Goal: Task Accomplishment & Management: Complete application form

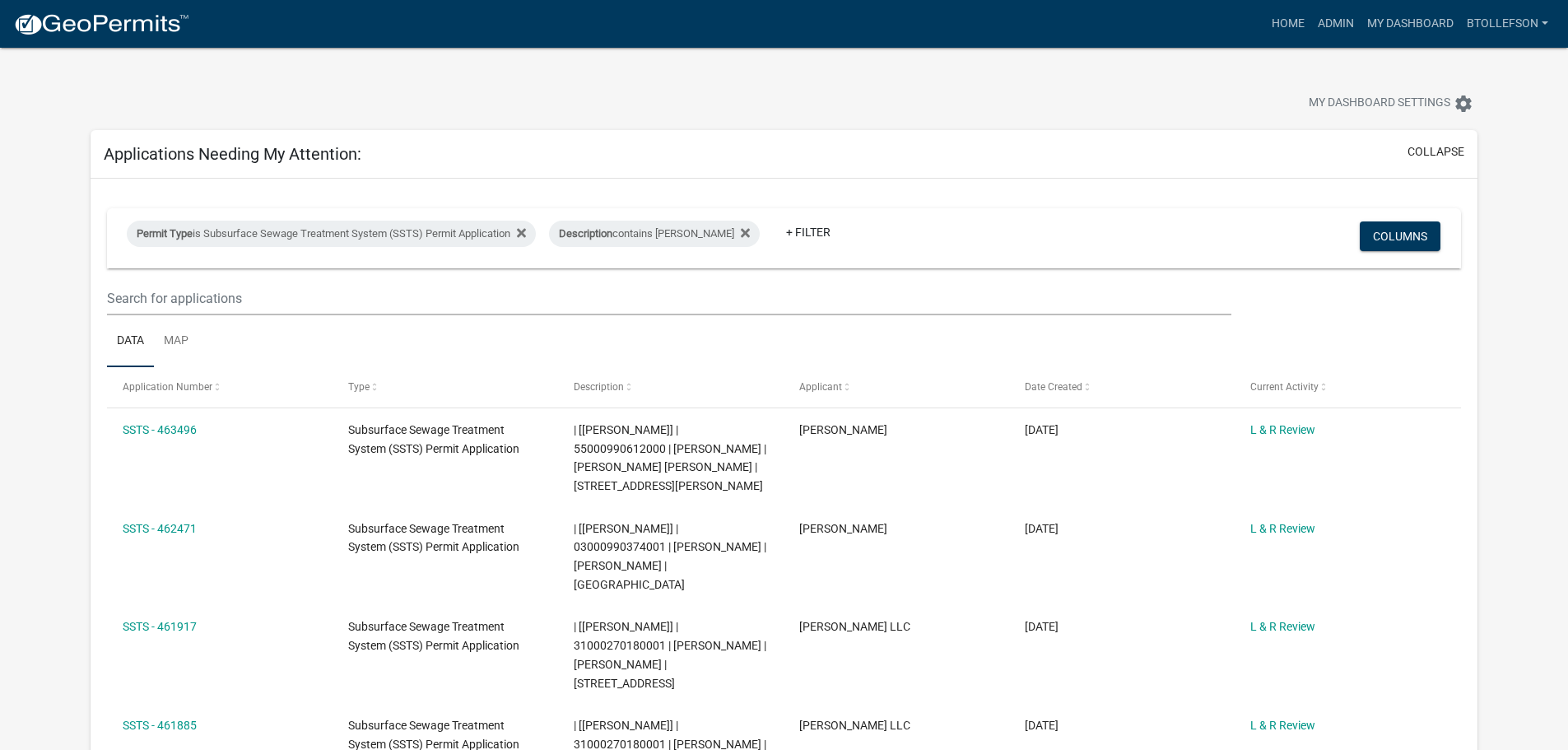
select select "3: 100"
click at [398, 236] on div "Permit Type is Subsurface Sewage Treatment System (SSTS) Permit Application" at bounding box center [331, 233] width 409 height 27
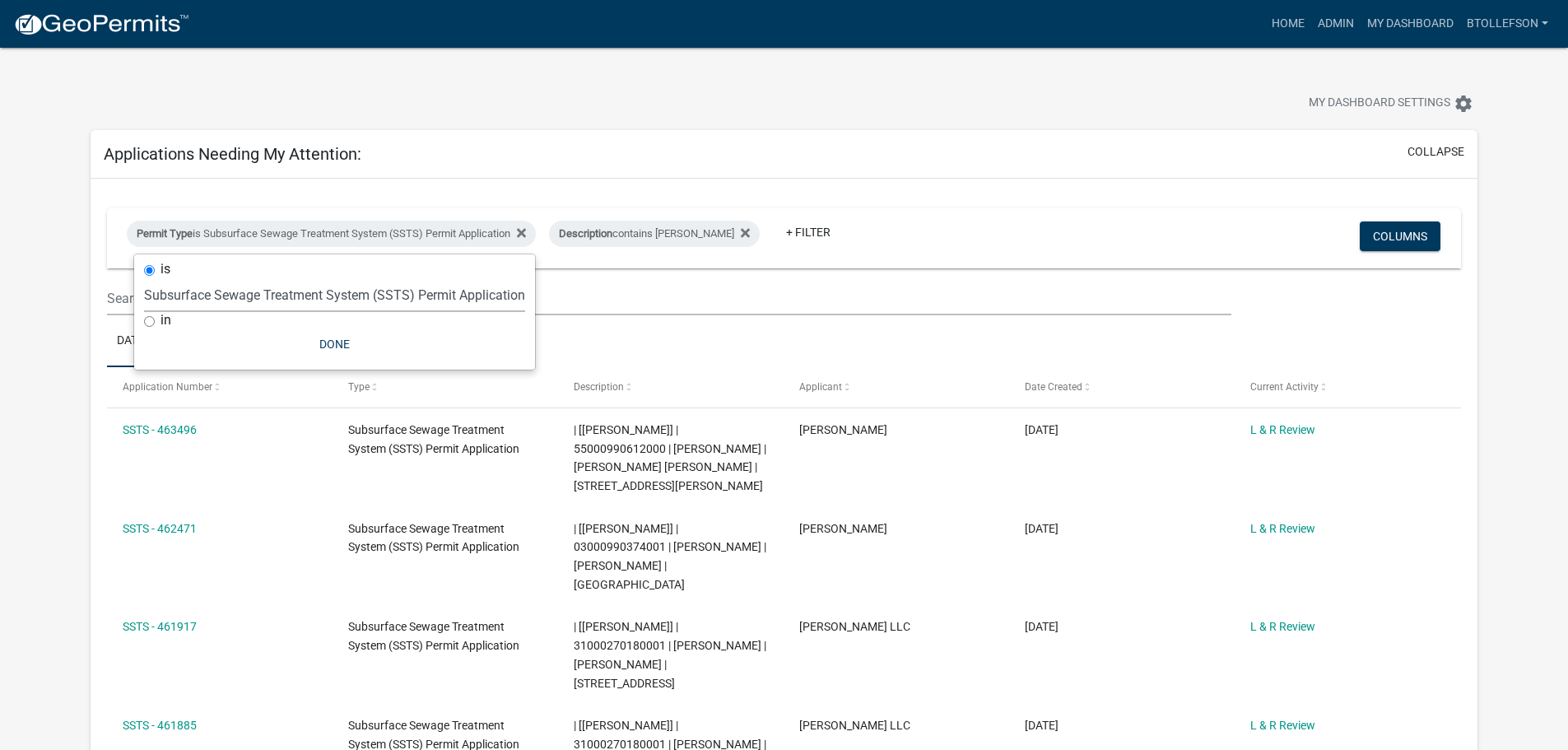
click at [357, 287] on select "Select an option Building Contractor / Excavators (Registration) Building Contr…" at bounding box center [334, 295] width 381 height 33
select select "79d4bf26-a84c-4898-8d16-9ebea2345fb4"
click at [144, 279] on select "Select an option Building Contractor / Excavators (Registration) Building Contr…" at bounding box center [334, 295] width 381 height 33
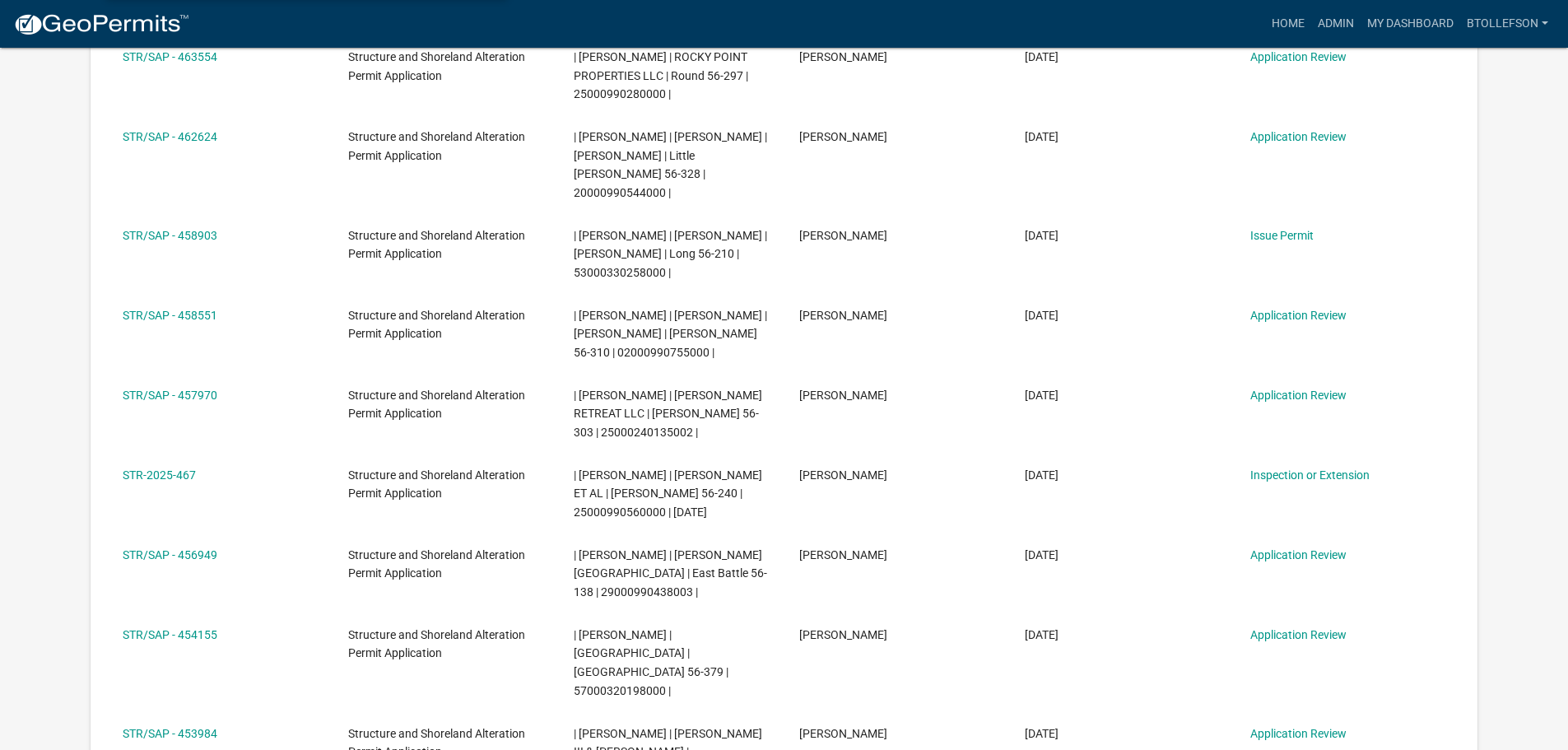
scroll to position [411, 0]
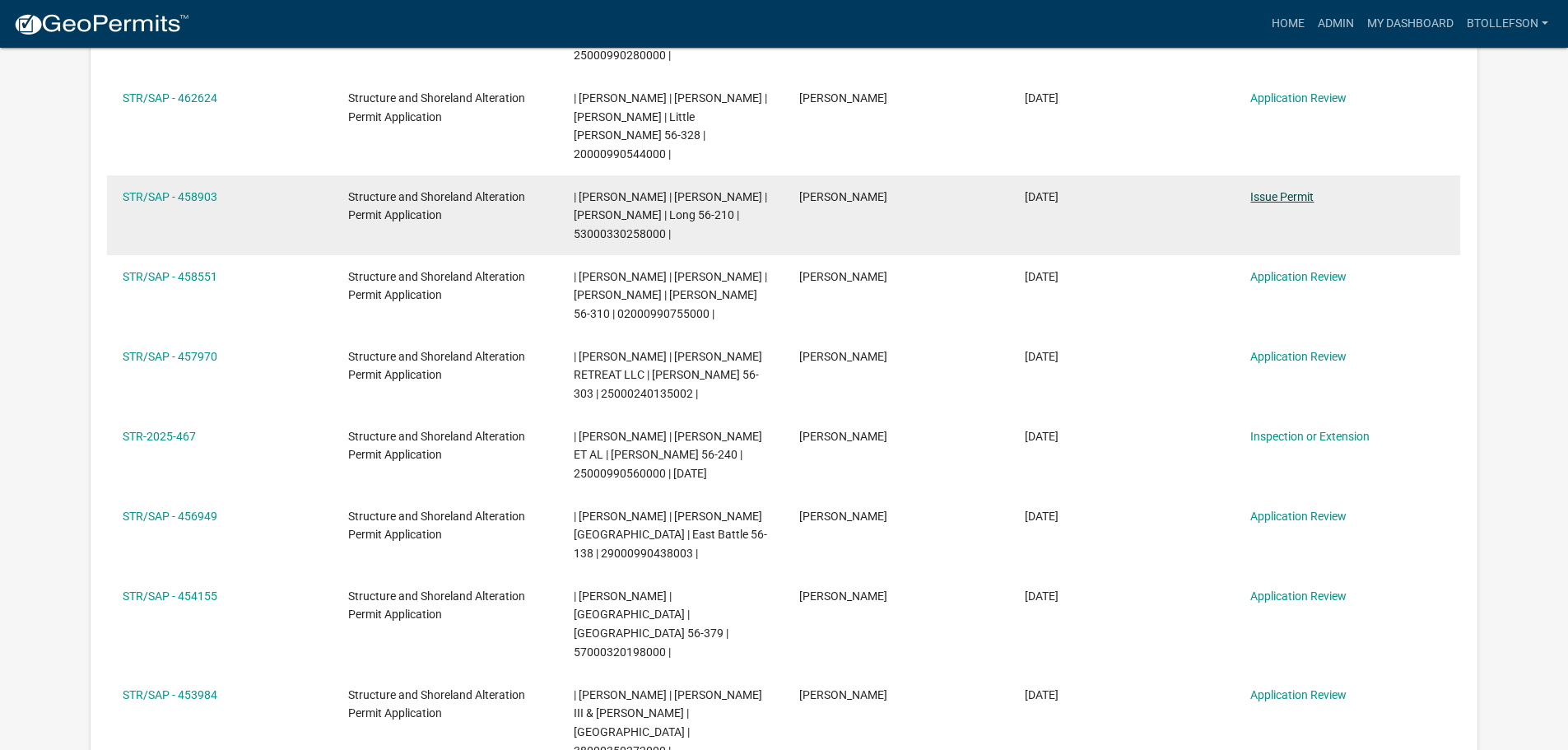
click at [1282, 197] on link "Issue Permit" at bounding box center [1283, 196] width 63 height 13
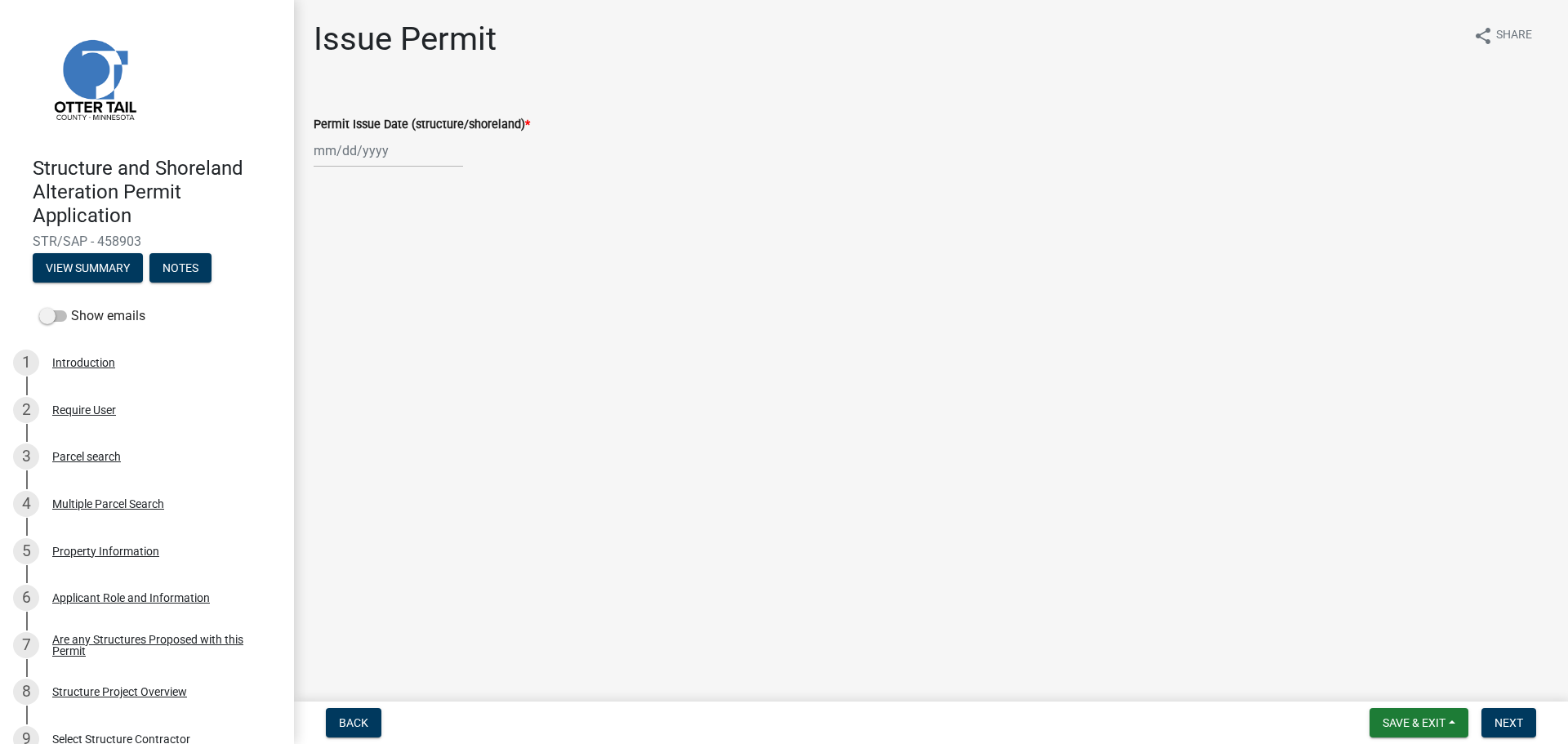
select select "8"
select select "2025"
drag, startPoint x: 369, startPoint y: 148, endPoint x: 377, endPoint y: 161, distance: 15.3
click at [369, 147] on div "Jan Feb Mar Apr May Jun Jul Aug Sep Oct Nov Dec 1525 1526 1527 1528 1529 1530 1…" at bounding box center [389, 150] width 150 height 33
click at [336, 312] on div "18" at bounding box center [330, 315] width 26 height 26
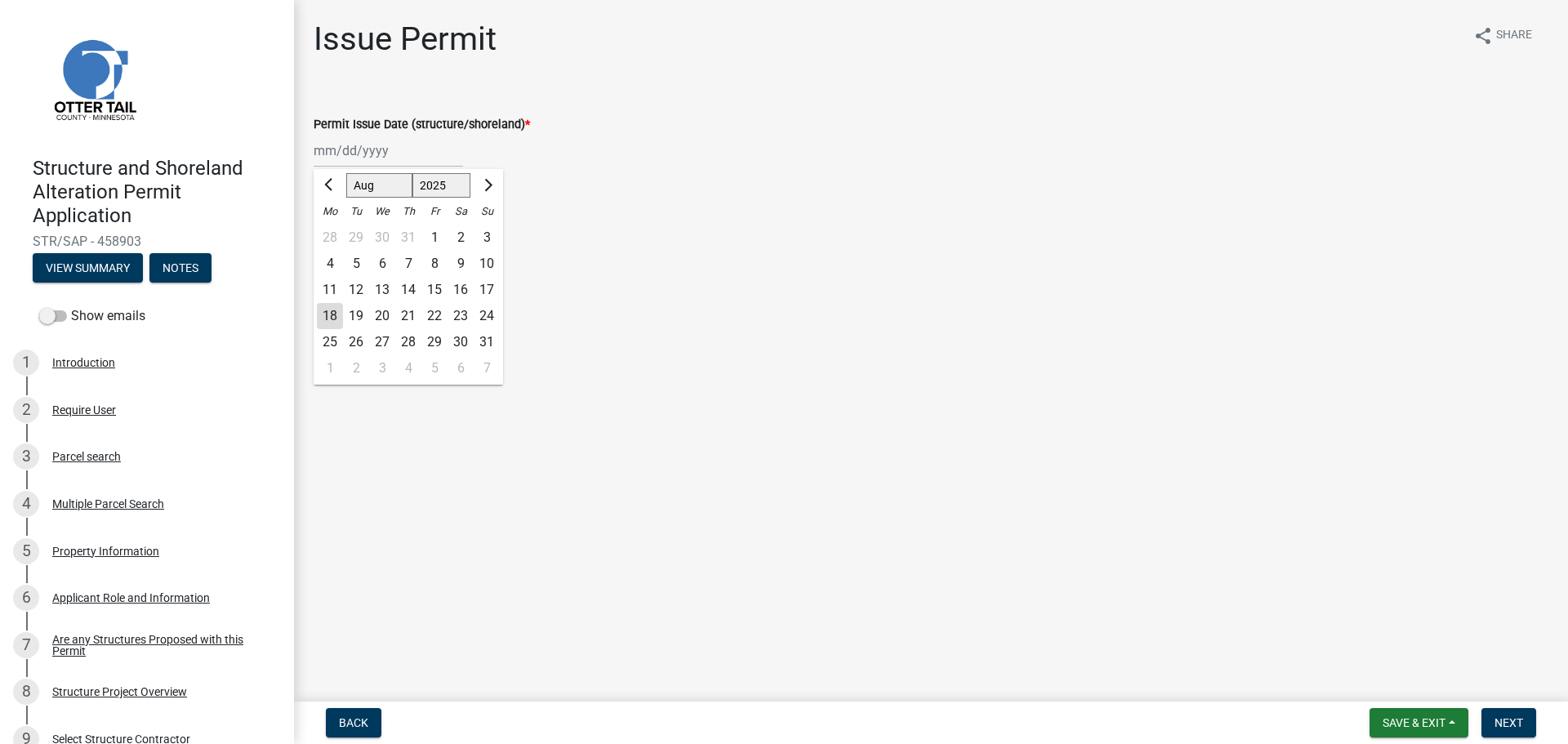
type input "[DATE]"
click at [1487, 724] on button "Next" at bounding box center [1508, 723] width 54 height 30
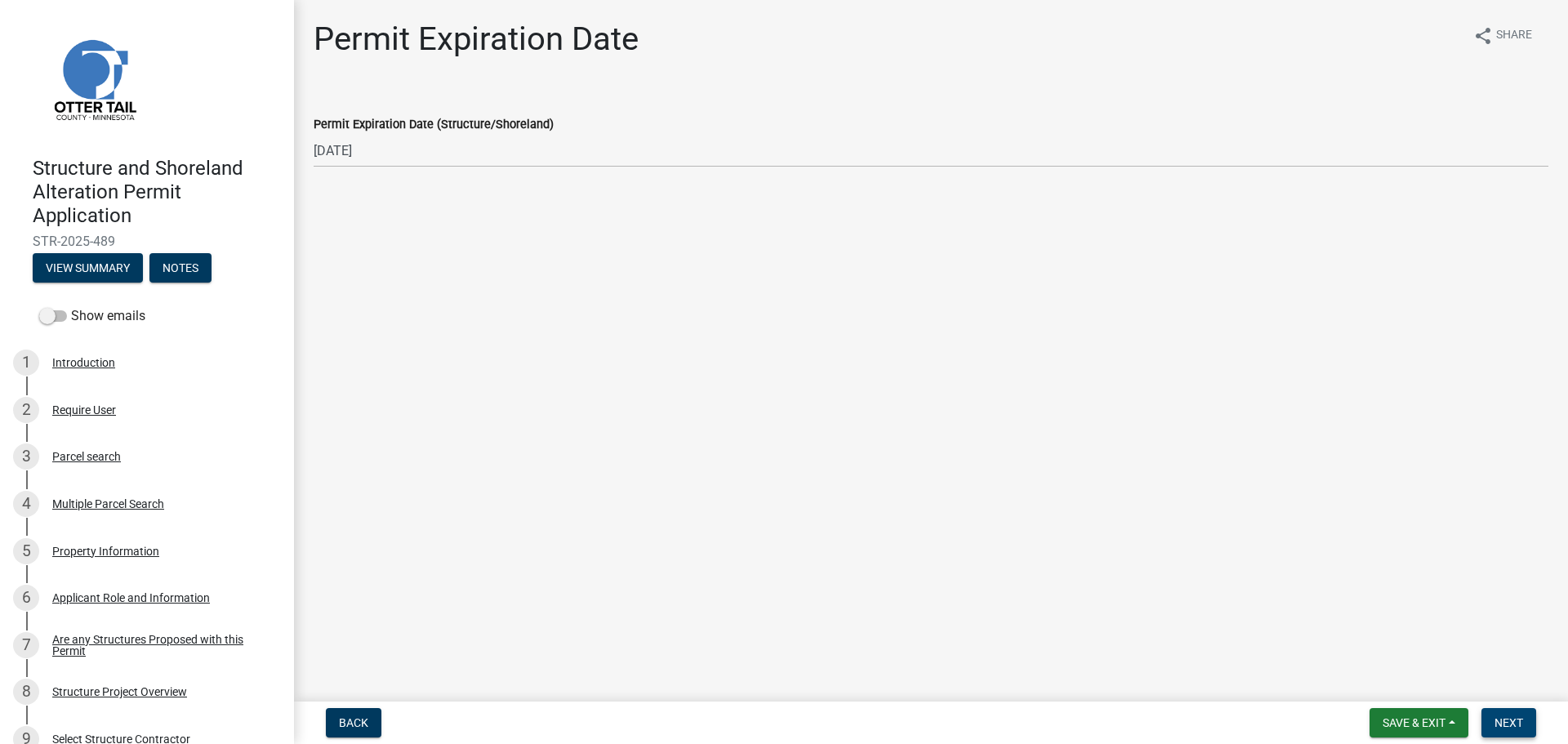
click at [1492, 724] on button "Next" at bounding box center [1508, 723] width 54 height 30
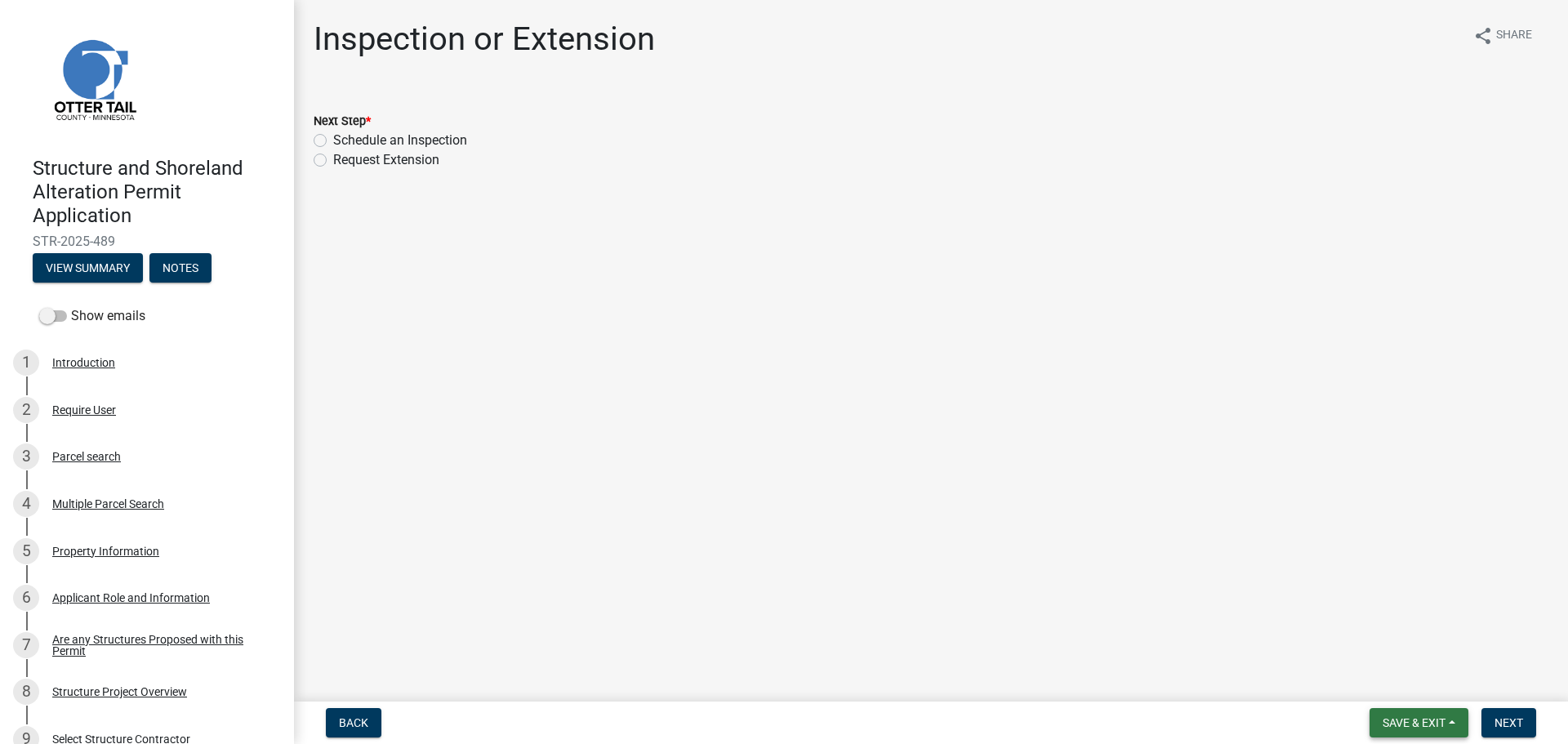
click at [1375, 727] on button "Save & Exit" at bounding box center [1418, 723] width 99 height 30
click at [1372, 690] on button "Save & Exit" at bounding box center [1403, 680] width 131 height 39
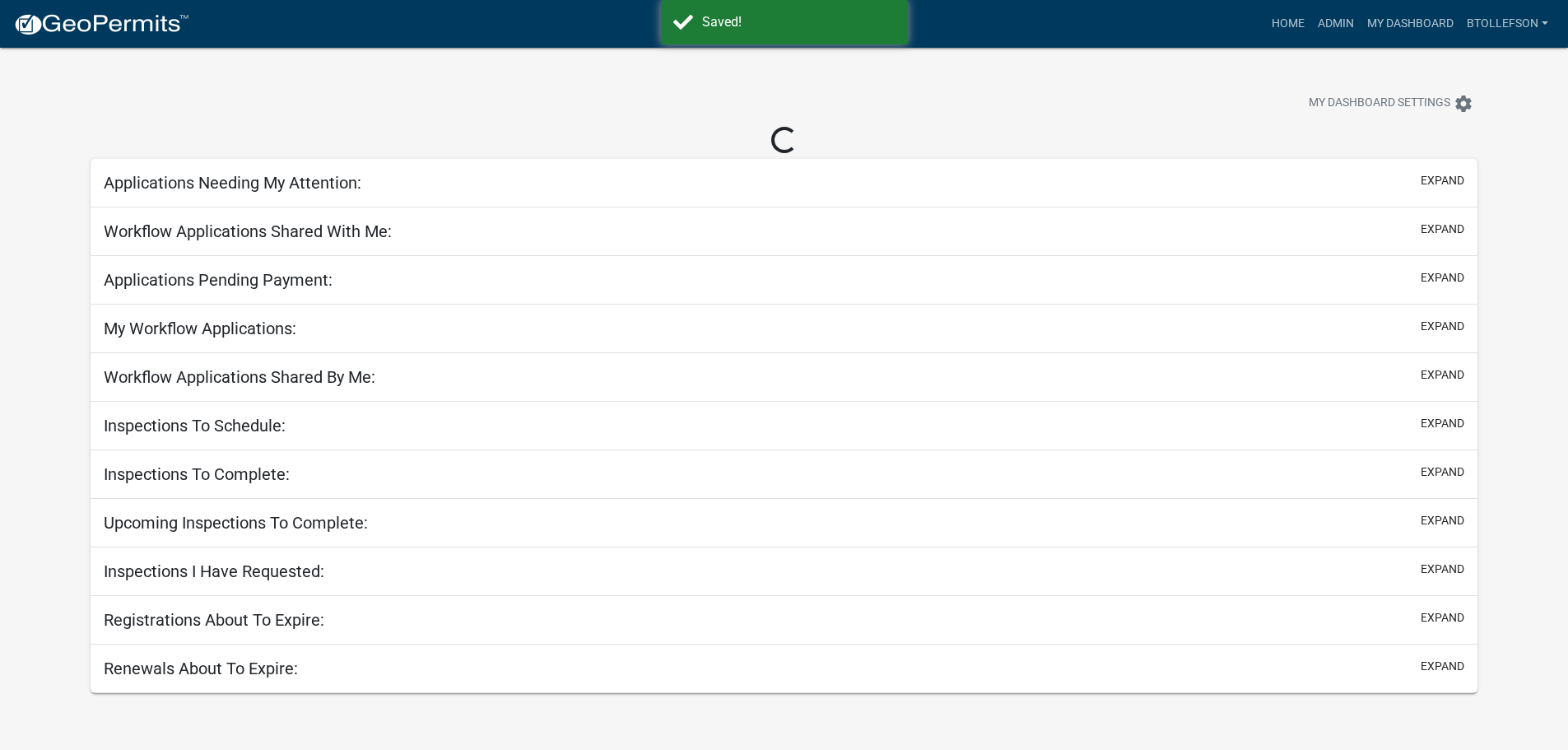
select select "3: 100"
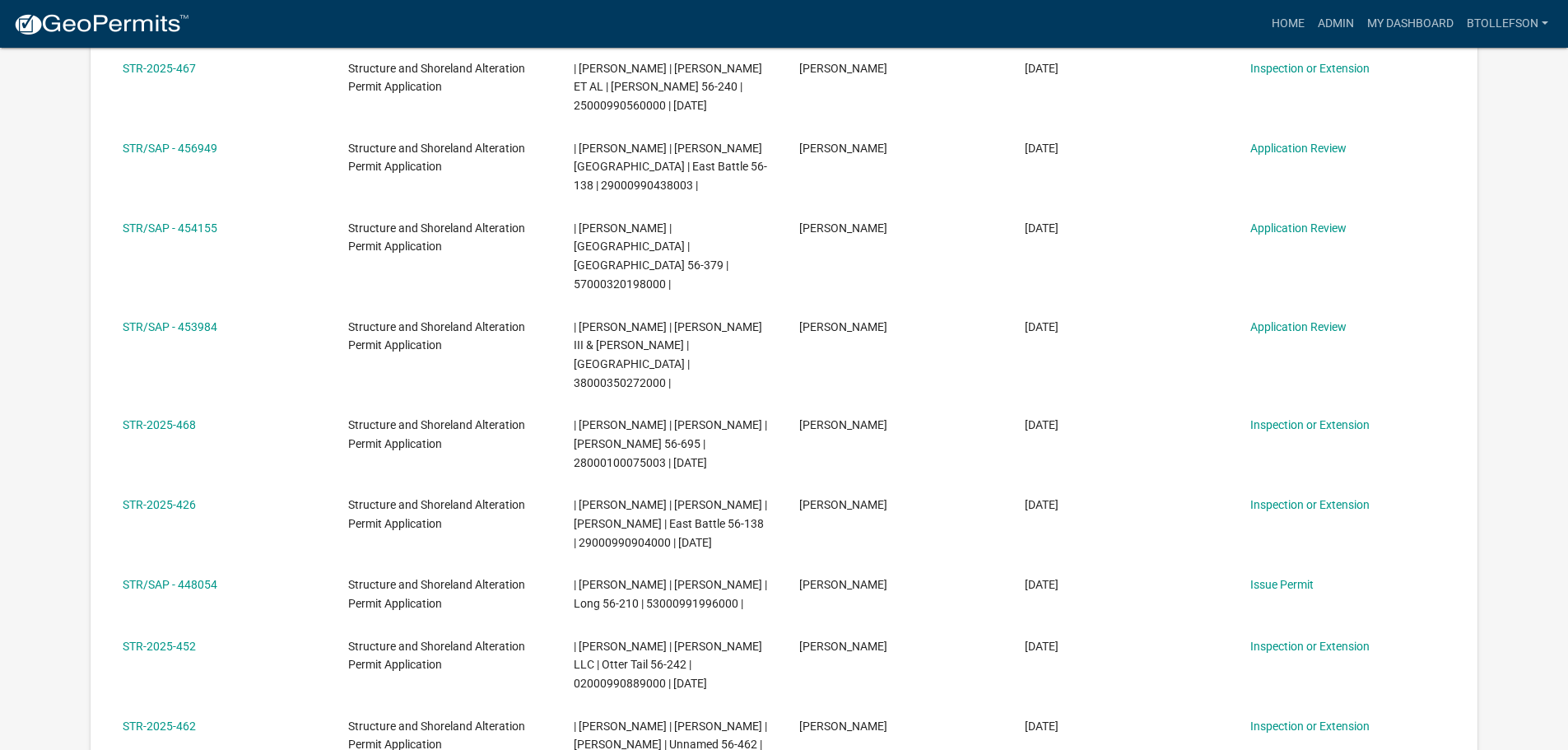
scroll to position [823, 0]
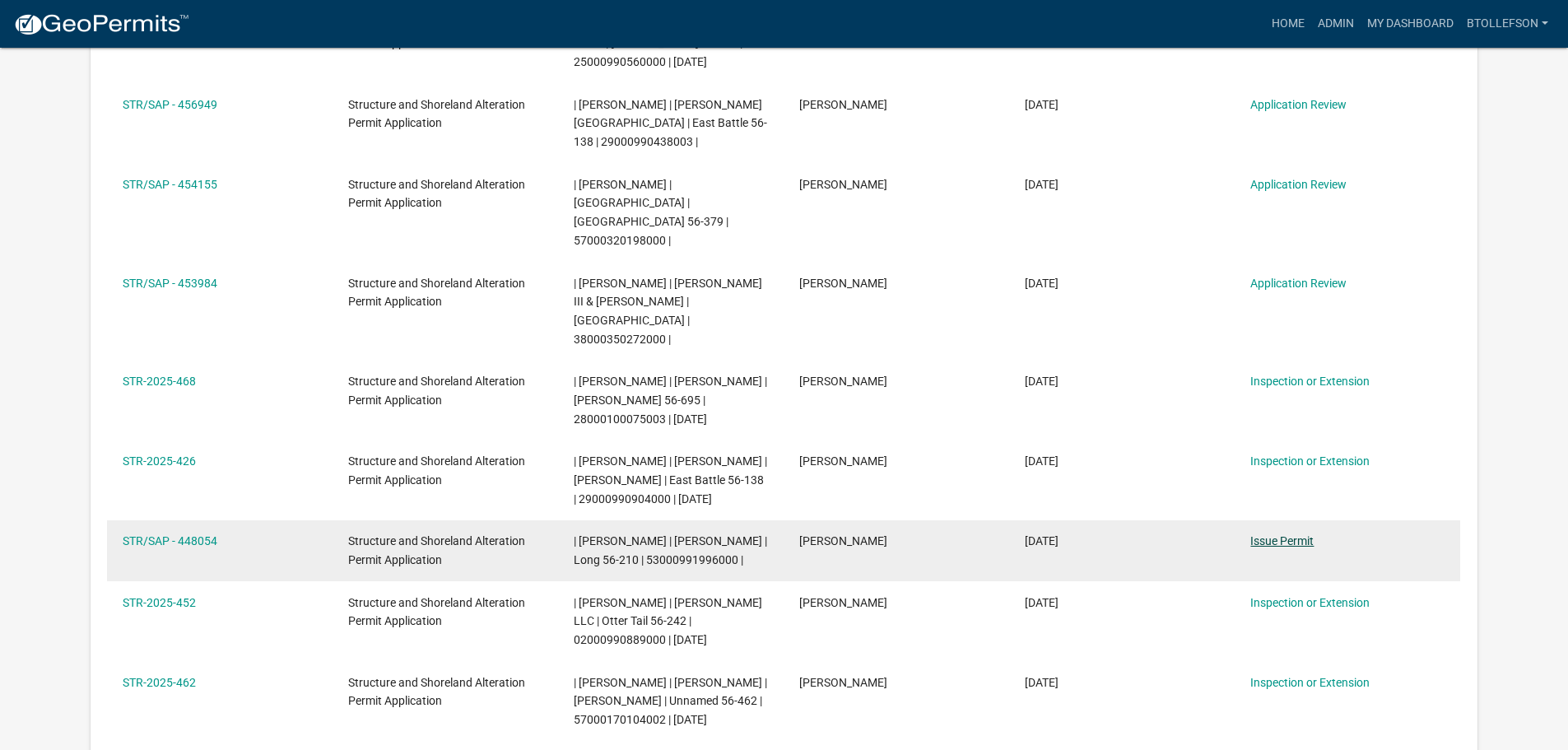
click at [1299, 534] on link "Issue Permit" at bounding box center [1283, 540] width 63 height 13
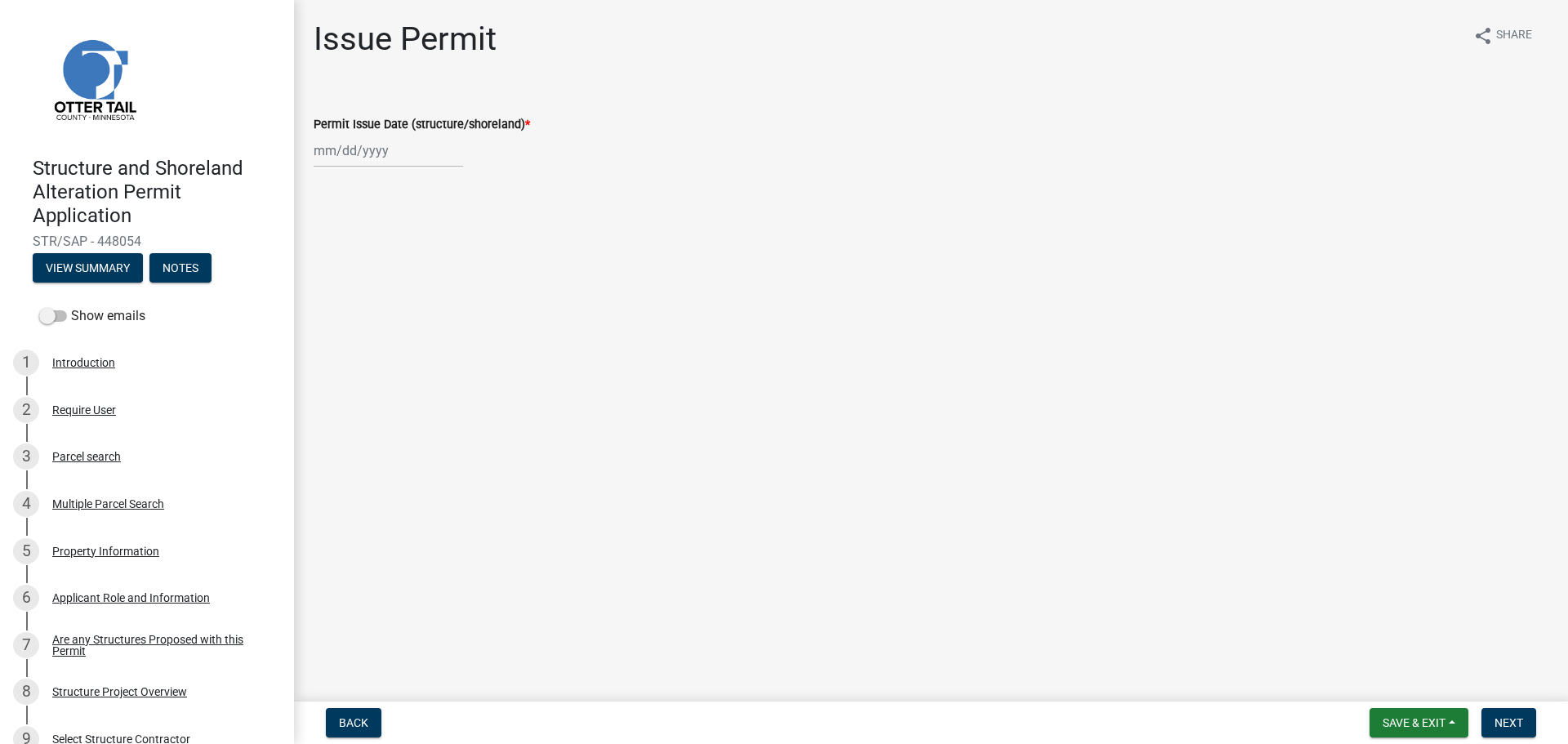
click at [418, 160] on div at bounding box center [389, 150] width 150 height 33
select select "8"
select select "2025"
click at [332, 310] on div "18" at bounding box center [330, 315] width 26 height 26
type input "[DATE]"
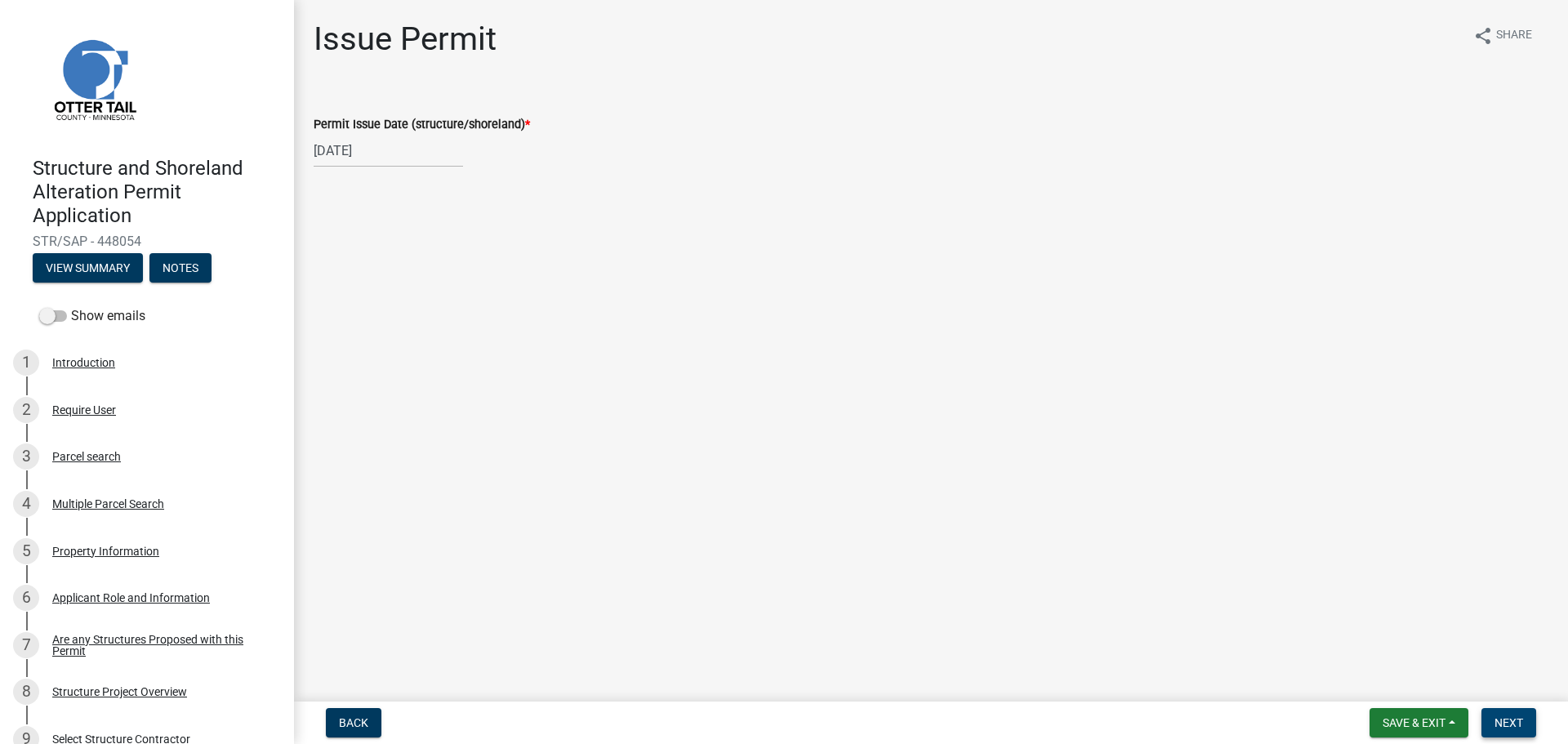
click at [1508, 719] on span "Next" at bounding box center [1508, 722] width 29 height 13
click at [1507, 725] on span "Next" at bounding box center [1508, 722] width 29 height 13
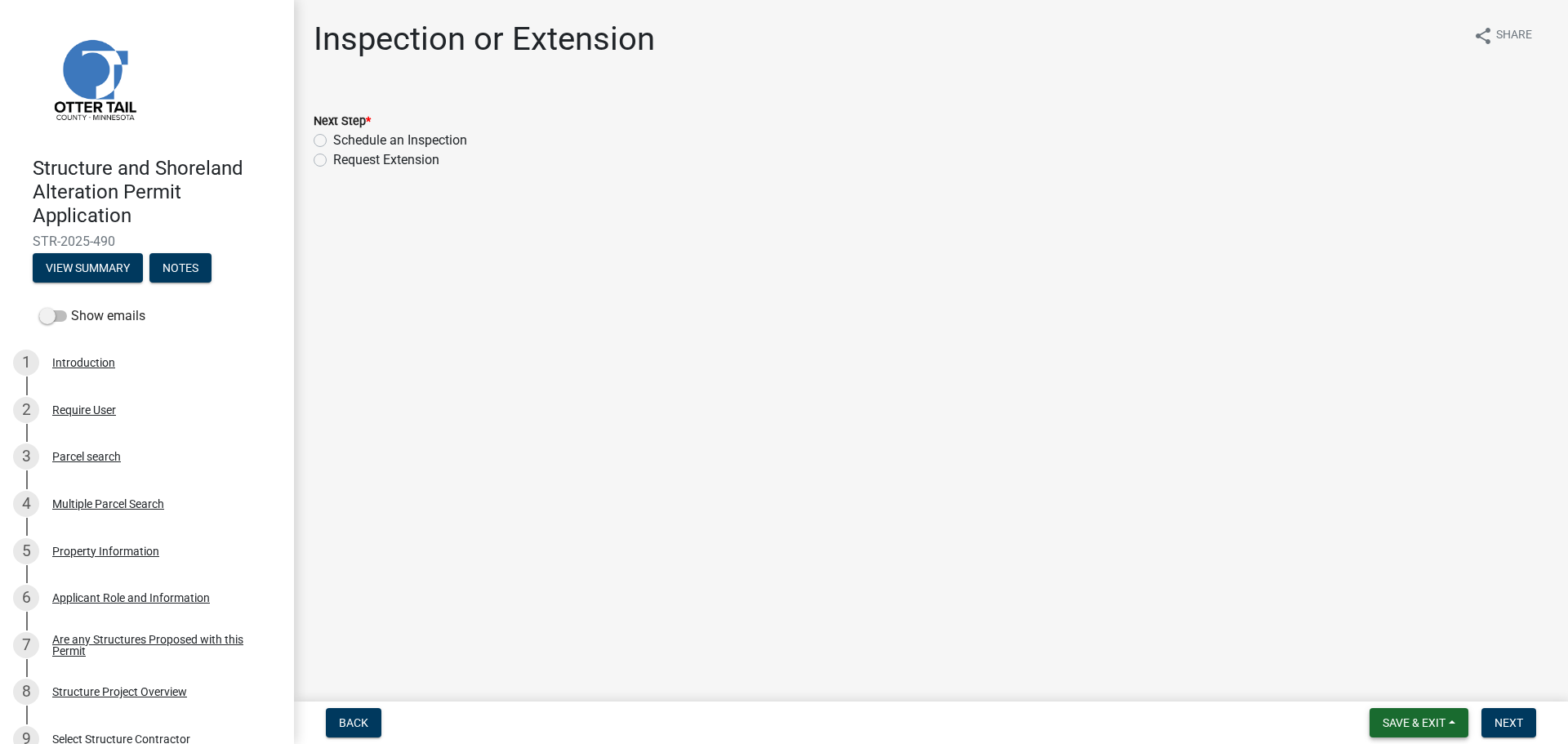
click at [1438, 712] on button "Save & Exit" at bounding box center [1418, 723] width 99 height 30
click at [1422, 693] on button "Save & Exit" at bounding box center [1403, 680] width 131 height 39
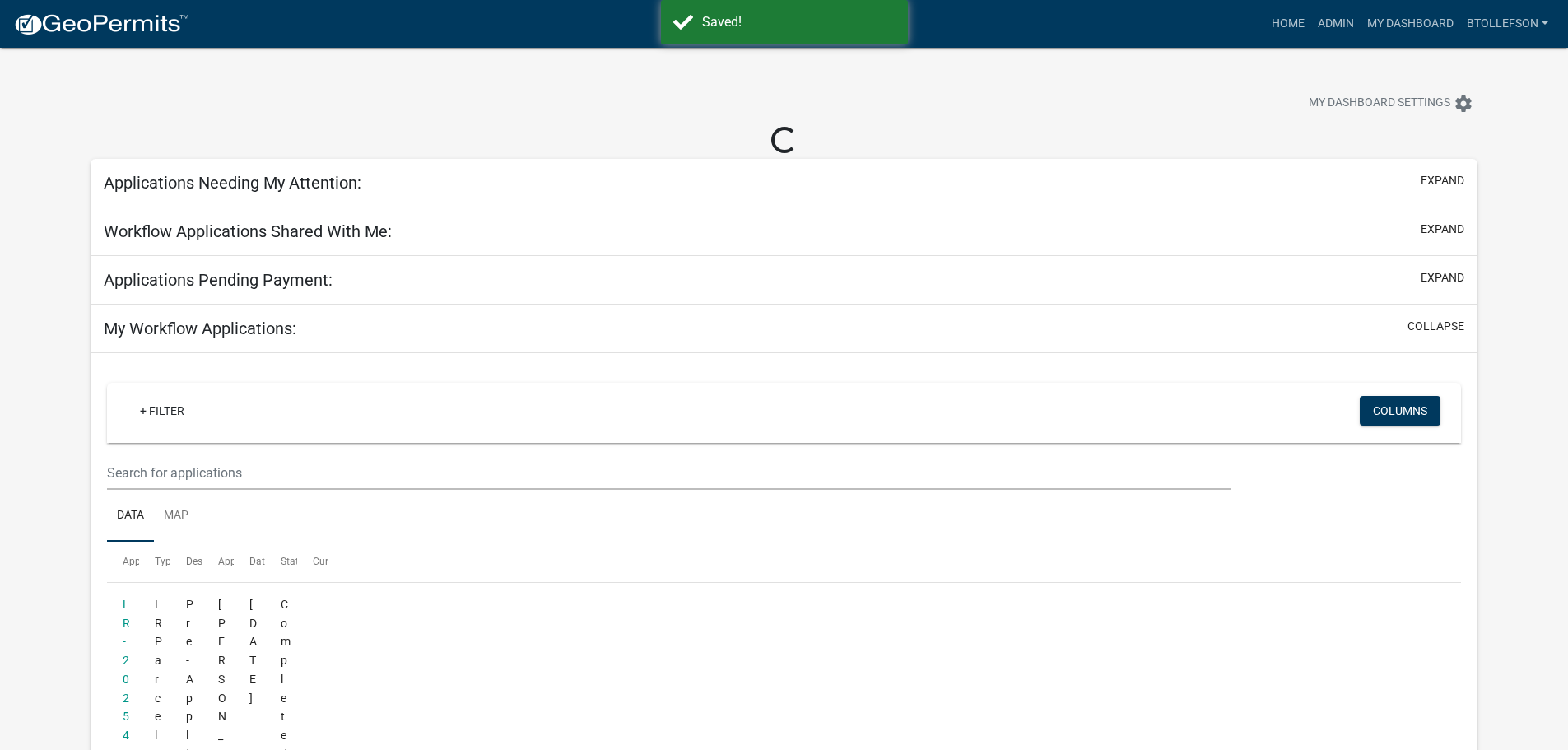
select select "3: 100"
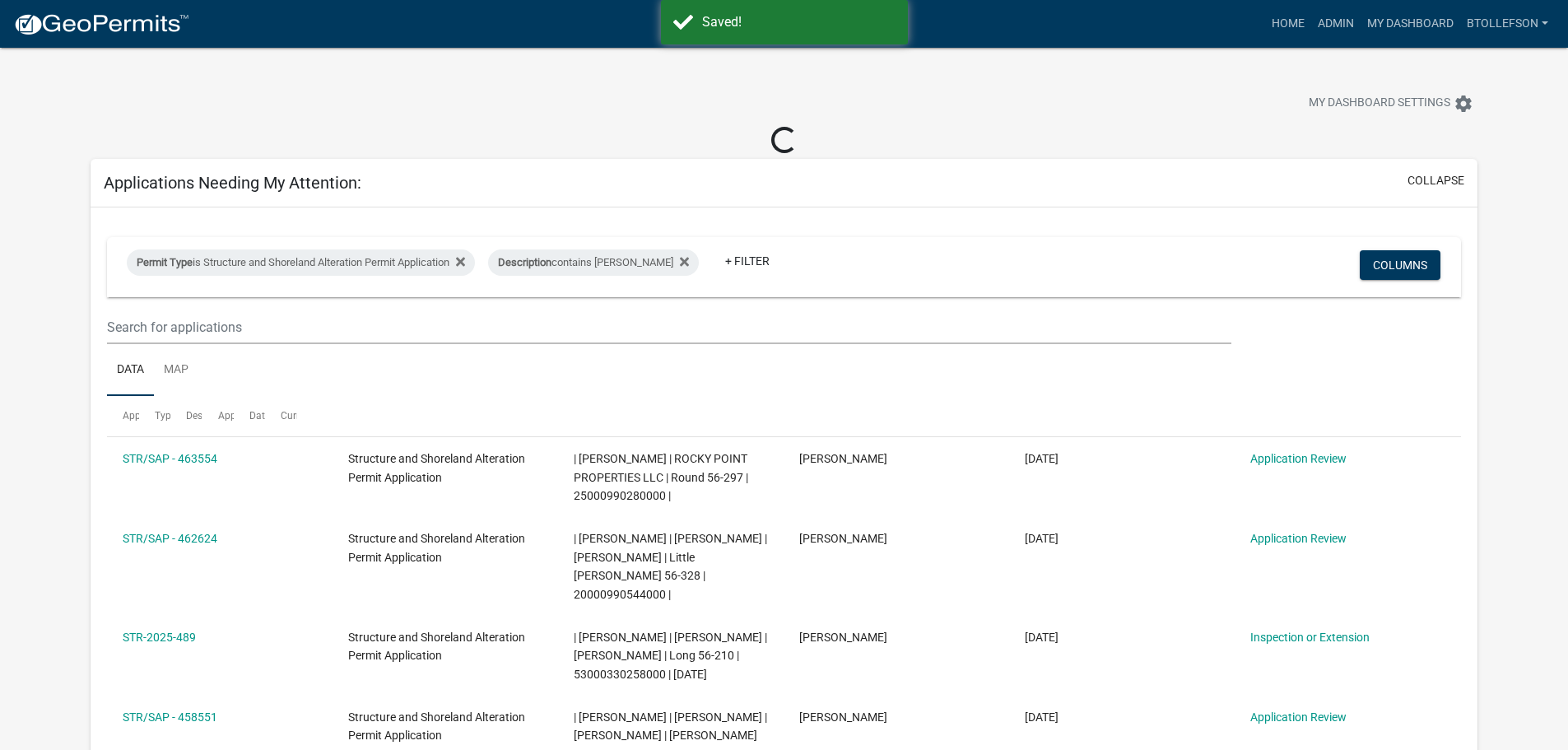
select select "3: 100"
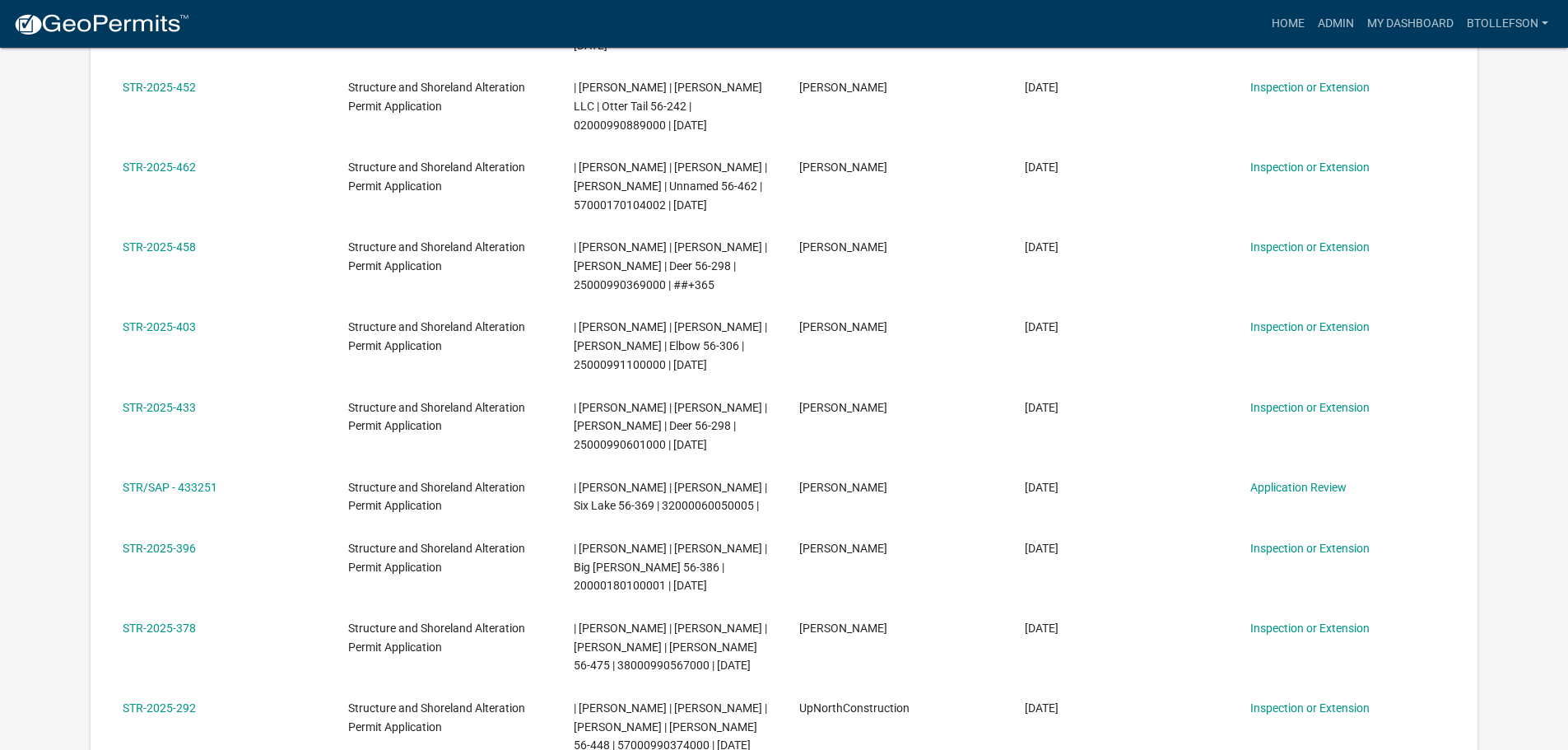
scroll to position [1317, 0]
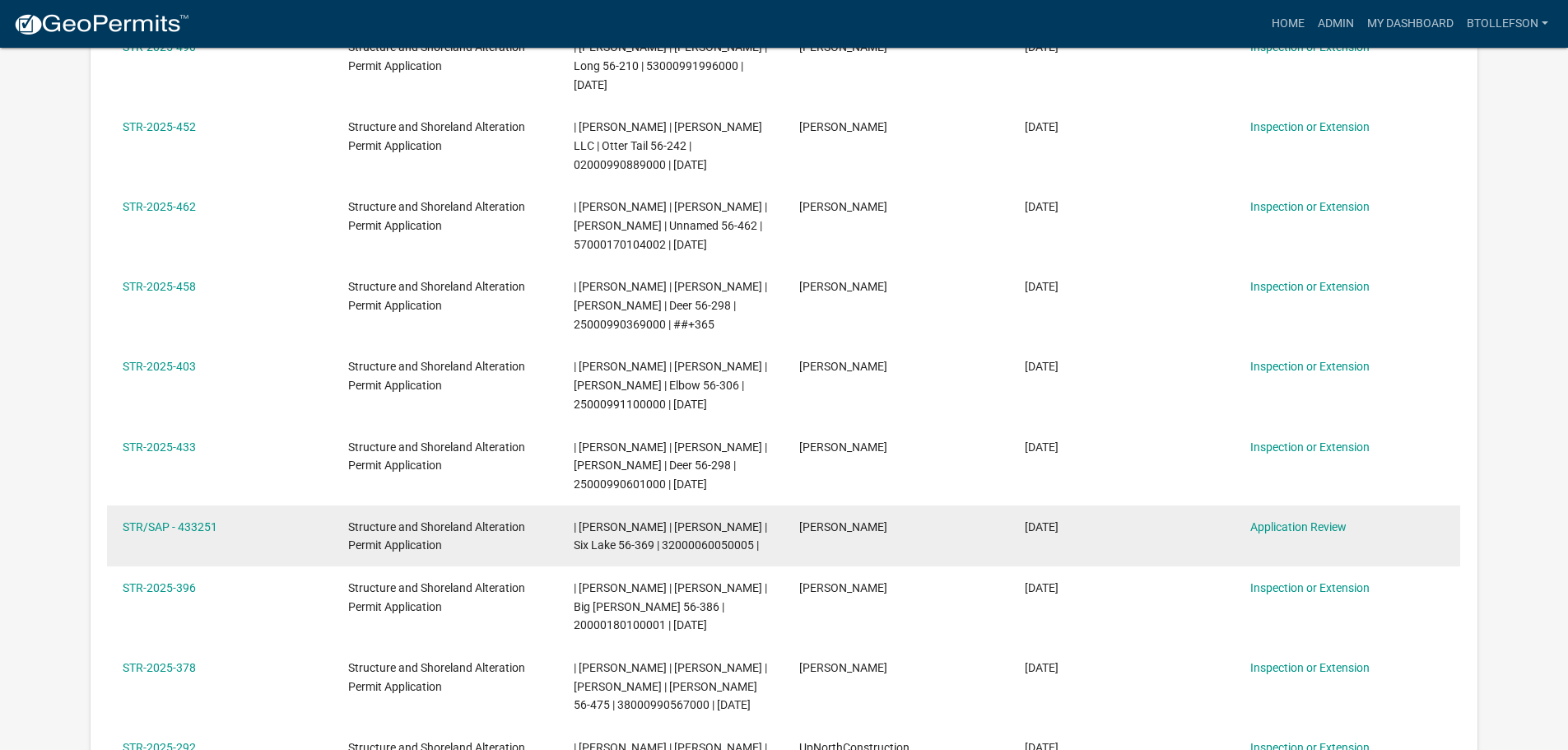
drag, startPoint x: 573, startPoint y: 579, endPoint x: 664, endPoint y: 583, distance: 91.1
click at [664, 567] on datatable-body-cell "| Brittany Tollefson | KIMBERLY K ANDERSON | Six Lake 56-369 | 32000060050005 |" at bounding box center [670, 536] width 225 height 61
copy span "32000060050005"
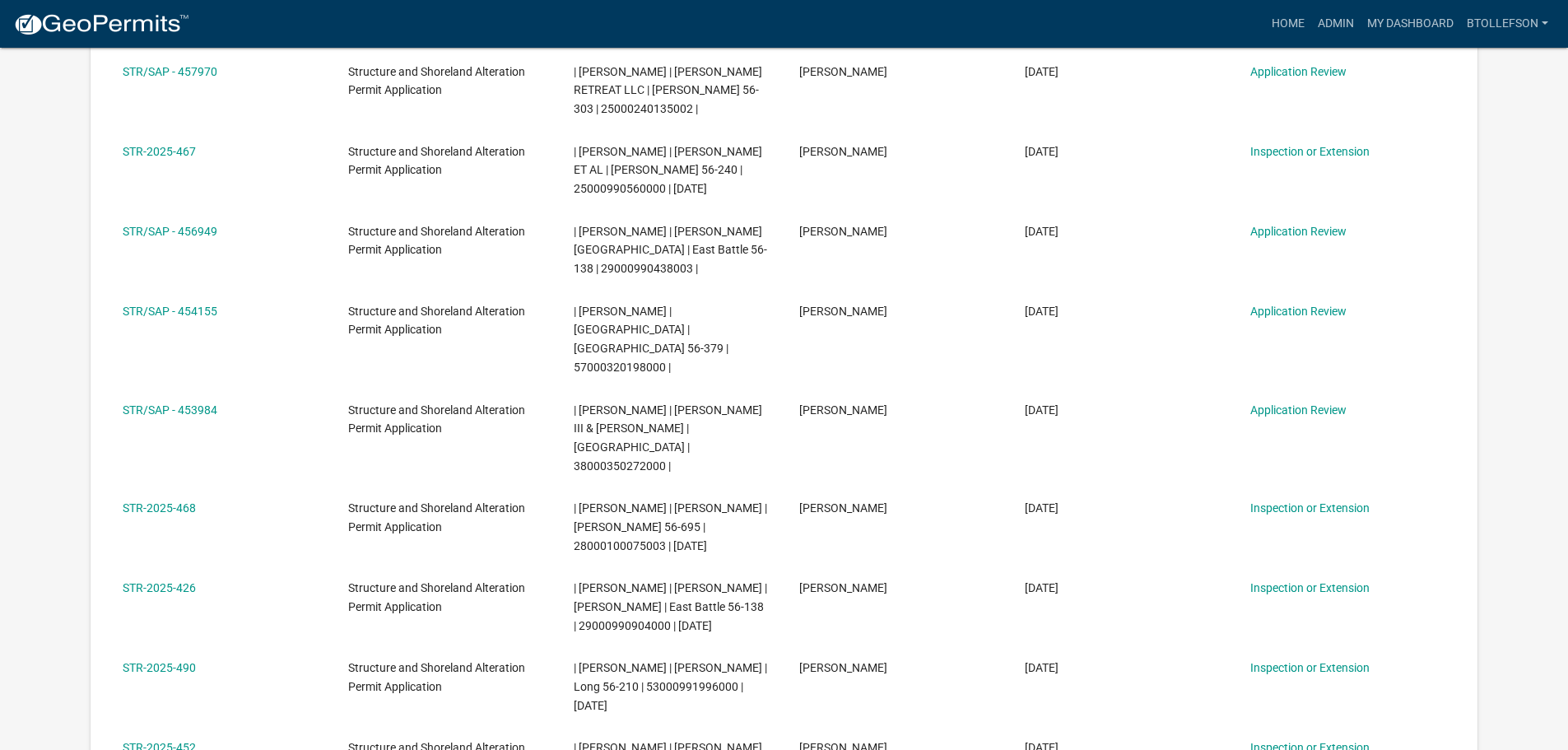
scroll to position [658, 0]
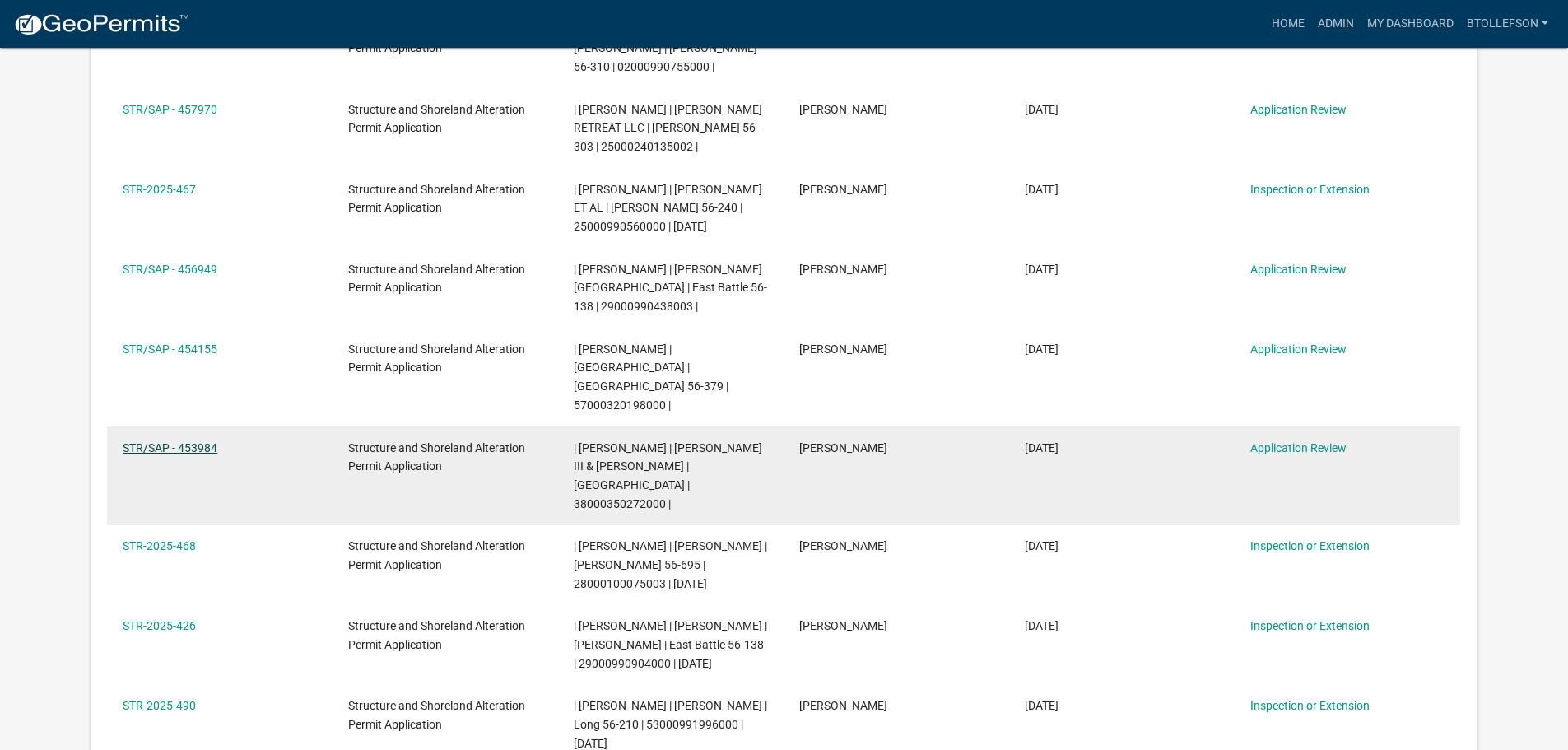
click at [189, 441] on link "STR/SAP - 453984" at bounding box center [170, 447] width 94 height 13
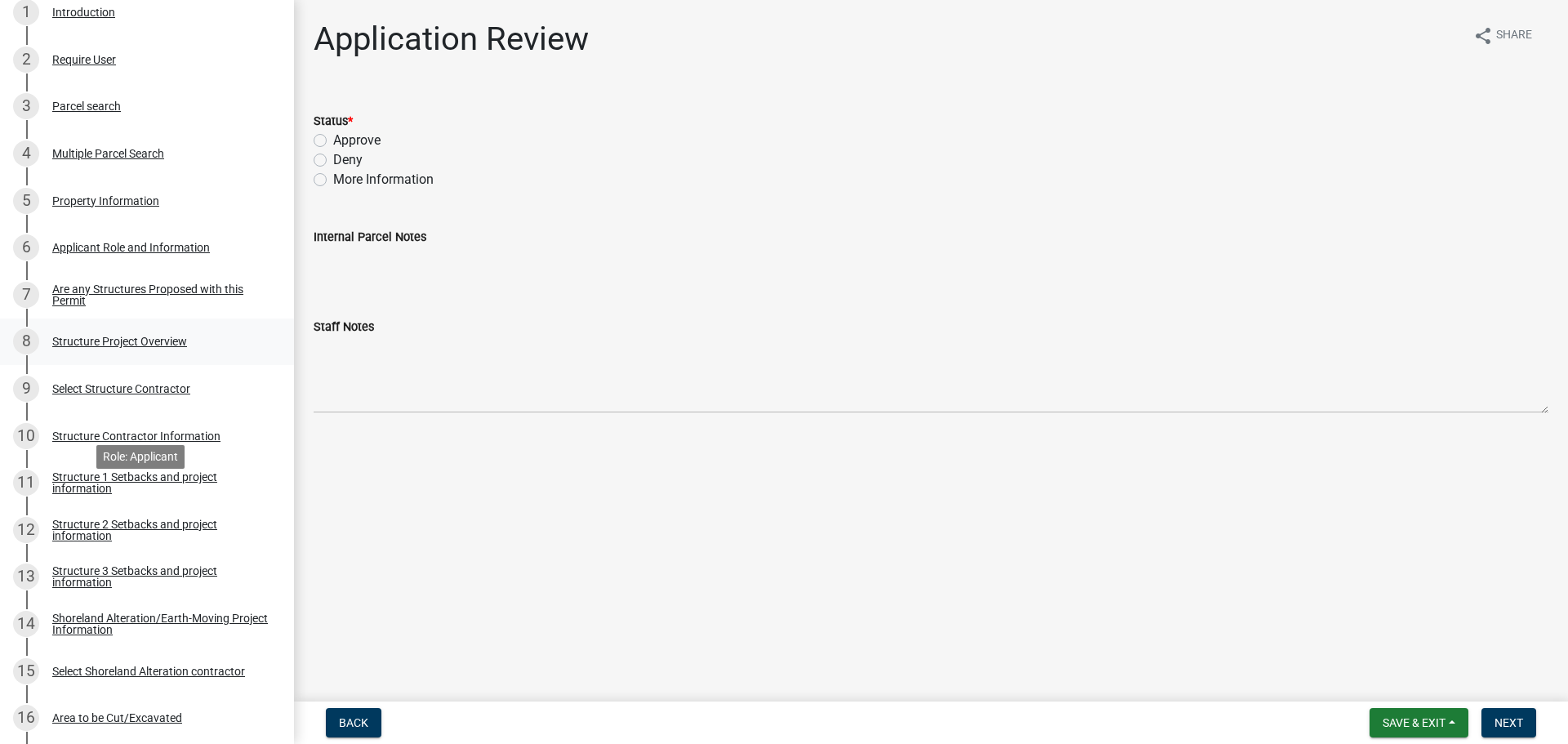
scroll to position [408, 0]
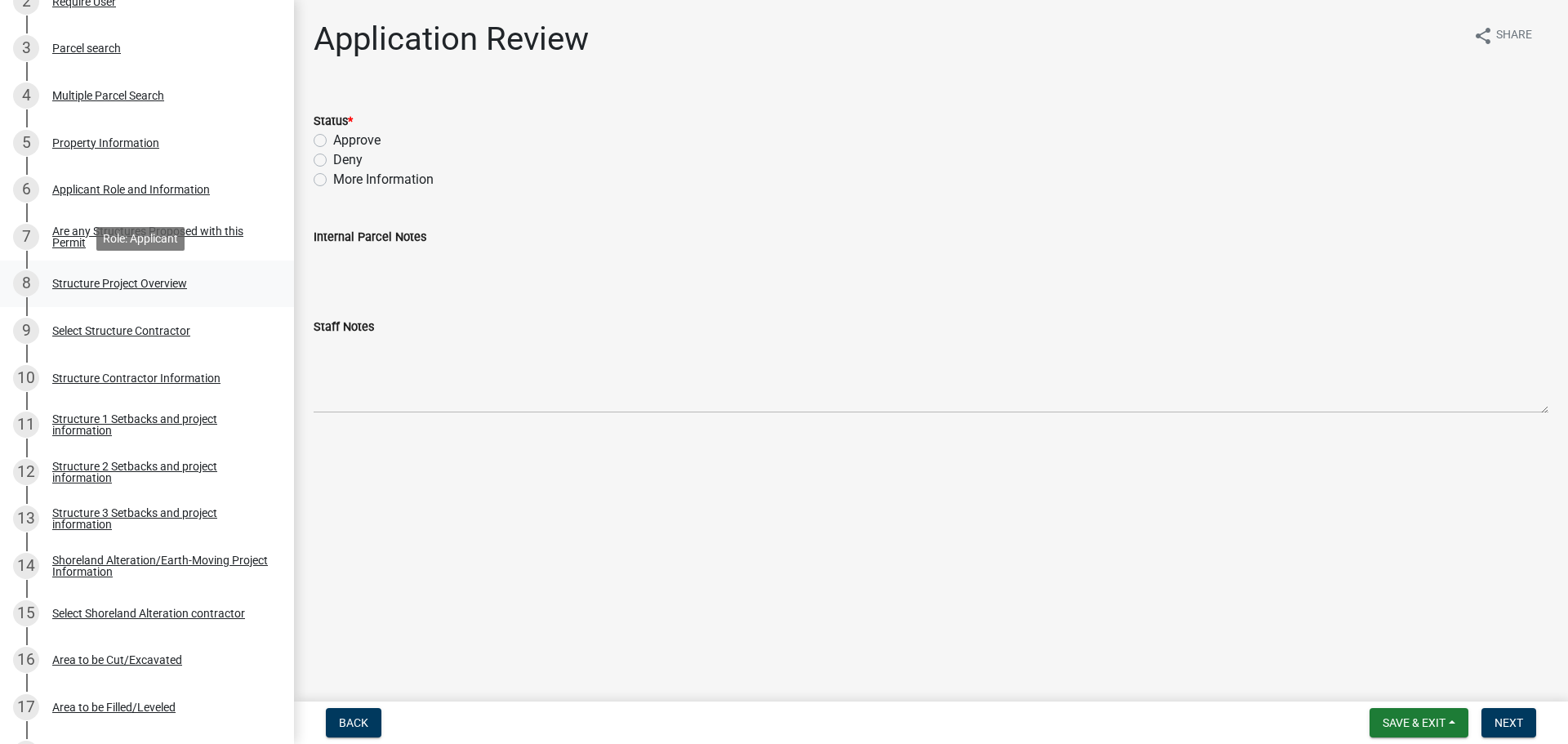
click at [88, 280] on div "Structure Project Overview" at bounding box center [119, 283] width 134 height 11
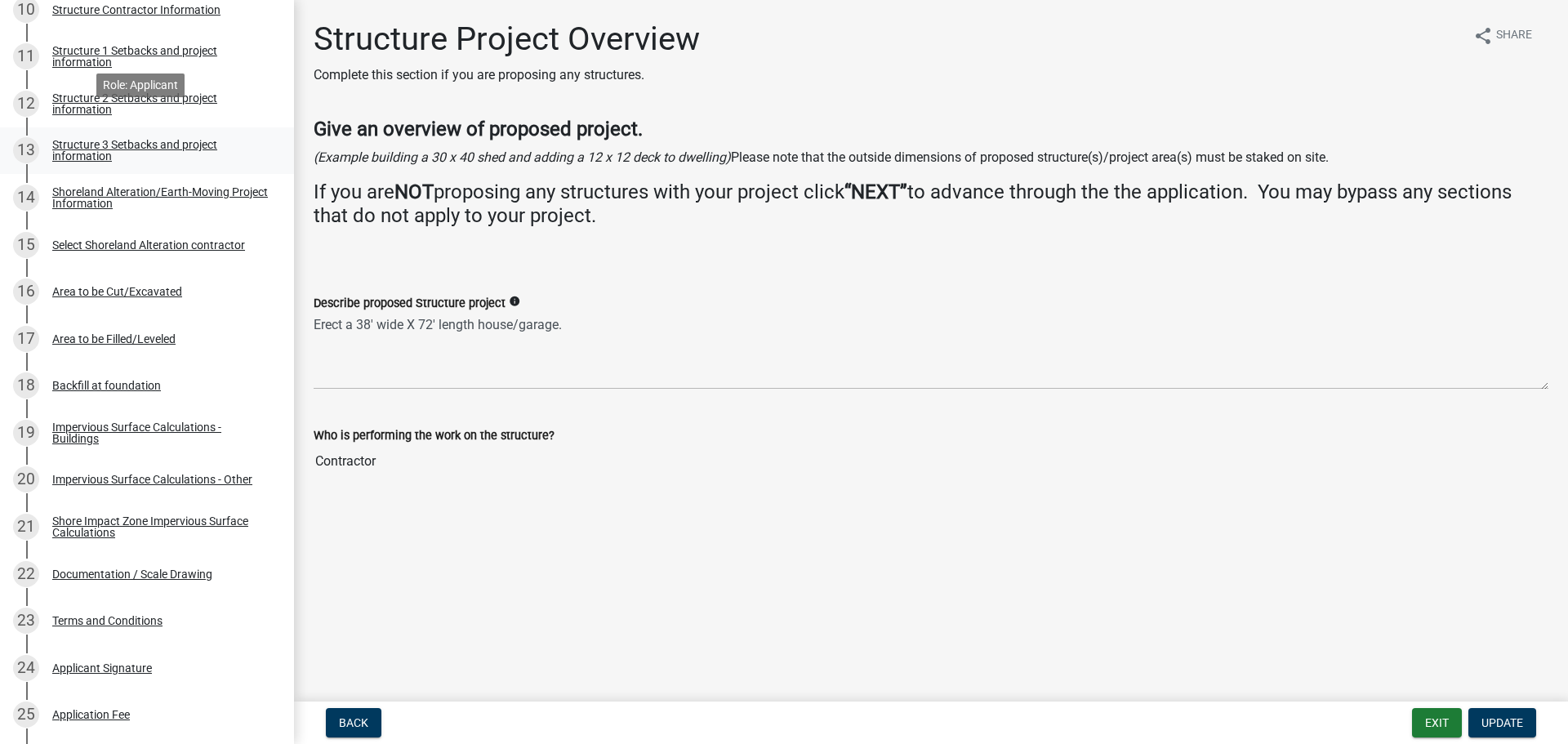
scroll to position [816, 0]
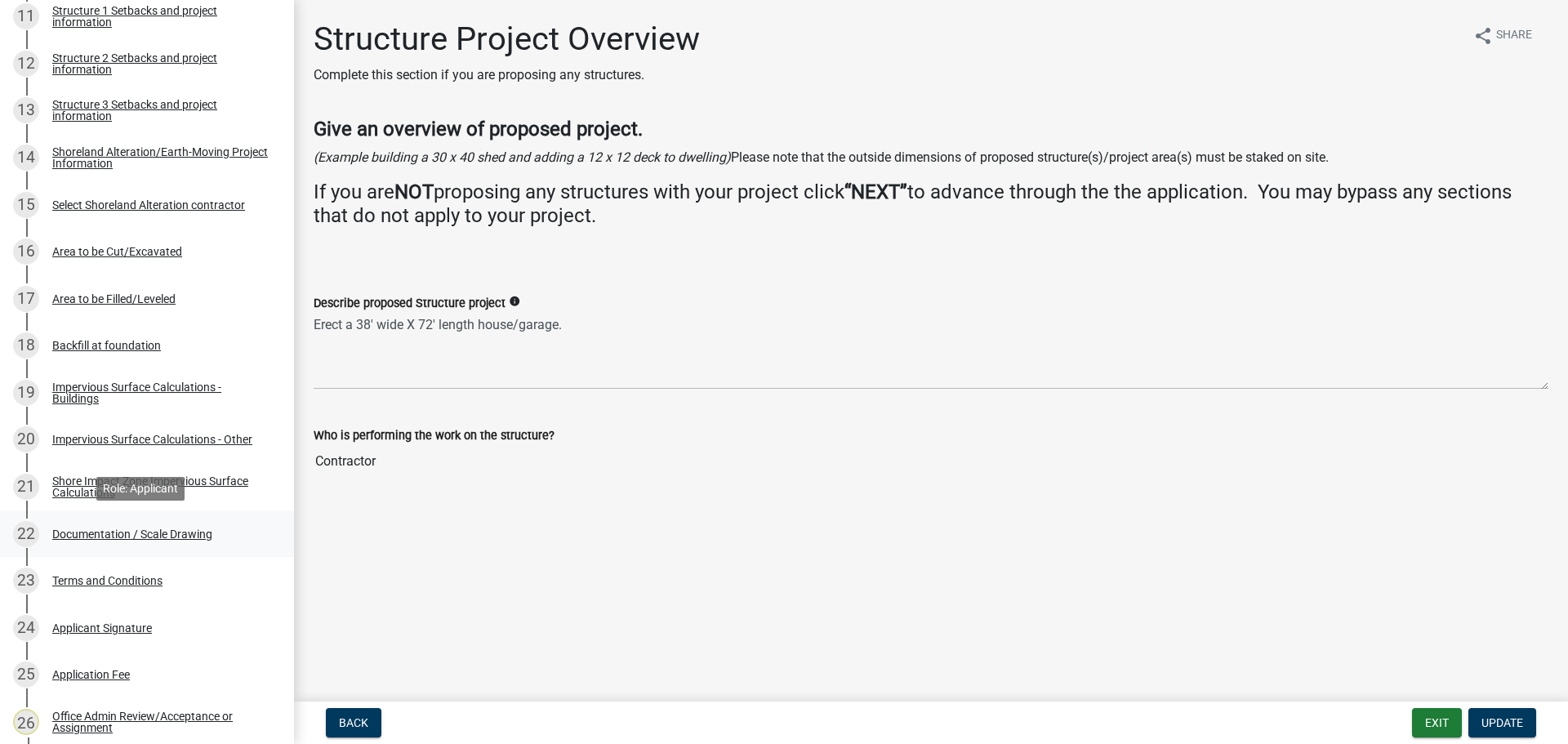
click at [134, 537] on div "Documentation / Scale Drawing" at bounding box center [132, 533] width 160 height 11
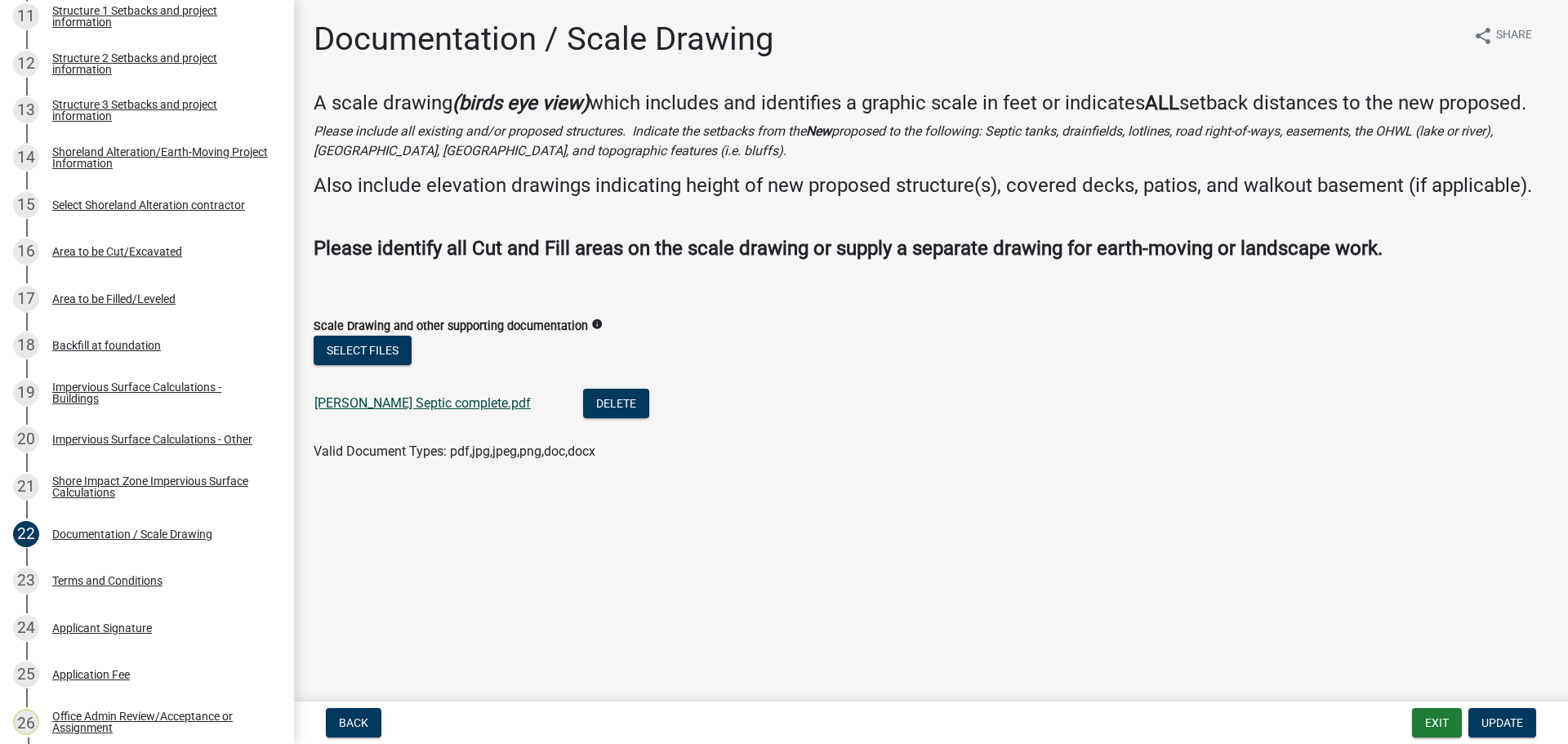
click at [357, 402] on link "Floersch Septic complete.pdf" at bounding box center [423, 403] width 216 height 15
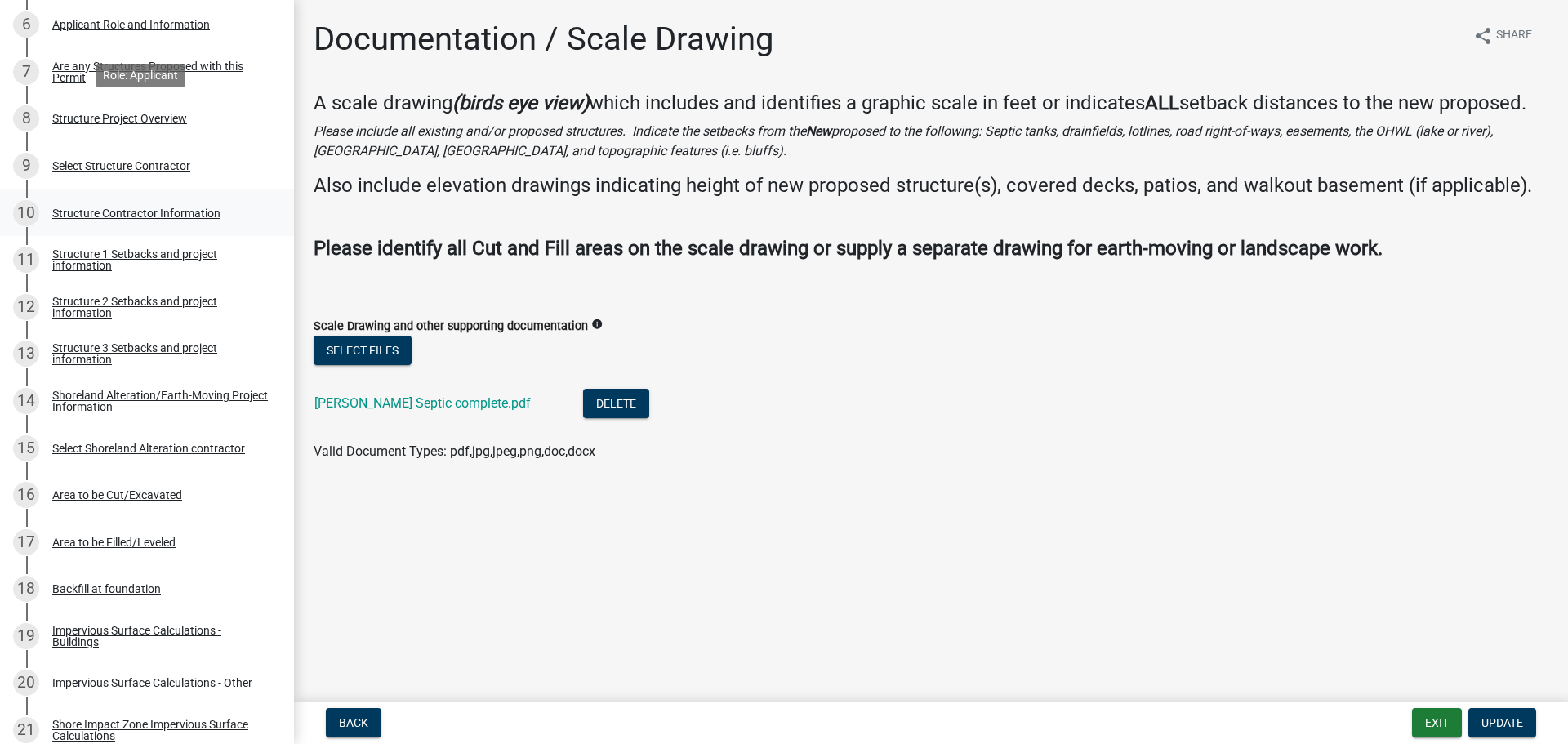
scroll to position [571, 0]
click at [101, 278] on link "11 Structure 1 Setbacks and project information" at bounding box center [147, 261] width 294 height 48
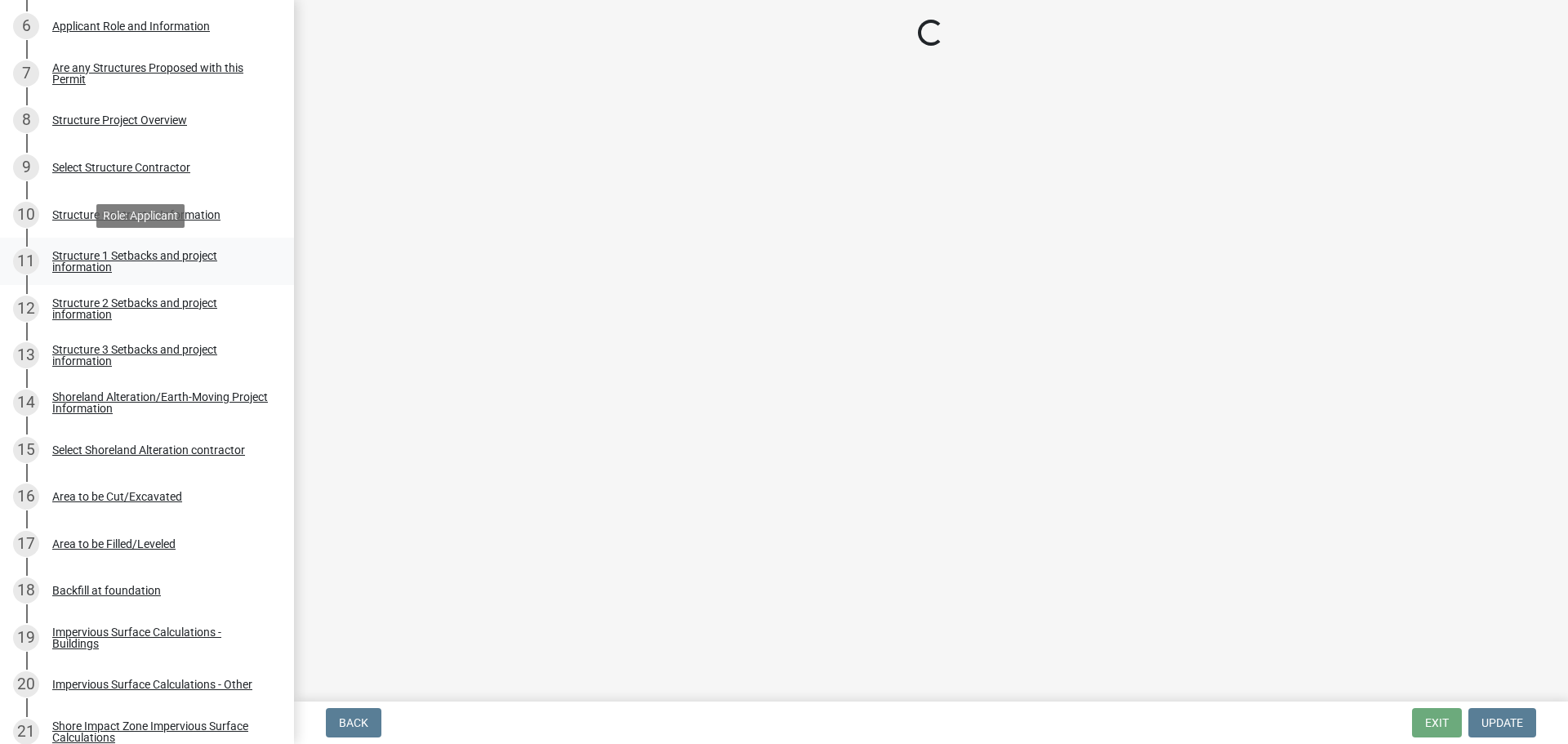
select select "c185e313-3403-4239-bd61-bb563c58a77a"
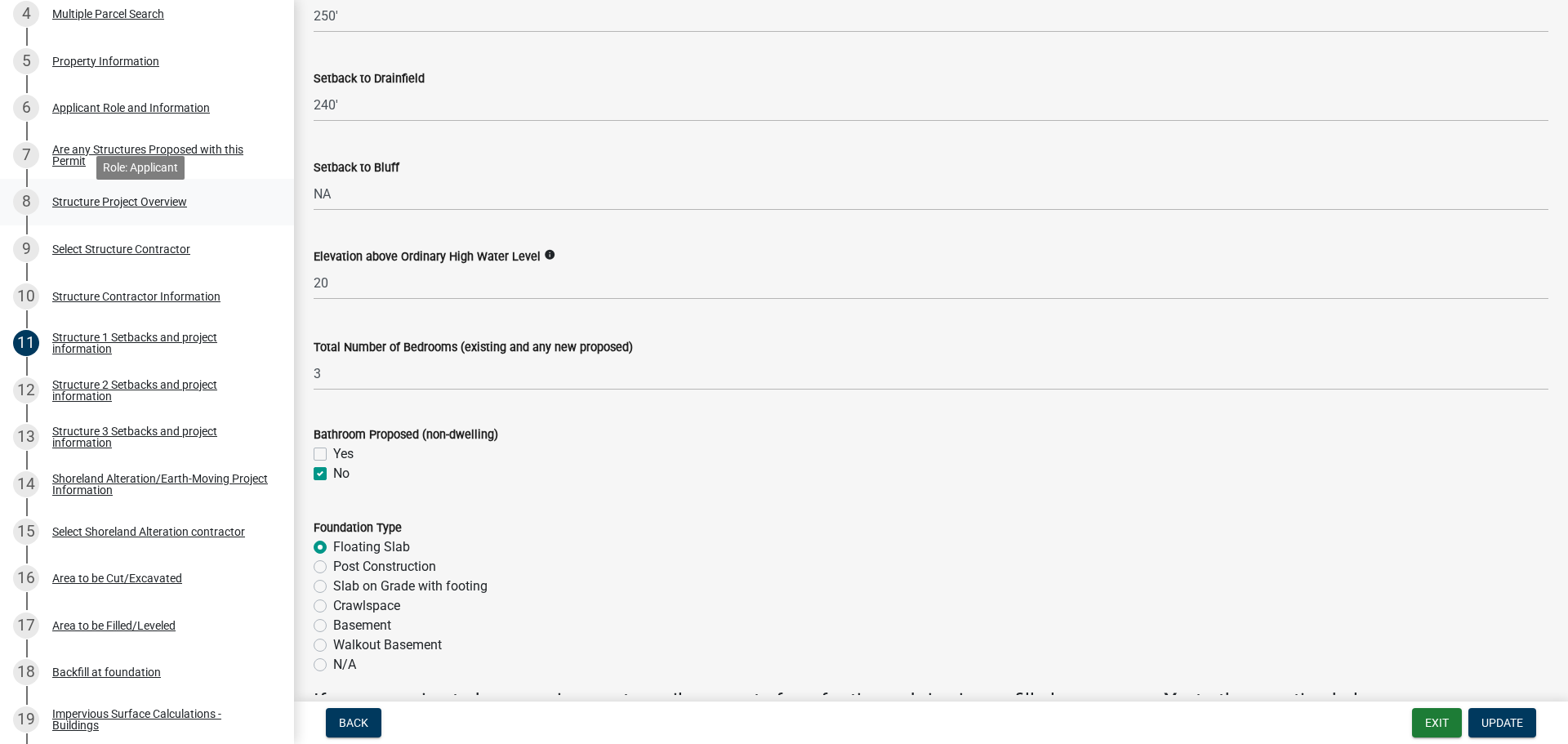
scroll to position [408, 0]
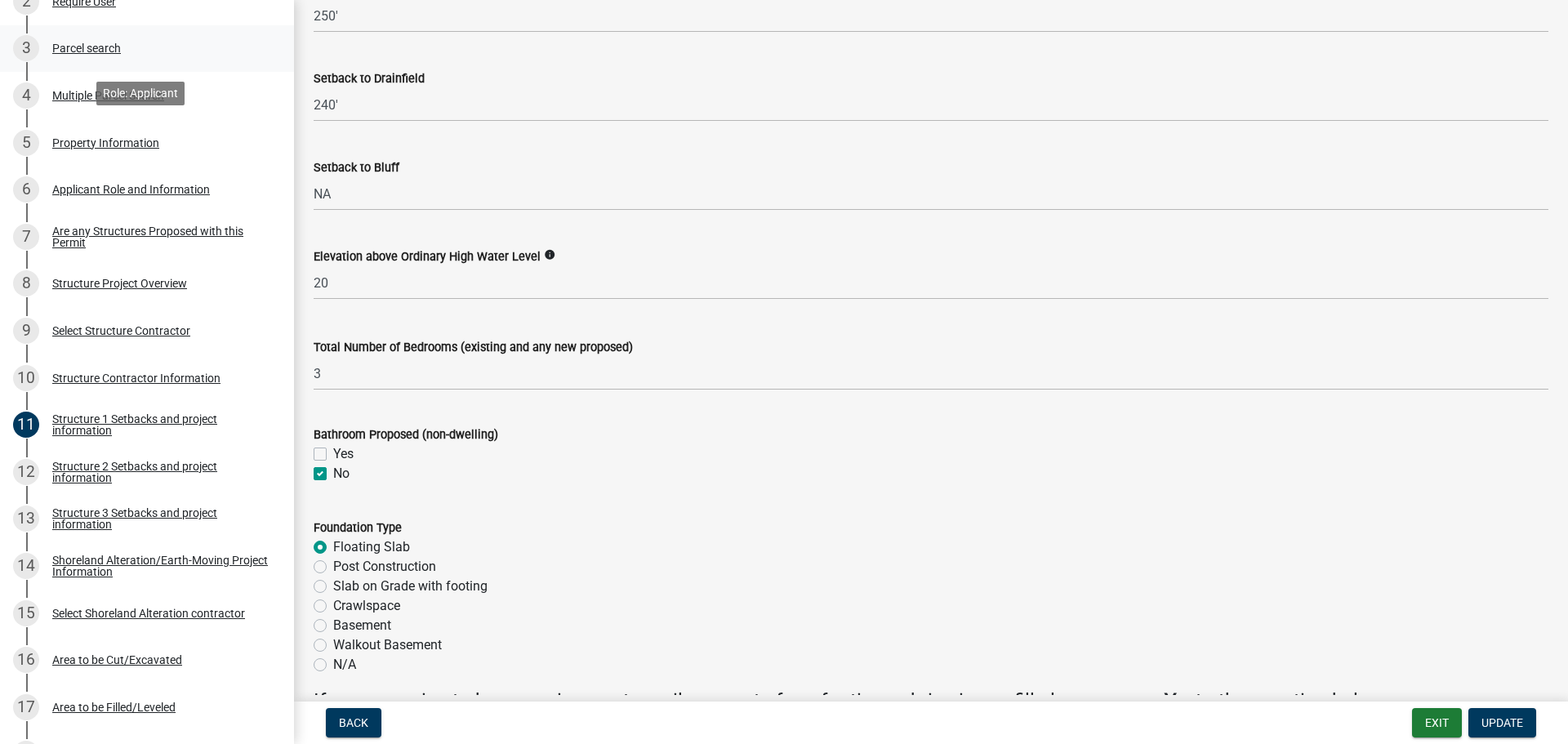
click at [88, 43] on div "Parcel search" at bounding box center [86, 48] width 69 height 11
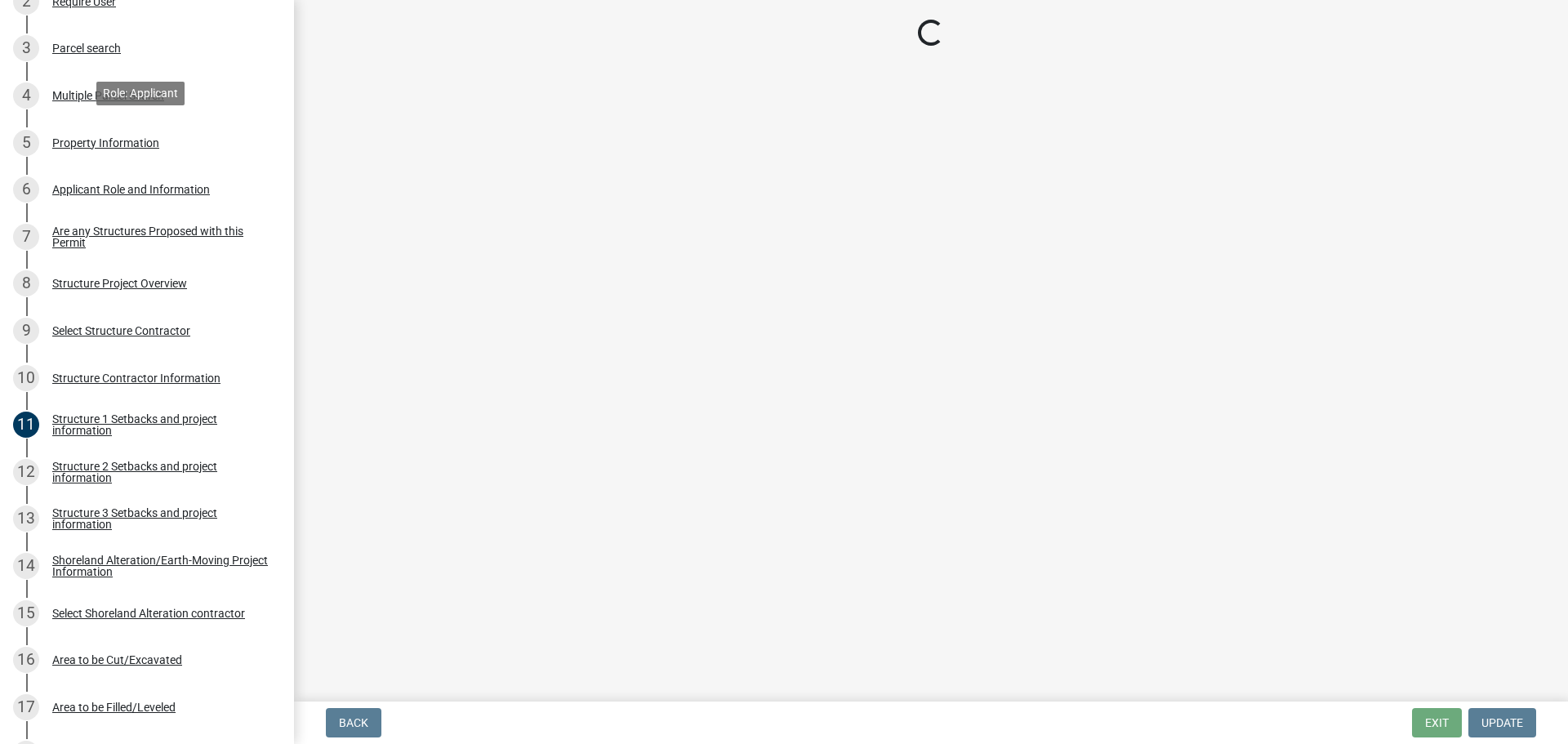
scroll to position [0, 0]
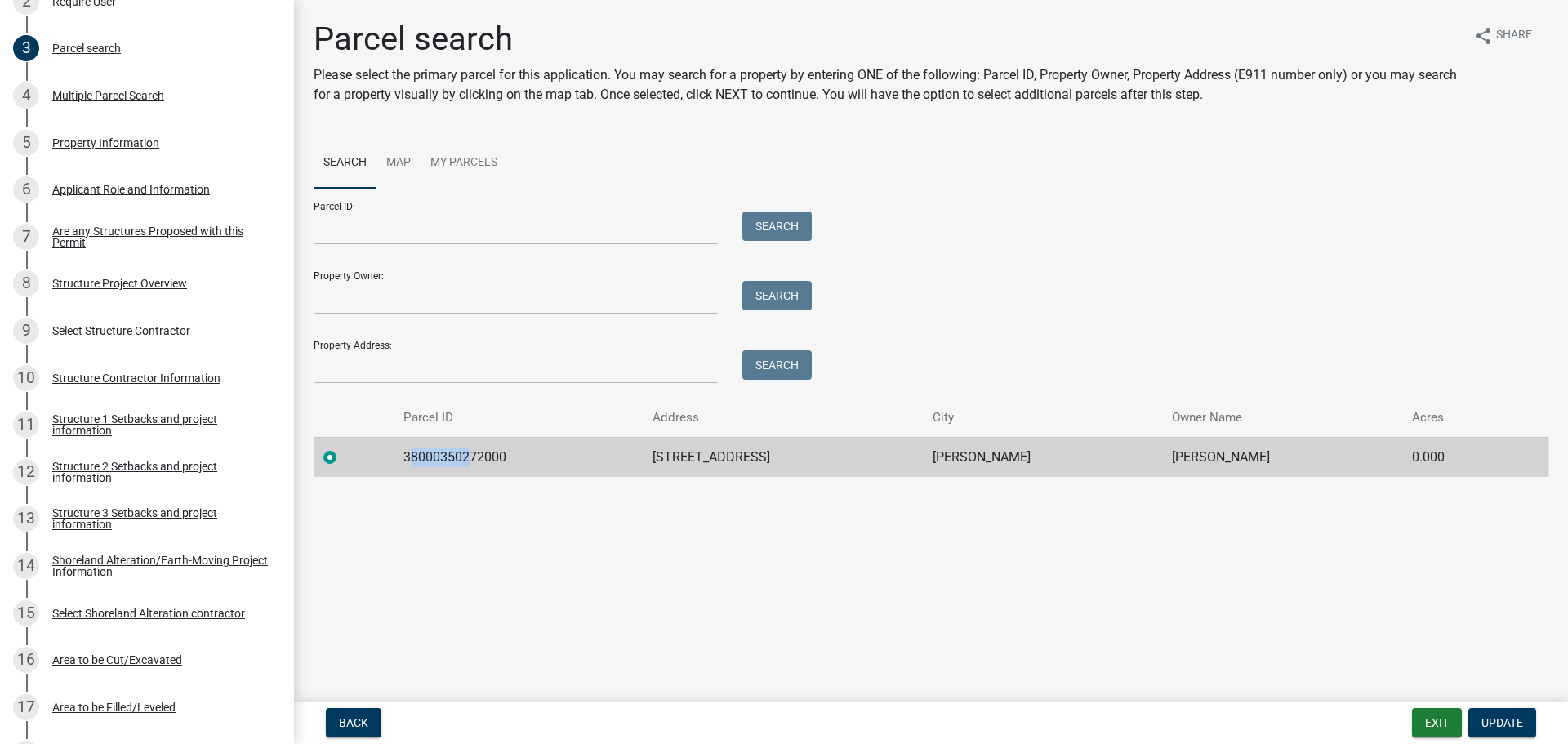
drag, startPoint x: 407, startPoint y: 462, endPoint x: 468, endPoint y: 450, distance: 62.2
click at [468, 450] on td "38000350272000" at bounding box center [519, 457] width 250 height 40
drag, startPoint x: 403, startPoint y: 462, endPoint x: 504, endPoint y: 463, distance: 101.0
click at [504, 463] on td "38000350272000" at bounding box center [519, 457] width 250 height 40
copy td "38000350272000"
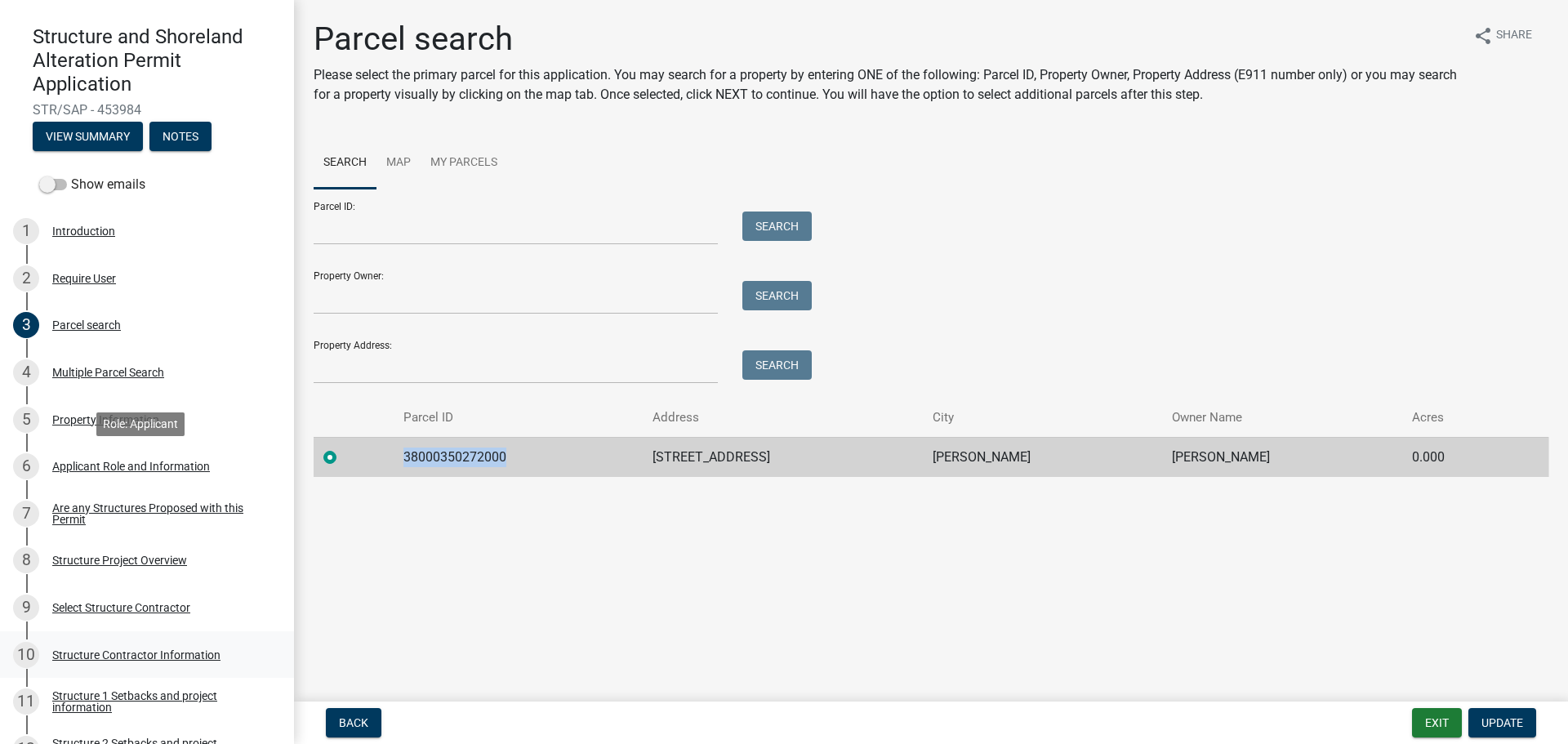
scroll to position [82, 0]
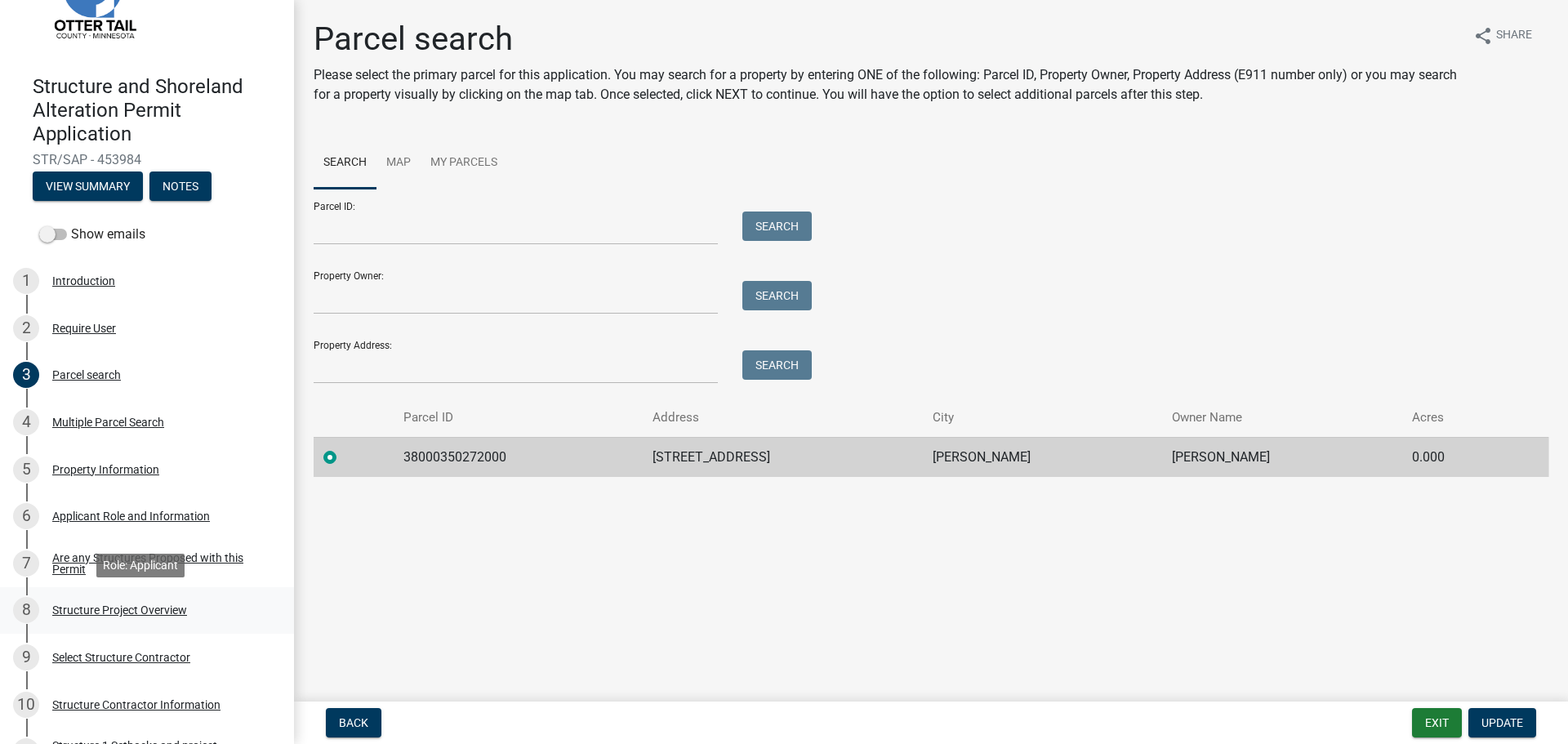
click at [127, 616] on div "Structure Project Overview" at bounding box center [119, 610] width 134 height 11
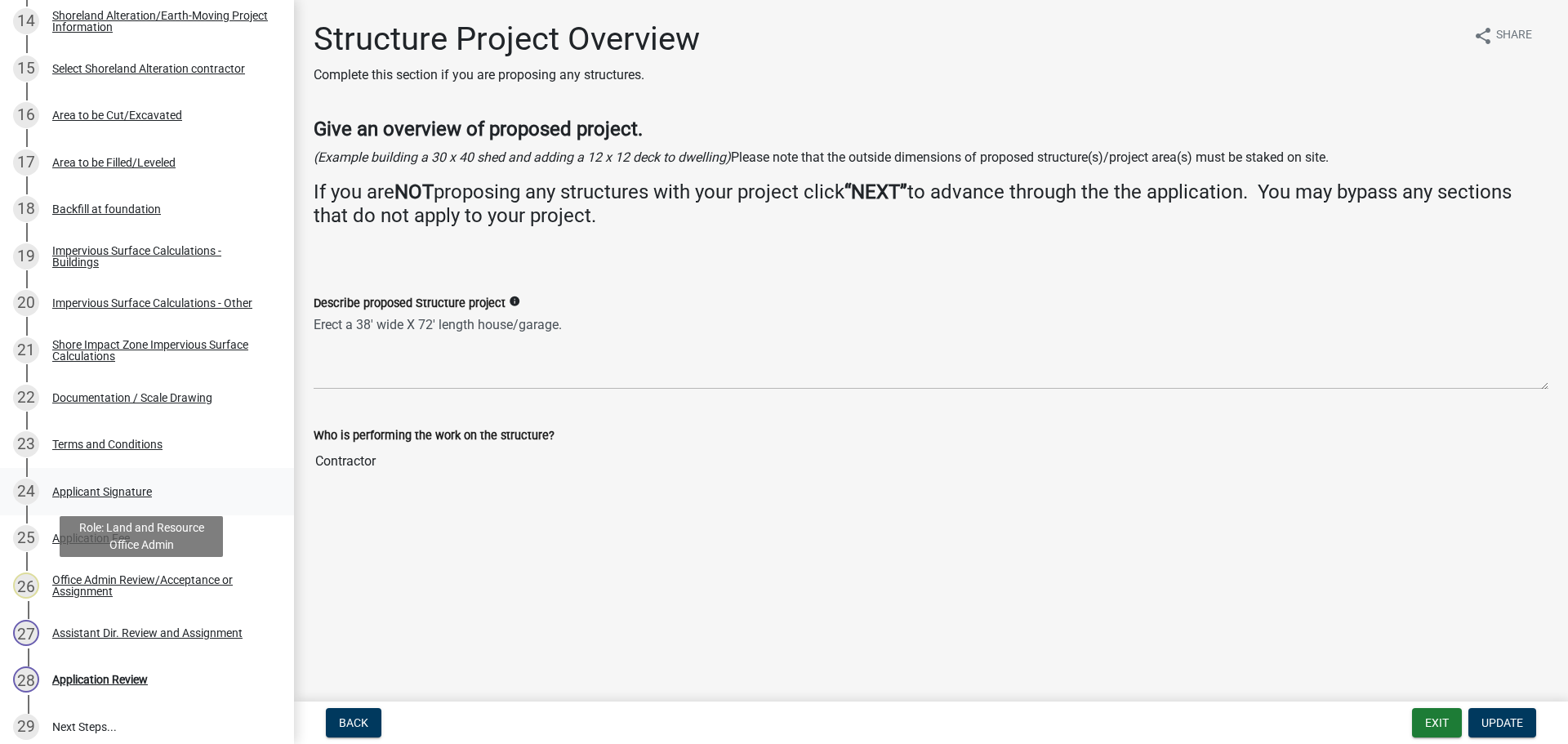
scroll to position [948, 0]
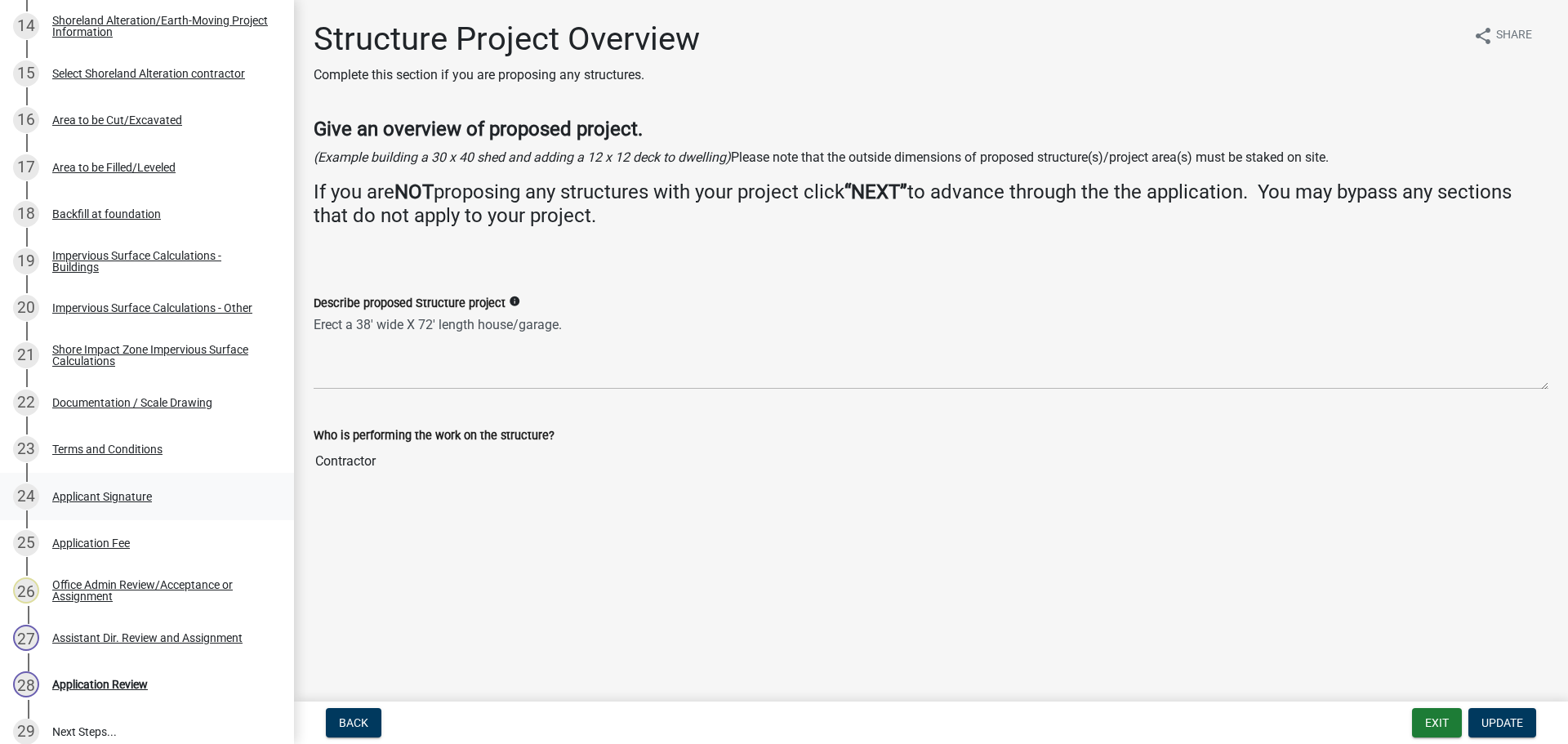
click at [138, 488] on div "24 Applicant Signature" at bounding box center [140, 497] width 255 height 26
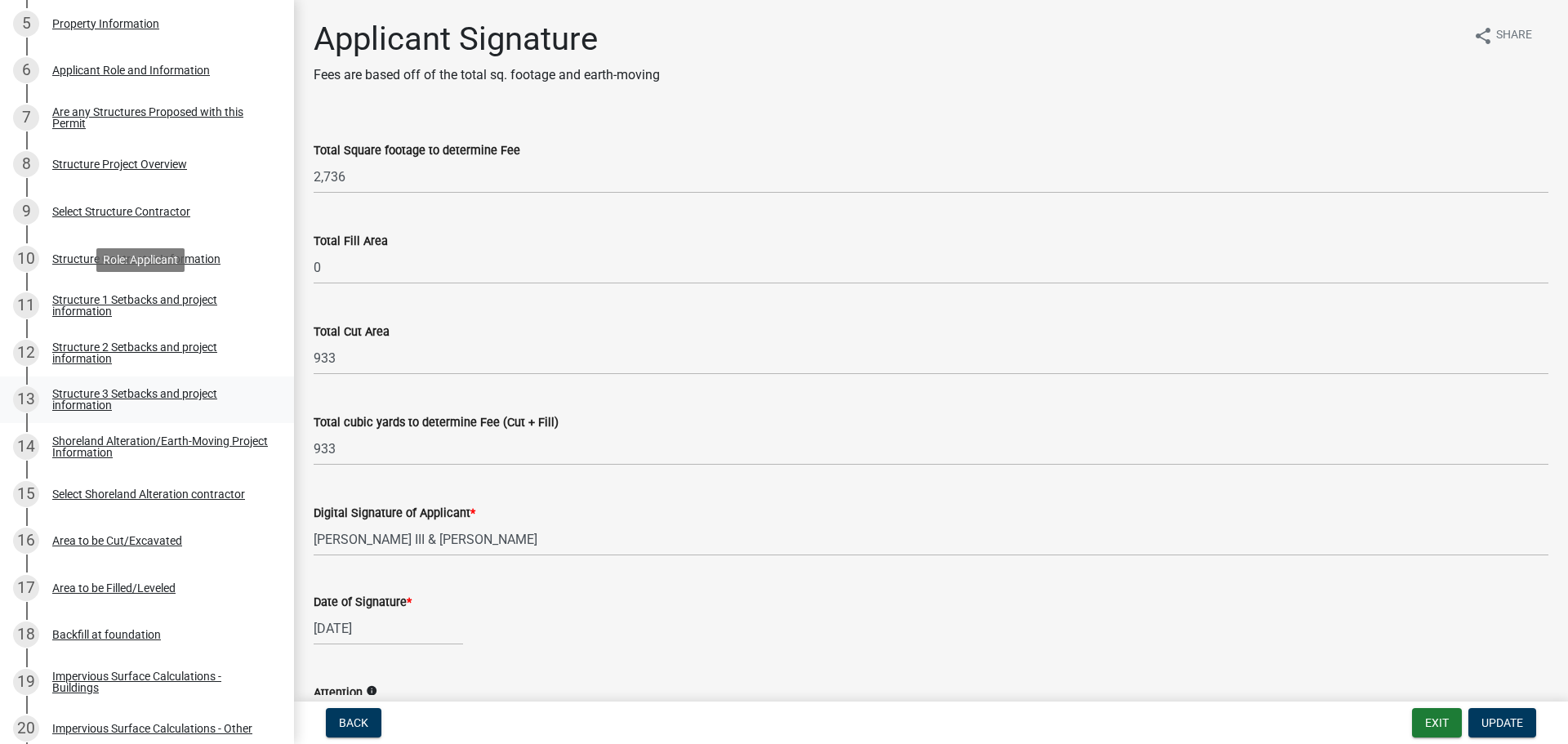
scroll to position [703, 0]
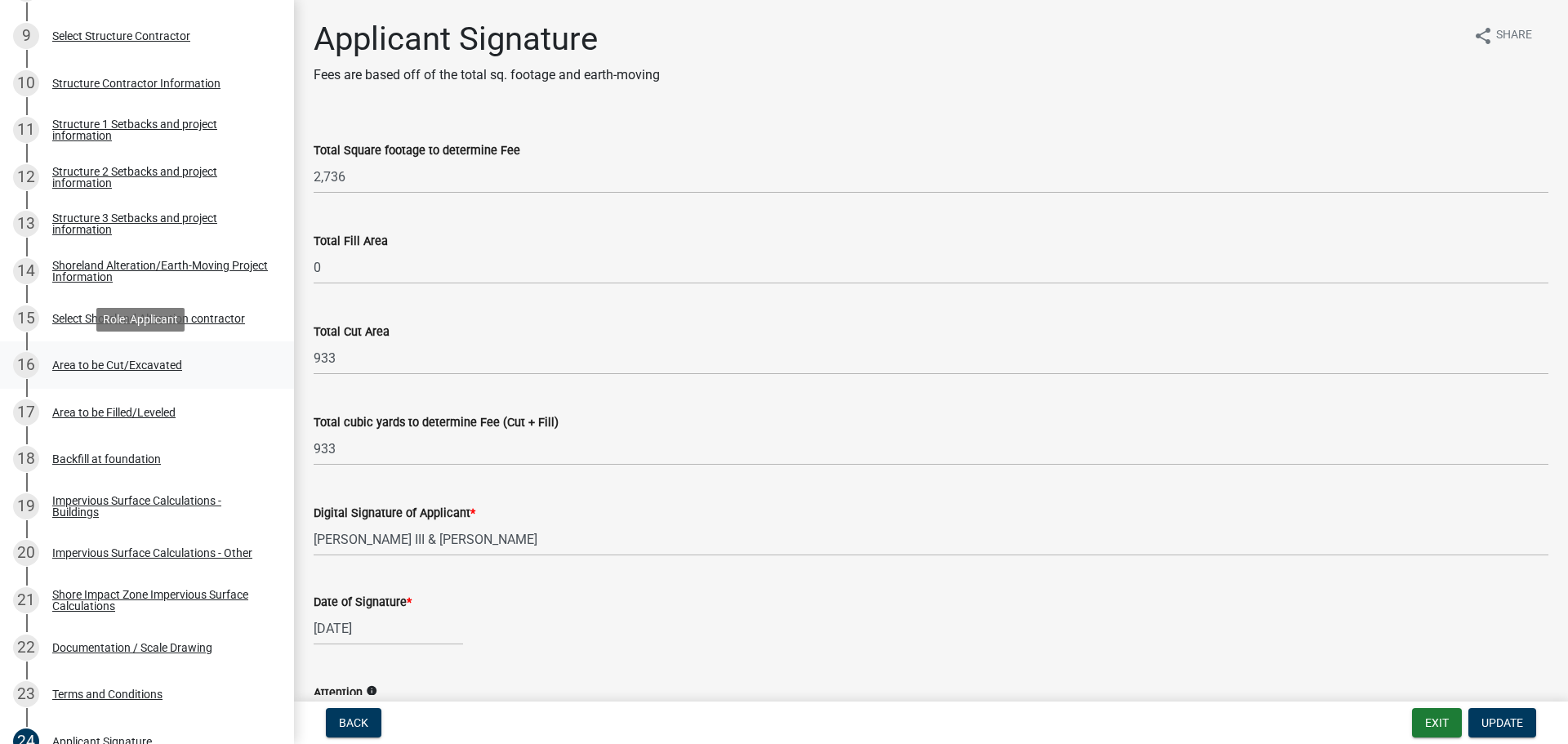
click at [137, 366] on div "Area to be Cut/Excavated" at bounding box center [116, 365] width 130 height 11
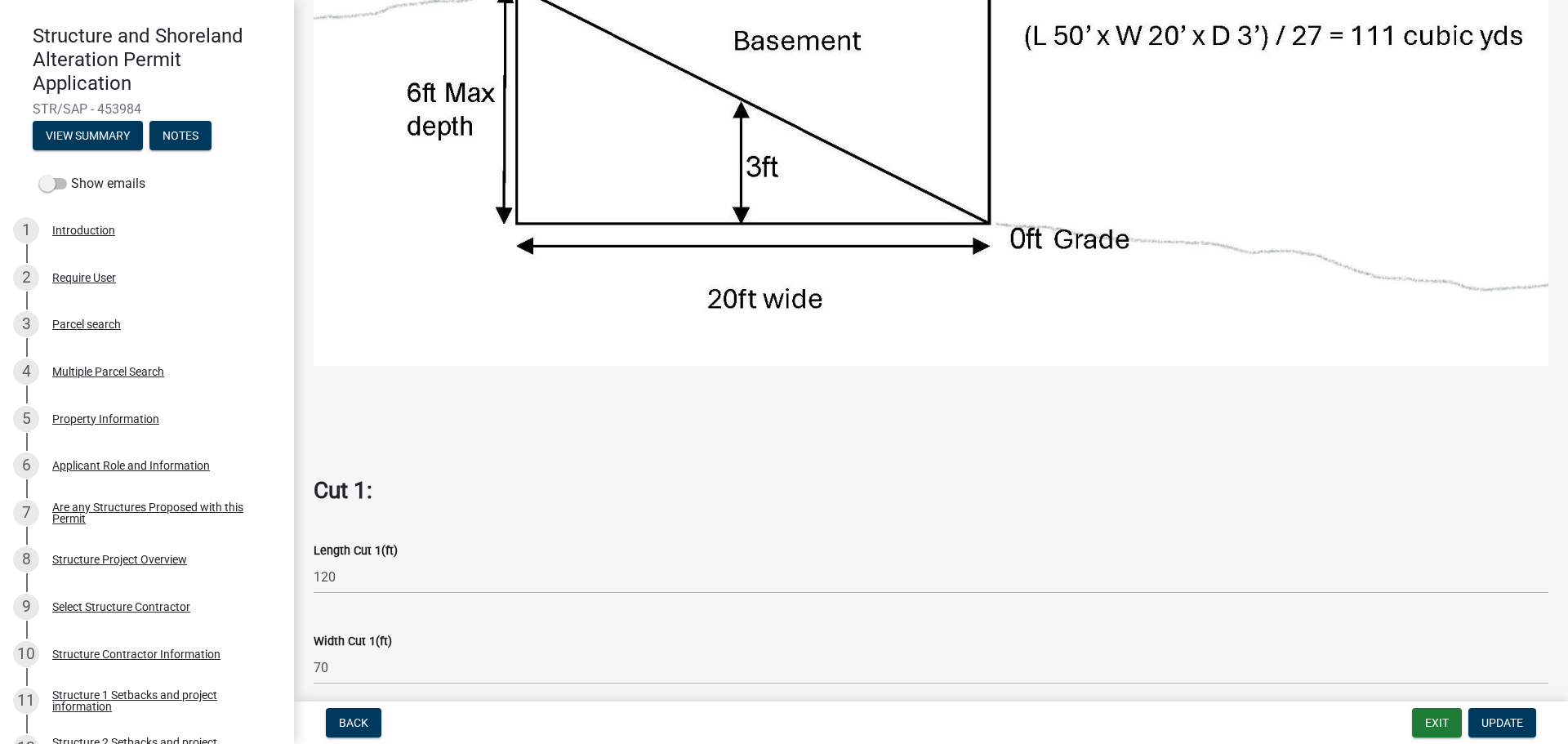
scroll to position [132, 0]
click at [78, 329] on div "Parcel search" at bounding box center [86, 324] width 69 height 11
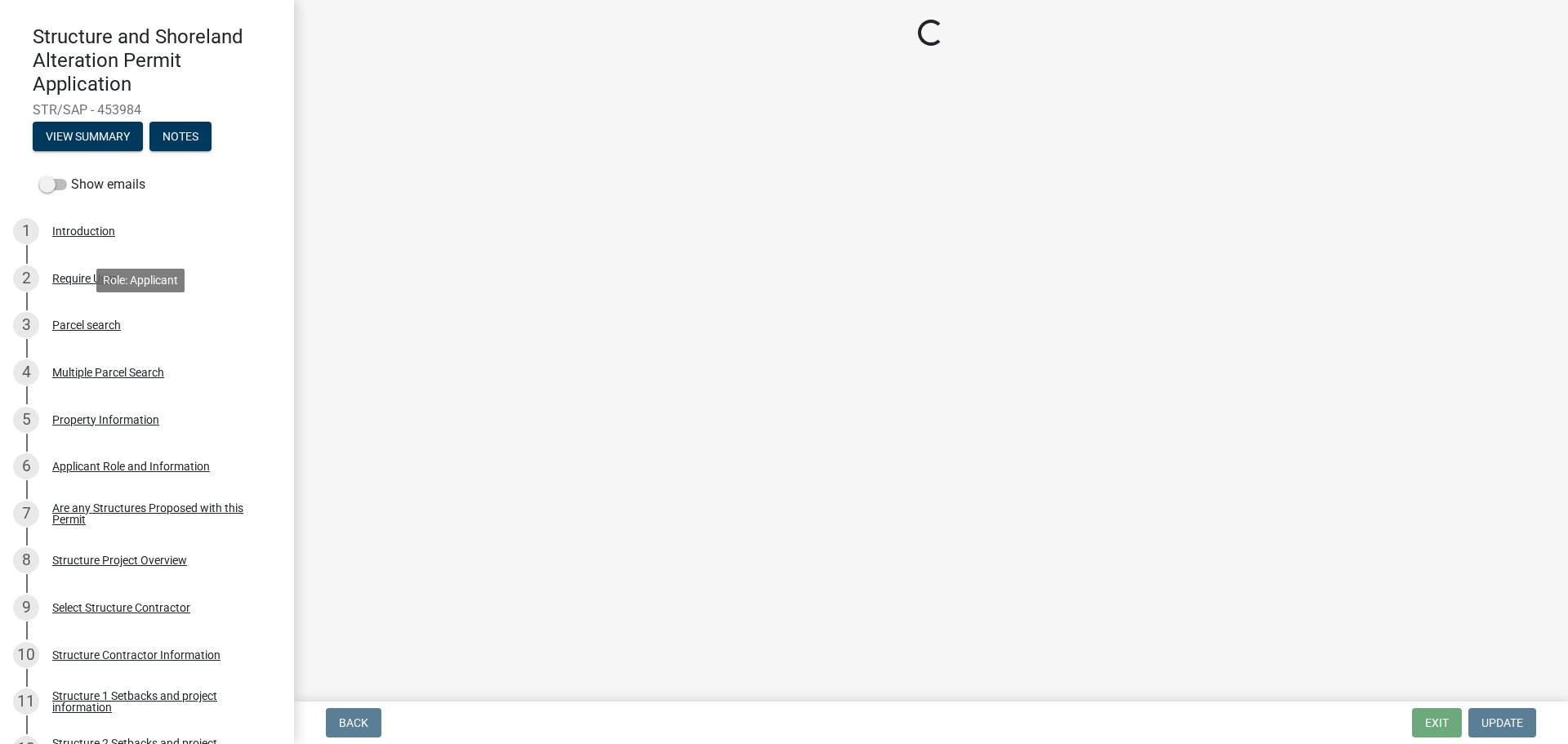
scroll to position [0, 0]
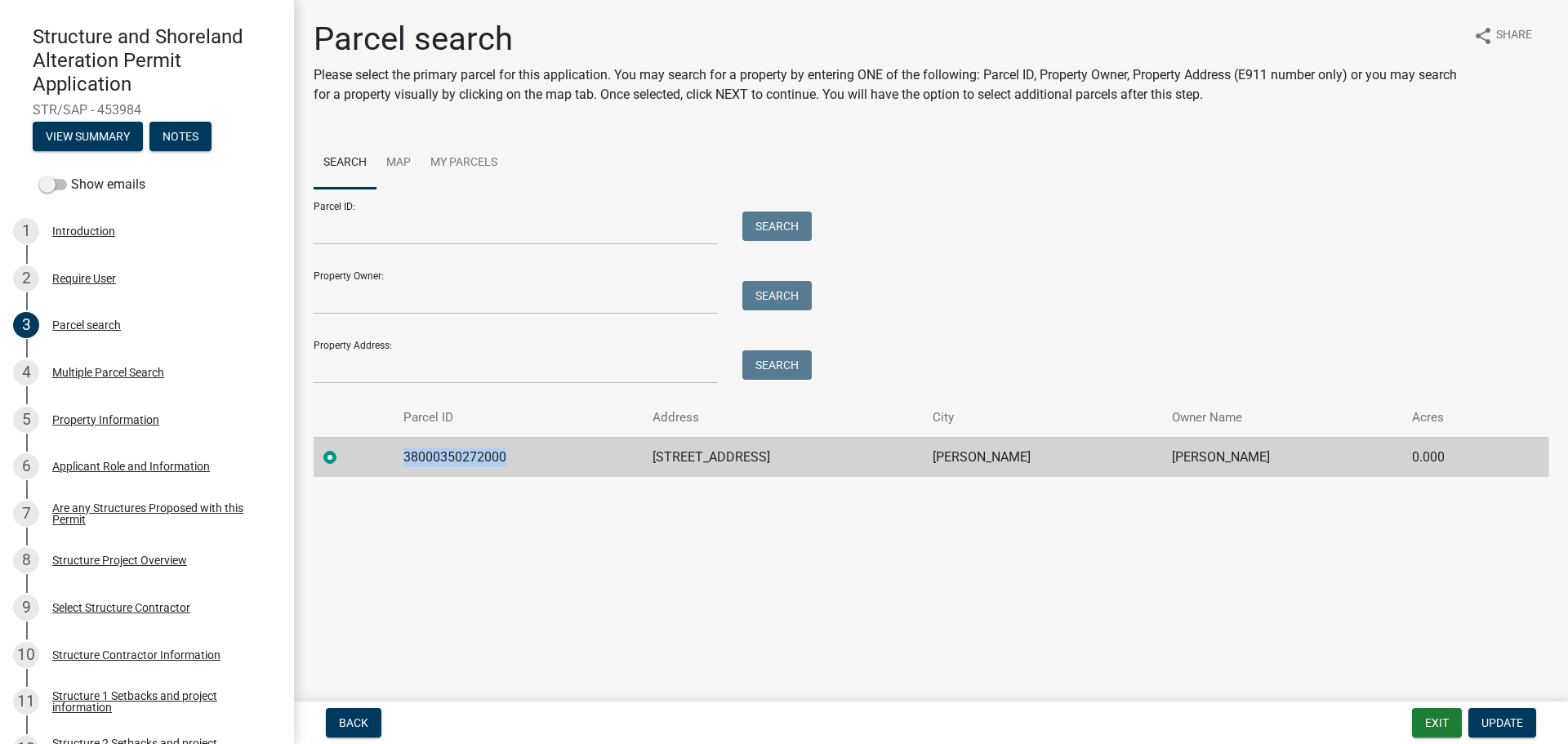
drag, startPoint x: 406, startPoint y: 454, endPoint x: 512, endPoint y: 455, distance: 106.0
click at [512, 455] on td "38000350272000" at bounding box center [519, 457] width 250 height 40
copy td "38000350272000"
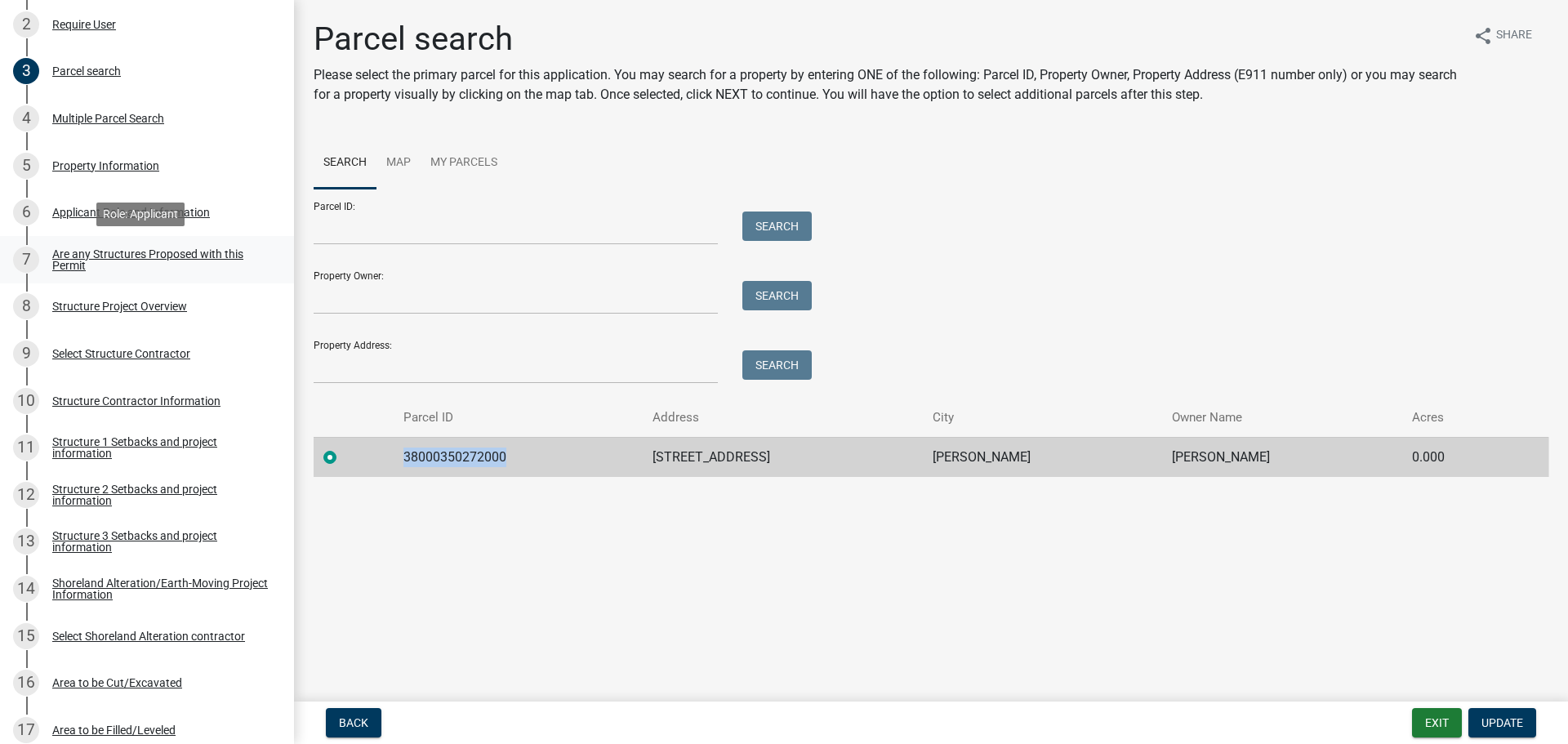
scroll to position [458, 0]
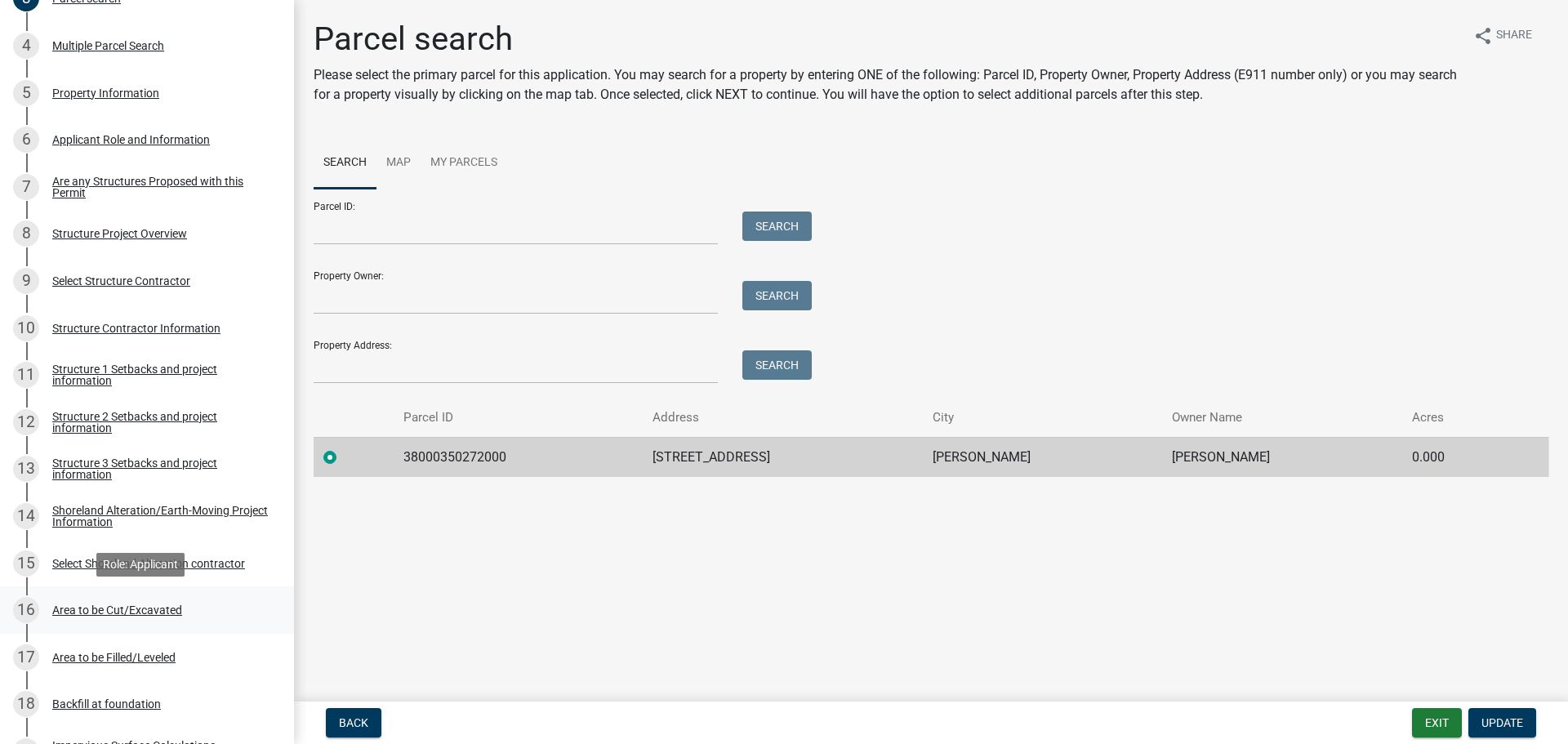
click at [96, 611] on div "Area to be Cut/Excavated" at bounding box center [116, 610] width 130 height 11
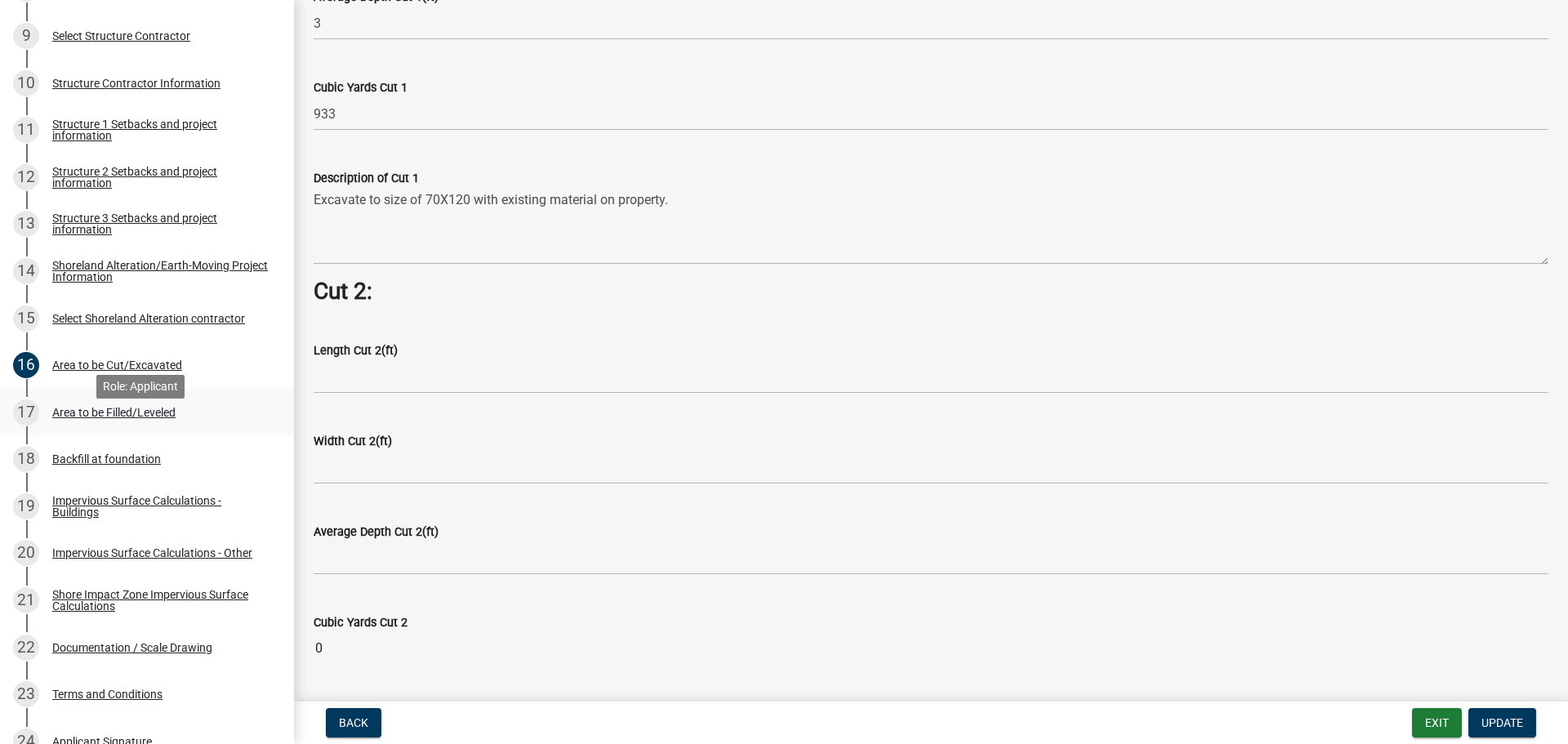
scroll to position [622, 0]
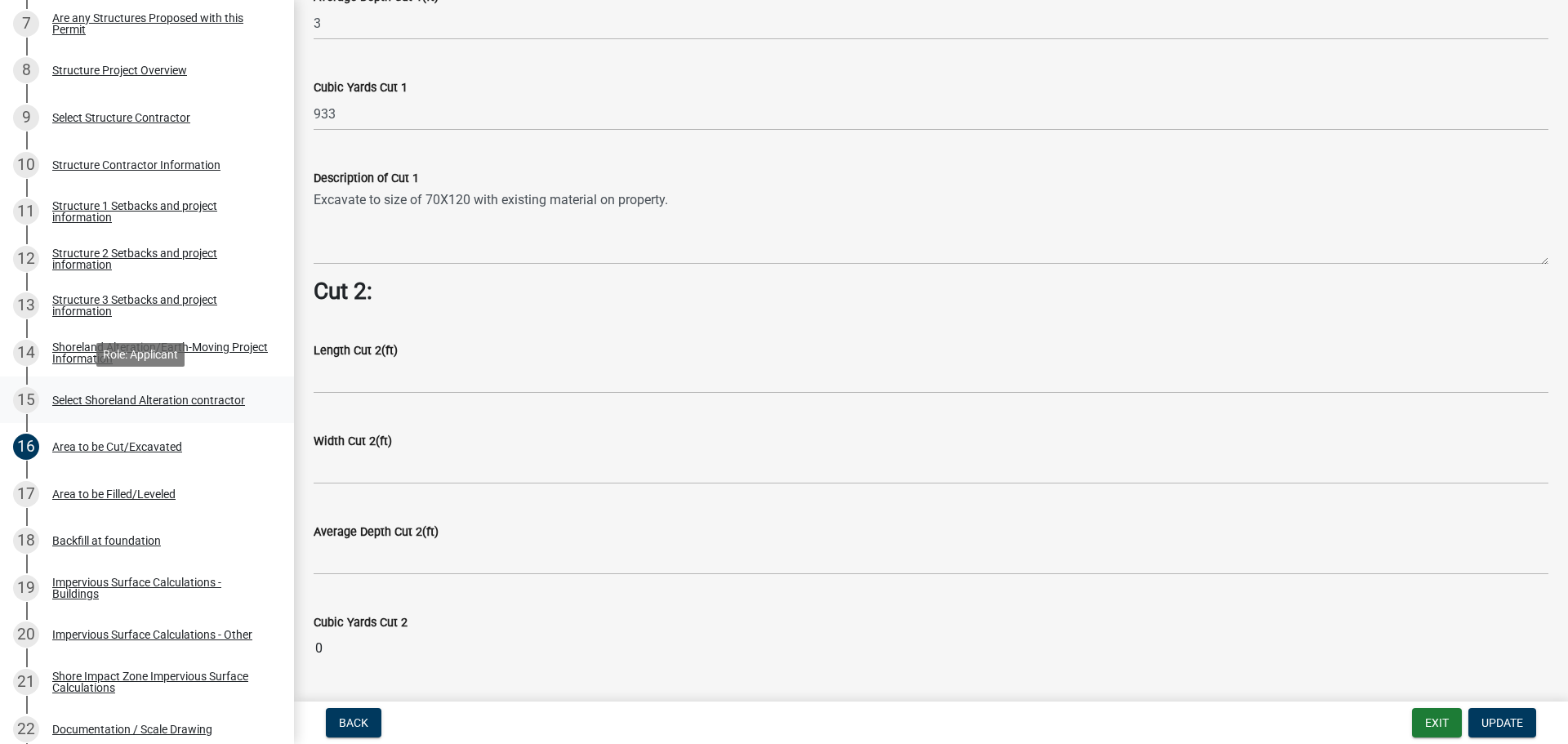
click at [220, 395] on div "Select Shoreland Alteration contractor" at bounding box center [148, 400] width 193 height 11
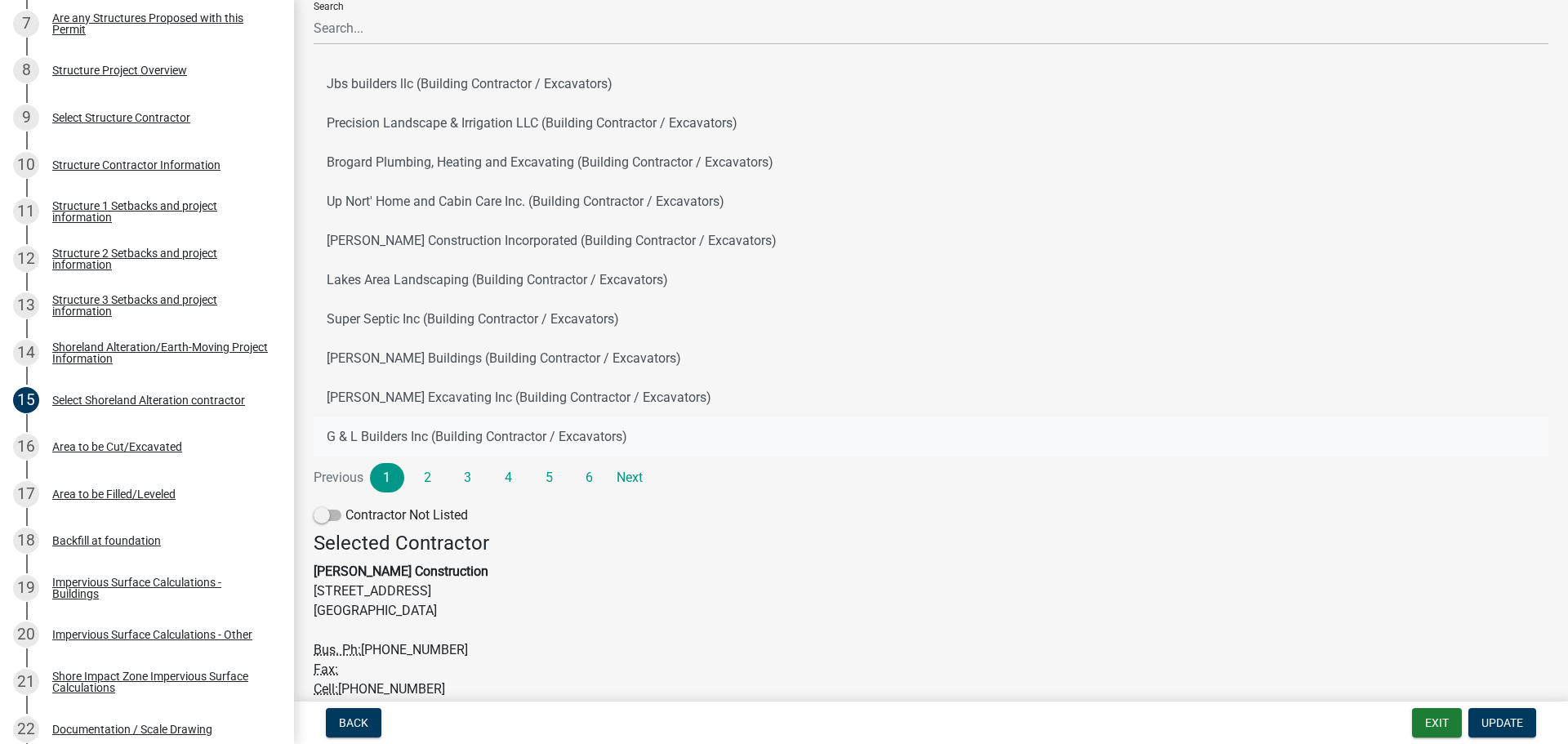
scroll to position [0, 0]
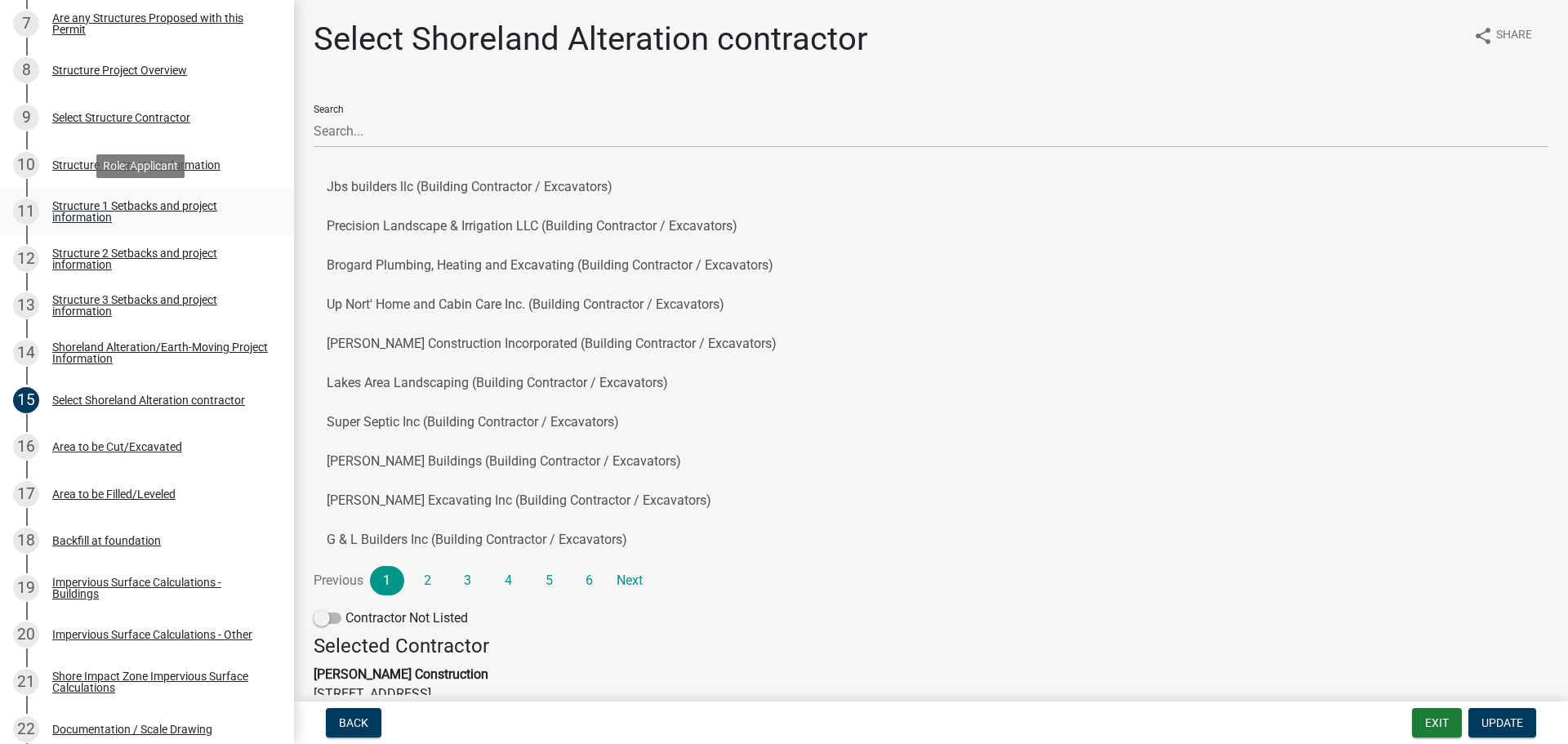
click at [122, 217] on div "Structure 1 Setbacks and project information" at bounding box center [160, 211] width 216 height 23
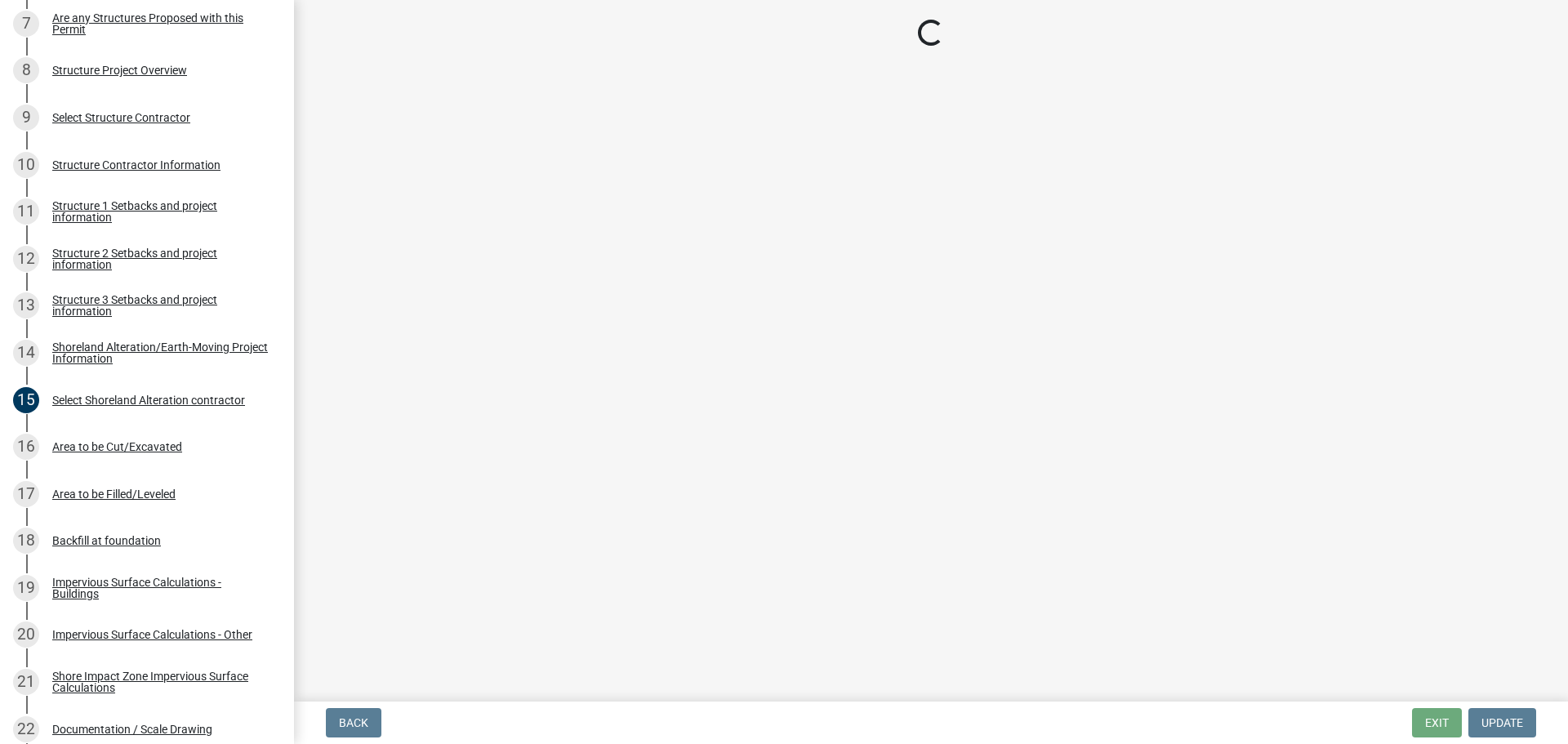
select select "c185e313-3403-4239-bd61-bb563c58a77a"
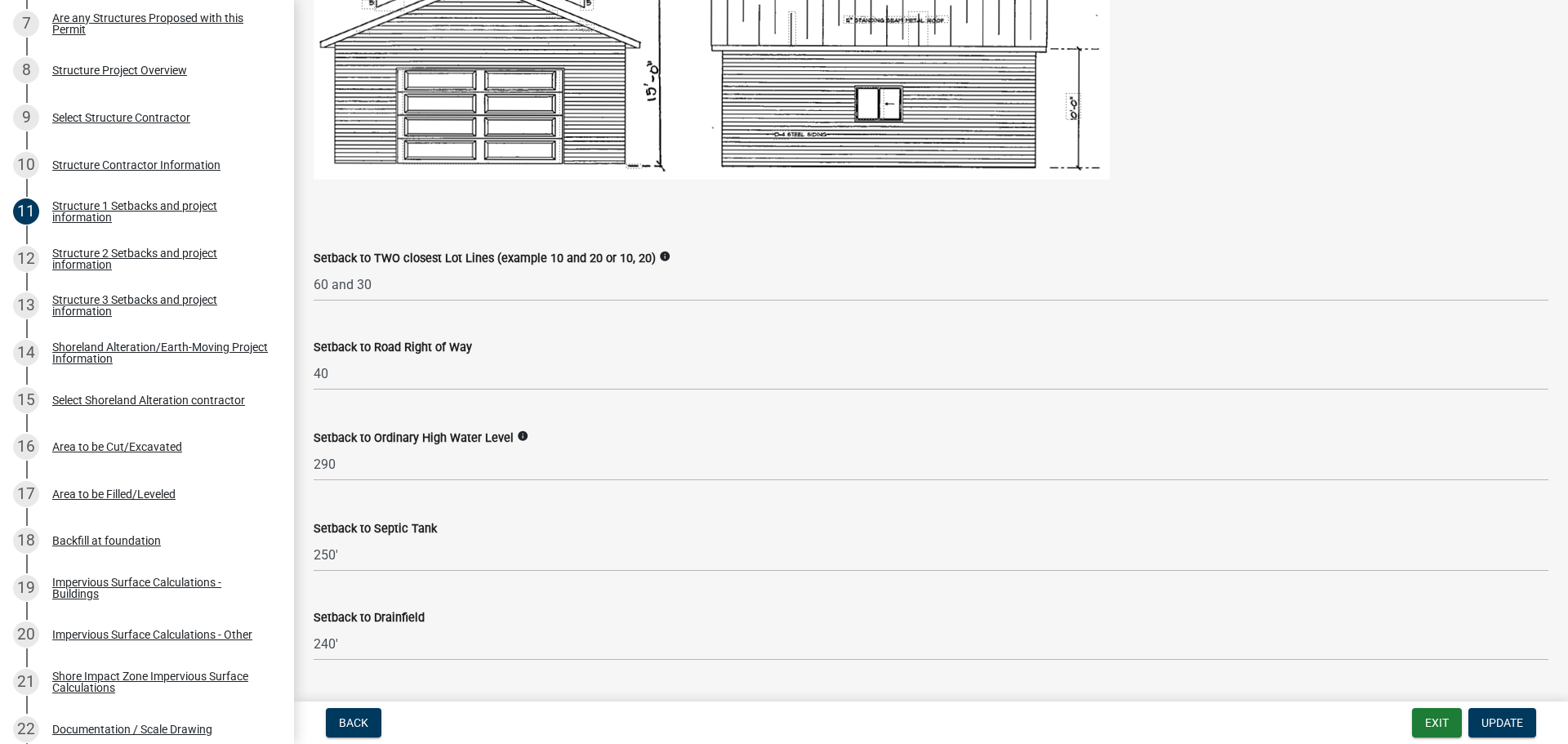
scroll to position [1143, 0]
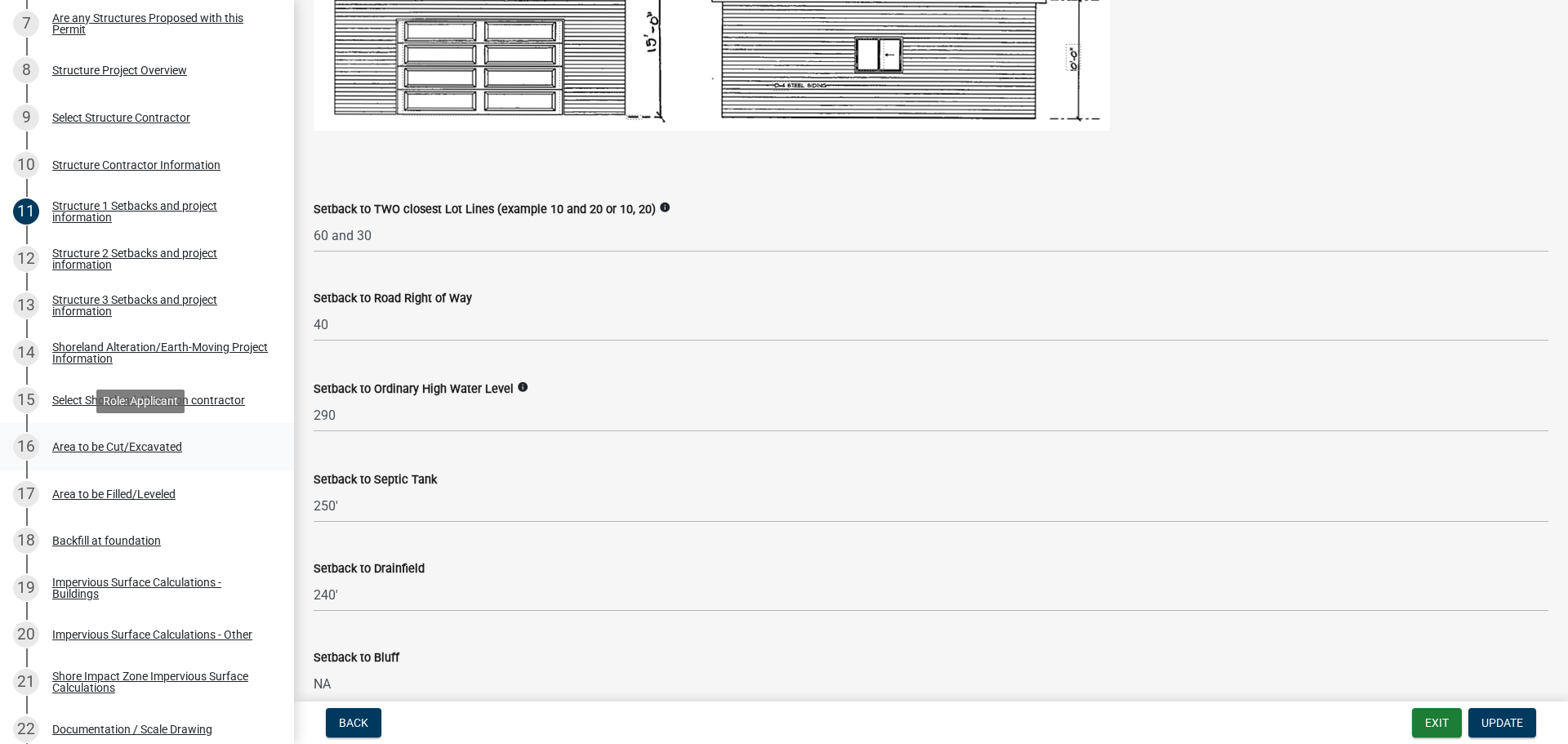
click at [193, 440] on div "16 Area to be Cut/Excavated" at bounding box center [140, 446] width 255 height 26
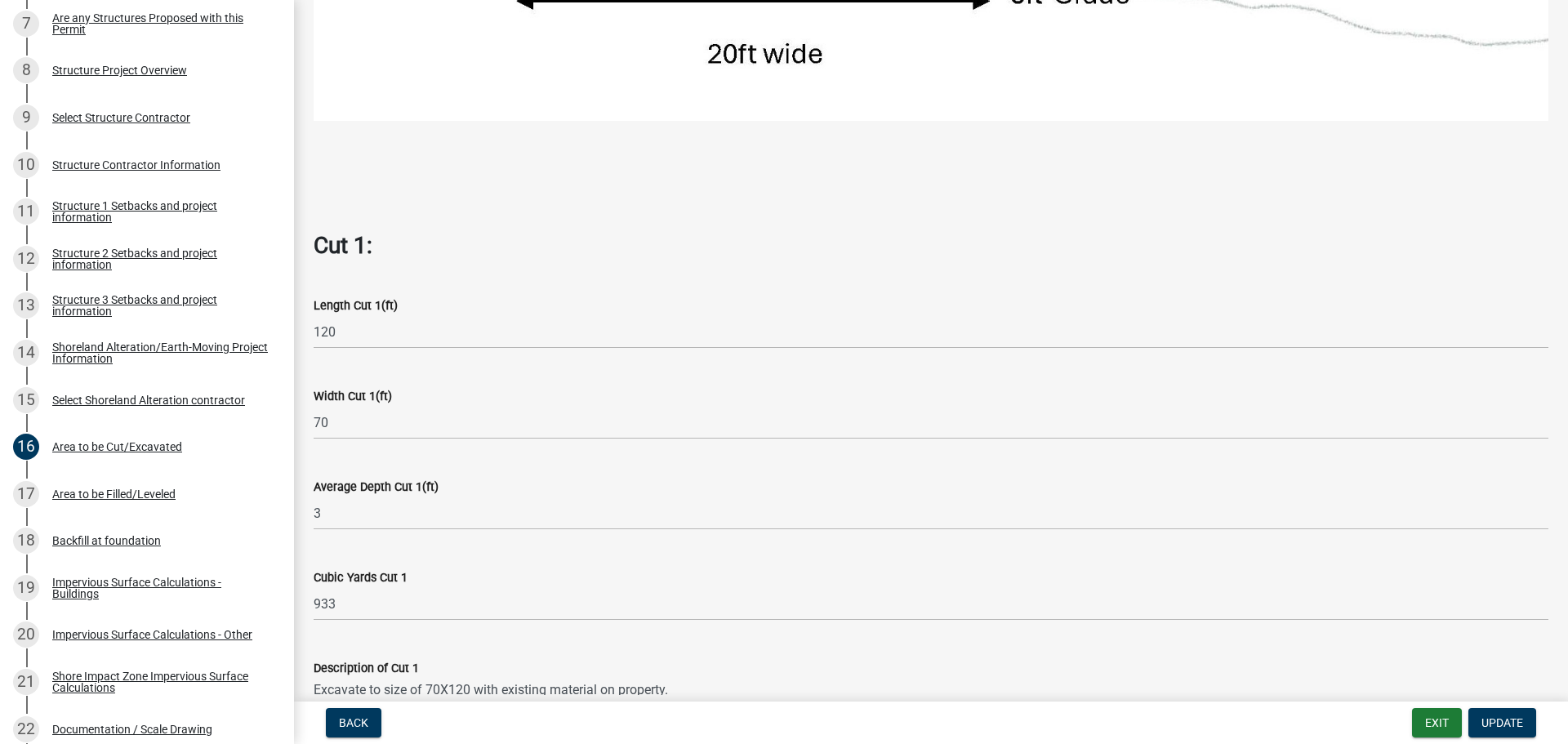
scroll to position [898, 0]
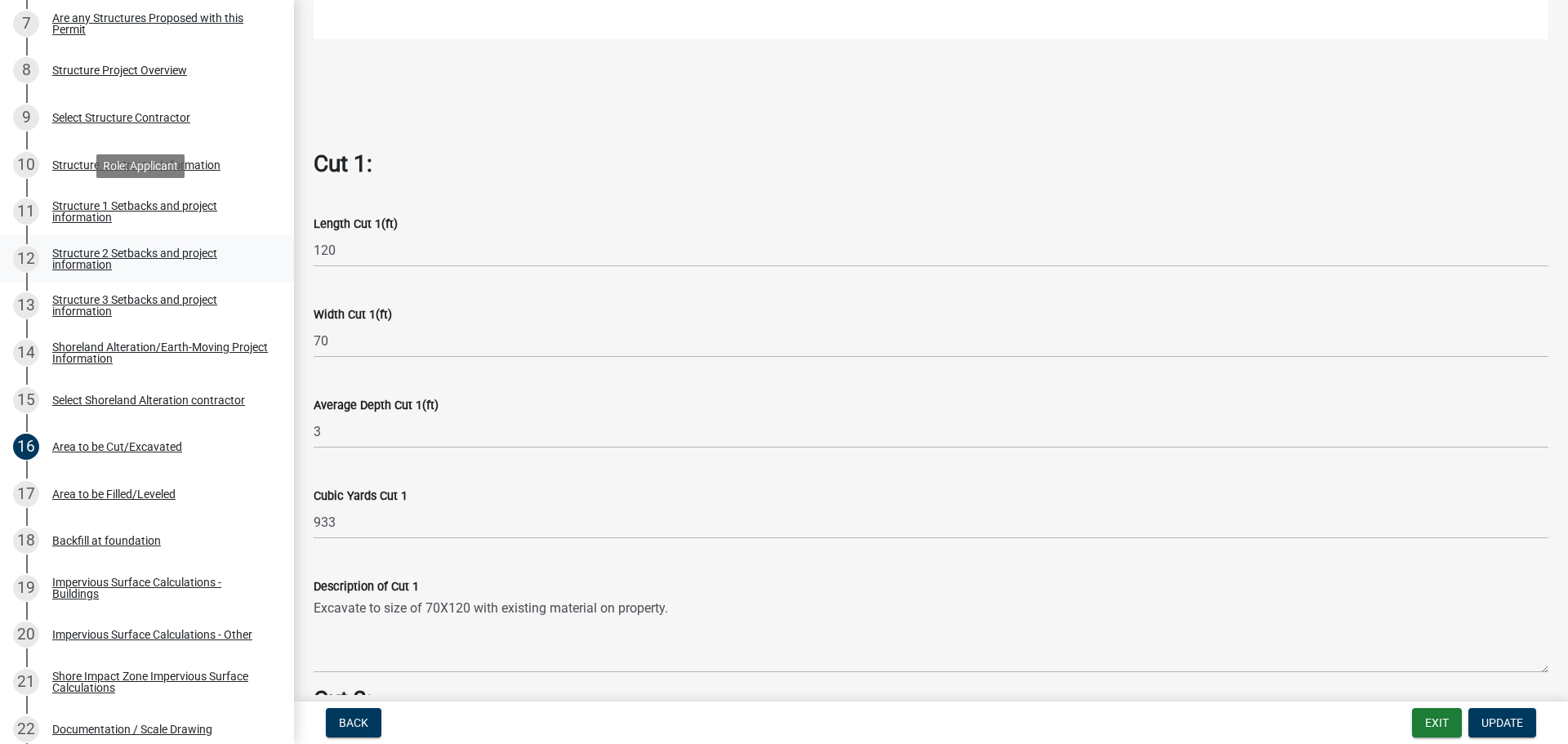
click at [91, 231] on link "11 Structure 1 Setbacks and project information" at bounding box center [147, 212] width 294 height 48
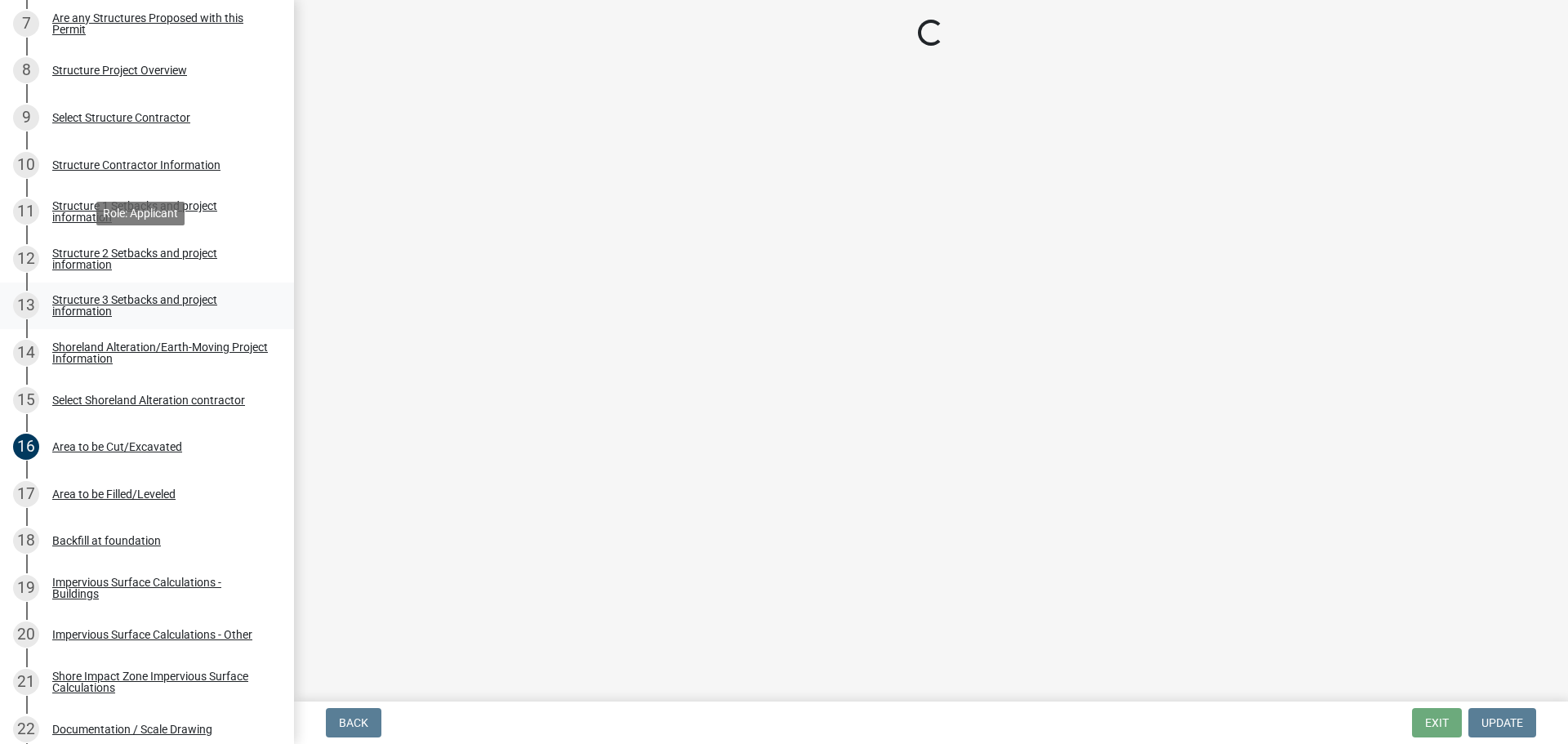
scroll to position [0, 0]
select select "c185e313-3403-4239-bd61-bb563c58a77a"
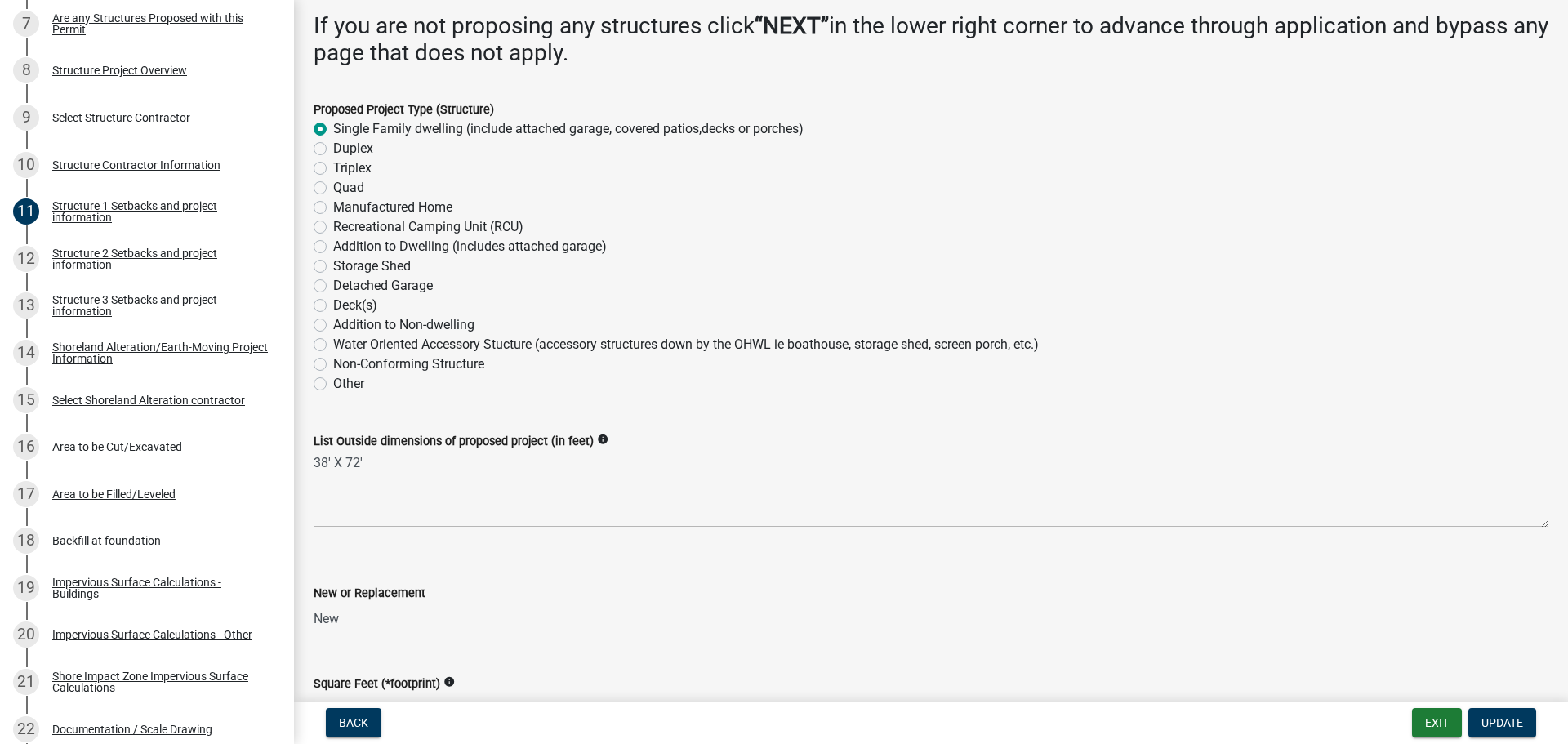
scroll to position [136, 0]
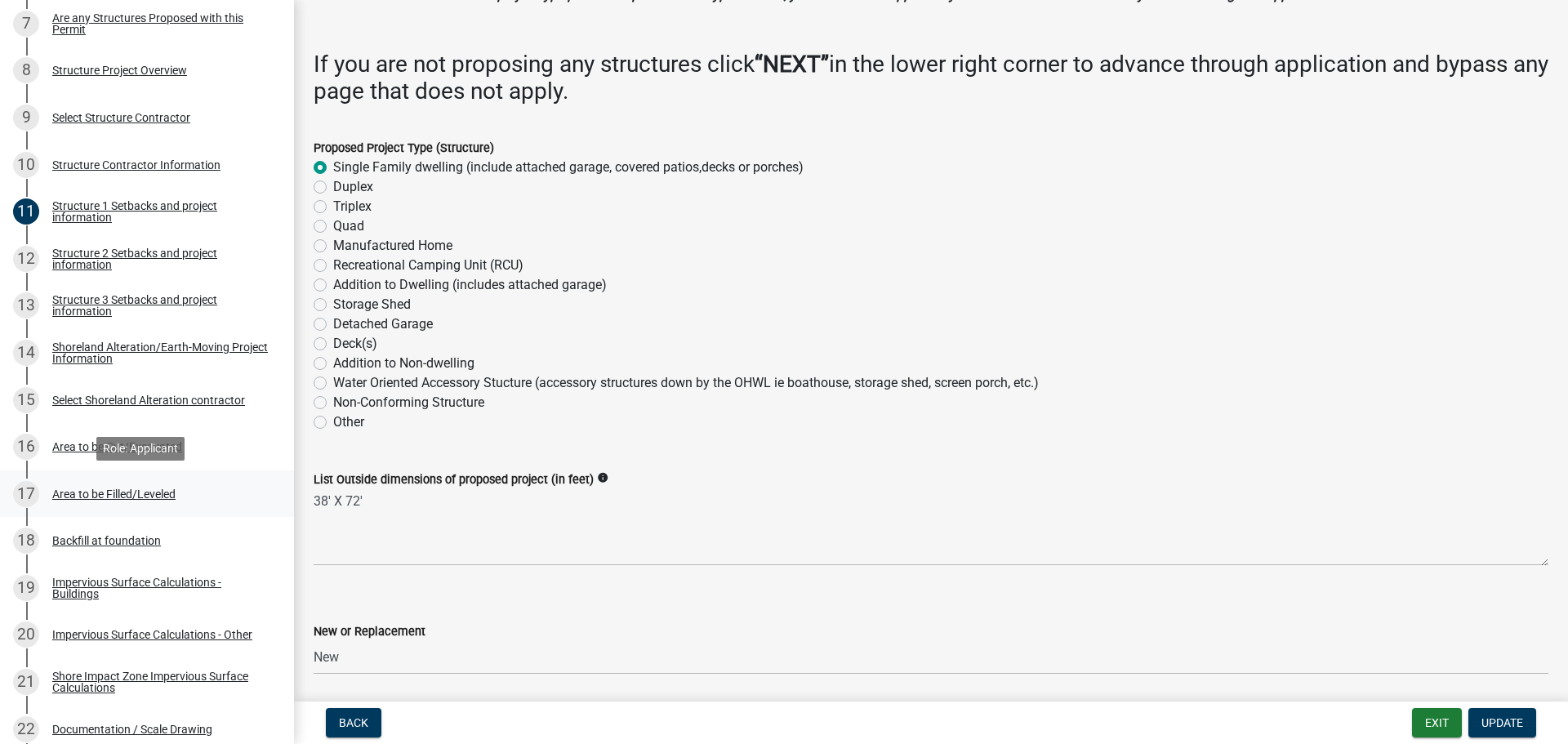
click at [160, 488] on div "Area to be Filled/Leveled" at bounding box center [113, 493] width 123 height 11
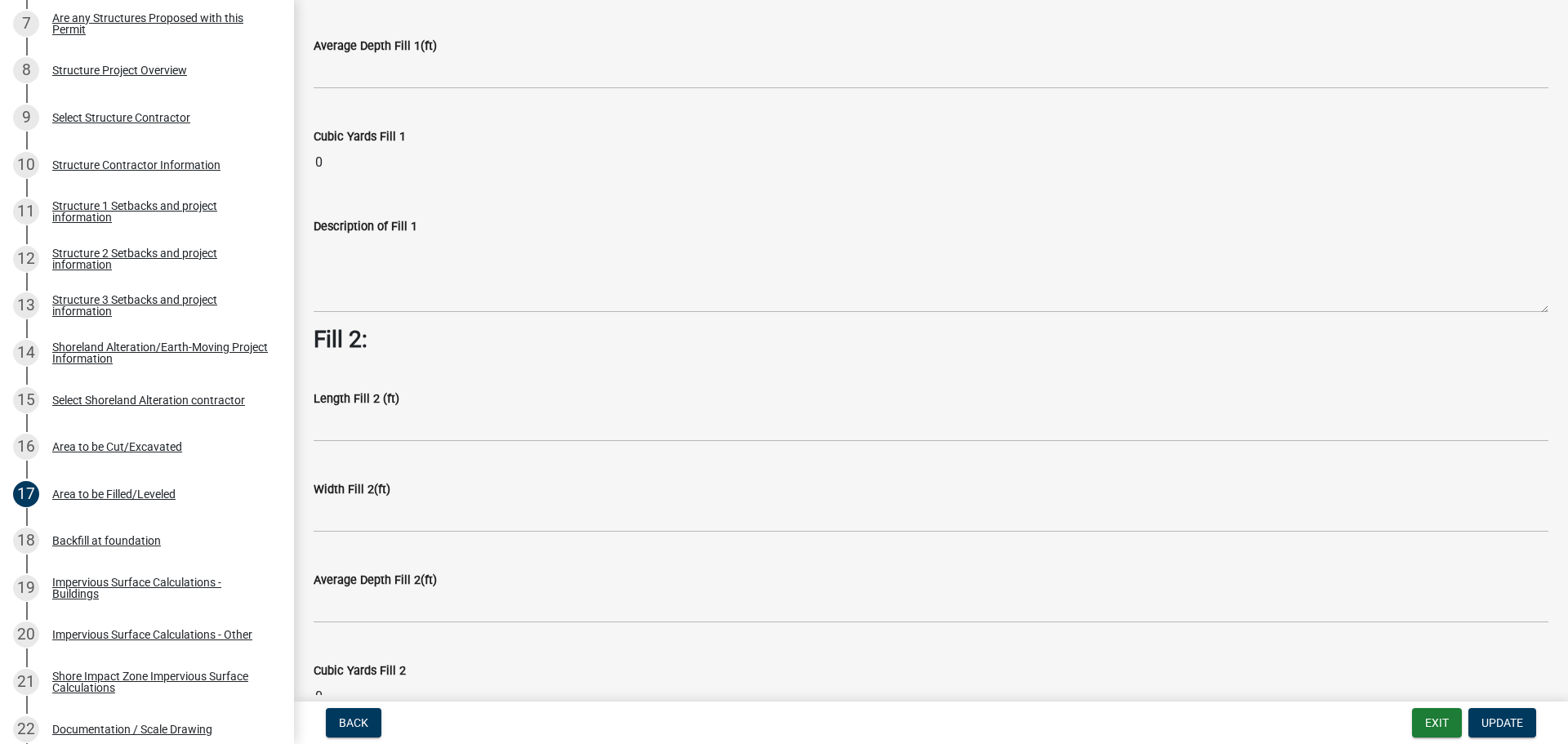
scroll to position [0, 0]
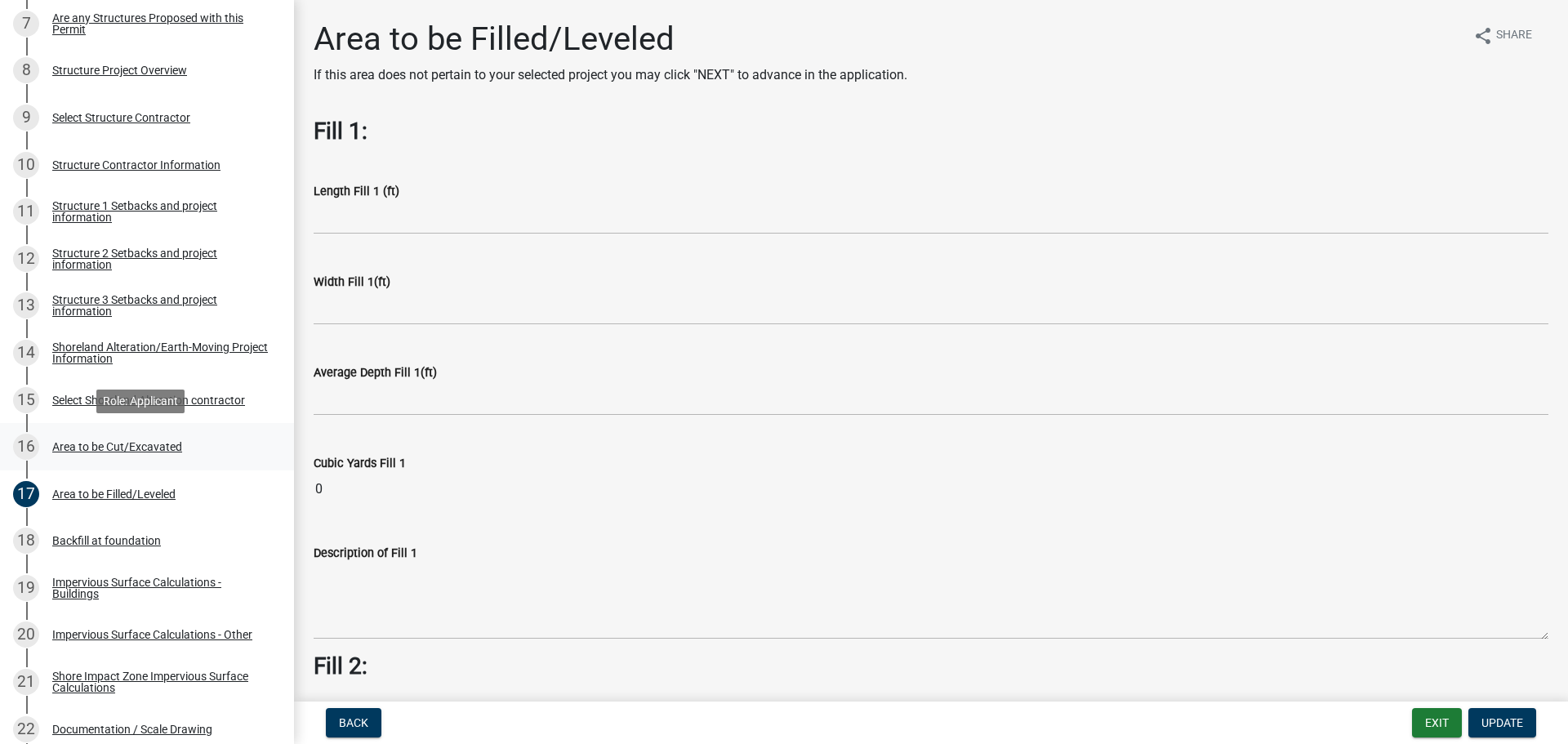
click at [108, 439] on div "16 Area to be Cut/Excavated" at bounding box center [140, 446] width 255 height 26
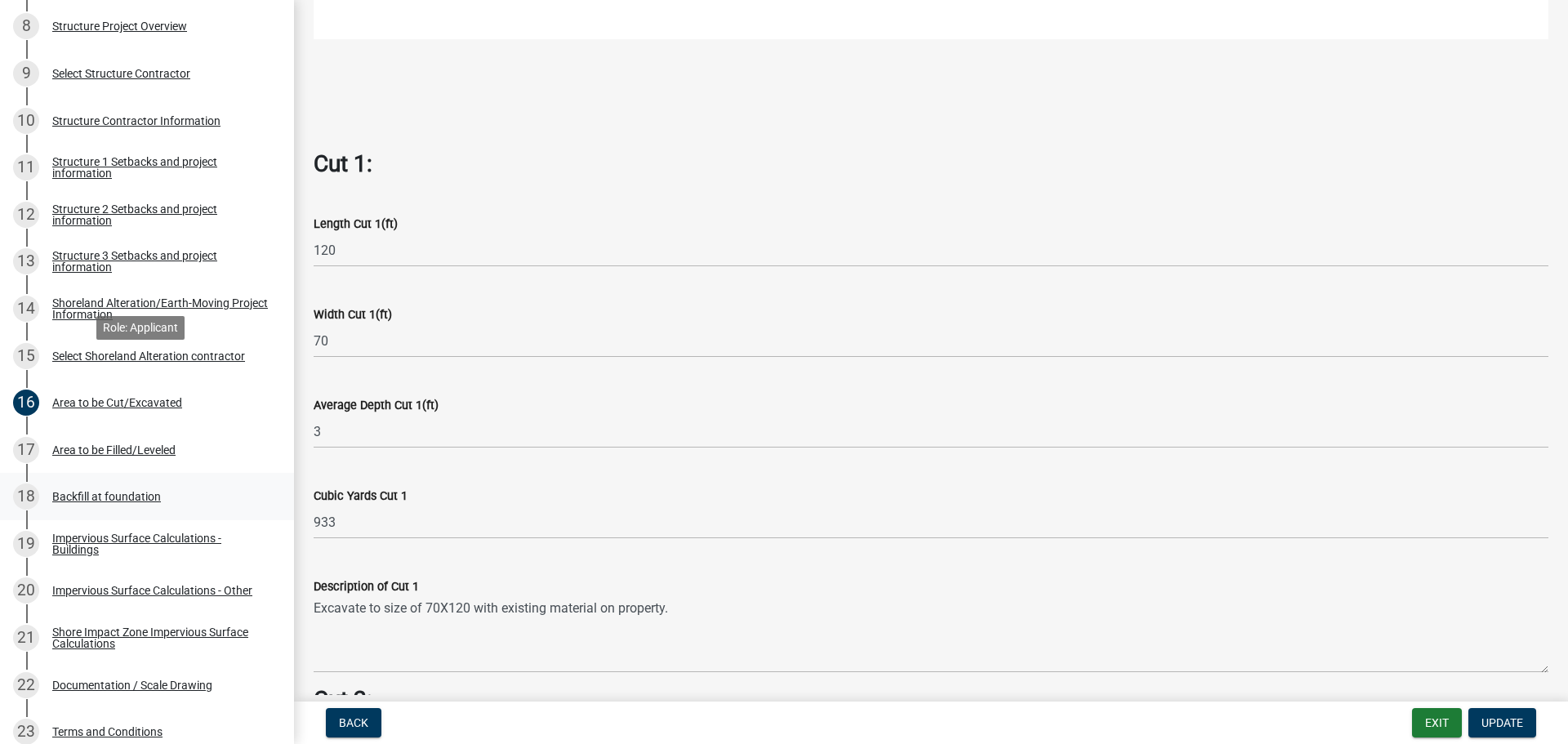
scroll to position [703, 0]
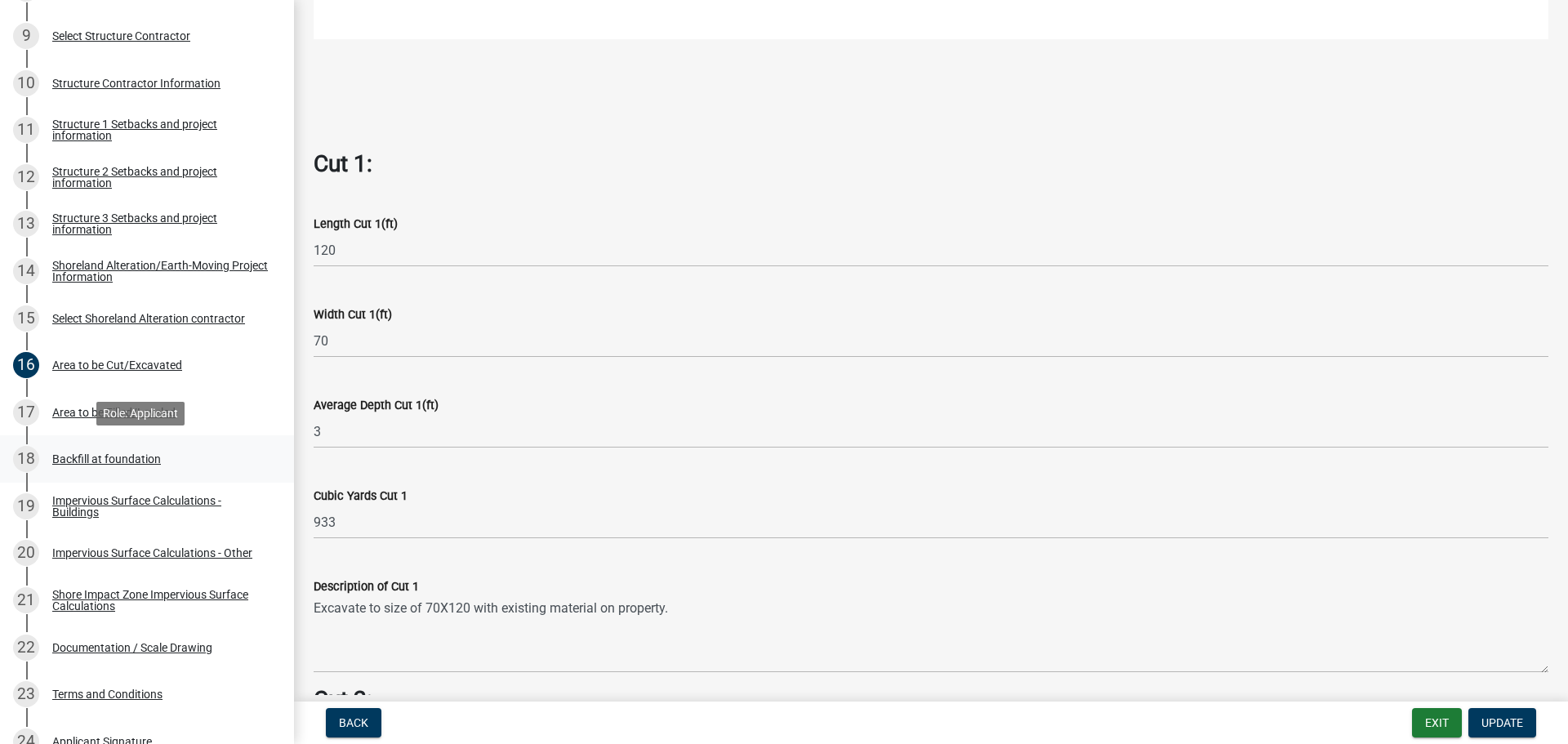
click at [189, 466] on div "18 Backfill at foundation" at bounding box center [140, 458] width 255 height 26
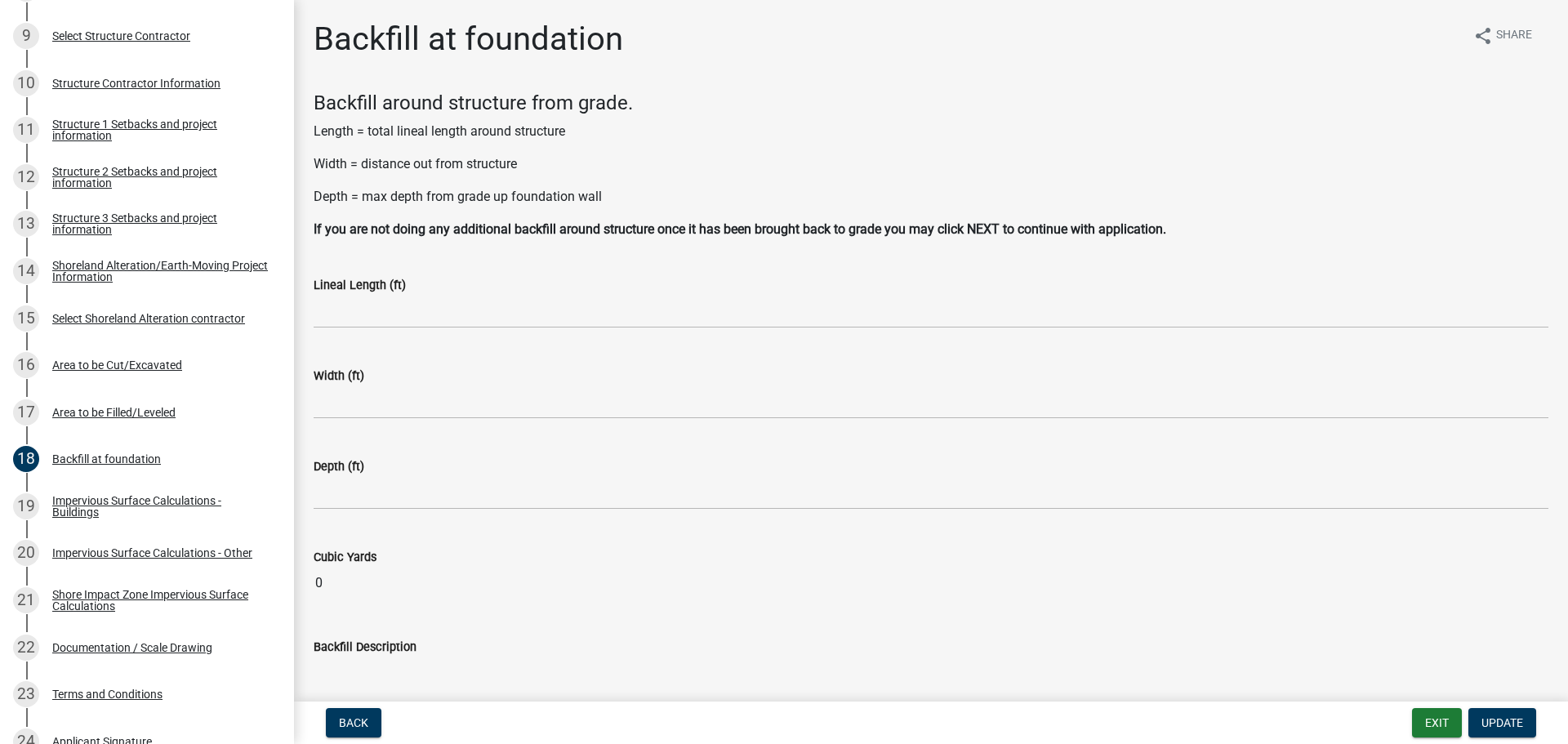
scroll to position [115, 0]
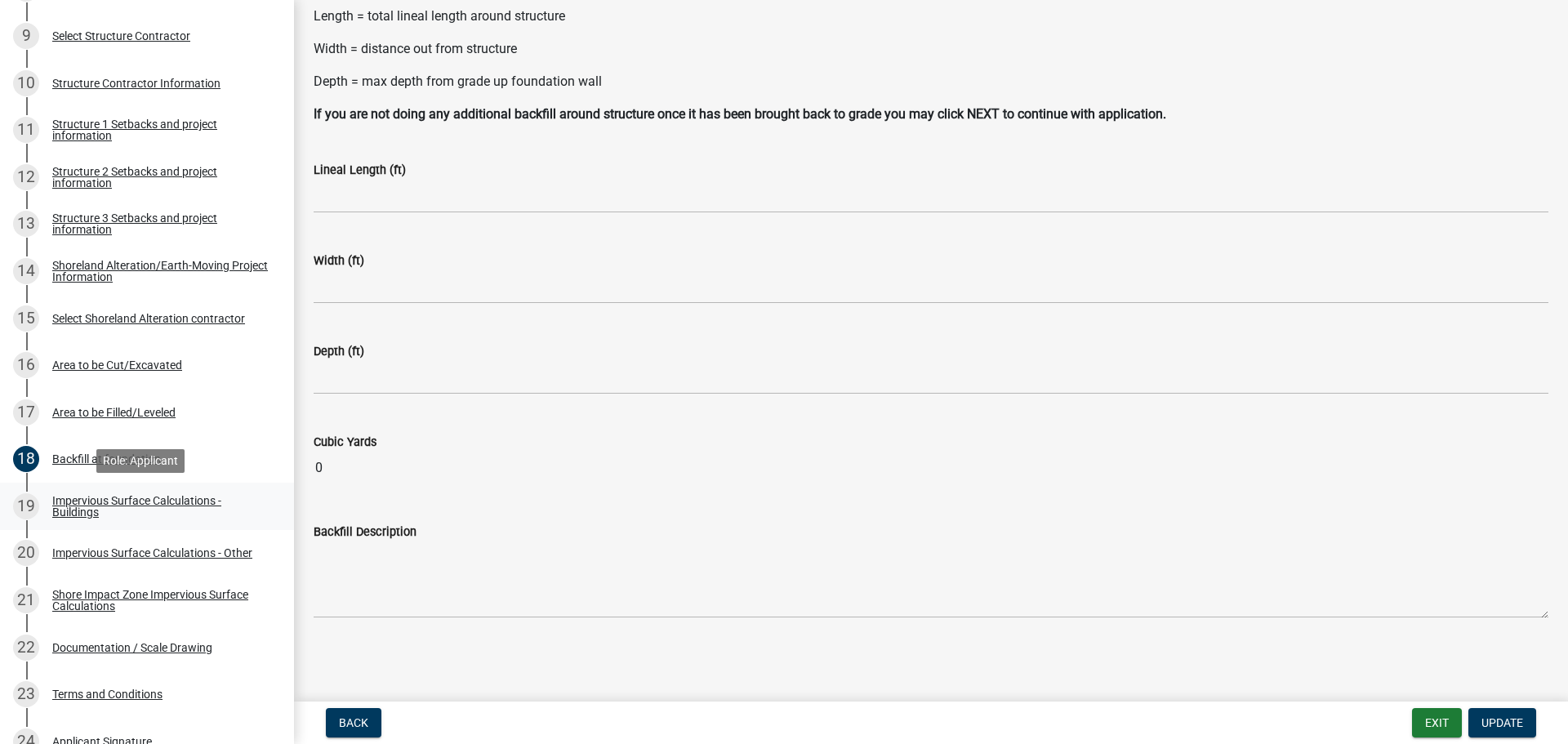
click at [151, 499] on div "Impervious Surface Calculations - Buildings" at bounding box center [160, 506] width 216 height 23
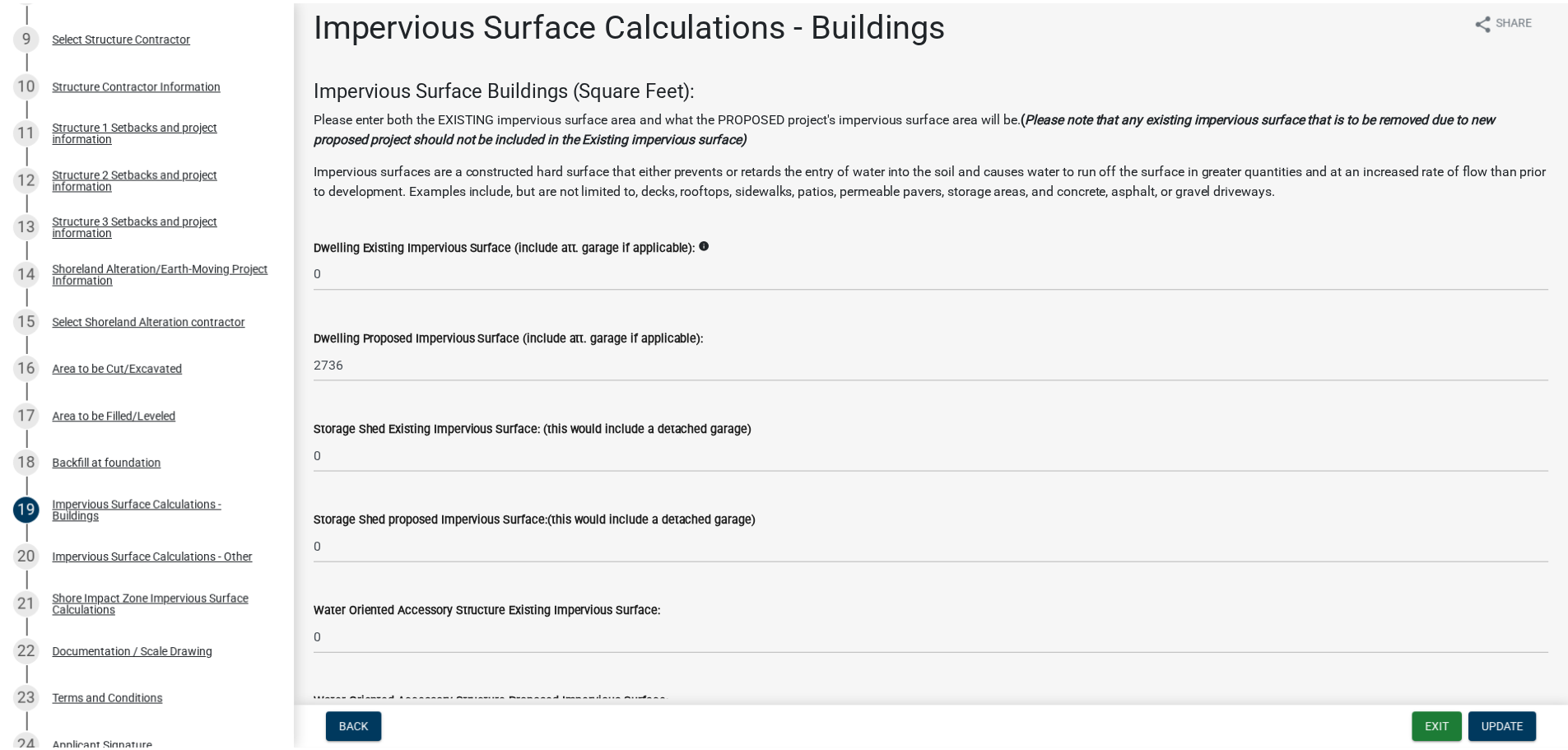
scroll to position [0, 0]
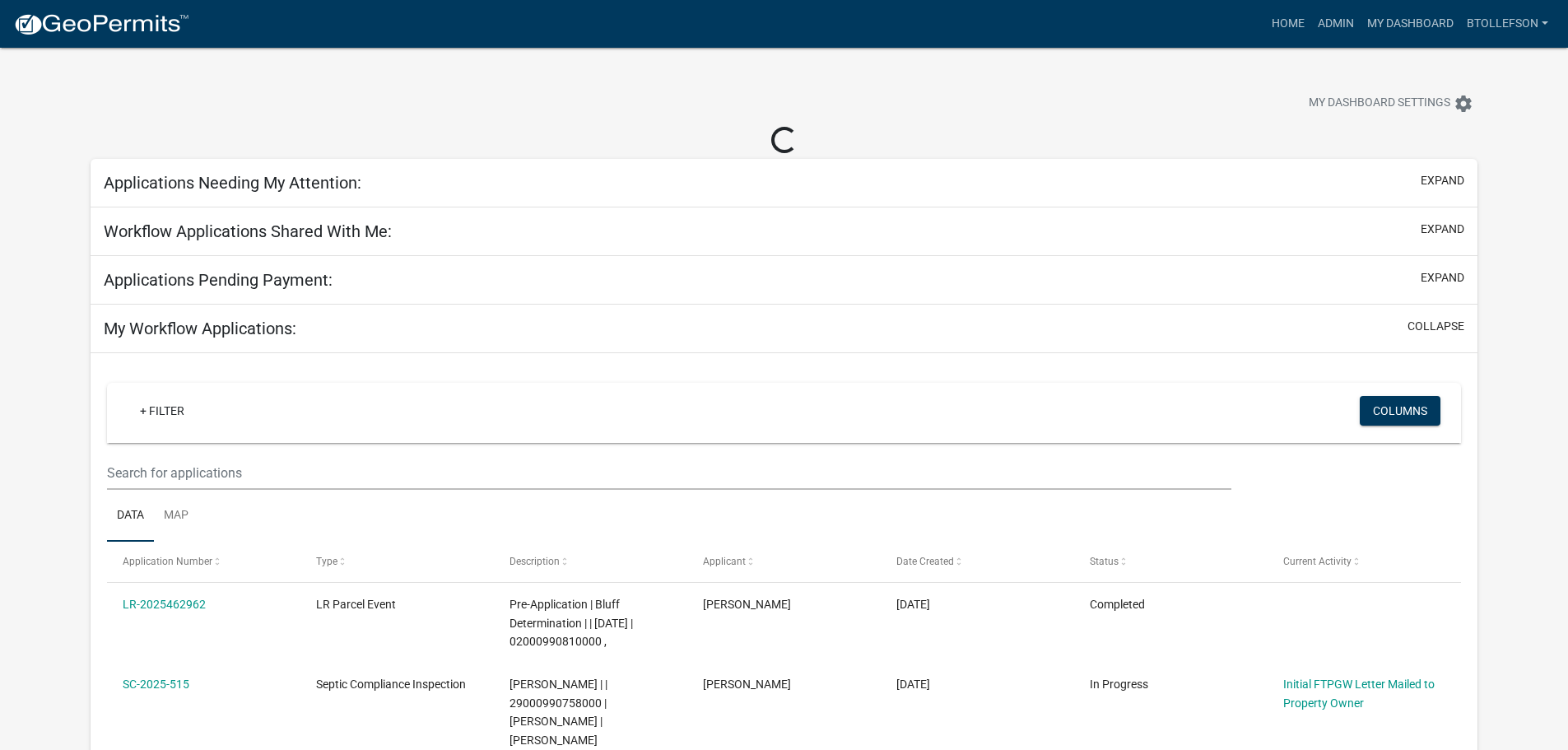
select select "3: 100"
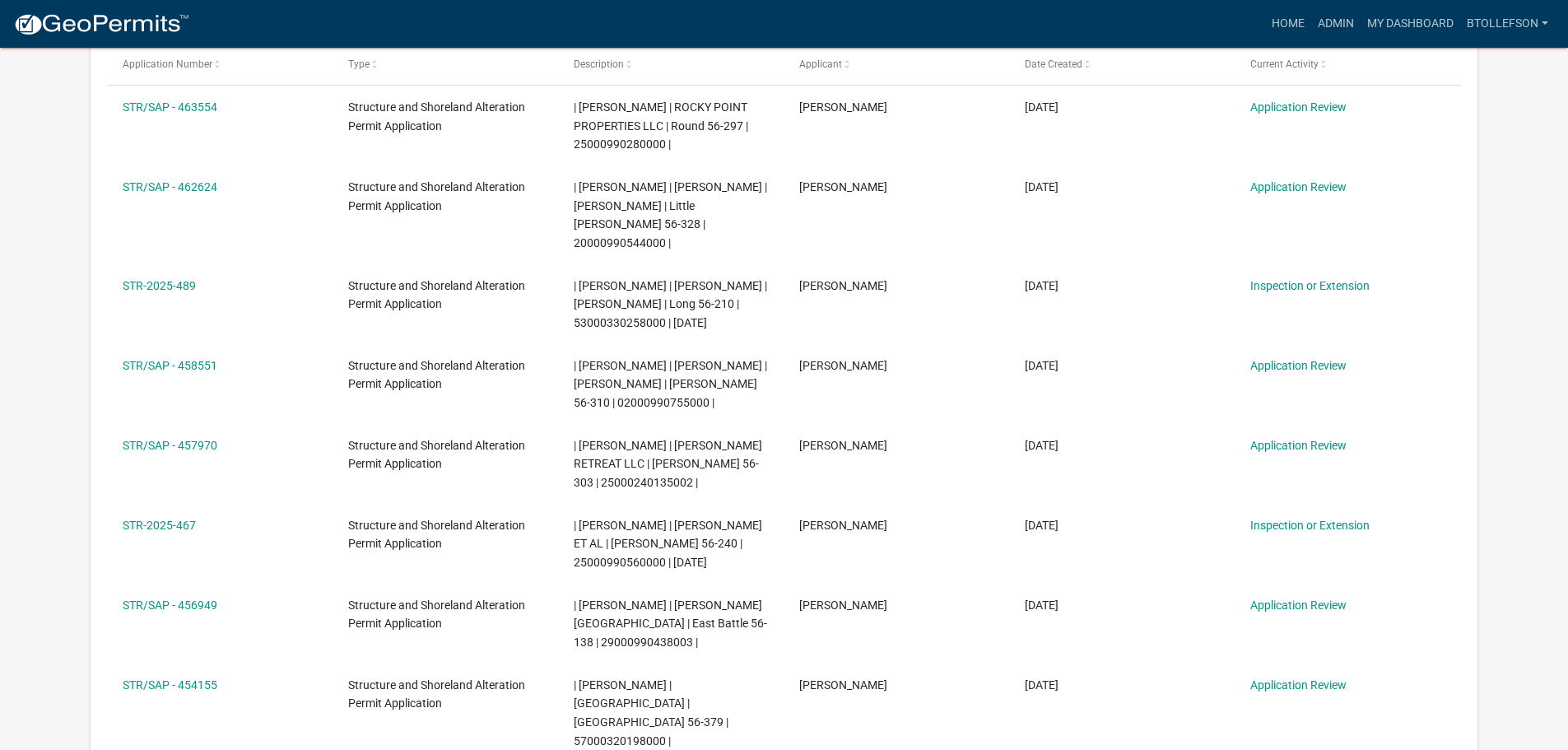
scroll to position [329, 0]
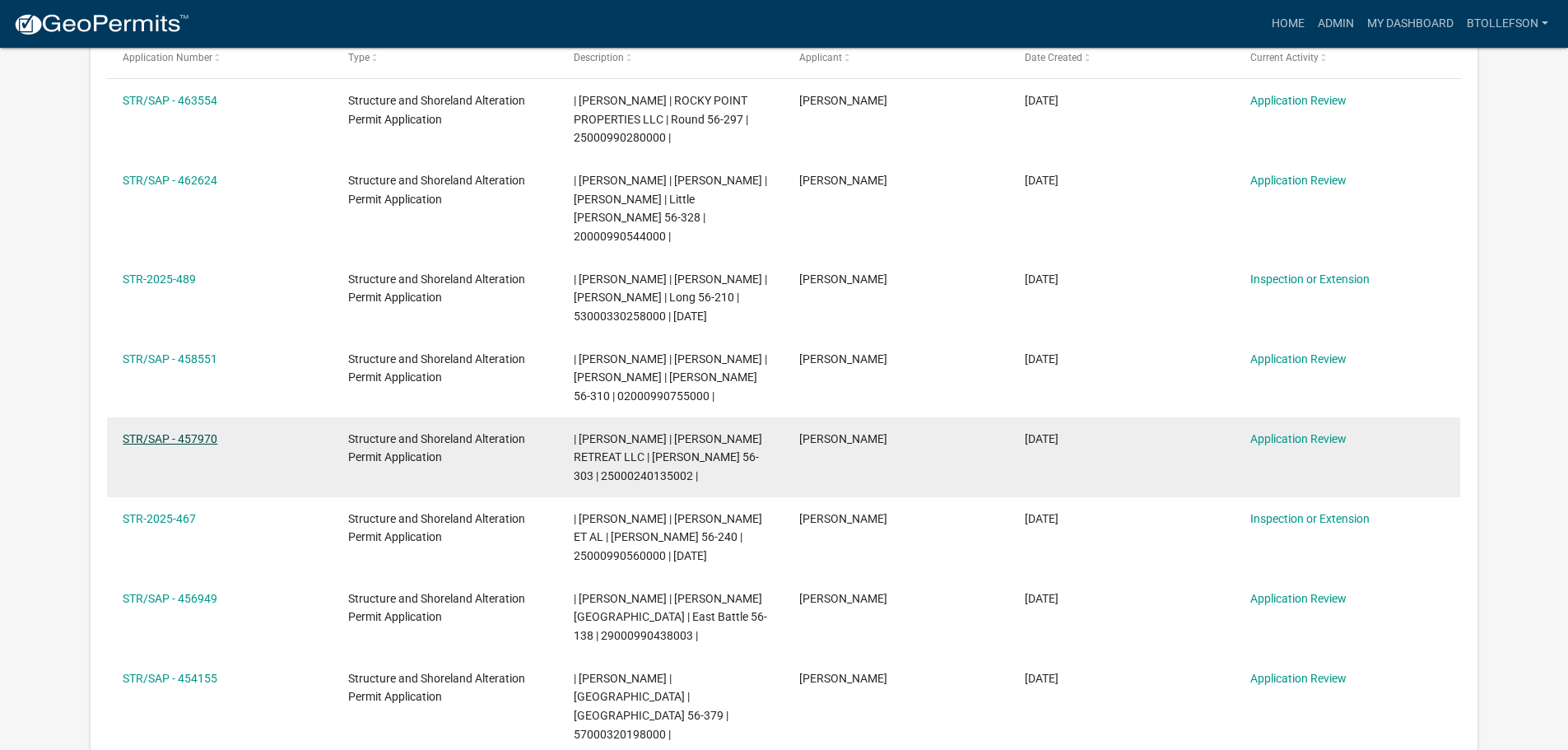
click at [182, 435] on link "STR/SAP - 457970" at bounding box center [170, 438] width 94 height 13
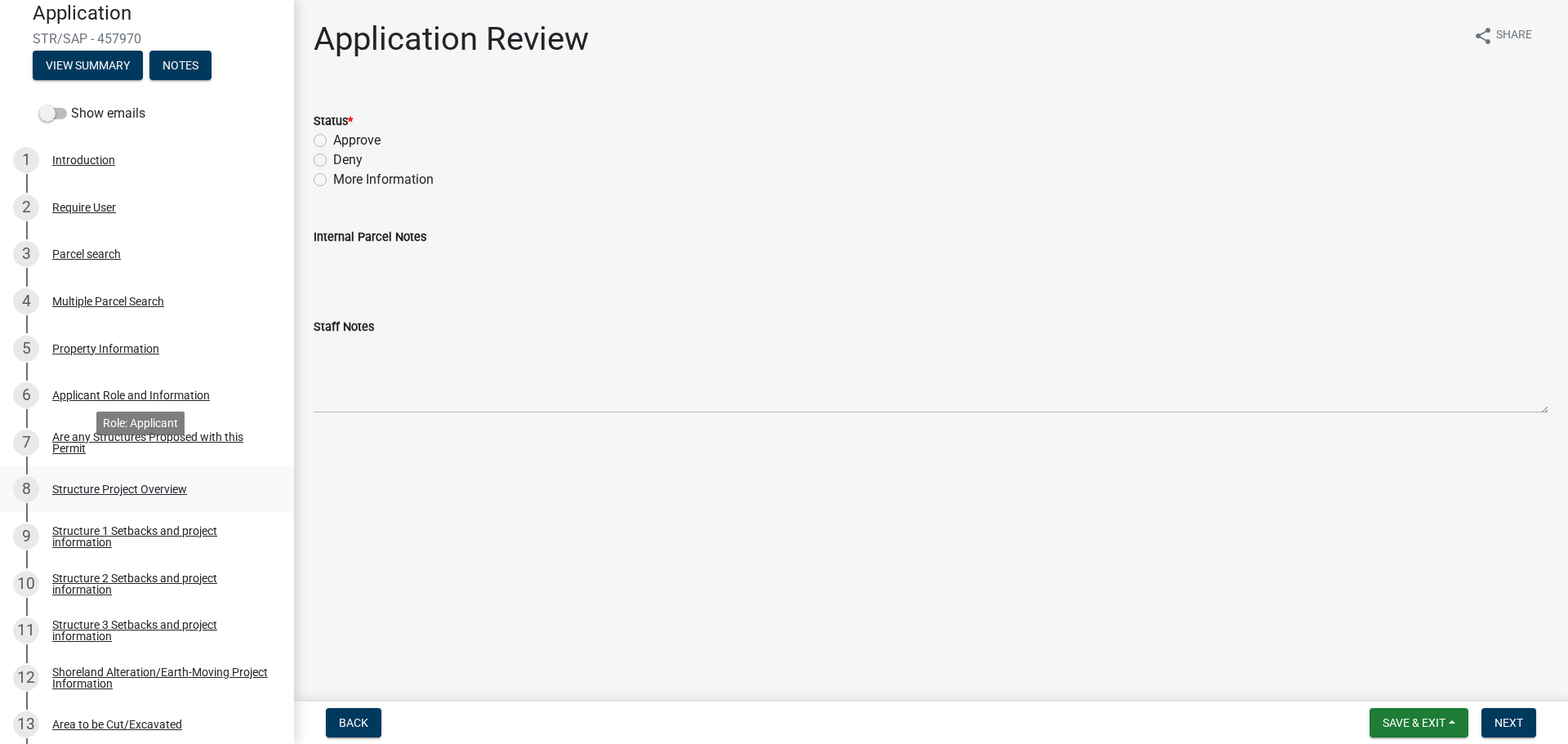
scroll to position [245, 0]
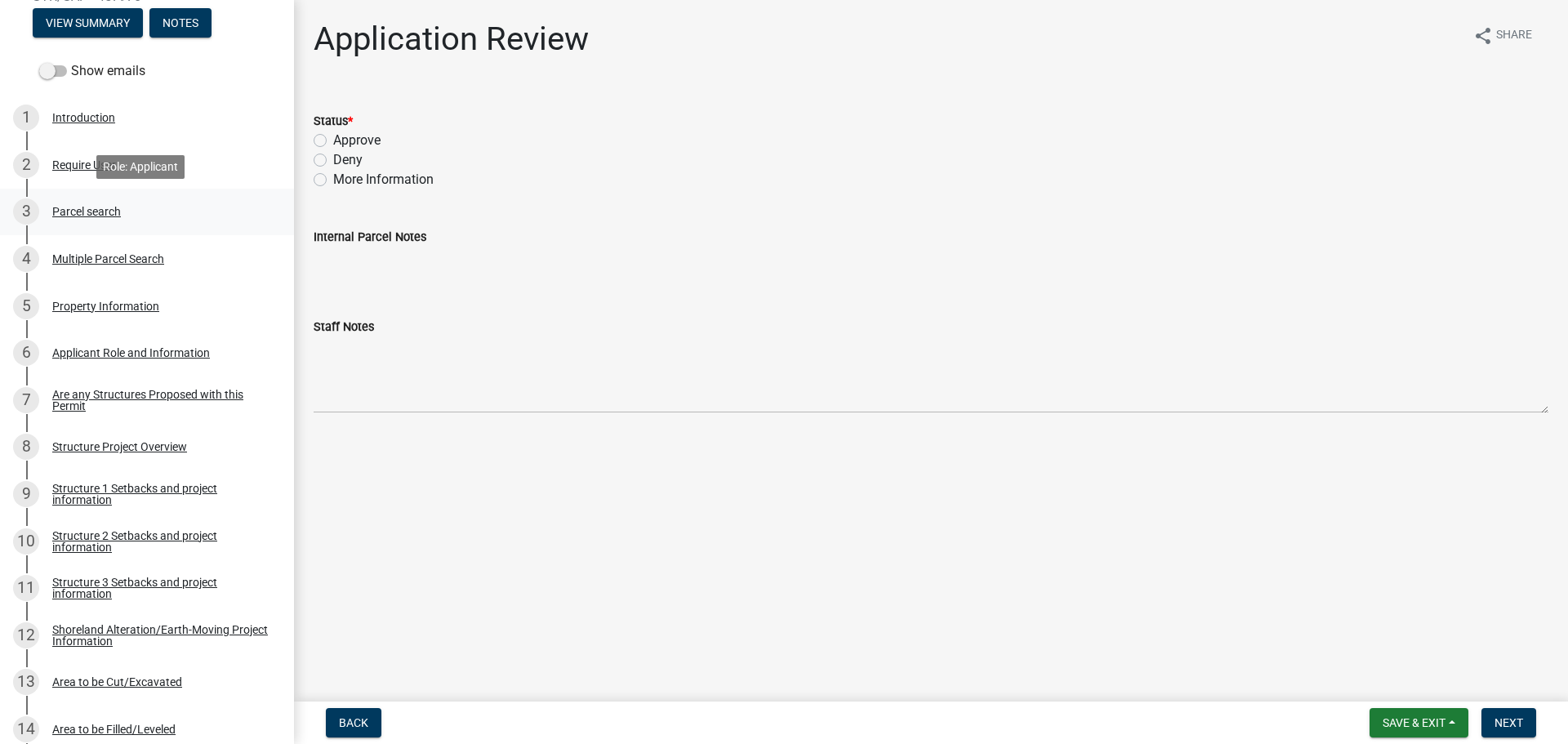
click at [105, 207] on div "Parcel search" at bounding box center [86, 211] width 69 height 11
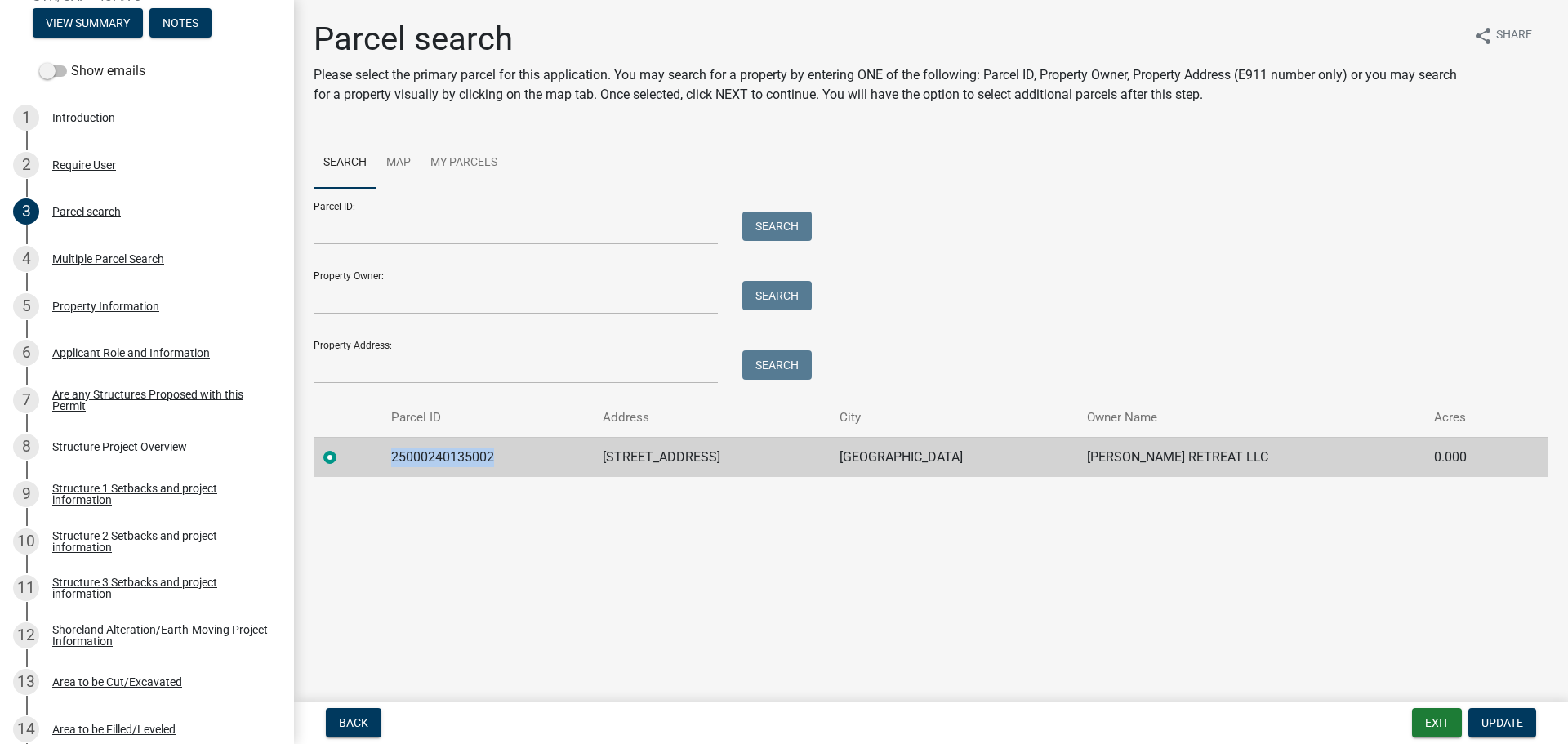
drag, startPoint x: 402, startPoint y: 457, endPoint x: 504, endPoint y: 455, distance: 102.0
click at [504, 455] on td "25000240135002" at bounding box center [486, 457] width 212 height 40
copy td "25000240135002"
click at [94, 446] on div "Structure Project Overview" at bounding box center [119, 446] width 134 height 11
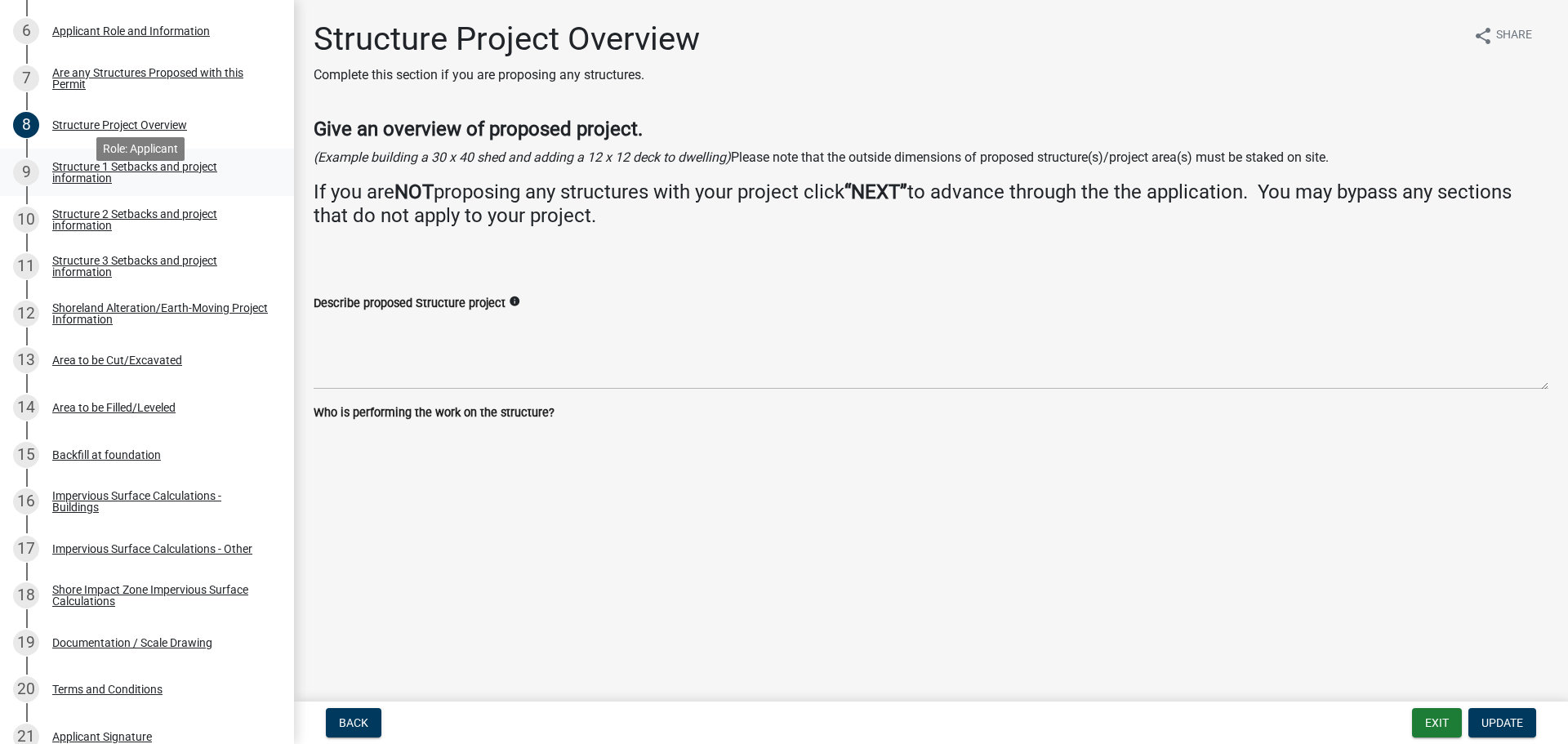
scroll to position [571, 0]
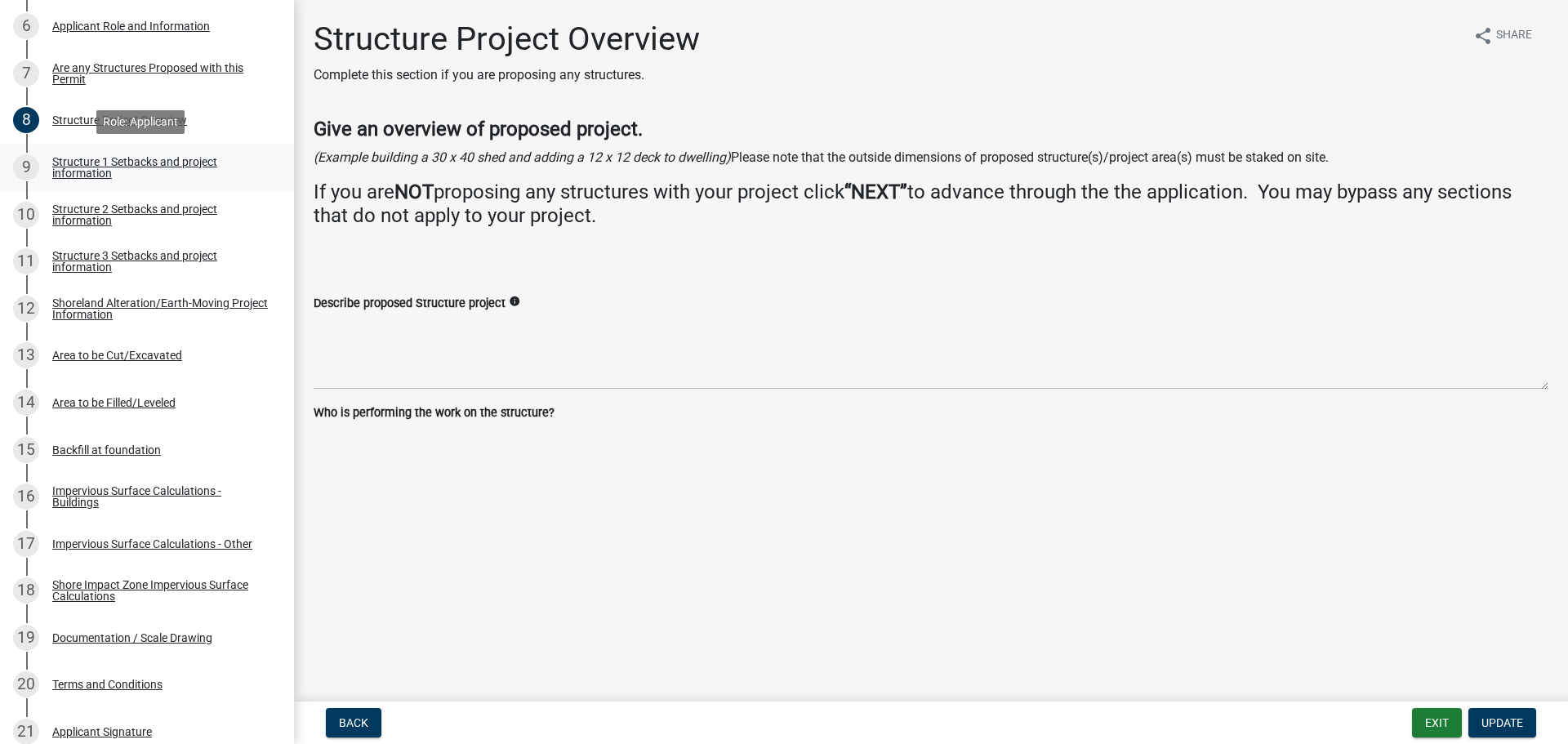
click at [92, 168] on div "Structure 1 Setbacks and project information" at bounding box center [160, 167] width 216 height 23
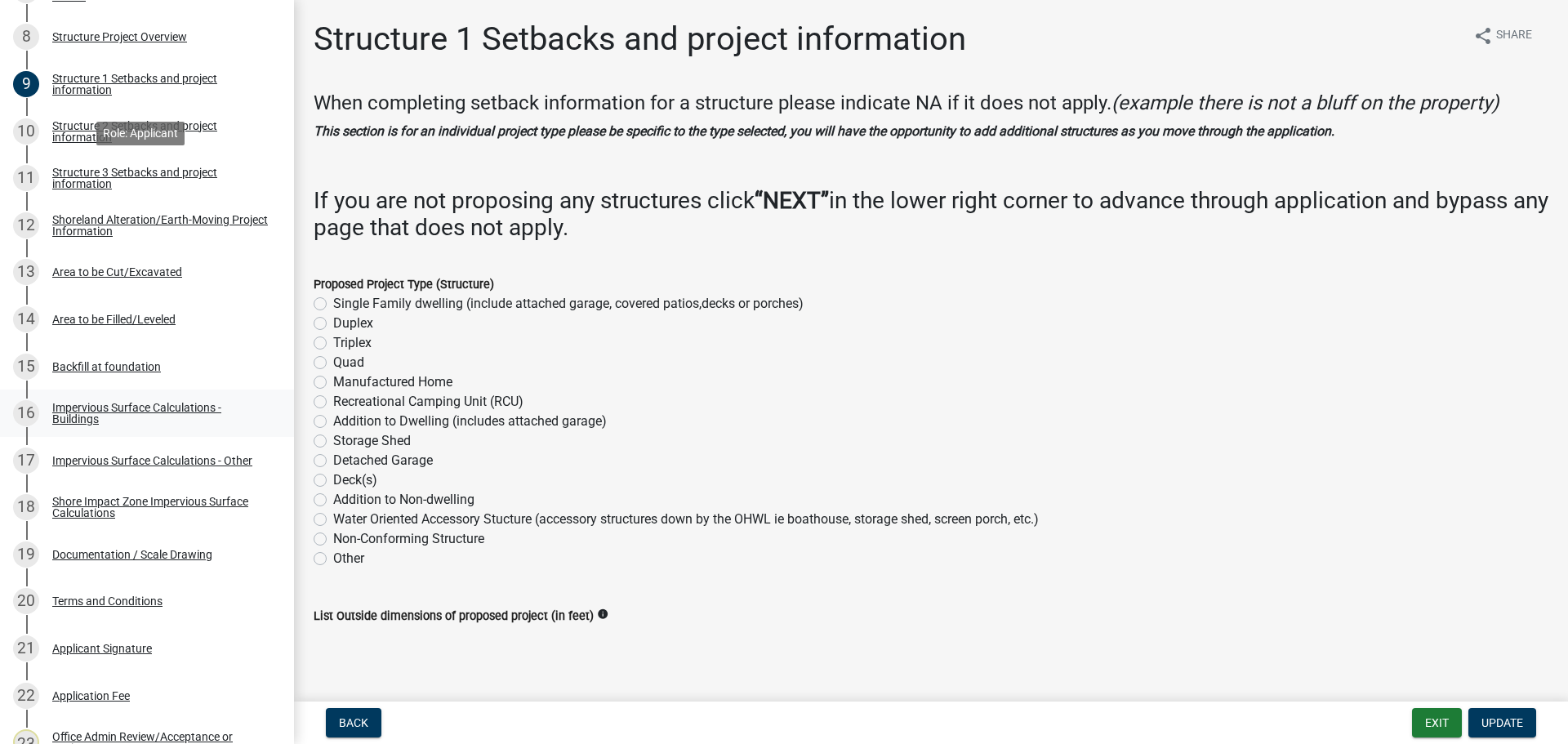
scroll to position [898, 0]
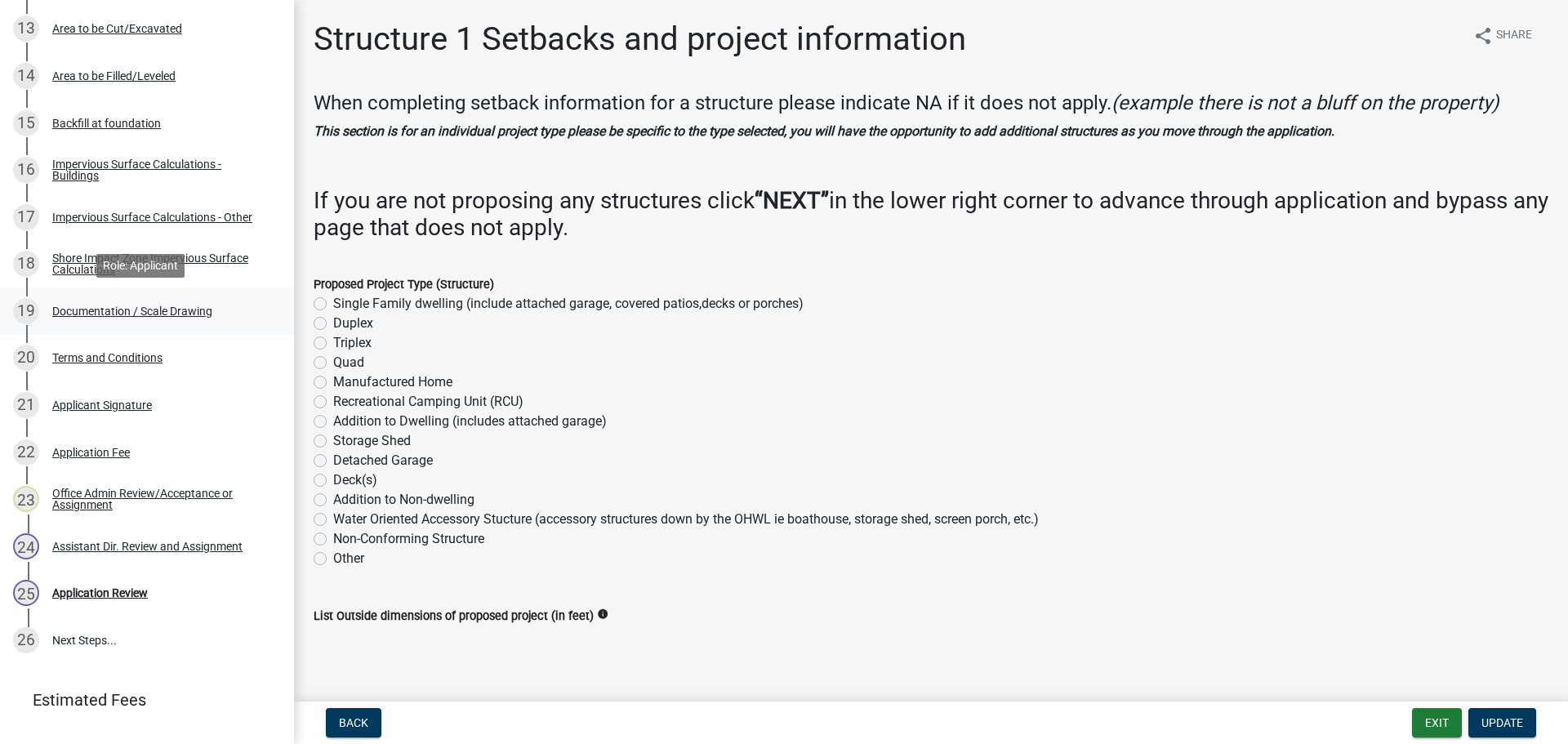
click at [100, 315] on div "Documentation / Scale Drawing" at bounding box center [132, 310] width 160 height 11
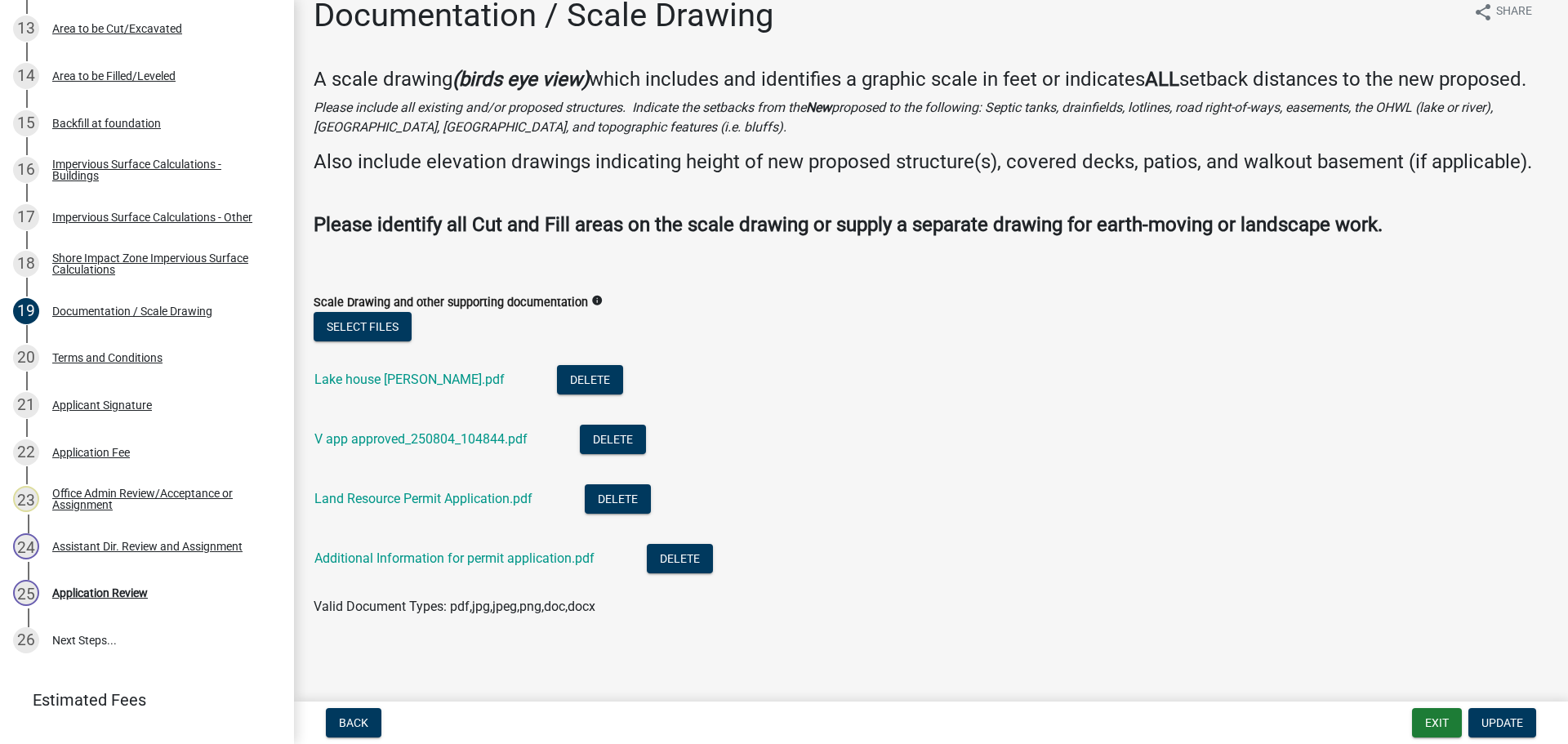
scroll to position [48, 0]
click at [377, 375] on link "Lake house Mueller.pdf" at bounding box center [410, 379] width 190 height 15
click at [435, 437] on link "V app approved_250804_104844.pdf" at bounding box center [421, 439] width 213 height 15
click at [482, 497] on link "Land Resource Permit Application.pdf" at bounding box center [423, 498] width 218 height 15
click at [456, 554] on link "Additional Information for permit application.pdf" at bounding box center [454, 558] width 280 height 15
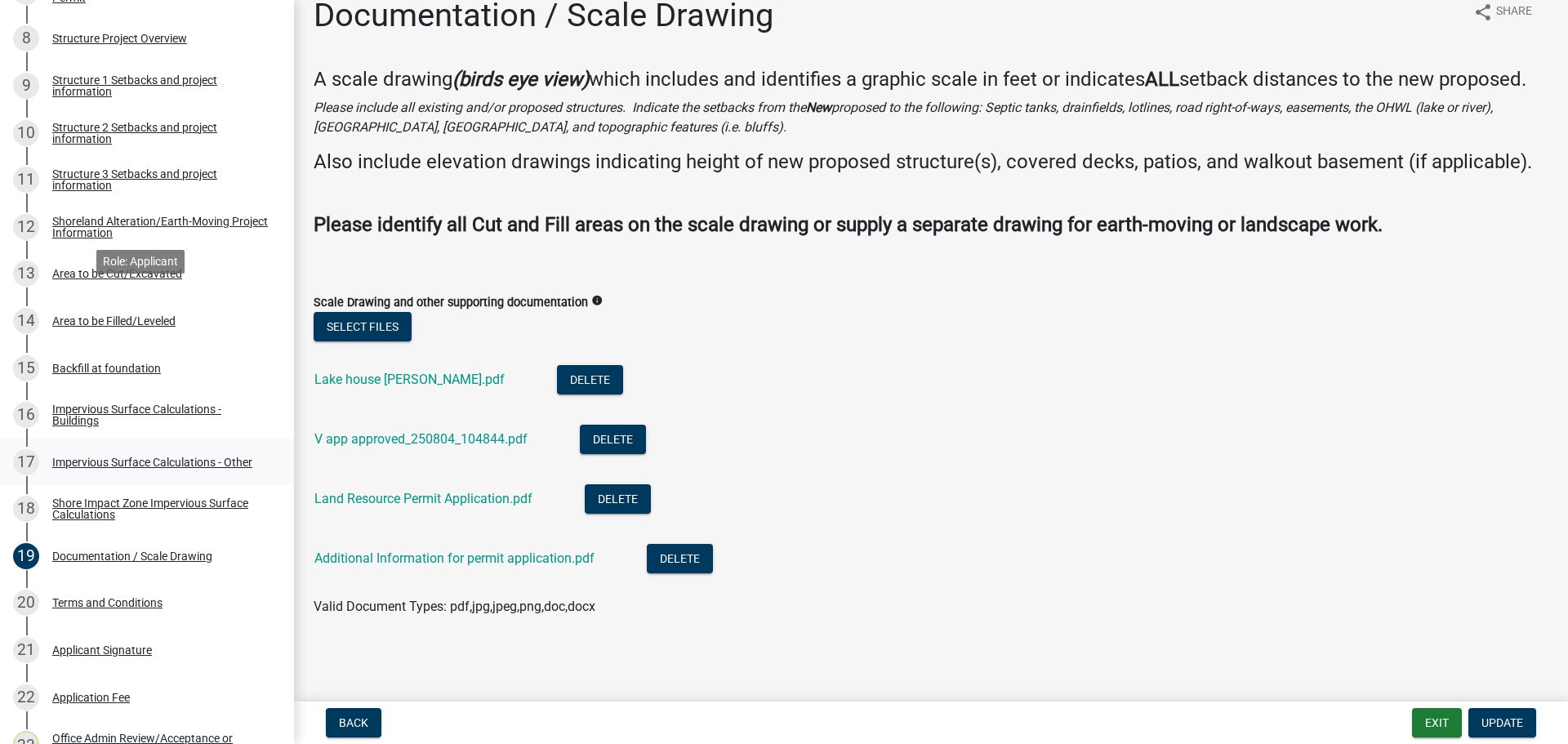
scroll to position [571, 0]
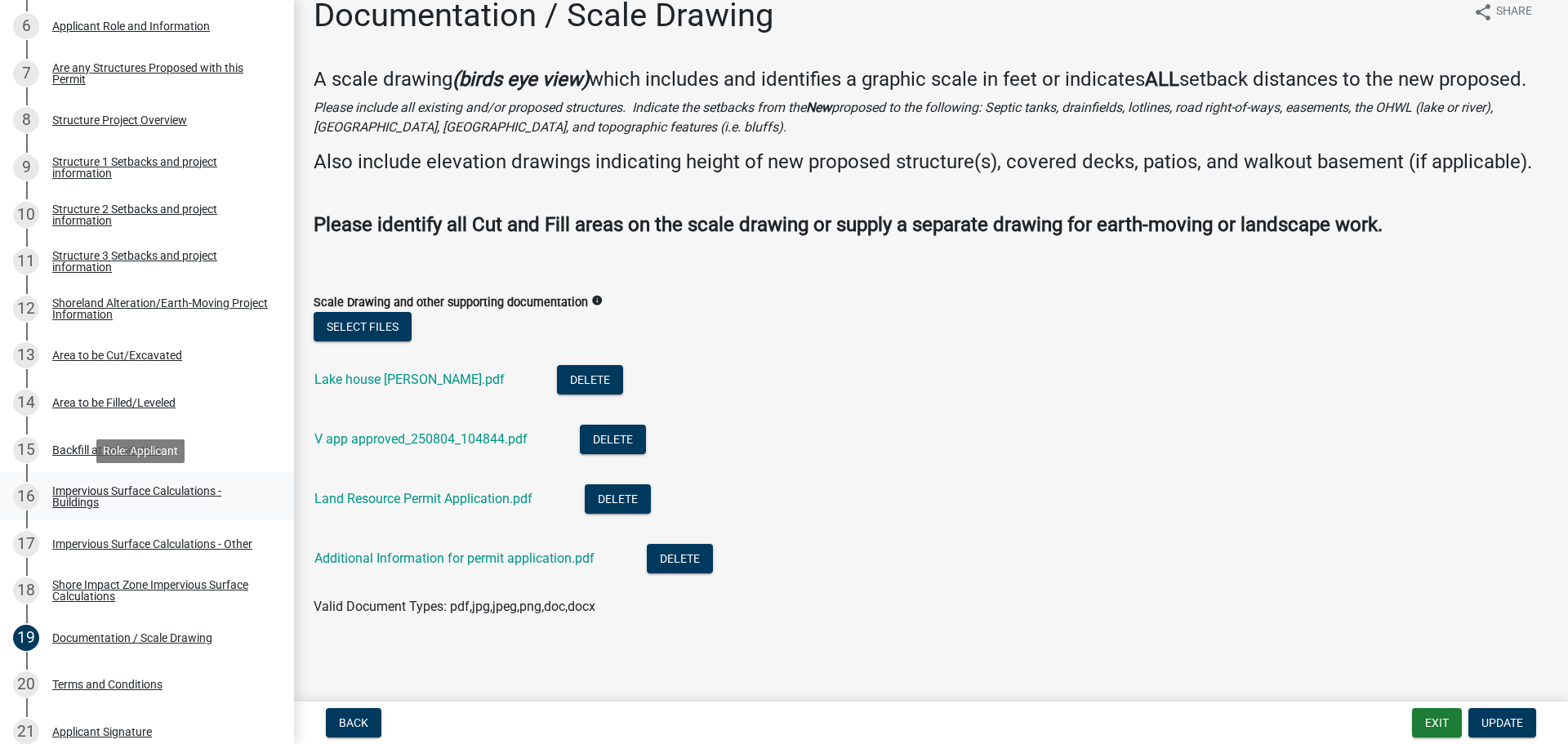
click at [145, 493] on div "Impervious Surface Calculations - Buildings" at bounding box center [160, 496] width 216 height 23
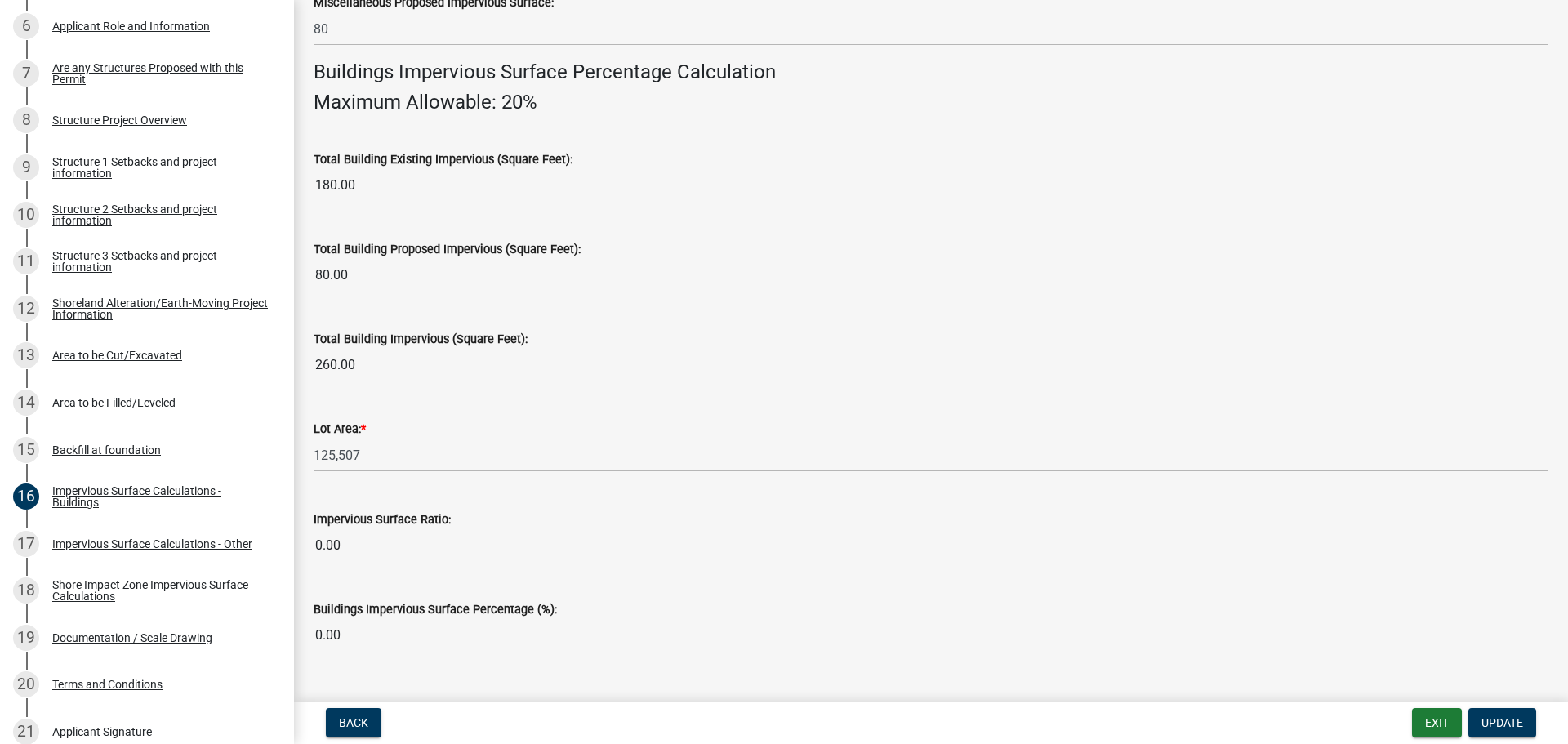
scroll to position [1107, 0]
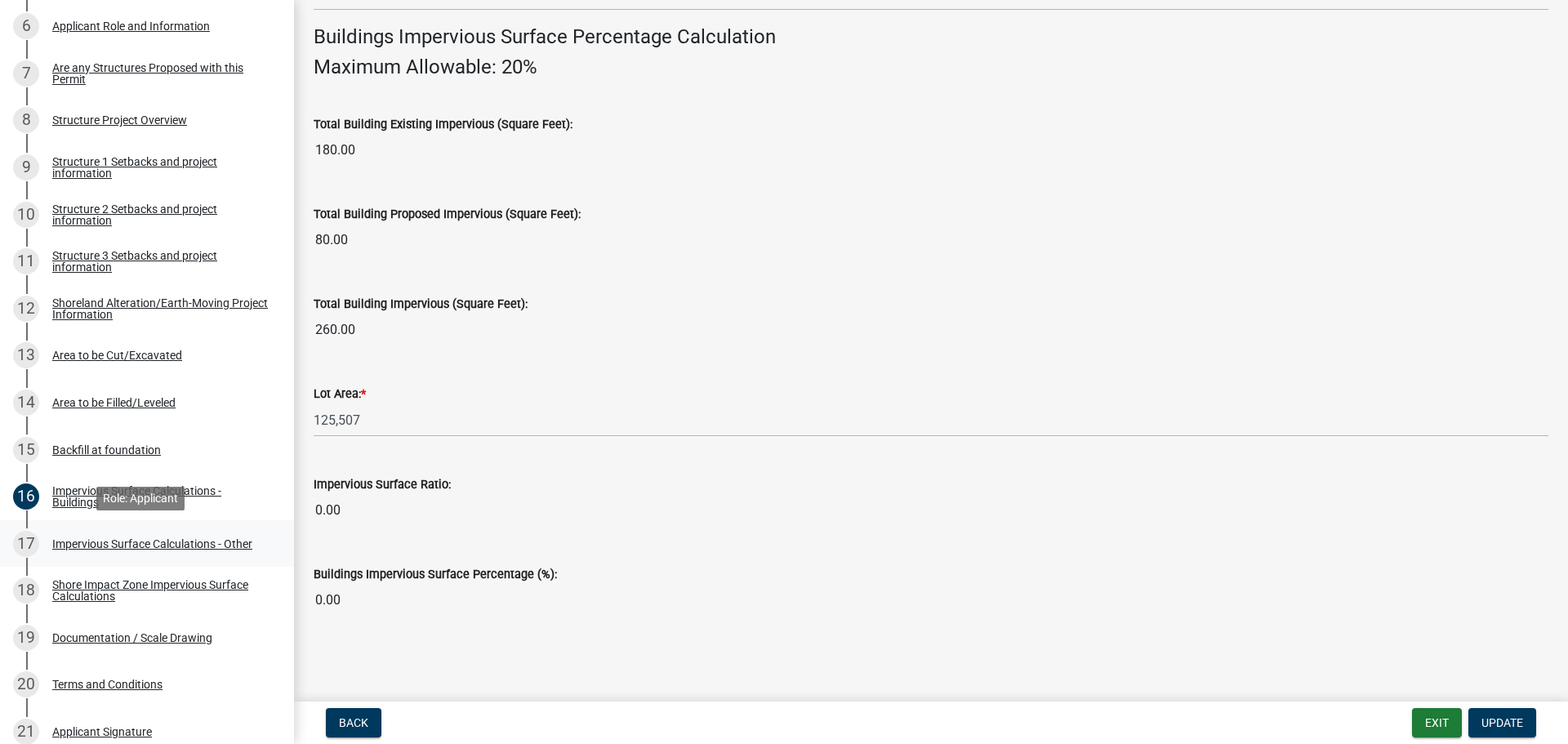
click at [162, 546] on div "Impervious Surface Calculations - Other" at bounding box center [151, 543] width 200 height 11
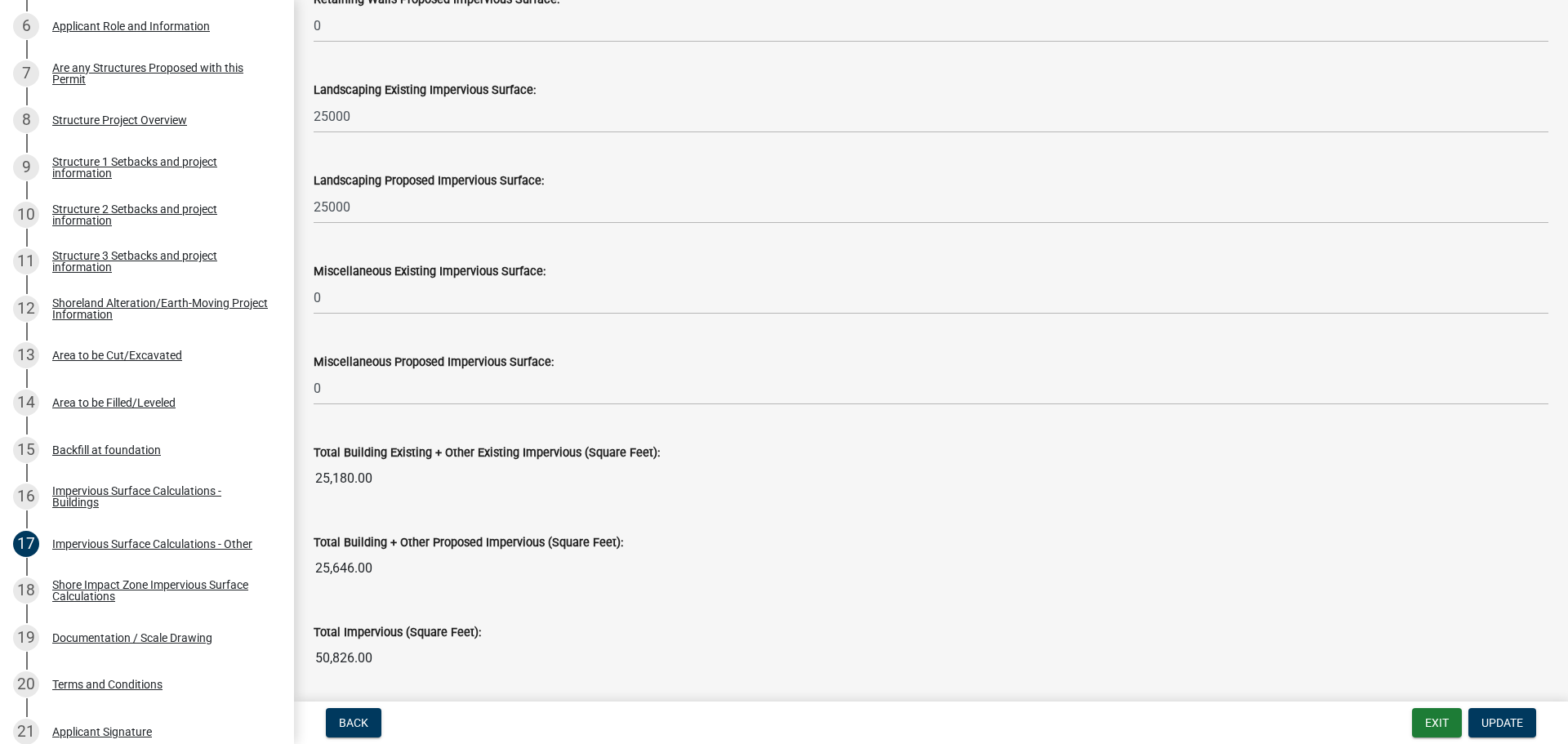
scroll to position [1440, 0]
click at [121, 340] on link "13 Area to be Cut/Excavated" at bounding box center [147, 356] width 294 height 48
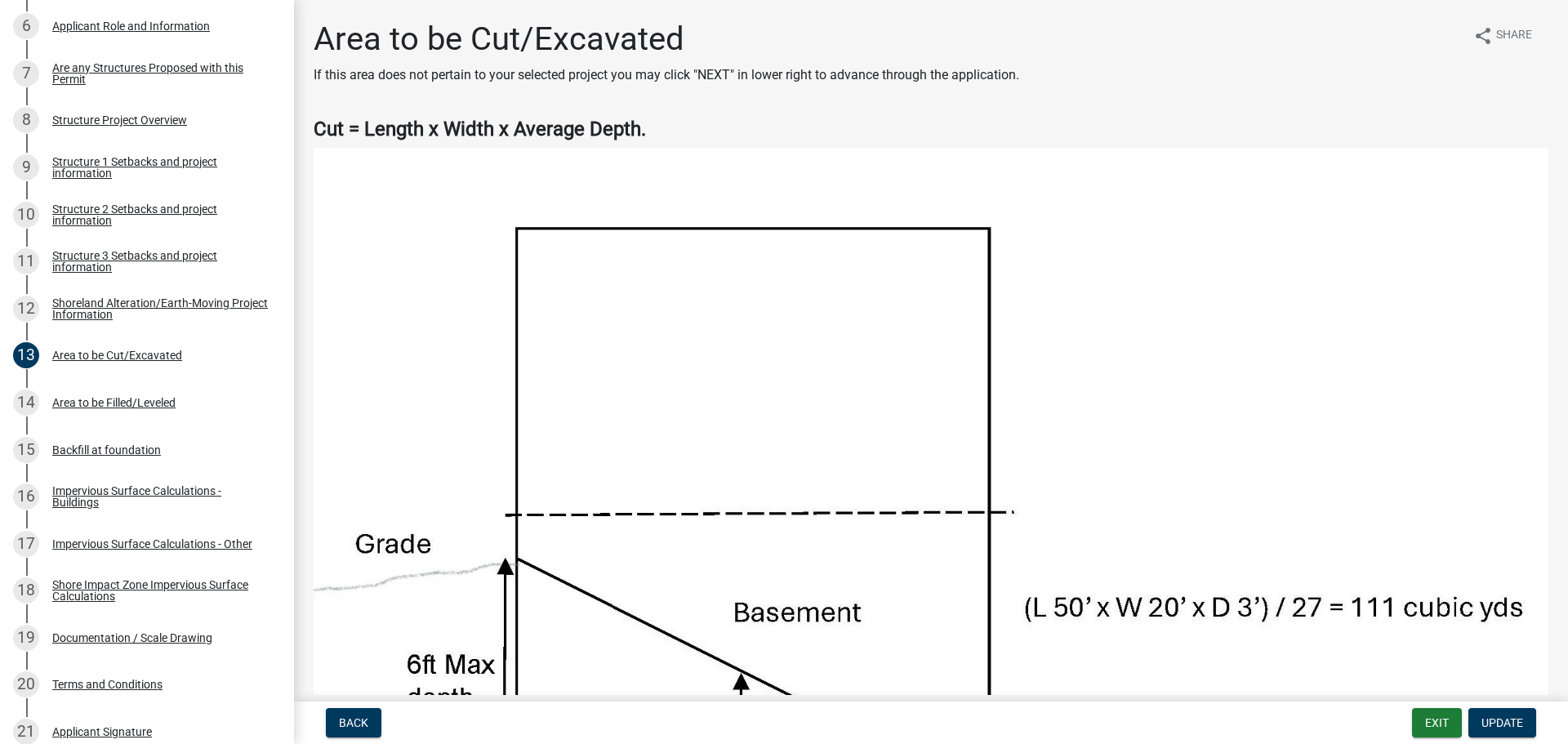
scroll to position [653, 0]
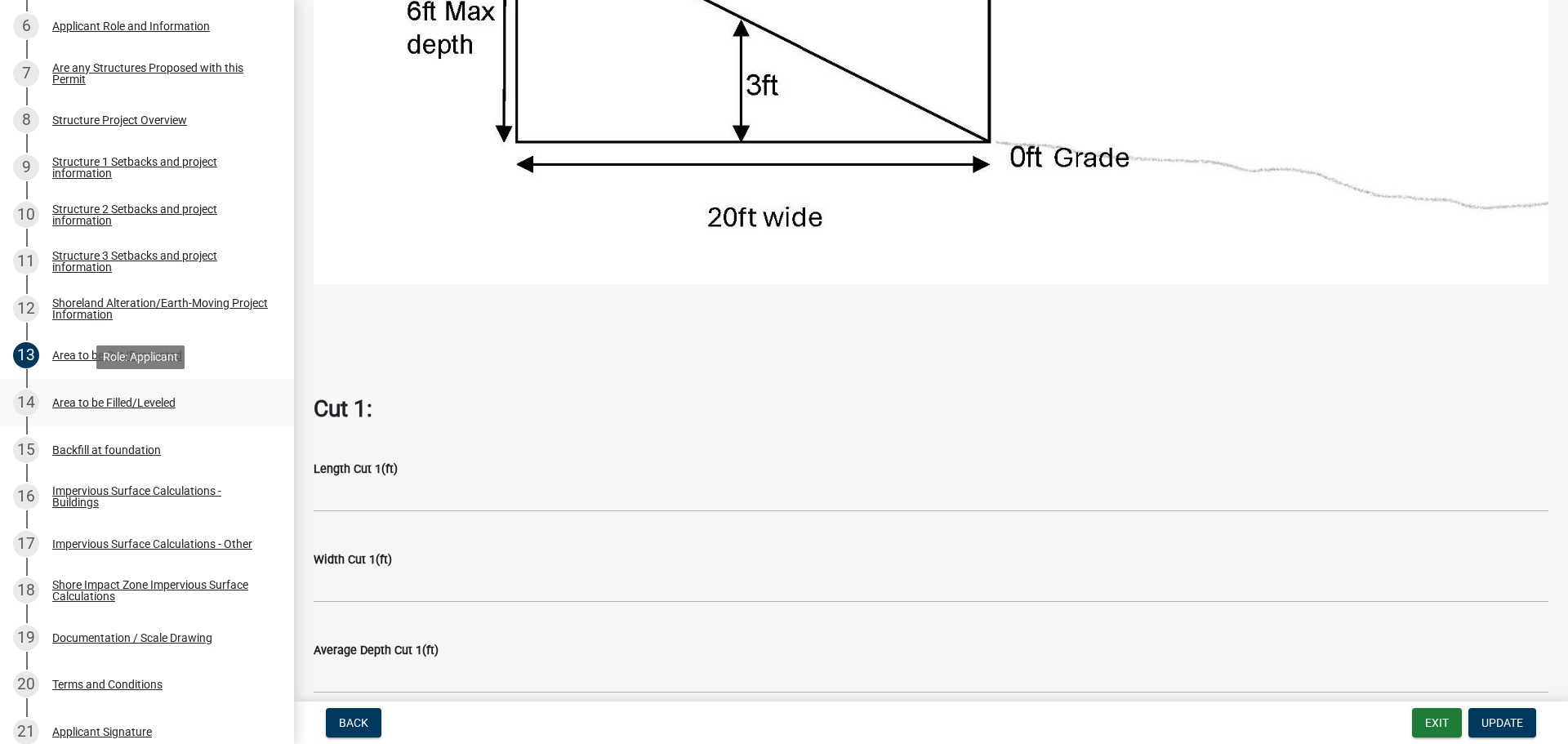
click at [77, 414] on div "14 Area to be Filled/Leveled" at bounding box center [140, 402] width 255 height 26
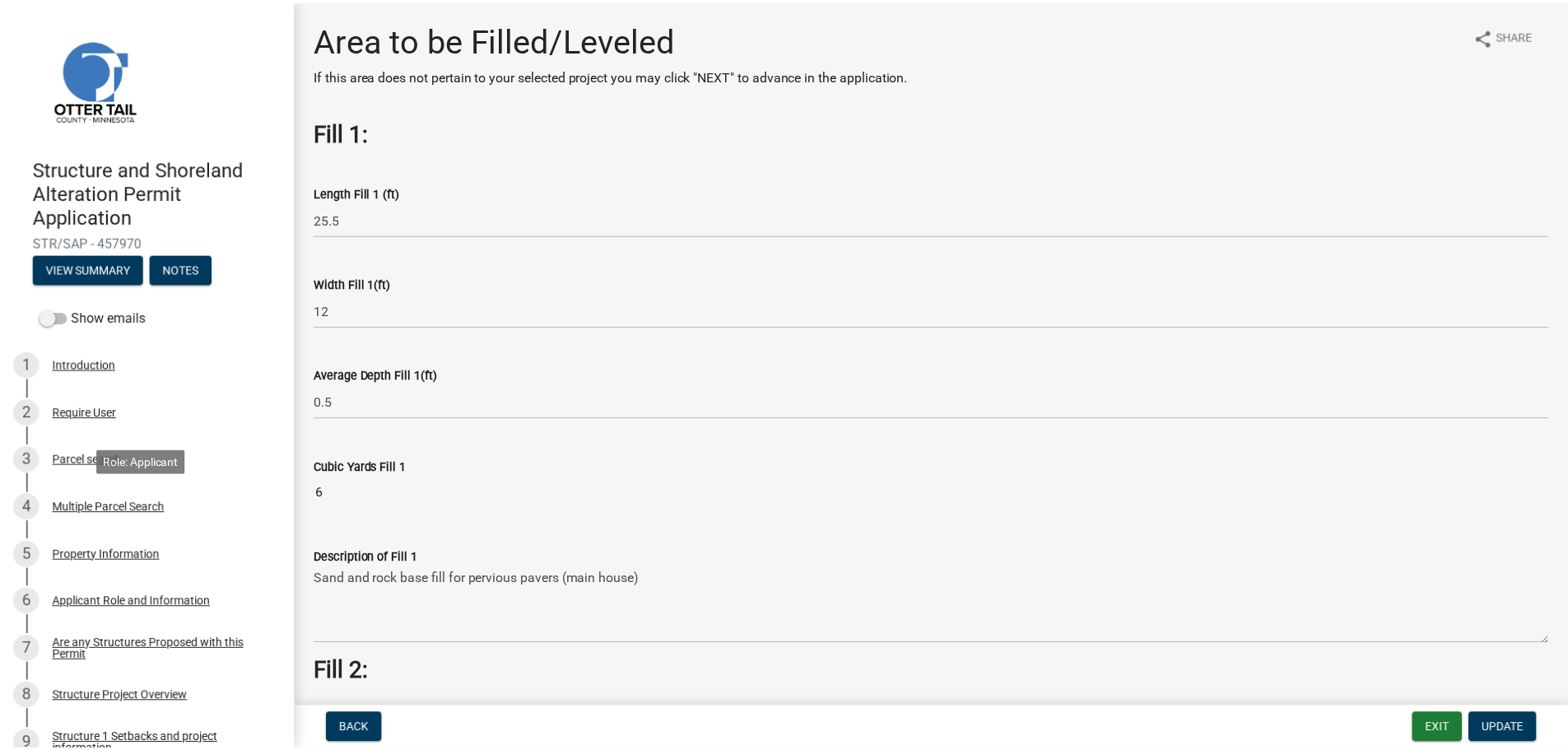
scroll to position [0, 0]
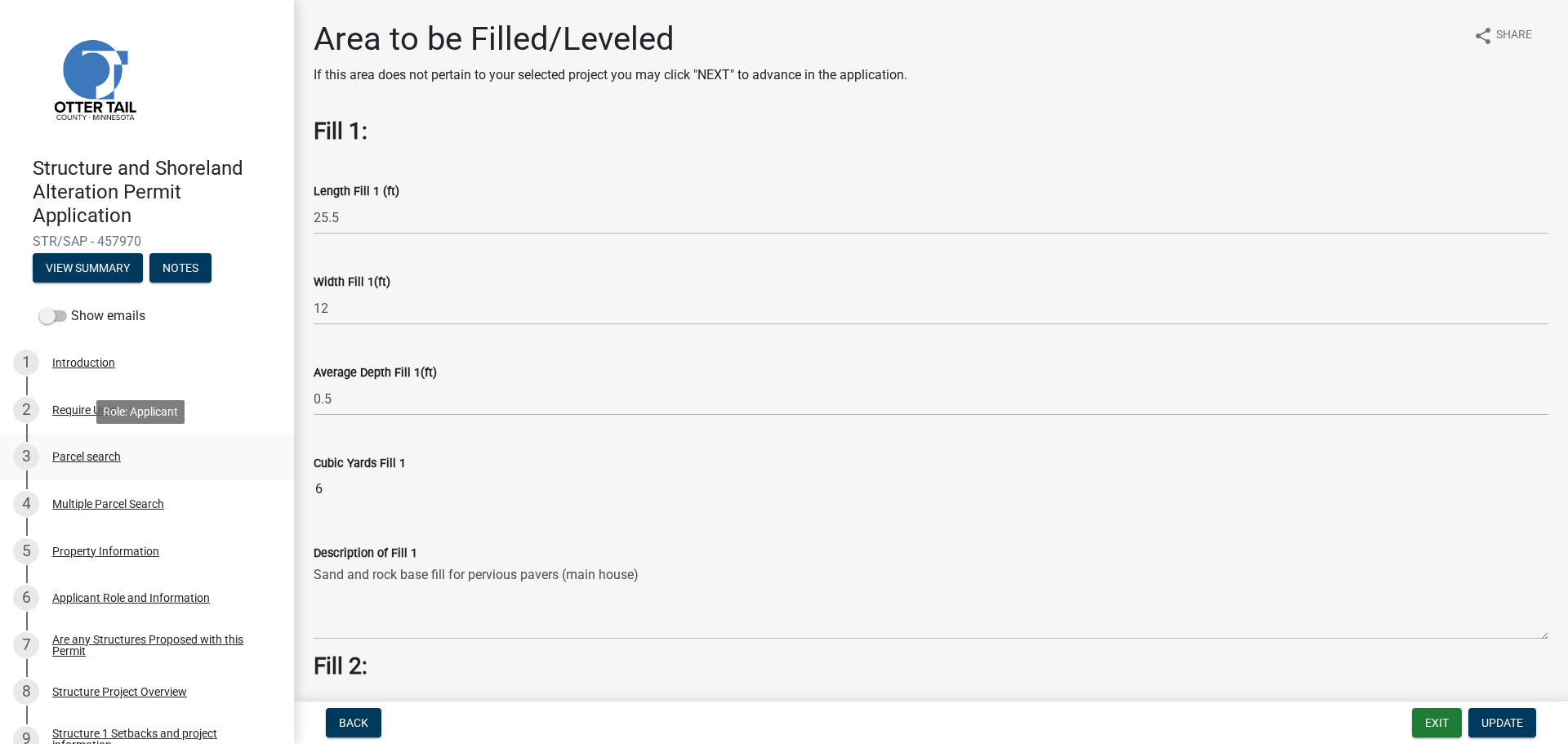
click at [105, 465] on div "3 Parcel search" at bounding box center [140, 456] width 255 height 26
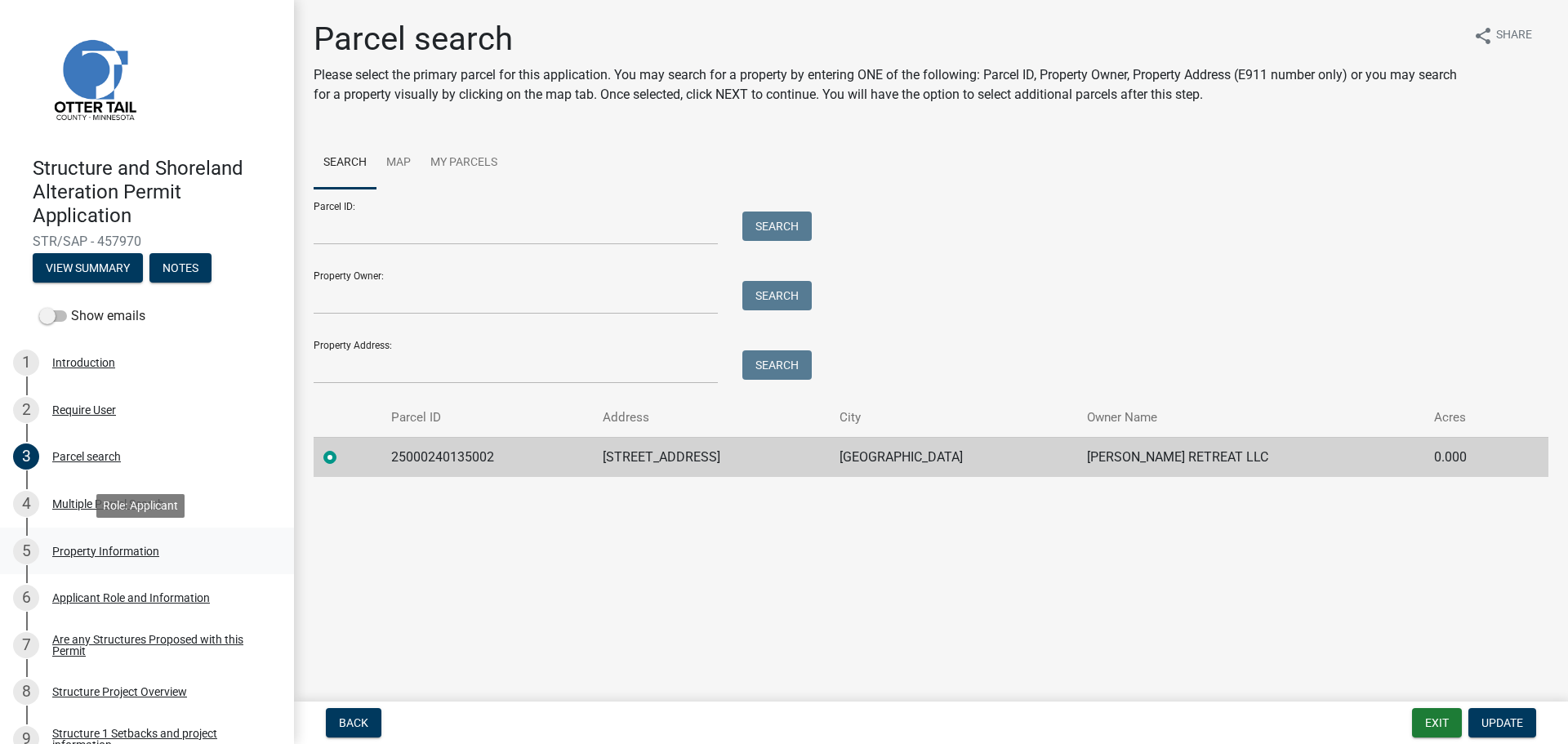
click at [76, 553] on div "Property Information" at bounding box center [105, 551] width 107 height 11
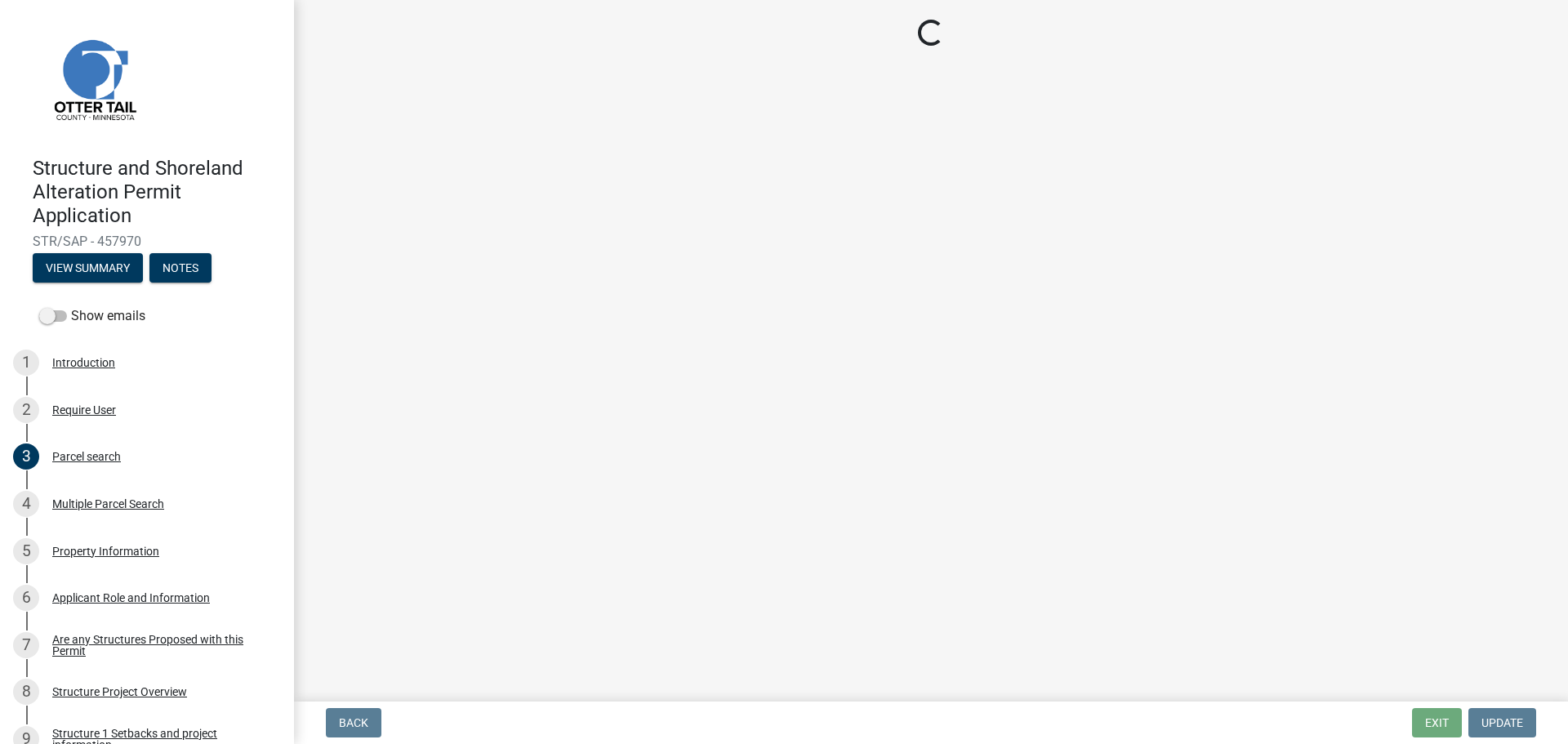
select select "b127c072-9ca4-4949-8035-f2521aaecc45"
select select "9f52d7c9-96dd-4370-b810-ce091165f7c2"
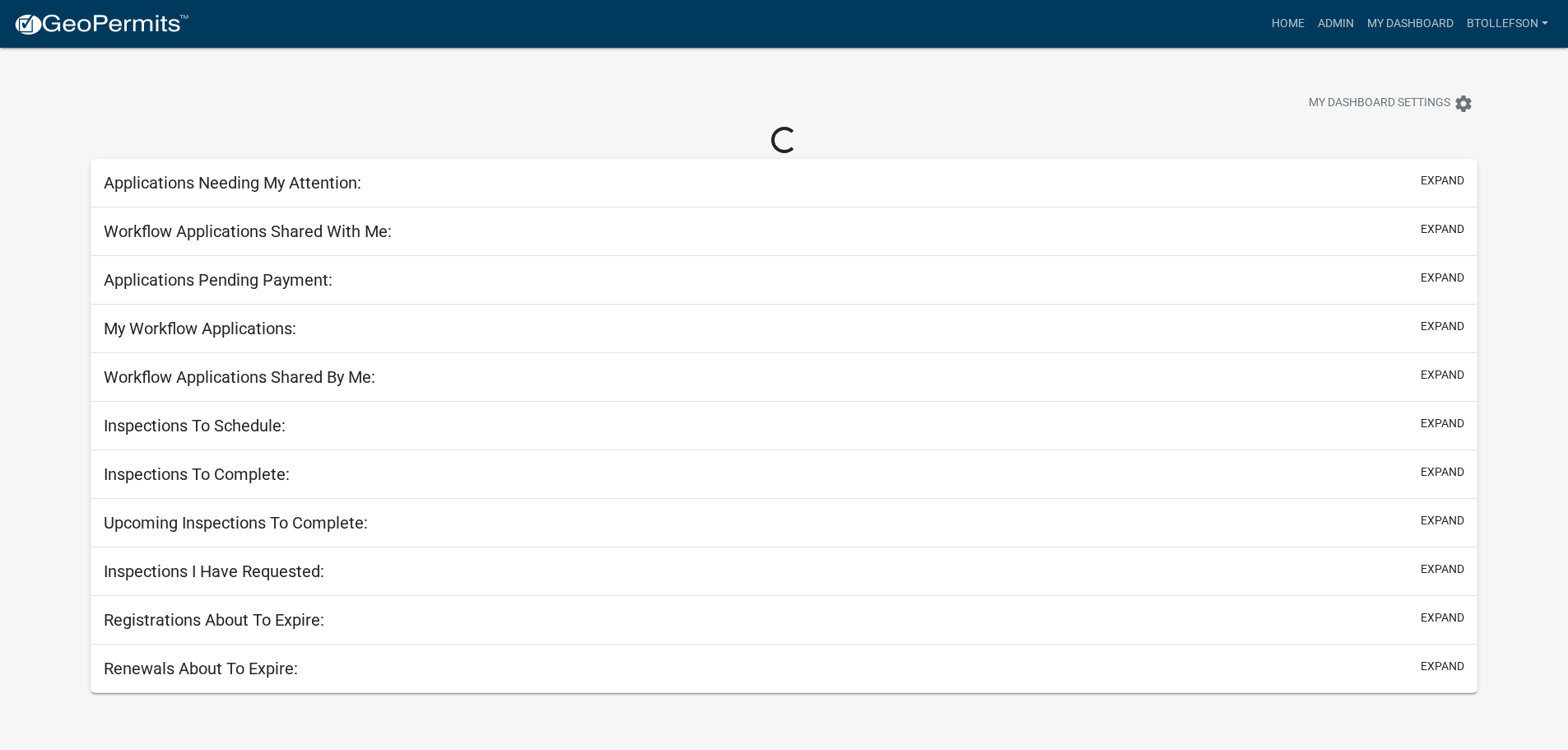
select select "3: 100"
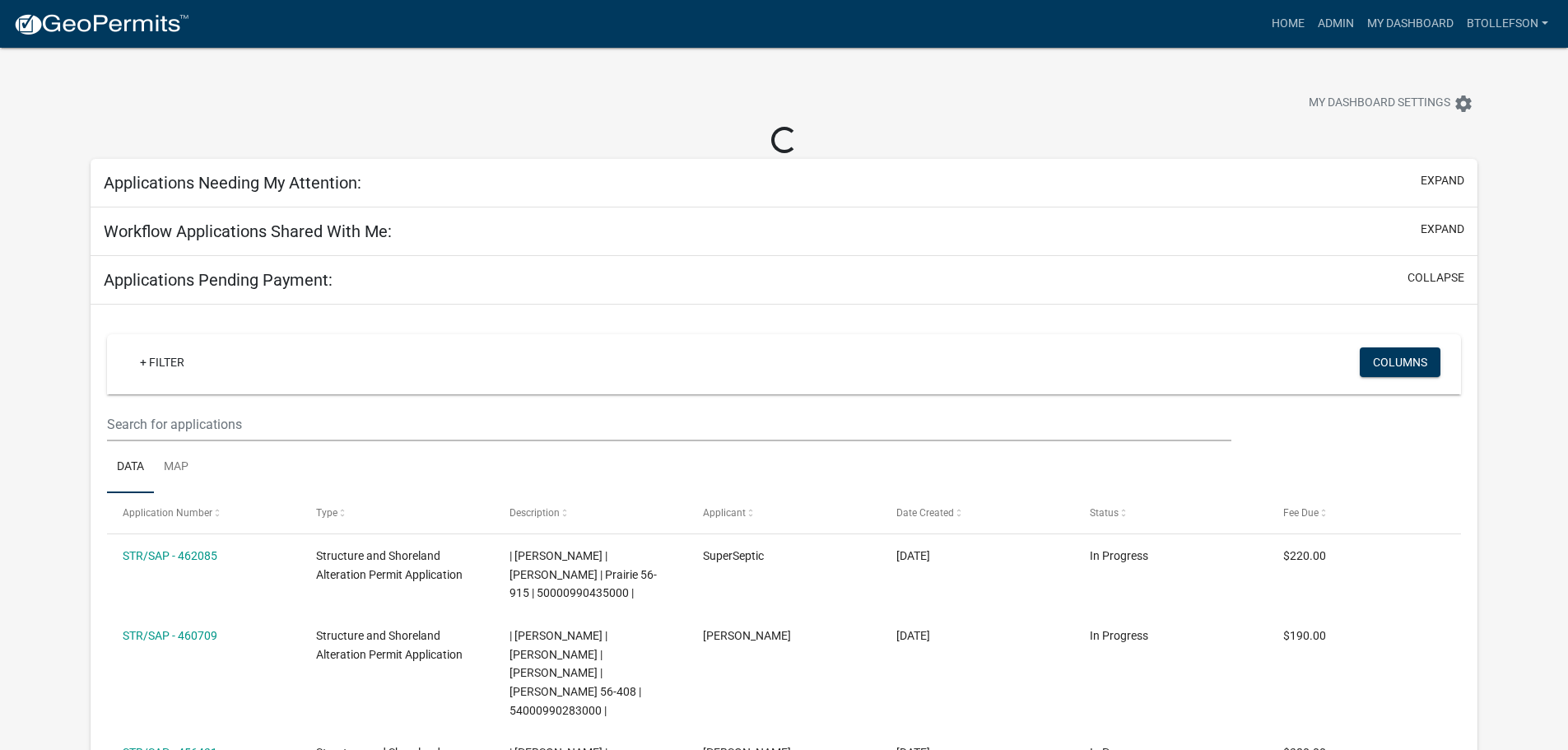
select select "3: 100"
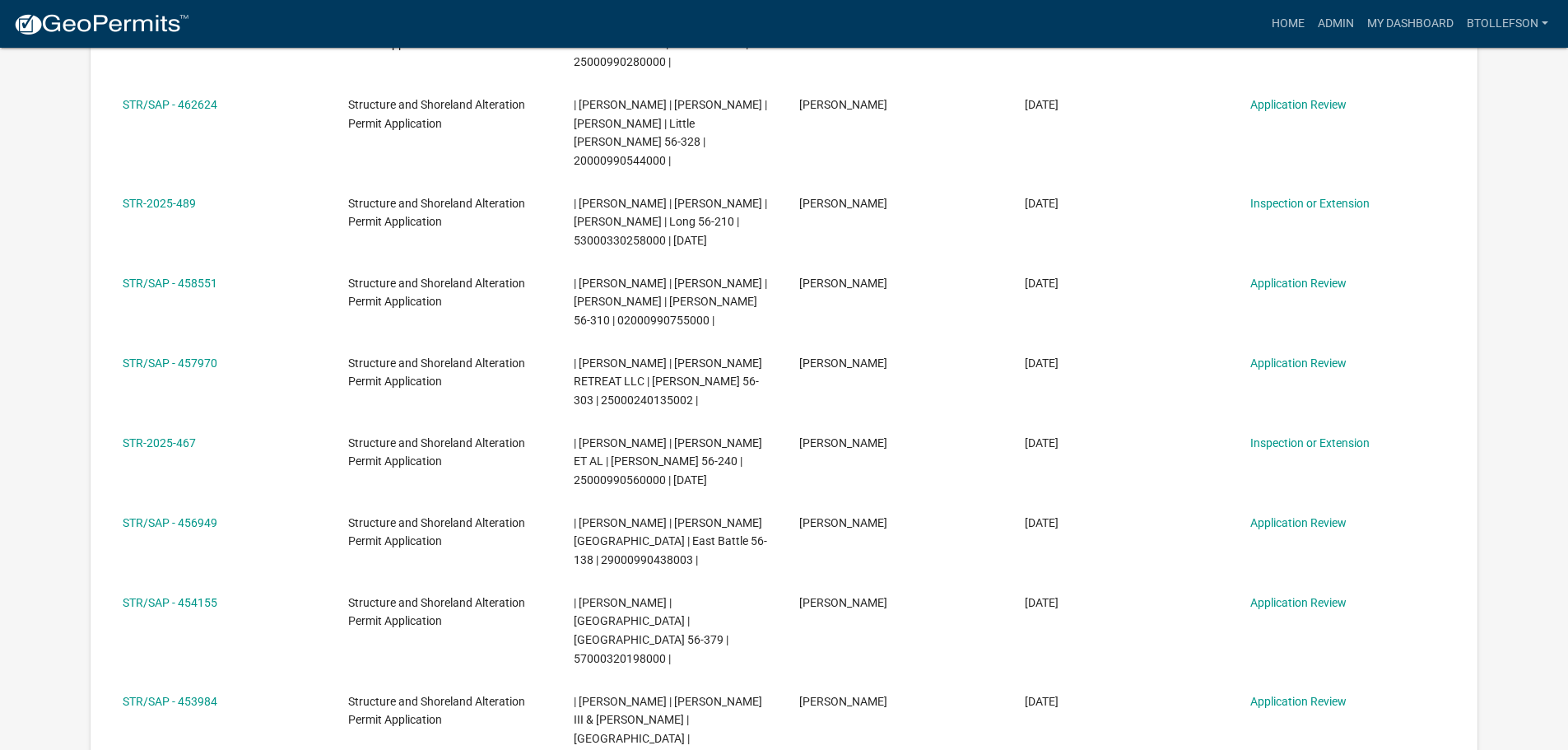
scroll to position [411, 0]
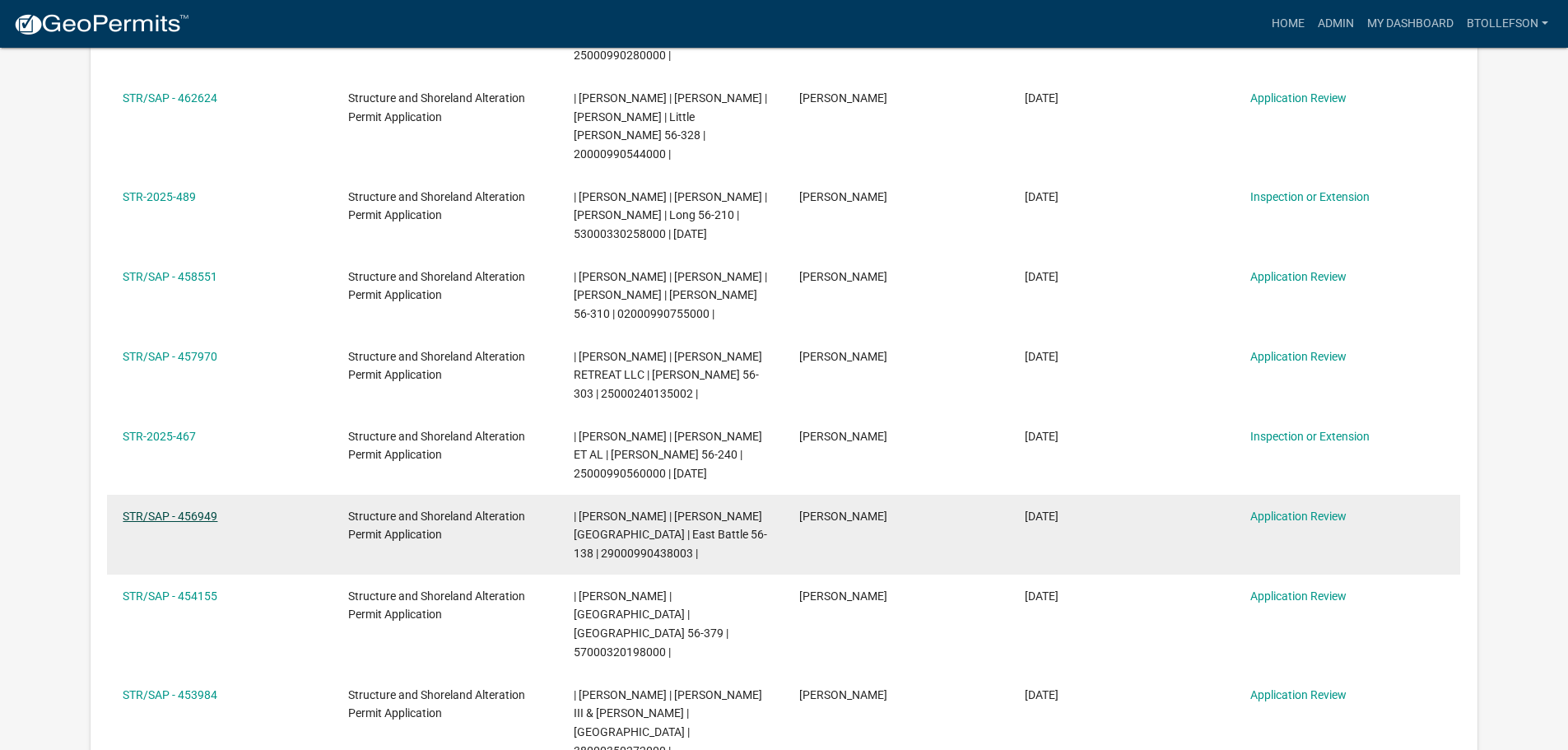
click at [152, 509] on link "STR/SAP - 456949" at bounding box center [170, 515] width 94 height 13
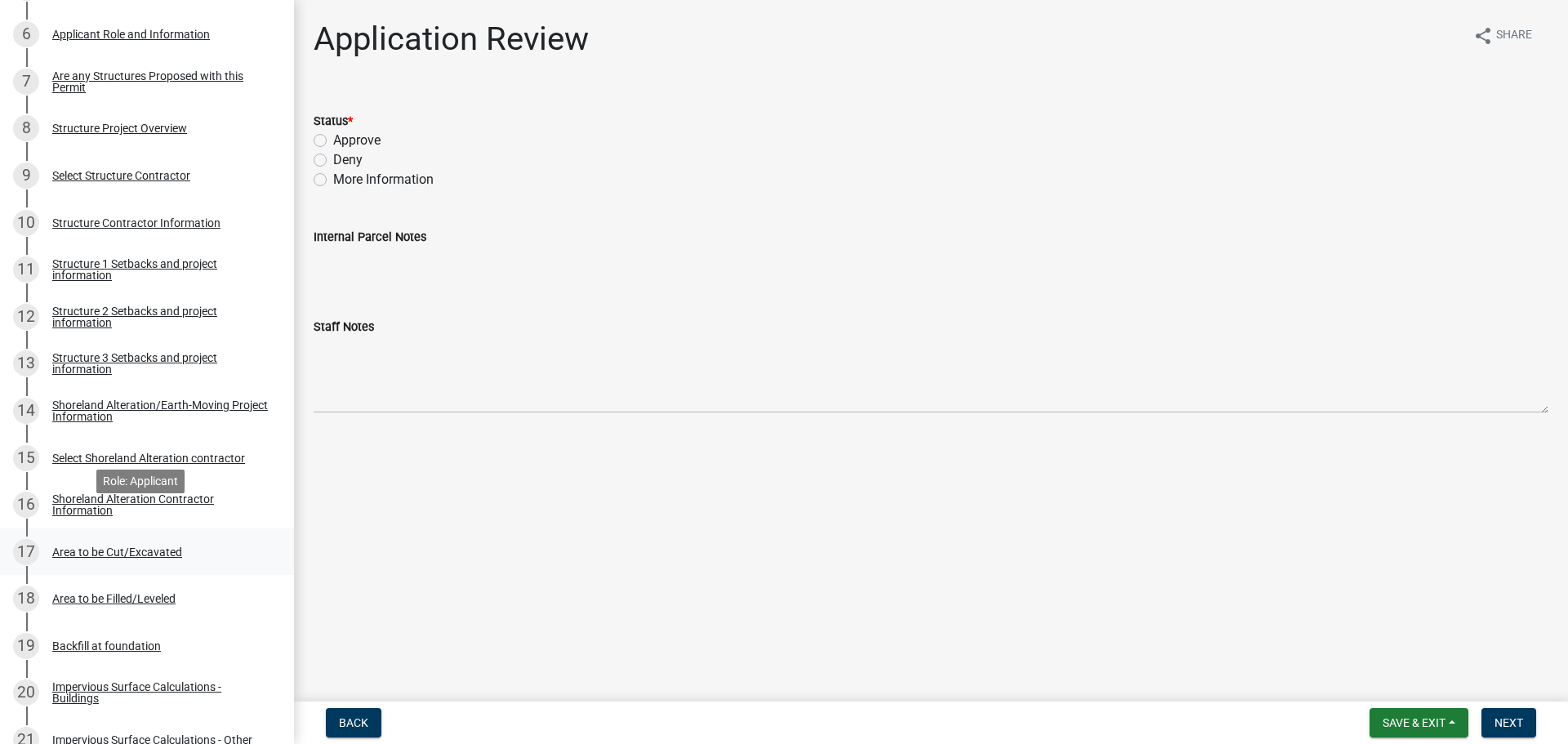
scroll to position [408, 0]
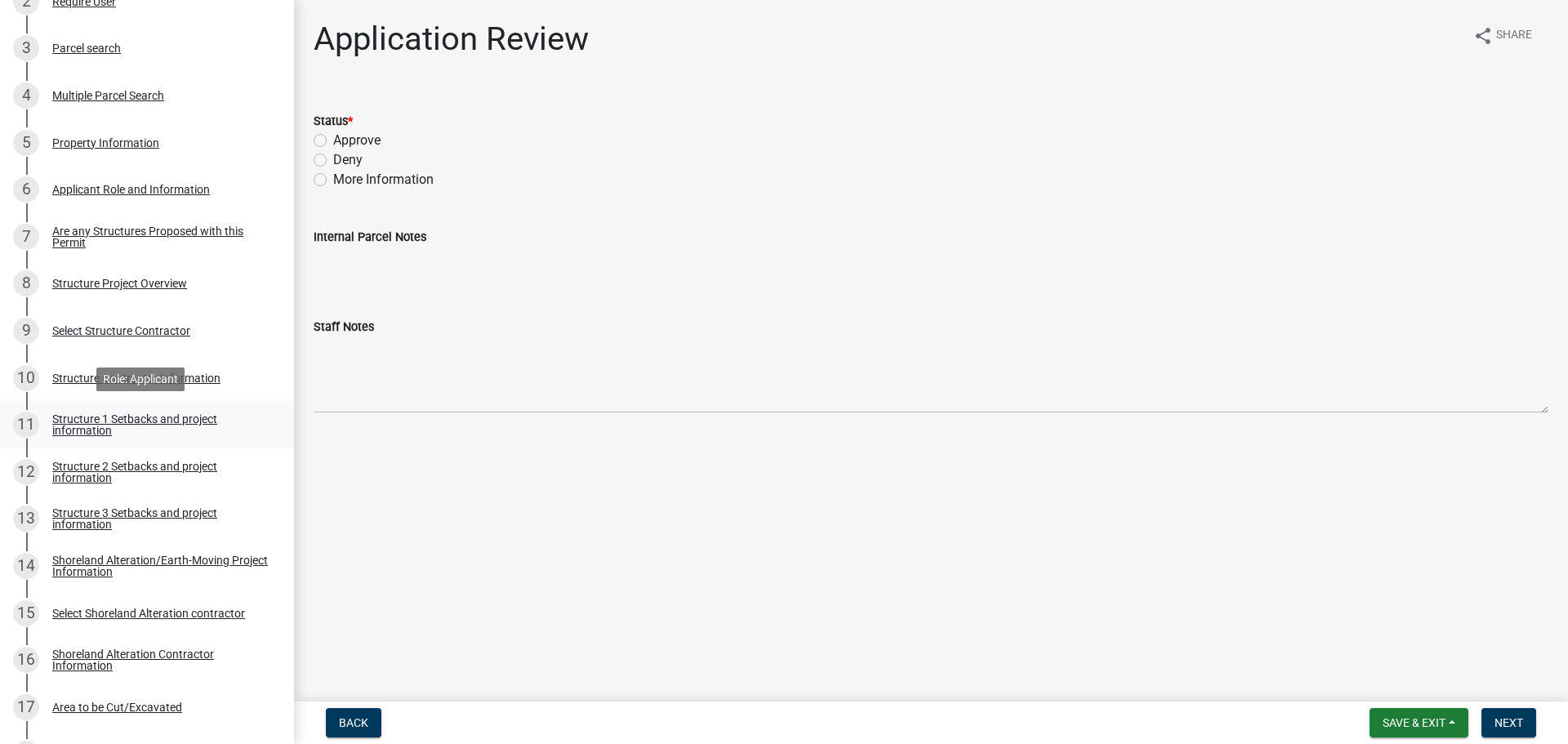
click at [122, 426] on div "Structure 1 Setbacks and project information" at bounding box center [160, 424] width 216 height 23
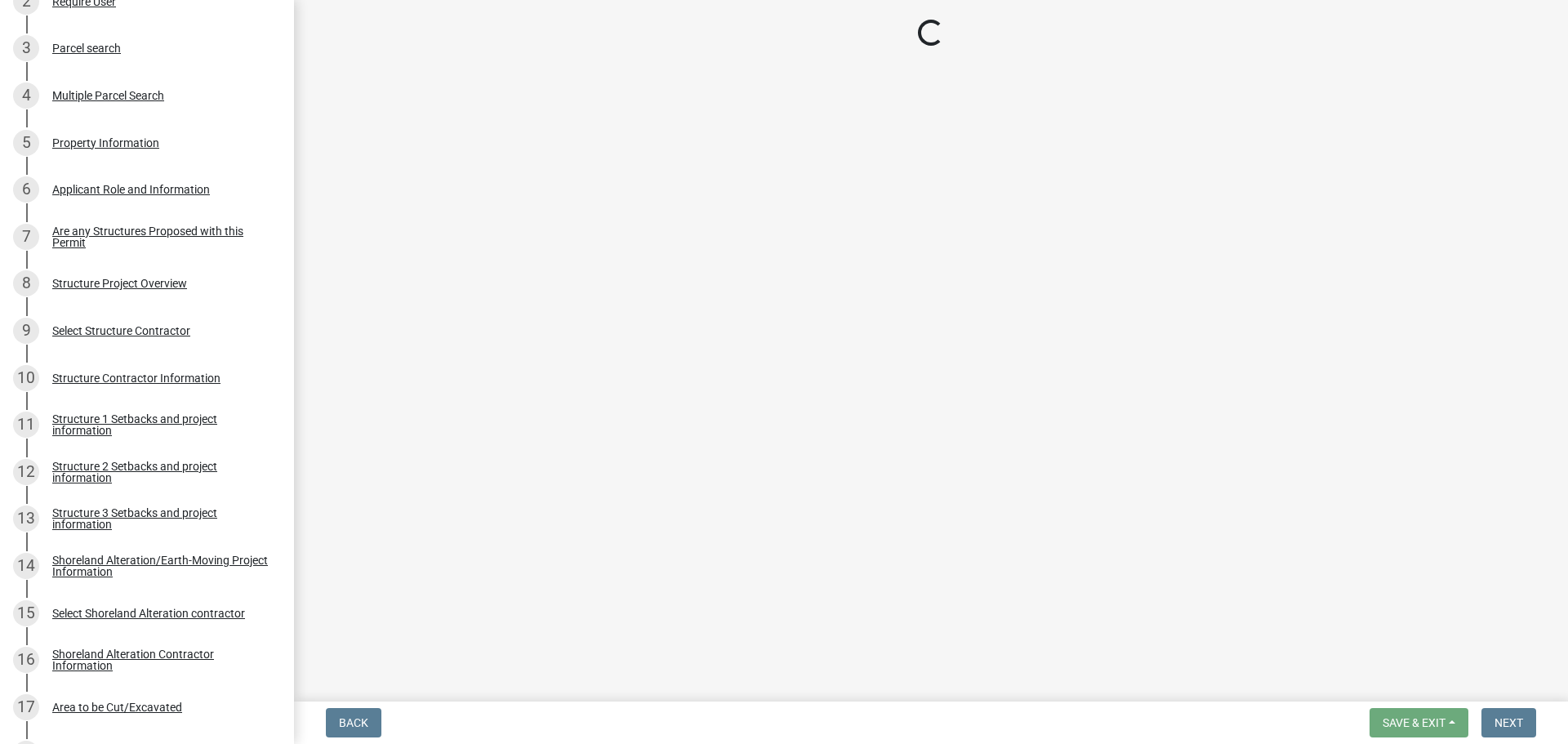
select select "a3cc236c-43aa-406a-8353-e0398d57c407"
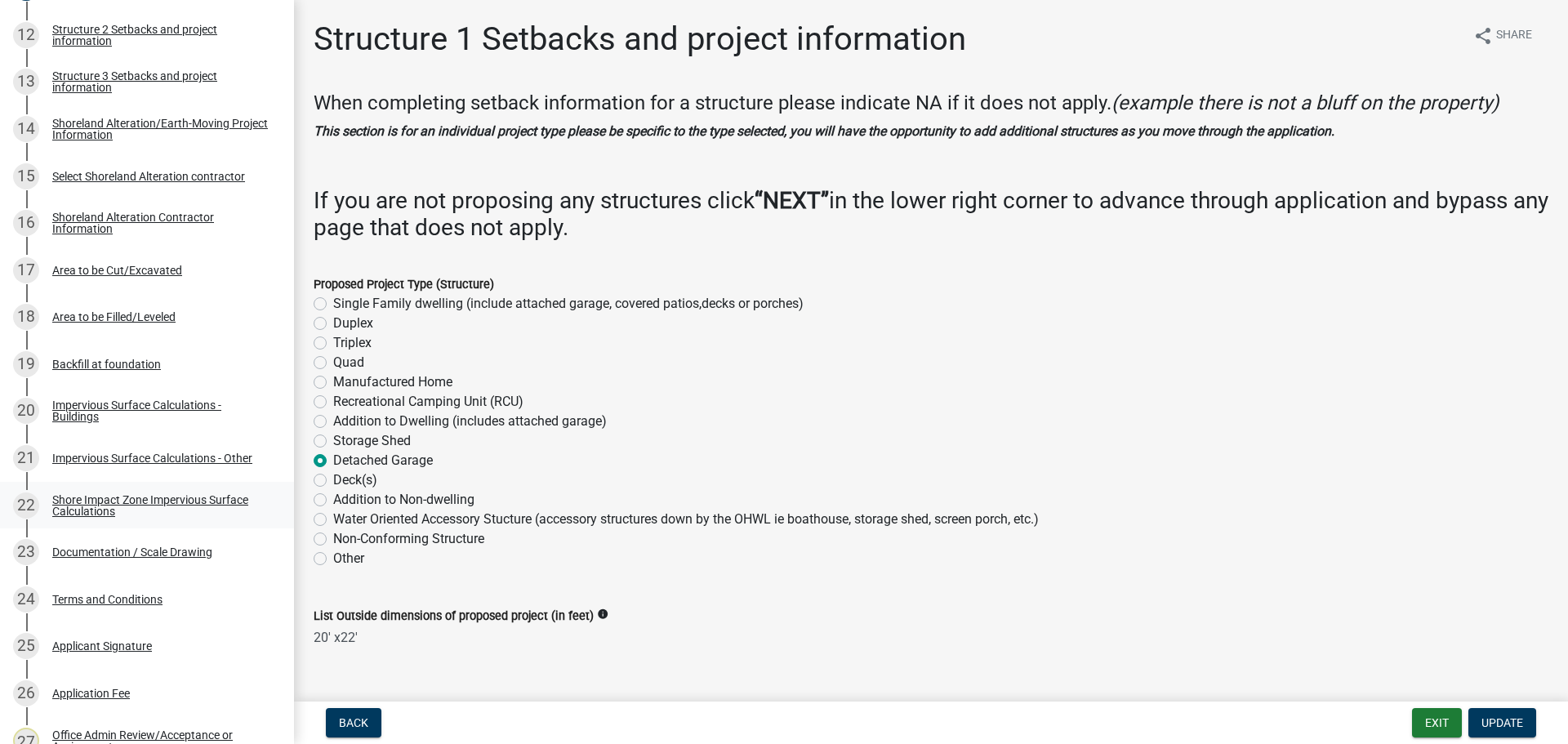
scroll to position [816, 0]
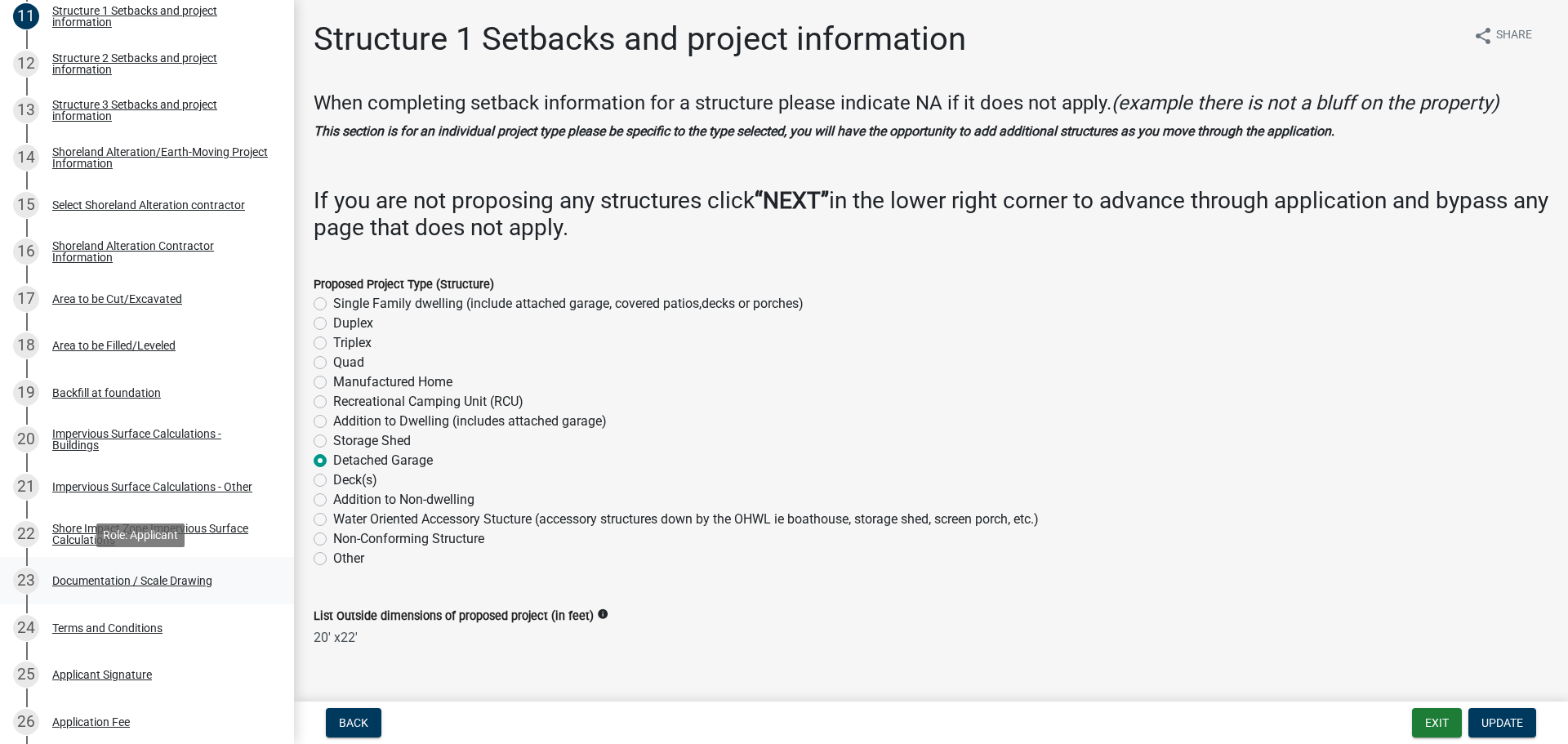
click at [175, 578] on div "Documentation / Scale Drawing" at bounding box center [132, 580] width 160 height 11
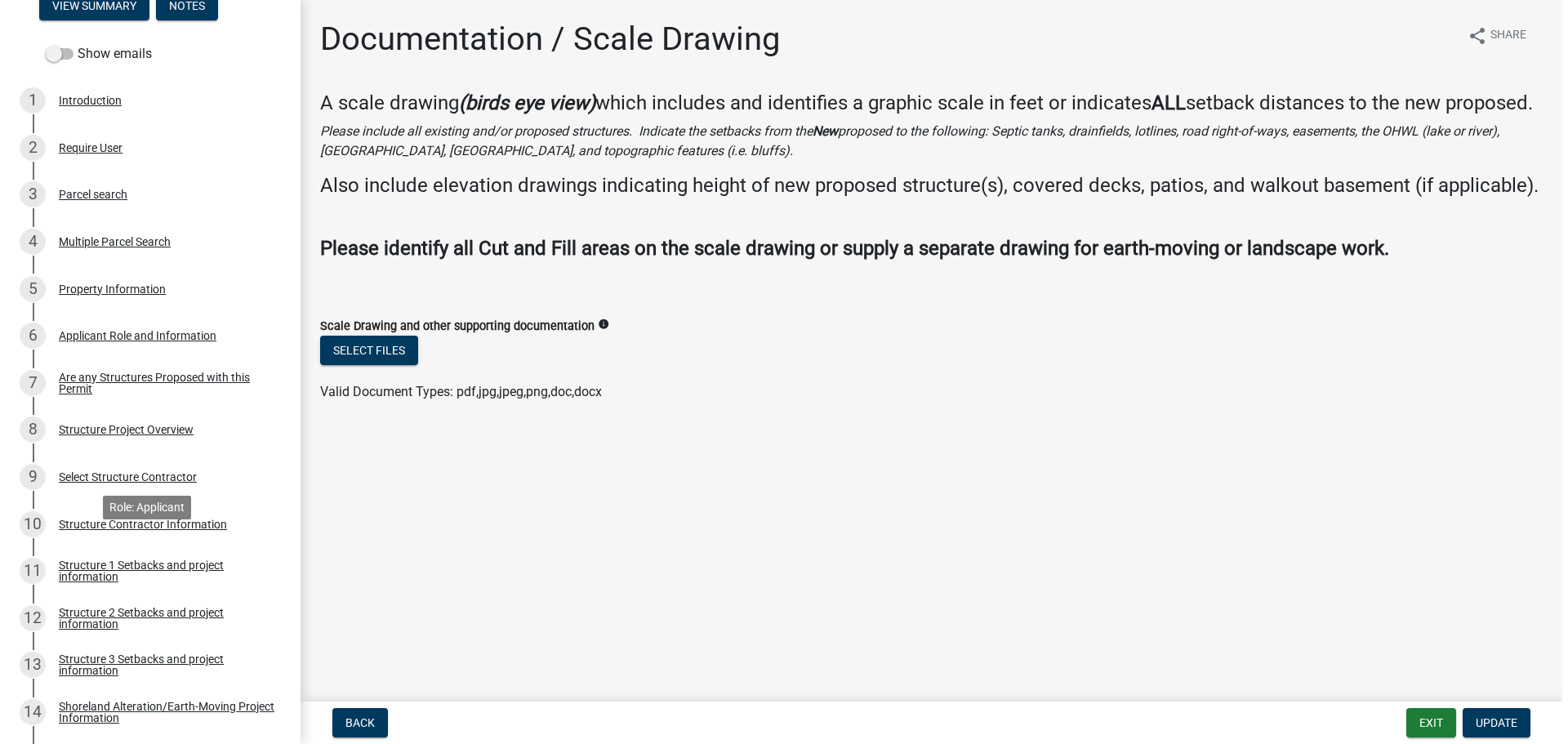
scroll to position [259, 0]
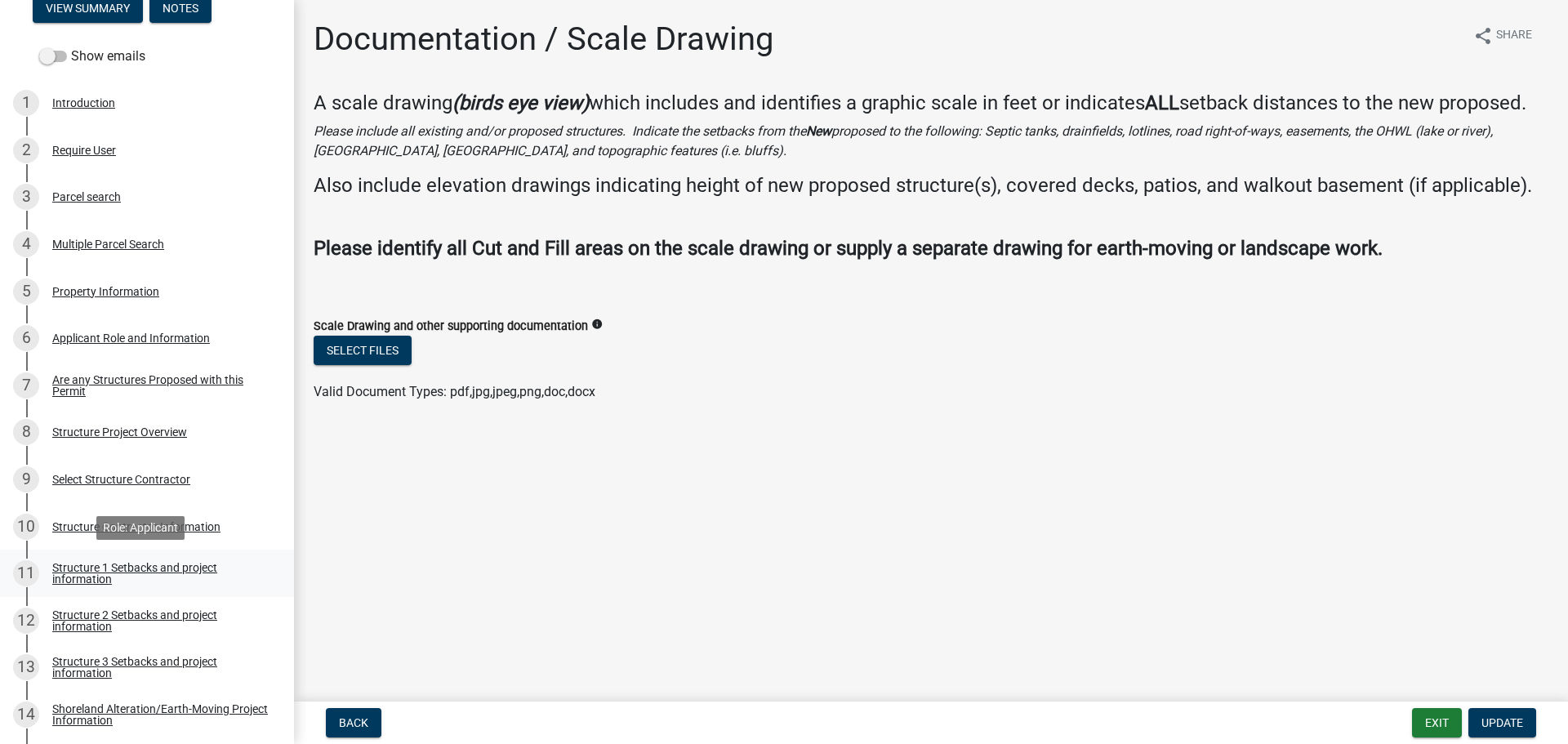
click at [134, 578] on div "Structure 1 Setbacks and project information" at bounding box center [160, 573] width 216 height 23
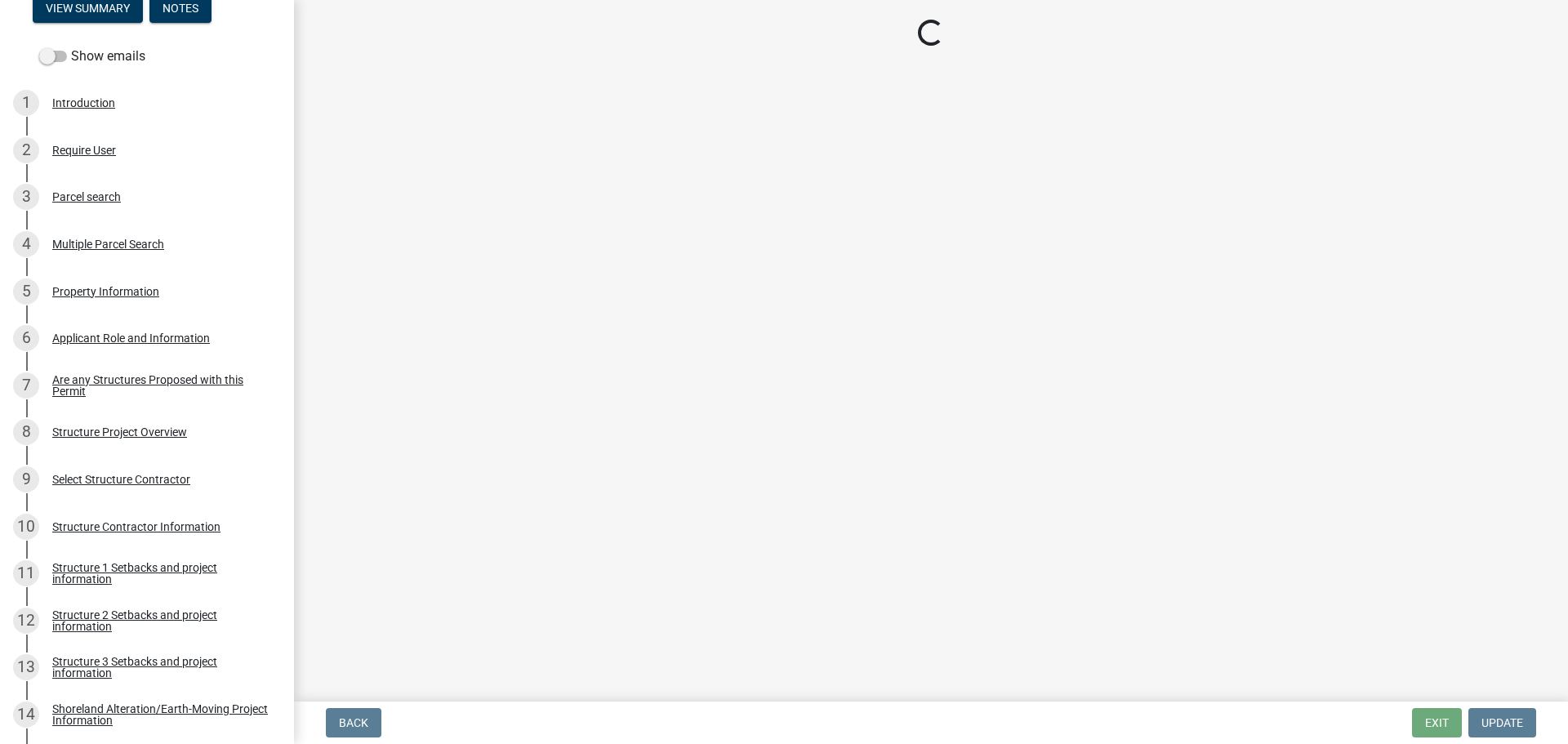
select select "a3cc236c-43aa-406a-8353-e0398d57c407"
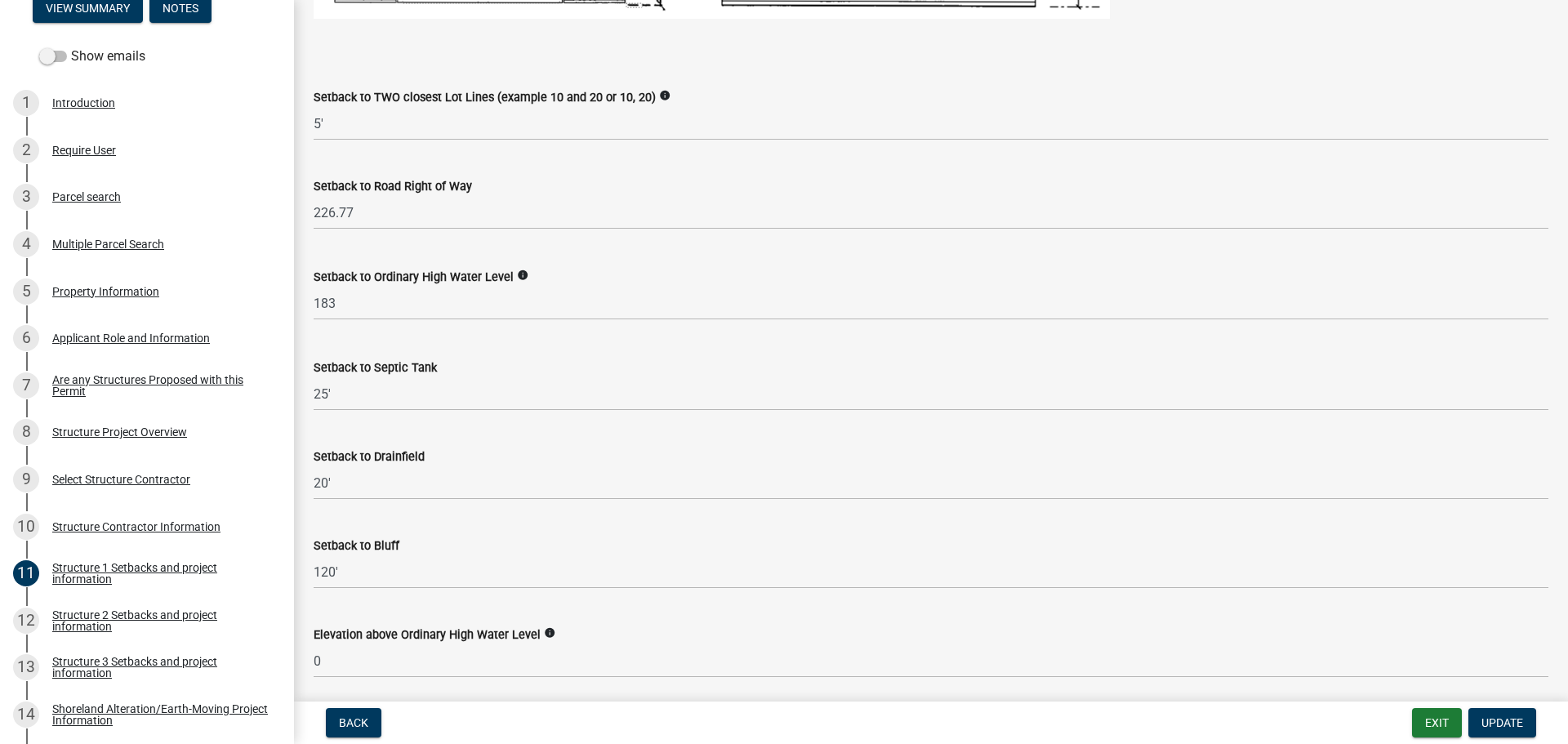
scroll to position [1307, 0]
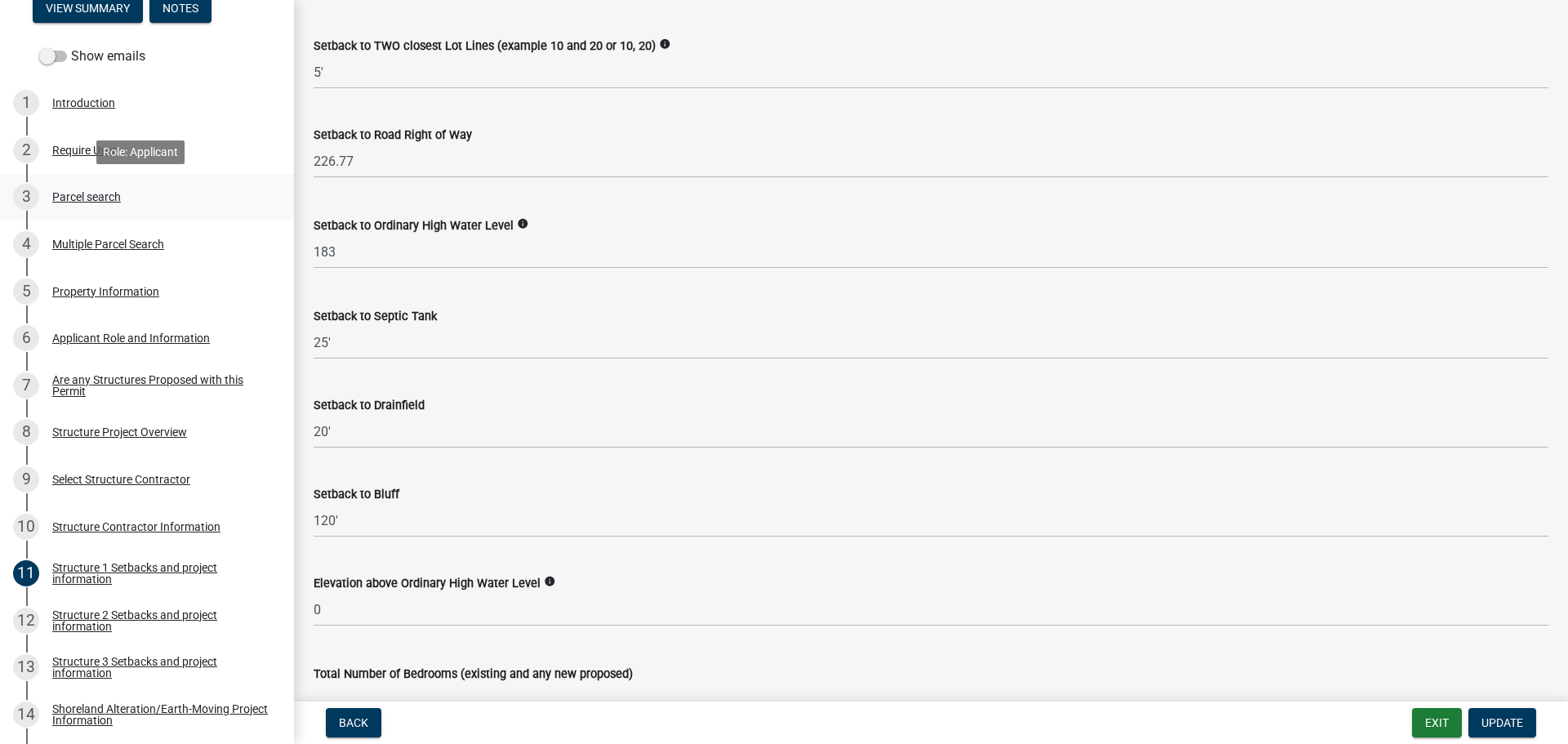
click at [115, 196] on div "Parcel search" at bounding box center [86, 196] width 69 height 11
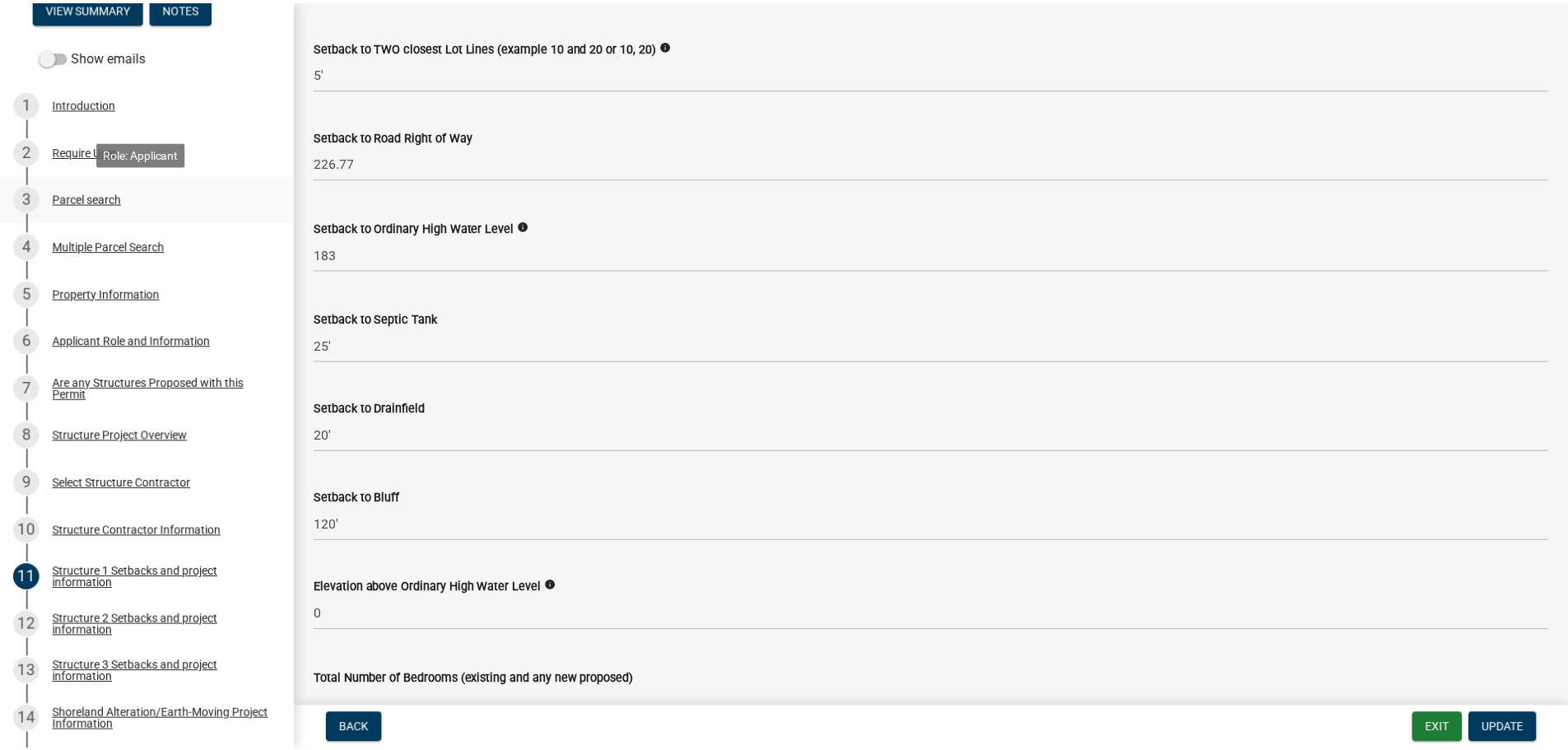
scroll to position [0, 0]
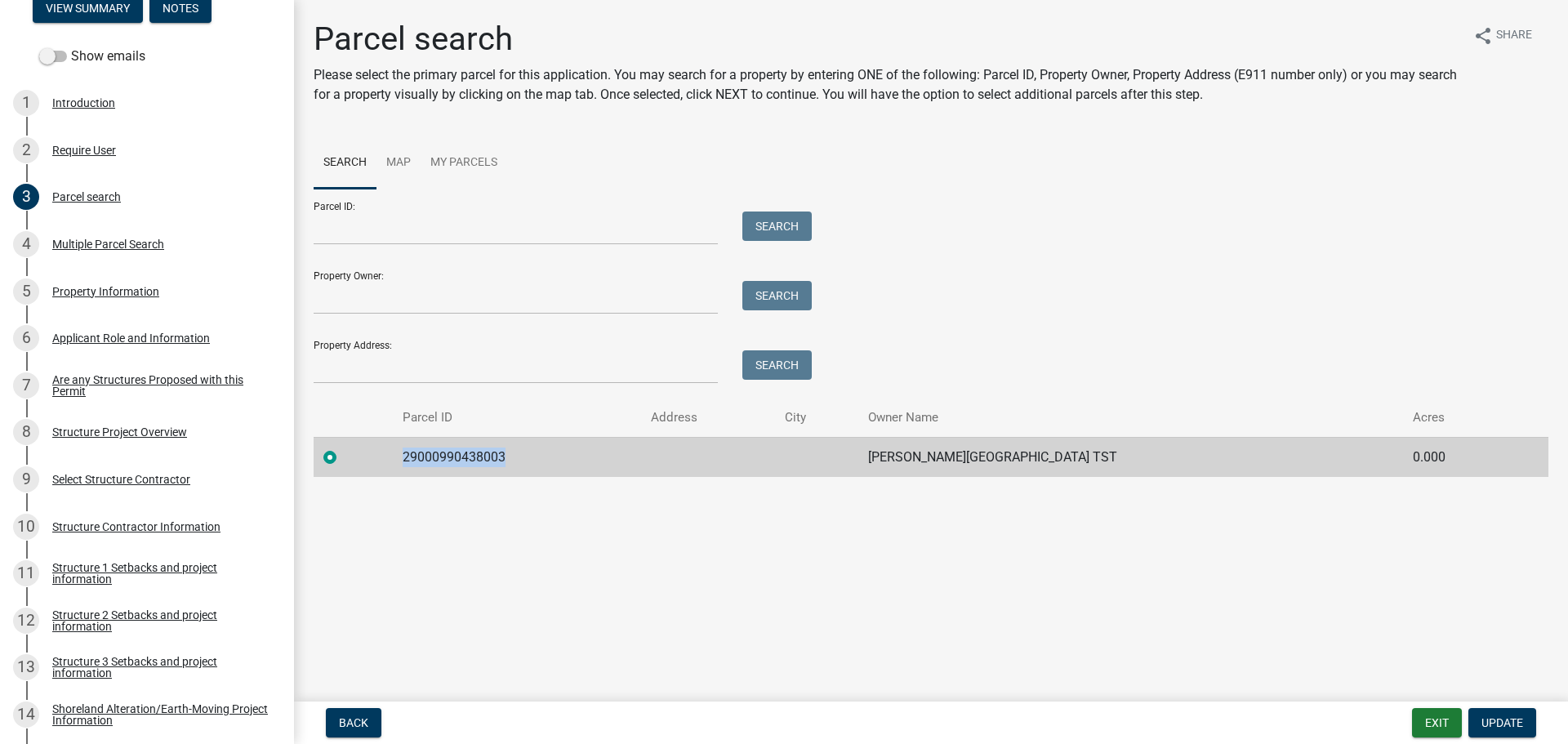
drag, startPoint x: 542, startPoint y: 452, endPoint x: 412, endPoint y: 472, distance: 131.5
click at [412, 472] on td "29000990438003" at bounding box center [517, 457] width 248 height 40
copy td "29000990438003"
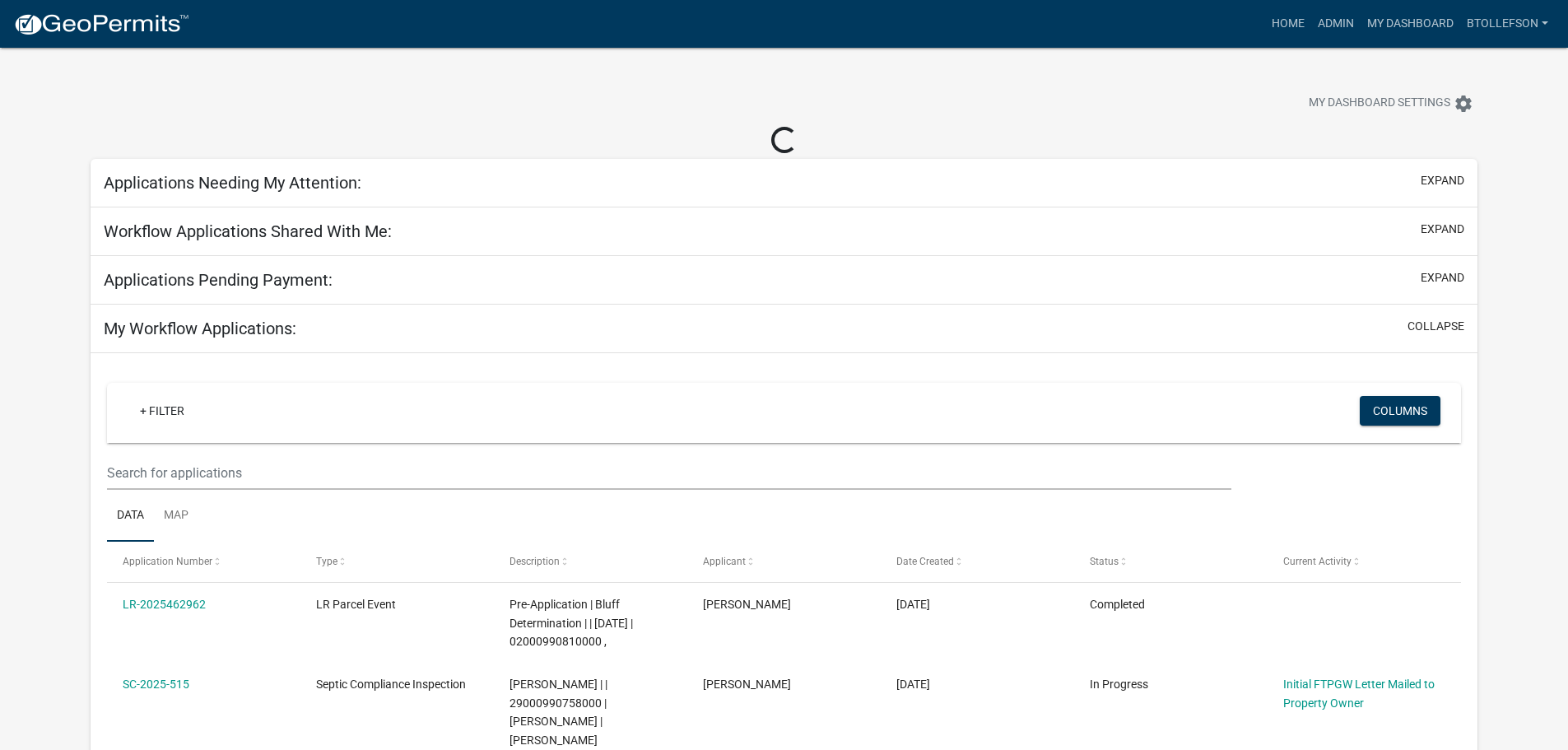
select select "3: 100"
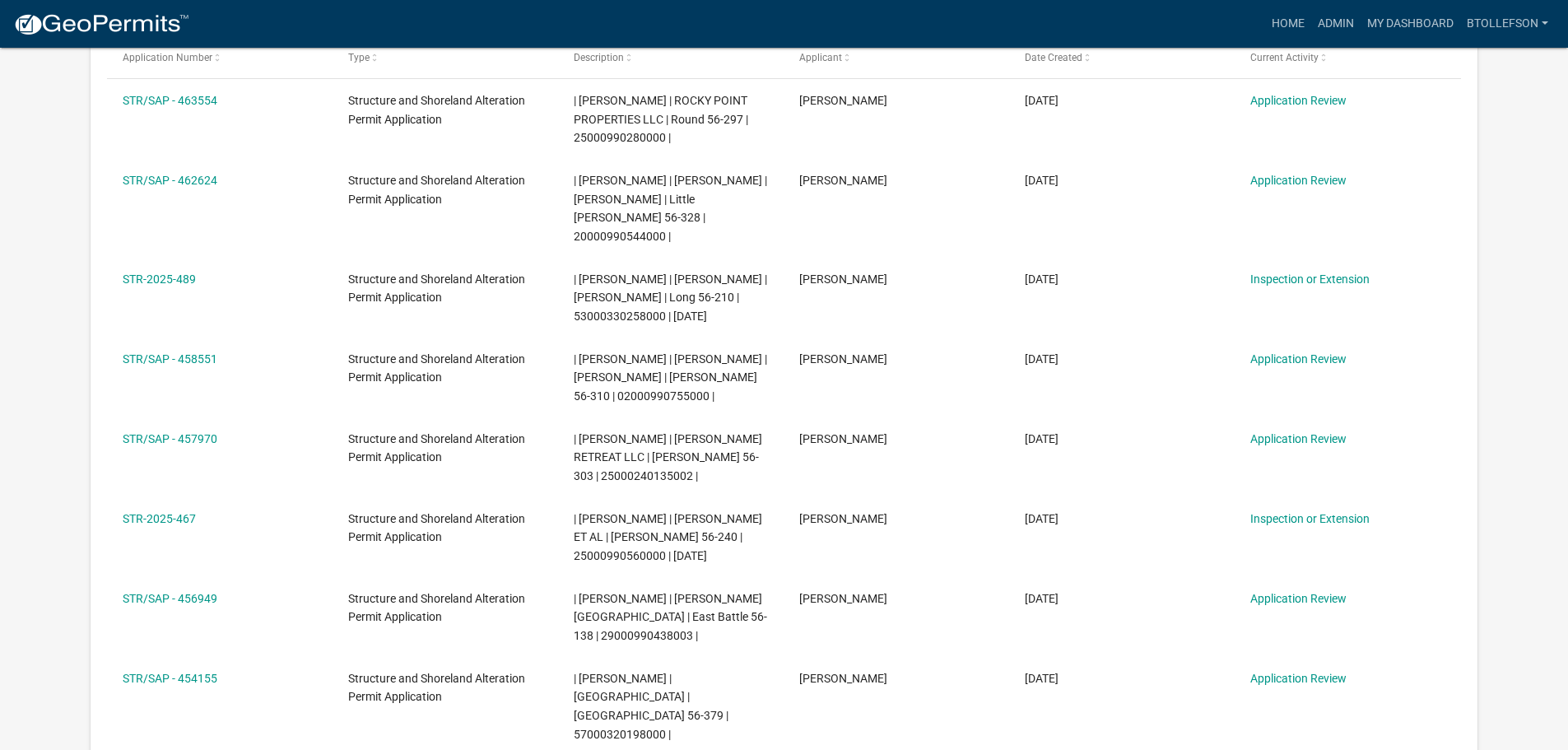
scroll to position [411, 0]
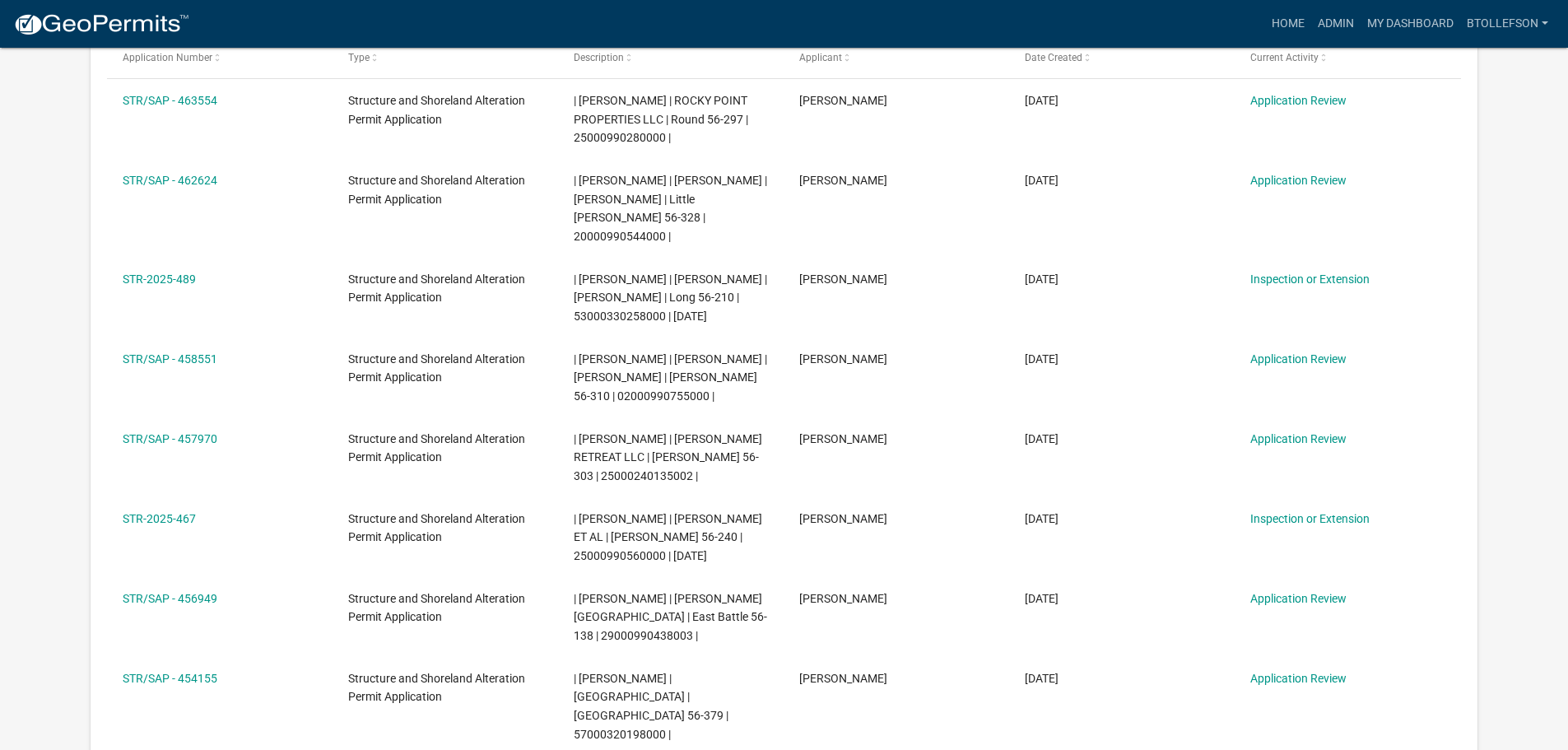
scroll to position [247, 0]
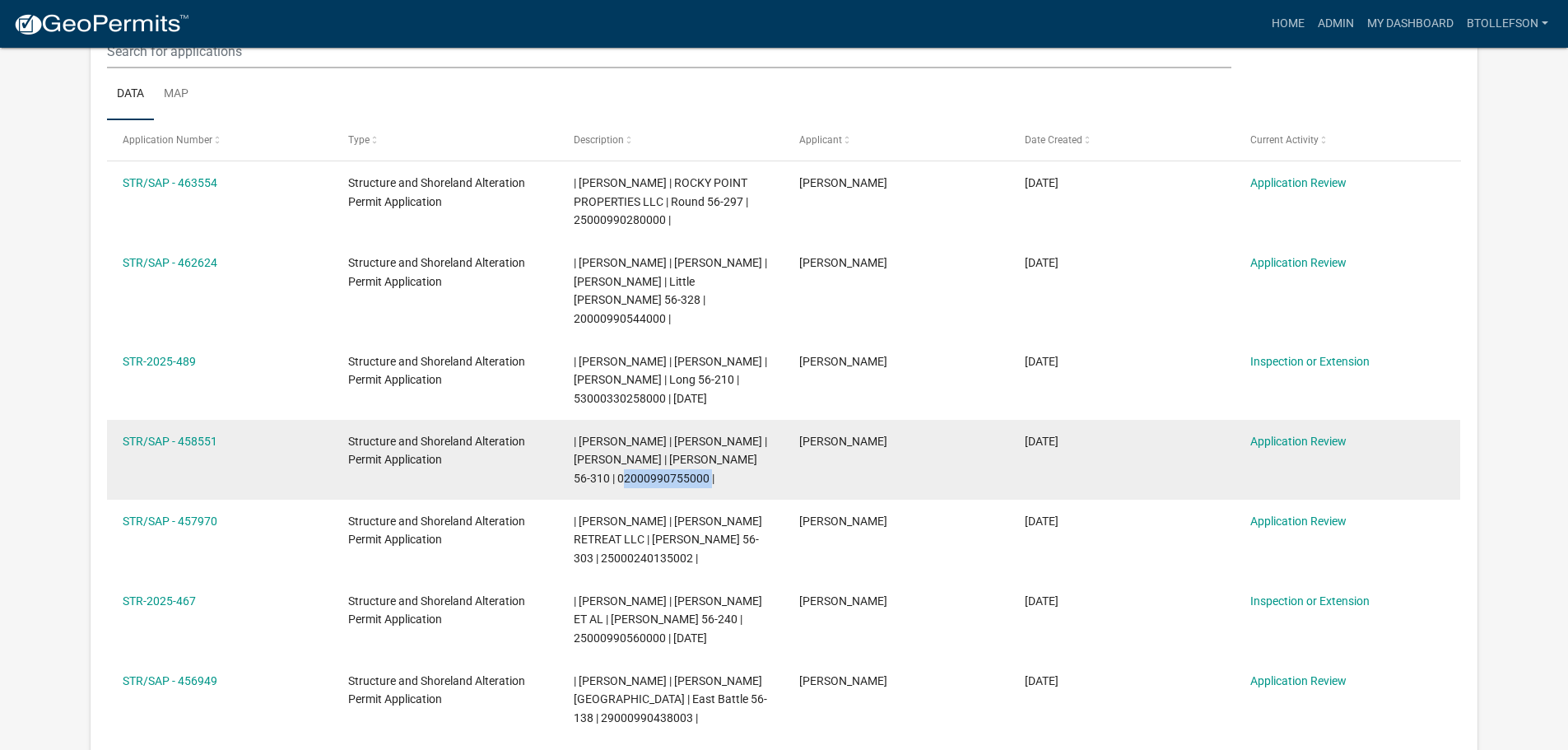
drag, startPoint x: 574, startPoint y: 478, endPoint x: 662, endPoint y: 475, distance: 88.1
click at [662, 475] on span "| Brittany Tollefson | JARED L OLSON | LINDSEY J OLSON | Walker 56-310 | 020009…" at bounding box center [670, 460] width 194 height 51
copy span "02000990755000"
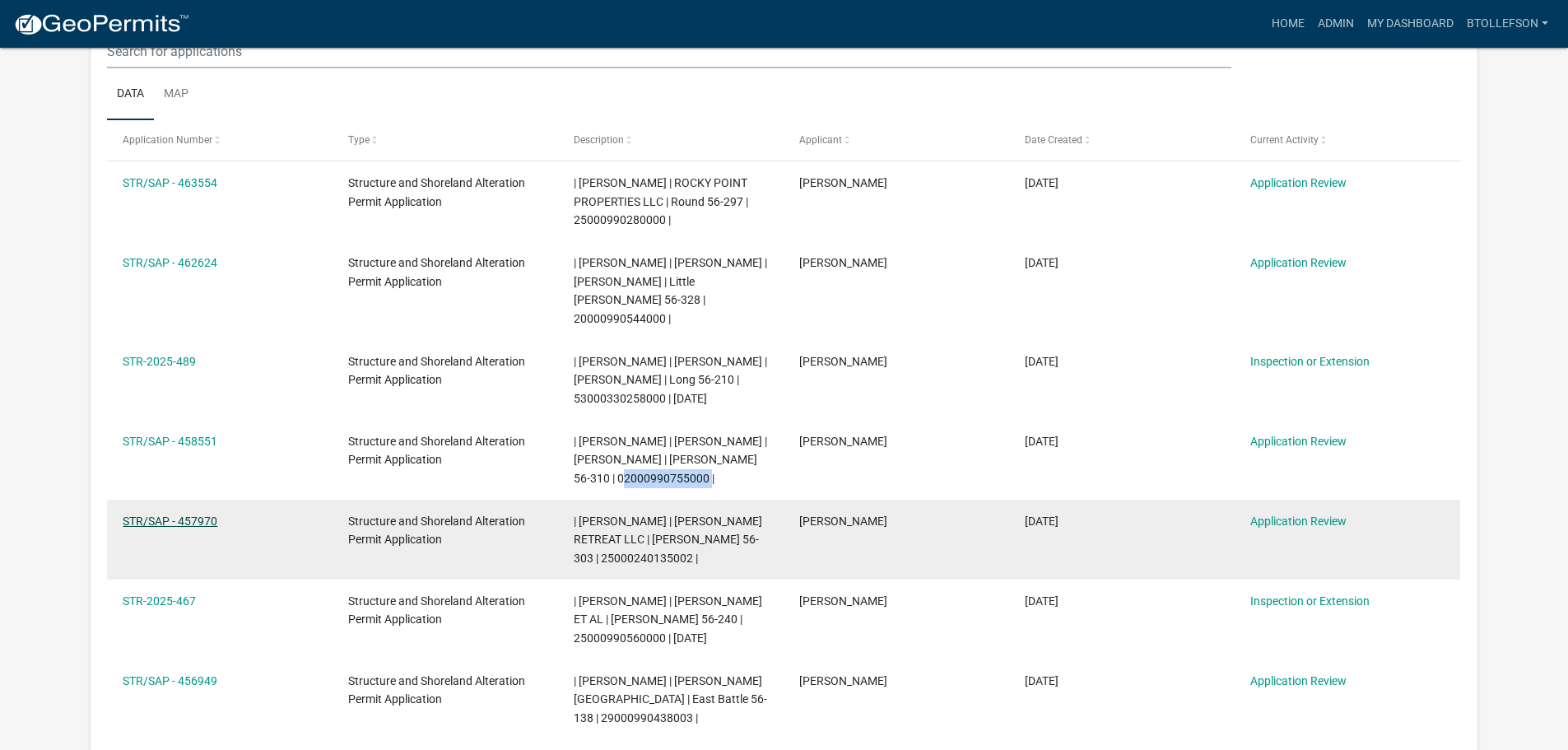
click at [189, 518] on link "STR/SAP - 457970" at bounding box center [170, 520] width 94 height 13
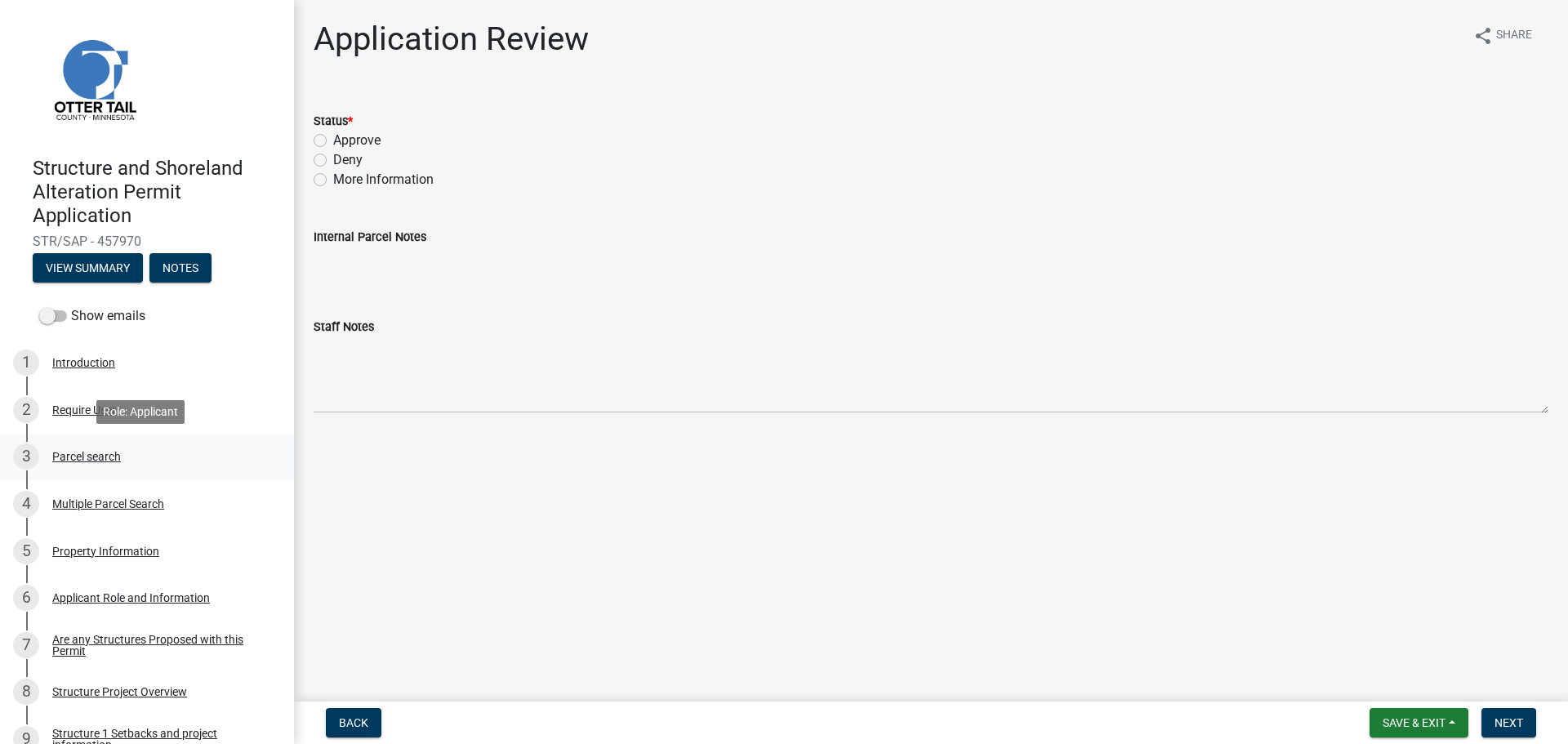
click at [60, 460] on div "Parcel search" at bounding box center [86, 456] width 69 height 11
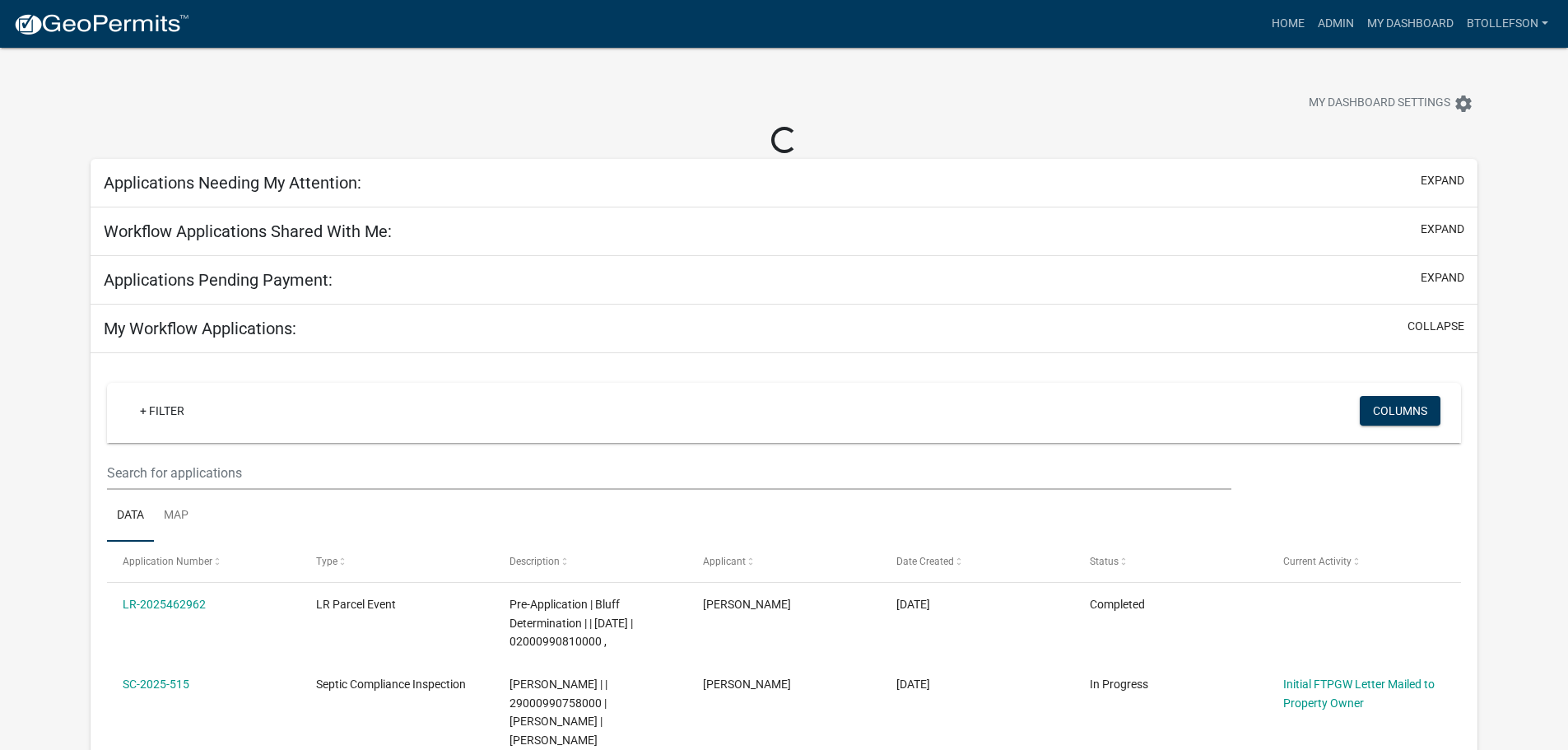
select select "3: 100"
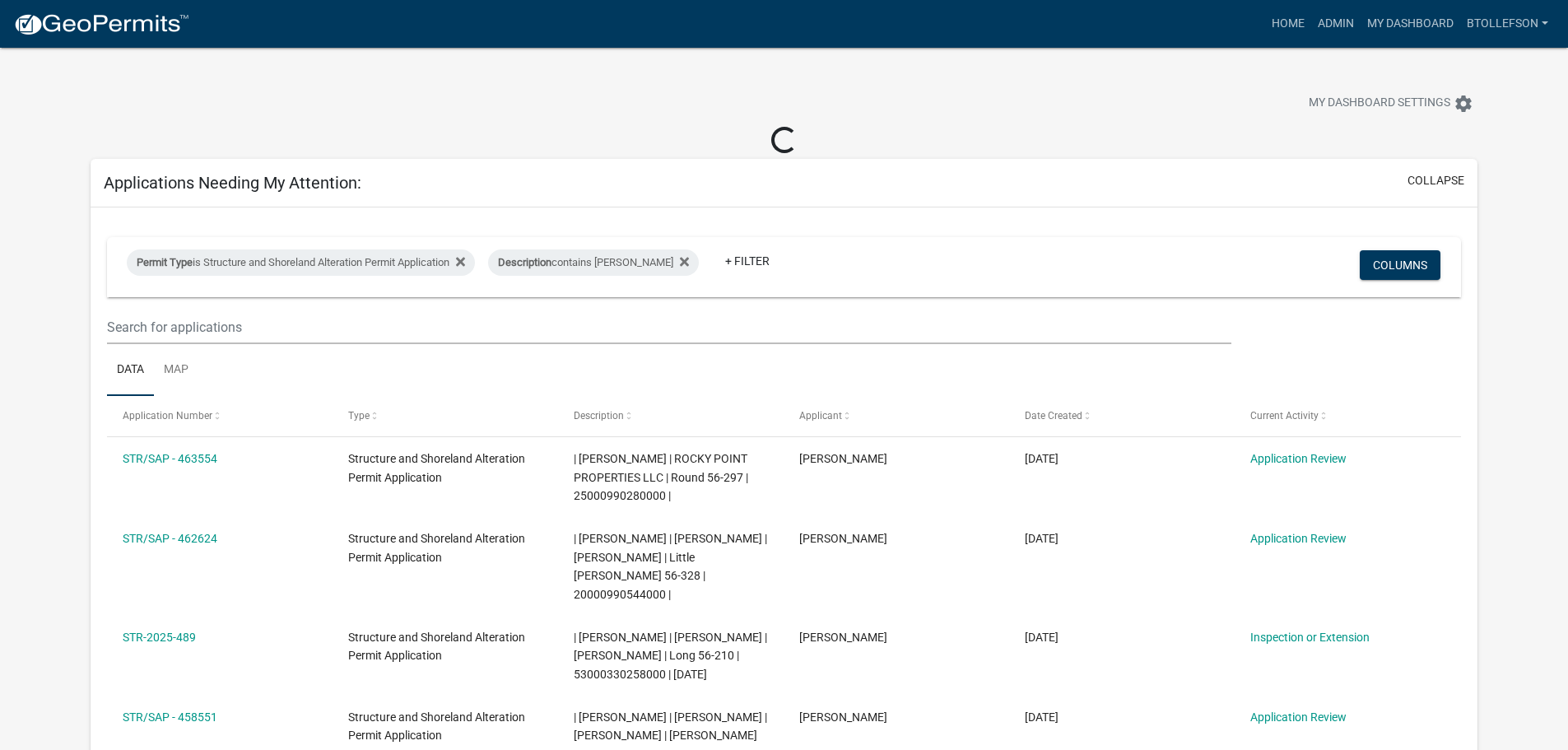
select select "3: 100"
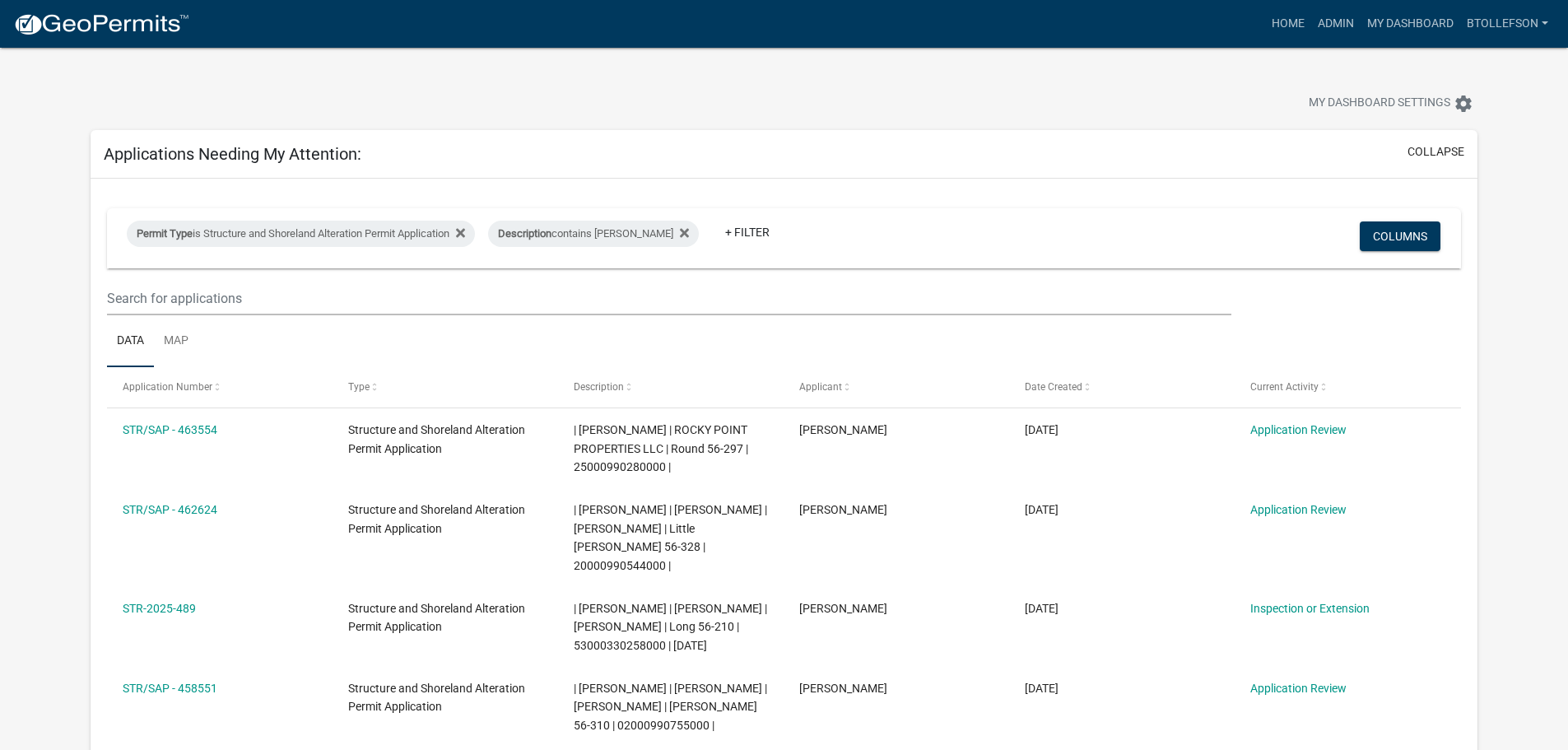
drag, startPoint x: 341, startPoint y: 241, endPoint x: 336, endPoint y: 249, distance: 9.4
click at [341, 241] on div "Permit Type is Structure and Shoreland Alteration Permit Application" at bounding box center [301, 233] width 348 height 27
click at [326, 293] on select "Select an option Building Contractor / Excavators (Registration) Building Contr…" at bounding box center [306, 295] width 381 height 33
select select "68d28c81-f724-4f90-9ad3-bed34bf6fb80"
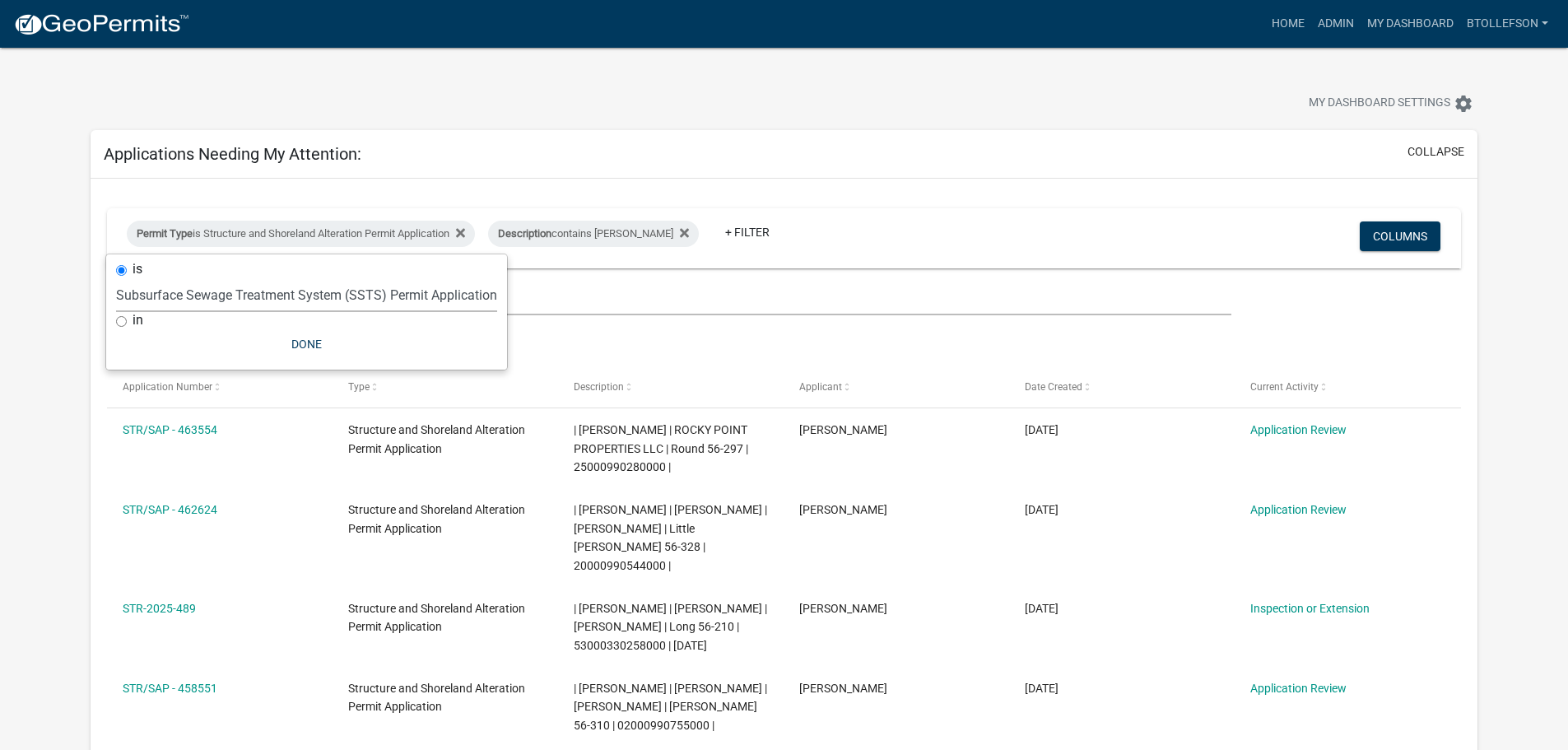
click at [144, 279] on select "Select an option Building Contractor / Excavators (Registration) Building Contr…" at bounding box center [306, 295] width 381 height 33
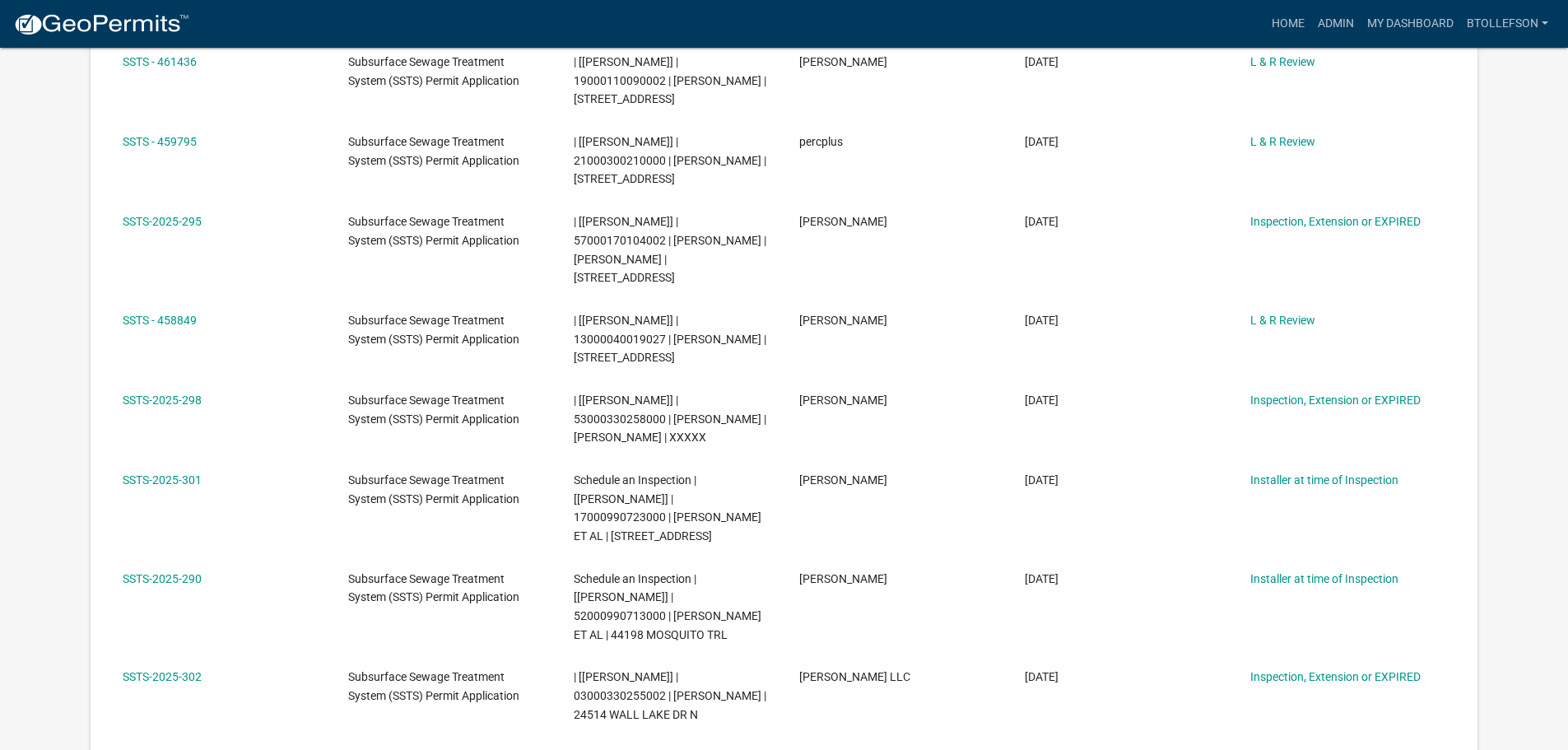
scroll to position [905, 0]
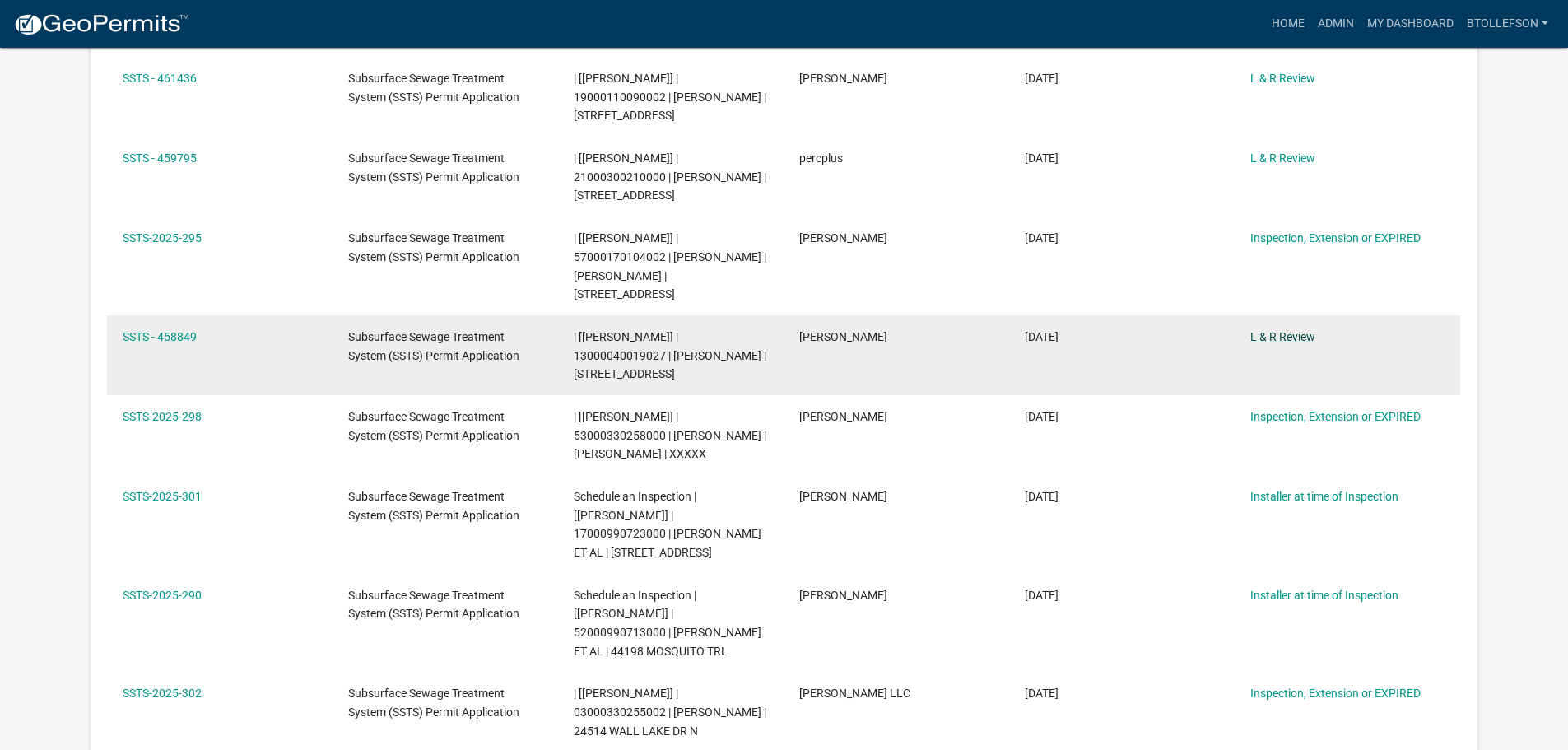
click at [1281, 330] on link "L & R Review" at bounding box center [1283, 336] width 65 height 13
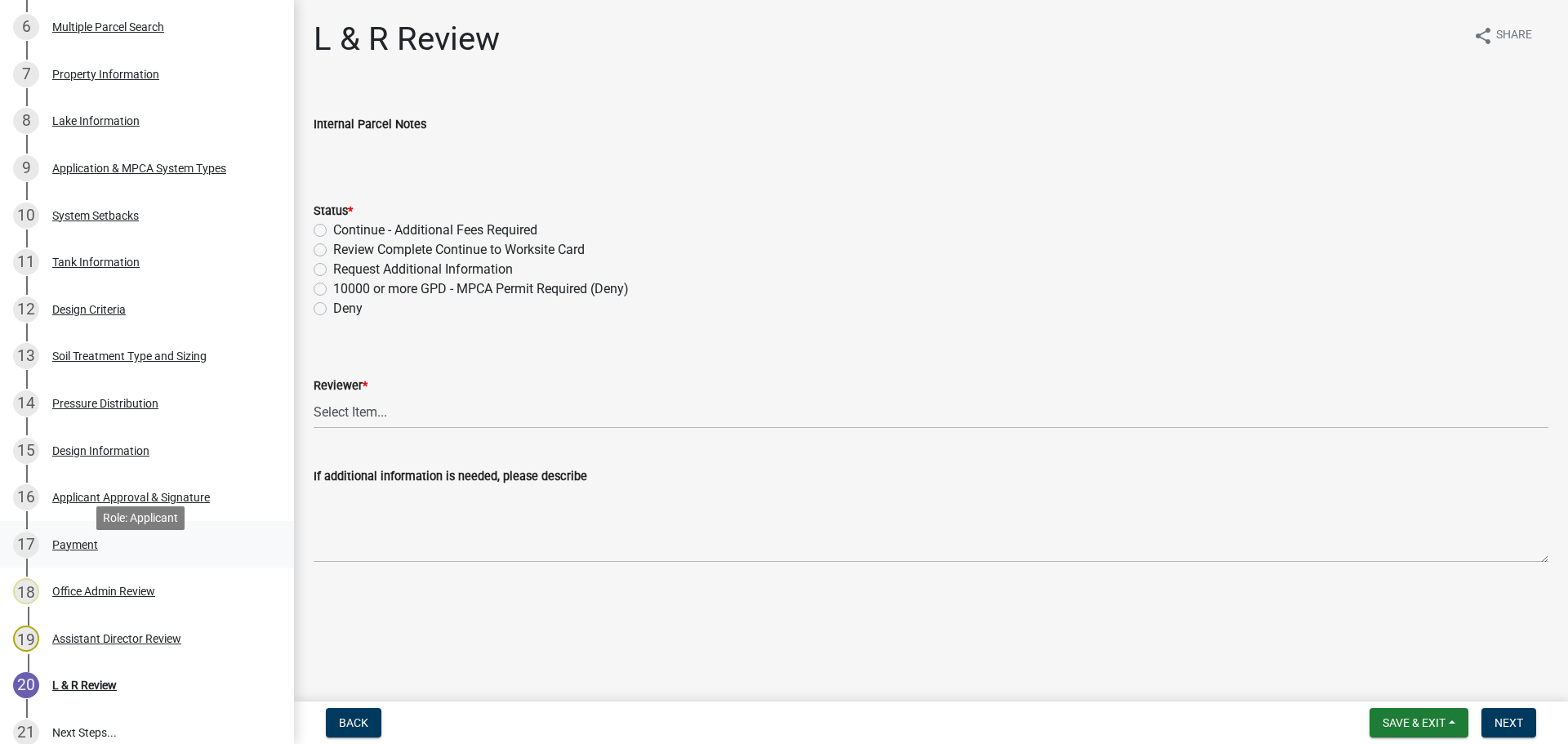
scroll to position [571, 0]
click at [103, 442] on div "15 Design Information" at bounding box center [140, 450] width 255 height 26
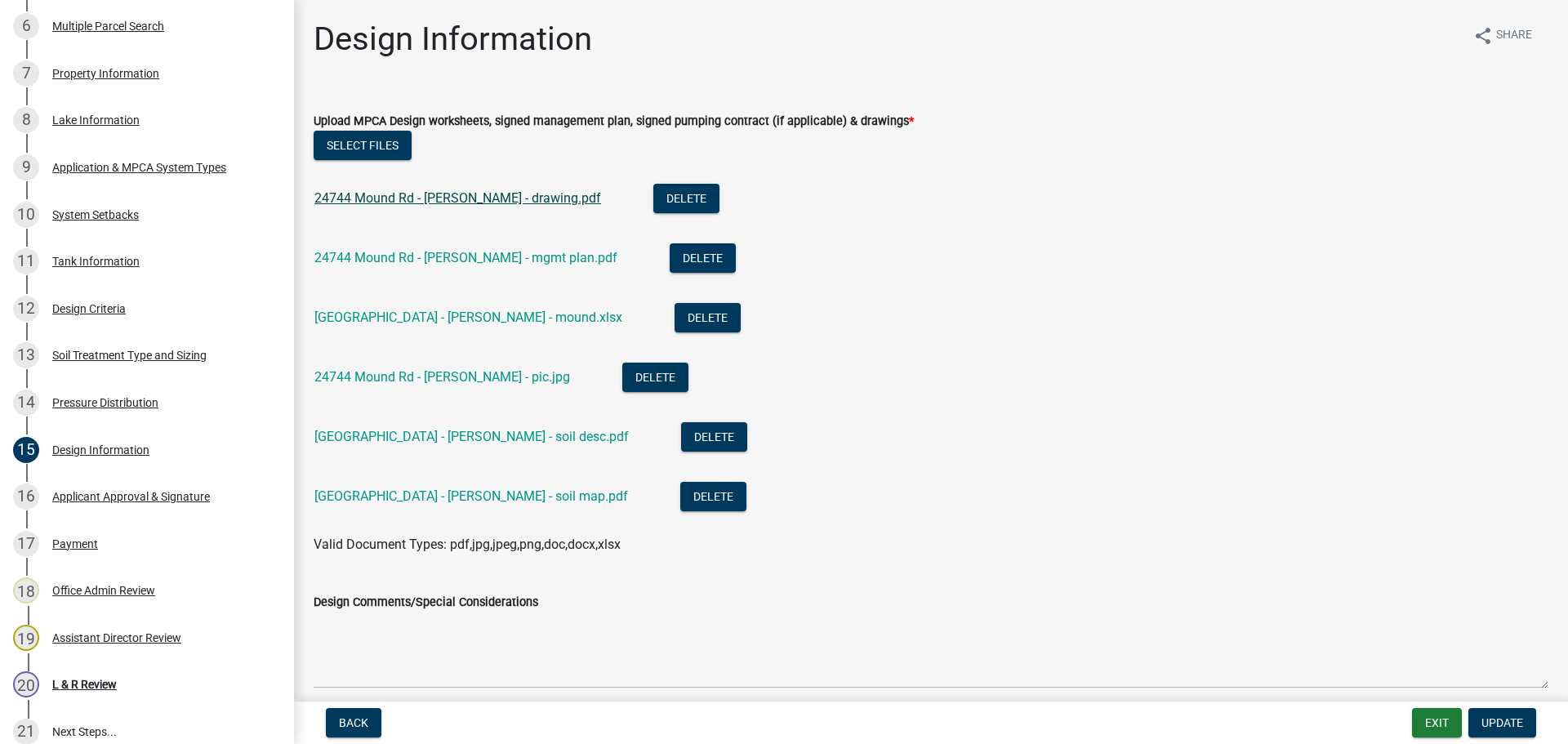
click at [446, 198] on link "24744 Mound Rd - Thompson - drawing.pdf" at bounding box center [457, 198] width 287 height 15
click at [502, 308] on div "24744 Mound Rd - Thompson - mound.xlsx" at bounding box center [481, 319] width 334 height 33
click at [507, 319] on link "24744 Mound Rd - Thompson - mound.xlsx" at bounding box center [469, 317] width 308 height 15
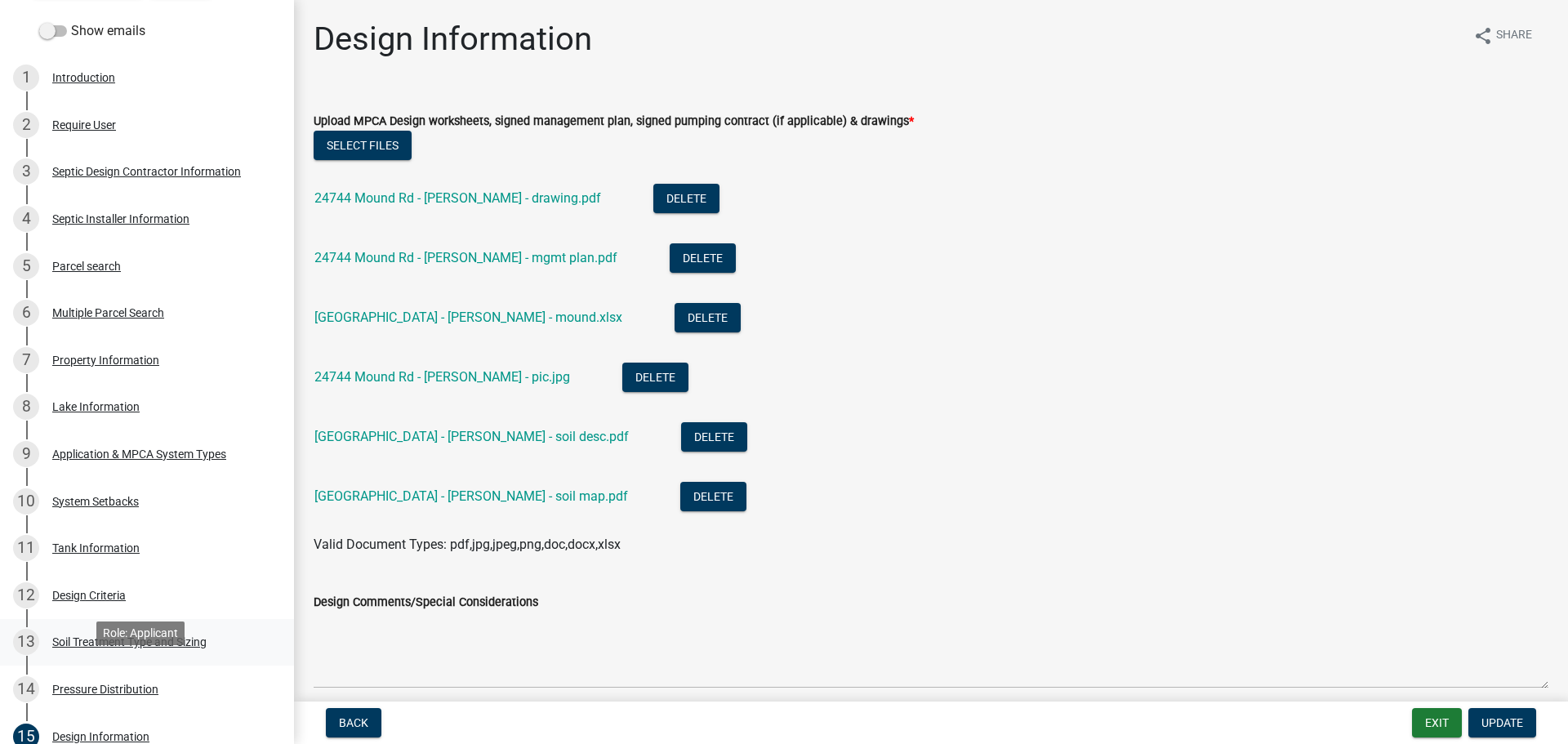
scroll to position [245, 0]
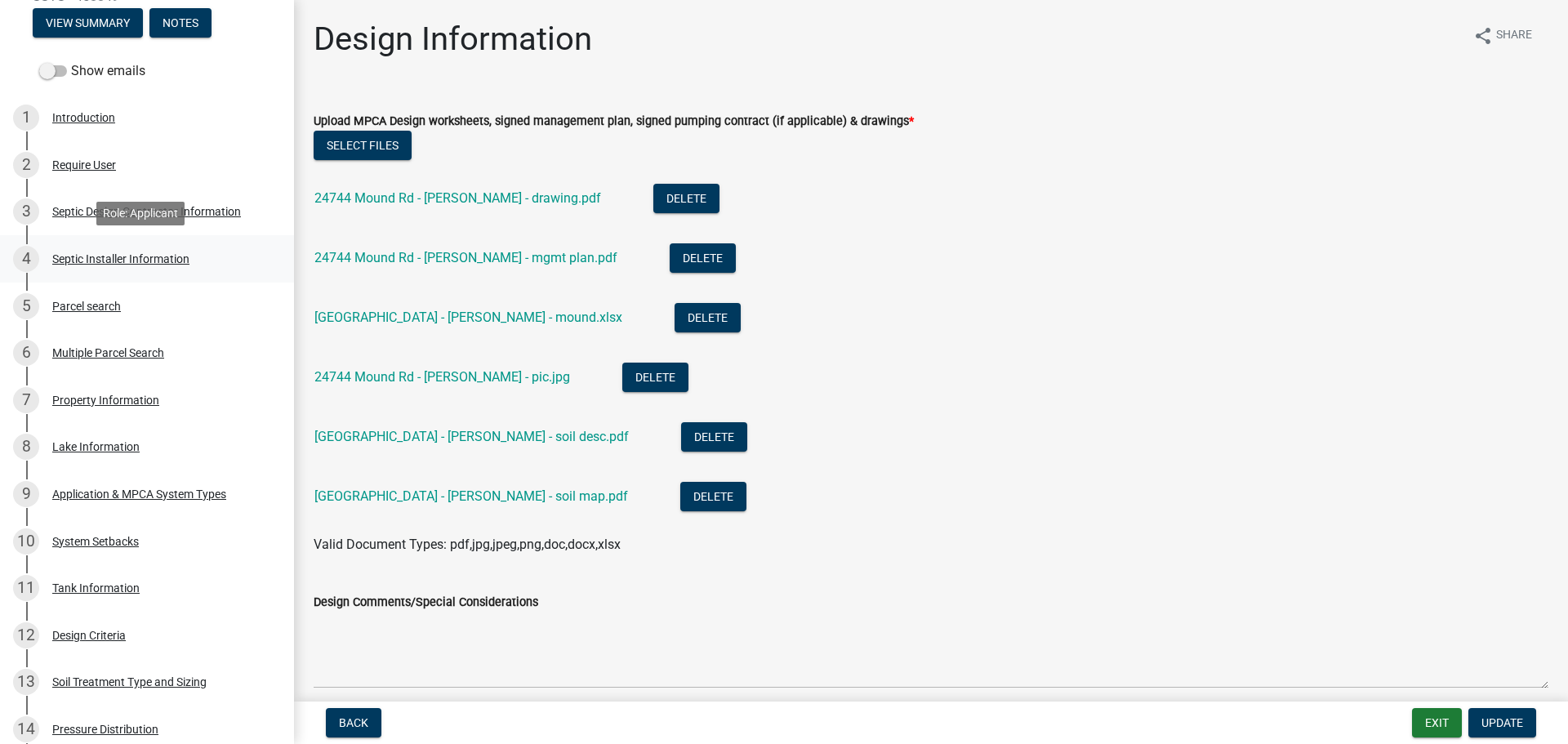
click at [83, 246] on div "4 Septic Installer Information" at bounding box center [140, 258] width 255 height 26
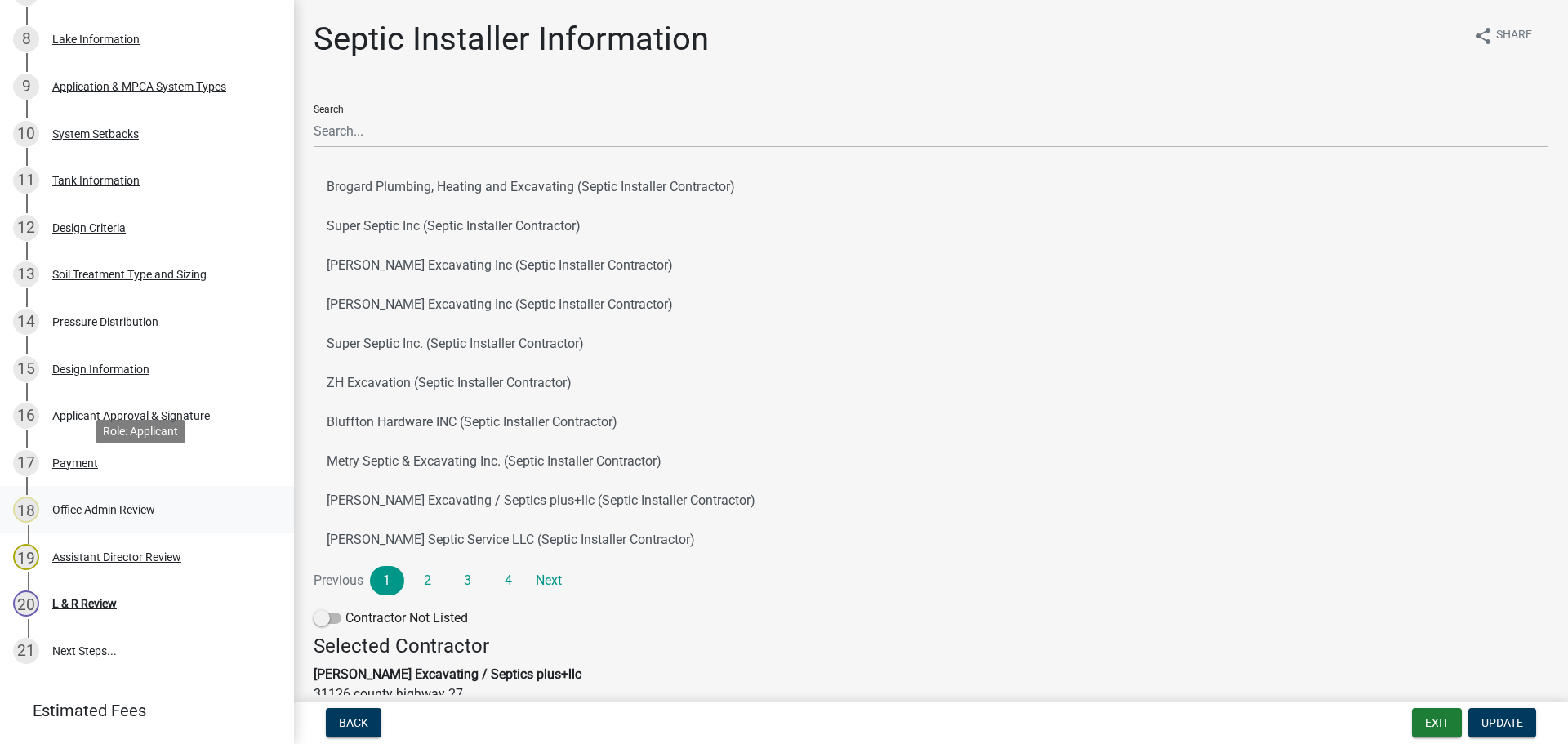
scroll to position [653, 0]
click at [77, 373] on div "Design Information" at bounding box center [100, 367] width 97 height 11
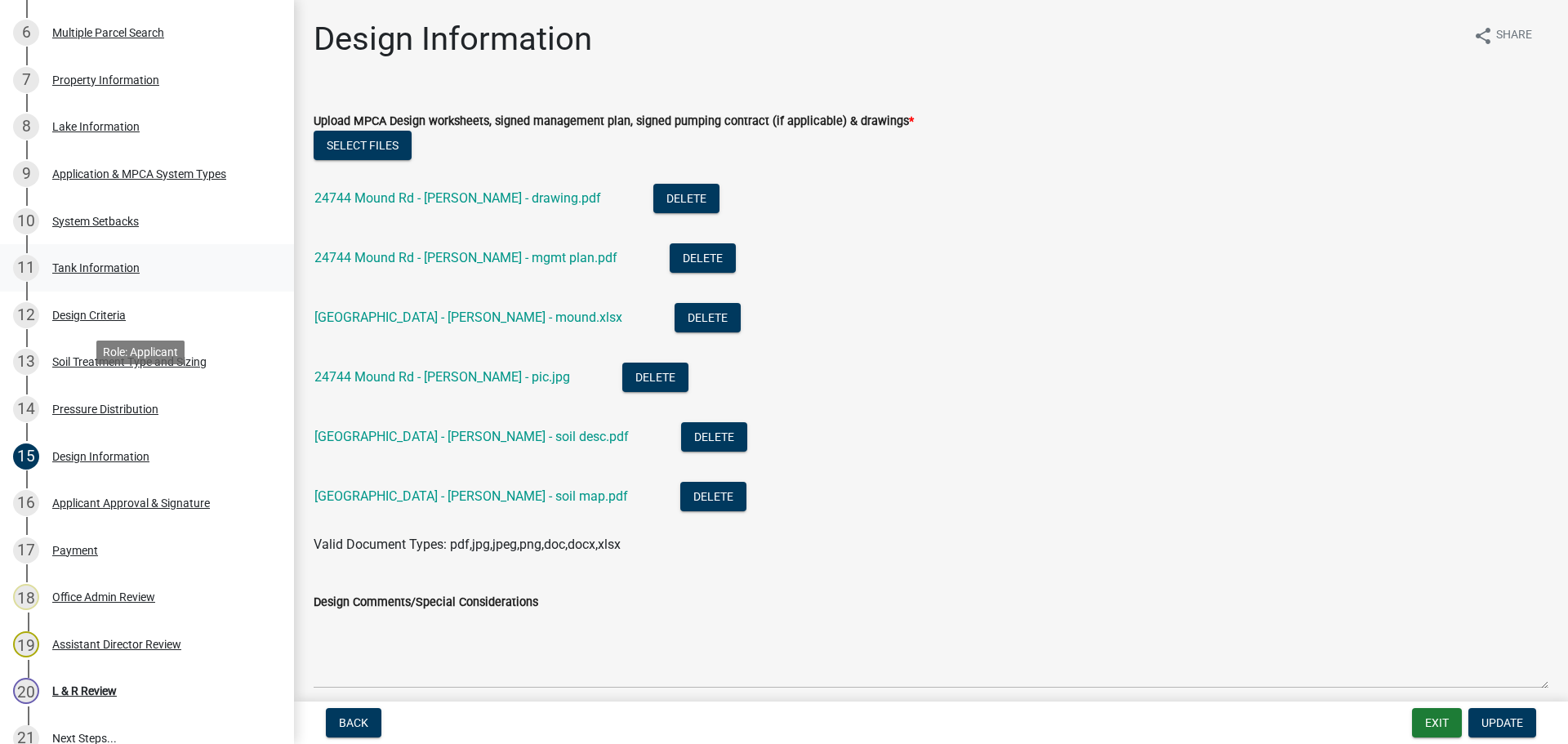
scroll to position [327, 0]
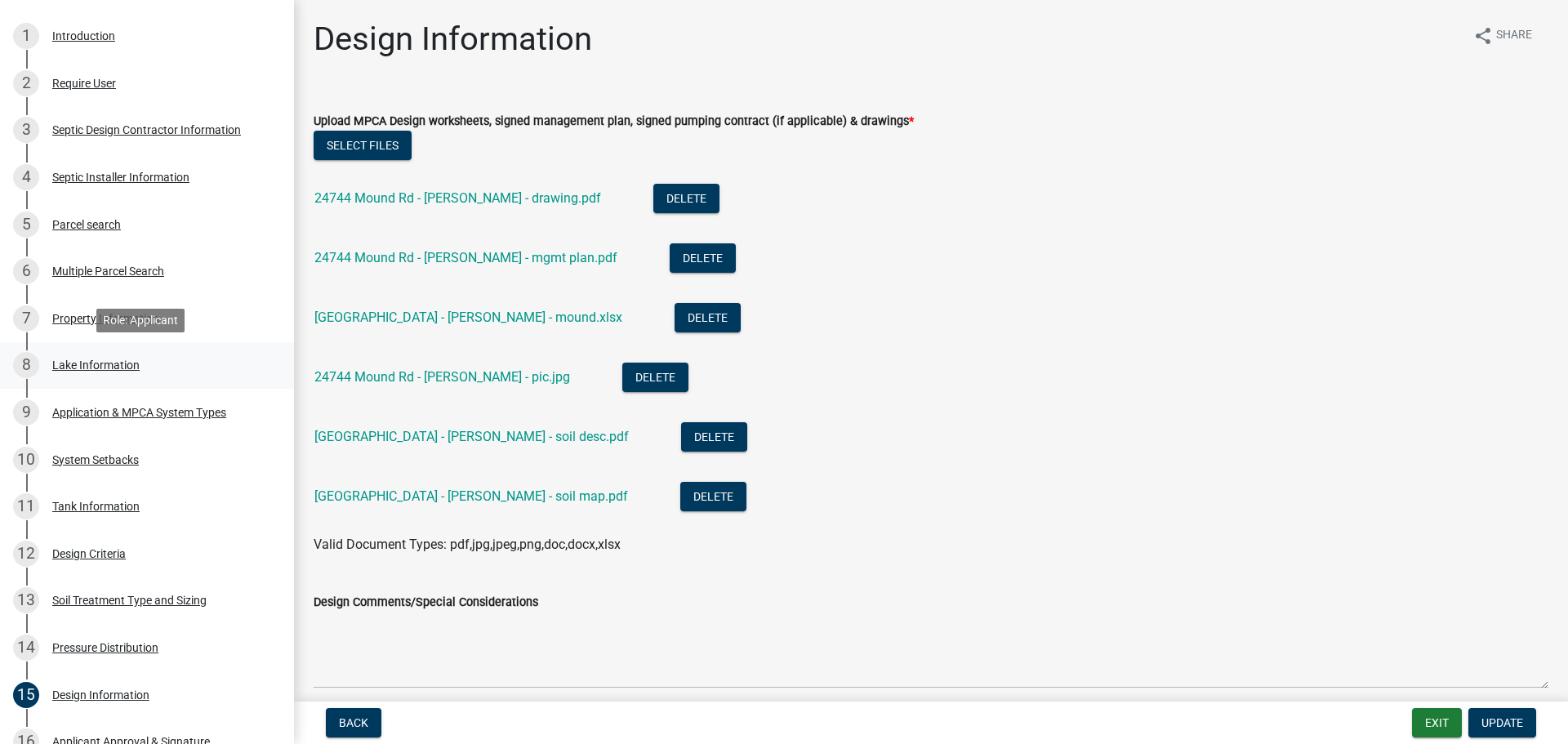
click at [123, 364] on div "Lake Information" at bounding box center [95, 365] width 88 height 11
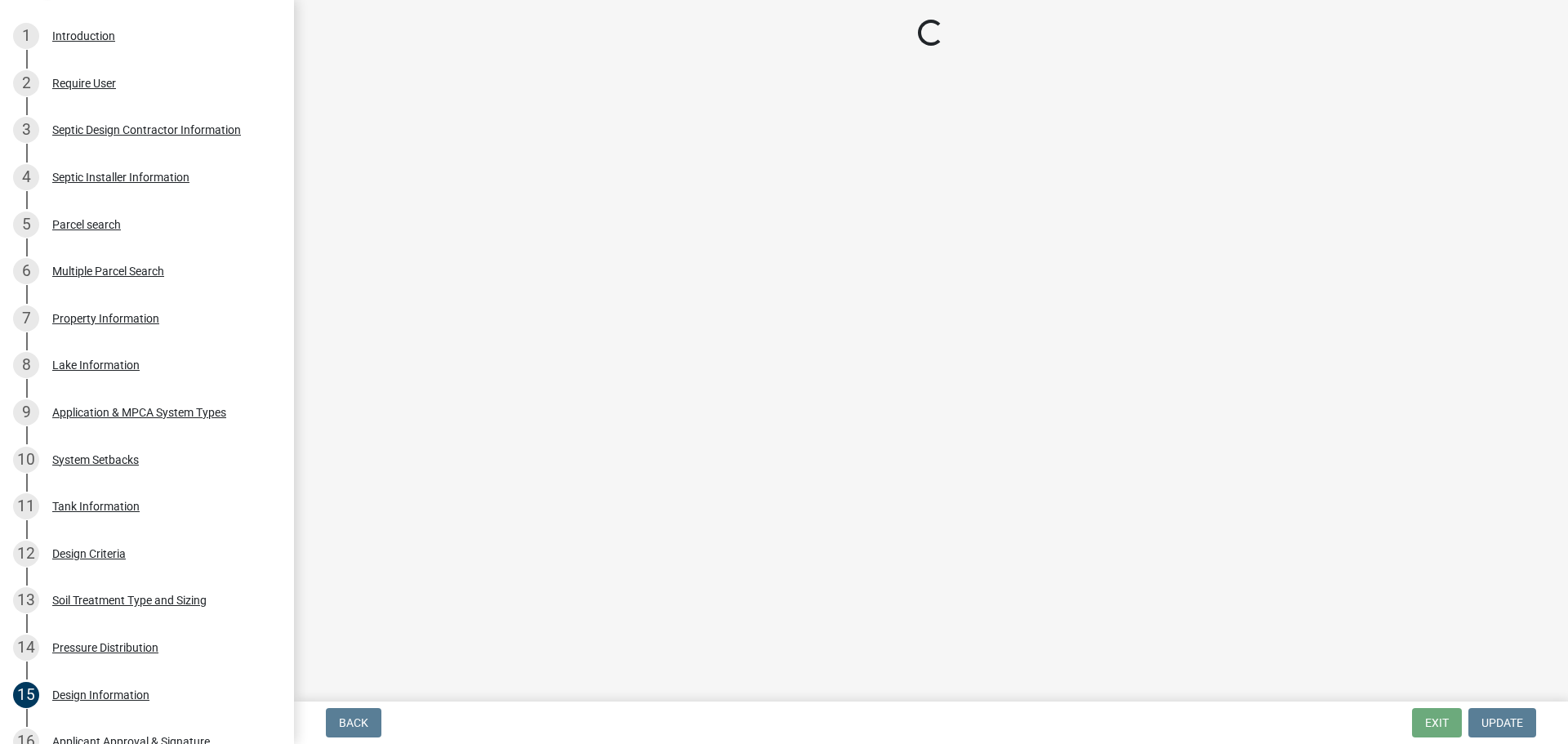
select select "d5364f27-acc5-462c-b7eb-3b49c42203fc"
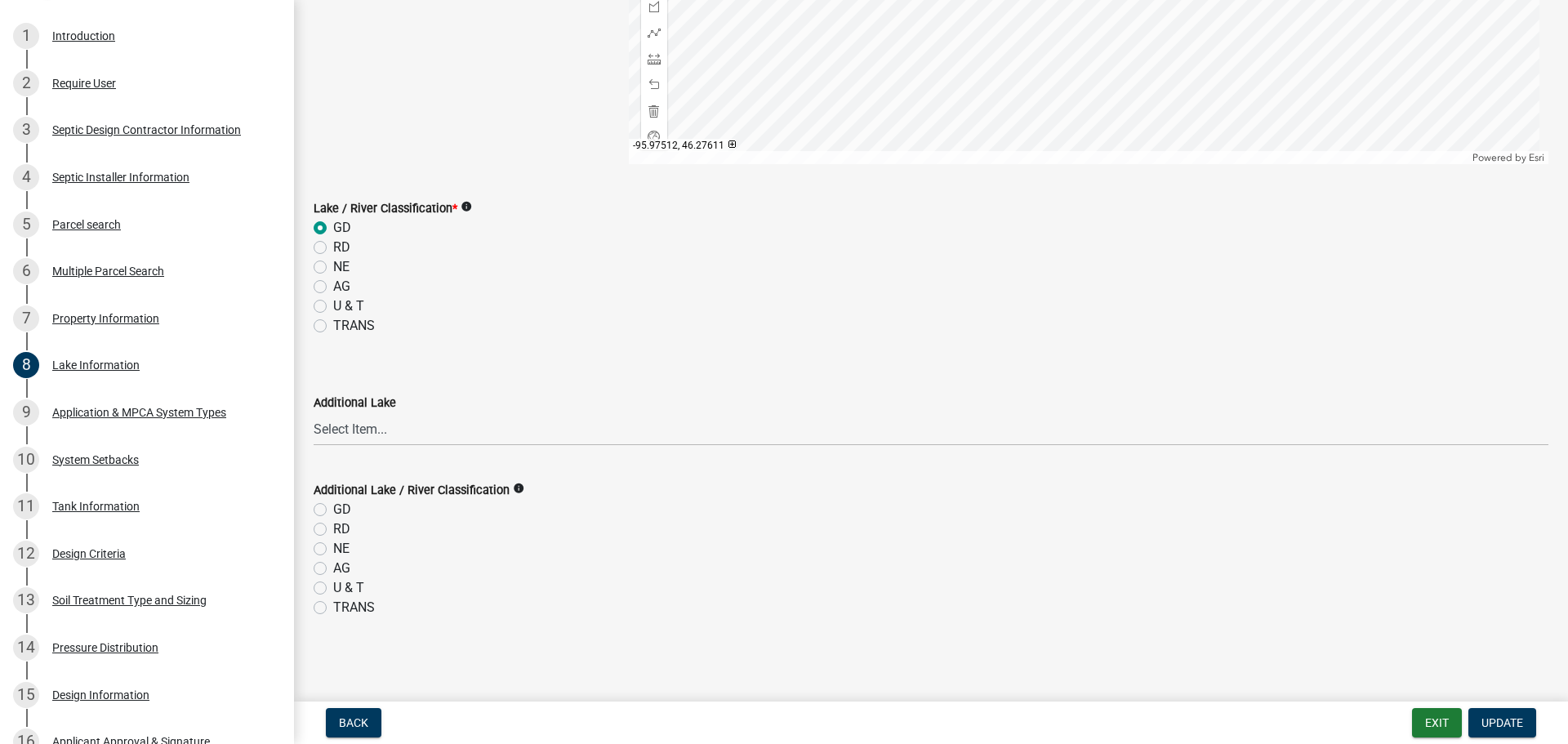
scroll to position [486, 0]
click at [113, 411] on div "Application & MPCA System Types" at bounding box center [139, 412] width 174 height 11
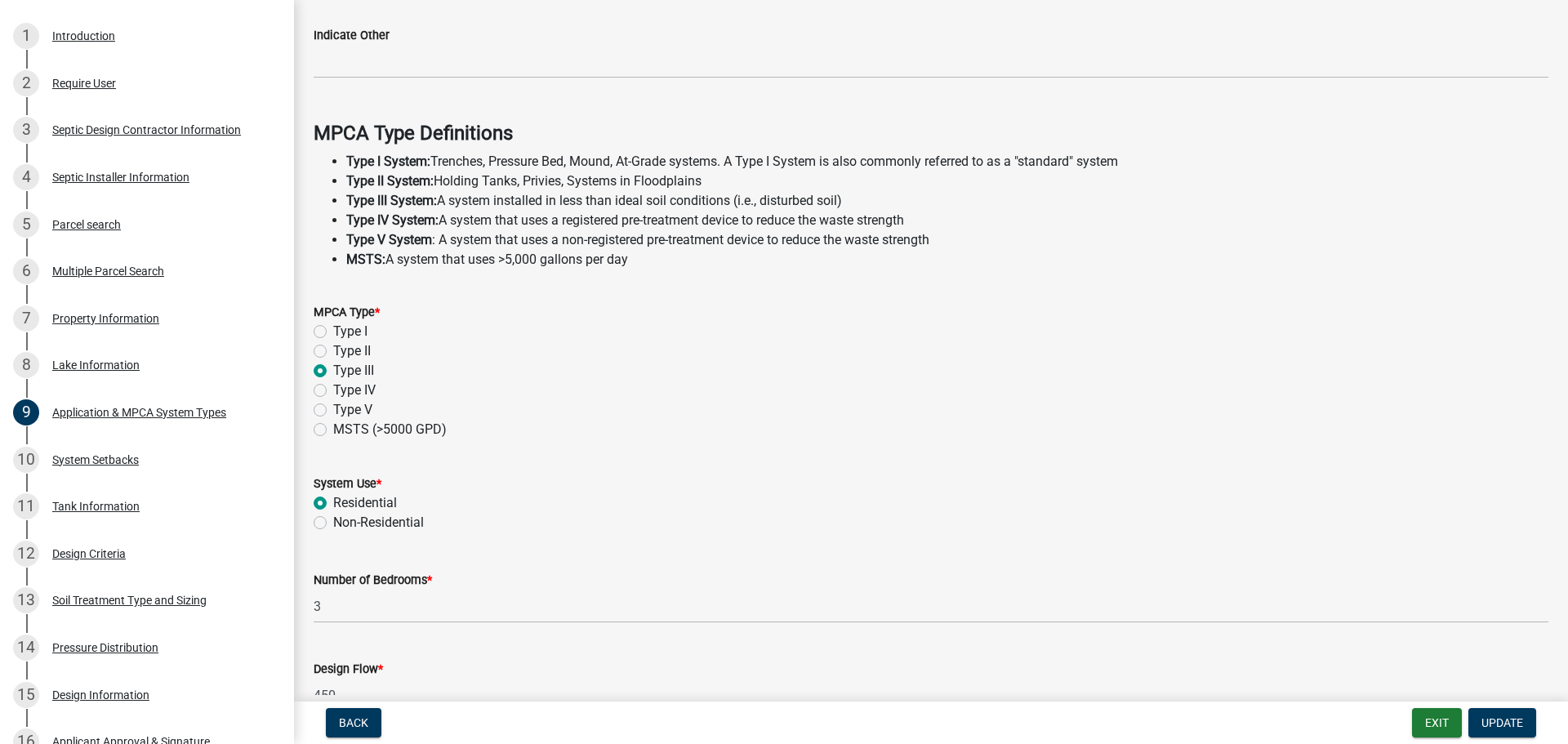
scroll to position [467, 0]
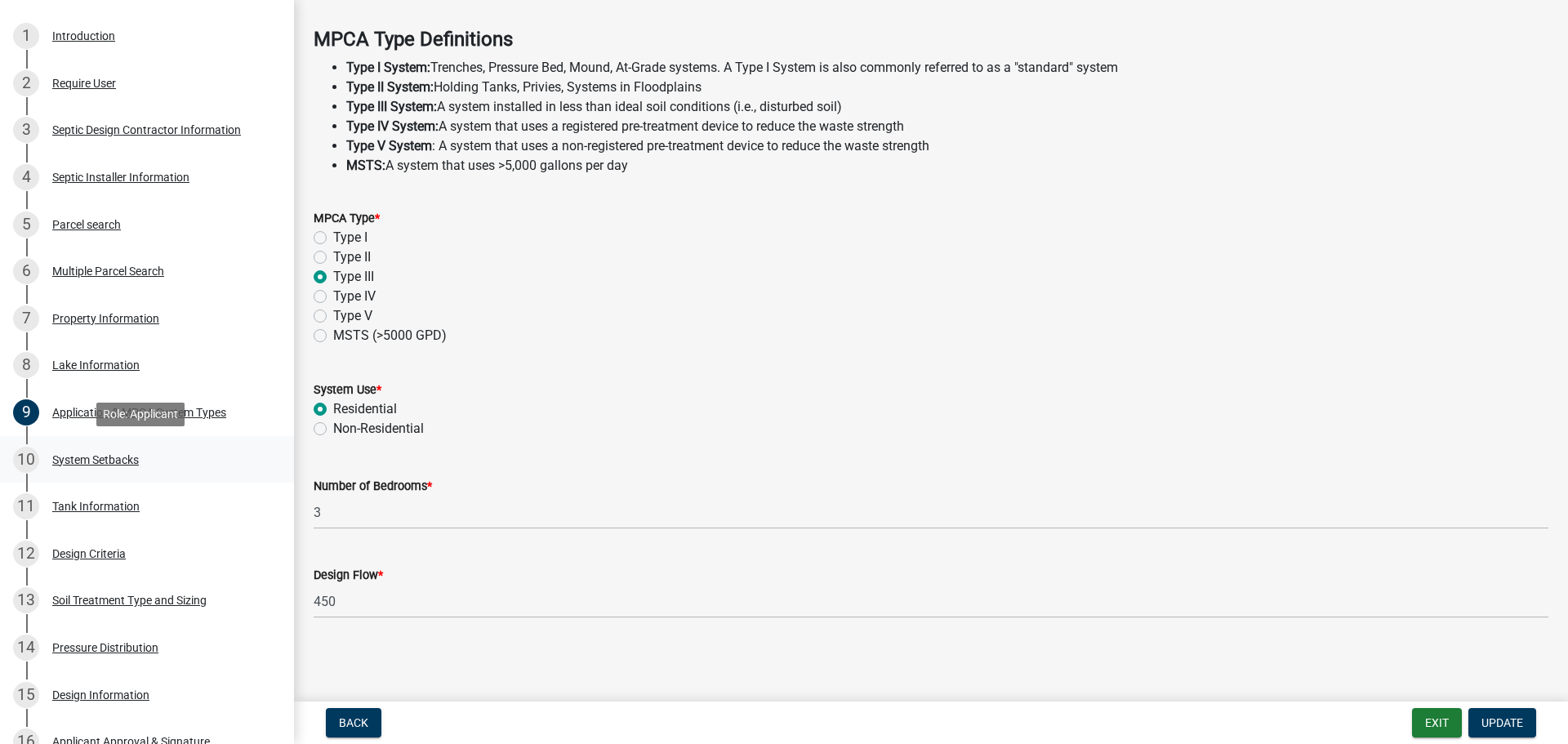
click at [60, 458] on div "System Setbacks" at bounding box center [95, 459] width 87 height 11
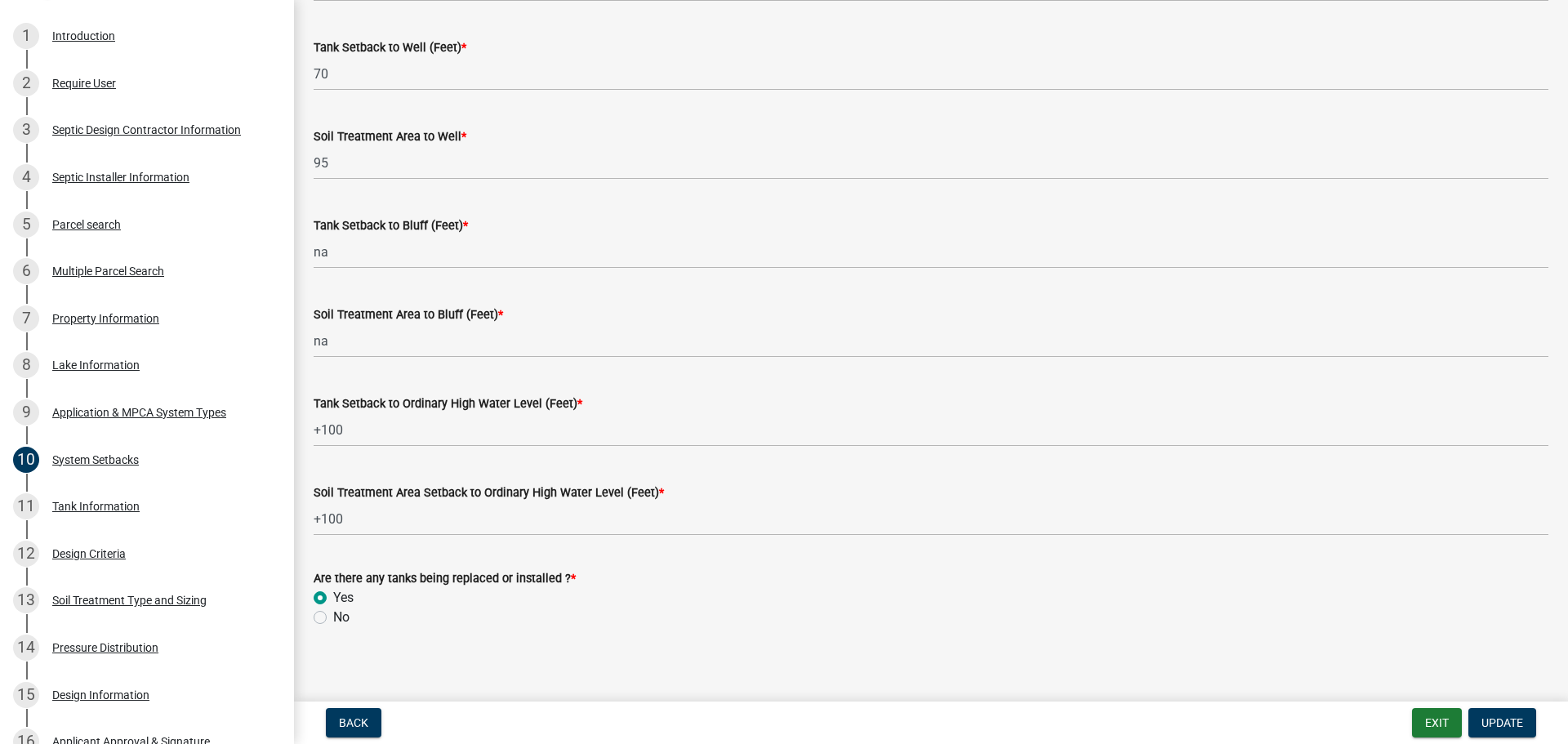
scroll to position [1010, 0]
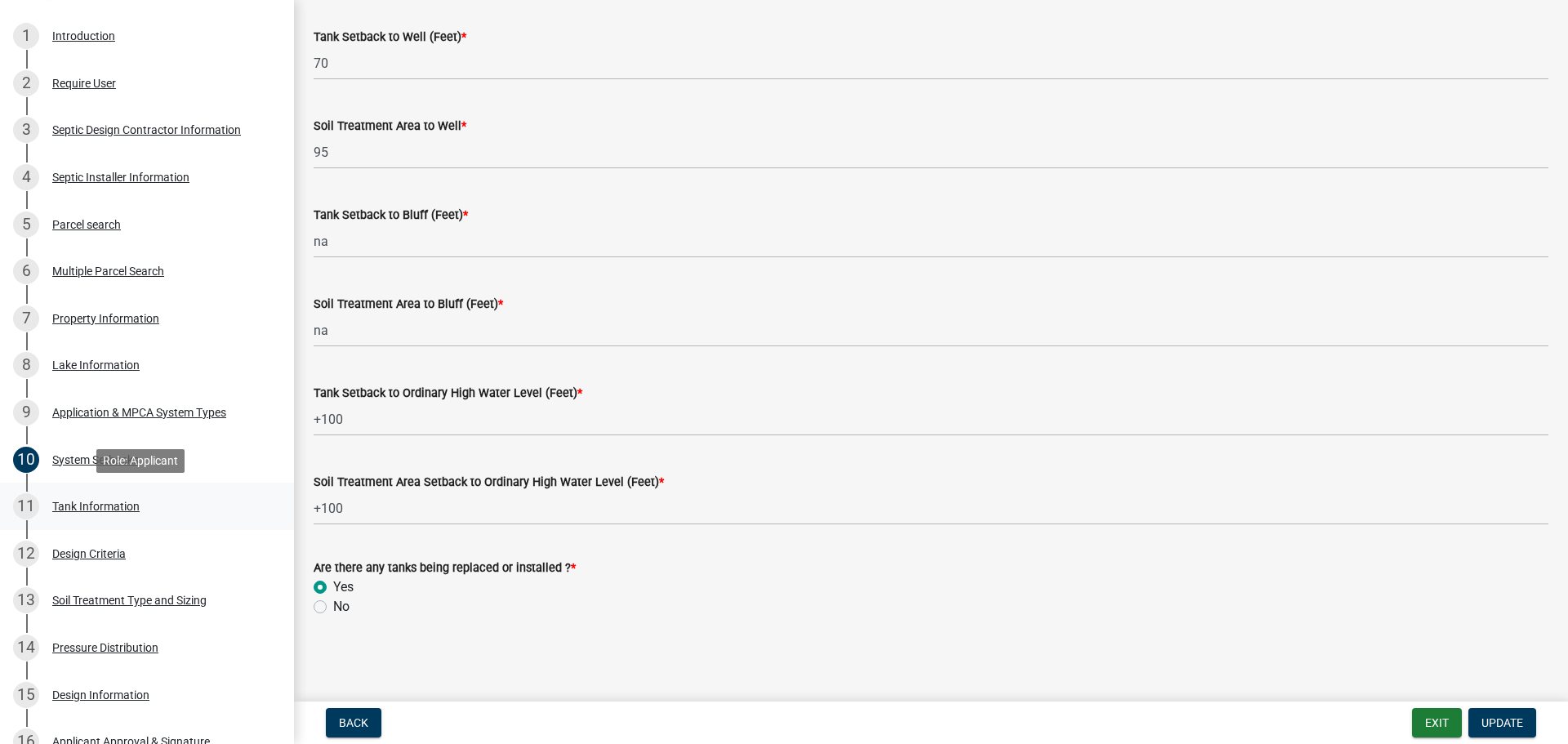
click at [119, 505] on div "Tank Information" at bounding box center [95, 506] width 88 height 11
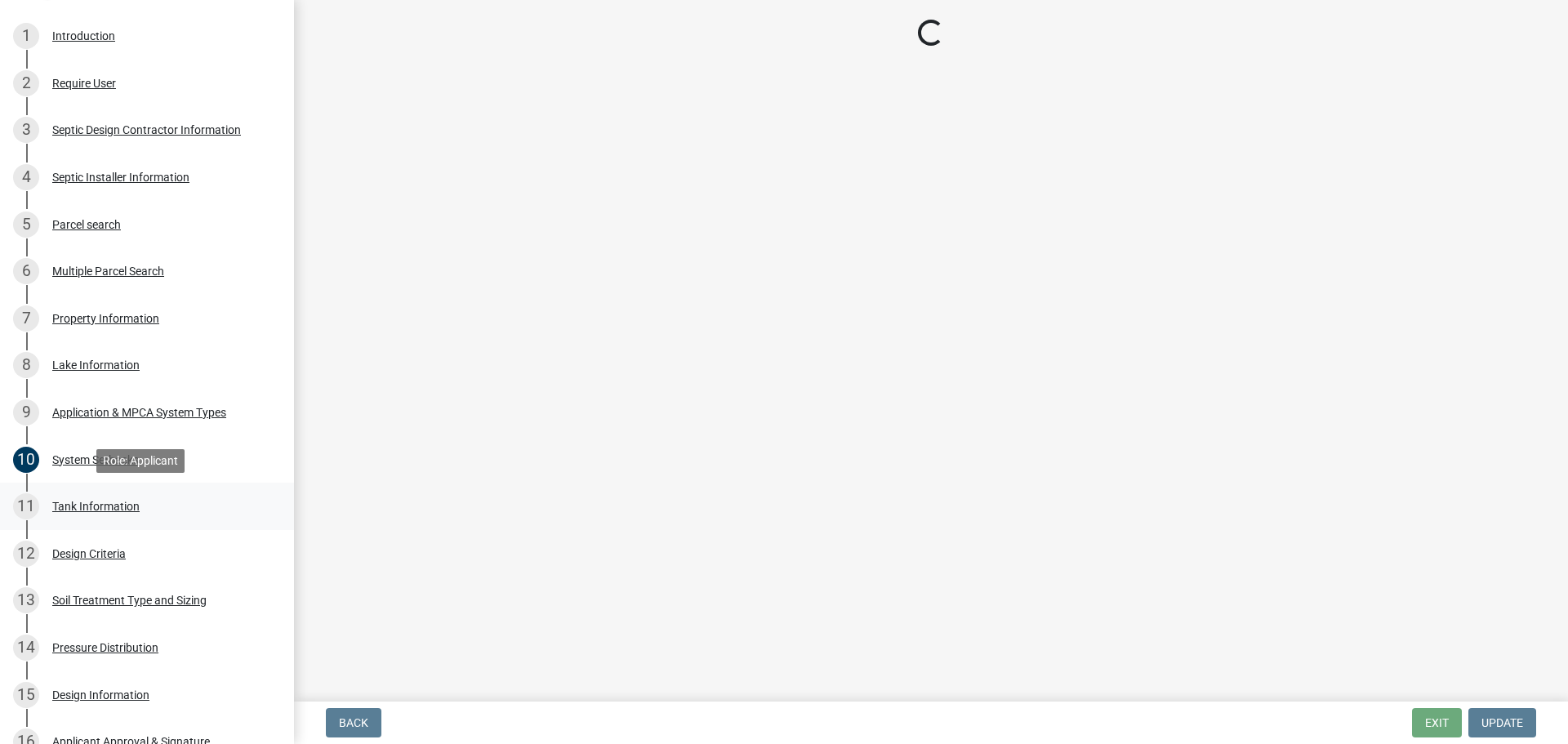
scroll to position [0, 0]
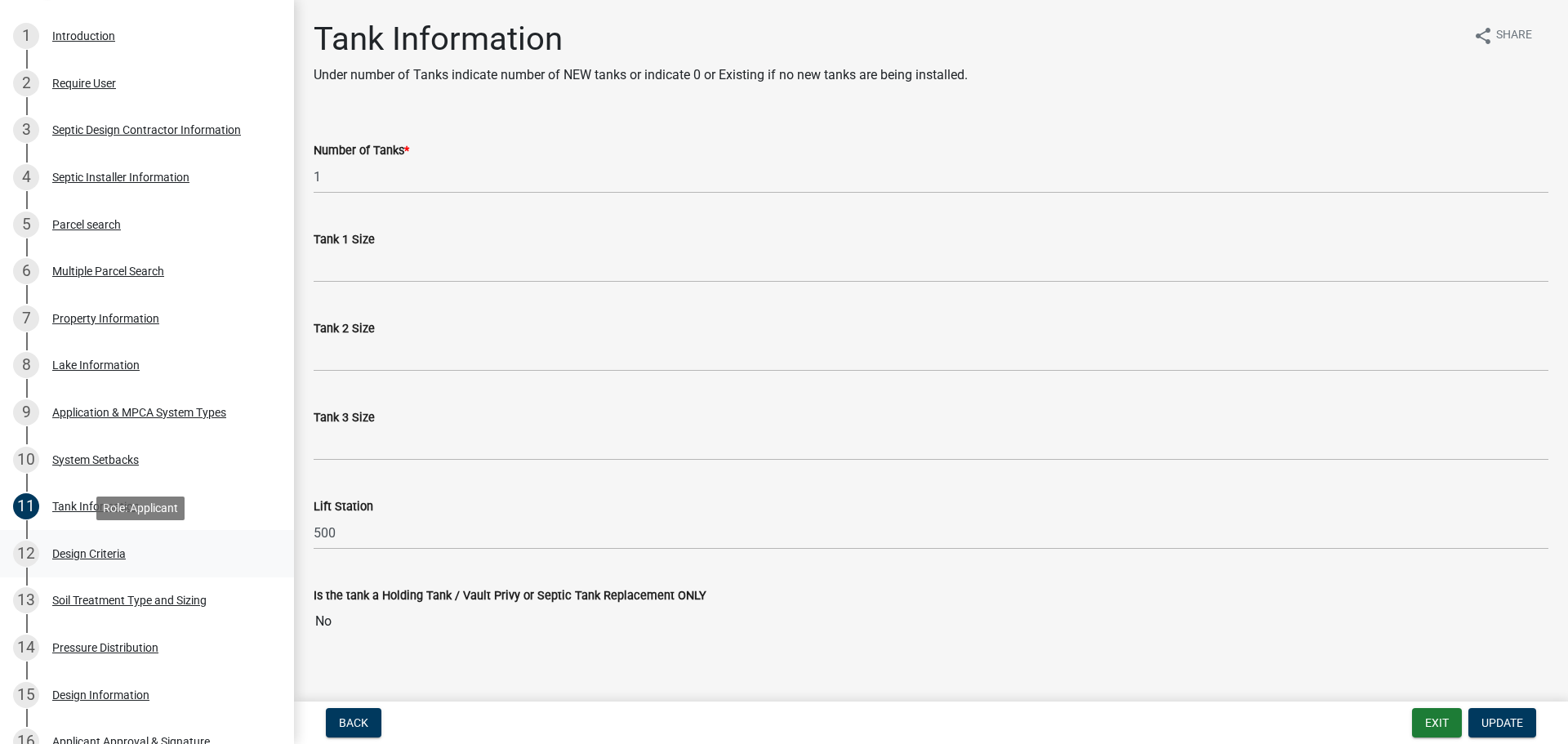
click at [123, 549] on div "Design Criteria" at bounding box center [88, 553] width 73 height 11
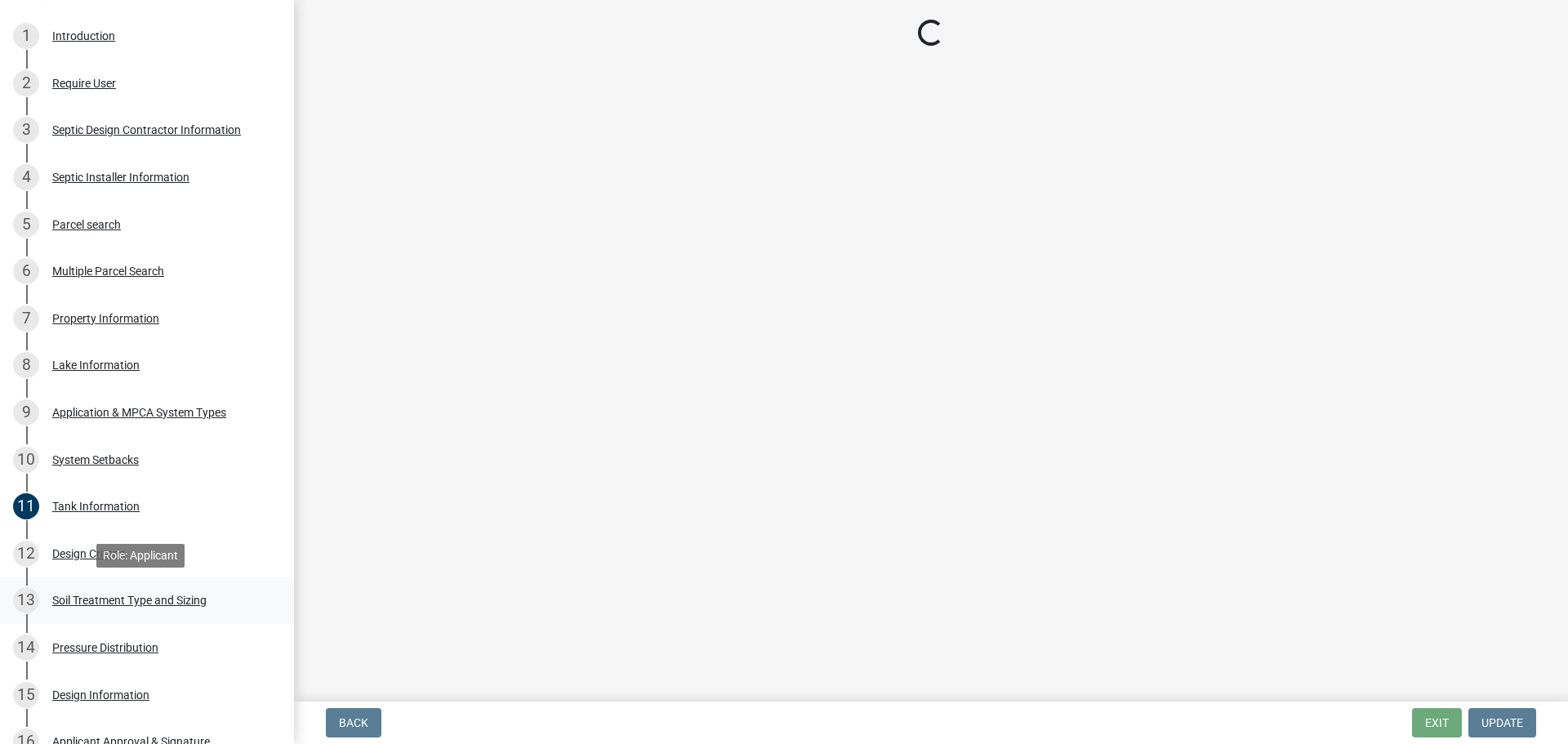
select select "b8a1b220-aca7-4670-a1f5-0f0b15eabd52"
select select "b546d297-b35e-46e1-b78d-aec6e5606f7e"
select select "45db2b75-262a-4f3c-9010-aae25997cba1"
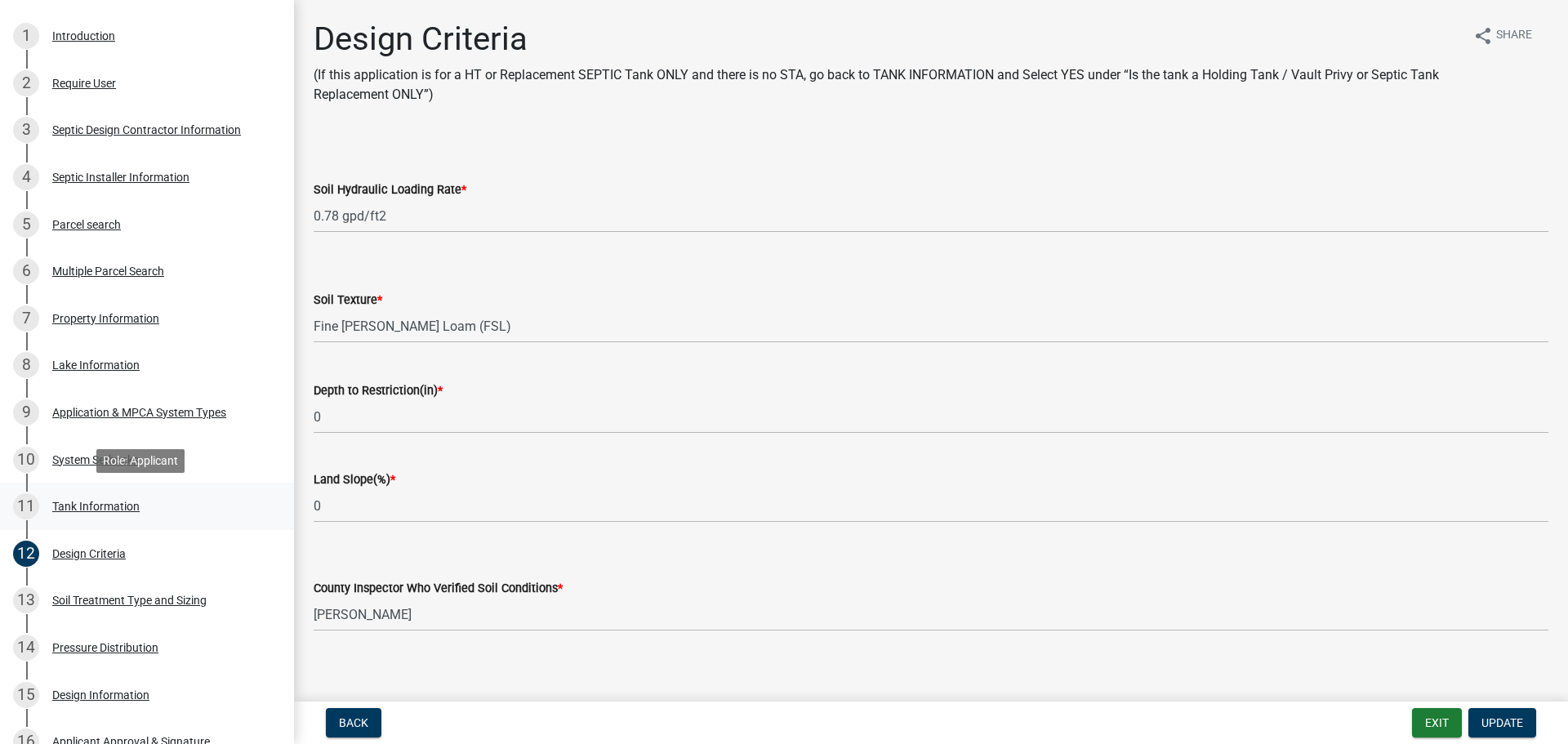
click at [69, 494] on div "11 Tank Information" at bounding box center [140, 506] width 255 height 26
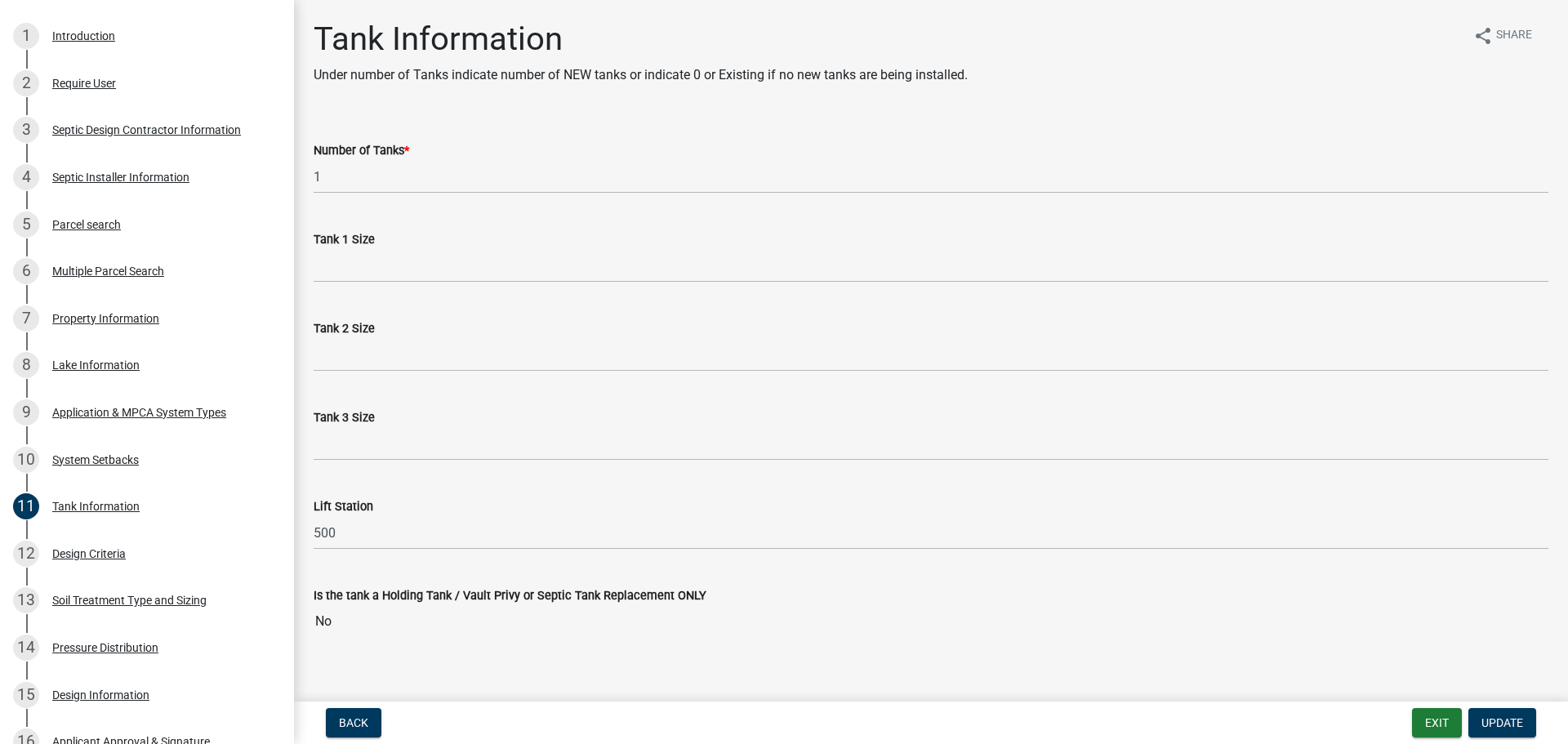
click at [423, 247] on div "Tank 1 Size" at bounding box center [931, 239] width 1235 height 20
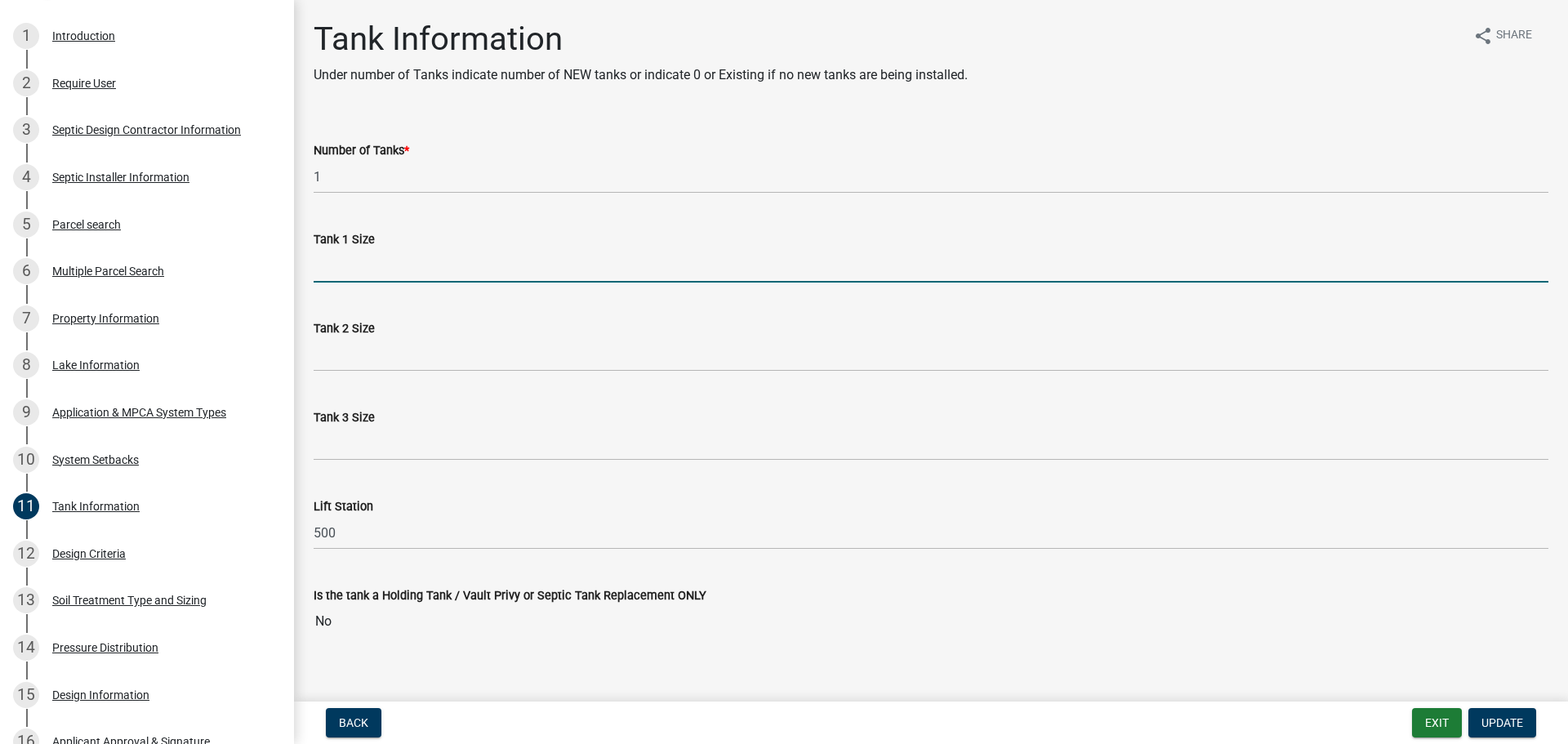
click at [429, 270] on input "Tank 1 Size" at bounding box center [931, 265] width 1235 height 33
type input "1000 existing"
click at [122, 557] on div "Design Criteria" at bounding box center [88, 553] width 73 height 11
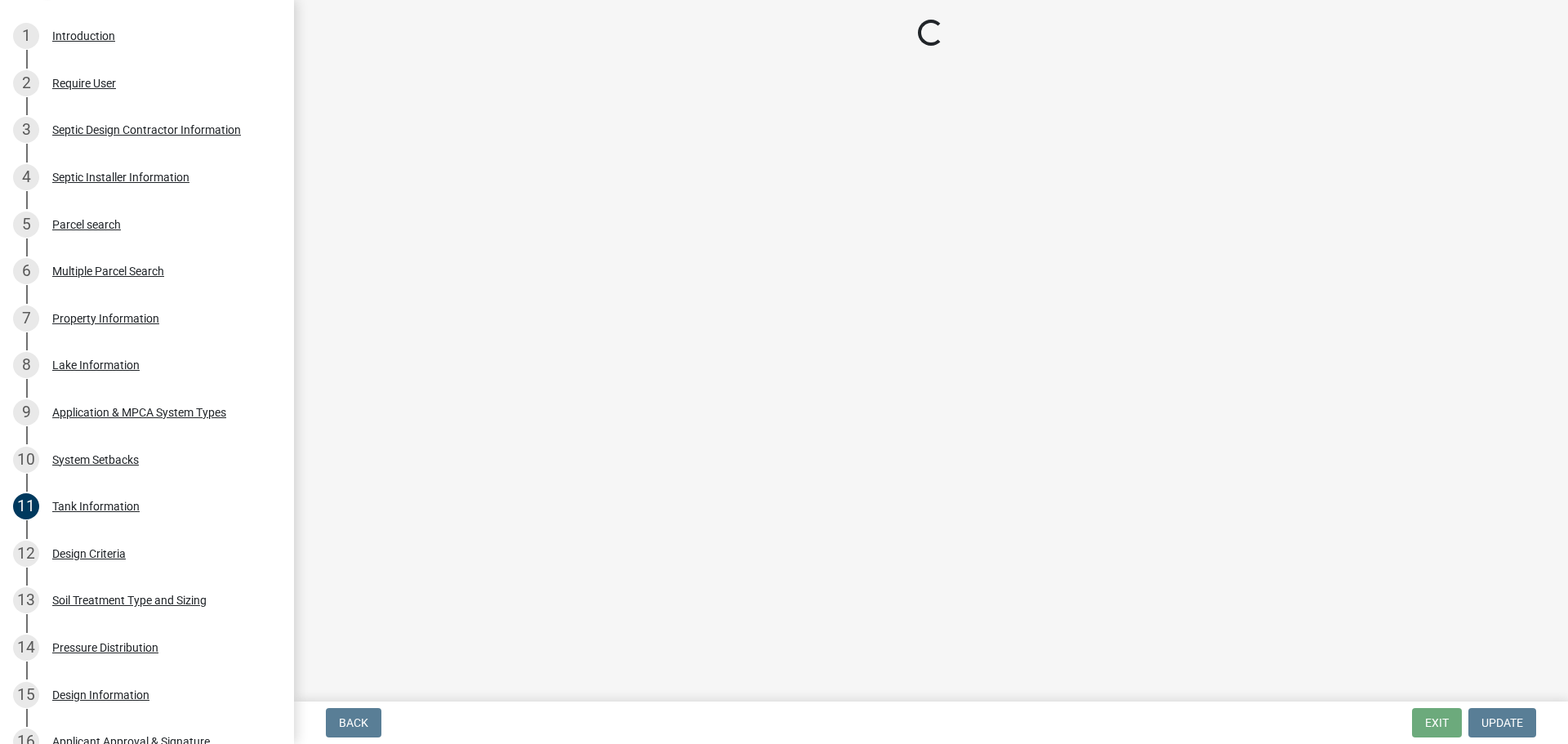
select select "b8a1b220-aca7-4670-a1f5-0f0b15eabd52"
select select "b546d297-b35e-46e1-b78d-aec6e5606f7e"
select select "45db2b75-262a-4f3c-9010-aae25997cba1"
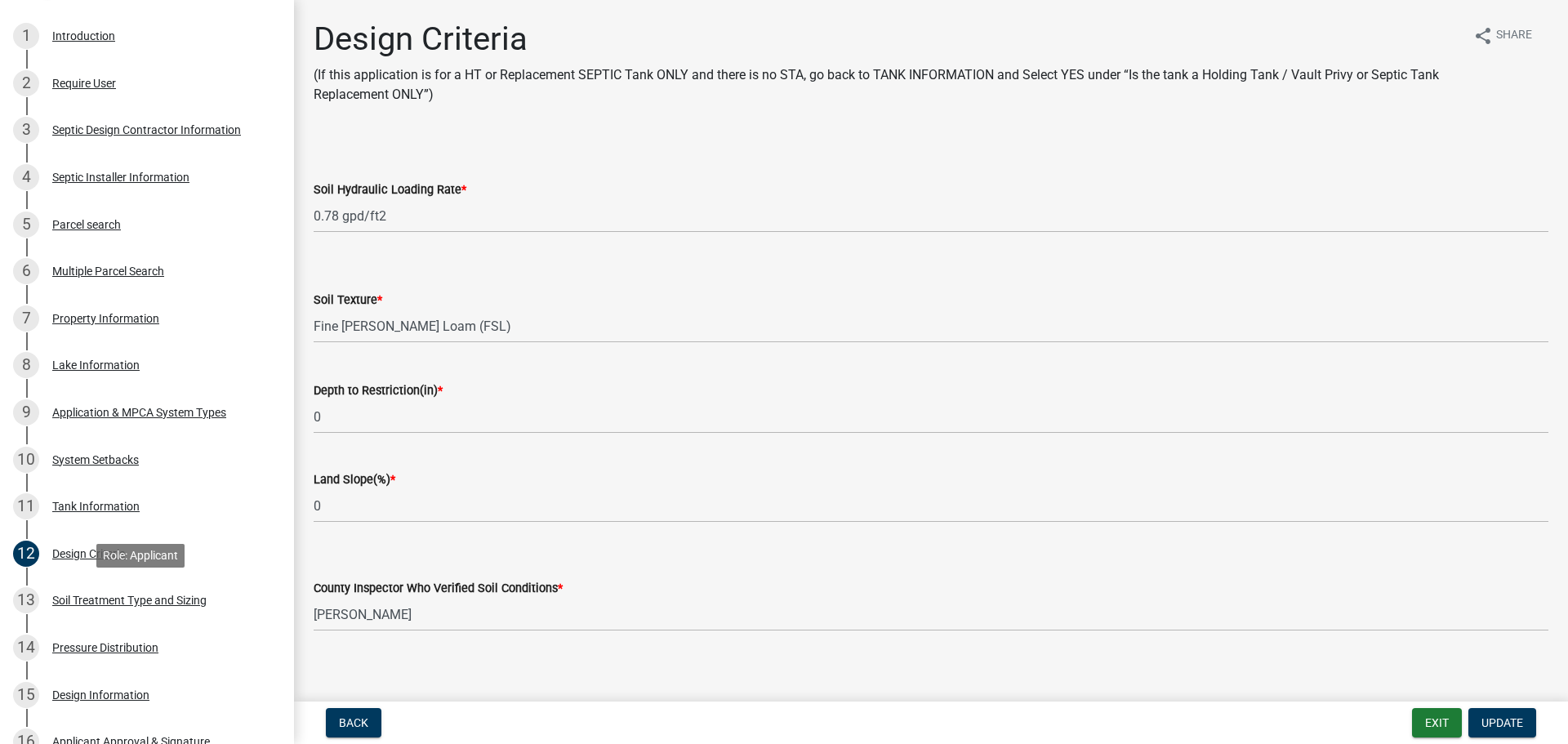
drag, startPoint x: 105, startPoint y: 602, endPoint x: 307, endPoint y: 599, distance: 202.0
click at [104, 601] on div "Soil Treatment Type and Sizing" at bounding box center [129, 599] width 155 height 11
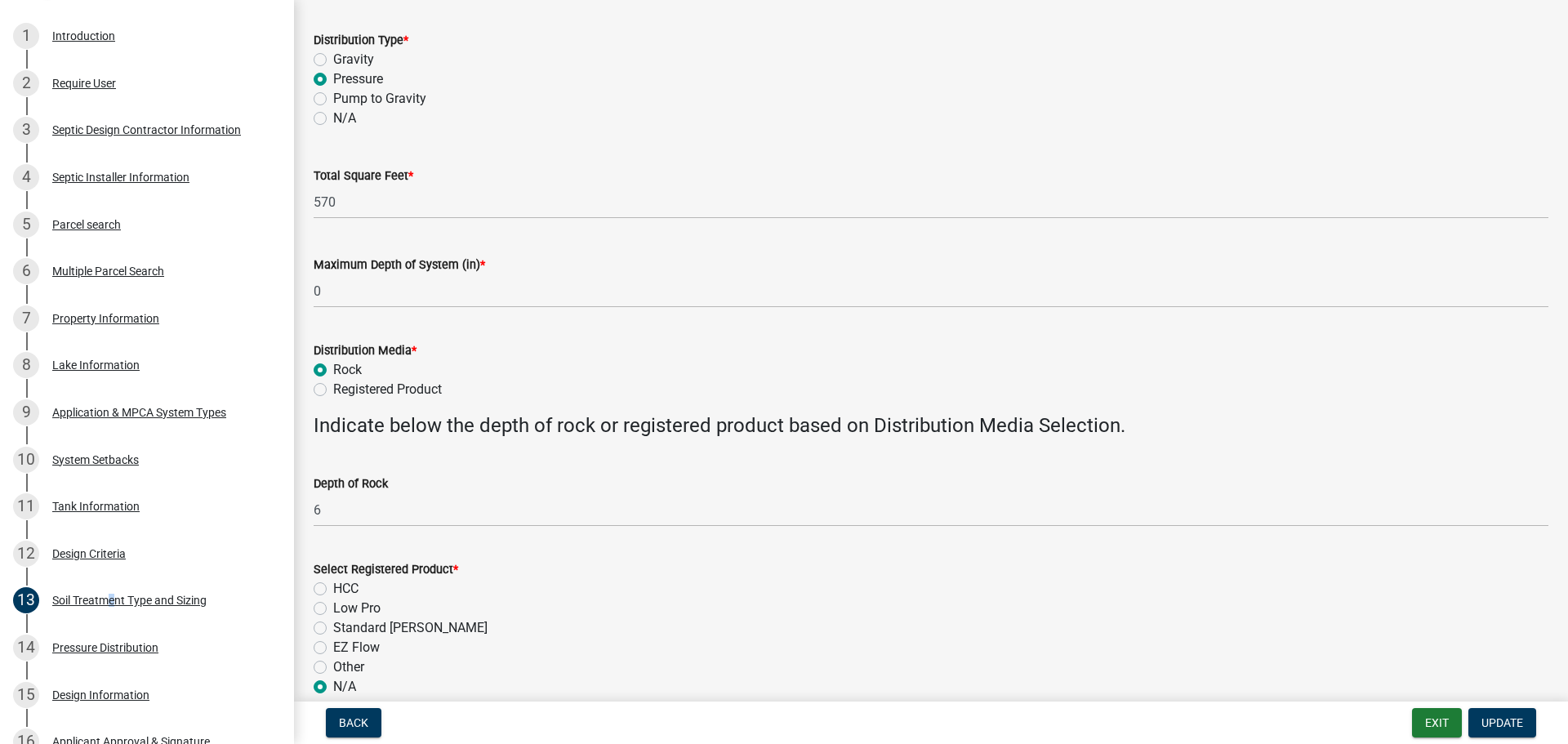
scroll to position [327, 0]
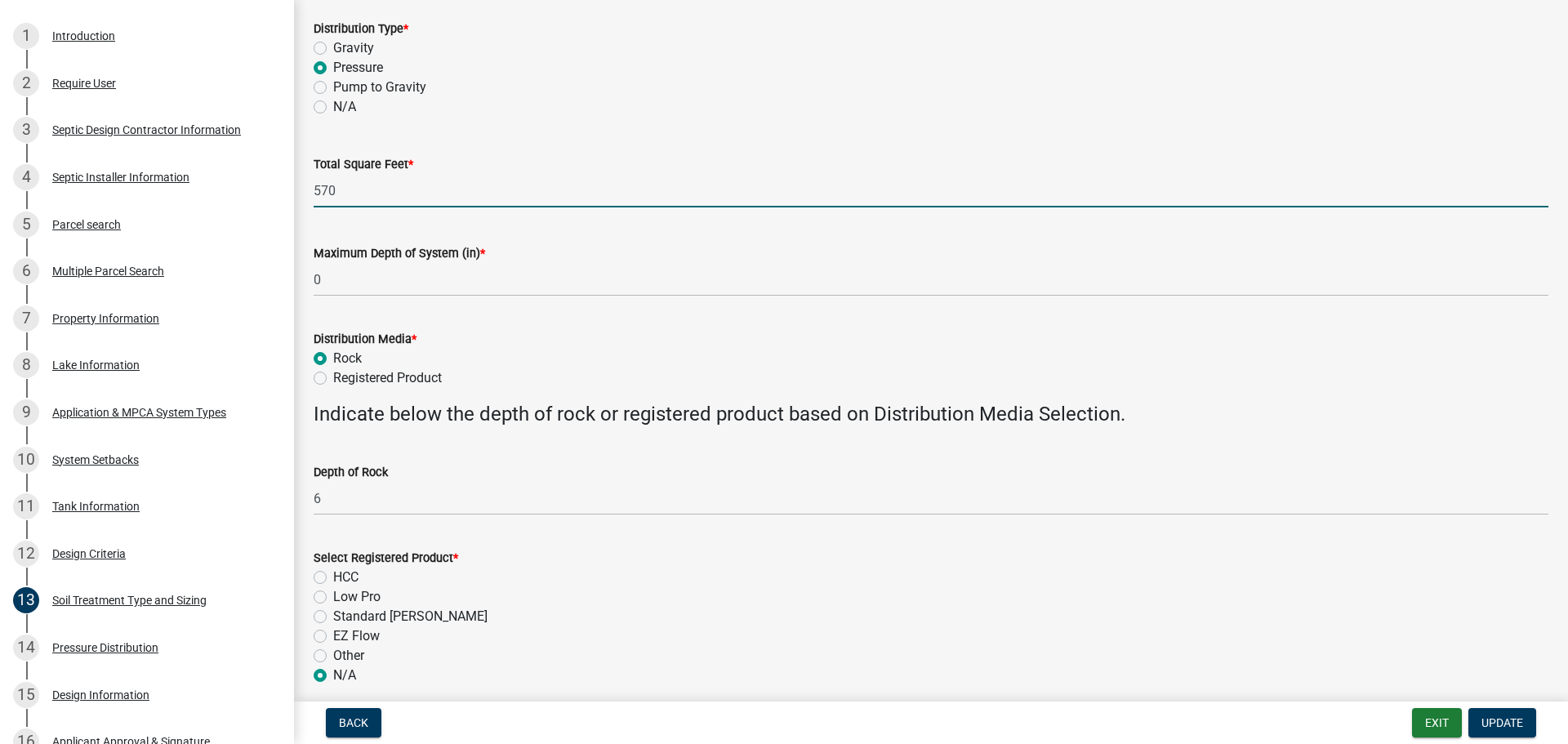
drag, startPoint x: 338, startPoint y: 186, endPoint x: 300, endPoint y: 186, distance: 38.0
click at [300, 186] on div "Soil Treatment Type and Sizing share Share This section is to be completed for …" at bounding box center [931, 598] width 1274 height 1810
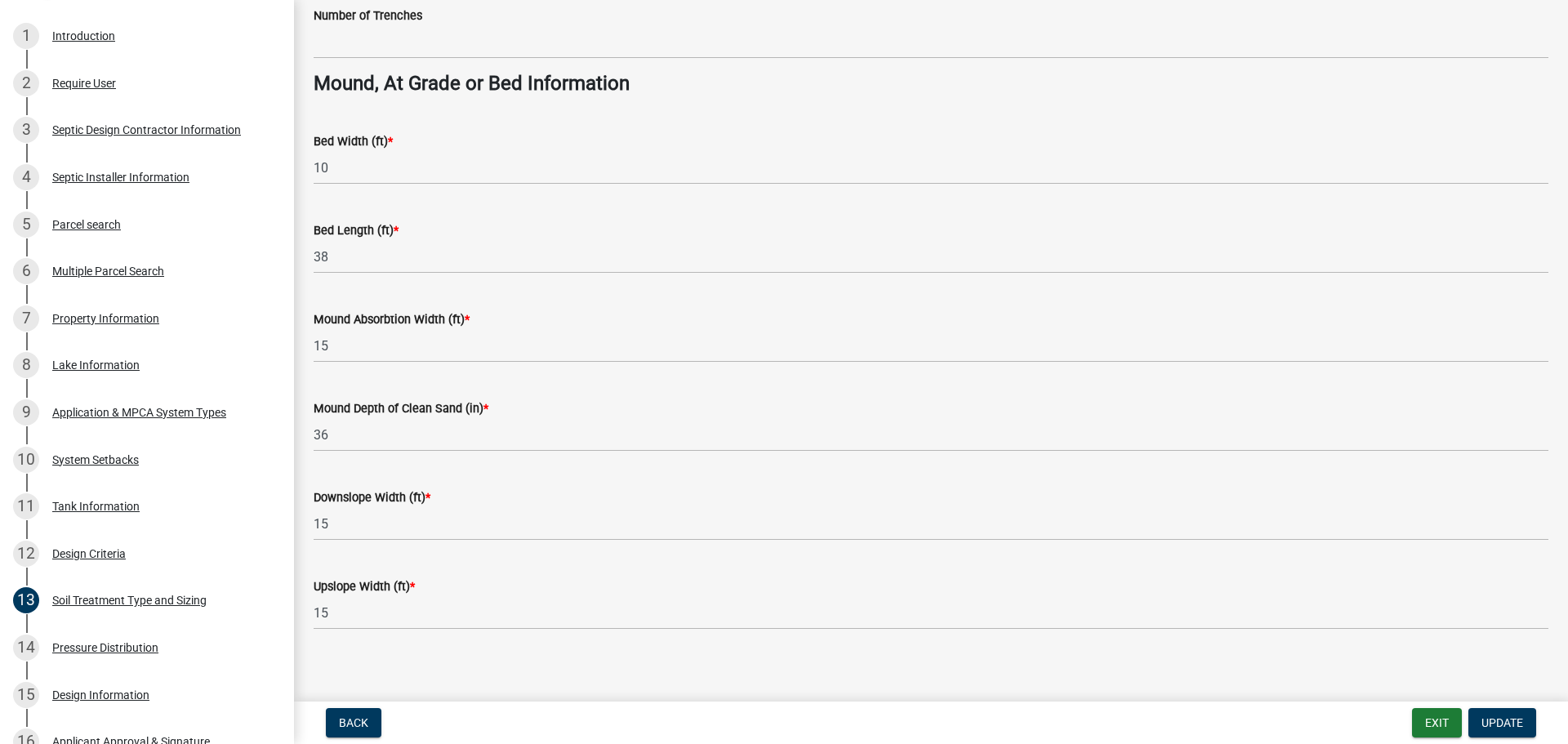
scroll to position [1184, 0]
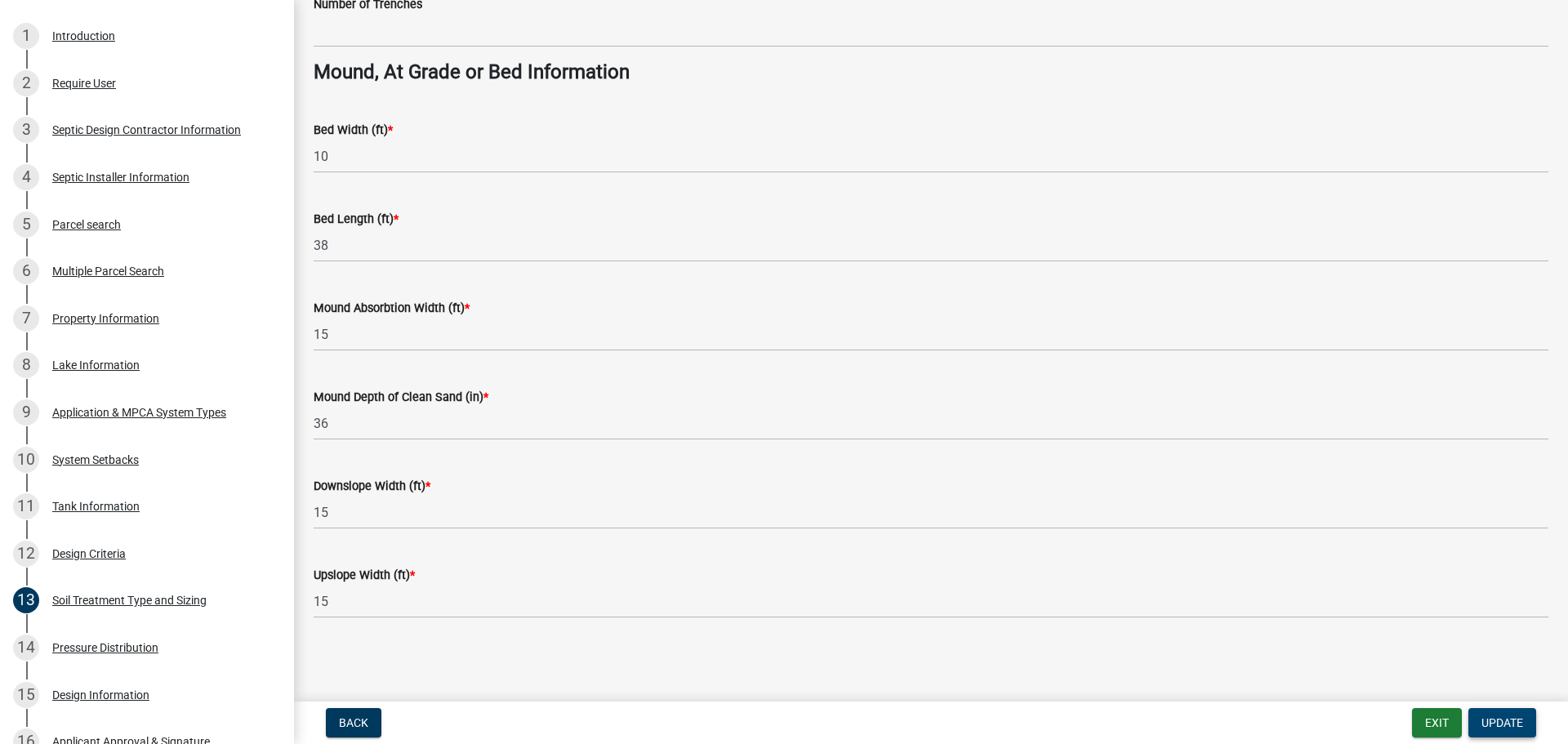
type input "380"
click at [1515, 724] on span "Update" at bounding box center [1502, 722] width 42 height 13
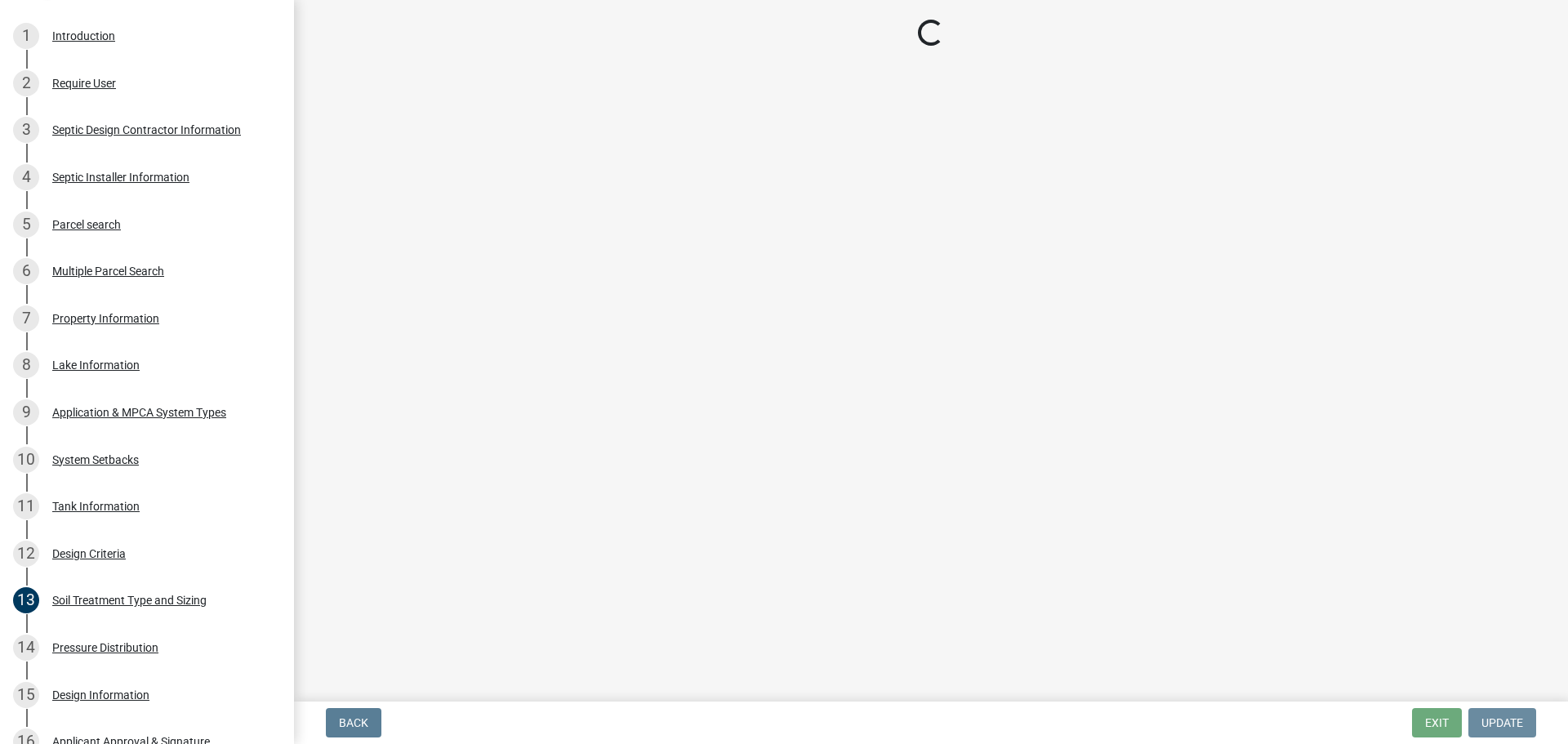
scroll to position [0, 0]
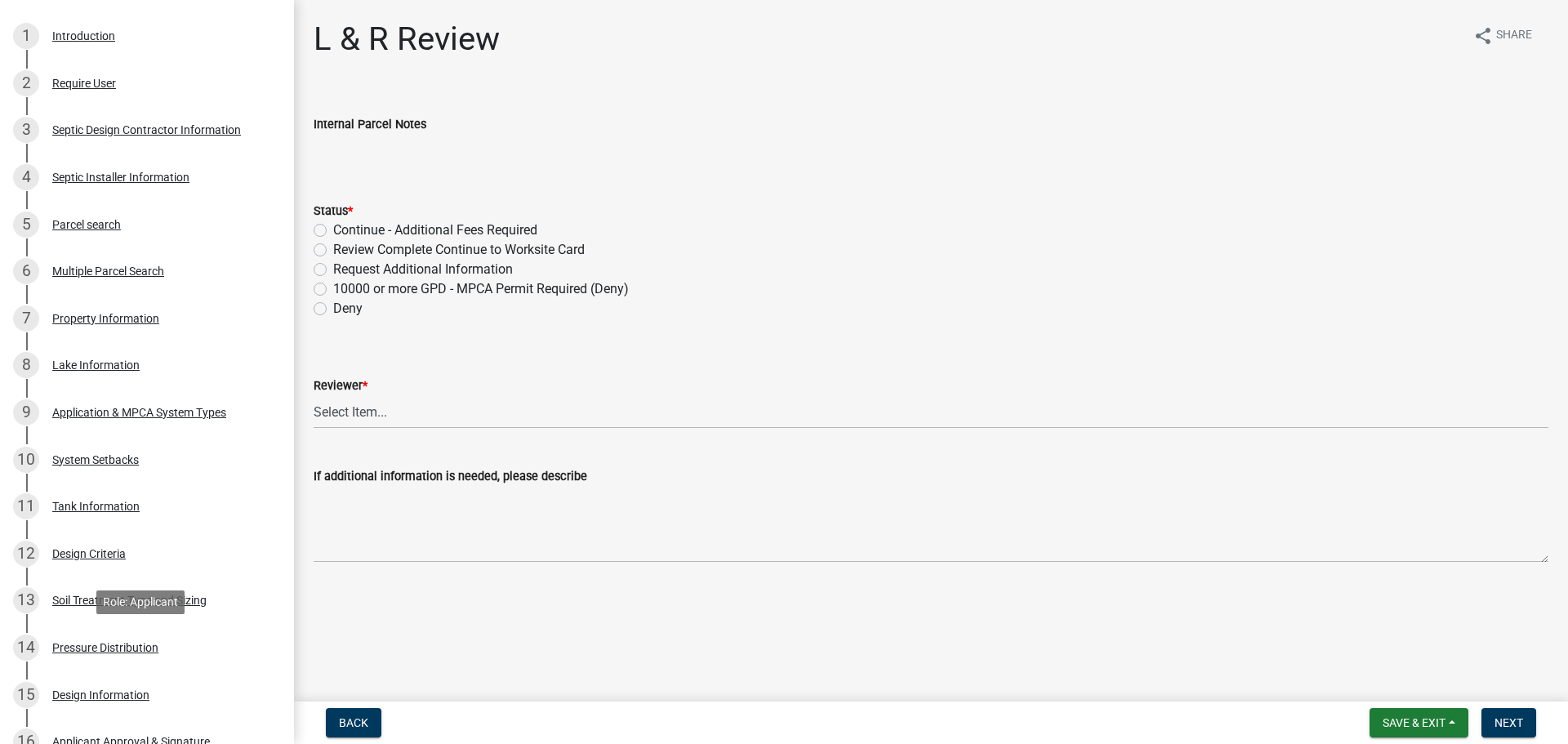
click at [107, 644] on div "Pressure Distribution" at bounding box center [105, 647] width 106 height 11
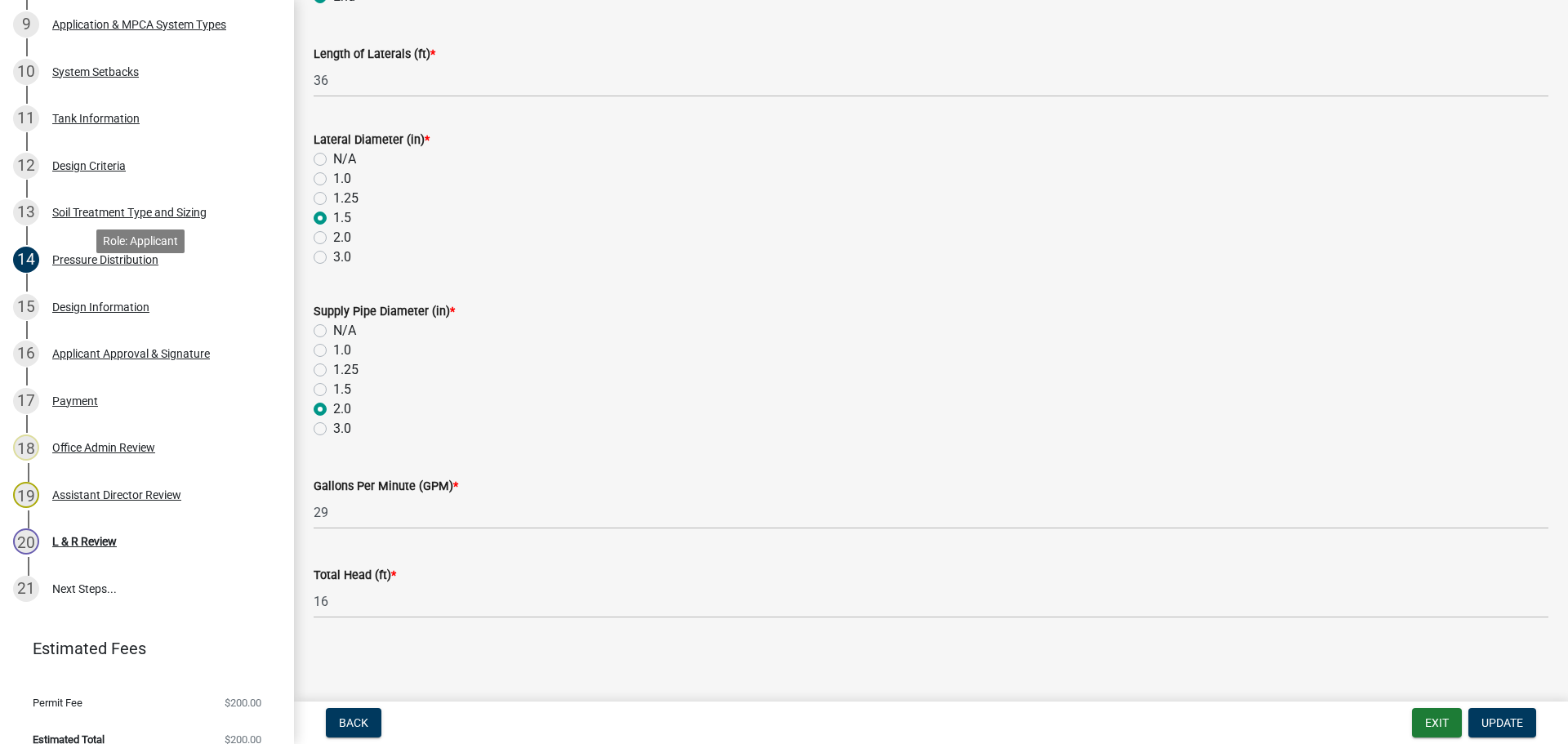
scroll to position [735, 0]
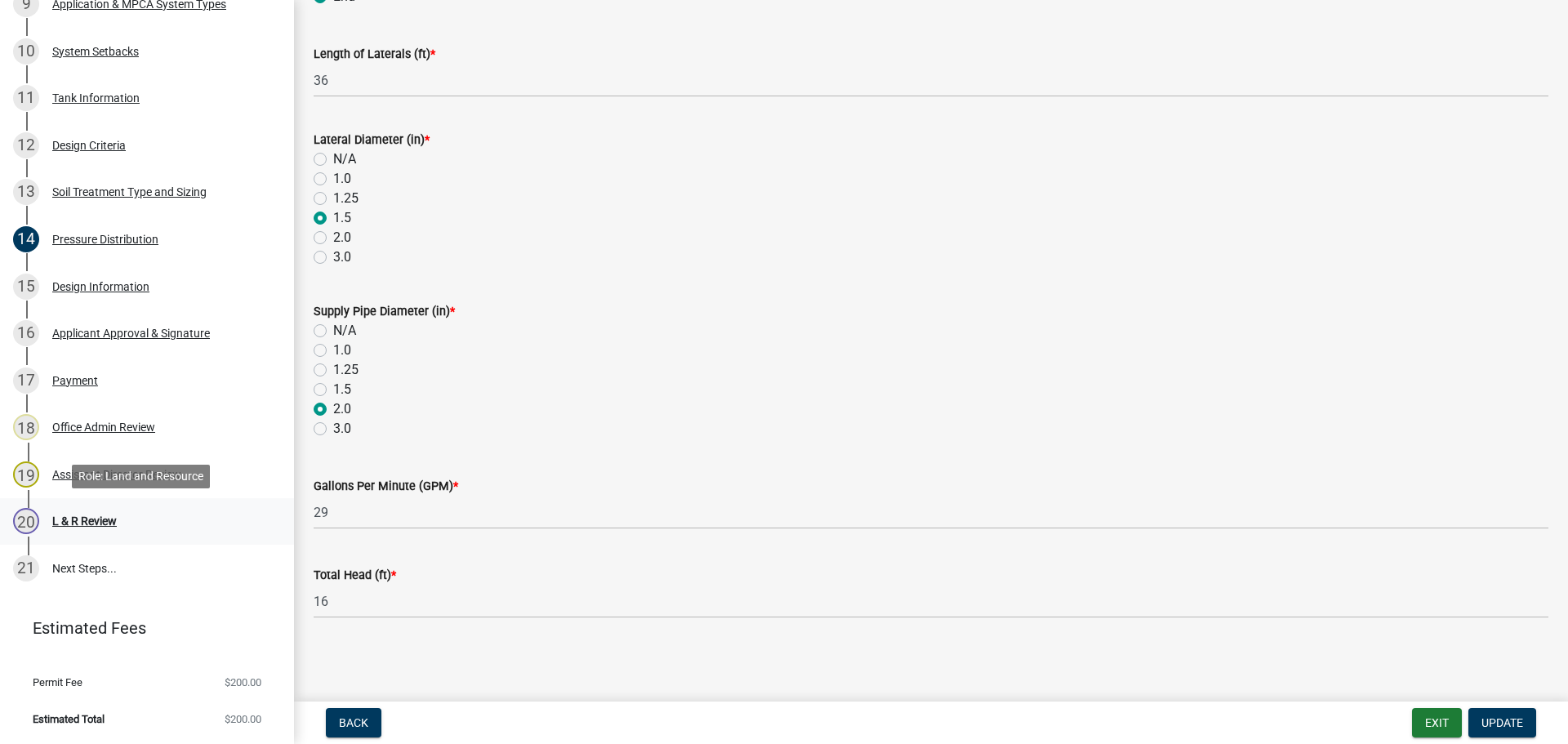
click at [113, 508] on div "20 L & R Review" at bounding box center [140, 520] width 255 height 26
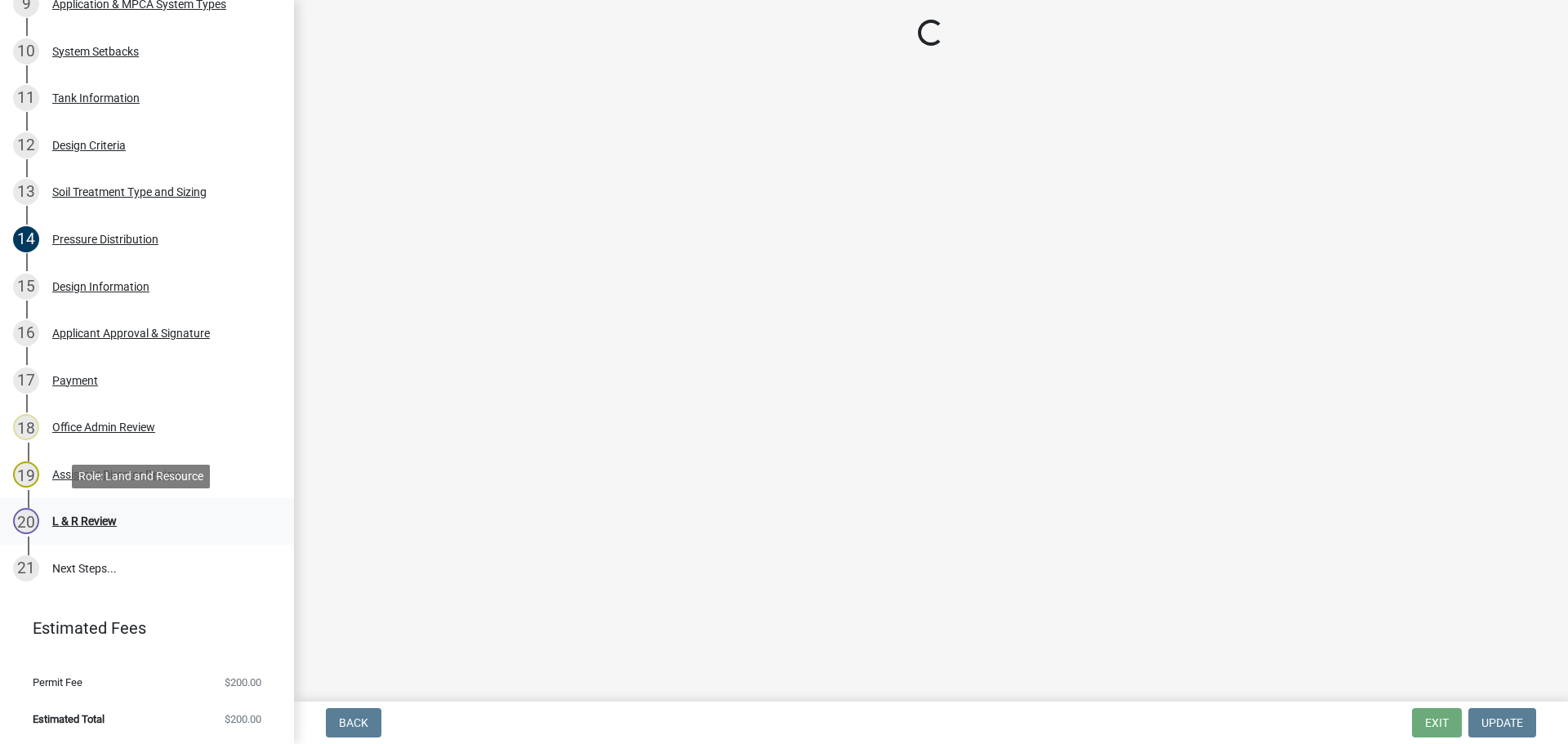
scroll to position [0, 0]
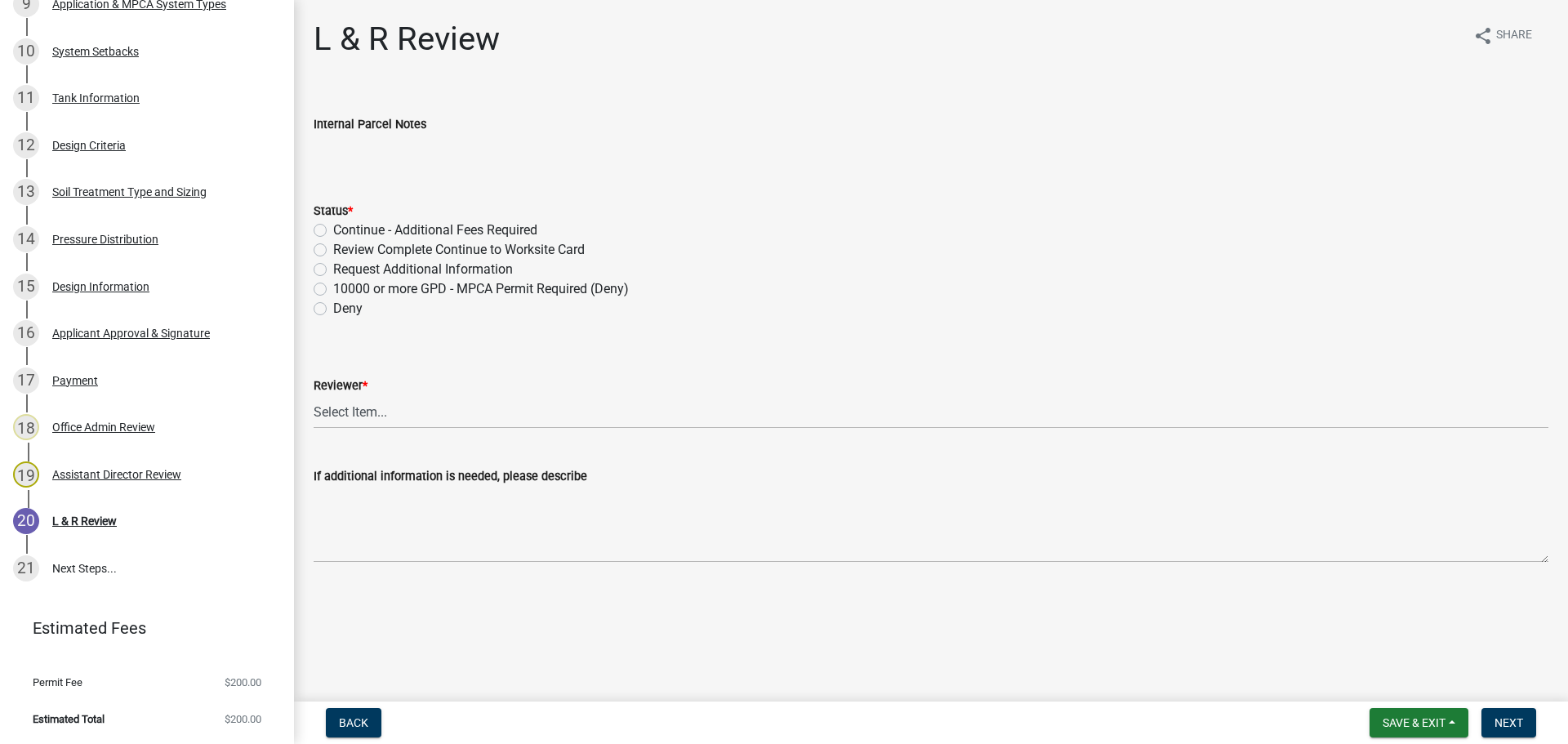
click at [333, 247] on label "Review Complete Continue to Worksite Card" at bounding box center [459, 249] width 252 height 20
click at [333, 247] on input "Review Complete Continue to Worksite Card" at bounding box center [338, 245] width 10 height 10
radio input "true"
click at [342, 414] on select "Select Item... Alexis Newark Andrea Perales Brittany Tollefson Elizabeth Plaste…" at bounding box center [931, 412] width 1235 height 33
click at [314, 395] on select "Select Item... Alexis Newark Andrea Perales Brittany Tollefson Elizabeth Plaste…" at bounding box center [931, 412] width 1235 height 33
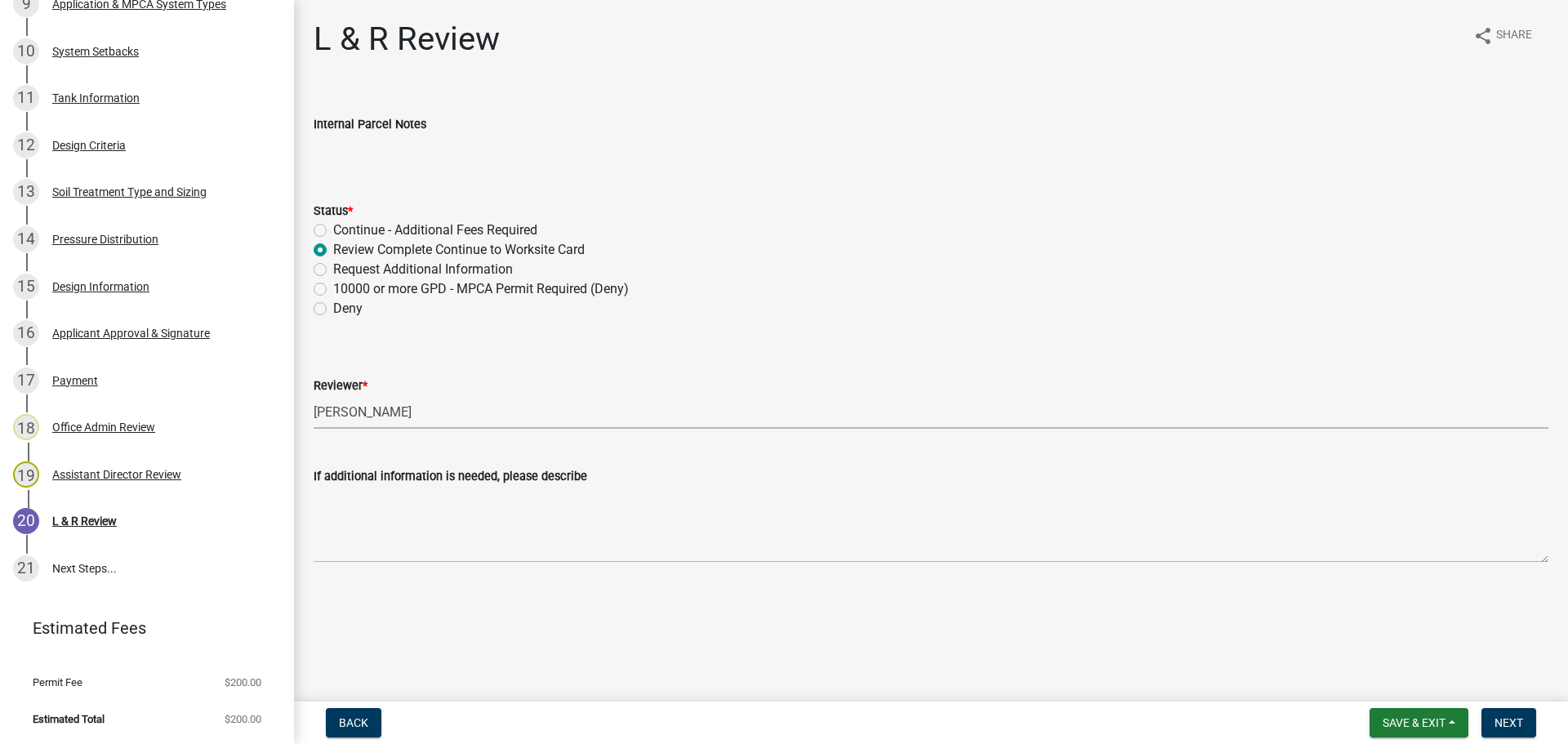
select select "0a311807-450c-48b8-9321-97c7e4f11950"
click at [1519, 728] on span "Next" at bounding box center [1508, 722] width 29 height 13
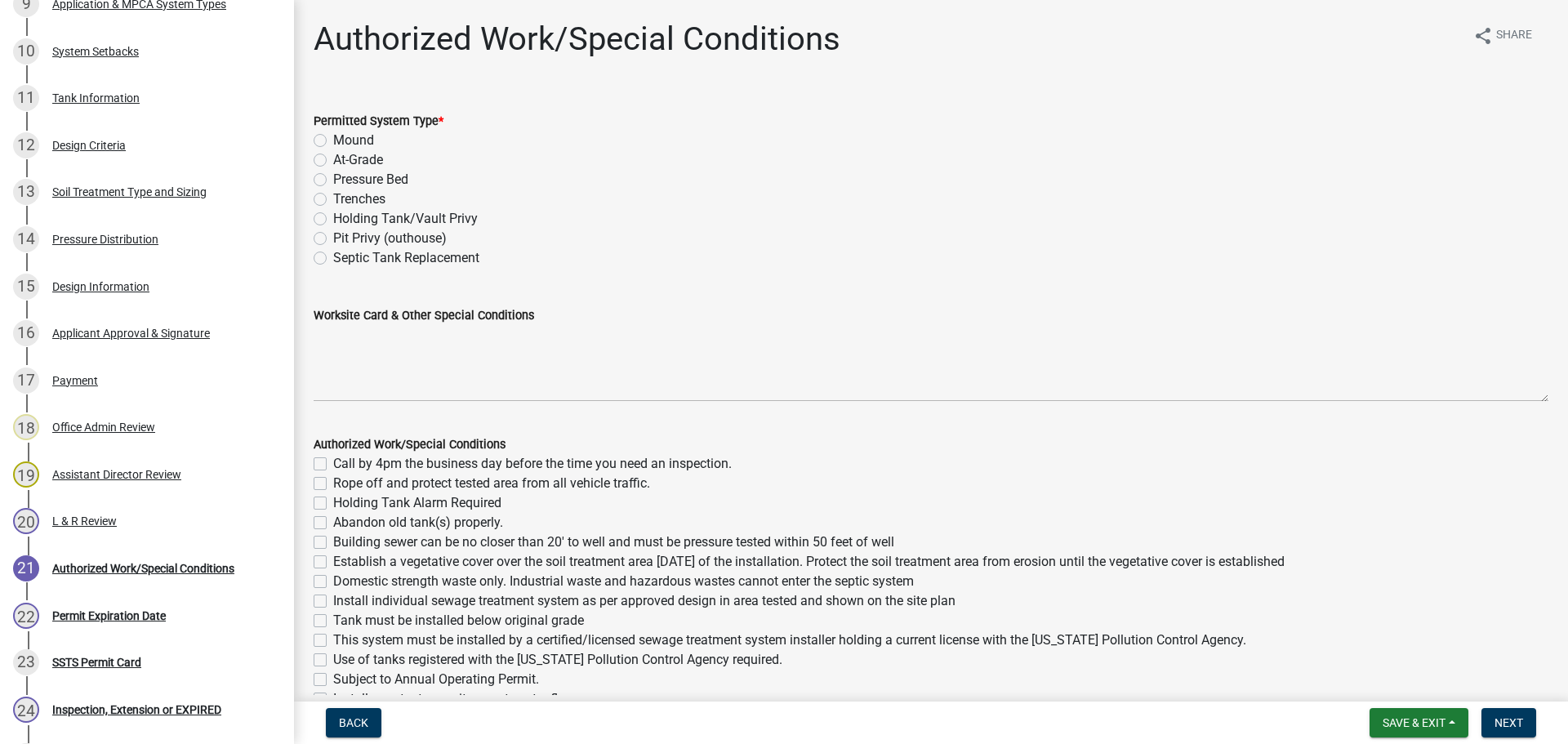
scroll to position [923, 0]
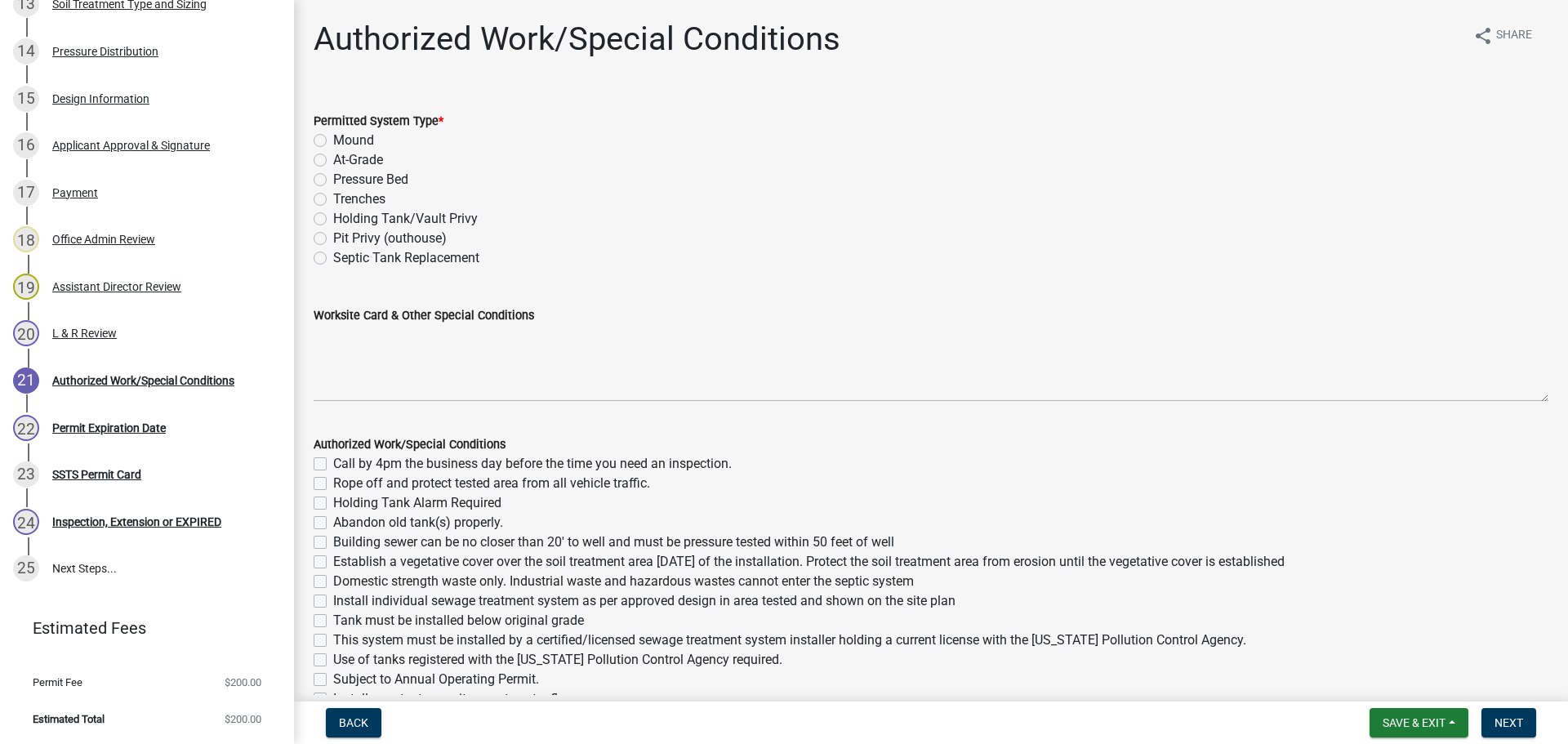
click at [333, 140] on label "Mound" at bounding box center [354, 140] width 41 height 20
click at [333, 140] on input "Mound" at bounding box center [338, 136] width 10 height 10
radio input "true"
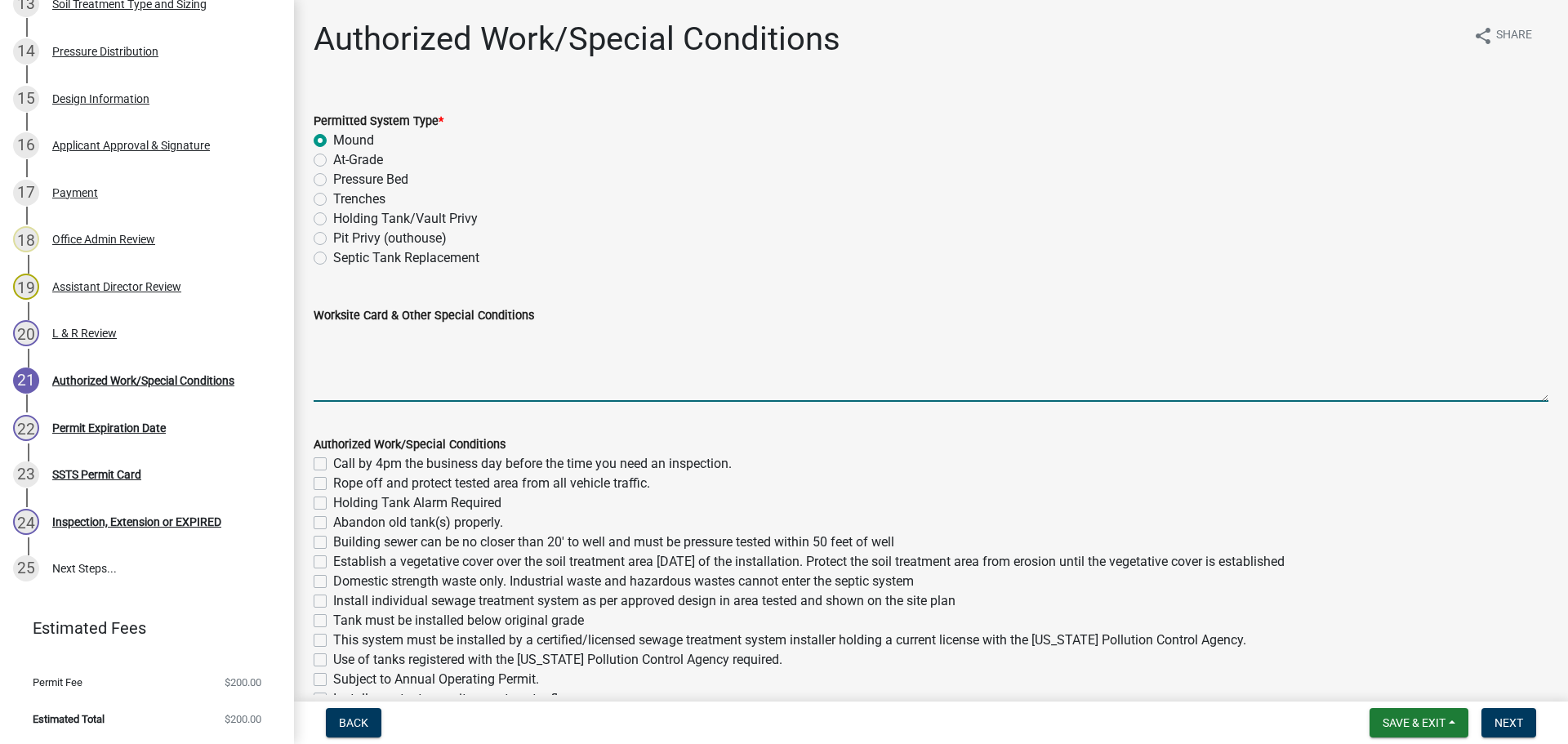
click at [470, 346] on textarea "Worksite Card & Other Special Conditions" at bounding box center [931, 363] width 1235 height 77
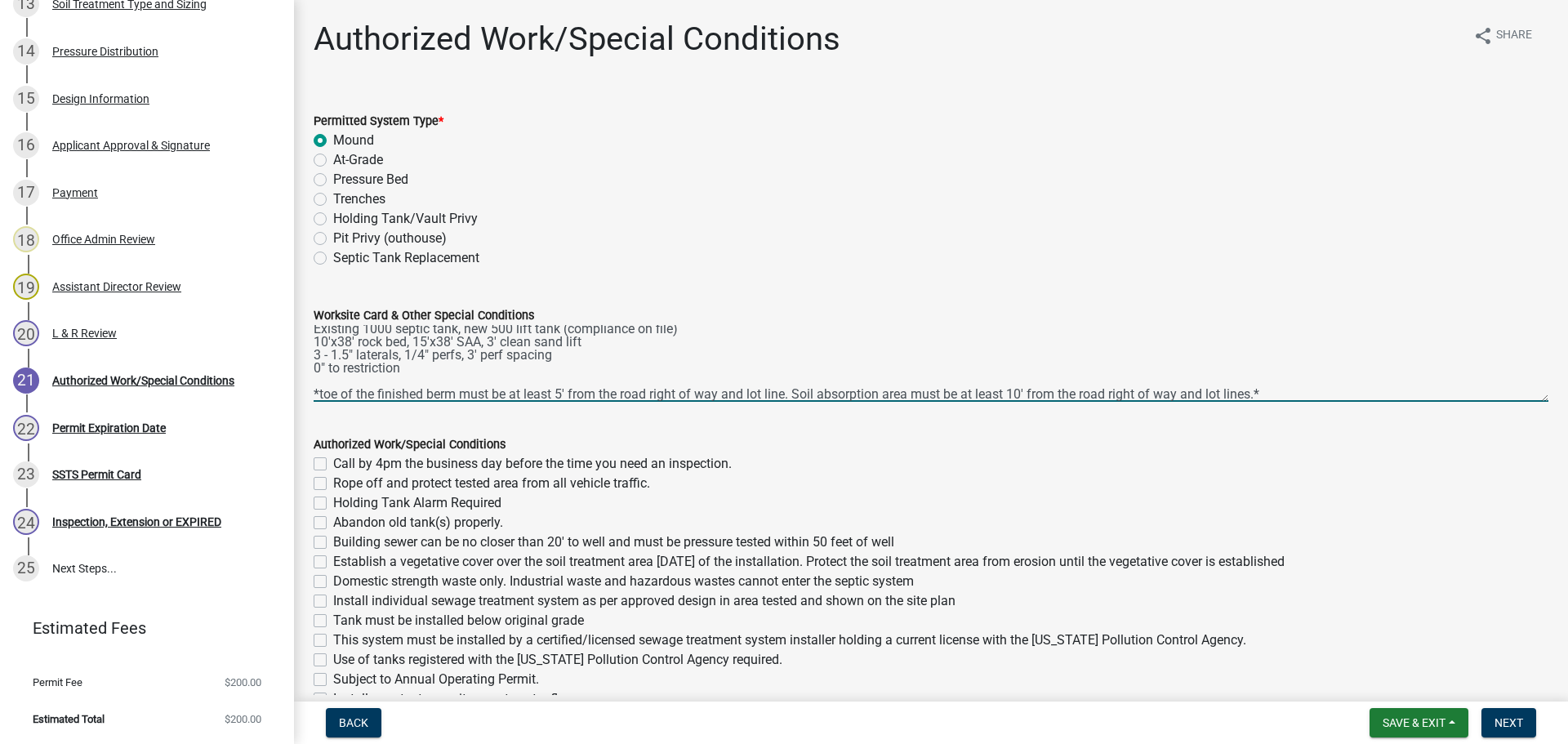
scroll to position [34, 0]
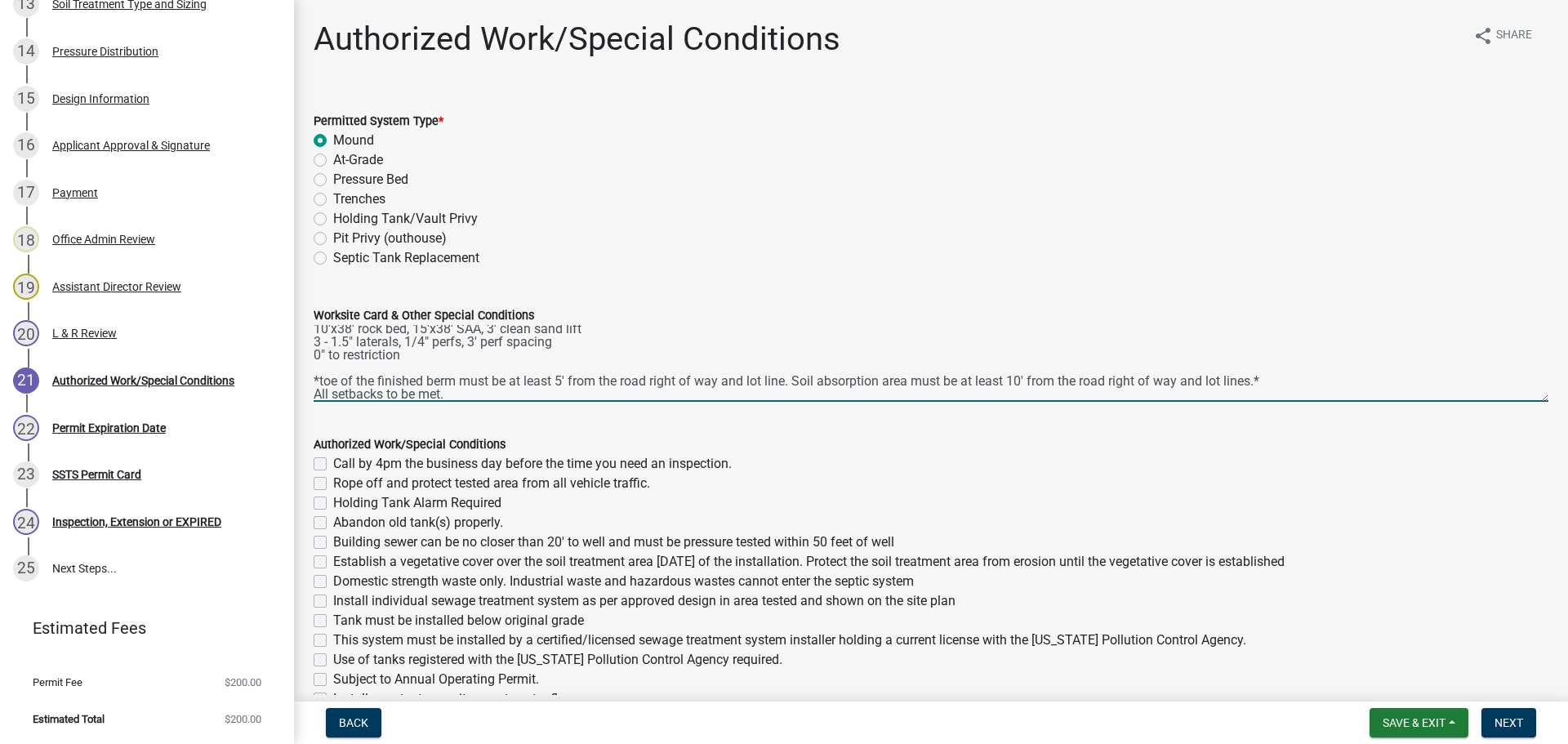
type textarea "3 bedrooms - Type III Mound Existing 1000 septic tank, new 500 lift tank (compl…"
click at [333, 463] on label "Call by 4pm the business day before the time you need an inspection." at bounding box center [532, 463] width 399 height 20
click at [333, 463] on input "Call by 4pm the business day before the time you need an inspection." at bounding box center [338, 459] width 10 height 10
checkbox input "true"
checkbox input "false"
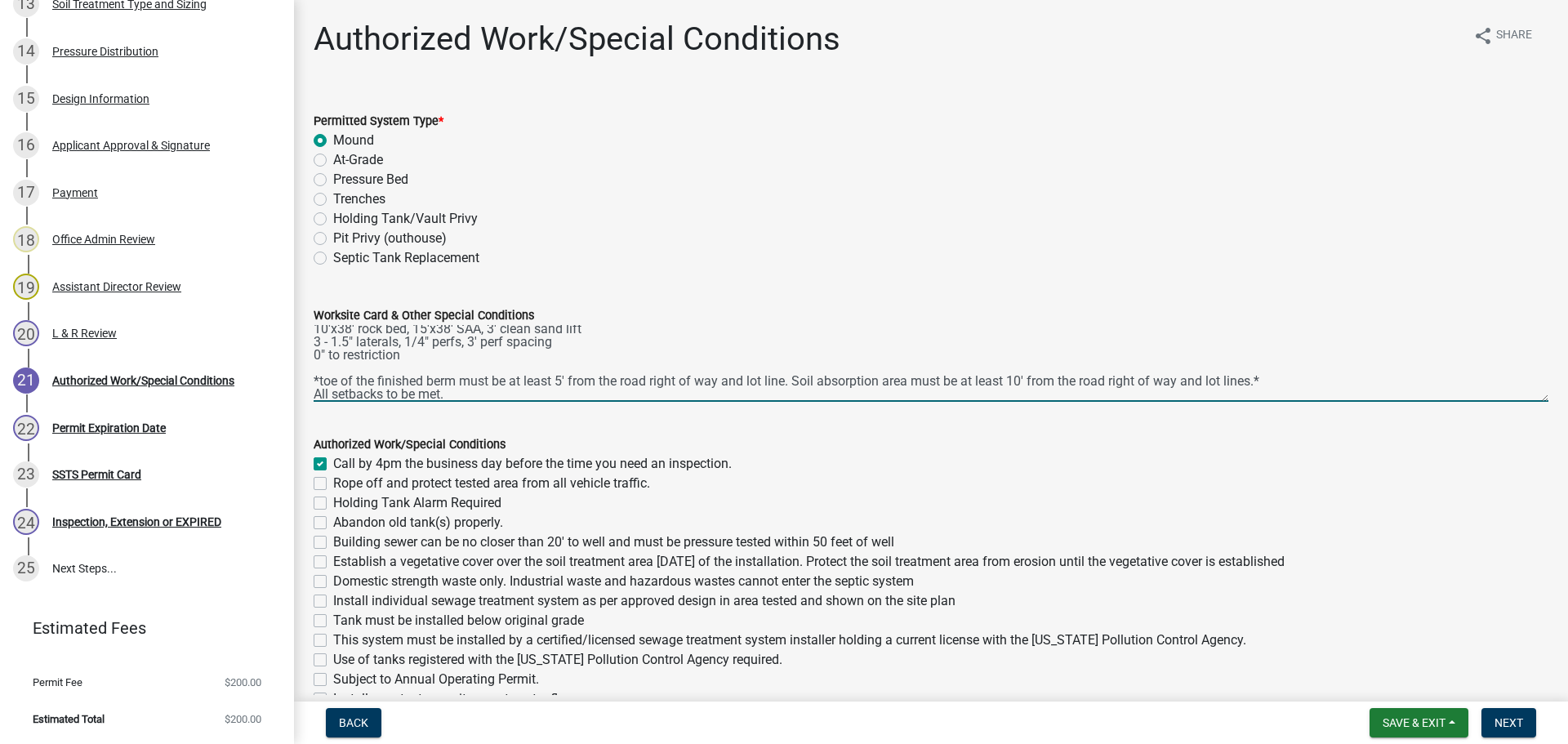
checkbox input "false"
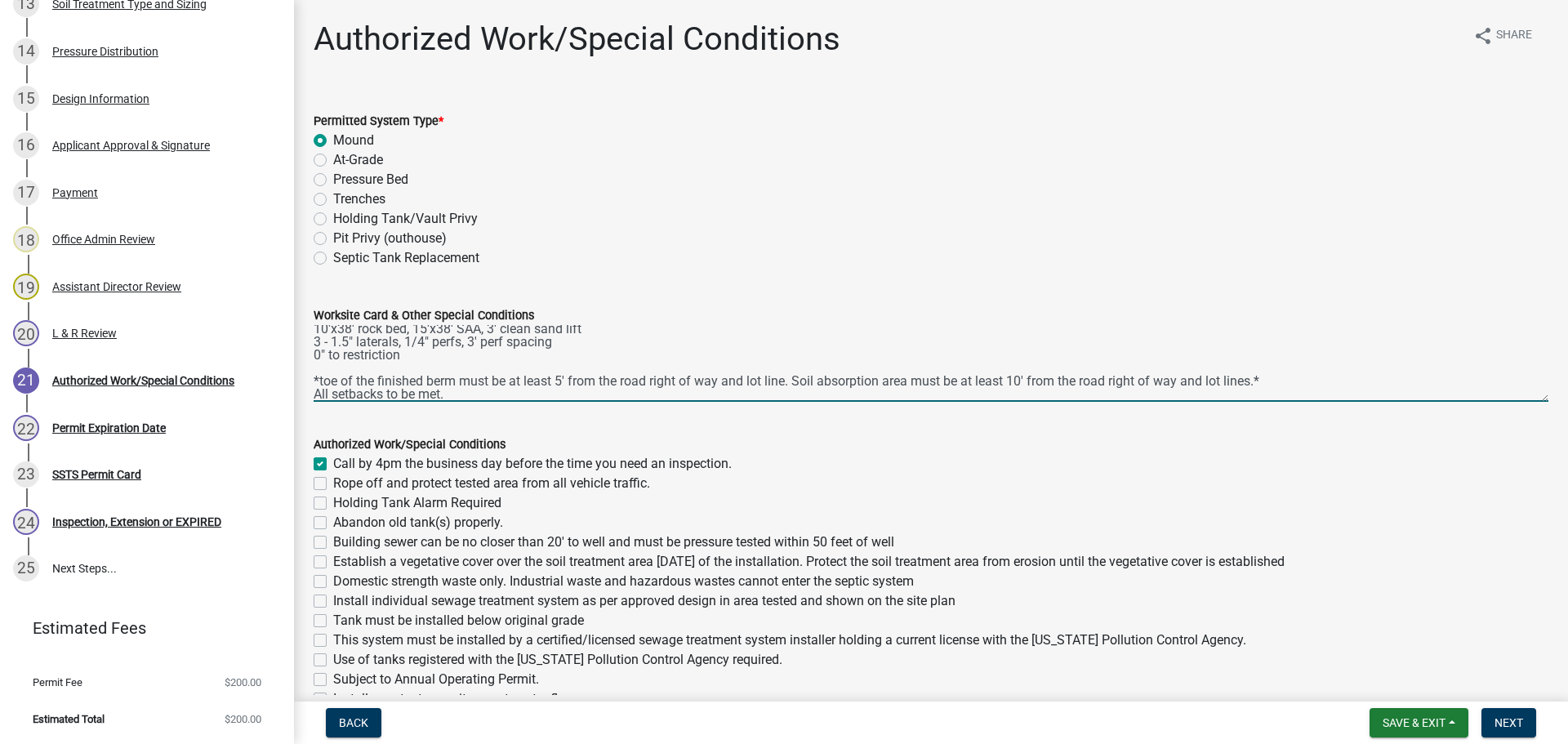
checkbox input "false"
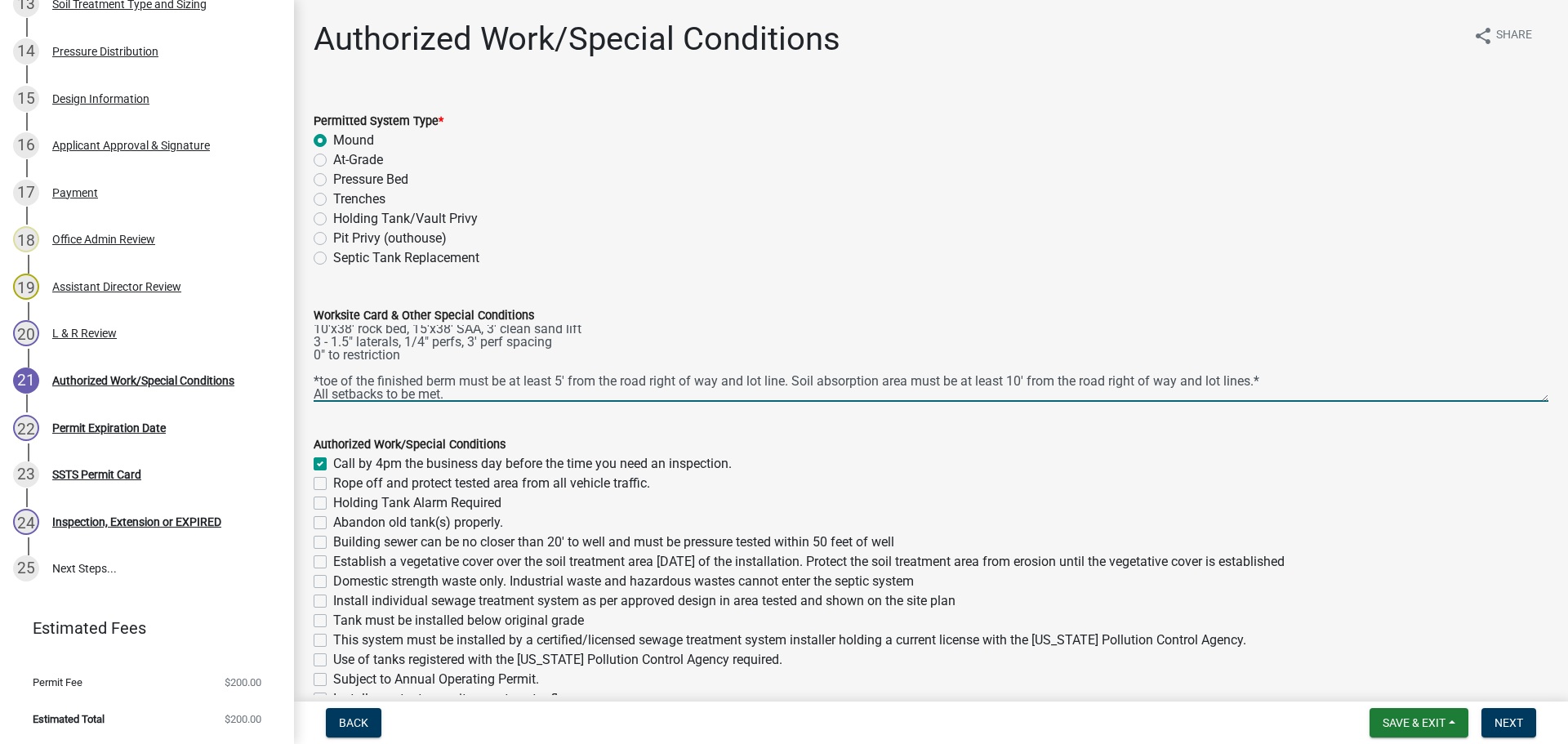
checkbox input "false"
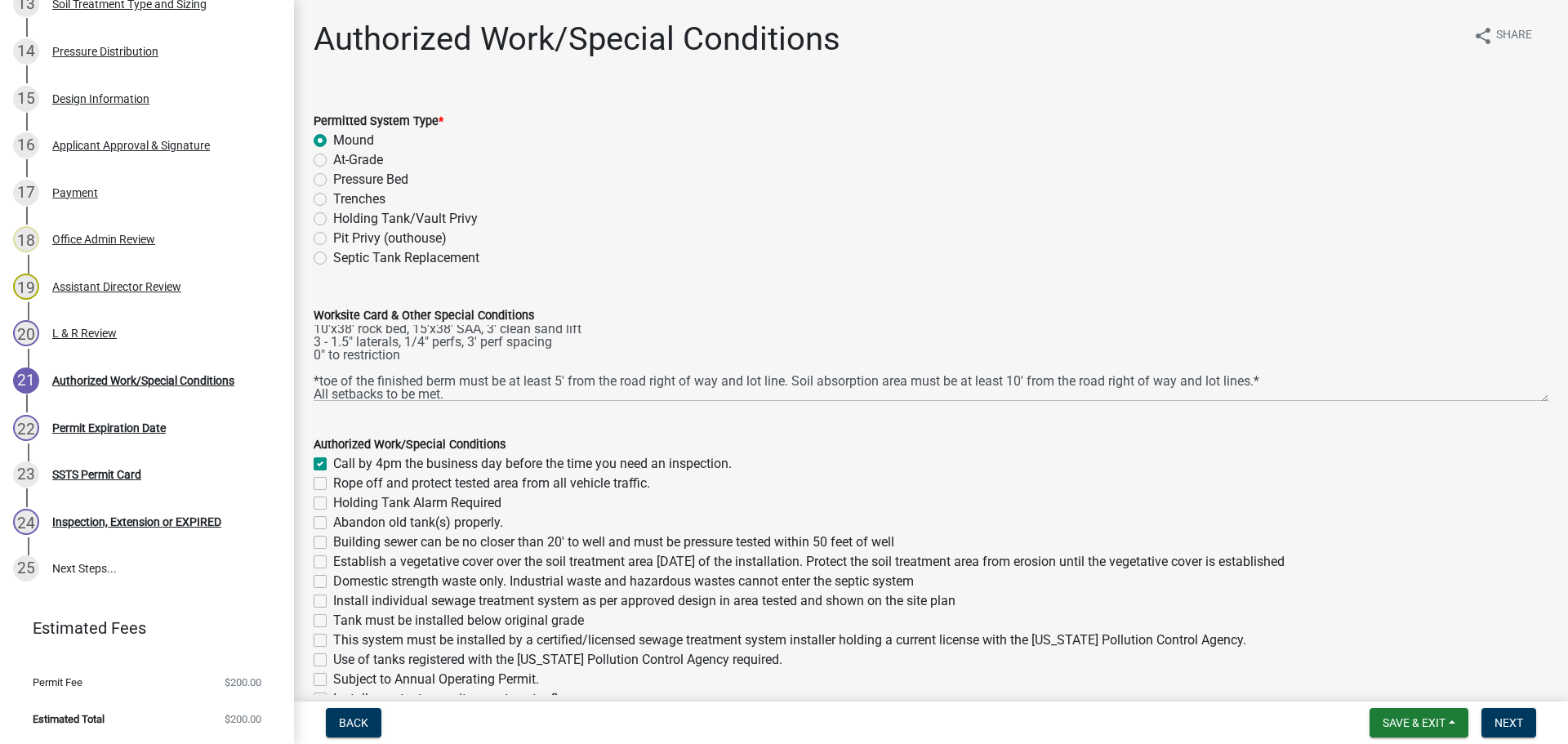
click at [333, 484] on label "Rope off and protect tested area from all vehicle traffic." at bounding box center [491, 483] width 317 height 20
click at [333, 484] on input "Rope off and protect tested area from all vehicle traffic." at bounding box center [338, 479] width 10 height 10
checkbox input "true"
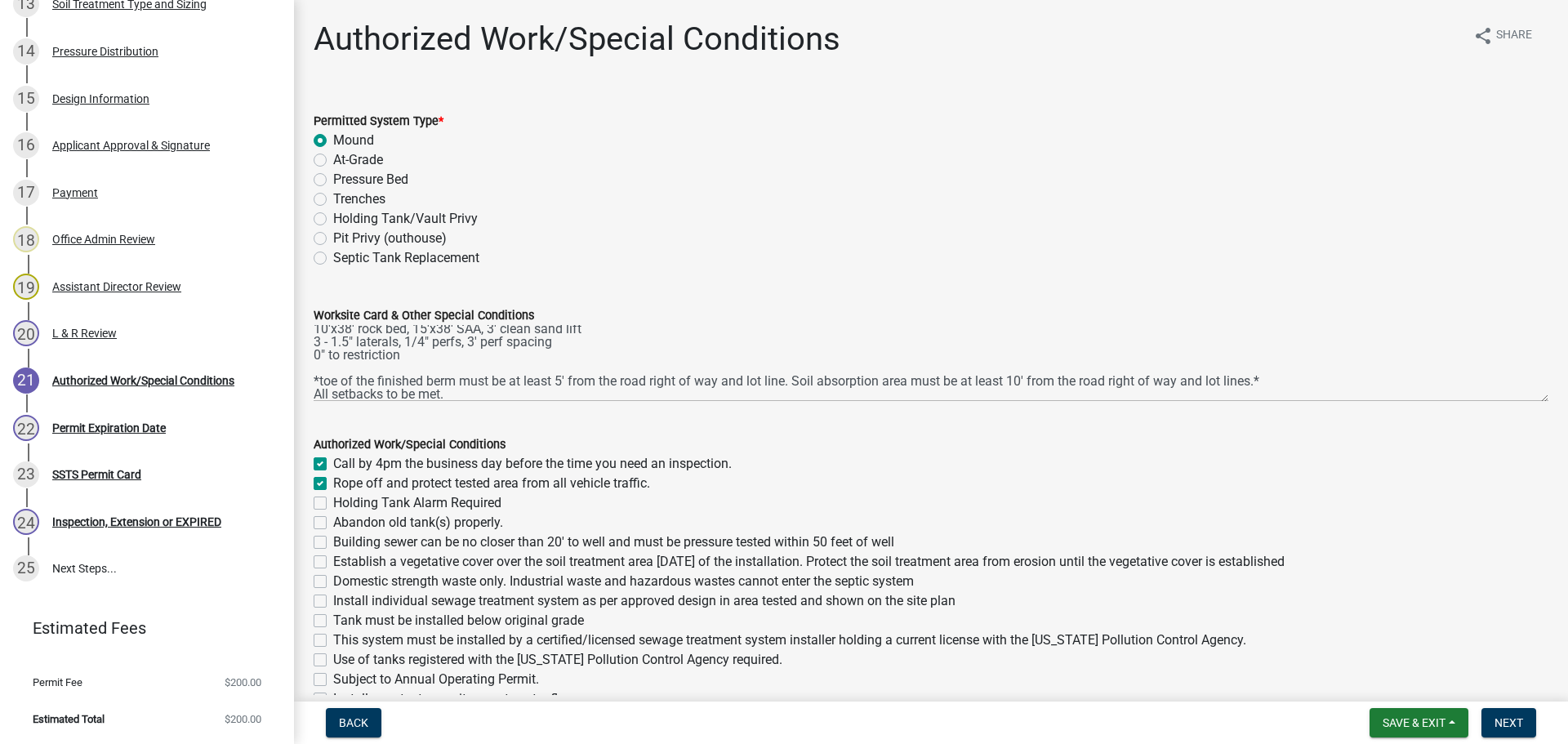
checkbox input "false"
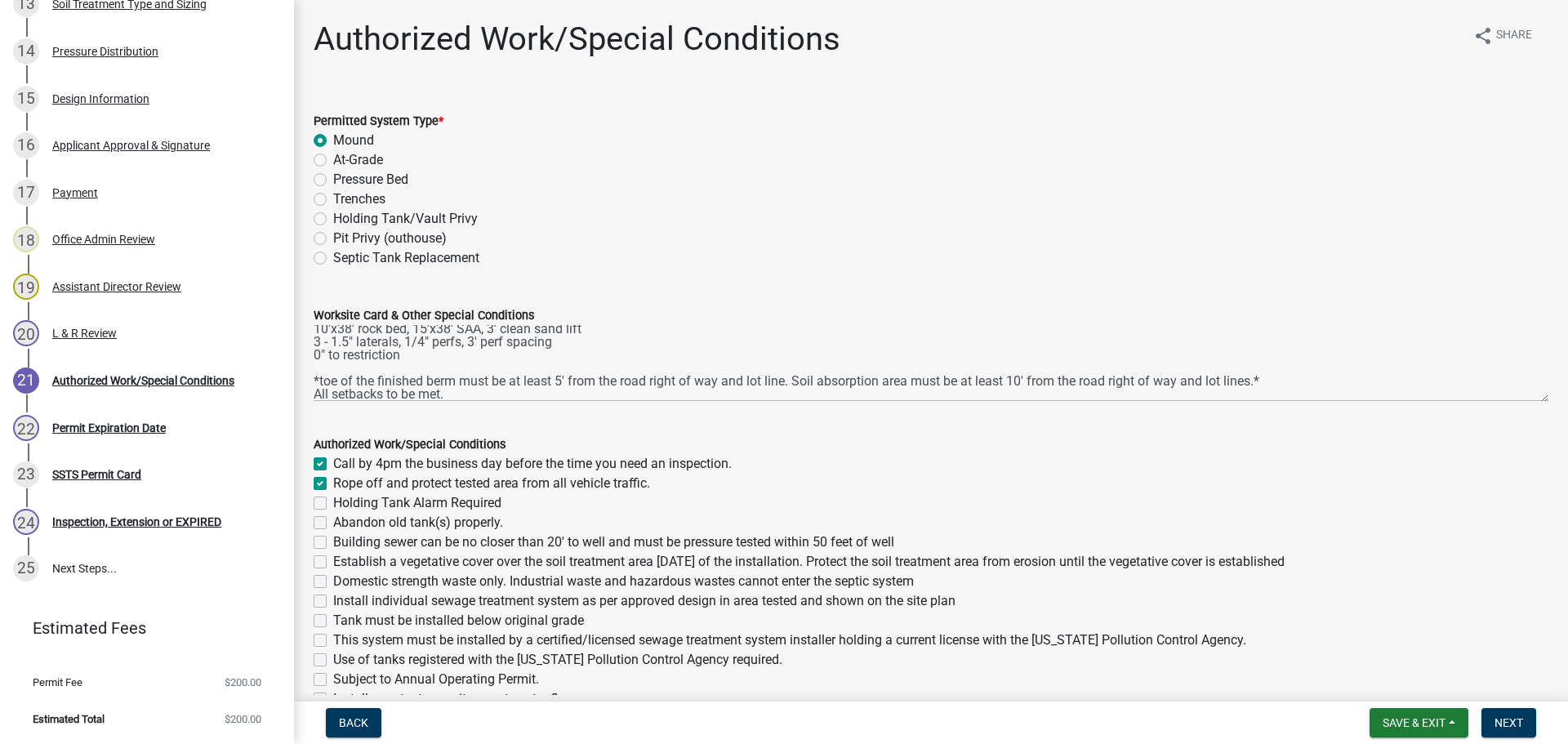
checkbox input "false"
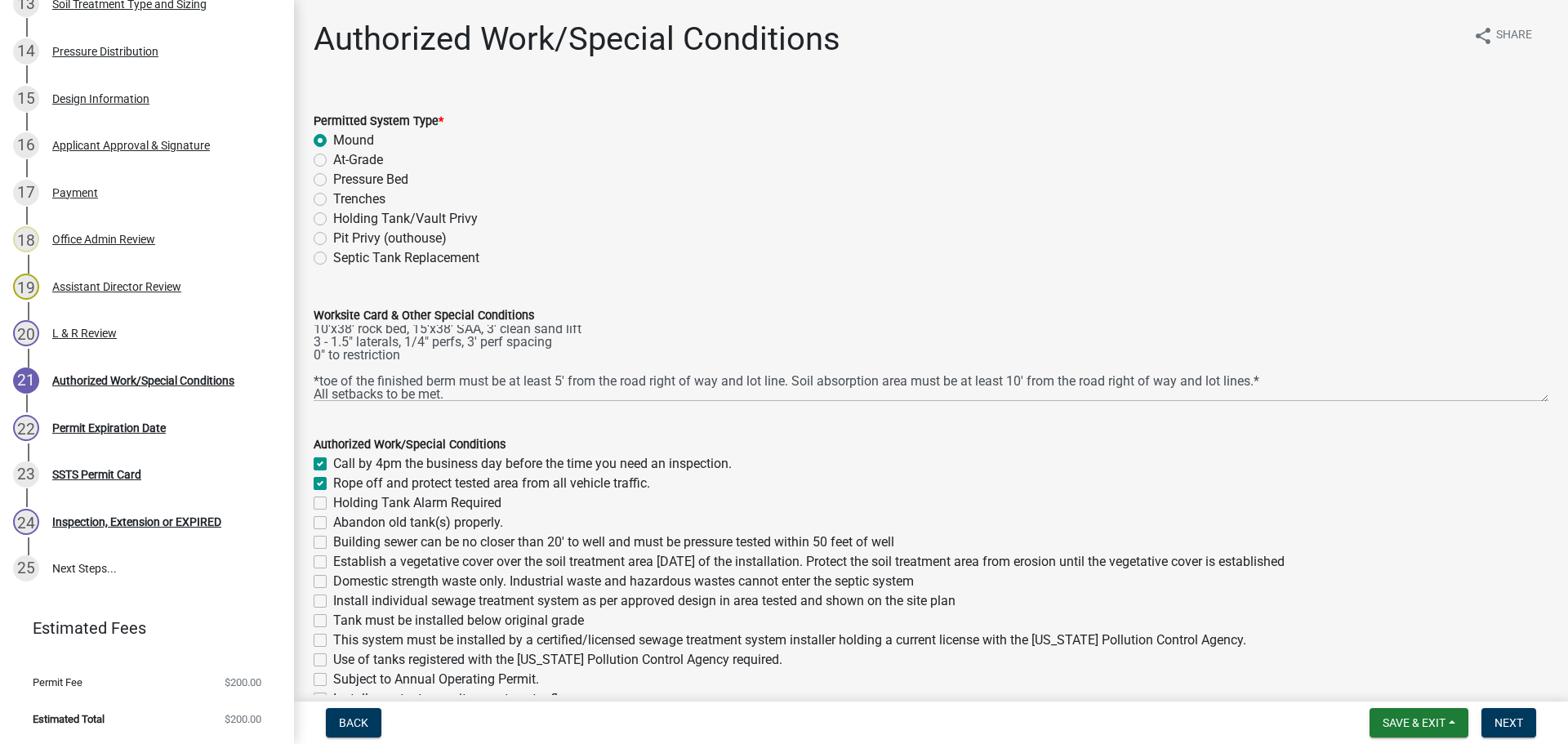
checkbox input "false"
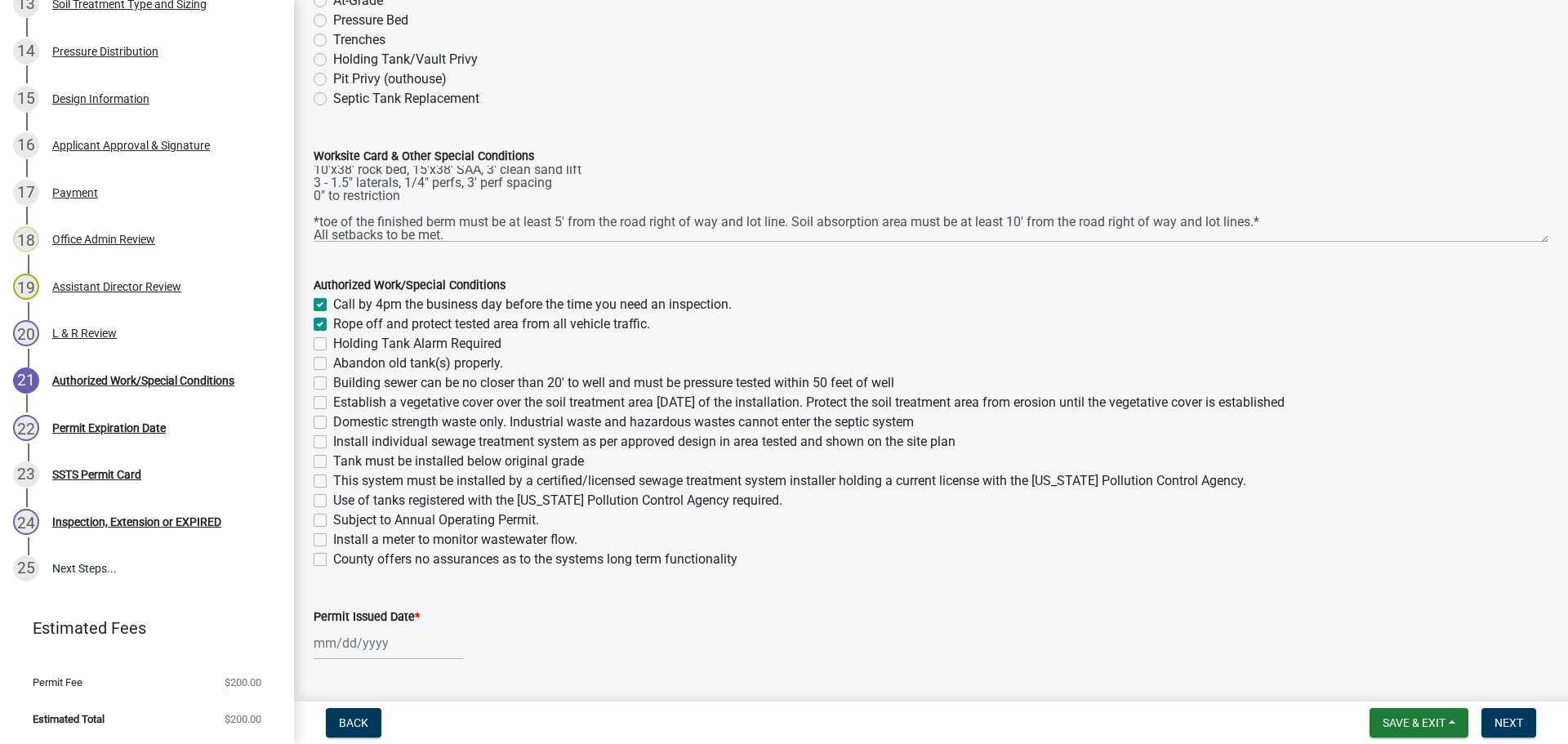
scroll to position [163, 0]
click at [333, 377] on label "Building sewer can be no closer than 20' to well and must be pressure tested wi…" at bounding box center [614, 378] width 561 height 20
click at [333, 377] on input "Building sewer can be no closer than 20' to well and must be pressure tested wi…" at bounding box center [338, 374] width 10 height 10
checkbox input "true"
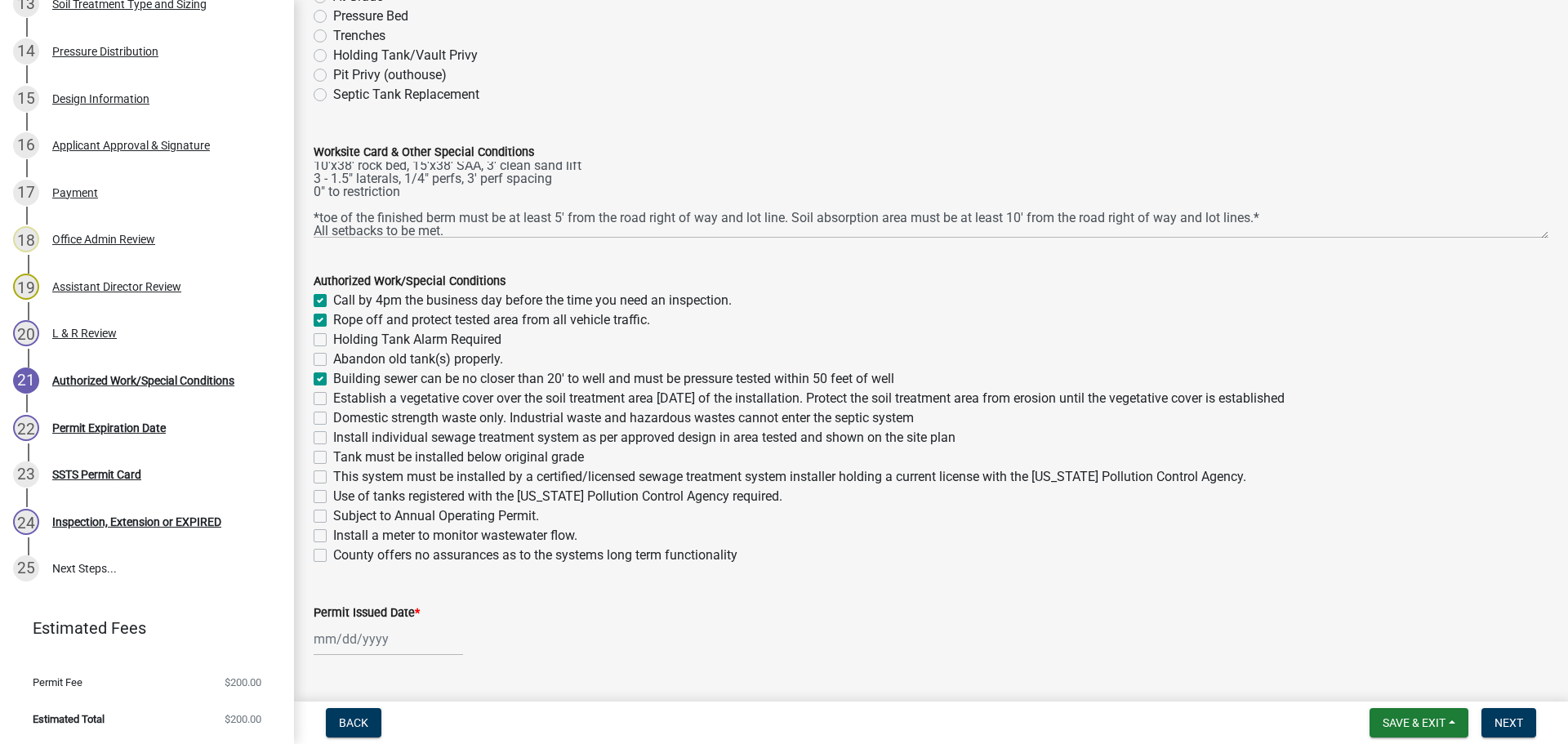
checkbox input "true"
checkbox input "false"
checkbox input "true"
checkbox input "false"
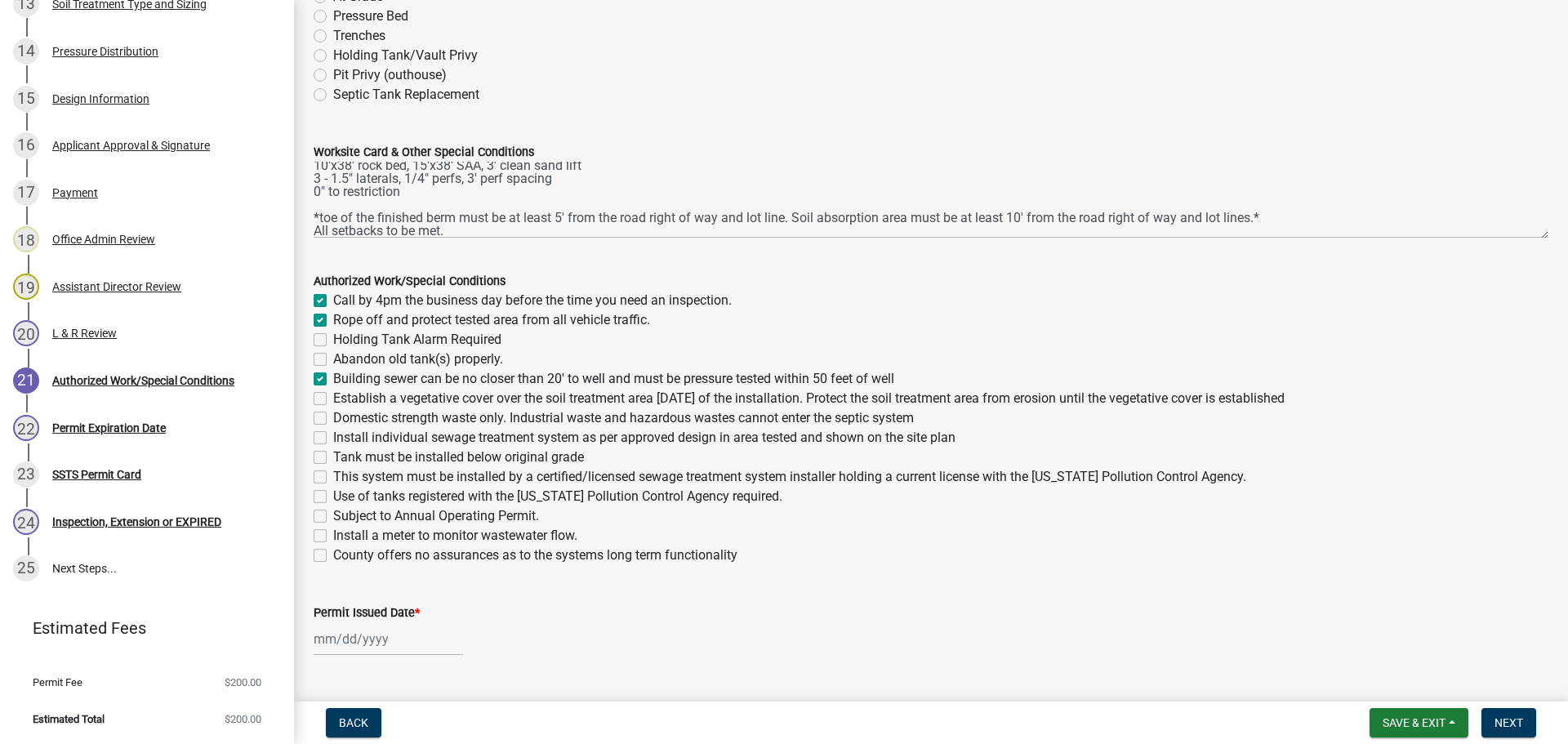
checkbox input "false"
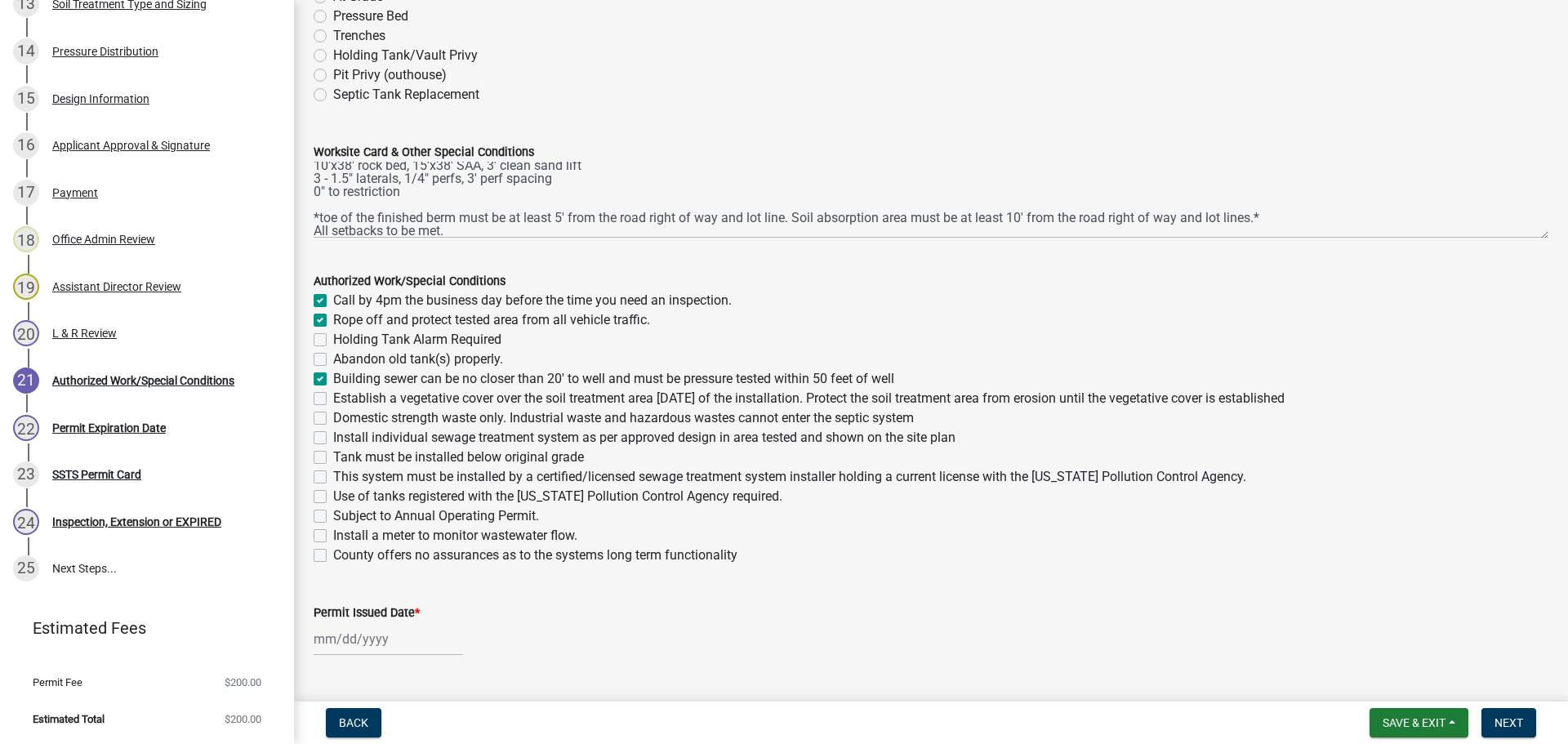
checkbox input "false"
click at [333, 401] on label "Establish a vegetative cover over the soil treatment area within 30 days of the…" at bounding box center [809, 398] width 952 height 20
click at [333, 400] on input "Establish a vegetative cover over the soil treatment area within 30 days of the…" at bounding box center [338, 394] width 10 height 10
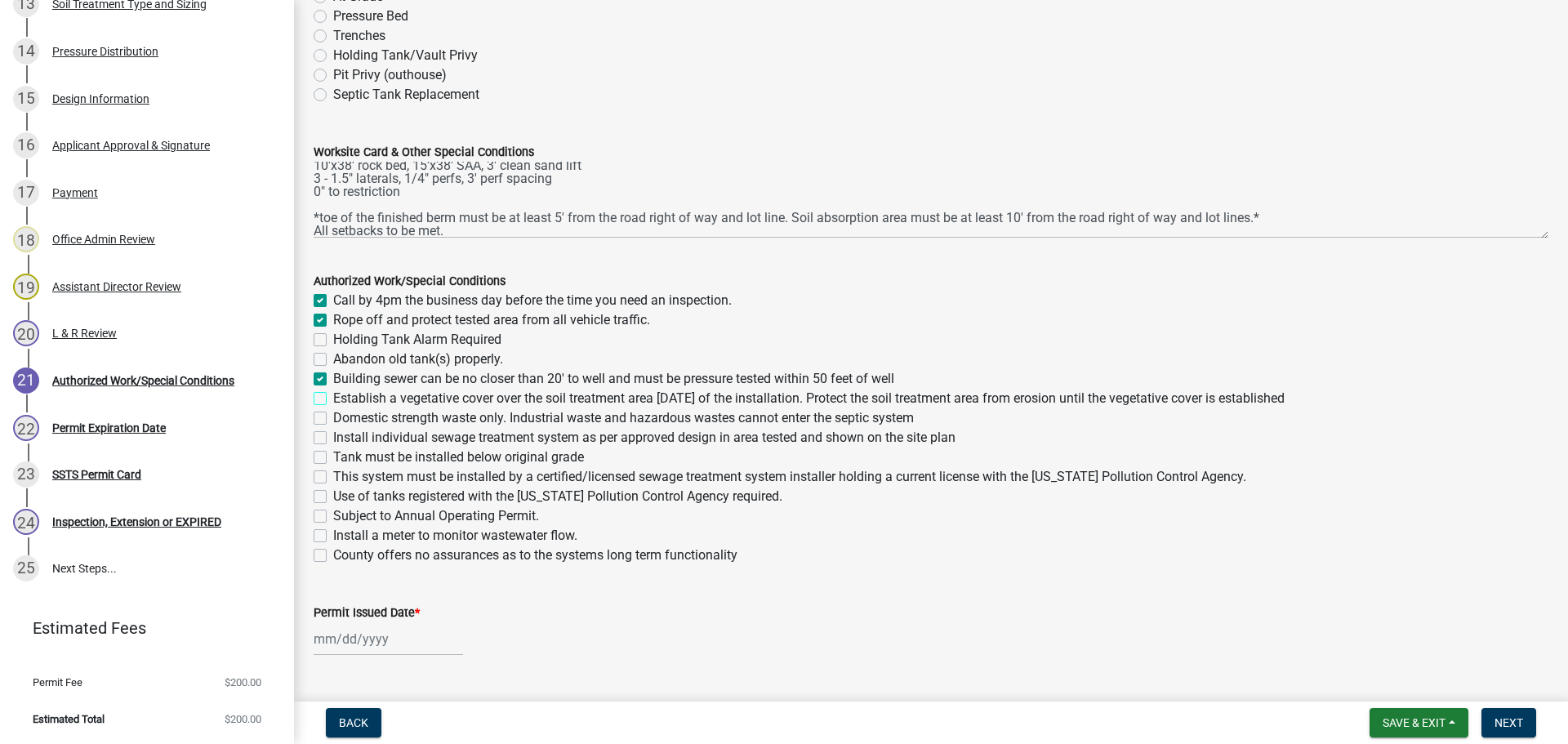
checkbox input "true"
checkbox input "false"
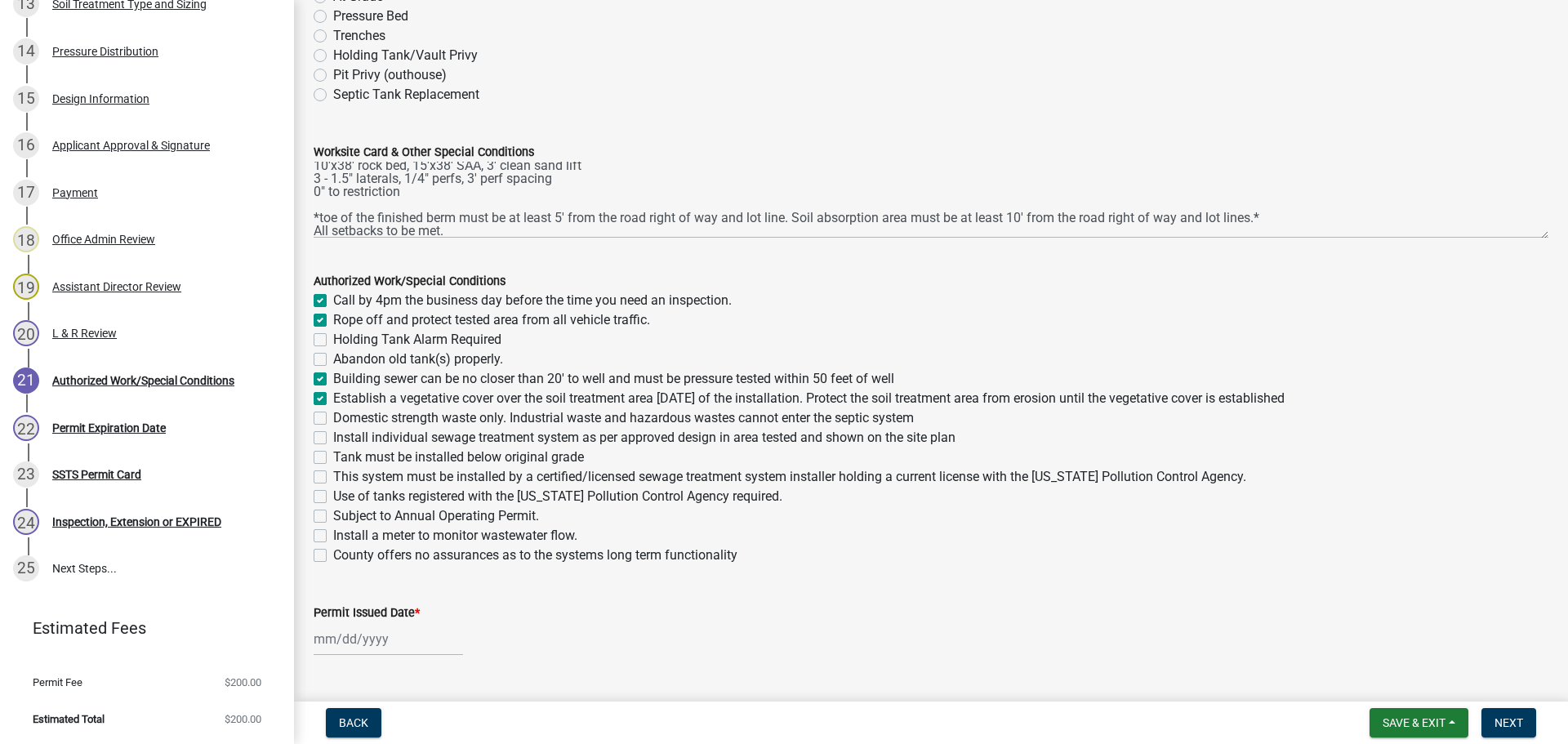
checkbox input "true"
checkbox input "false"
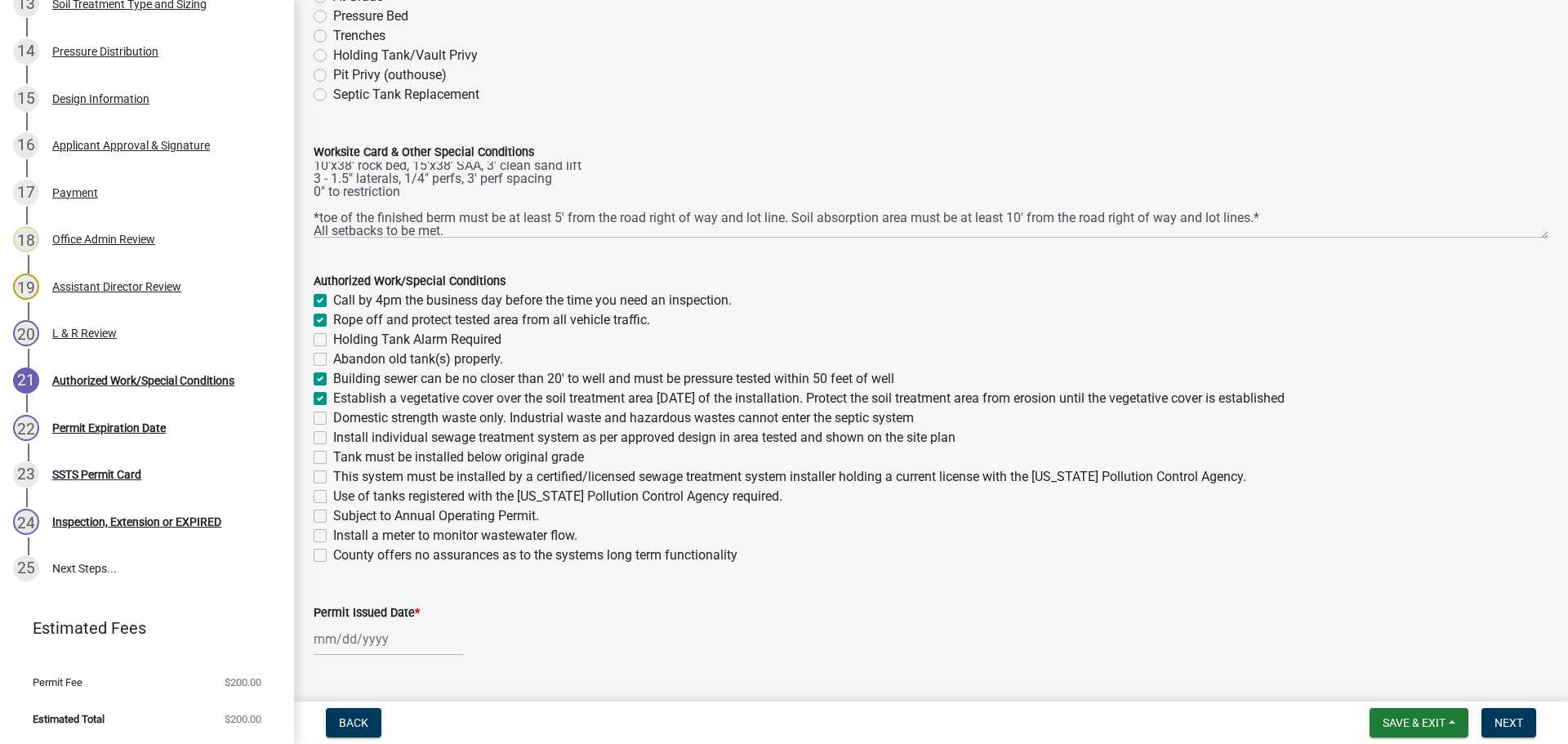
checkbox input "false"
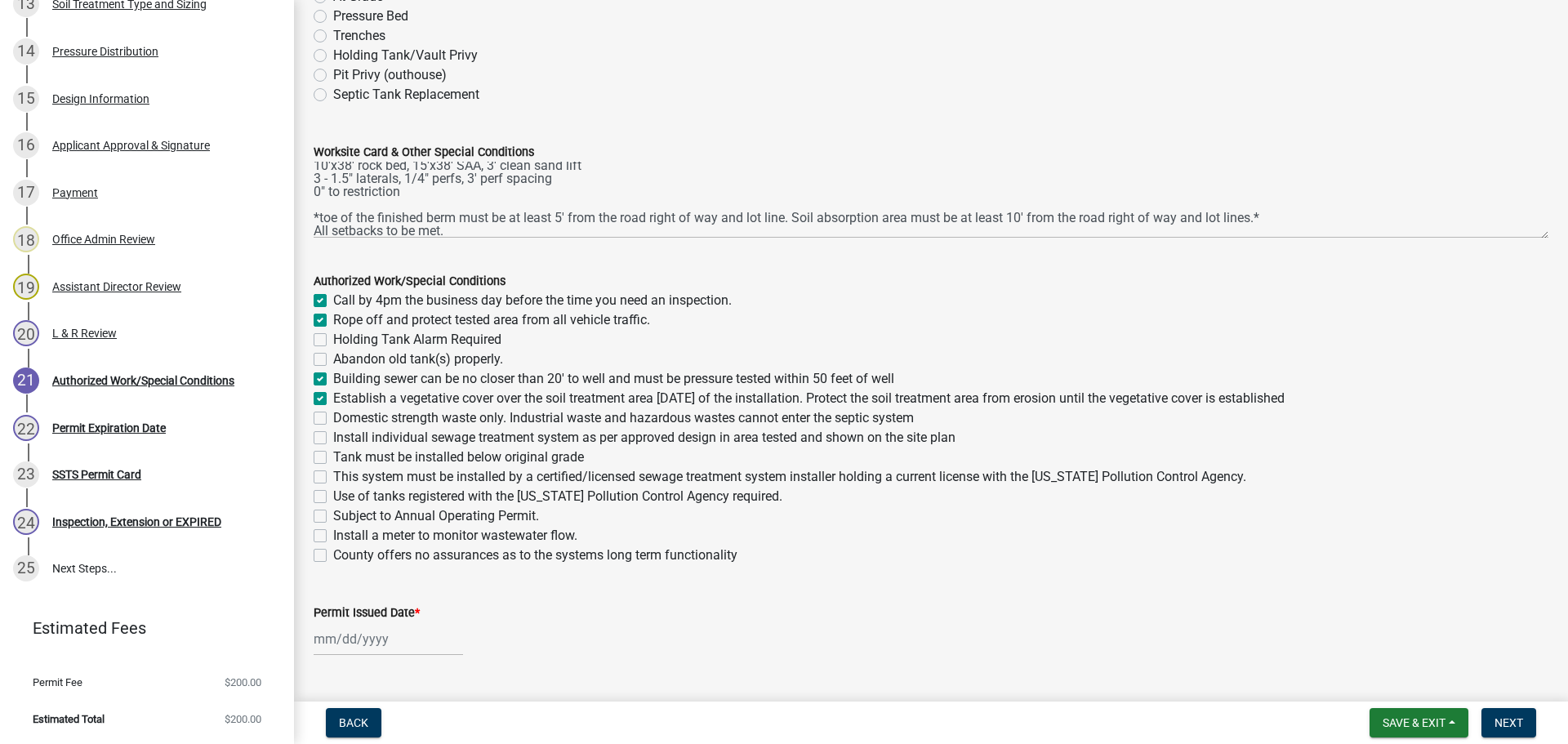
click at [333, 415] on label "Domestic strength waste only. Industrial waste and hazardous wastes cannot ente…" at bounding box center [623, 417] width 581 height 20
click at [333, 415] on input "Domestic strength waste only. Industrial waste and hazardous wastes cannot ente…" at bounding box center [338, 413] width 10 height 10
checkbox input "true"
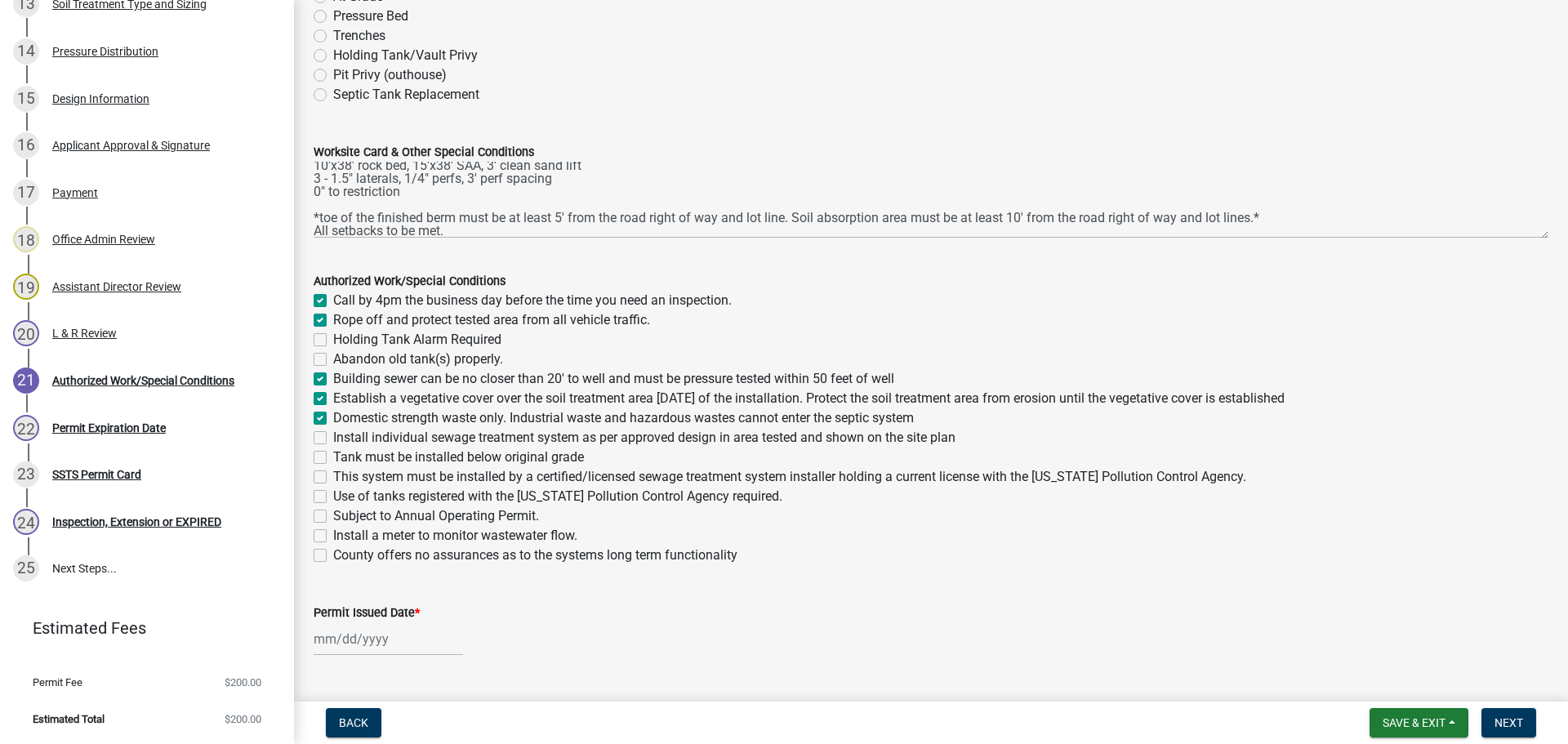
checkbox input "false"
checkbox input "true"
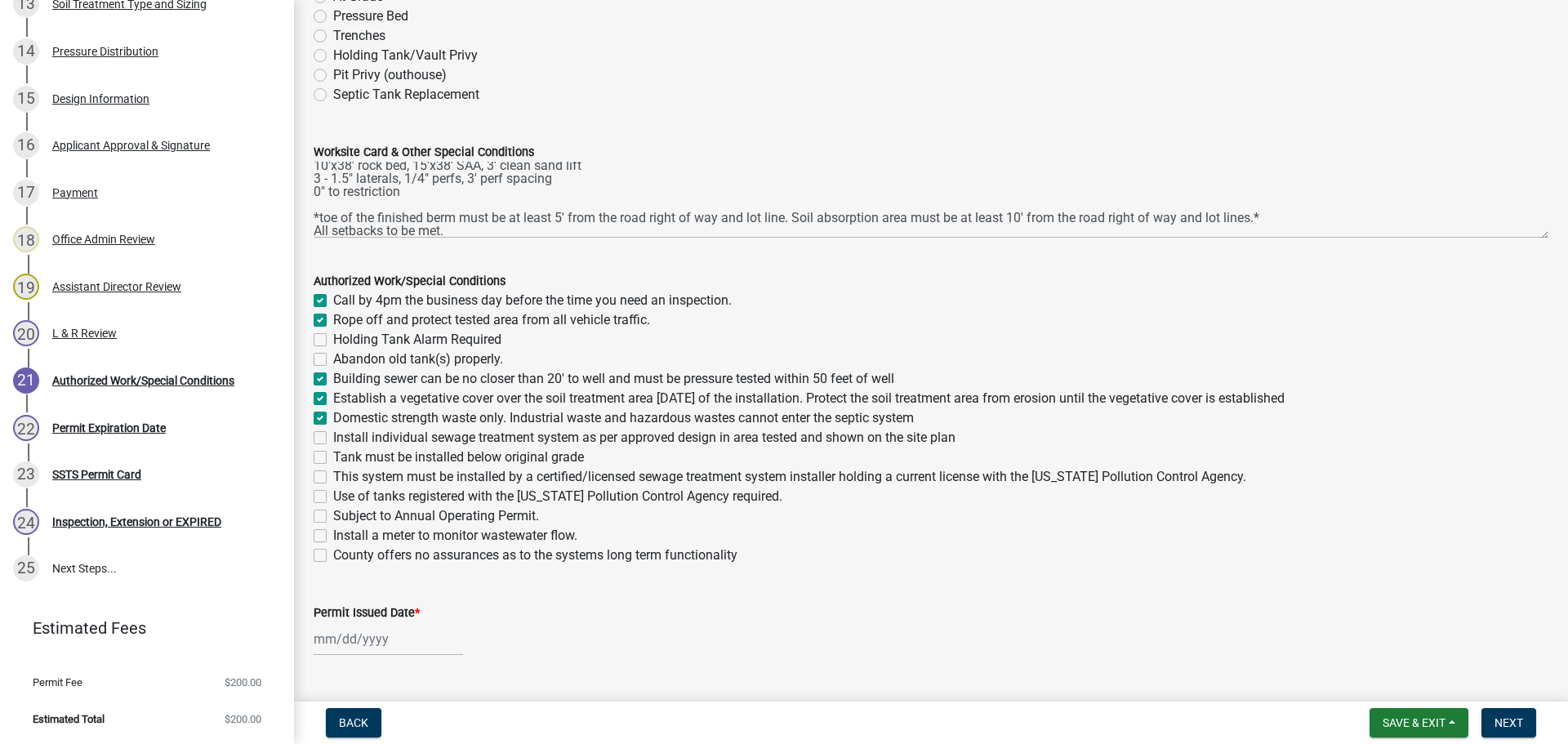
checkbox input "false"
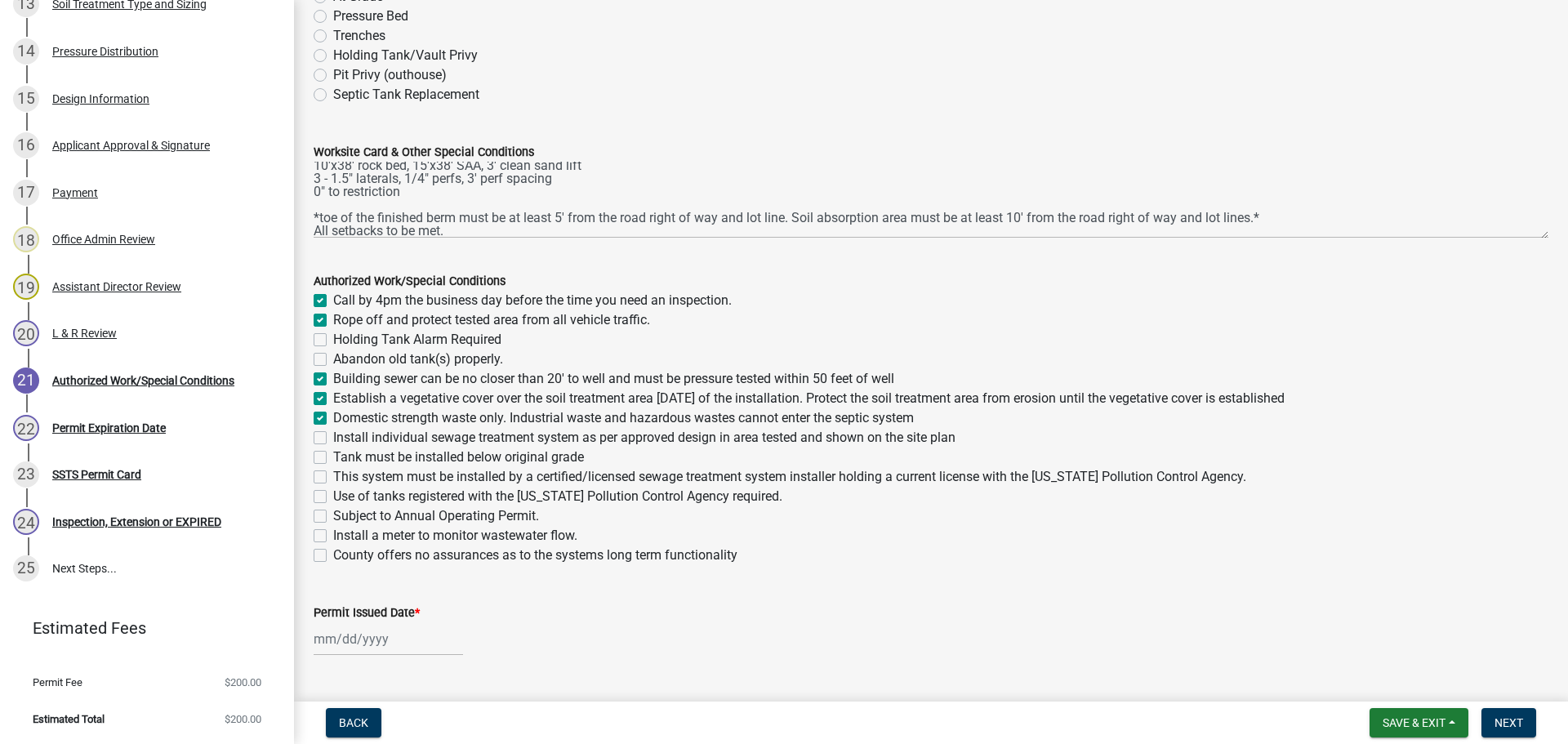
checkbox input "false"
click at [333, 435] on label "Install individual sewage treatment system as per approved design in area teste…" at bounding box center [645, 437] width 622 height 20
click at [333, 435] on input "Install individual sewage treatment system as per approved design in area teste…" at bounding box center [338, 433] width 10 height 10
checkbox input "true"
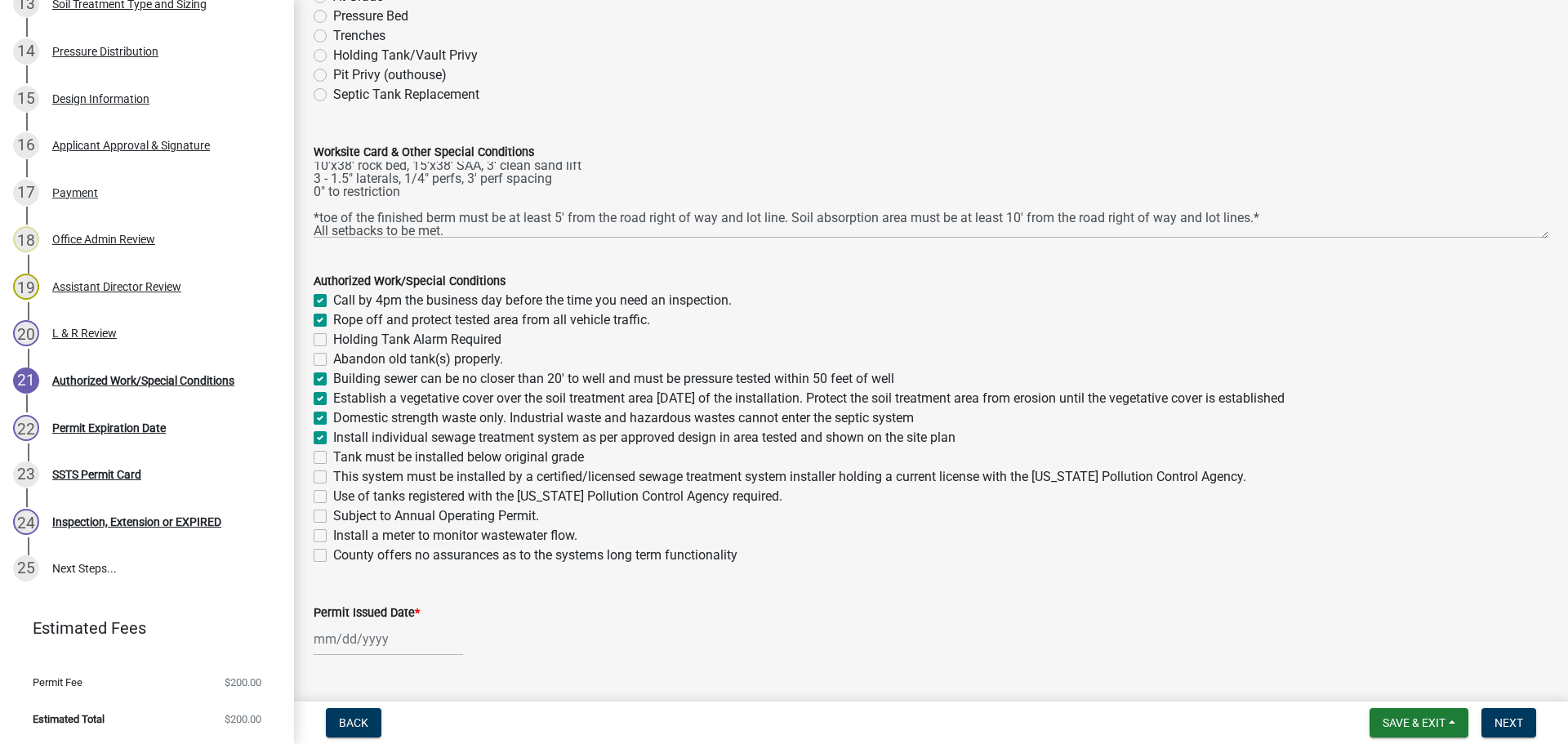
checkbox input "true"
checkbox input "false"
checkbox input "true"
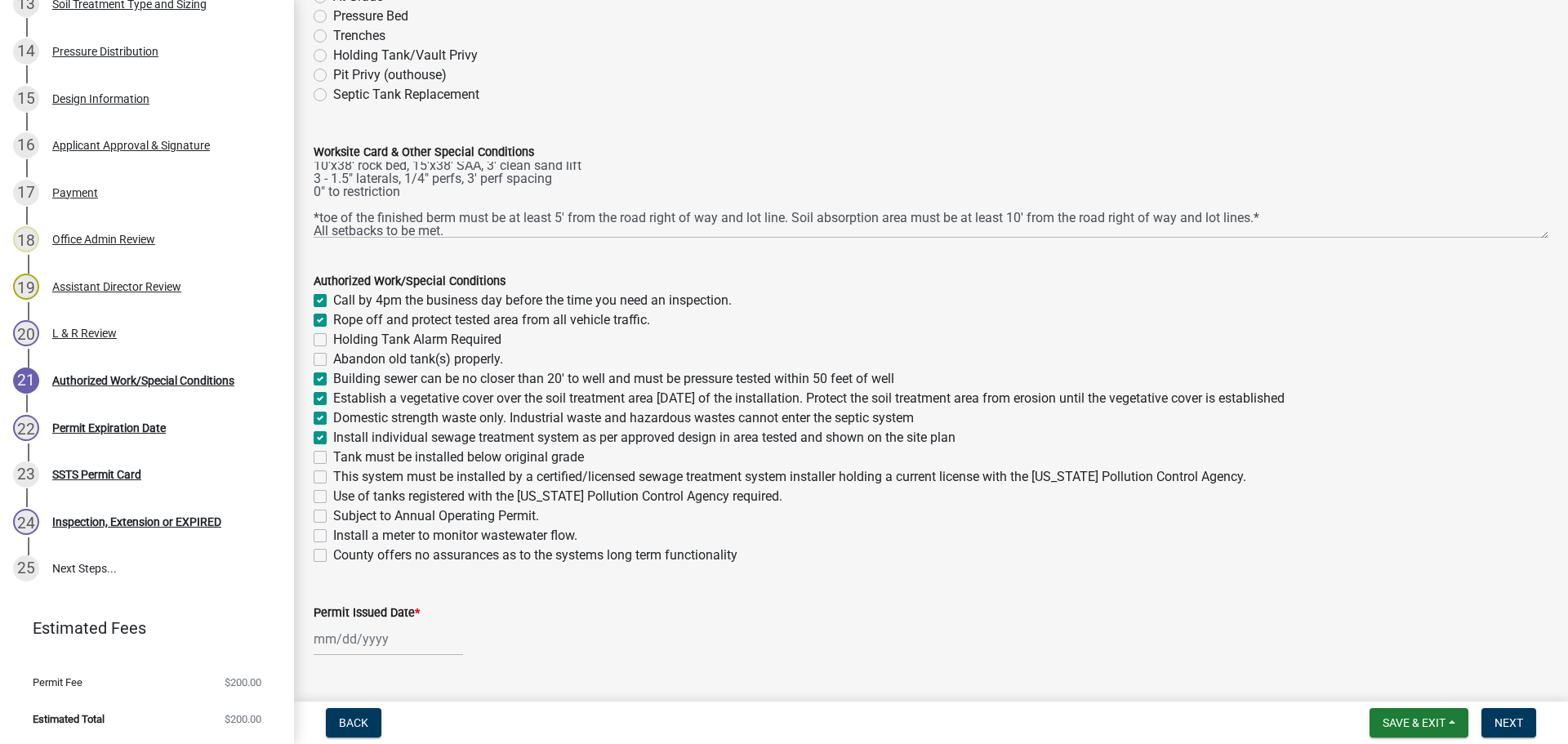
checkbox input "true"
checkbox input "false"
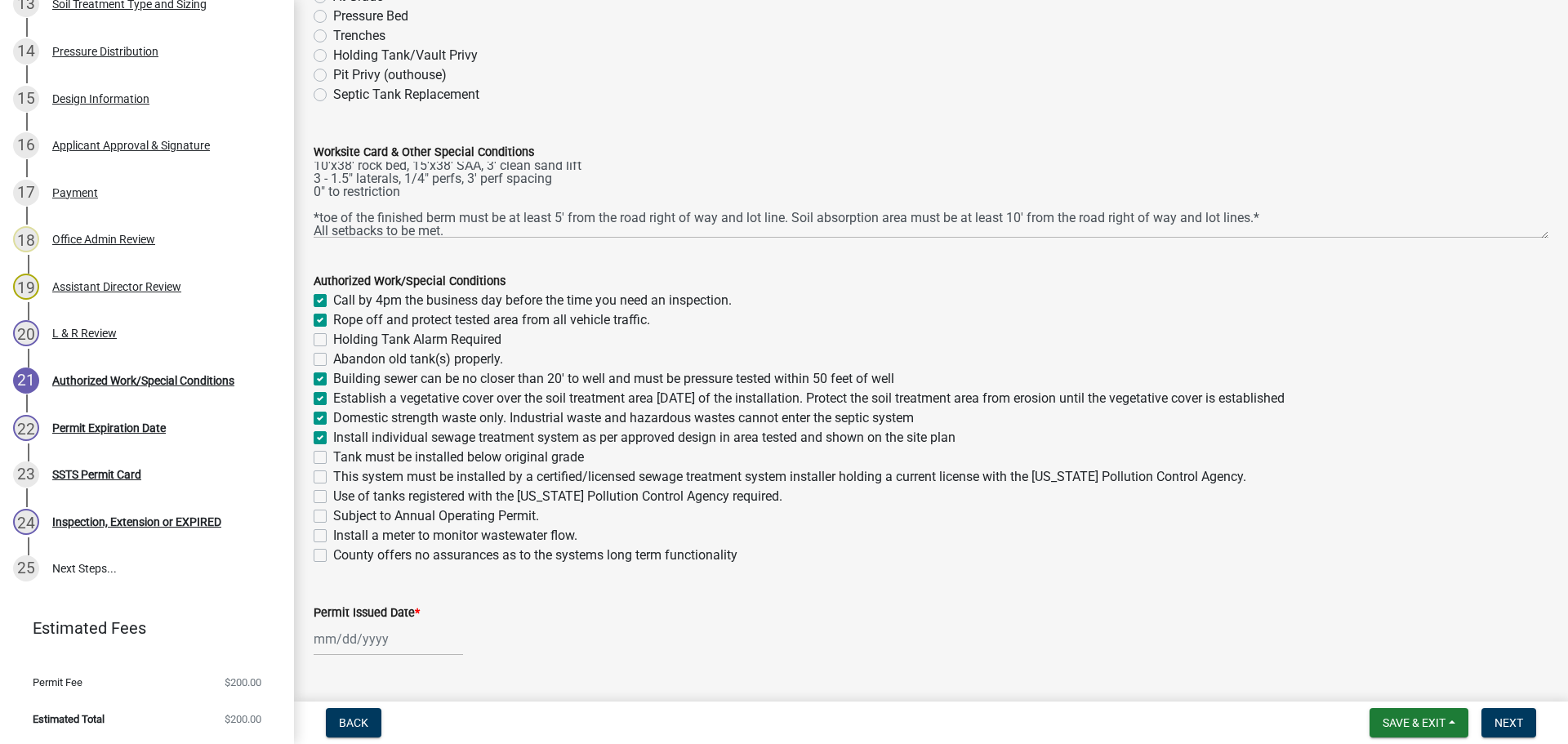
checkbox input "false"
click at [333, 459] on label "Tank must be installed below original grade" at bounding box center [458, 457] width 251 height 20
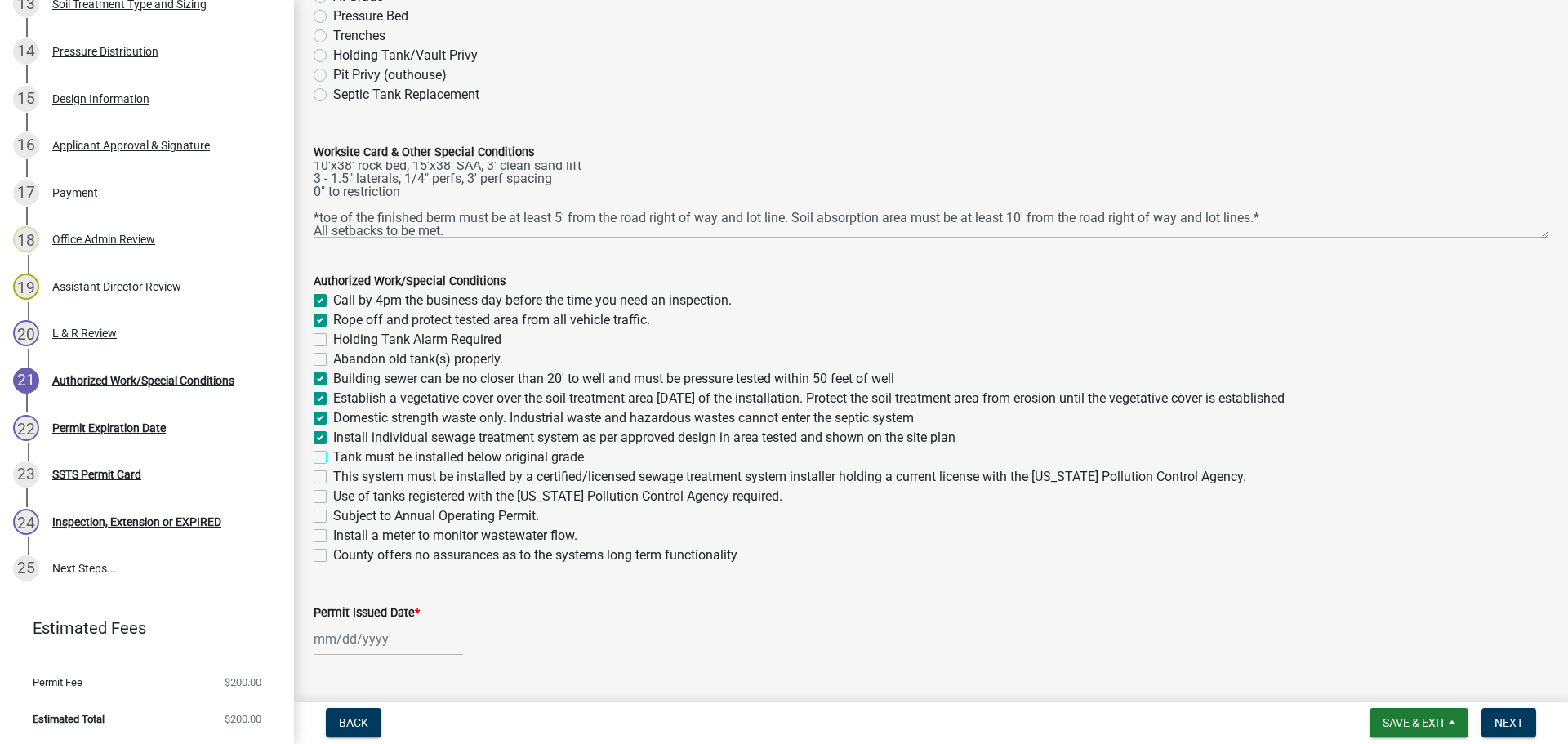
click at [333, 458] on input "Tank must be installed below original grade" at bounding box center [338, 452] width 10 height 10
checkbox input "true"
checkbox input "false"
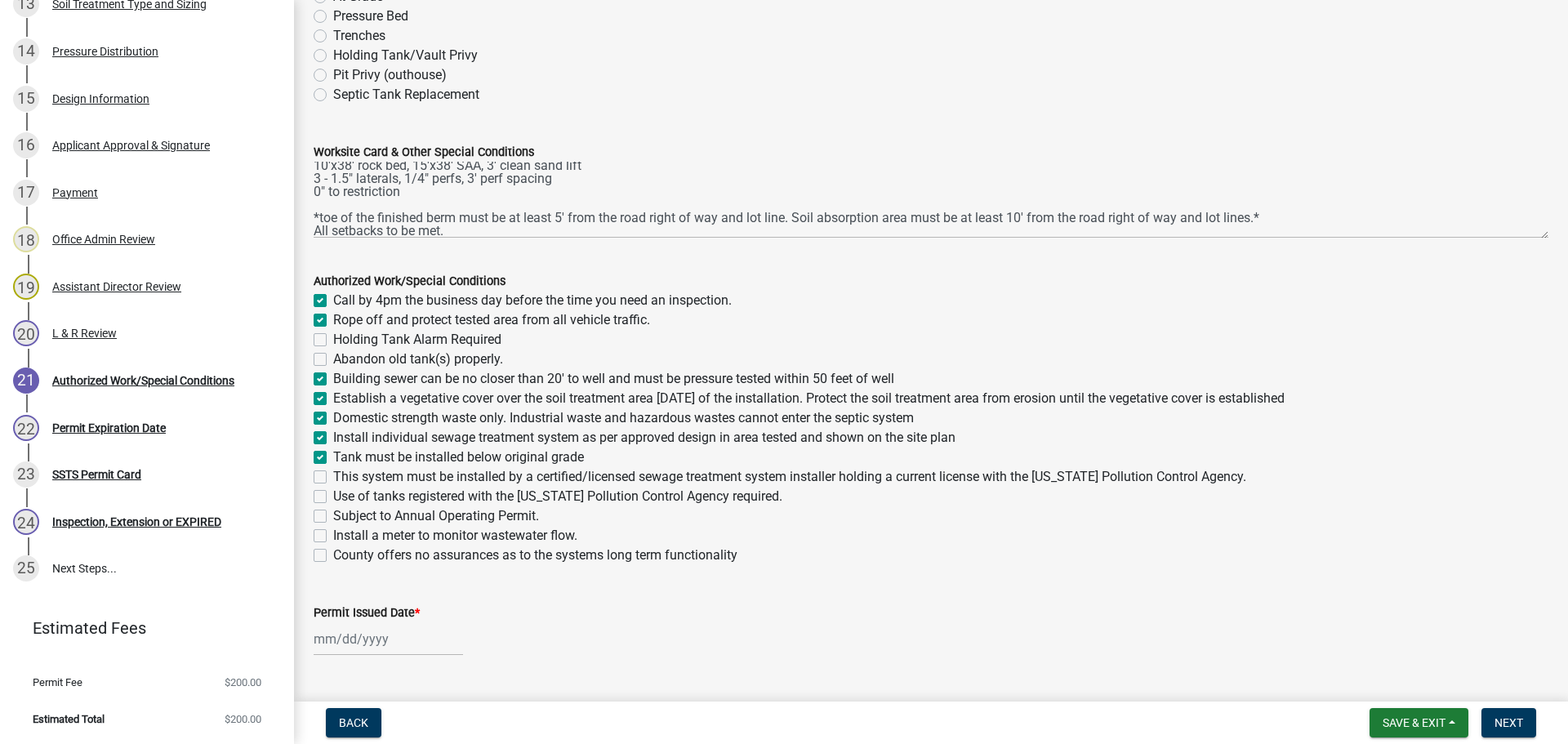
checkbox input "false"
checkbox input "true"
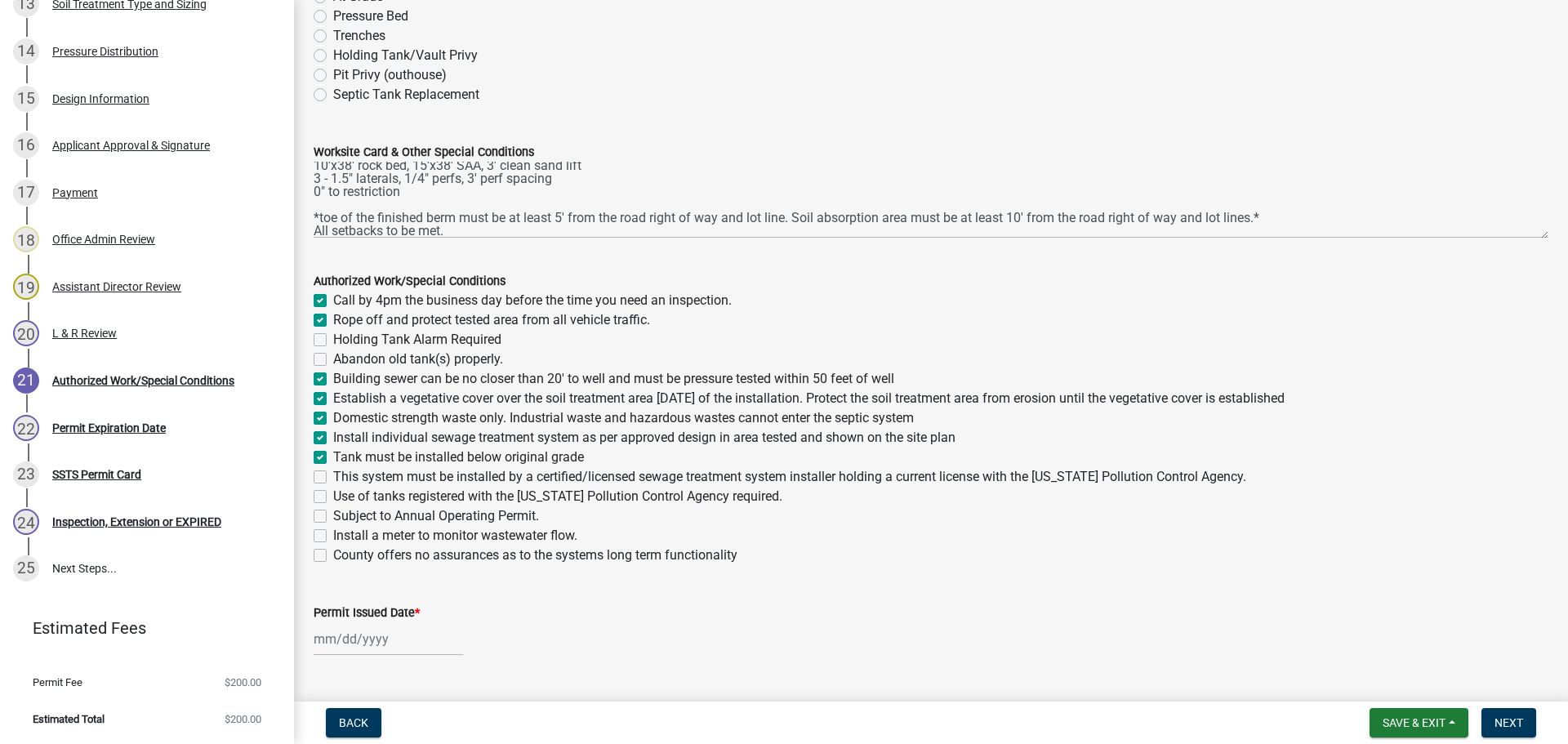
checkbox input "true"
checkbox input "false"
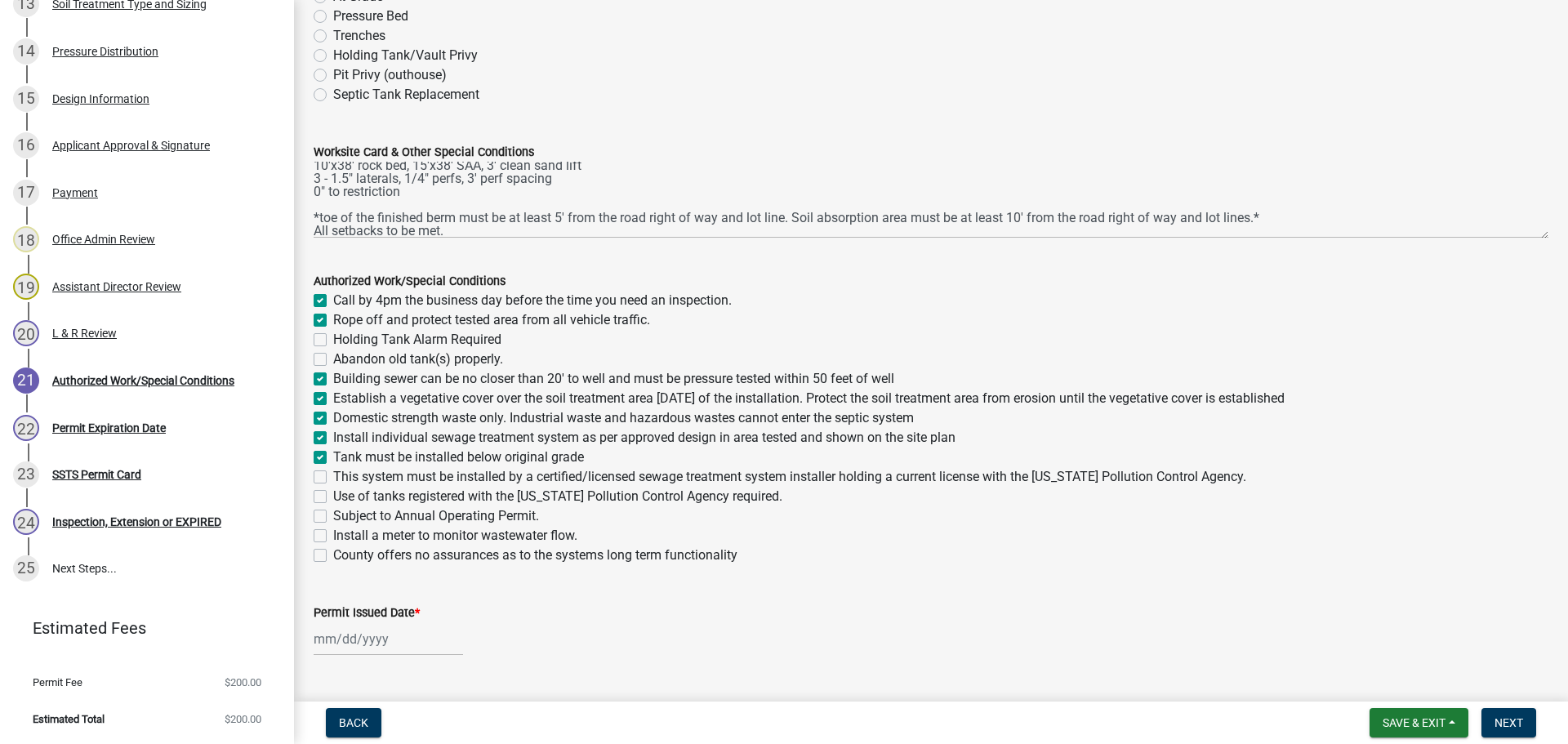
checkbox input "false"
click at [333, 474] on label "This system must be installed by a certified/licensed sewage treatment system i…" at bounding box center [790, 476] width 913 height 20
click at [333, 474] on input "This system must be installed by a certified/licensed sewage treatment system i…" at bounding box center [338, 472] width 10 height 10
checkbox input "true"
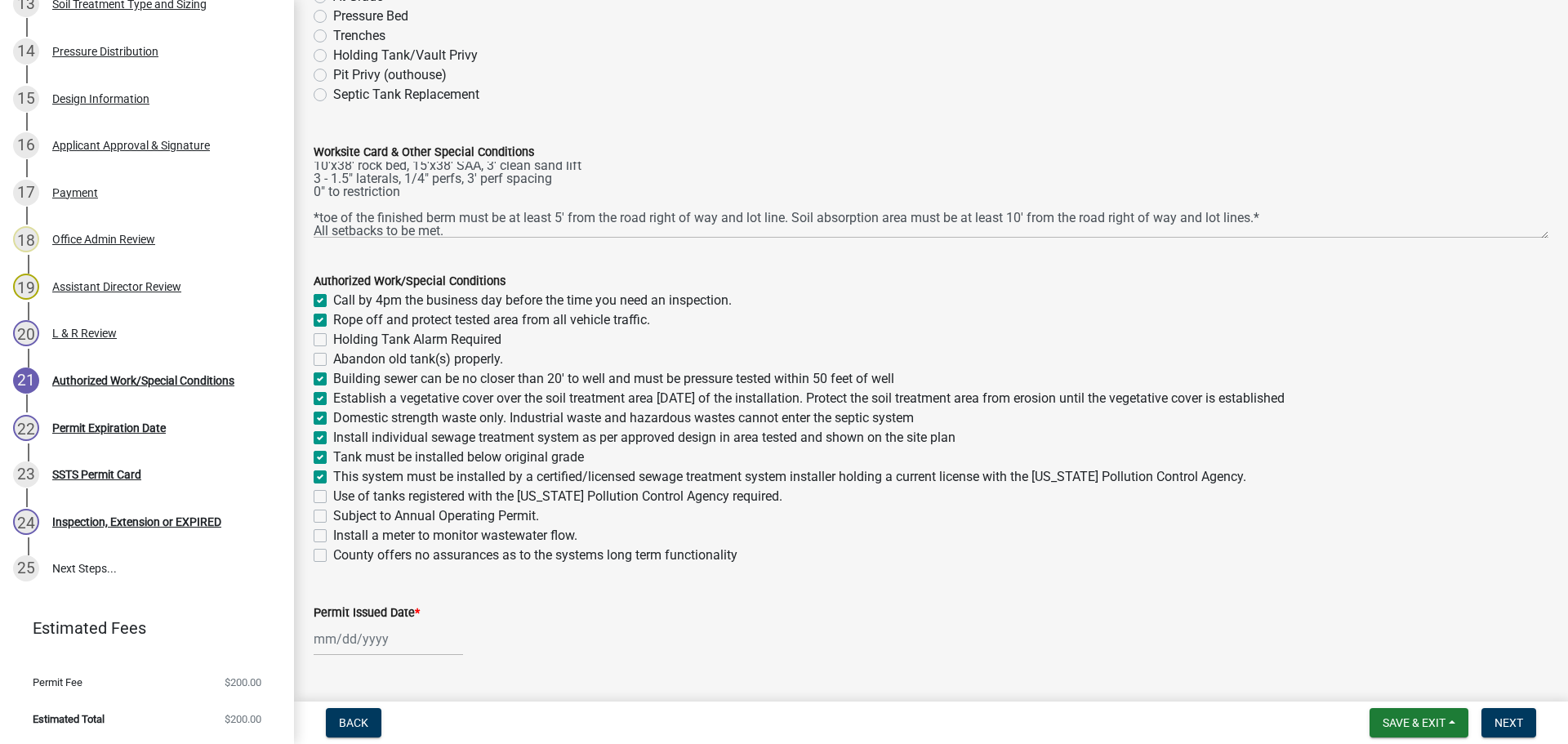
checkbox input "true"
checkbox input "false"
checkbox input "true"
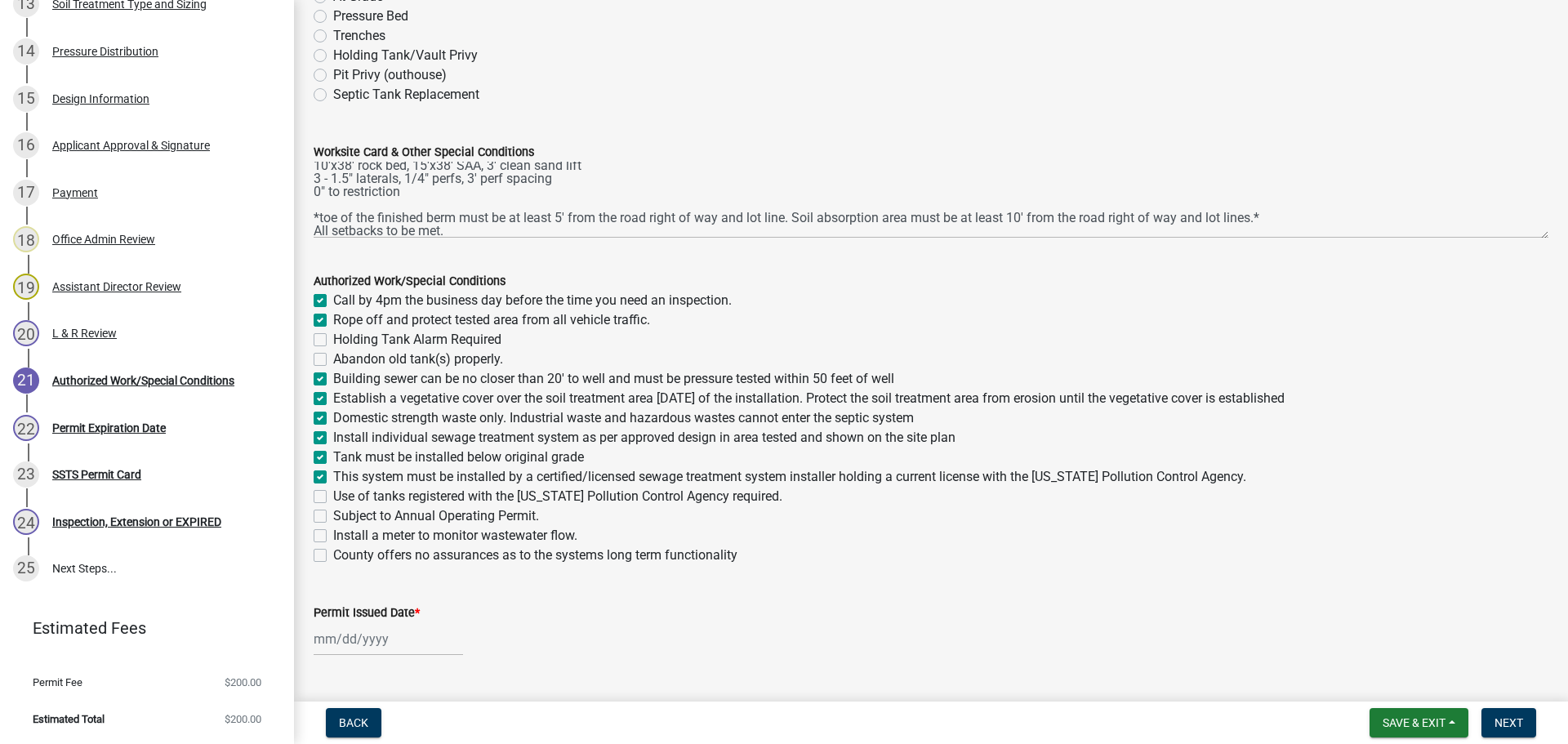
checkbox input "true"
checkbox input "false"
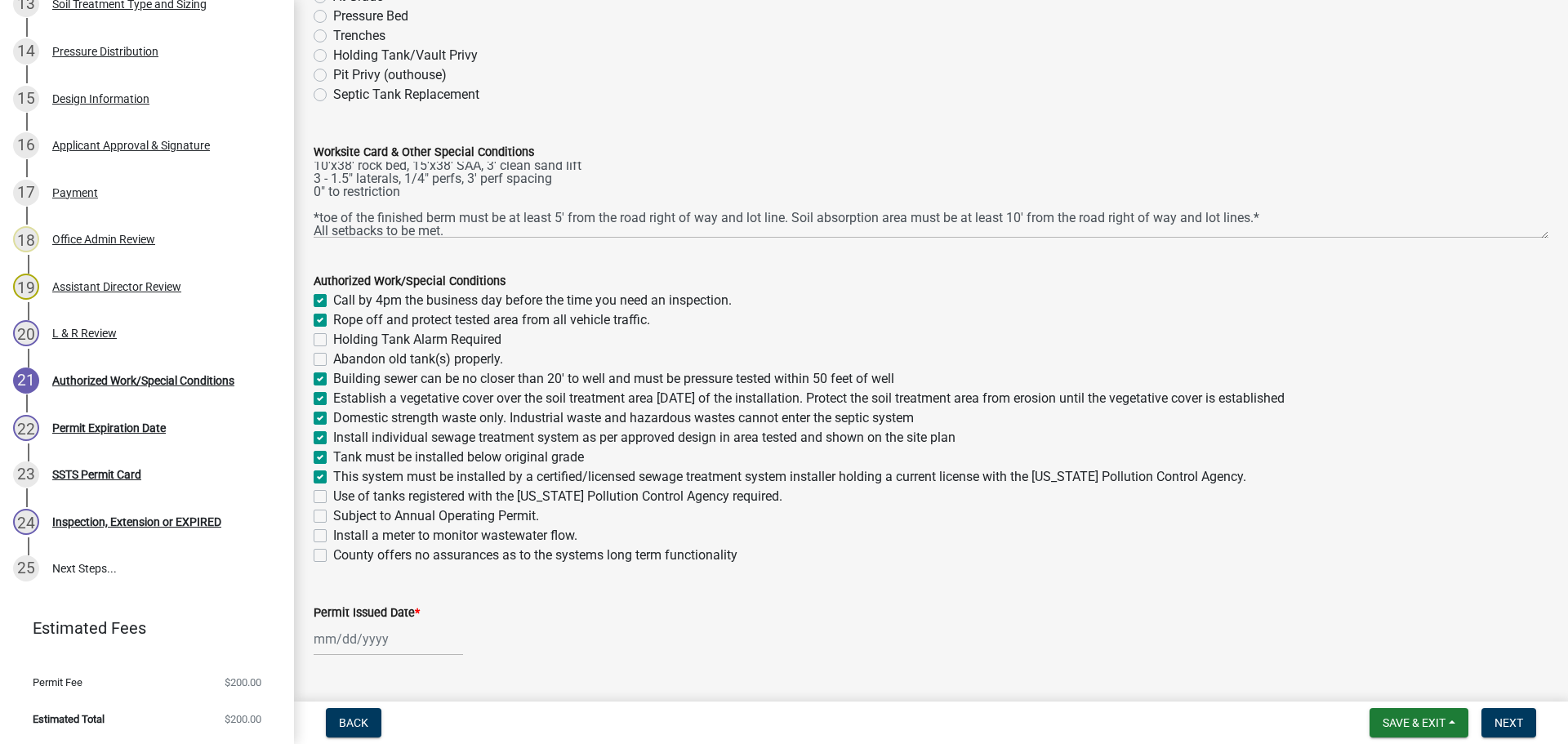
checkbox input "false"
click at [333, 493] on label "Use of tanks registered with the Minnesota Pollution Control Agency required." at bounding box center [558, 496] width 449 height 20
click at [333, 493] on input "Use of tanks registered with the Minnesota Pollution Control Agency required." at bounding box center [338, 491] width 10 height 10
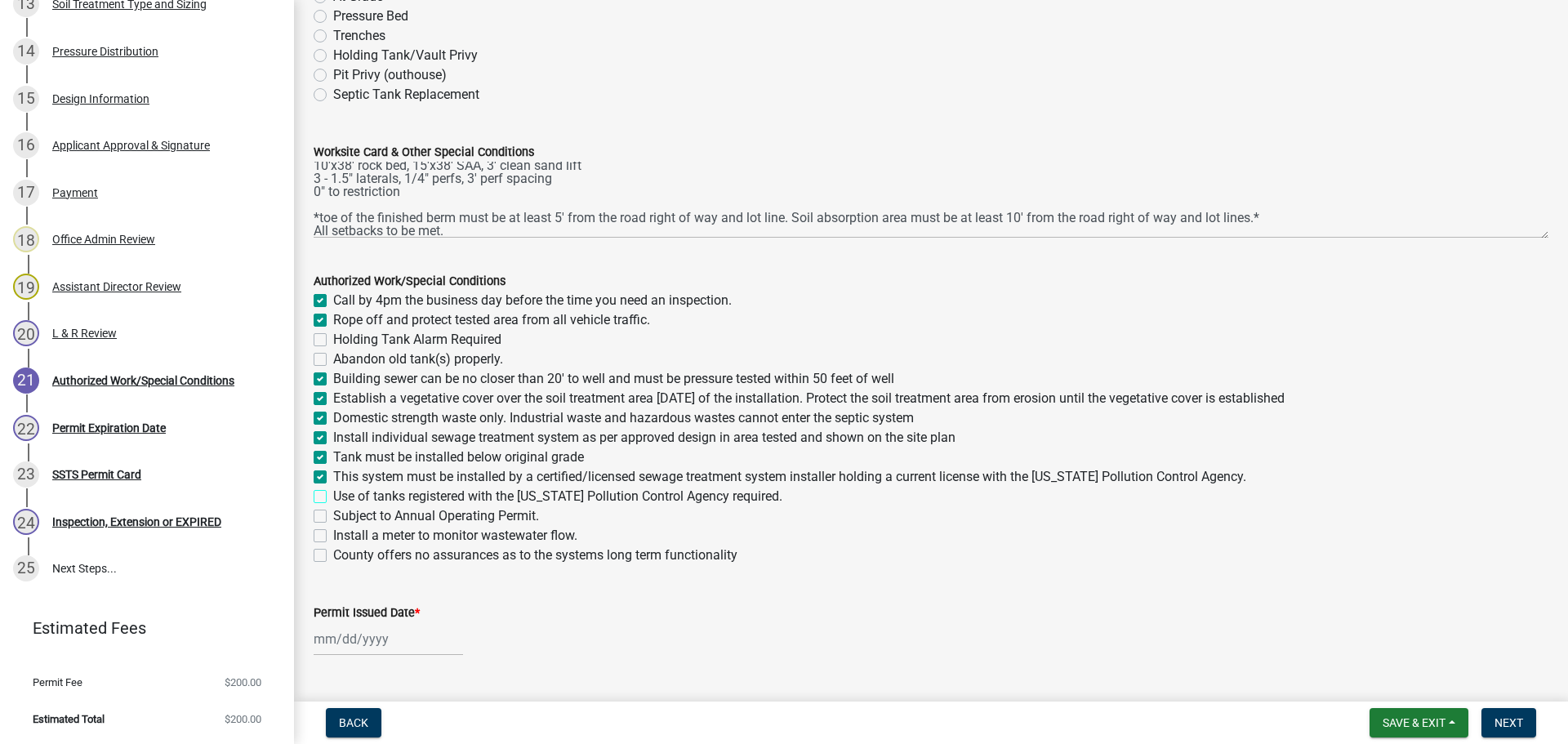
checkbox input "true"
checkbox input "false"
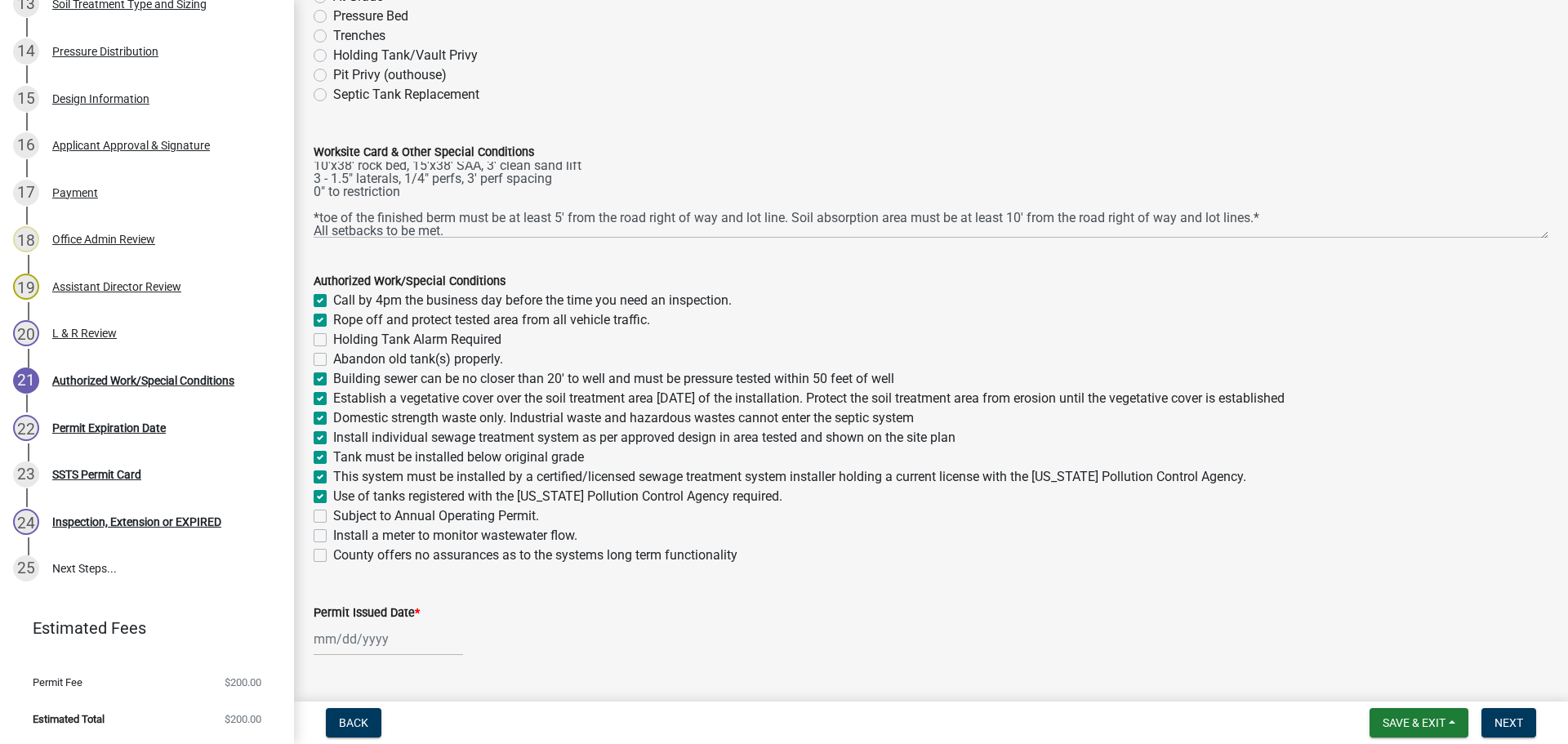
checkbox input "true"
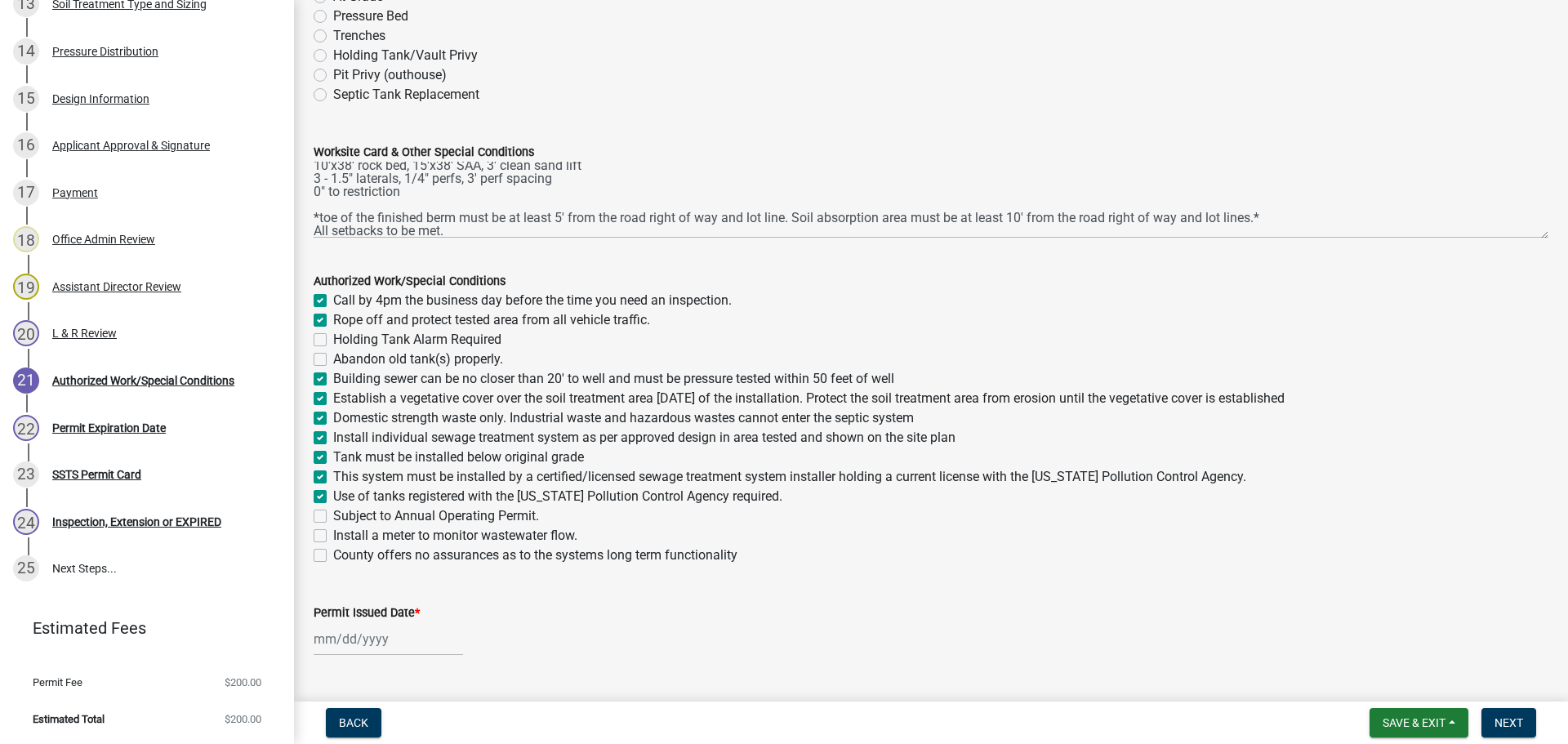
checkbox input "true"
checkbox input "false"
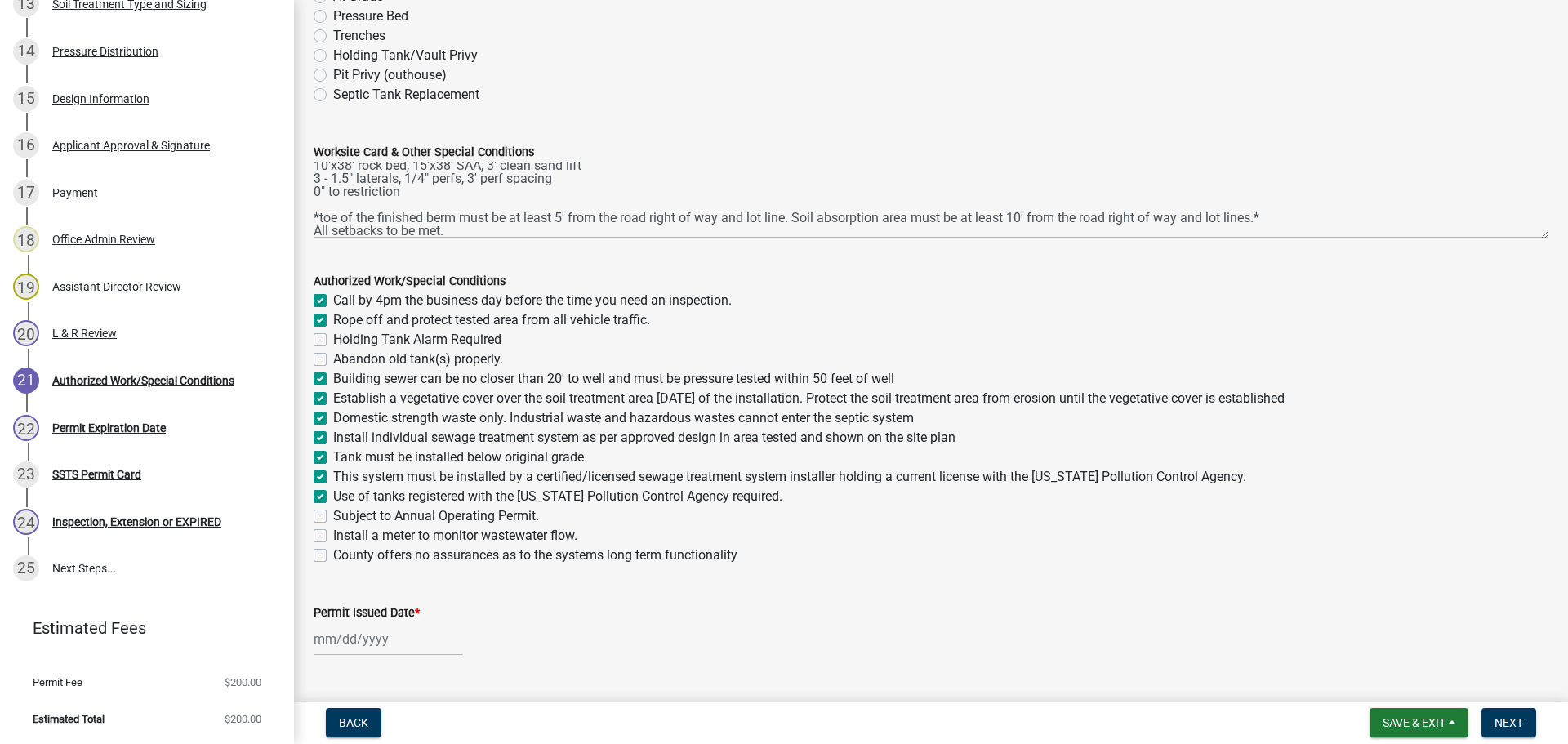
click at [333, 532] on label "Install a meter to monitor wastewater flow." at bounding box center [455, 535] width 244 height 20
click at [333, 532] on input "Install a meter to monitor wastewater flow." at bounding box center [338, 531] width 10 height 10
checkbox input "true"
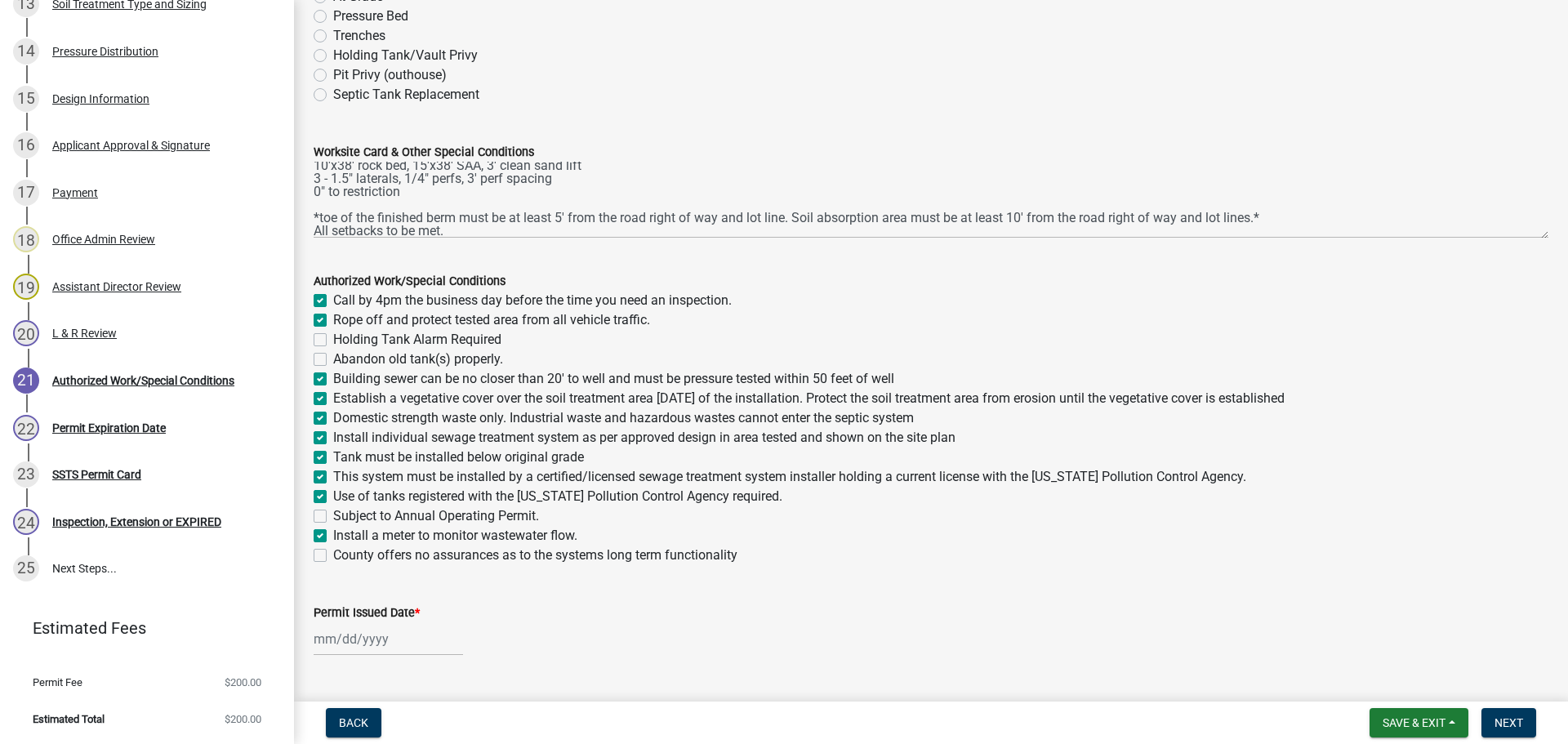
checkbox input "false"
checkbox input "true"
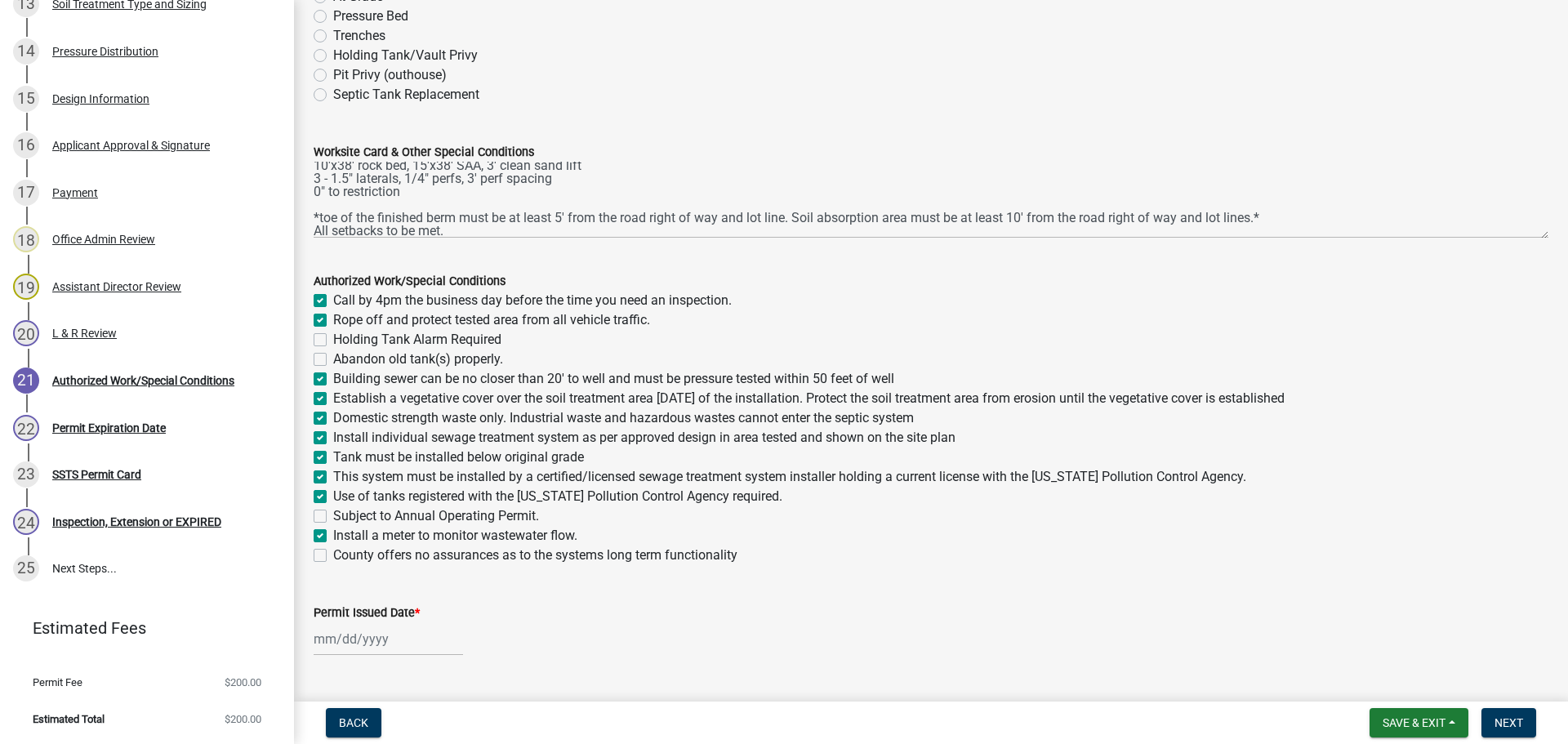
checkbox input "true"
checkbox input "false"
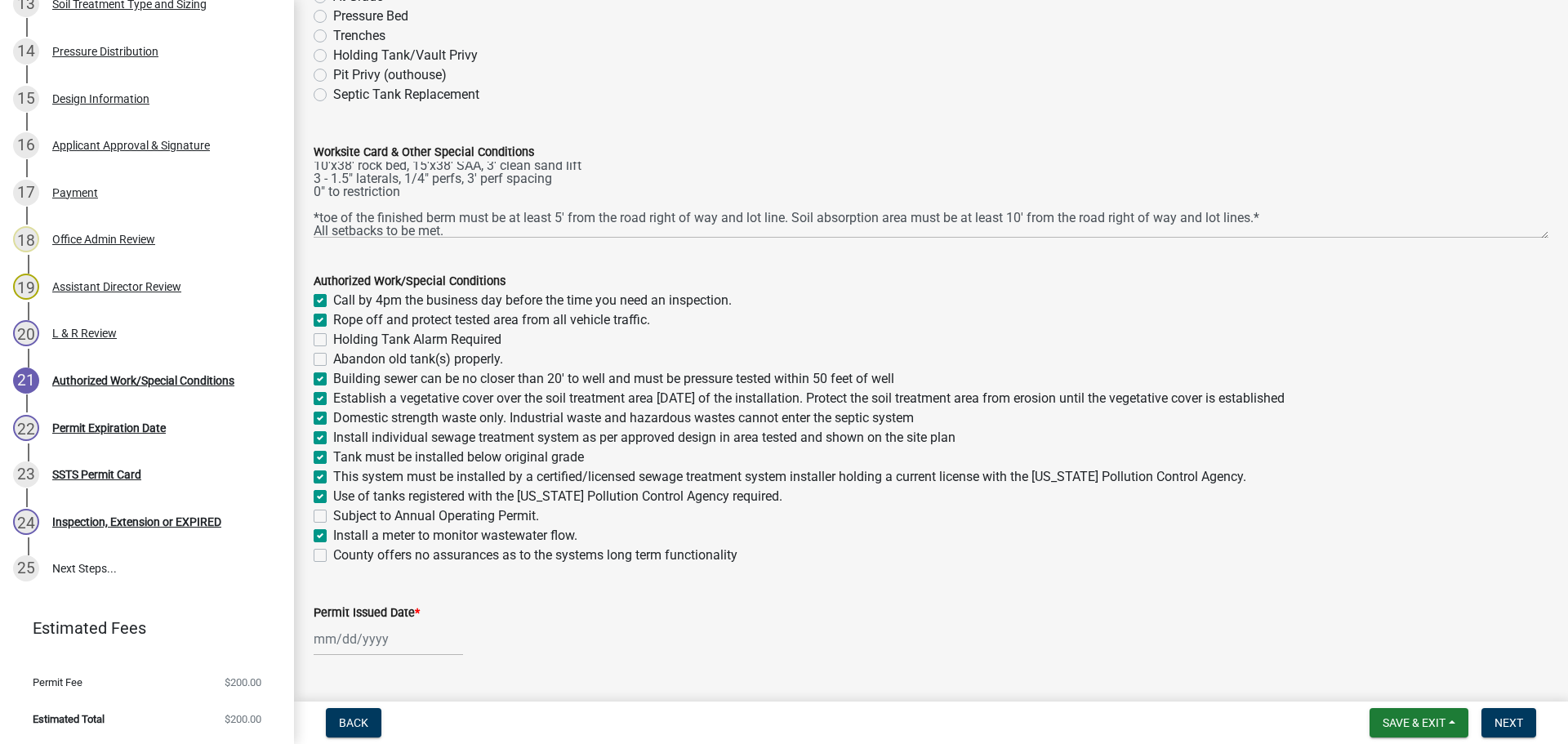
checkbox input "true"
click at [333, 554] on label "County offers no assurances as to the systems long term functionality" at bounding box center [535, 555] width 404 height 20
click at [333, 554] on input "County offers no assurances as to the systems long term functionality" at bounding box center [338, 551] width 10 height 10
checkbox input "true"
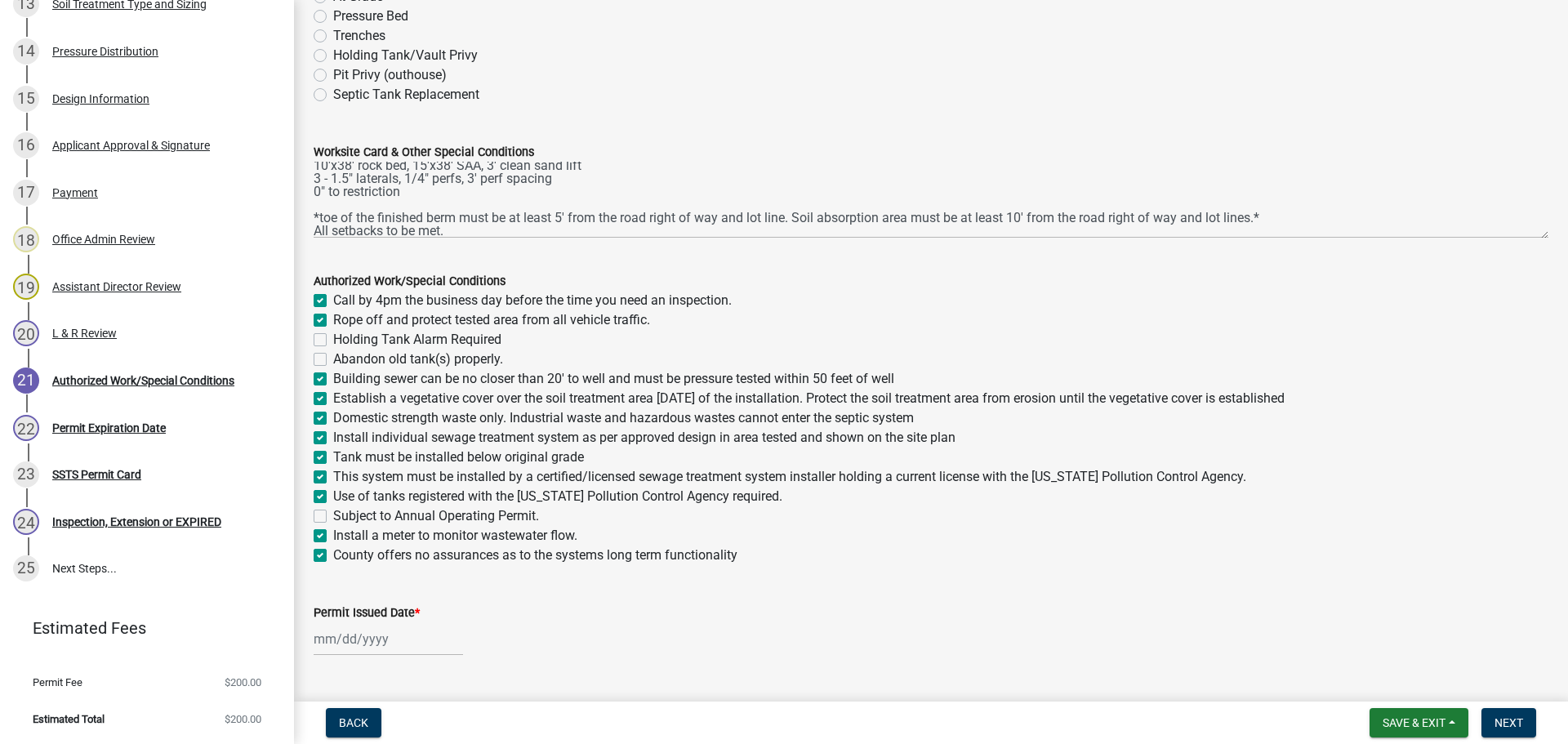
checkbox input "true"
checkbox input "false"
checkbox input "true"
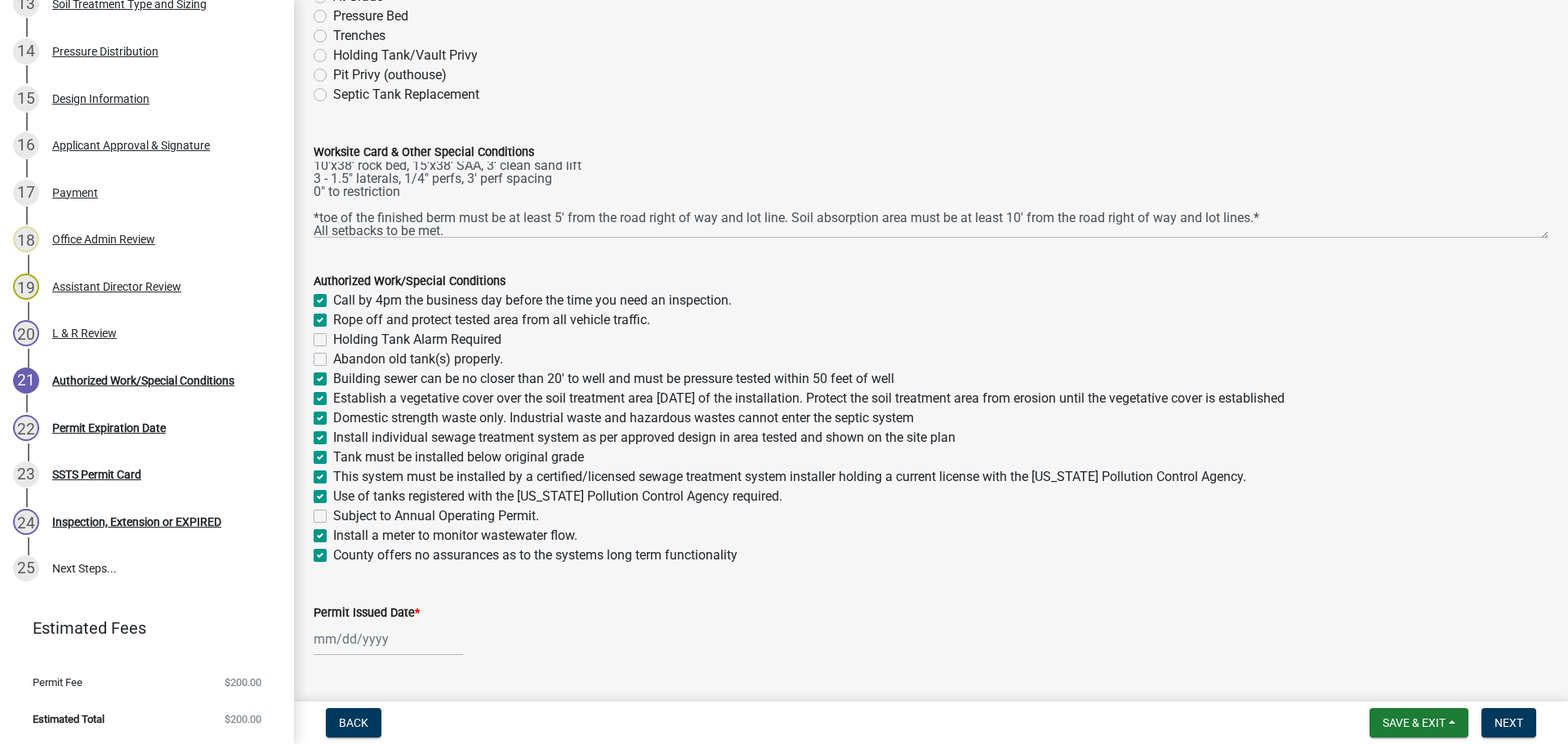
checkbox input "true"
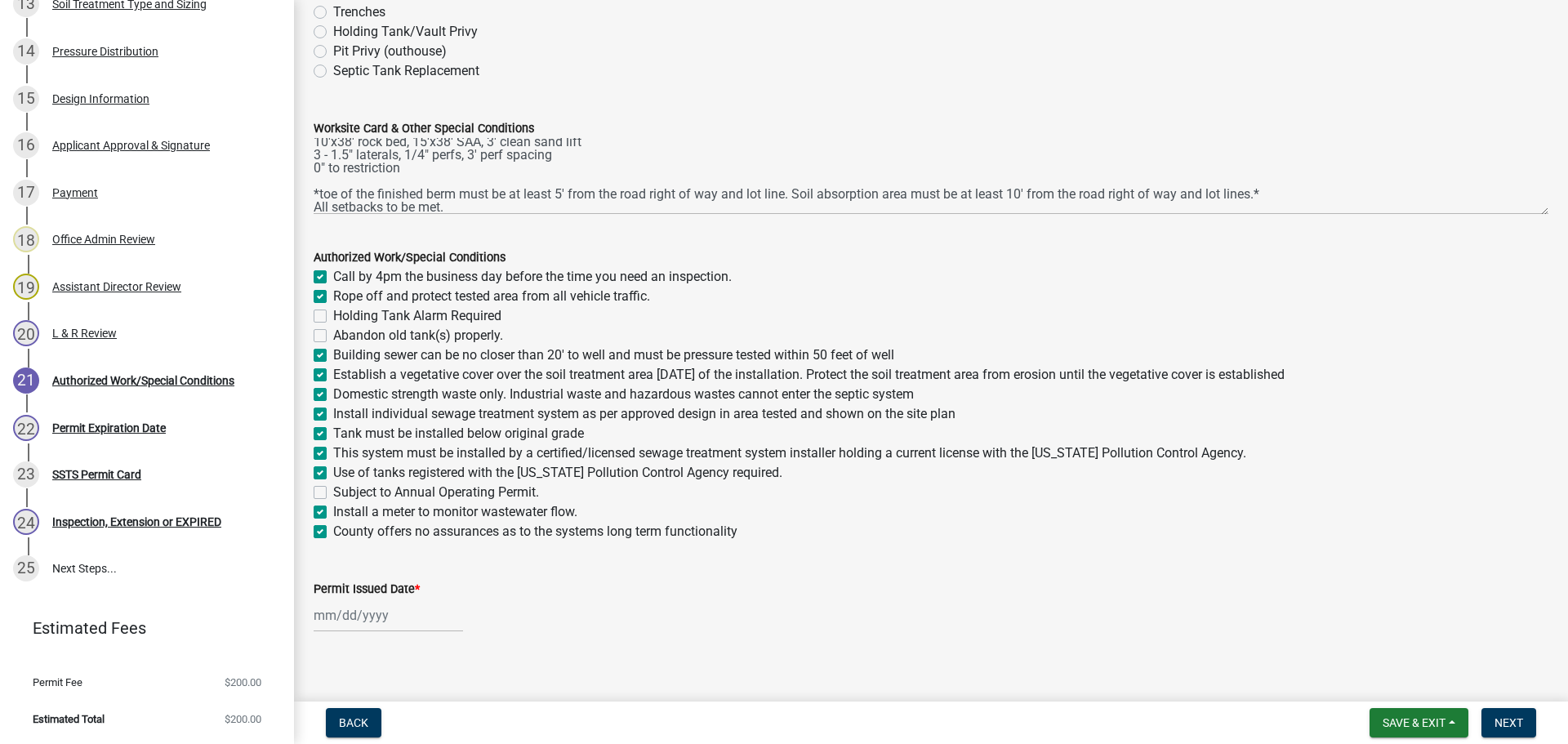
scroll to position [202, 0]
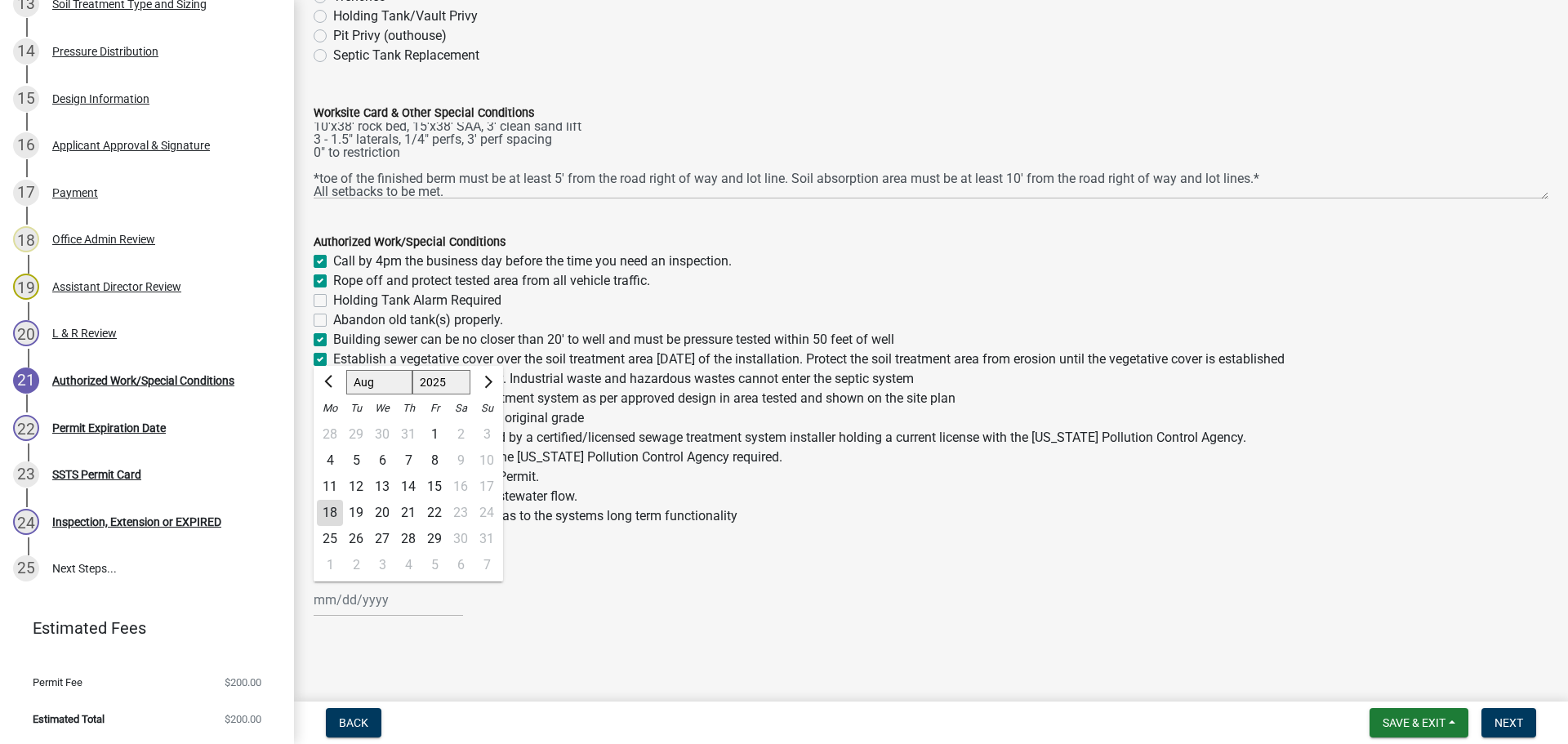
click at [392, 601] on input "Permit Issued Date *" at bounding box center [389, 599] width 150 height 33
click at [331, 510] on div "18" at bounding box center [330, 513] width 26 height 26
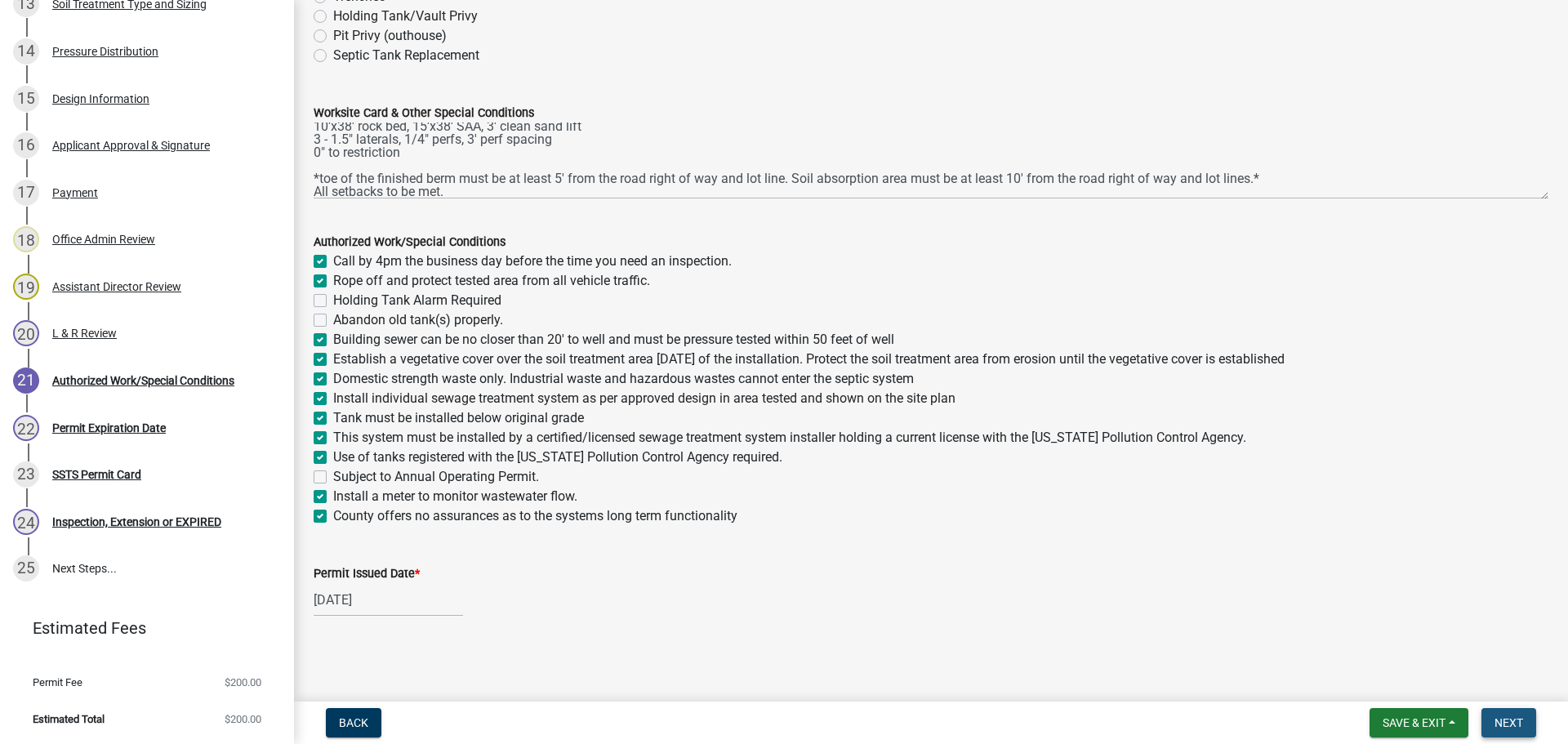
click at [1504, 714] on button "Next" at bounding box center [1508, 723] width 54 height 30
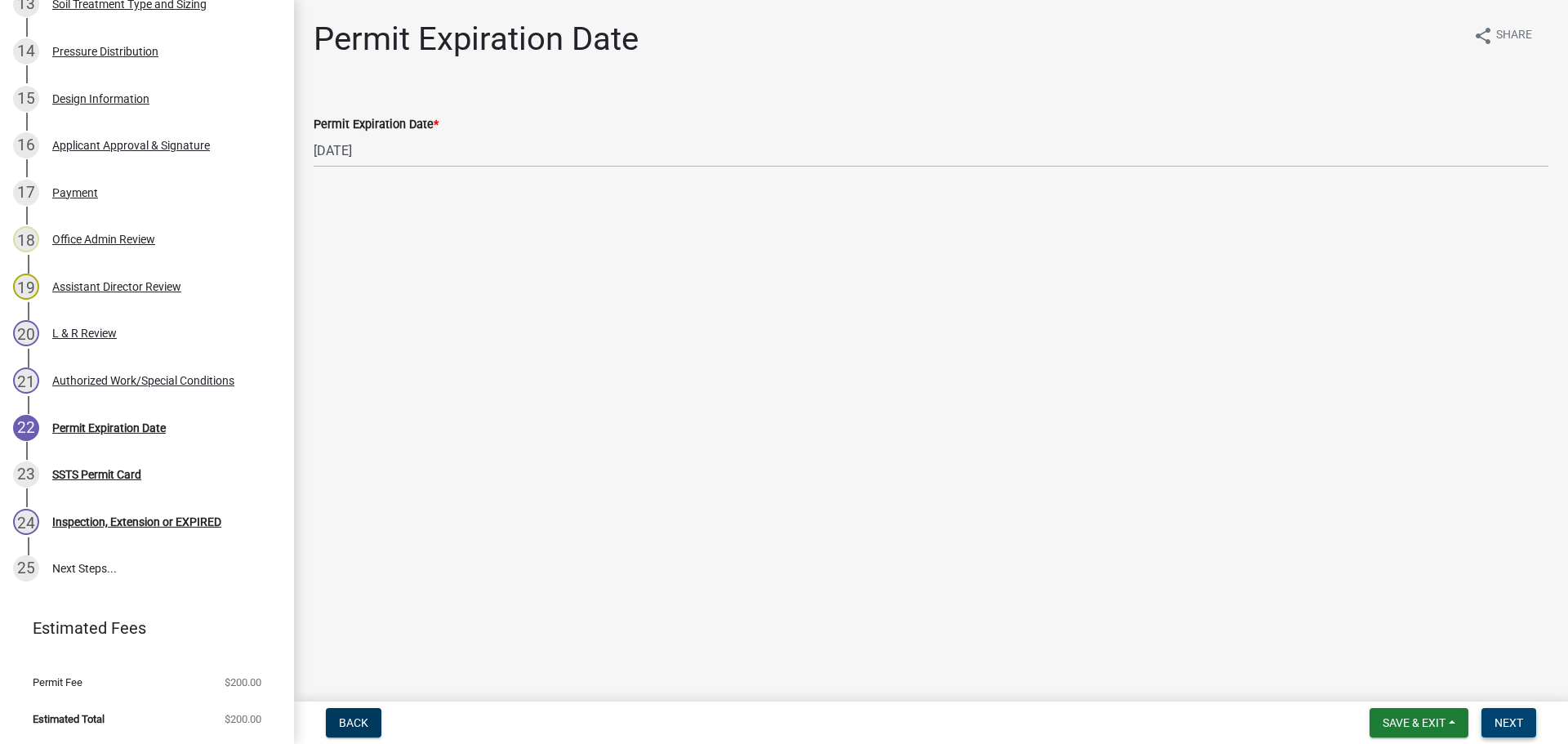
click at [1492, 718] on button "Next" at bounding box center [1508, 723] width 54 height 30
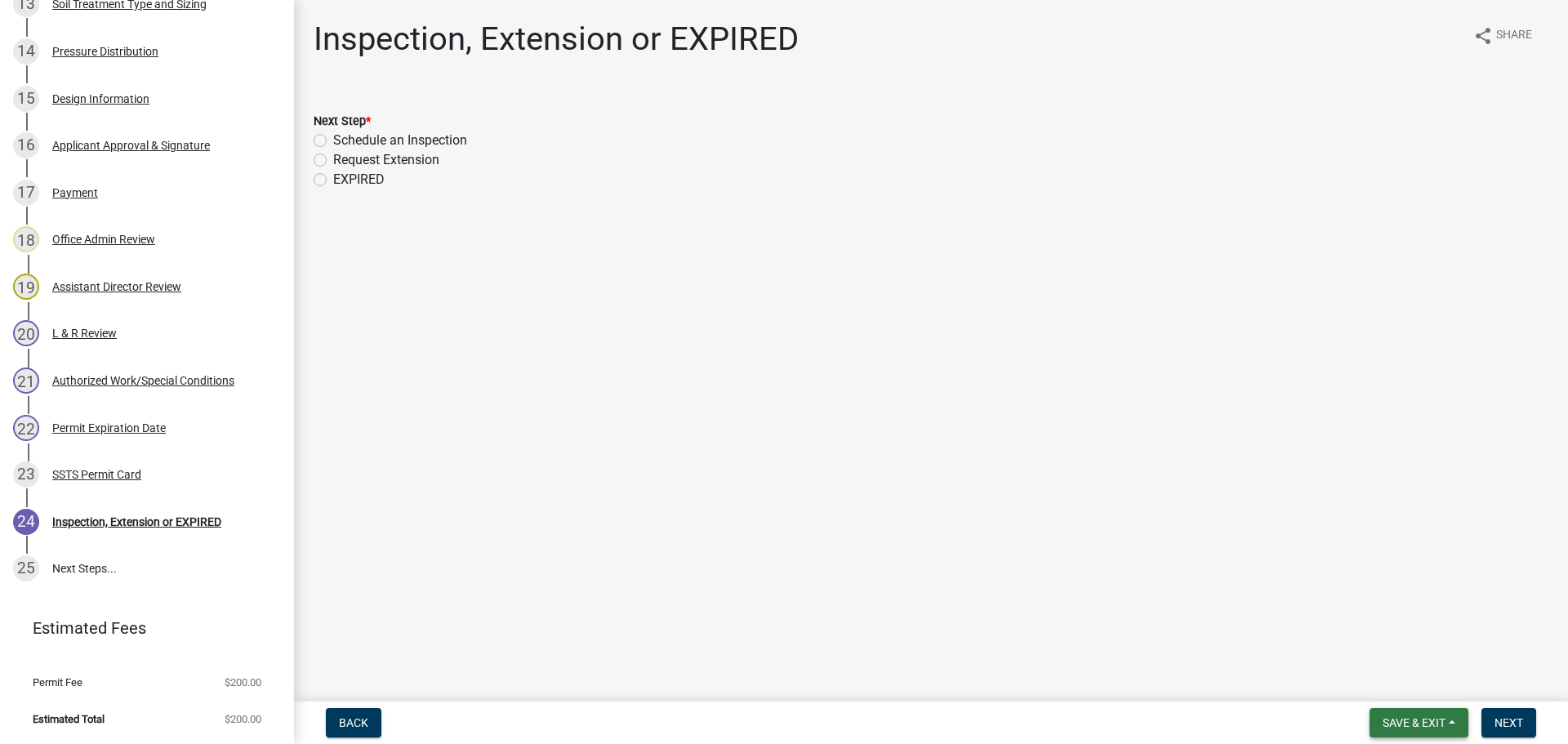
click at [1415, 718] on span "Save & Exit" at bounding box center [1414, 722] width 63 height 13
click at [1398, 685] on button "Save & Exit" at bounding box center [1403, 680] width 131 height 39
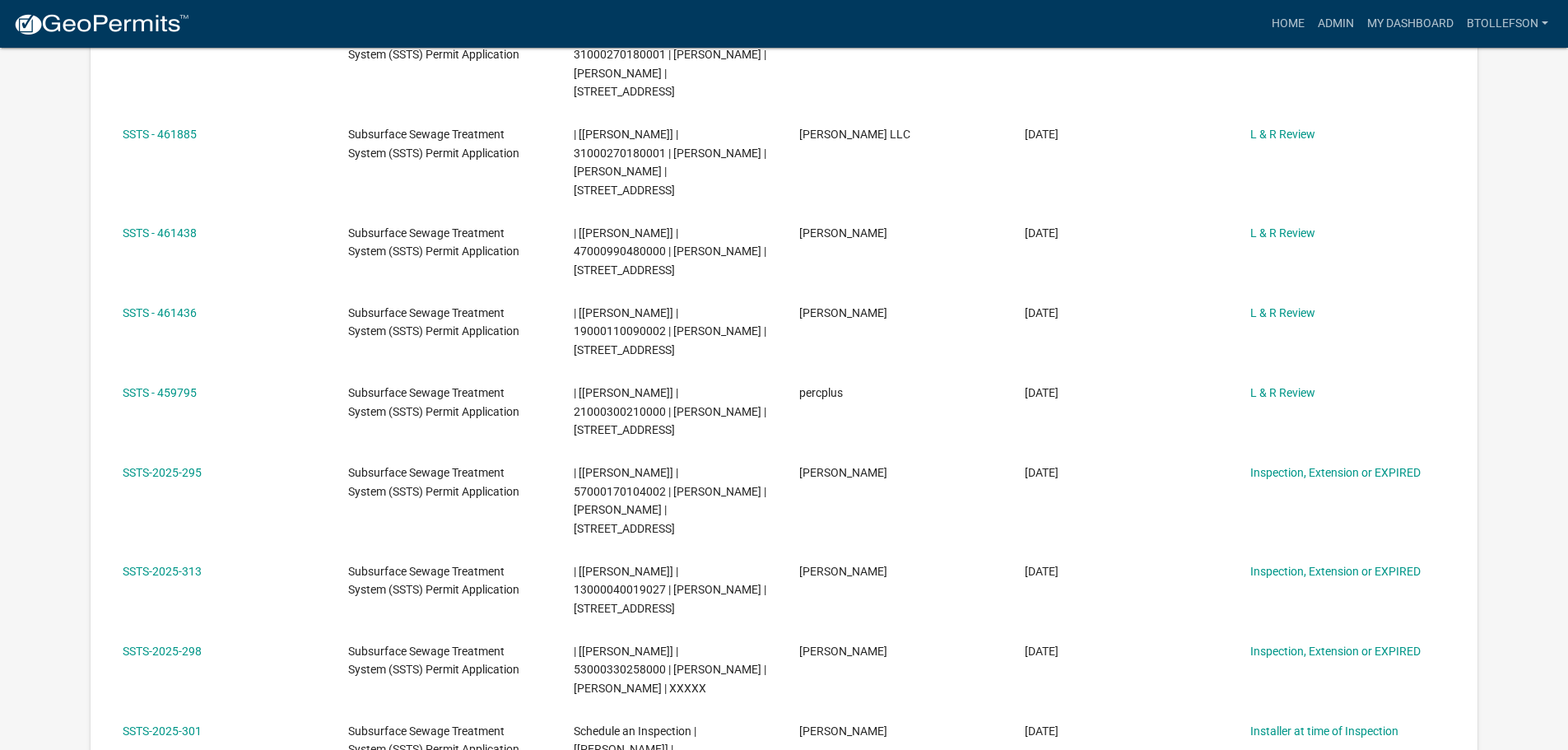
scroll to position [741, 0]
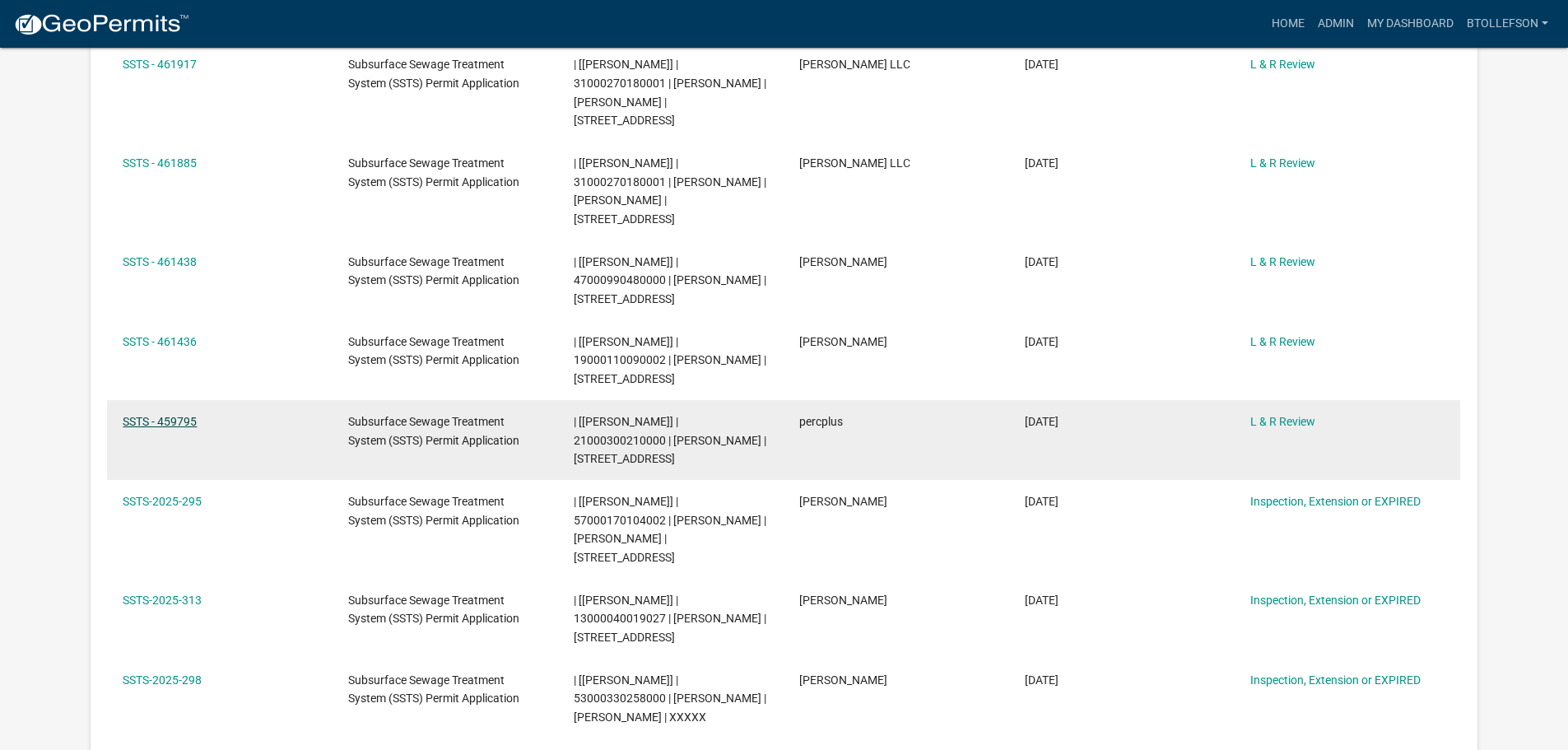
click at [190, 415] on link "SSTS - 459795" at bounding box center [159, 421] width 74 height 13
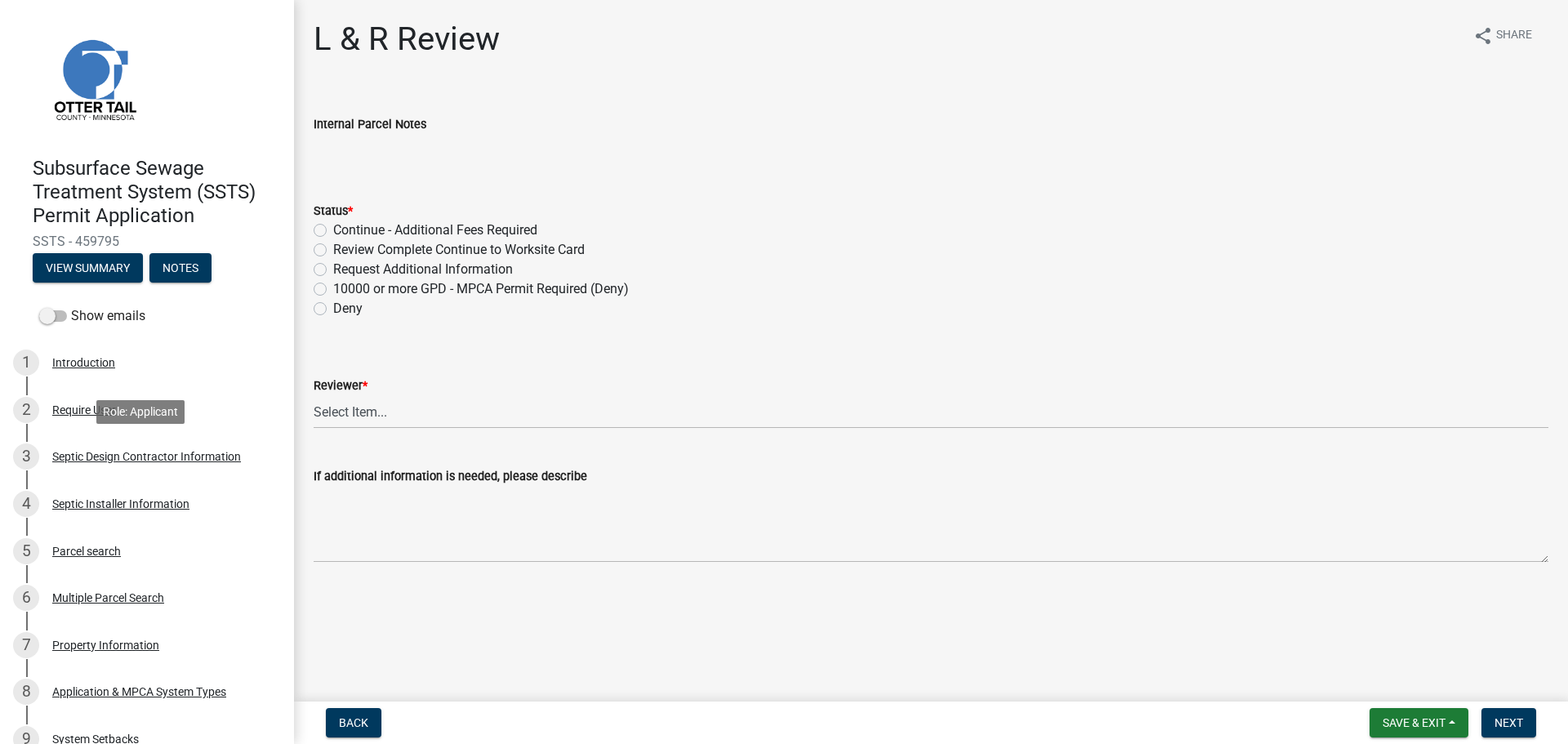
click at [170, 455] on div "Septic Design Contractor Information" at bounding box center [146, 456] width 189 height 11
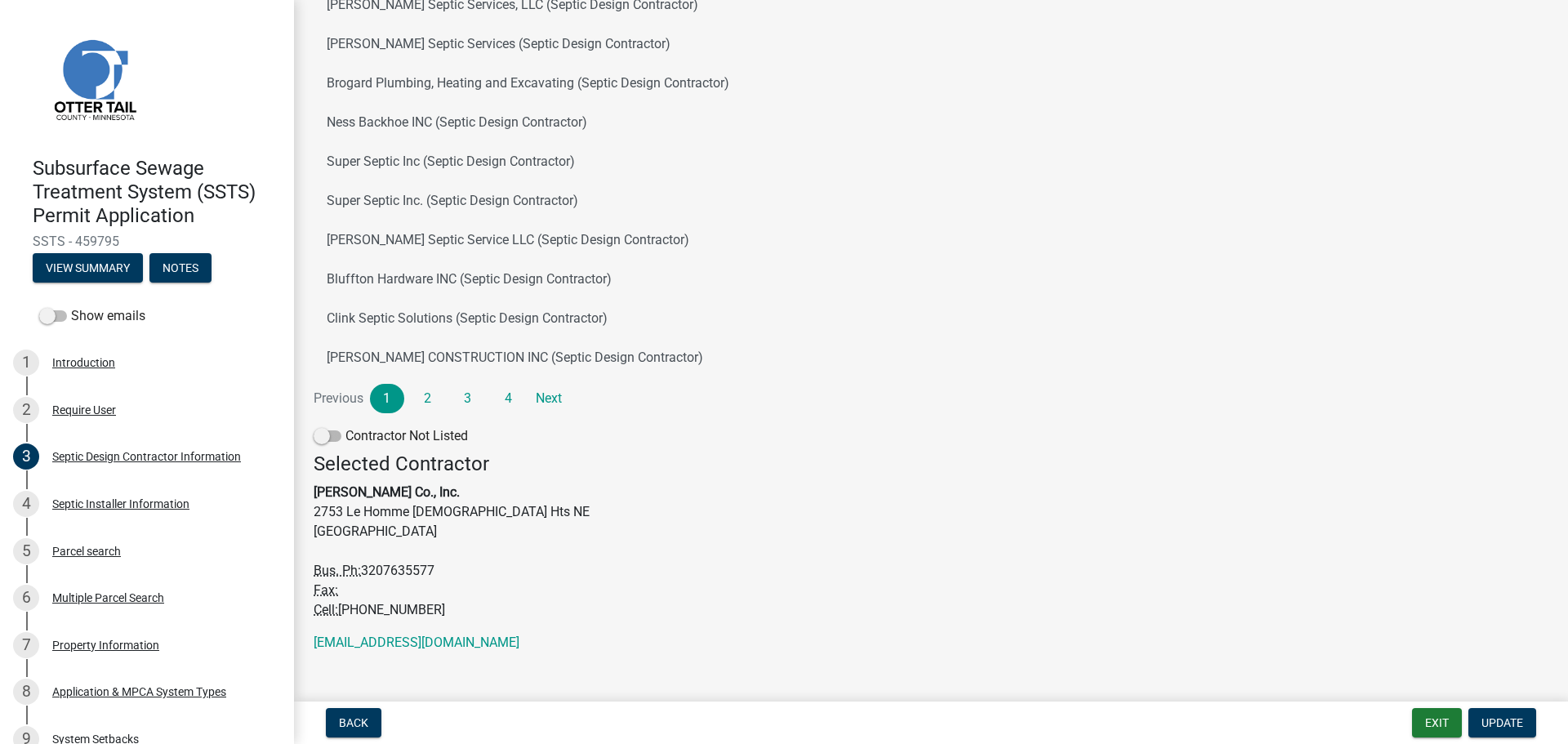
scroll to position [203, 0]
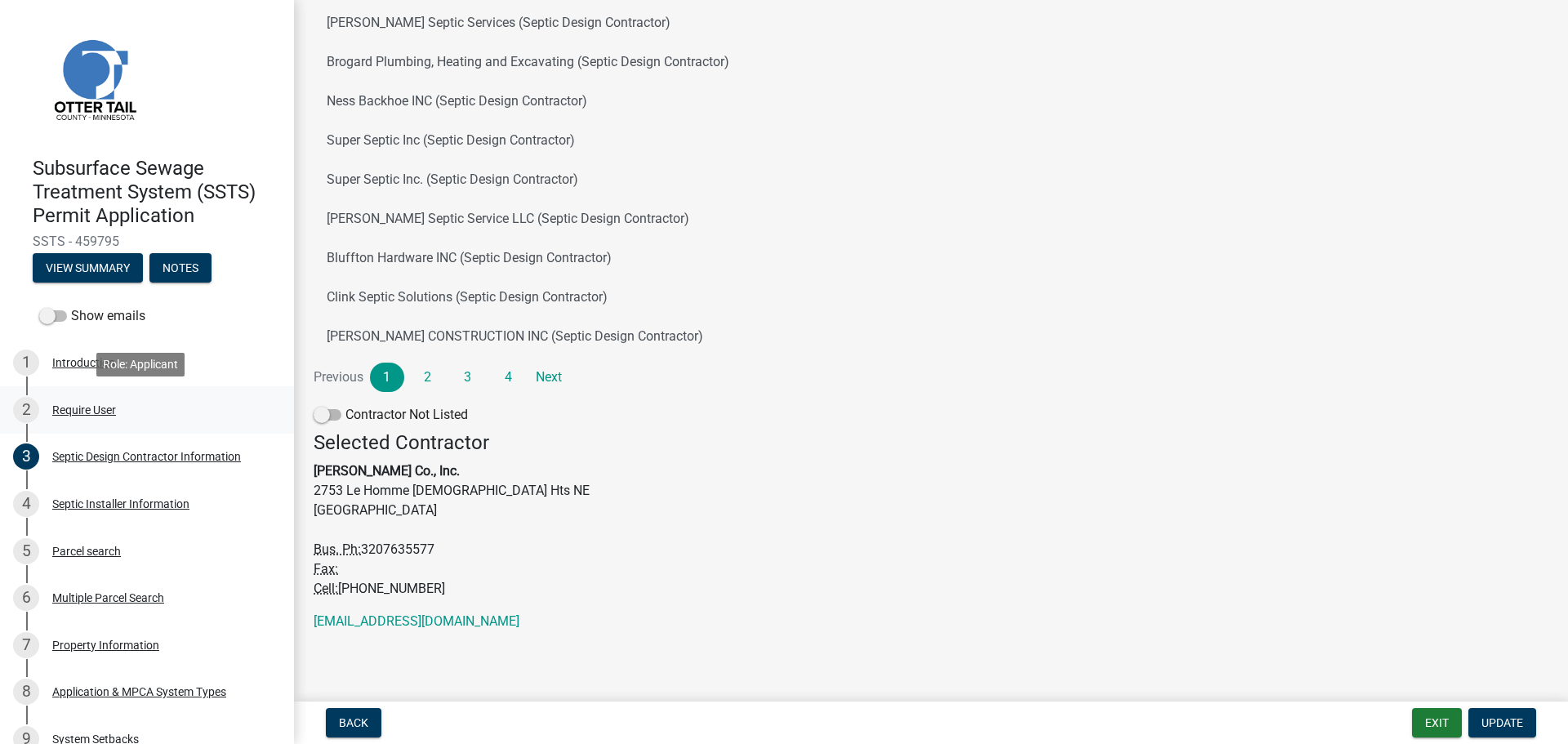
click at [85, 407] on div "Require User" at bounding box center [83, 409] width 64 height 11
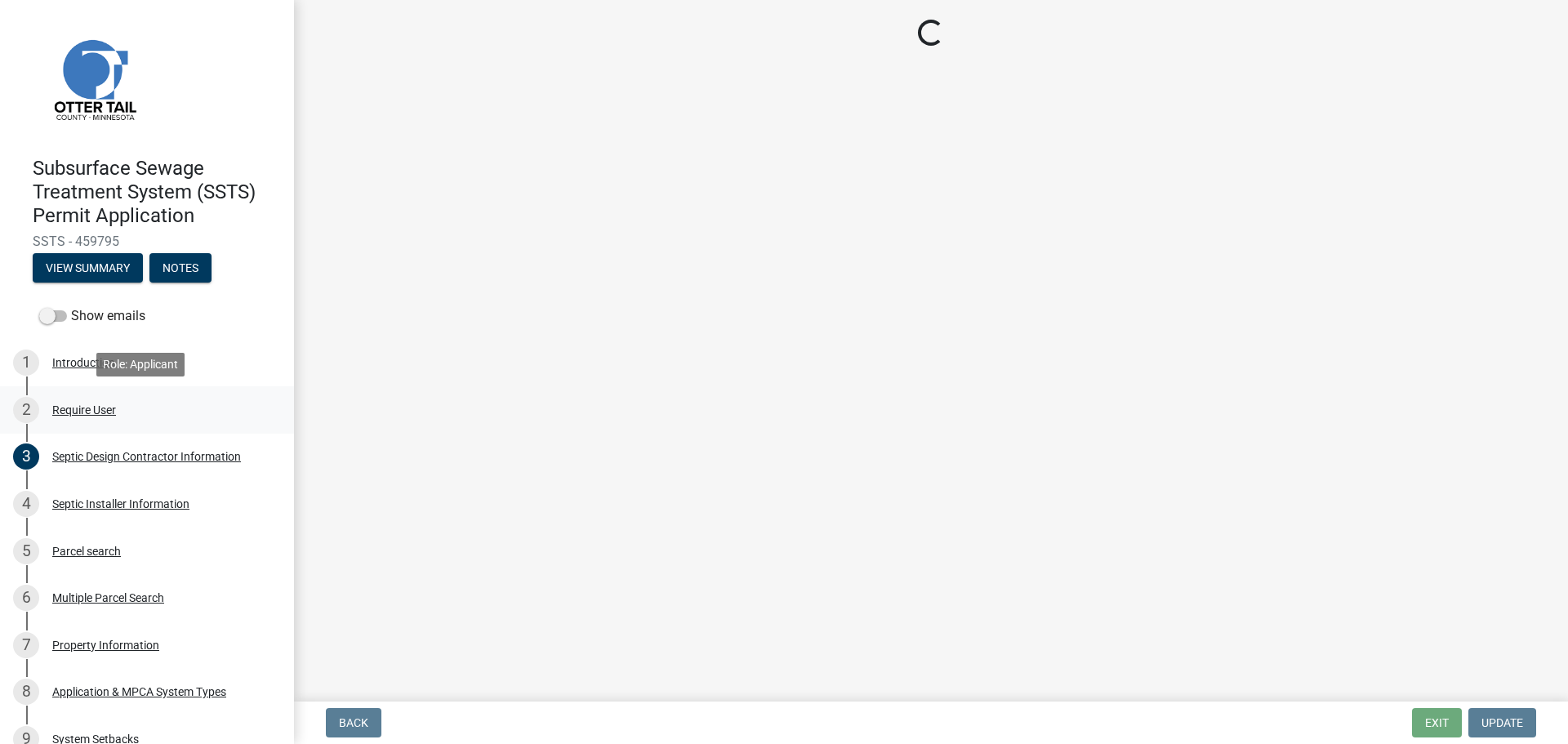
scroll to position [0, 0]
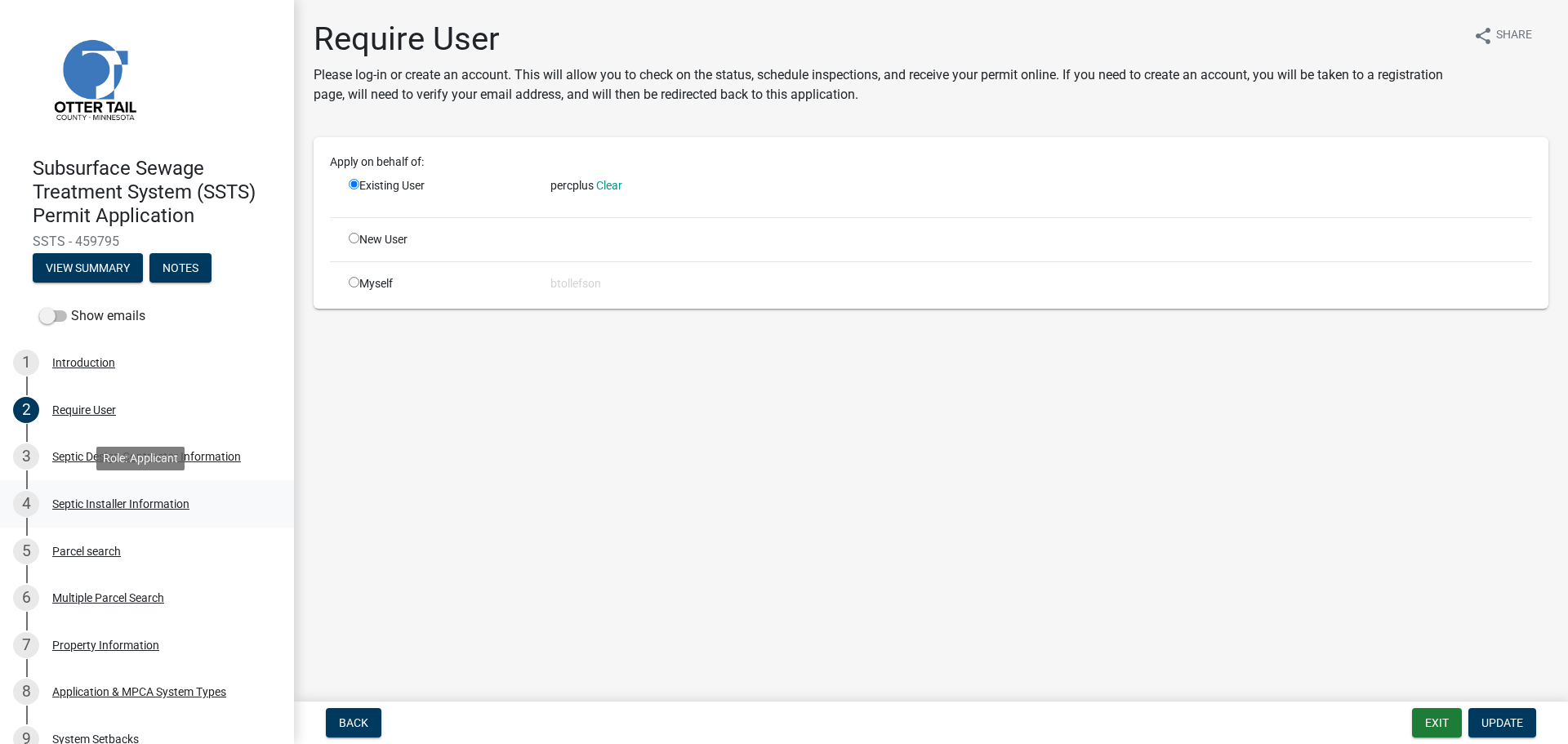
click at [122, 499] on div "Septic Installer Information" at bounding box center [120, 503] width 137 height 11
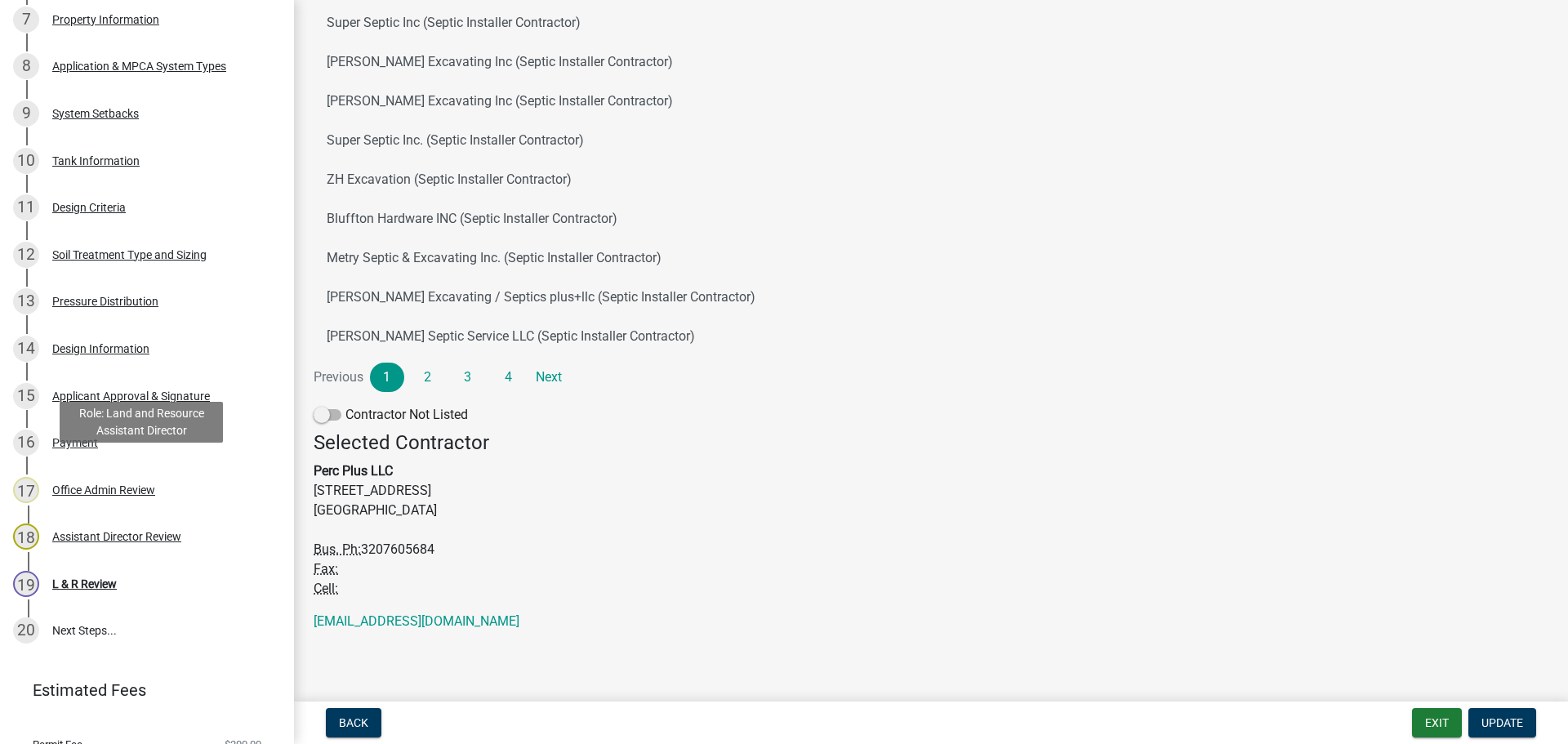
scroll to position [688, 0]
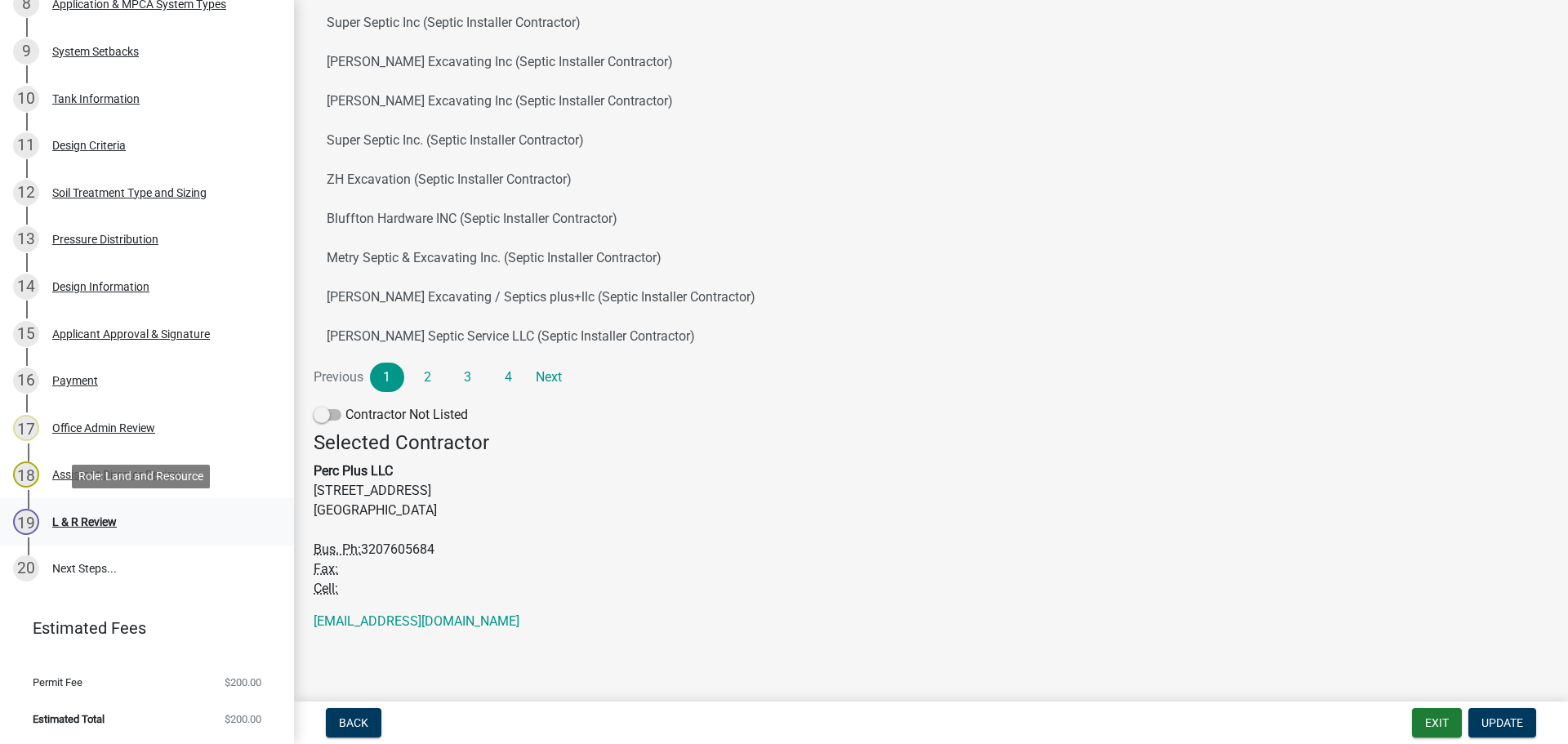
click at [127, 531] on div "19 L & R Review" at bounding box center [140, 521] width 255 height 26
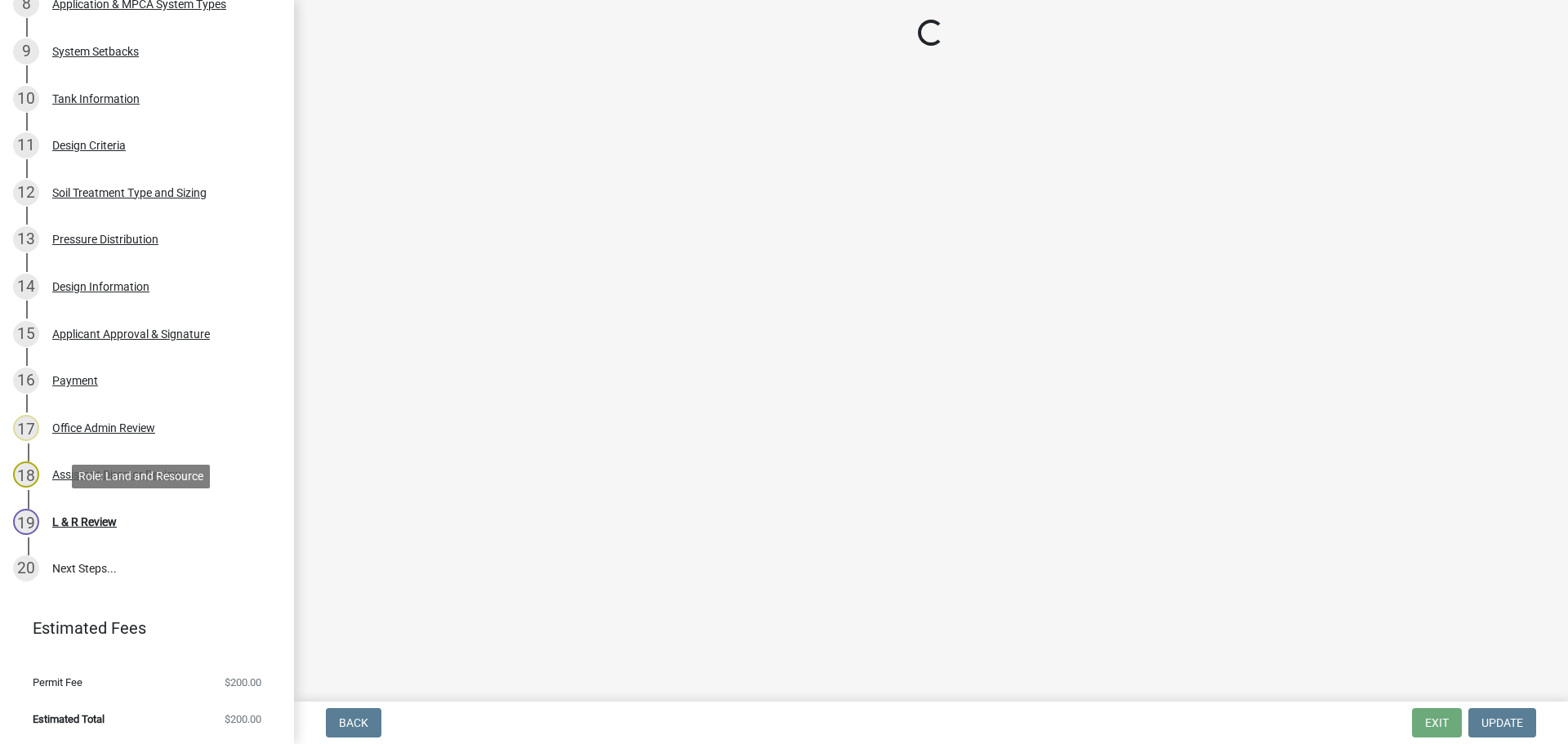
scroll to position [0, 0]
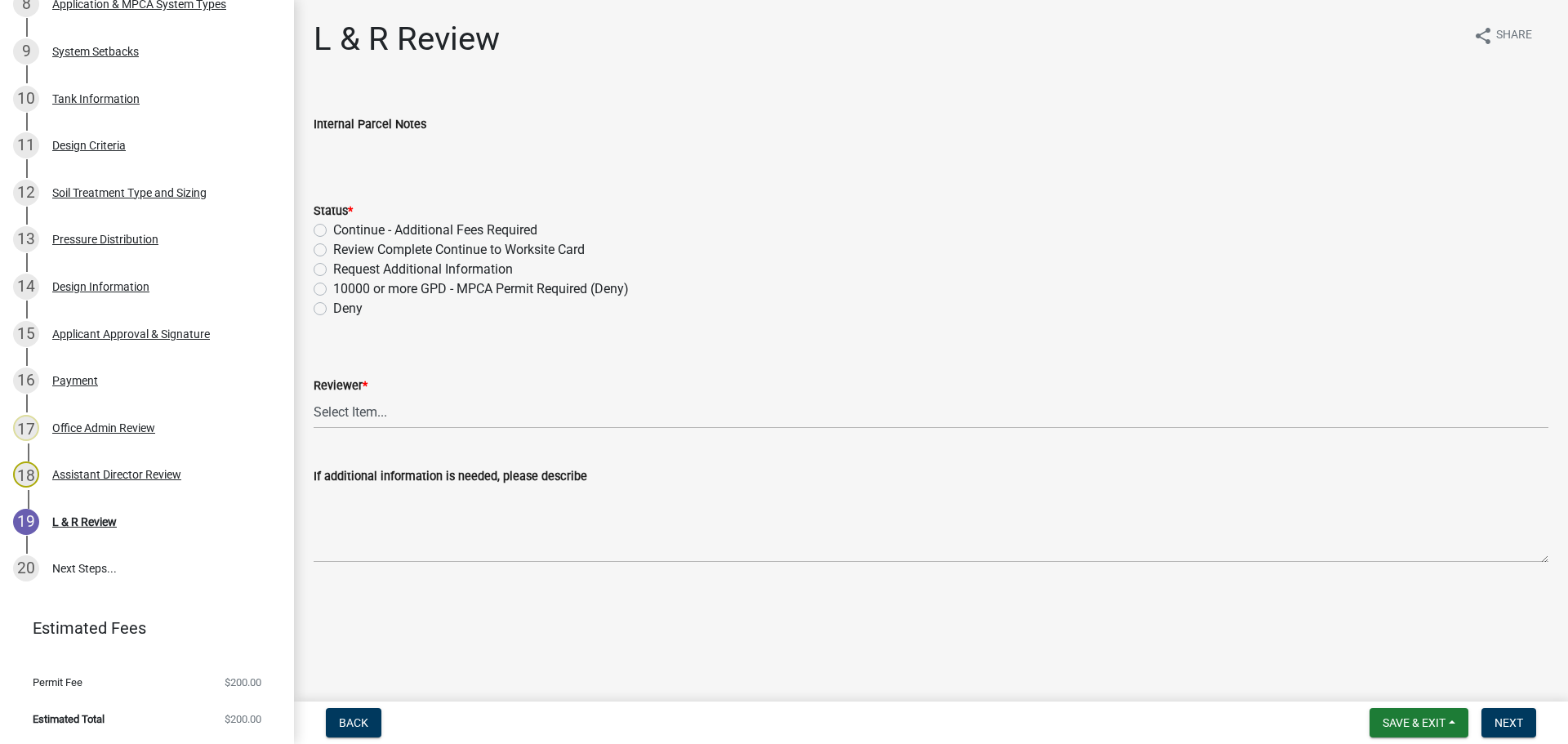
click at [333, 265] on label "Request Additional Information" at bounding box center [423, 269] width 179 height 20
click at [333, 265] on input "Request Additional Information" at bounding box center [338, 264] width 10 height 10
click at [365, 396] on select "Select Item... Alexis Newark Andrea Perales Brittany Tollefson Elizabeth Plaste…" at bounding box center [931, 412] width 1235 height 33
click at [314, 395] on select "Select Item... Alexis Newark Andrea Perales Brittany Tollefson Elizabeth Plaste…" at bounding box center [931, 412] width 1235 height 33
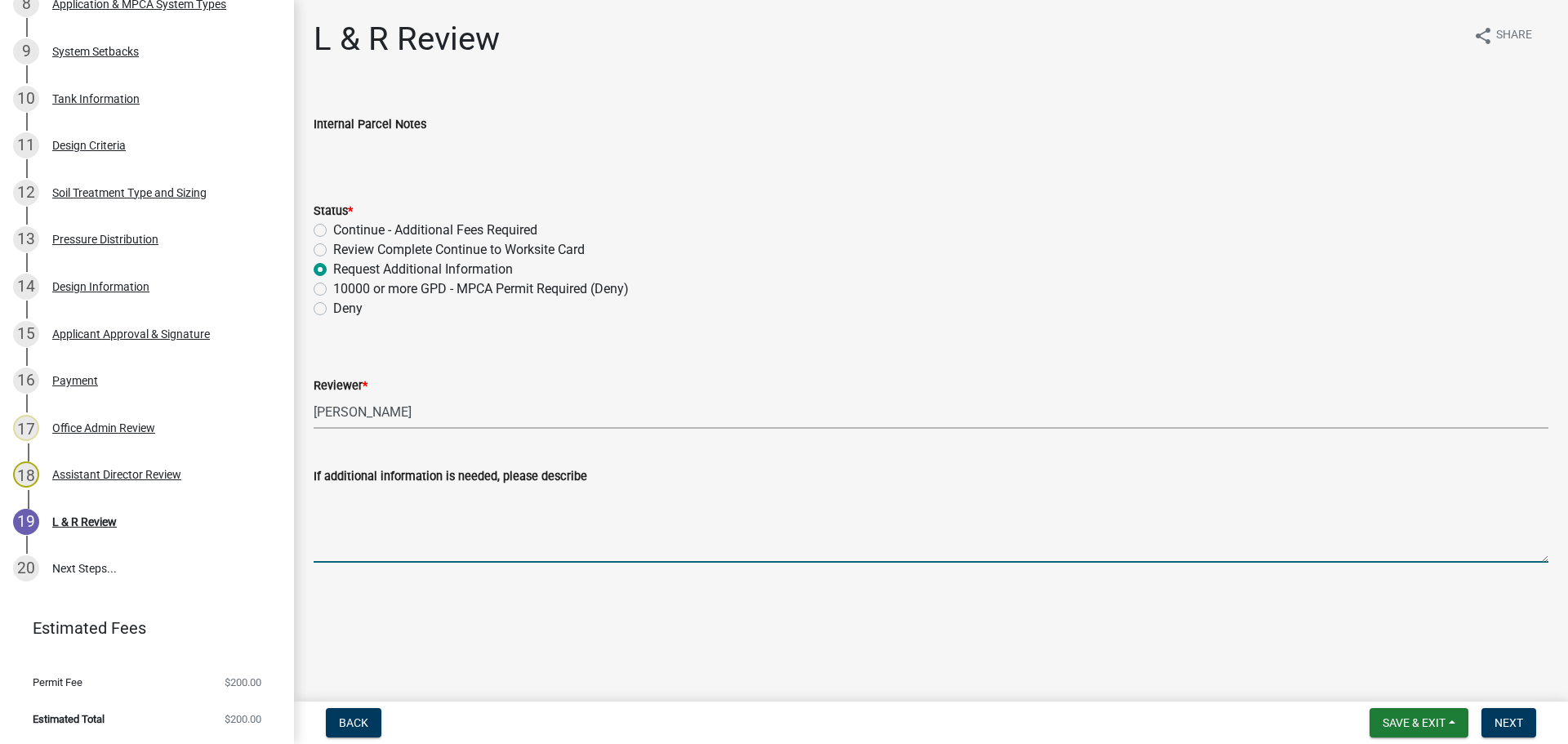
click at [487, 516] on textarea "If additional information is needed, please describe" at bounding box center [931, 524] width 1235 height 77
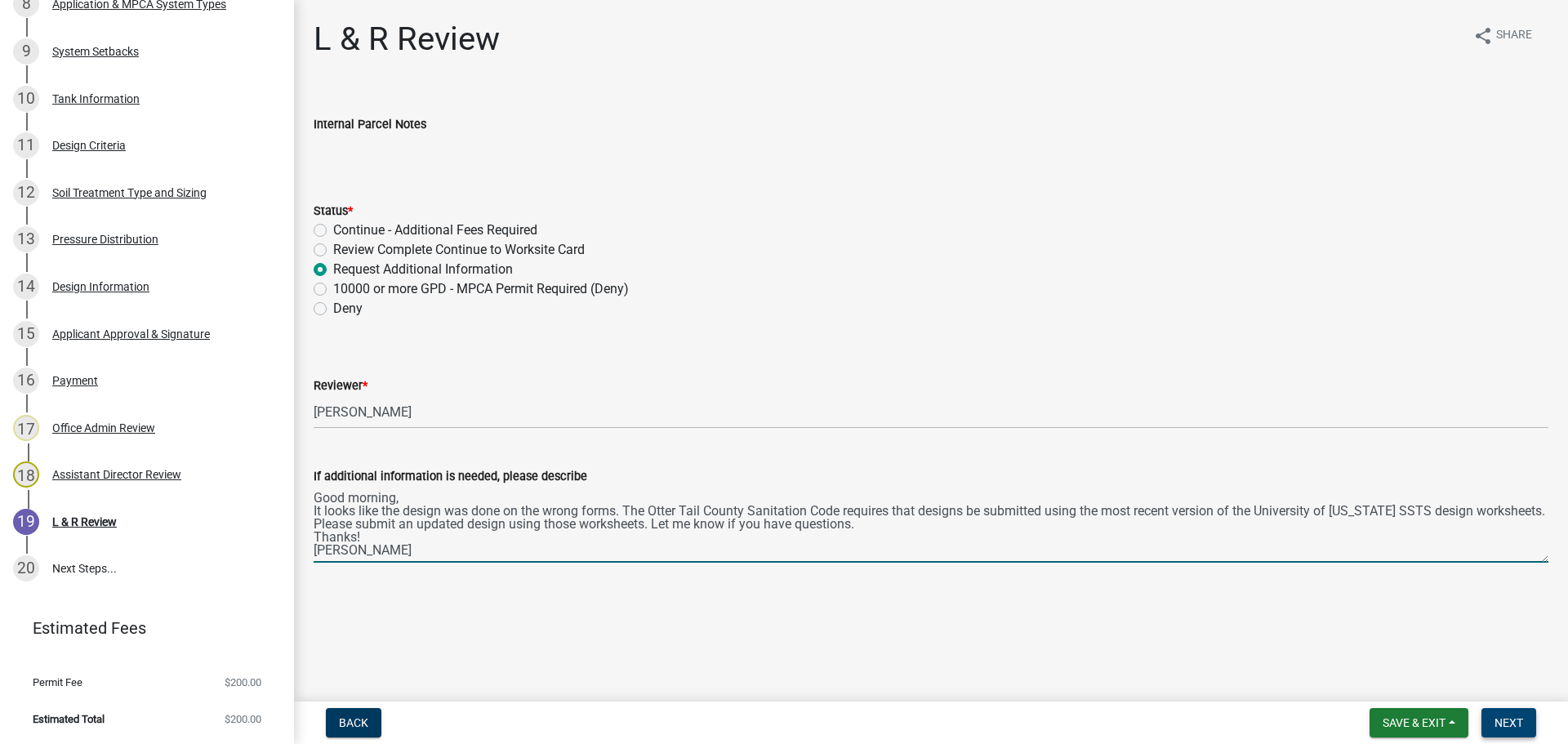
click at [1508, 730] on span "Next" at bounding box center [1508, 722] width 29 height 13
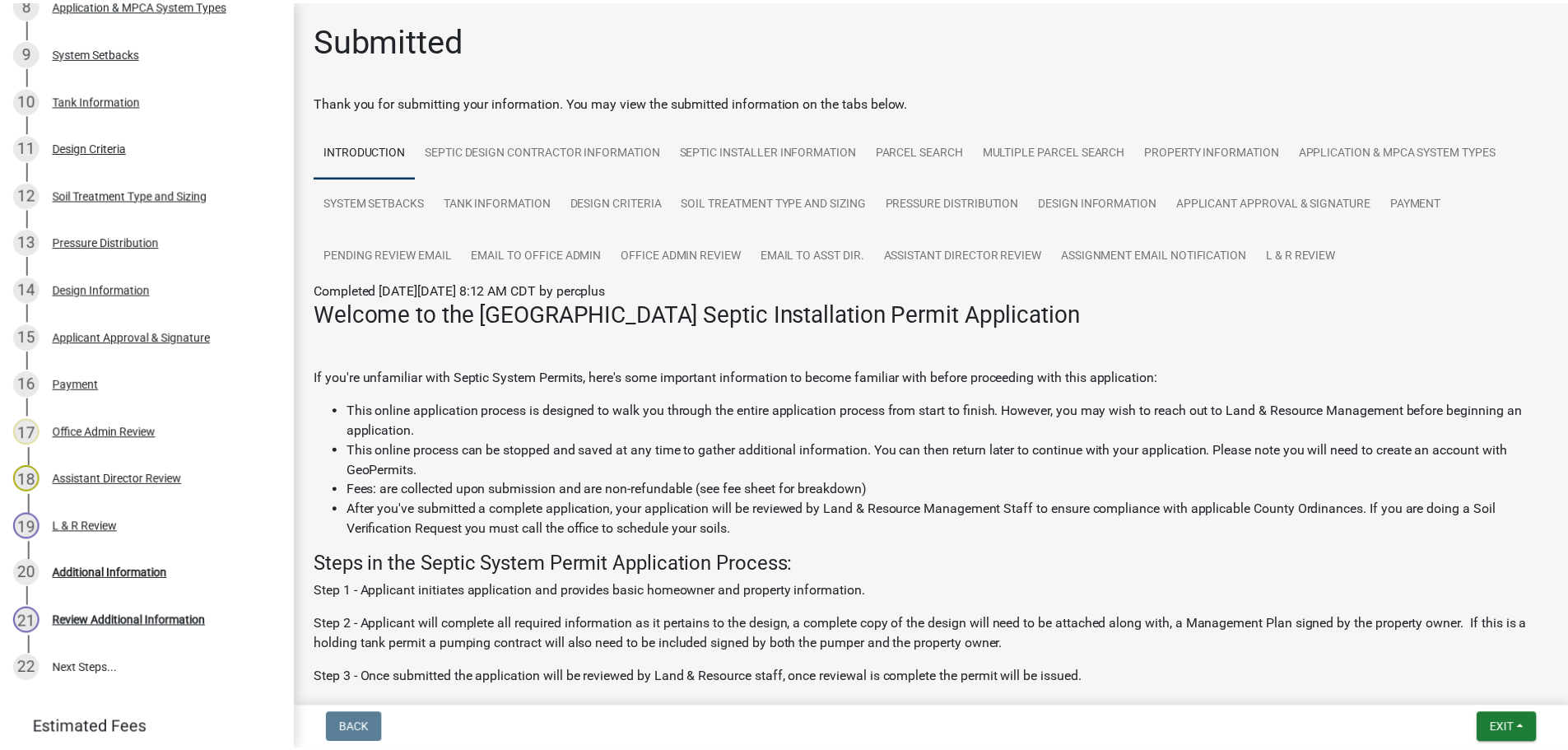
scroll to position [788, 0]
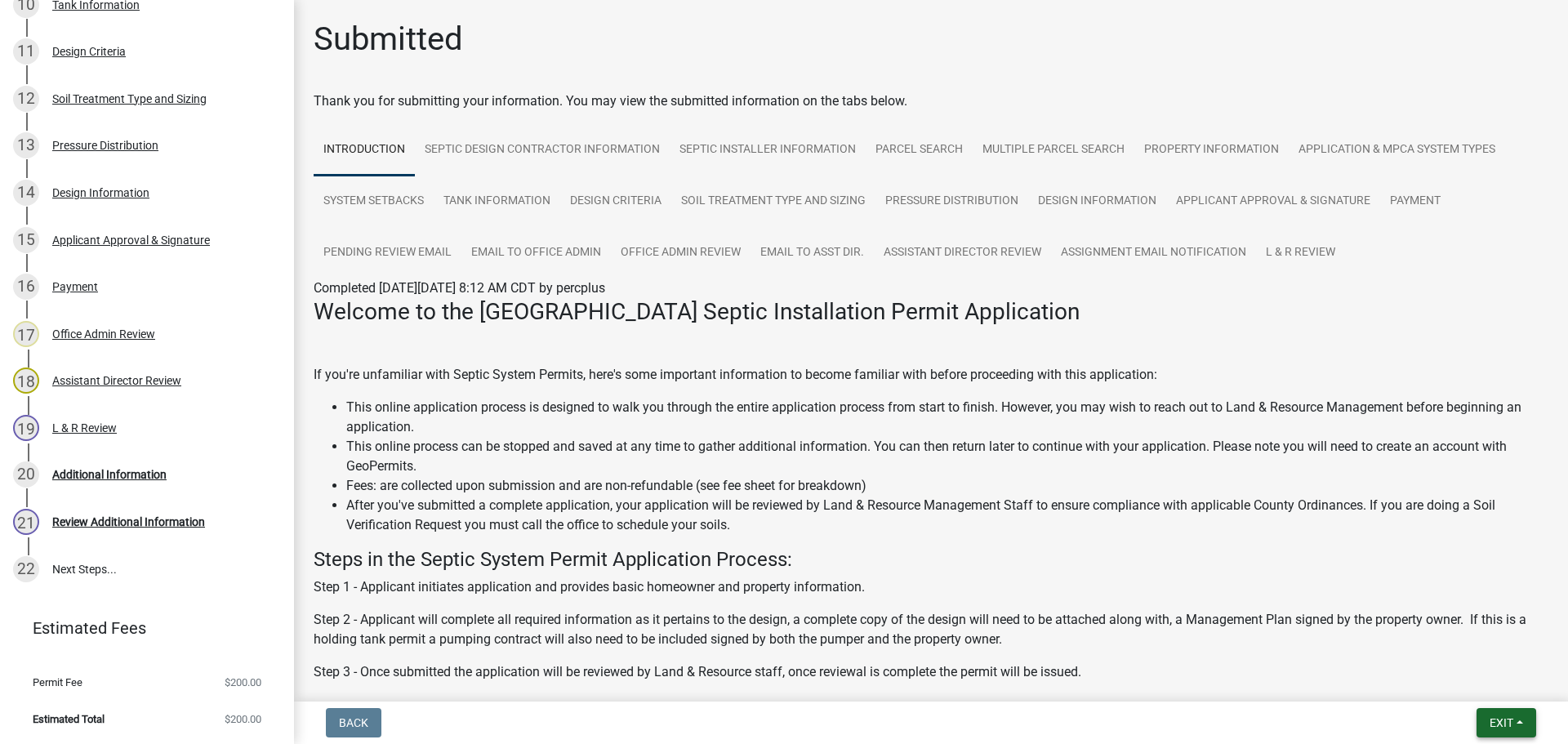
click at [1508, 730] on span "Exit" at bounding box center [1502, 722] width 24 height 13
click at [1480, 689] on button "Save & Exit" at bounding box center [1471, 680] width 131 height 39
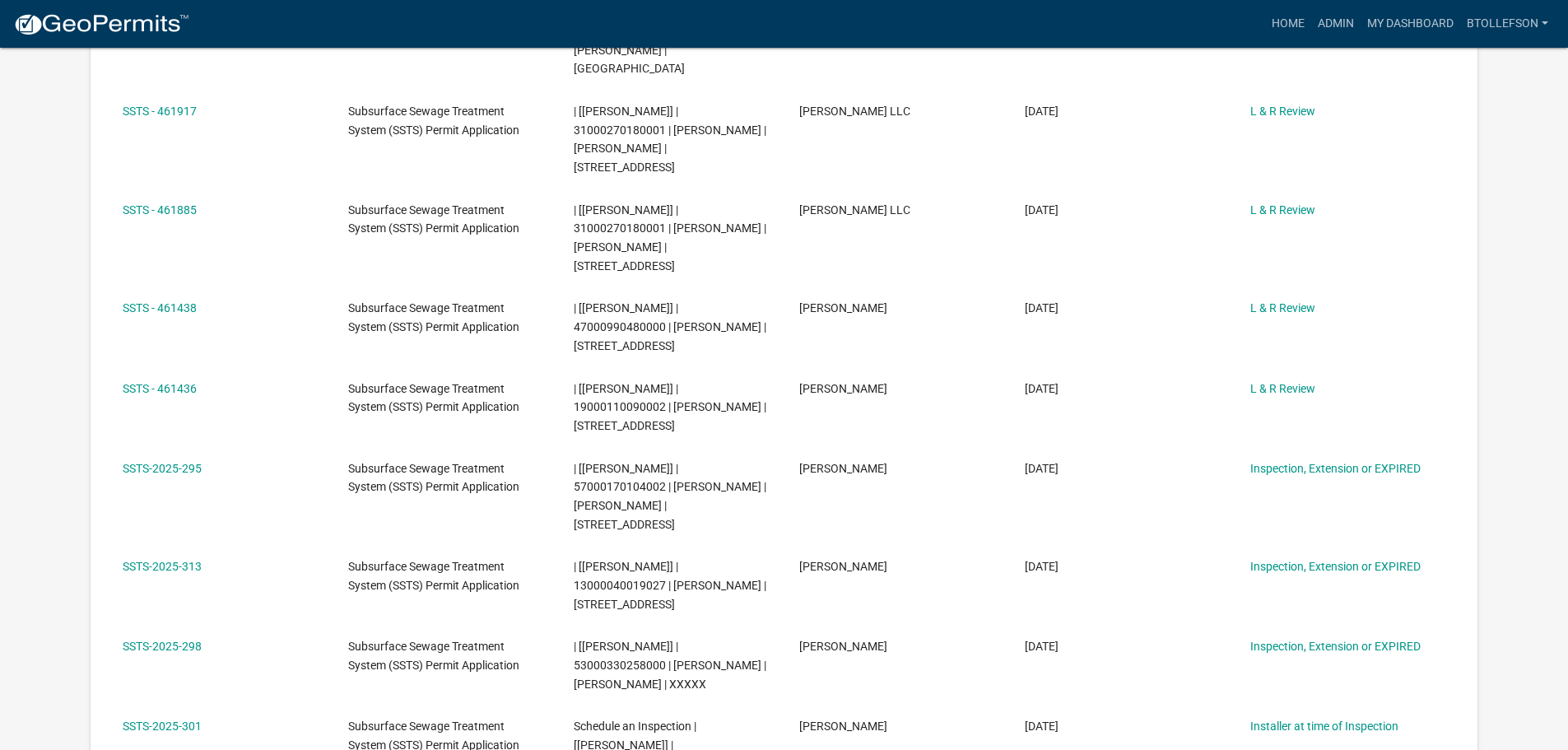
scroll to position [741, 0]
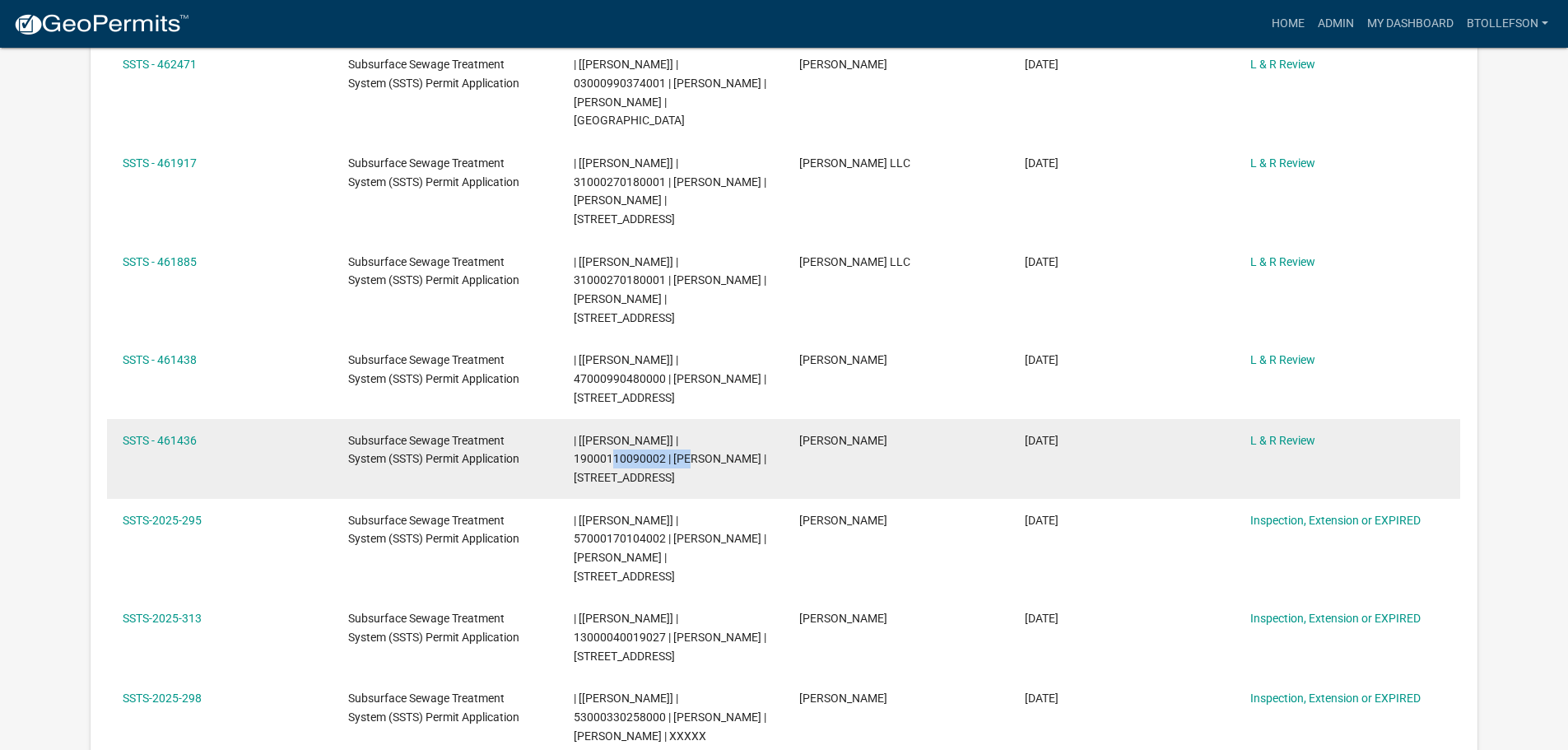
drag, startPoint x: 577, startPoint y: 440, endPoint x: 665, endPoint y: 442, distance: 88.0
click at [665, 442] on span "| [Brittany Tollefson] | 19000110090002 | VICTORIA M JOHNSON | 14824 625TH AVE" at bounding box center [670, 459] width 193 height 51
click at [182, 434] on link "SSTS - 461436" at bounding box center [159, 440] width 74 height 13
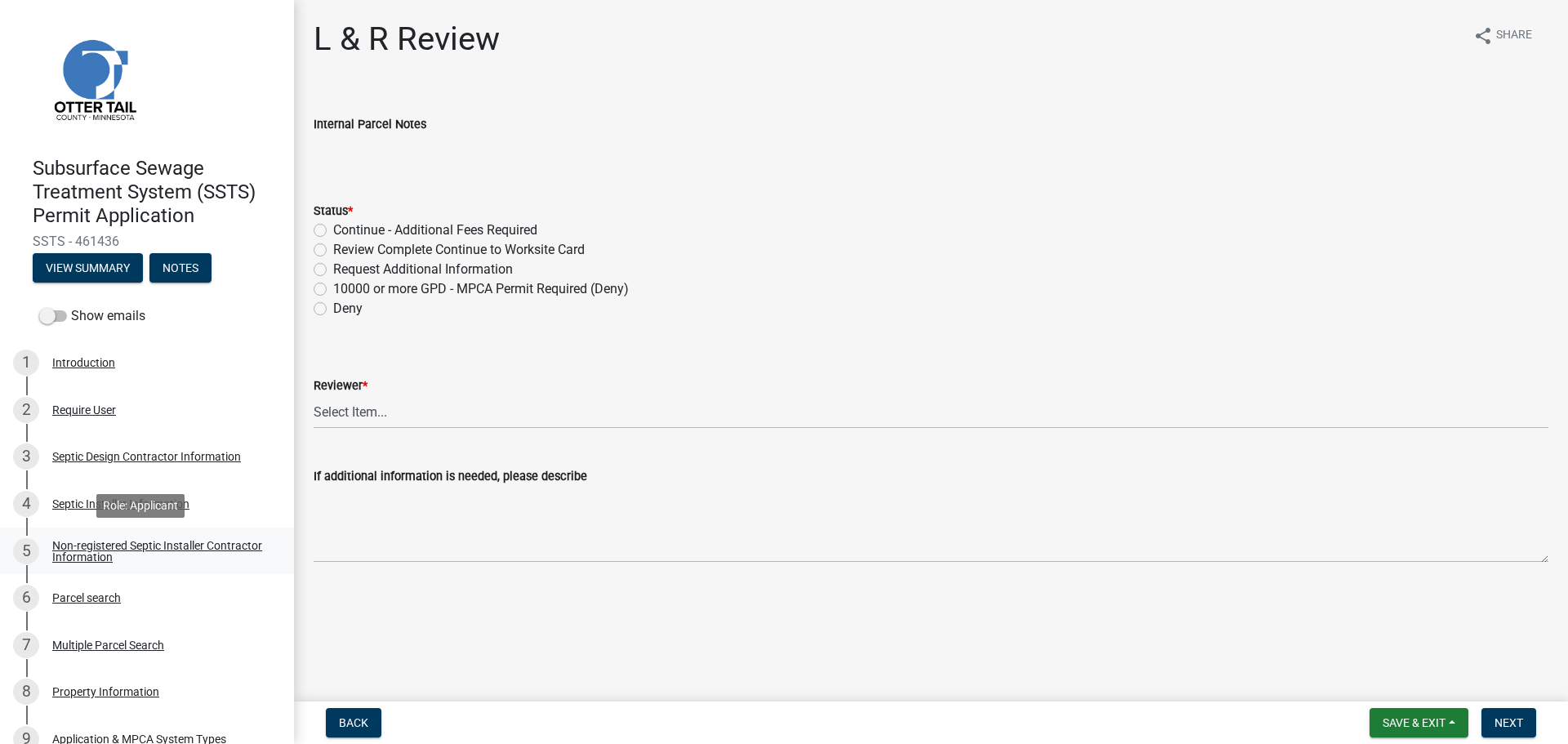
click at [150, 567] on link "5 Non-registered Septic Installer Contractor Information" at bounding box center [147, 551] width 294 height 48
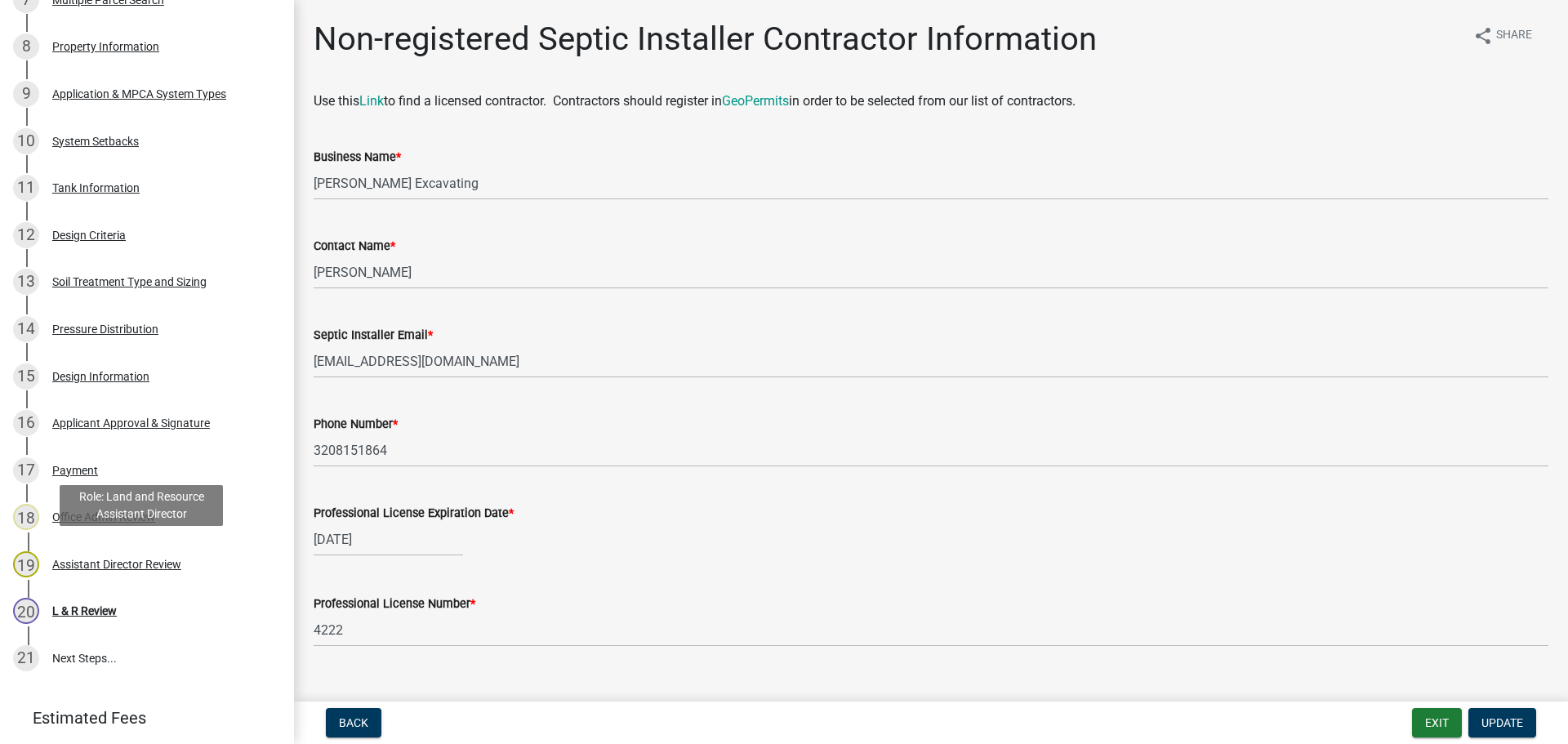
scroll to position [653, 0]
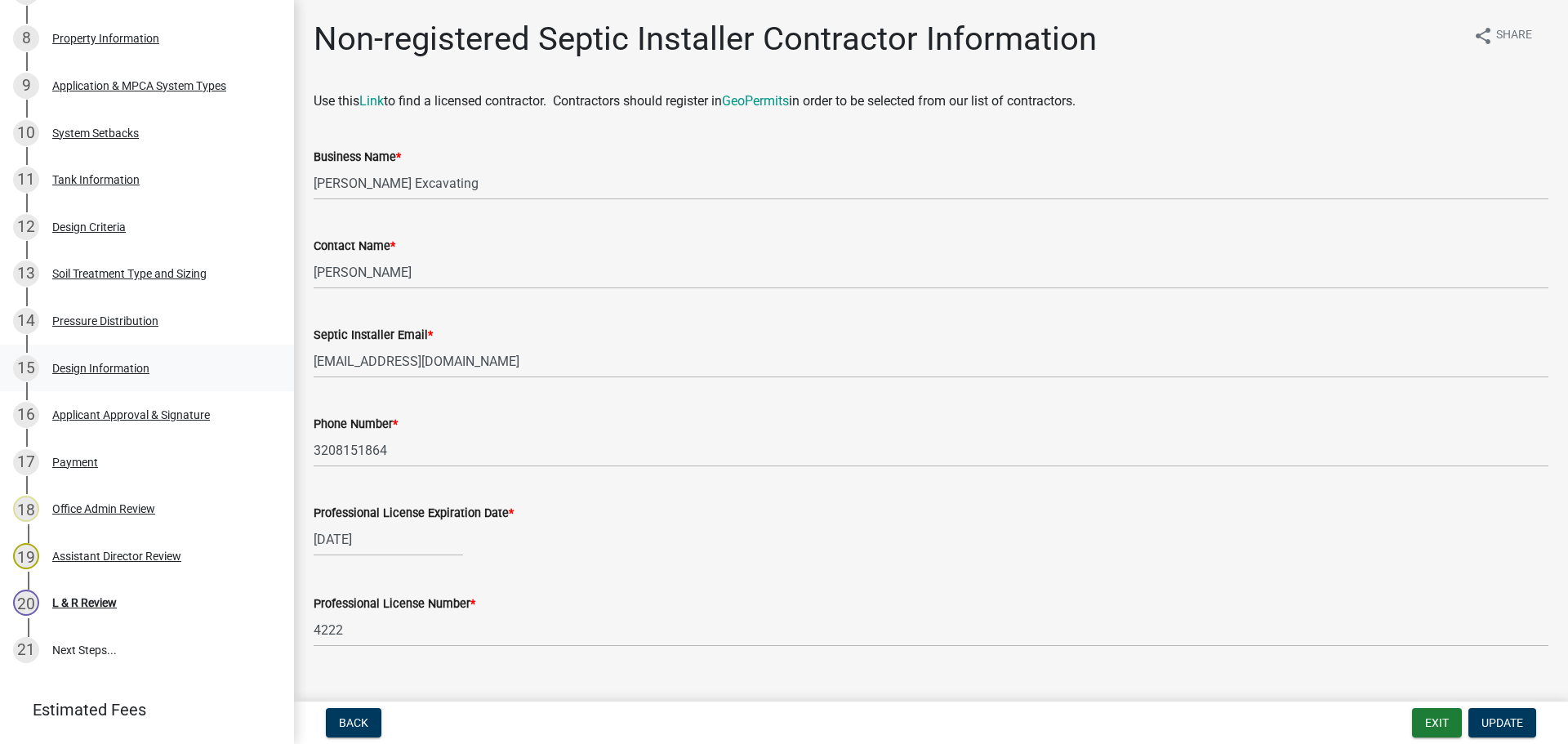
click at [128, 360] on div "15 Design Information" at bounding box center [140, 368] width 255 height 26
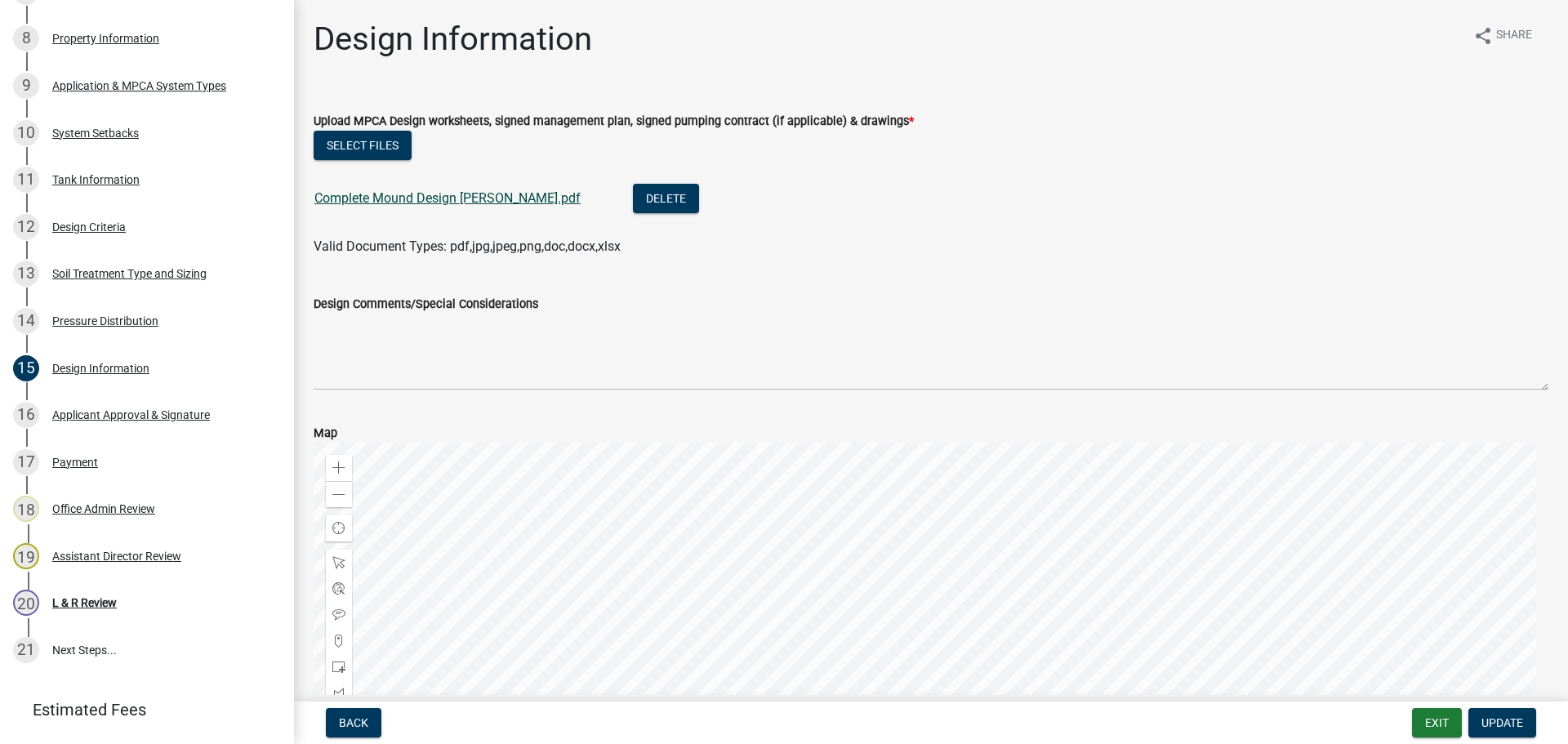
click at [504, 198] on link "Complete Mound Design Johnson.pdf" at bounding box center [447, 198] width 266 height 15
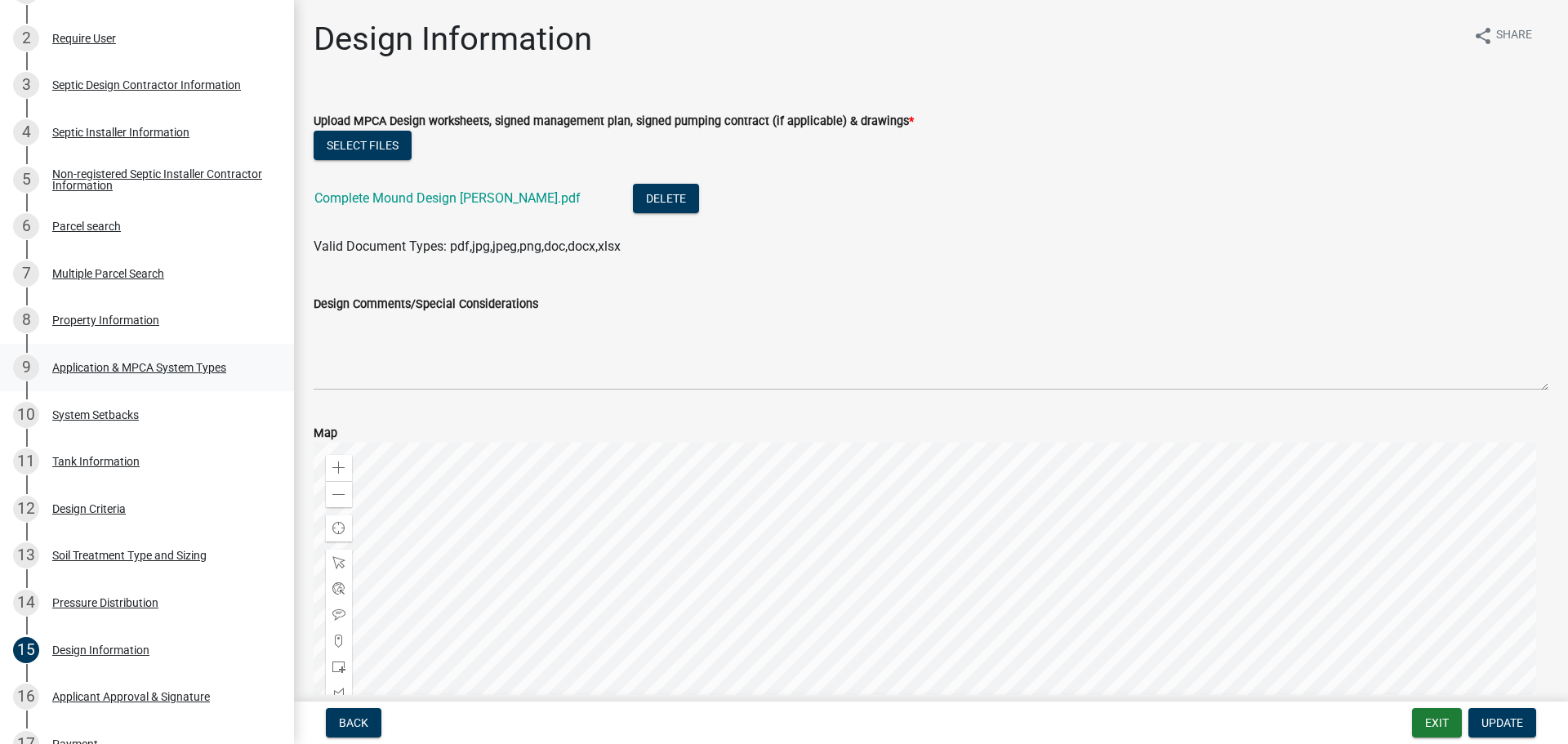
scroll to position [327, 0]
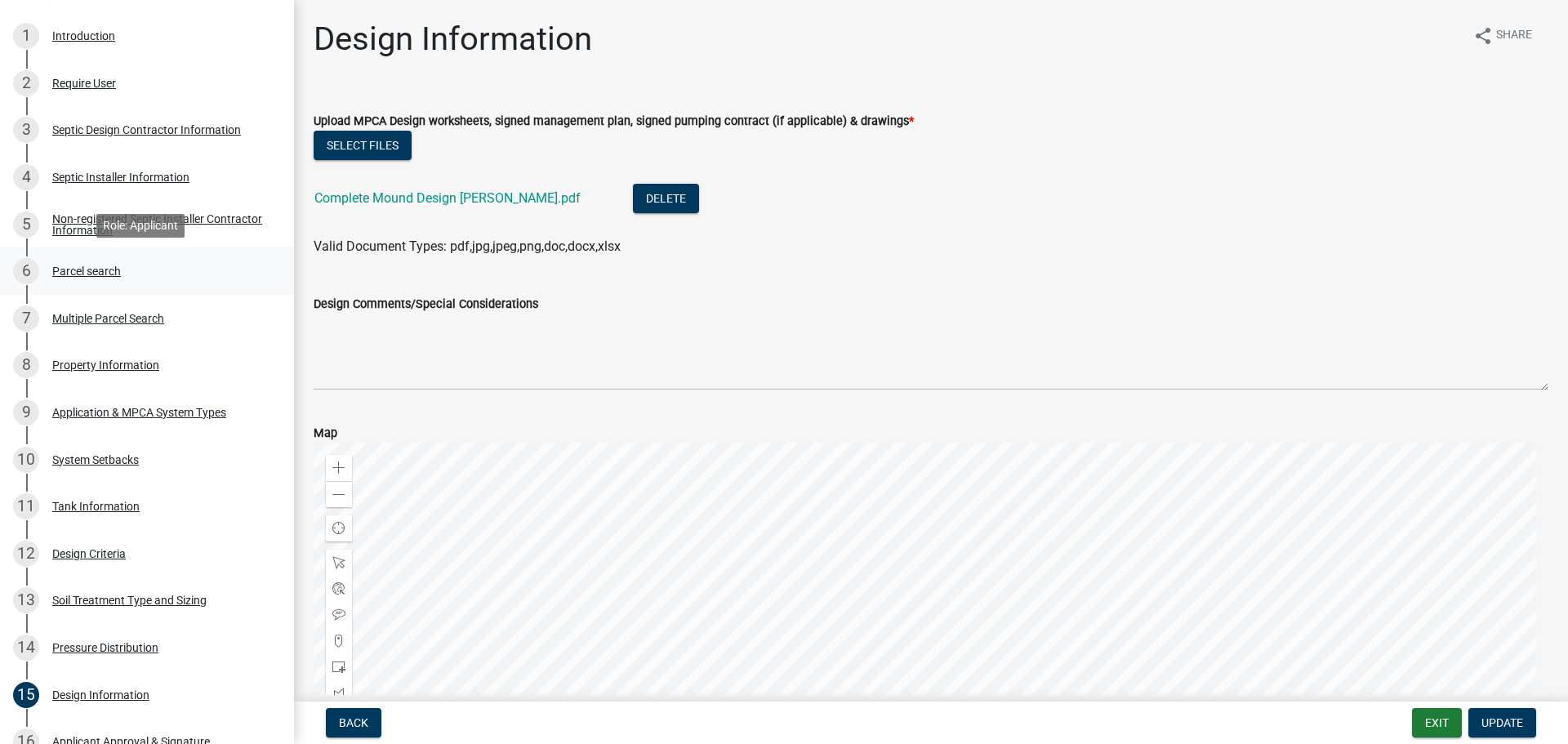
click at [142, 283] on div "6 Parcel search" at bounding box center [140, 270] width 255 height 26
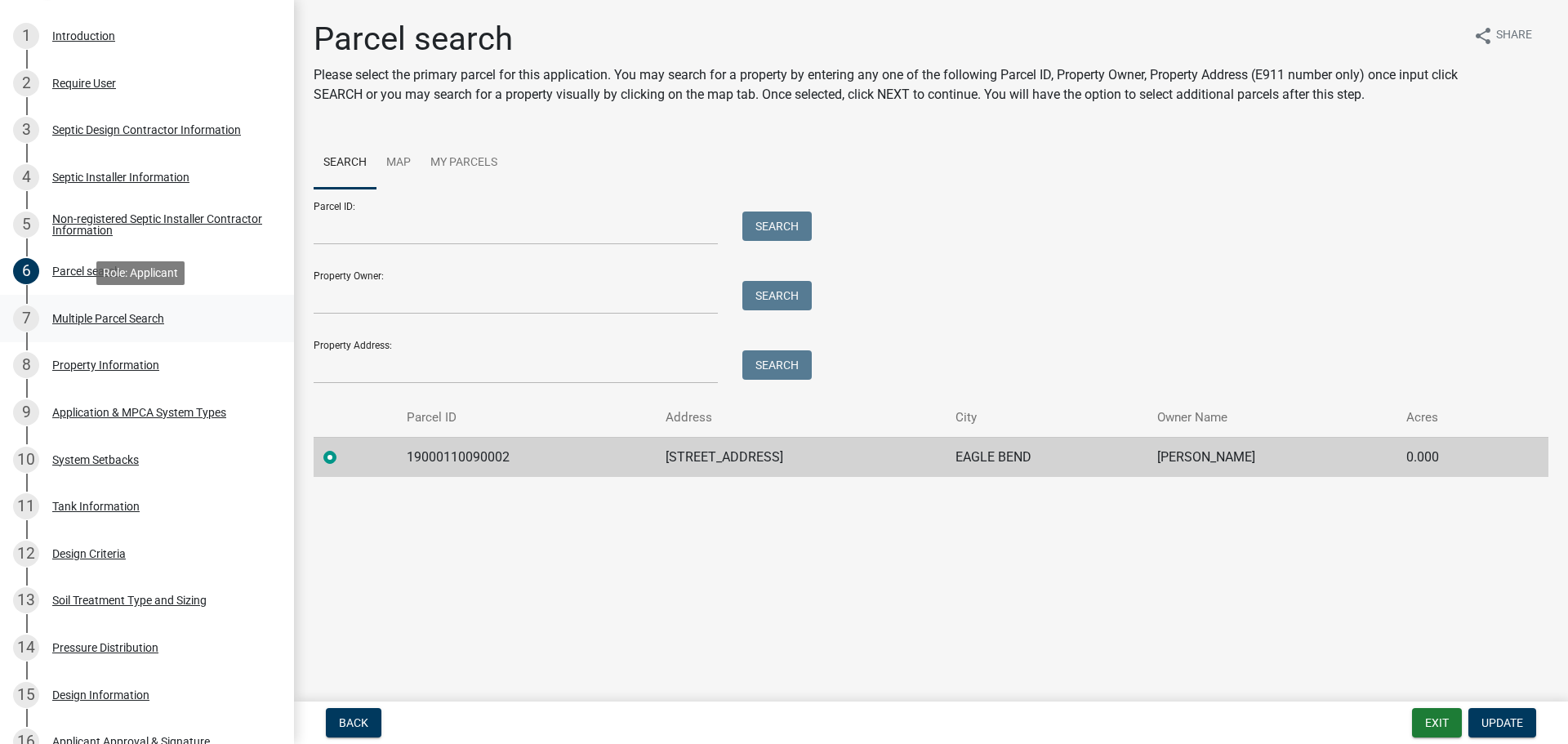
click at [145, 317] on div "Multiple Parcel Search" at bounding box center [108, 318] width 112 height 11
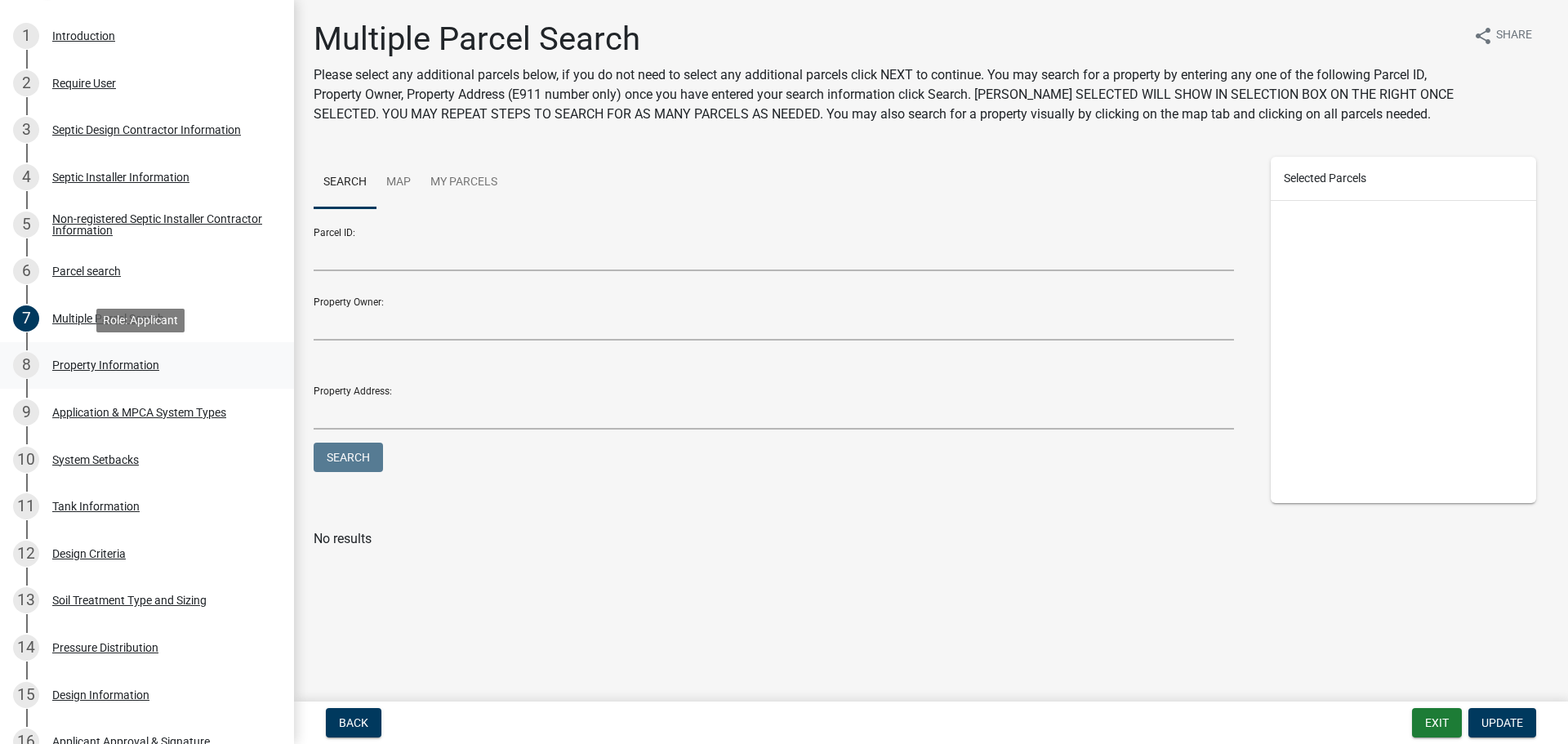
click at [143, 365] on div "Property Information" at bounding box center [105, 365] width 107 height 11
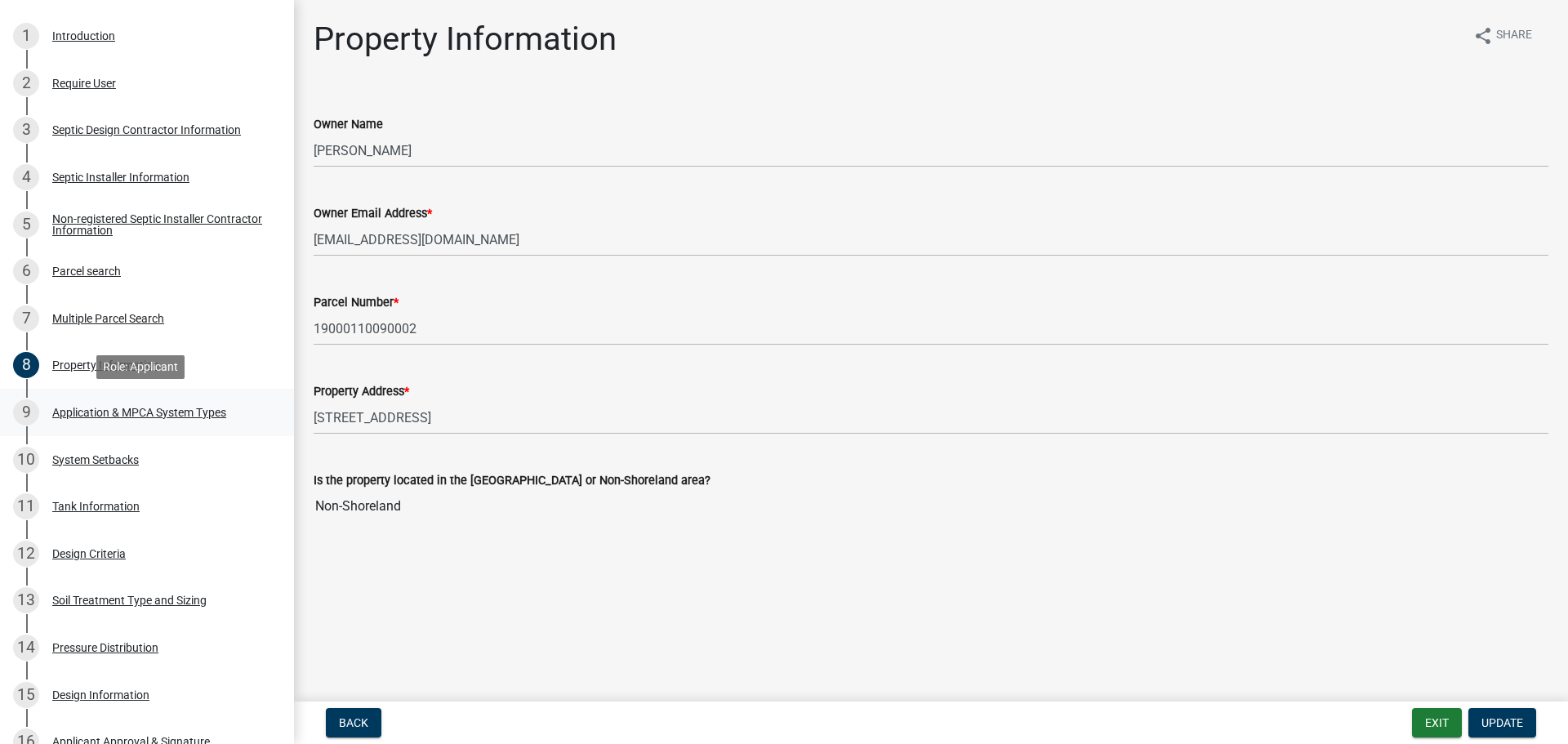
click at [144, 406] on div "Application & MPCA System Types" at bounding box center [139, 412] width 174 height 11
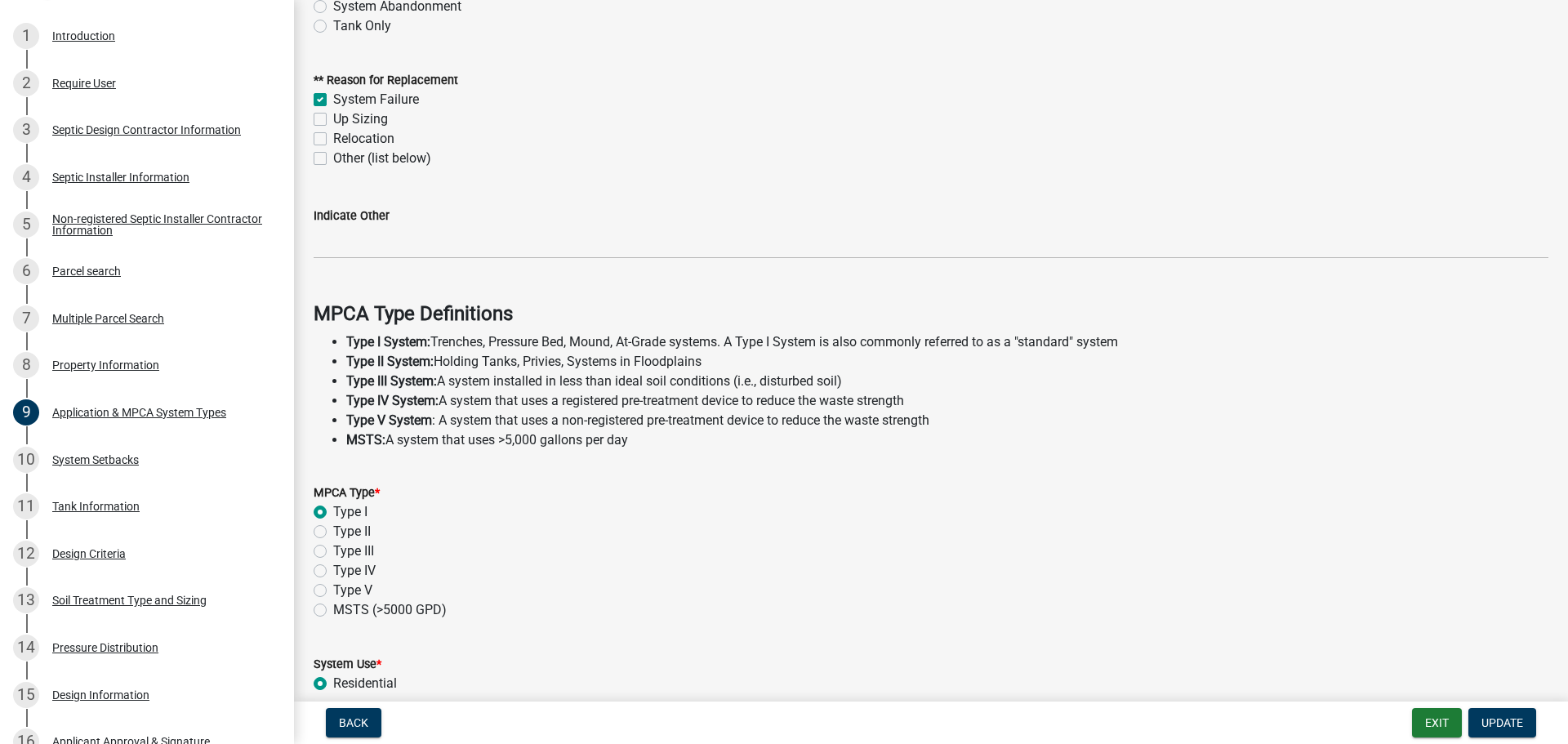
scroll to position [467, 0]
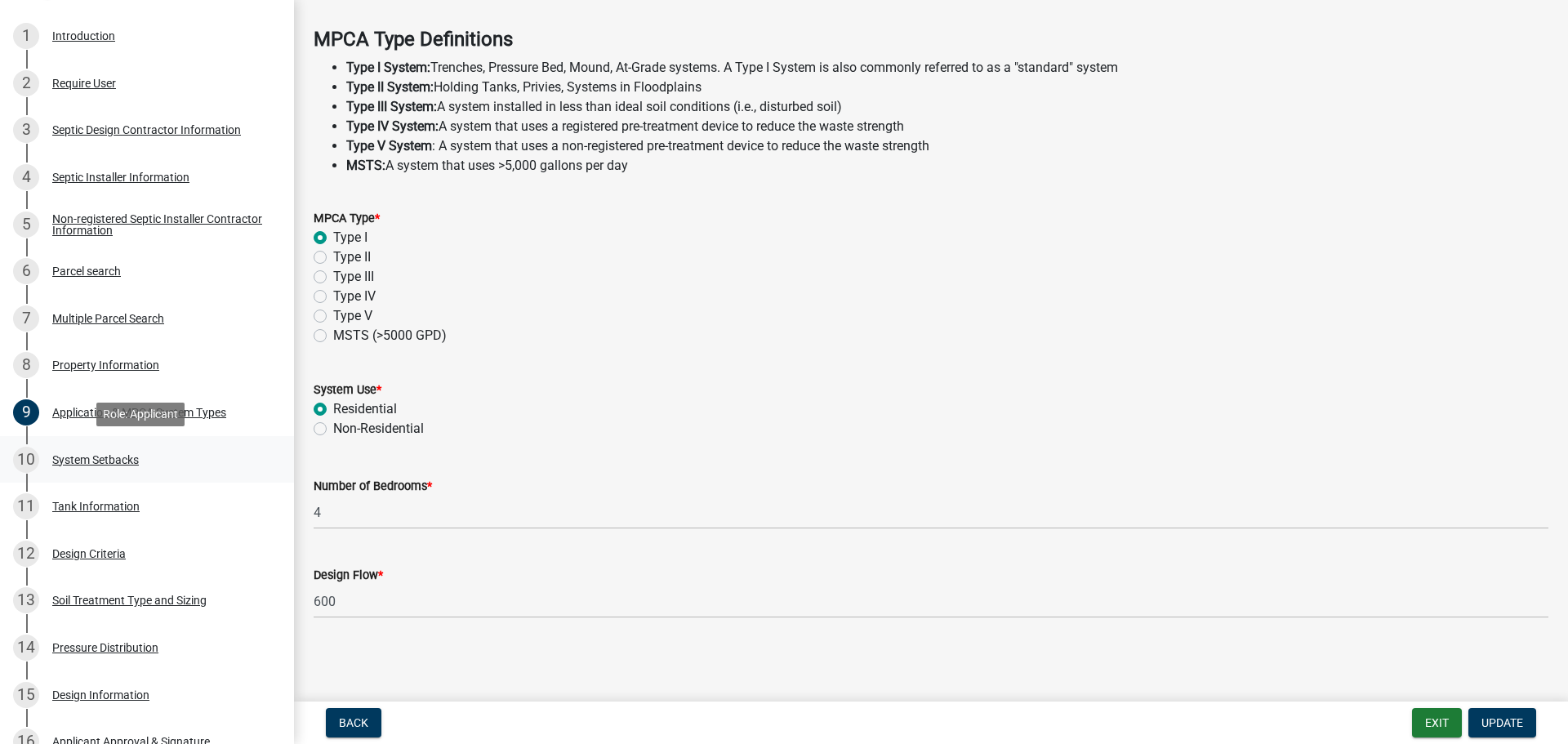
click at [147, 463] on div "10 System Setbacks" at bounding box center [140, 459] width 255 height 26
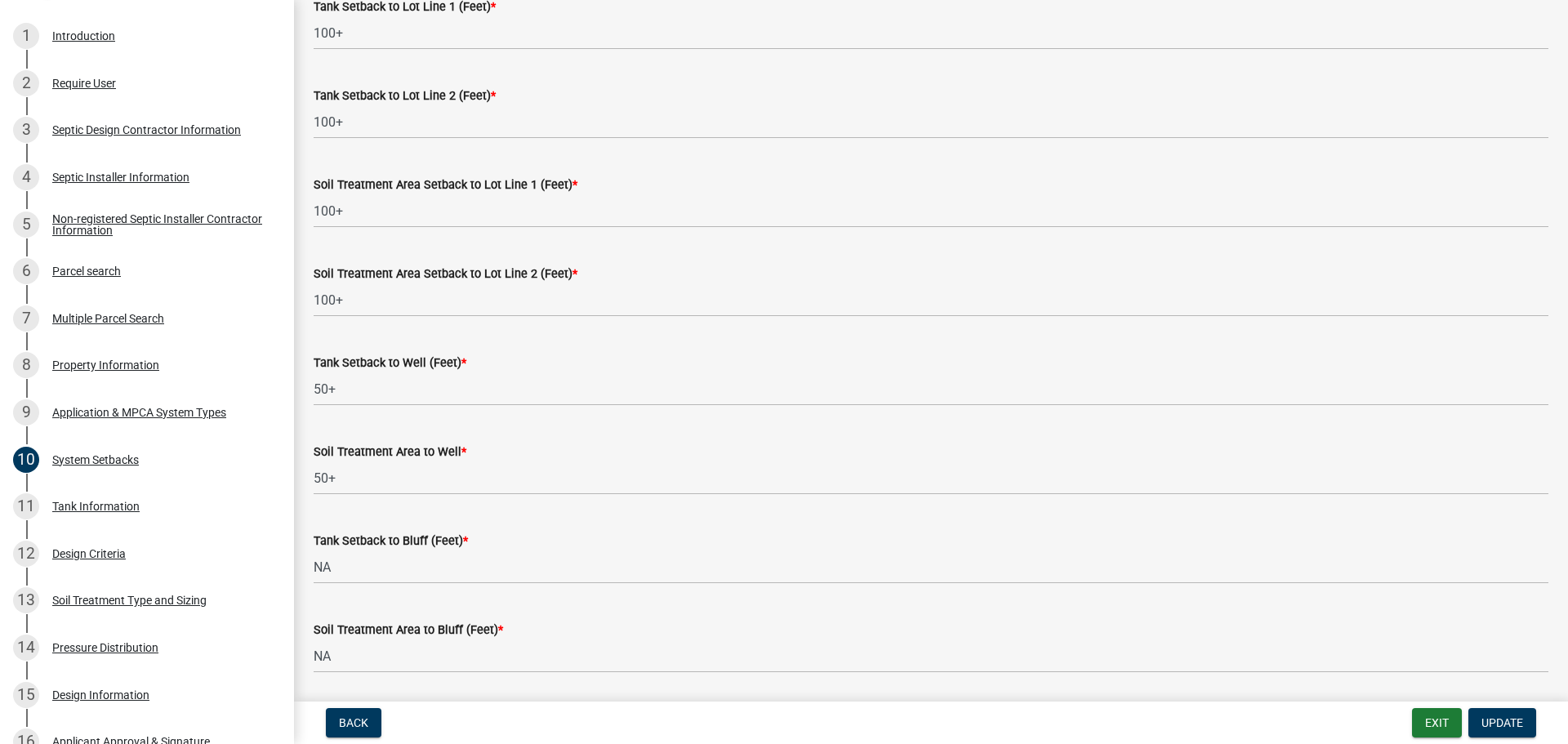
scroll to position [816, 0]
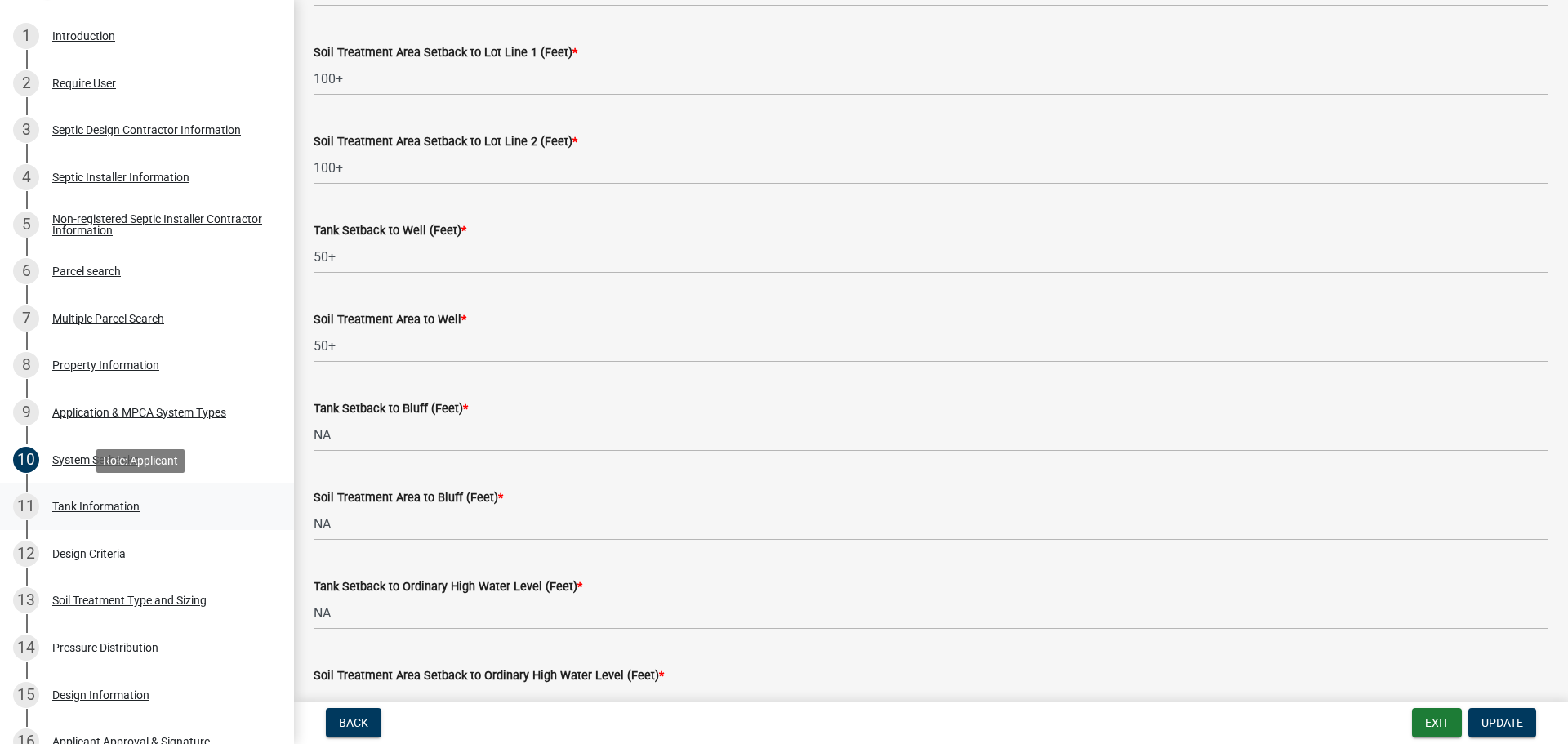
click at [114, 501] on div "Tank Information" at bounding box center [95, 506] width 88 height 11
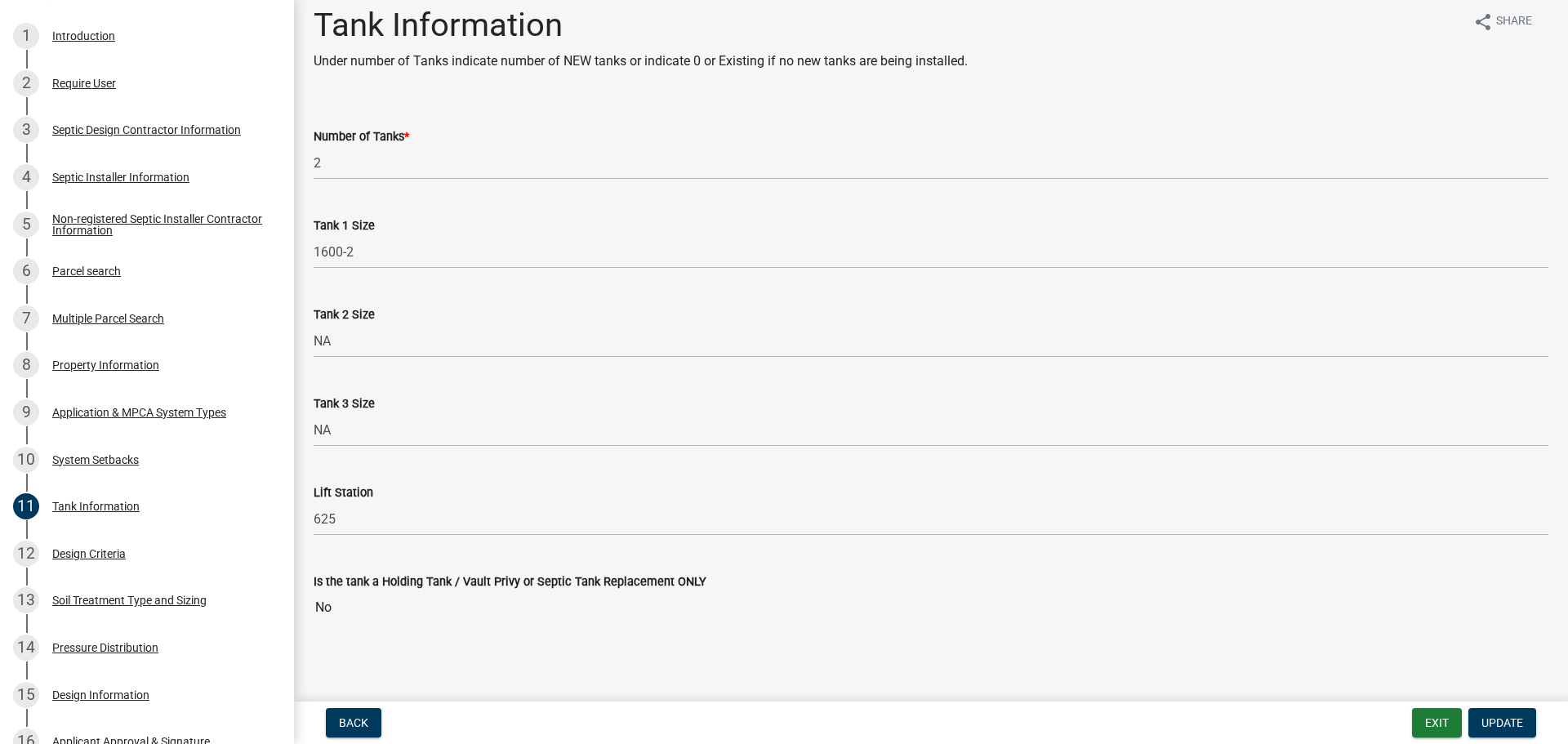
scroll to position [20, 0]
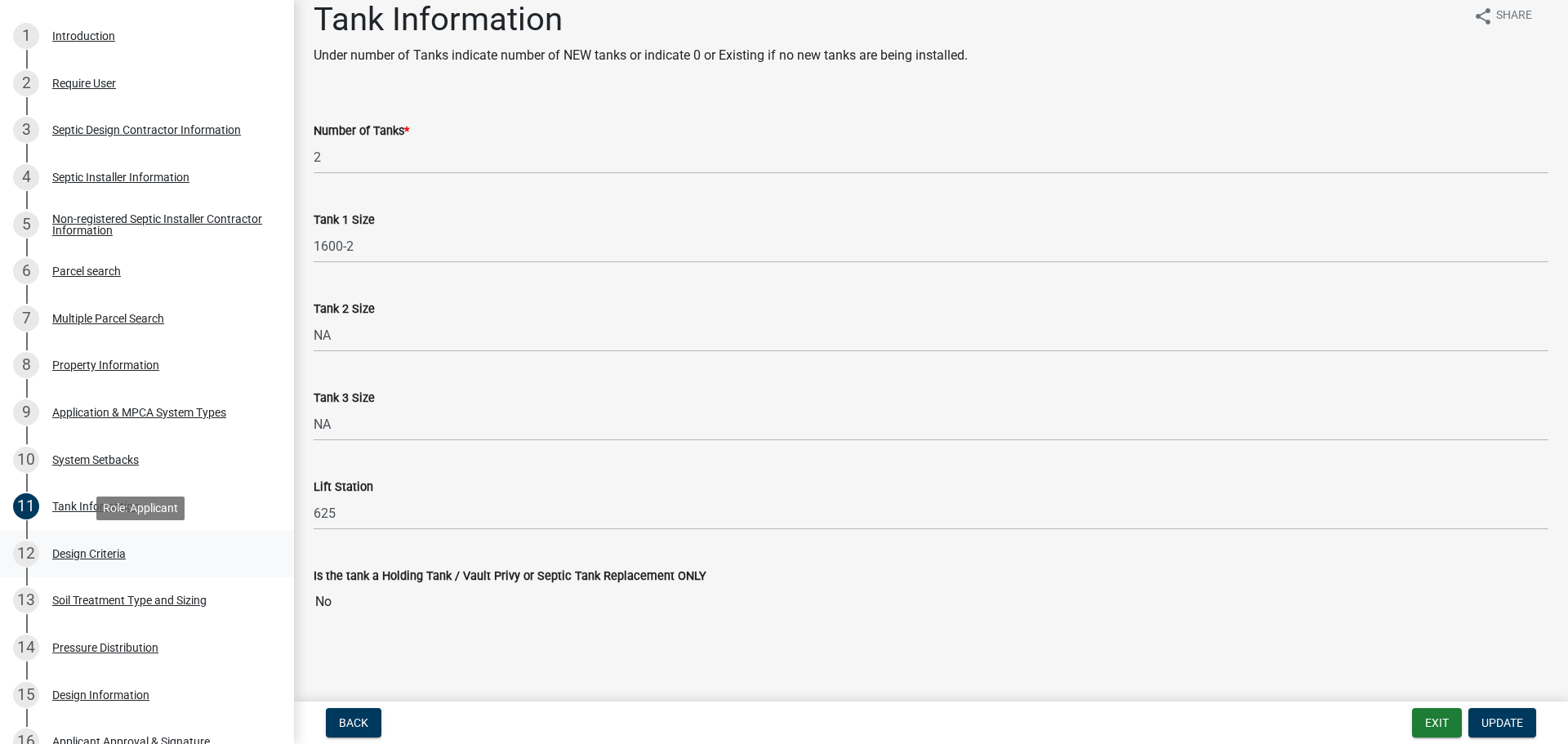
click at [116, 553] on div "Design Criteria" at bounding box center [88, 553] width 73 height 11
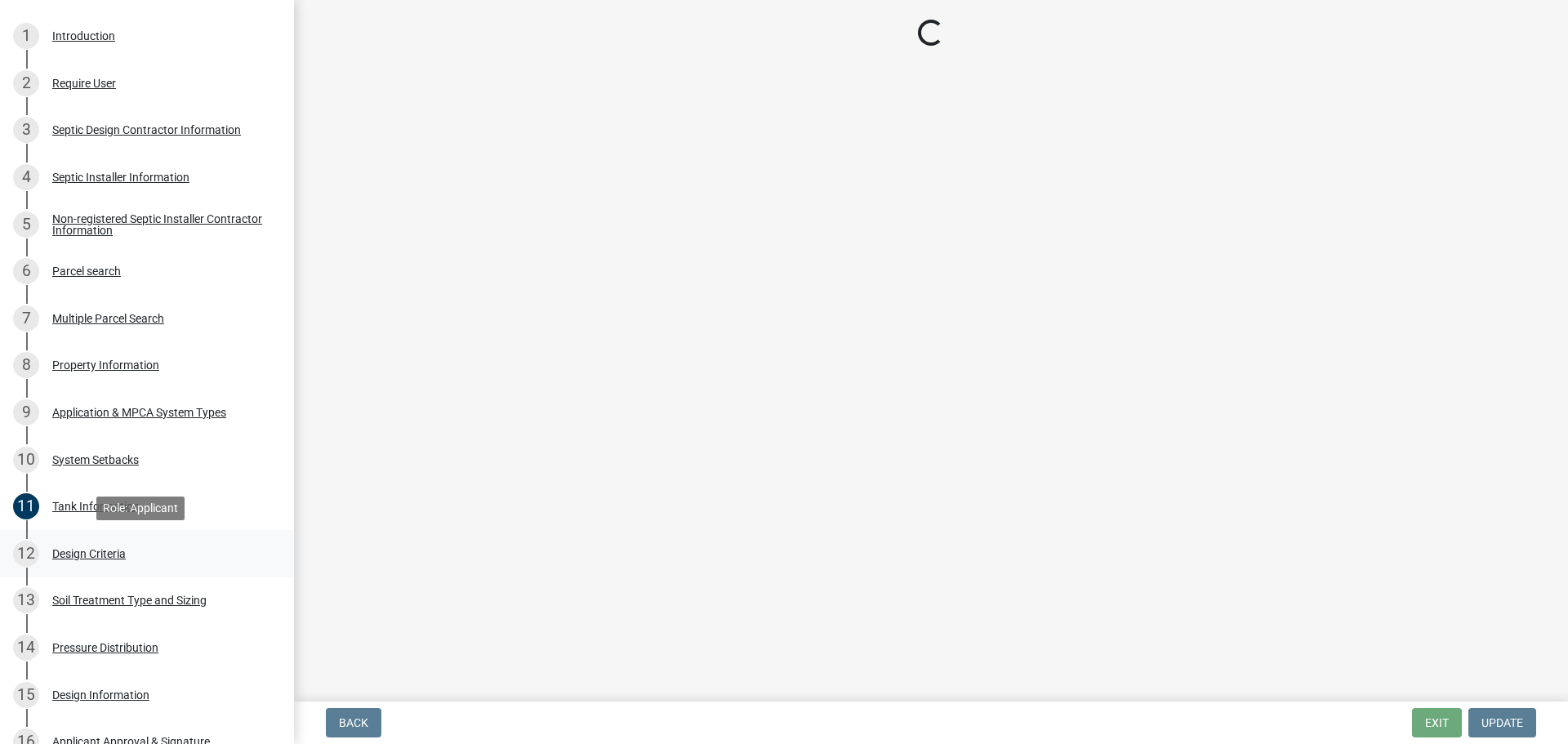
scroll to position [0, 0]
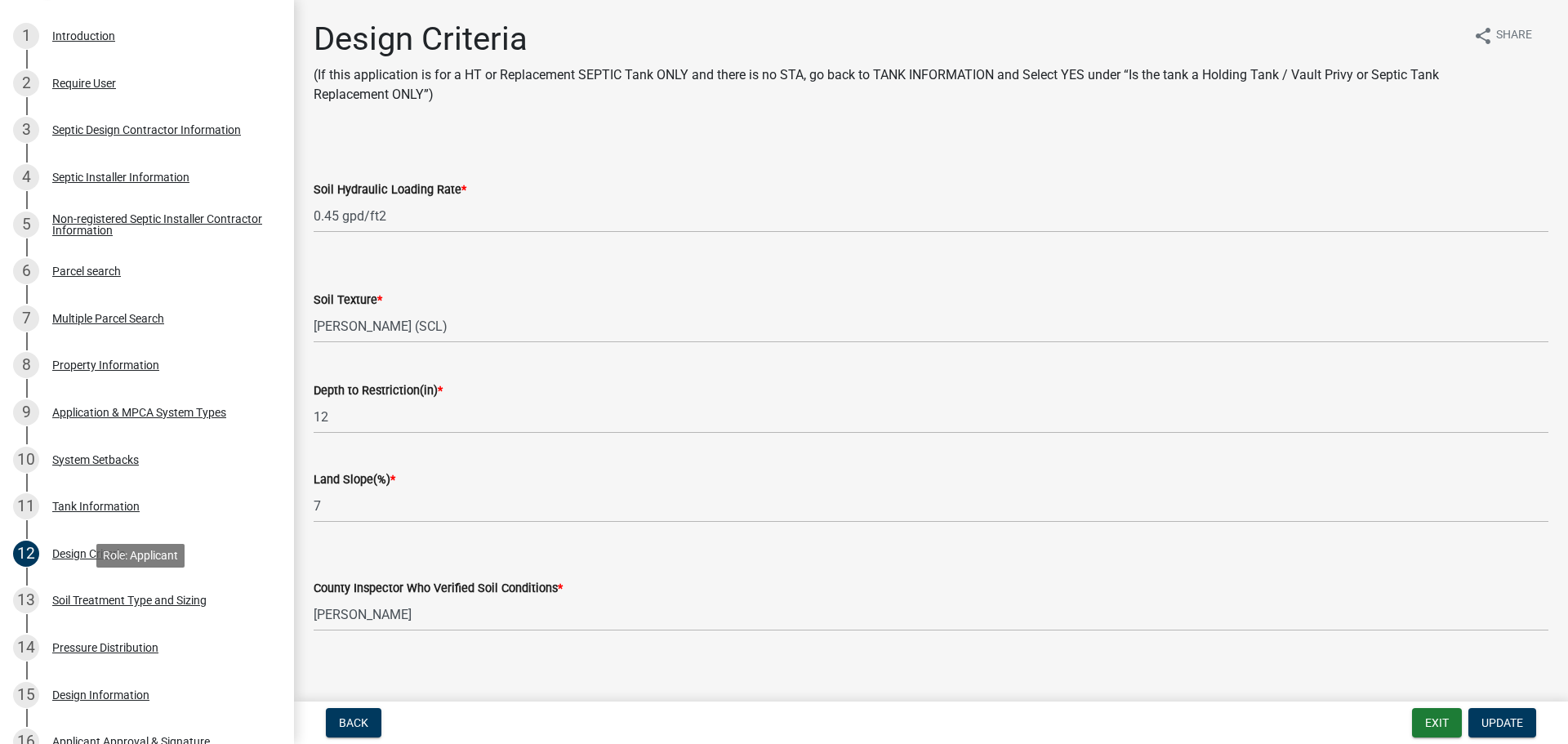
click at [145, 603] on div "Soil Treatment Type and Sizing" at bounding box center [129, 599] width 155 height 11
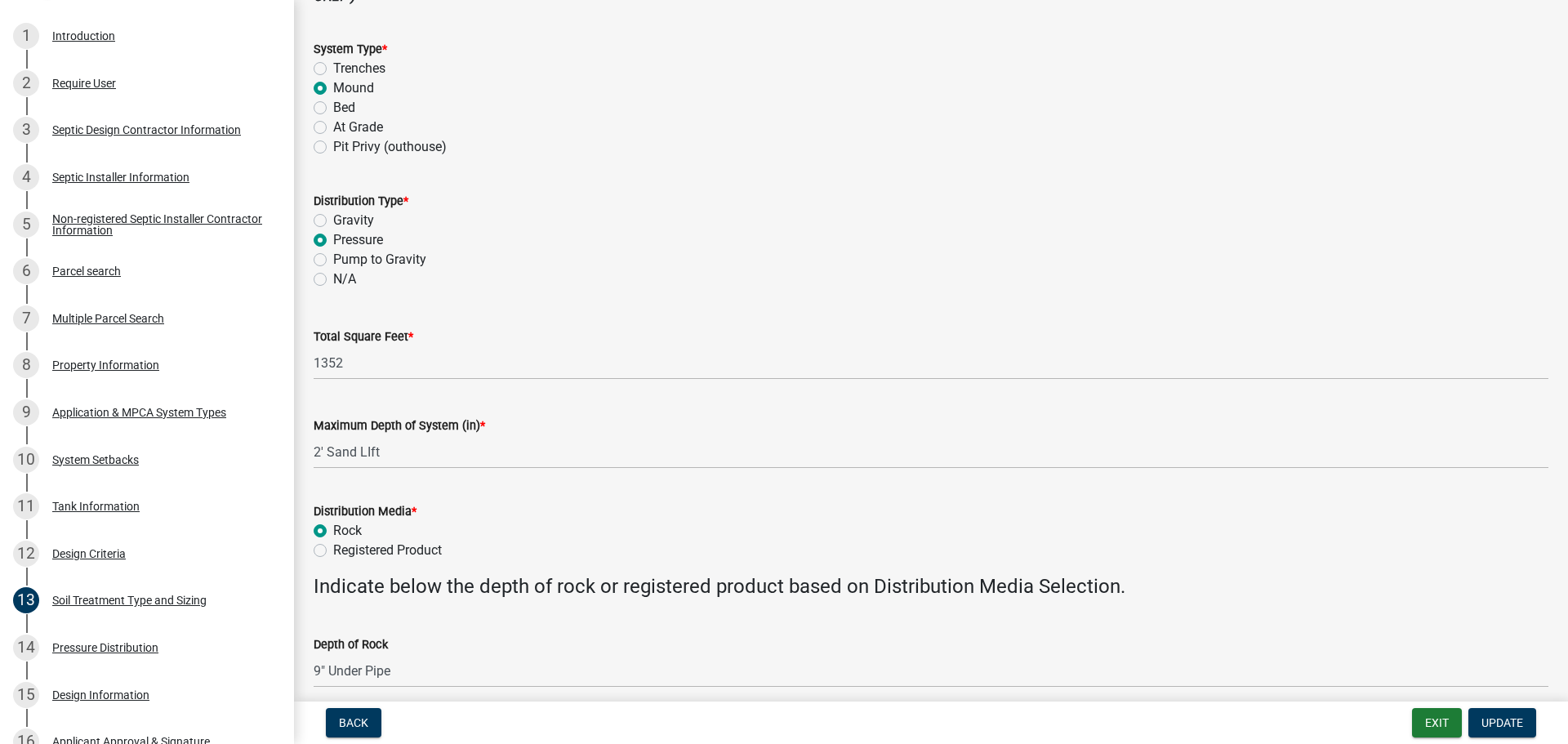
scroll to position [245, 0]
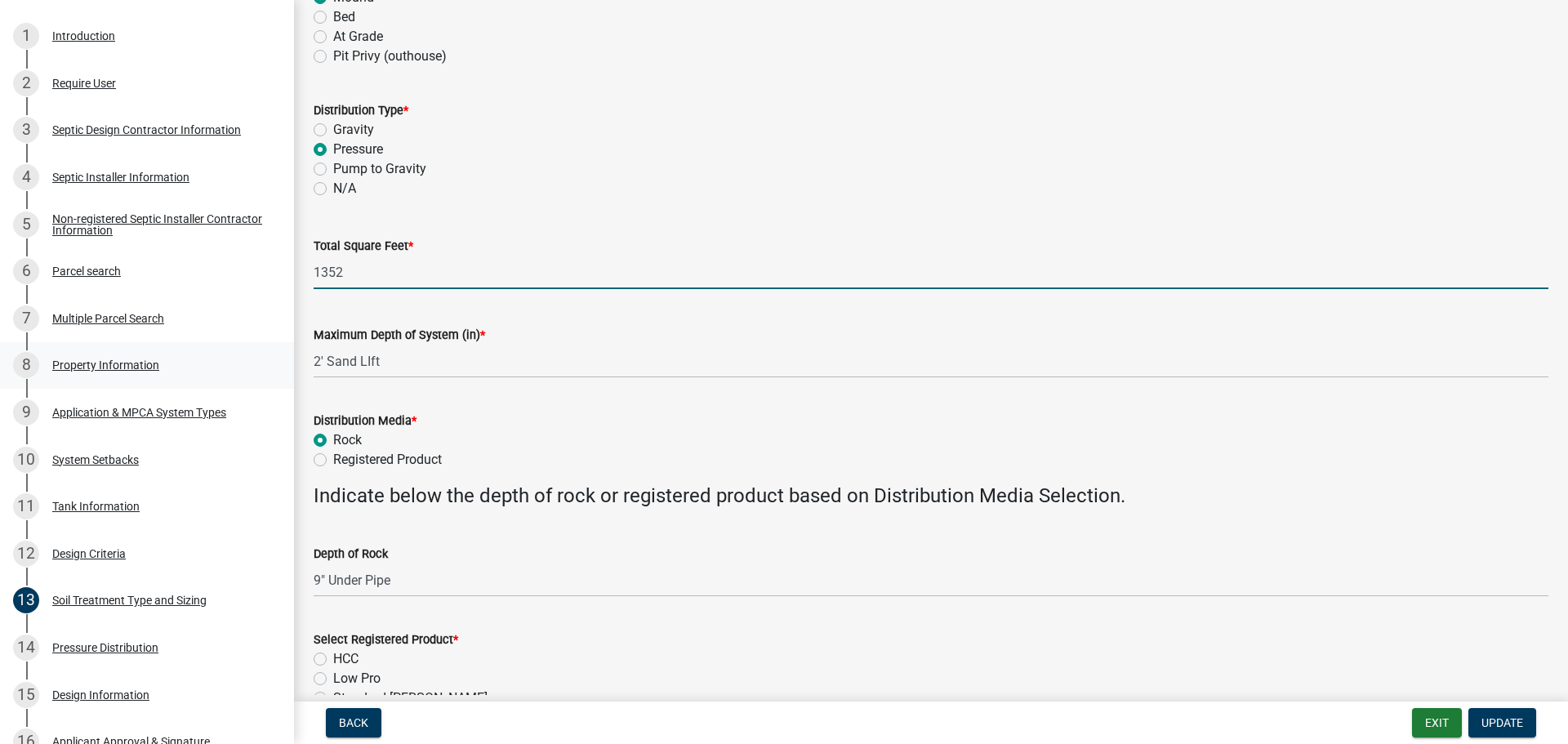
drag, startPoint x: 359, startPoint y: 273, endPoint x: 143, endPoint y: 359, distance: 232.5
click at [179, 295] on div "Subsurface Sewage Treatment System (SSTS) Permit Application SSTS - 461436 View…" at bounding box center [784, 372] width 1568 height 744
click at [1484, 728] on span "Update" at bounding box center [1502, 722] width 42 height 13
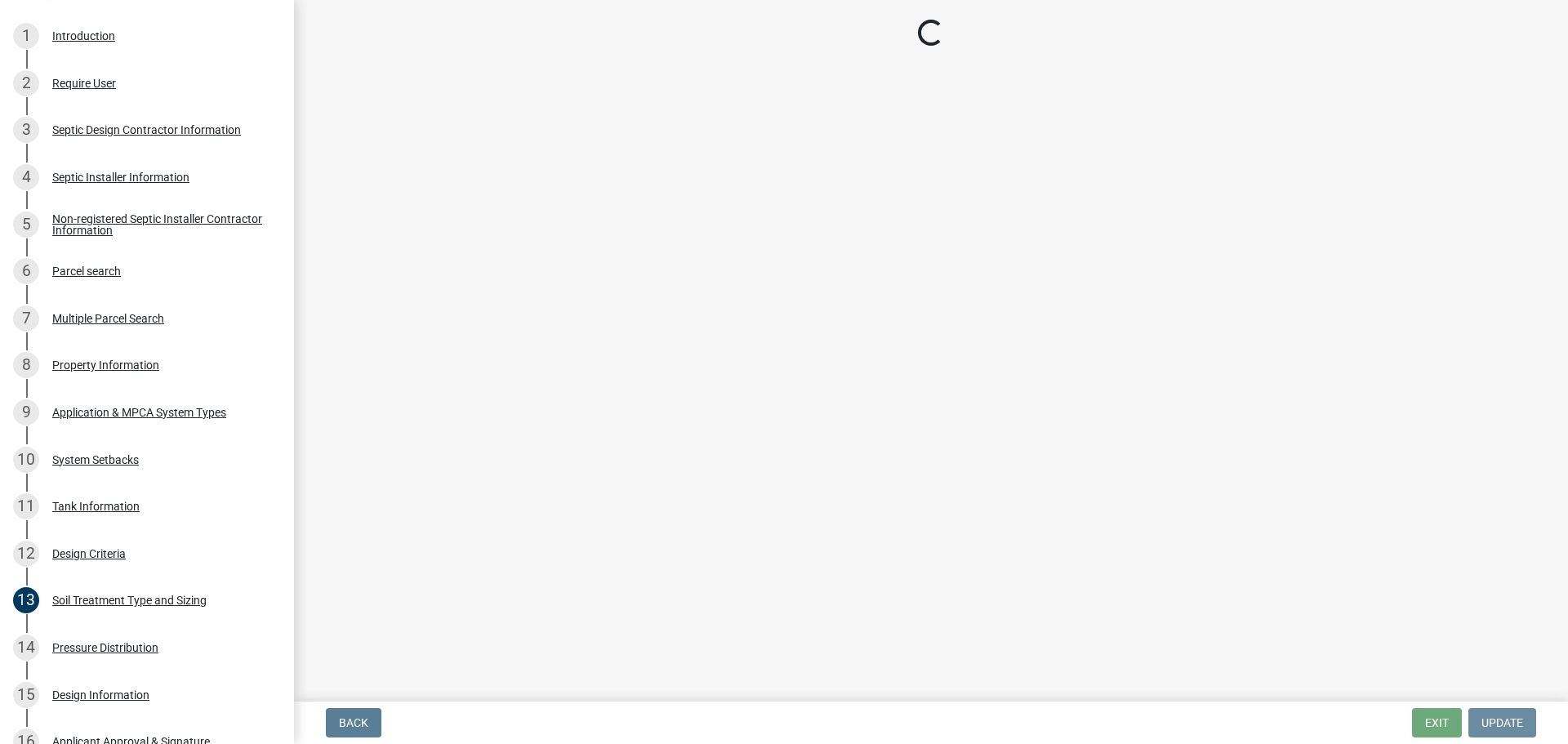
scroll to position [0, 0]
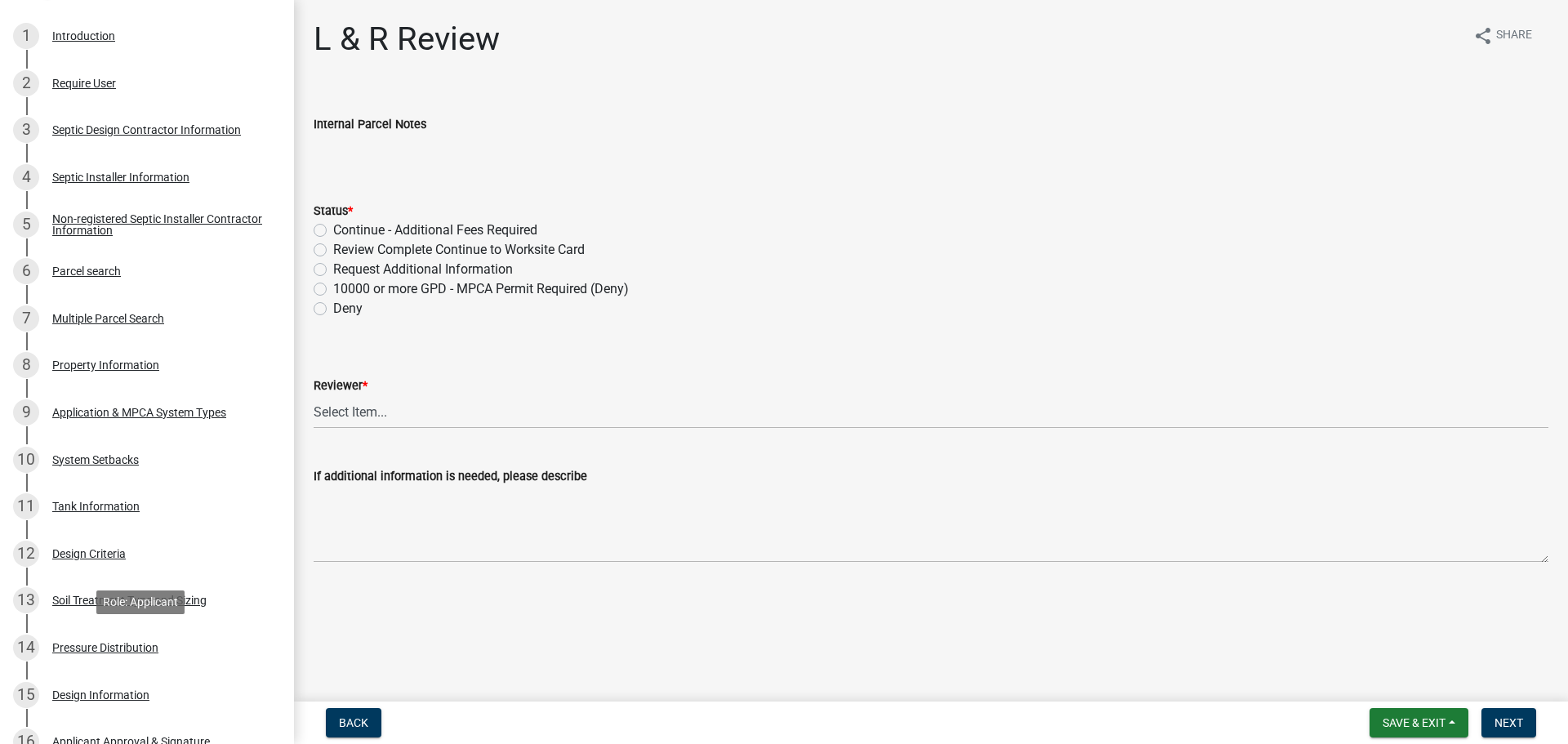
click at [150, 645] on div "Pressure Distribution" at bounding box center [105, 647] width 106 height 11
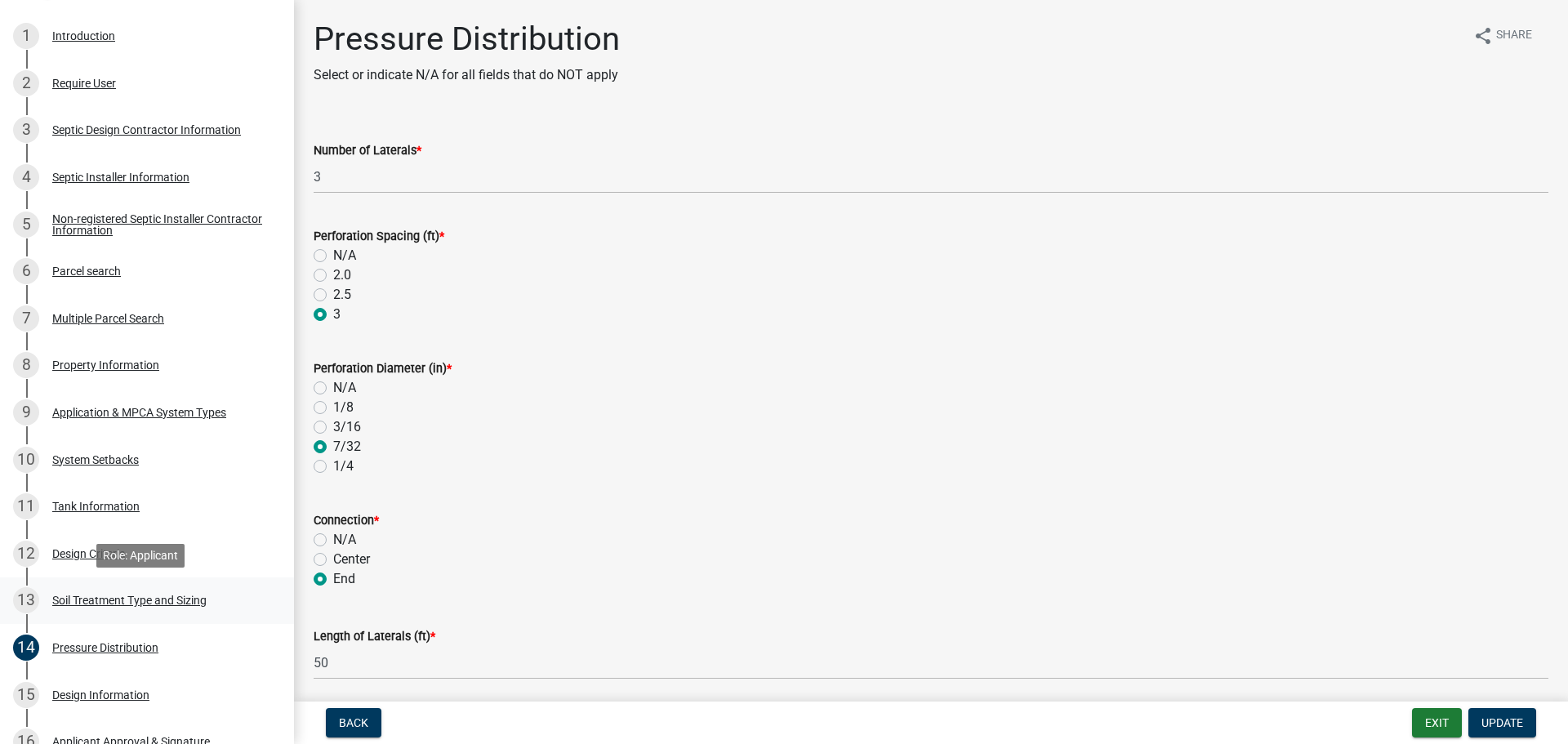
click at [136, 598] on div "Soil Treatment Type and Sizing" at bounding box center [129, 599] width 155 height 11
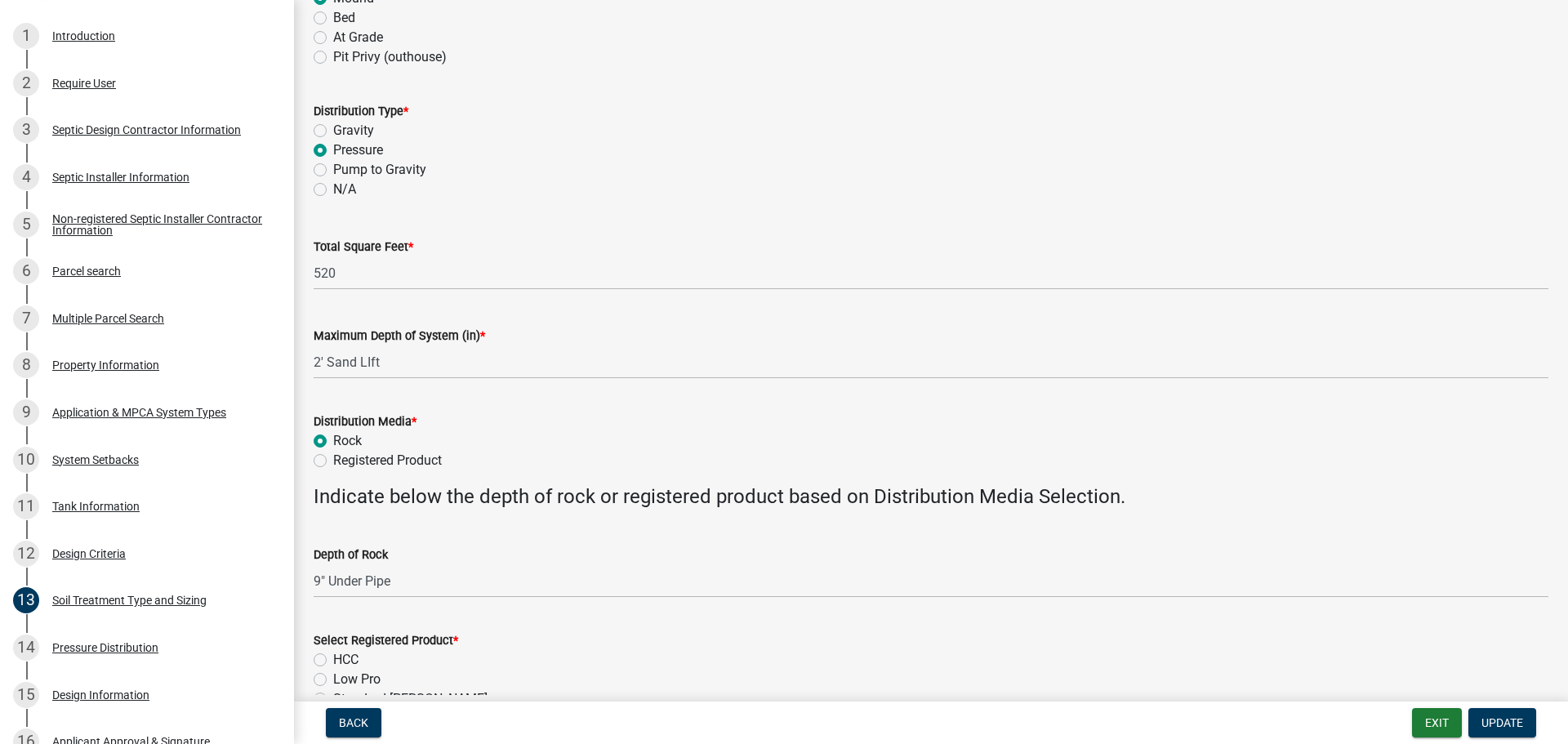
scroll to position [245, 0]
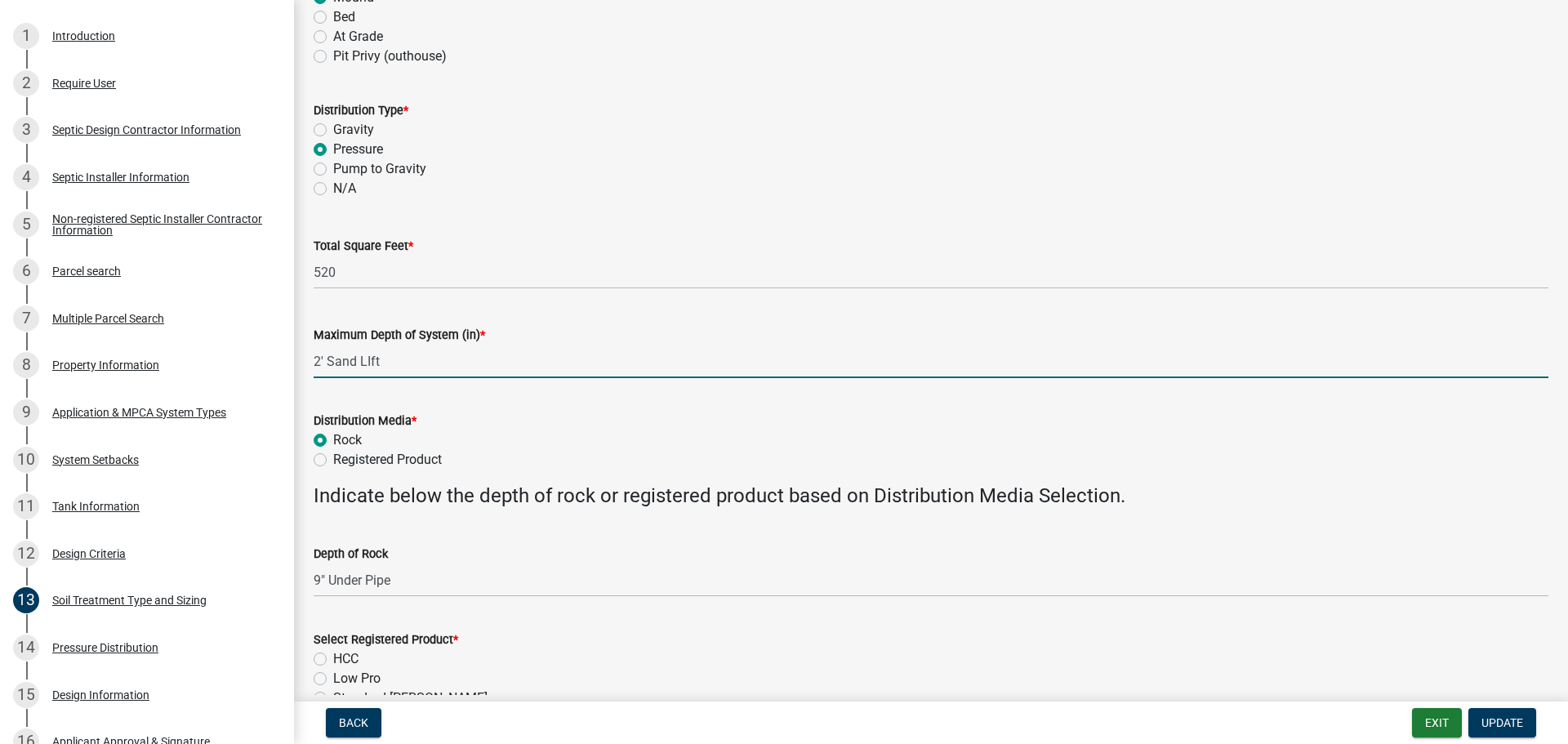
drag, startPoint x: 303, startPoint y: 366, endPoint x: 295, endPoint y: 375, distance: 12.0
click at [289, 372] on div "Subsurface Sewage Treatment System (SSTS) Permit Application SSTS - 461436 View…" at bounding box center [784, 372] width 1568 height 744
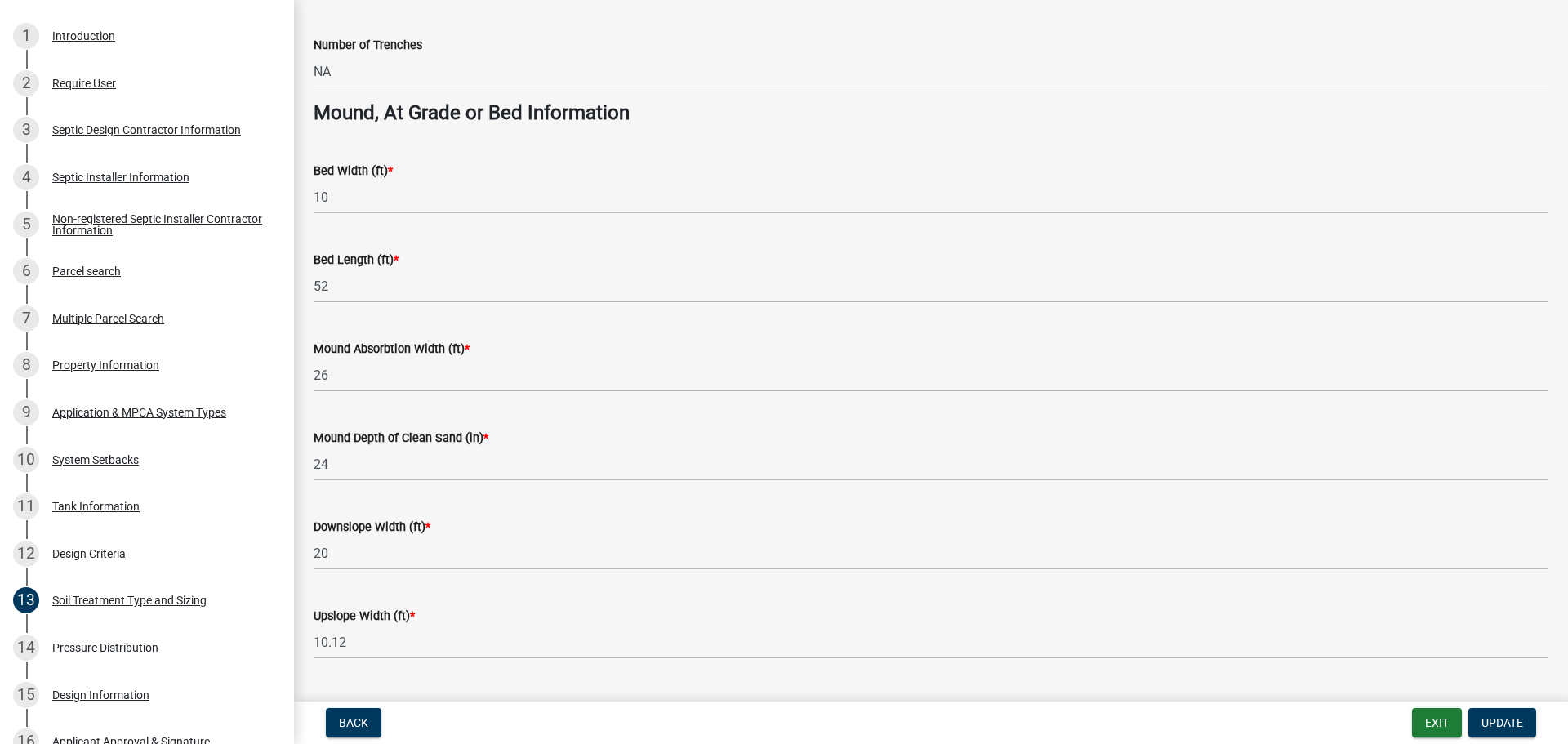
scroll to position [1184, 0]
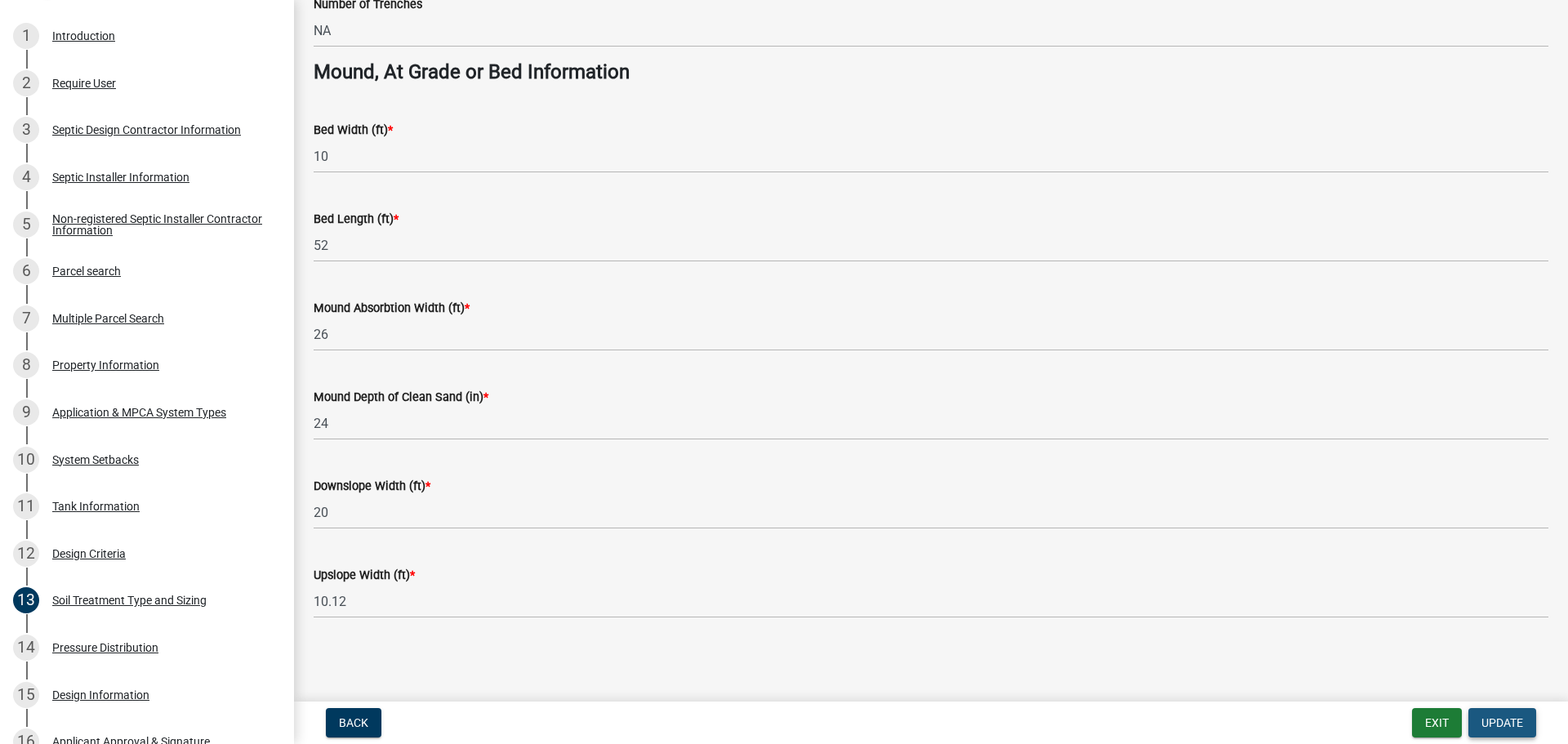
click at [1519, 725] on span "Update" at bounding box center [1502, 722] width 42 height 13
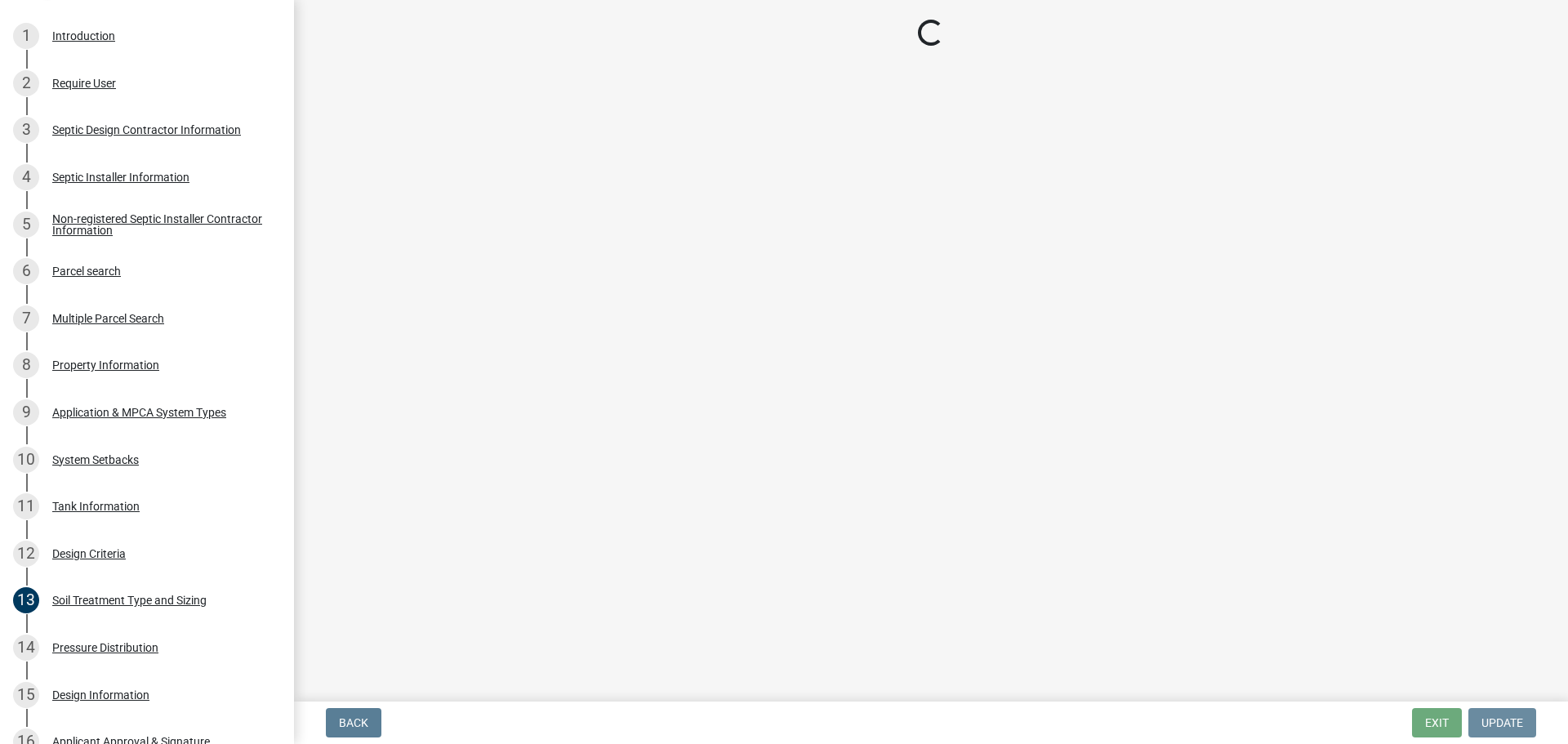
scroll to position [0, 0]
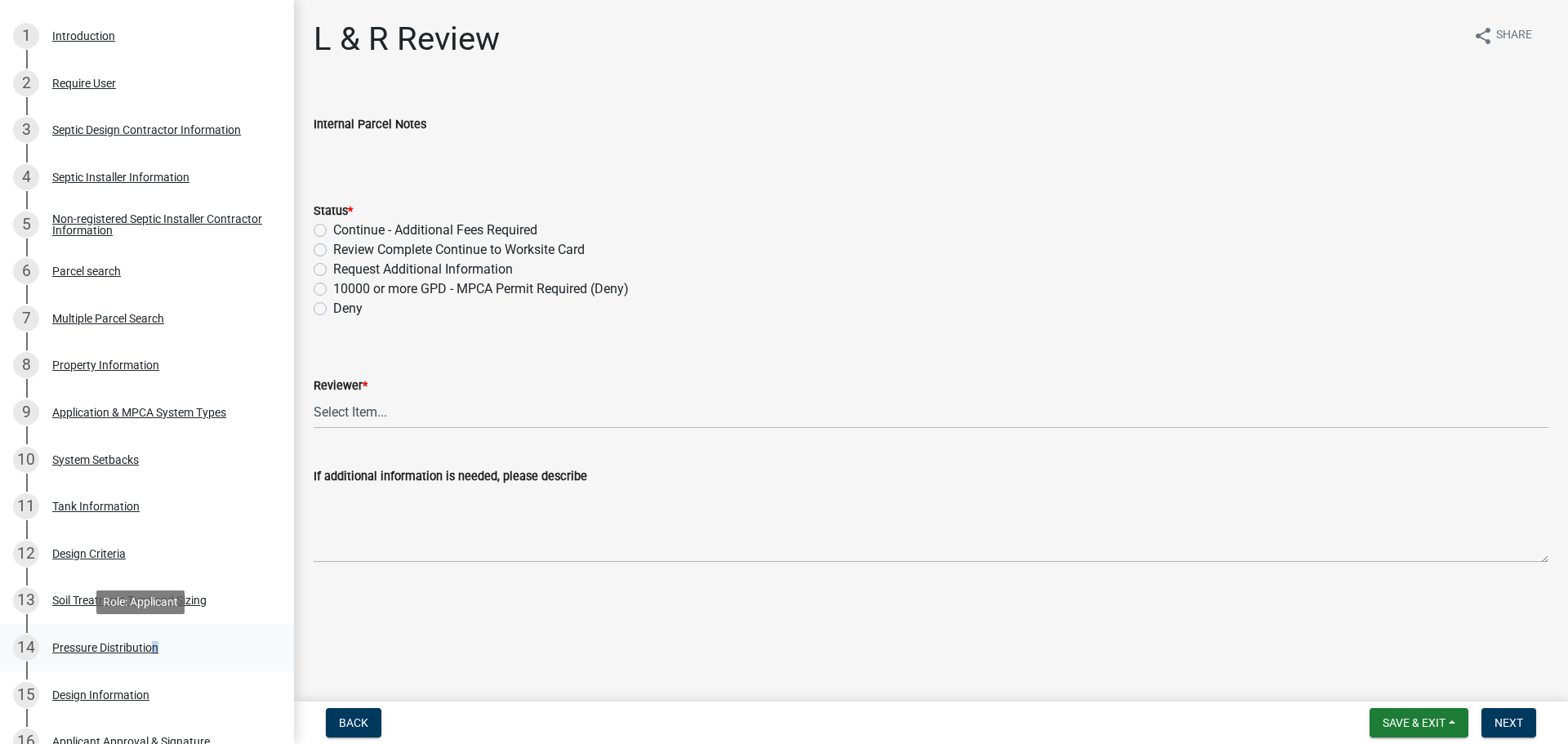
click at [150, 642] on div "Pressure Distribution" at bounding box center [105, 647] width 106 height 11
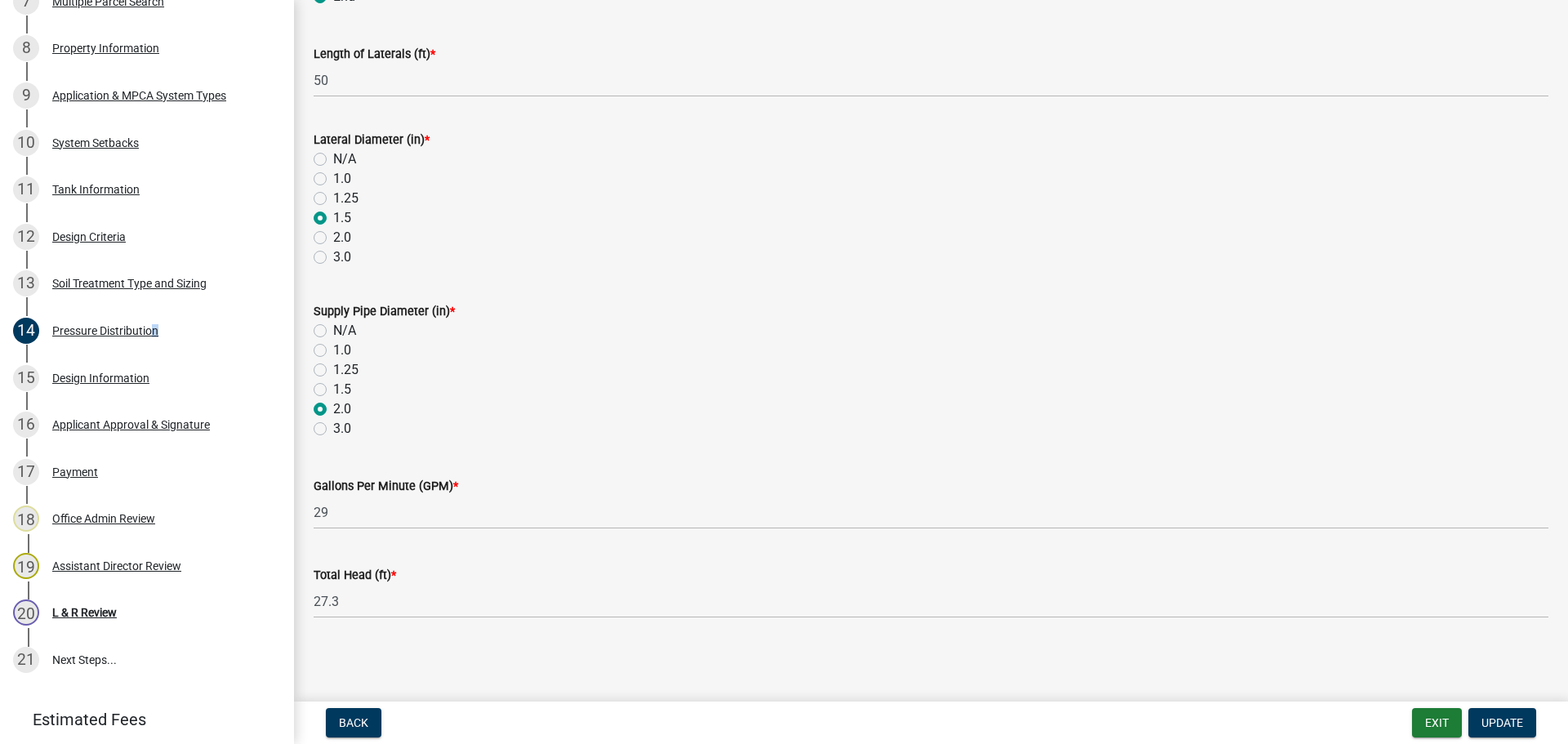
scroll to position [735, 0]
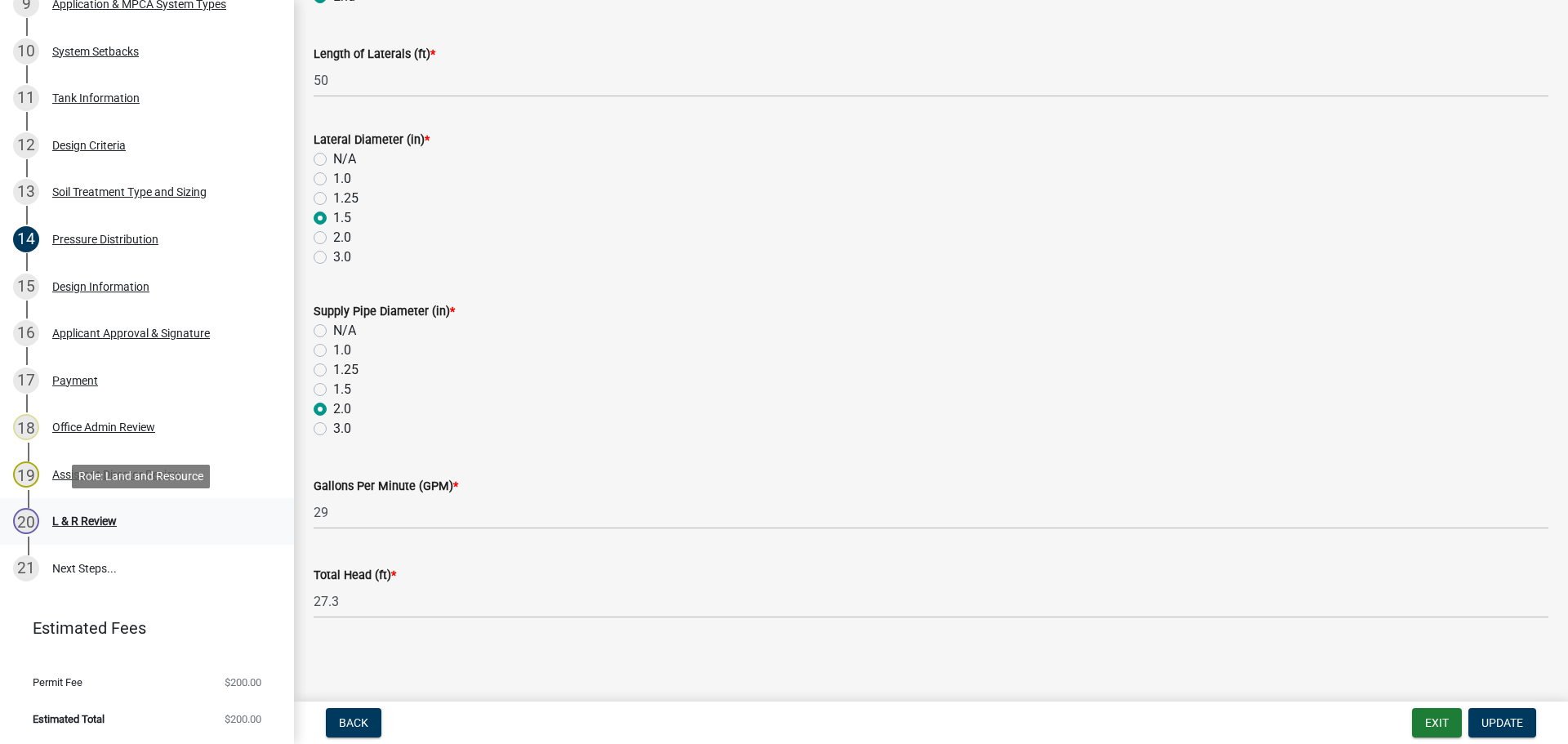
click at [116, 533] on div "20 L & R Review" at bounding box center [140, 520] width 255 height 26
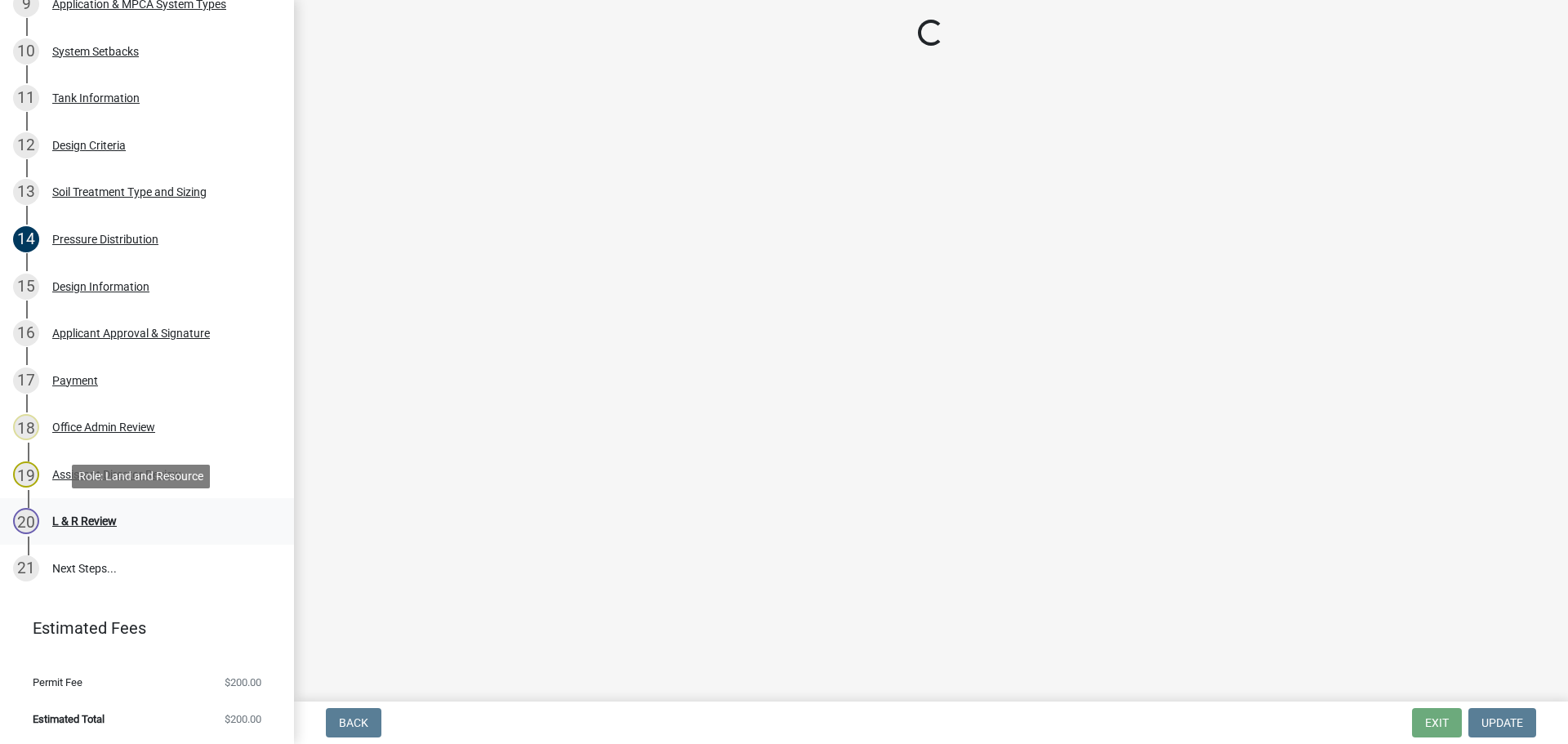
scroll to position [0, 0]
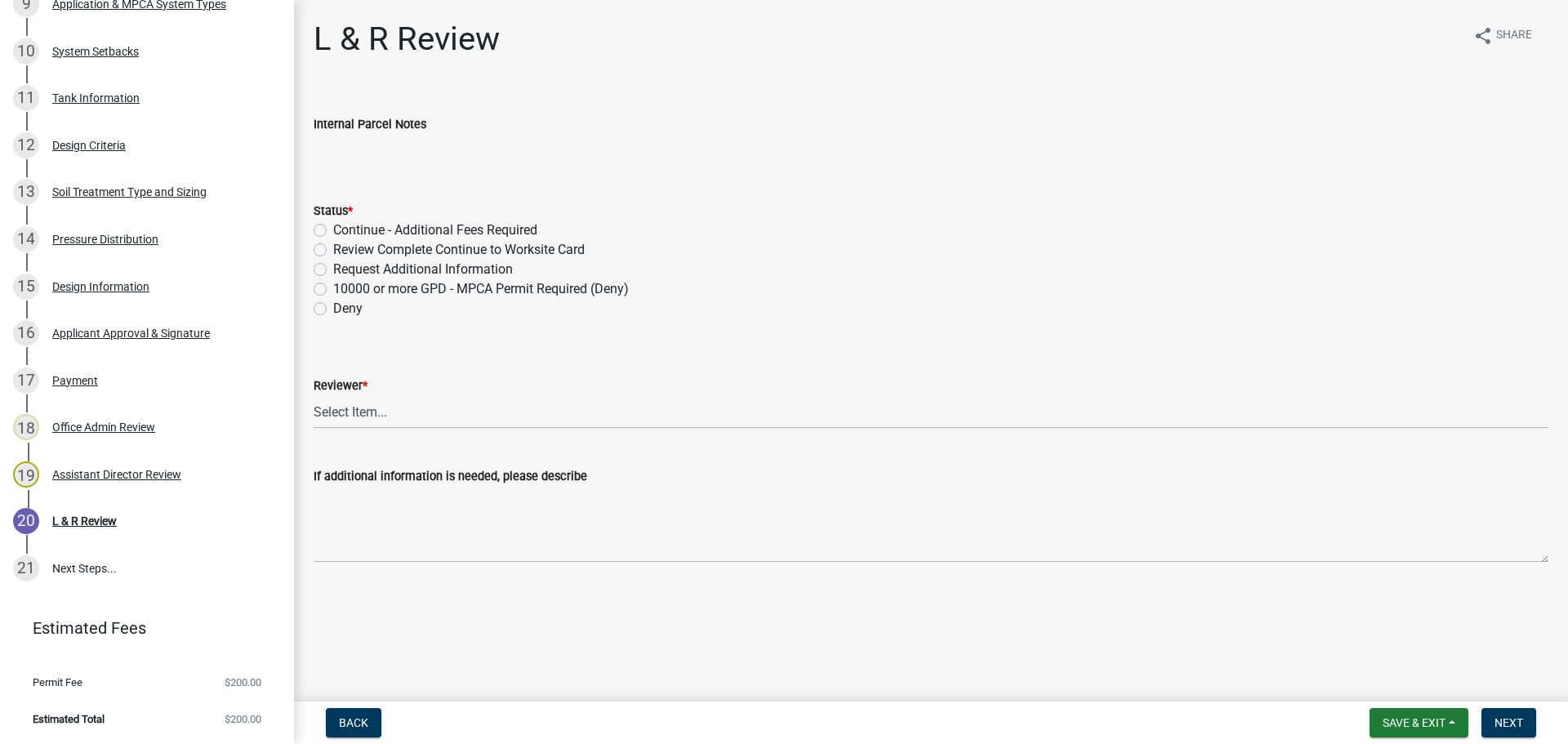
drag, startPoint x: 322, startPoint y: 253, endPoint x: 335, endPoint y: 258, distance: 13.9
click at [333, 253] on label "Review Complete Continue to Worksite Card" at bounding box center [459, 249] width 252 height 20
click at [333, 251] on input "Review Complete Continue to Worksite Card" at bounding box center [338, 245] width 10 height 10
click at [360, 412] on select "Select Item... Alexis Newark Andrea Perales Brittany Tollefson Elizabeth Plaste…" at bounding box center [931, 412] width 1235 height 33
click at [314, 395] on select "Select Item... Alexis Newark Andrea Perales Brittany Tollefson Elizabeth Plaste…" at bounding box center [931, 412] width 1235 height 33
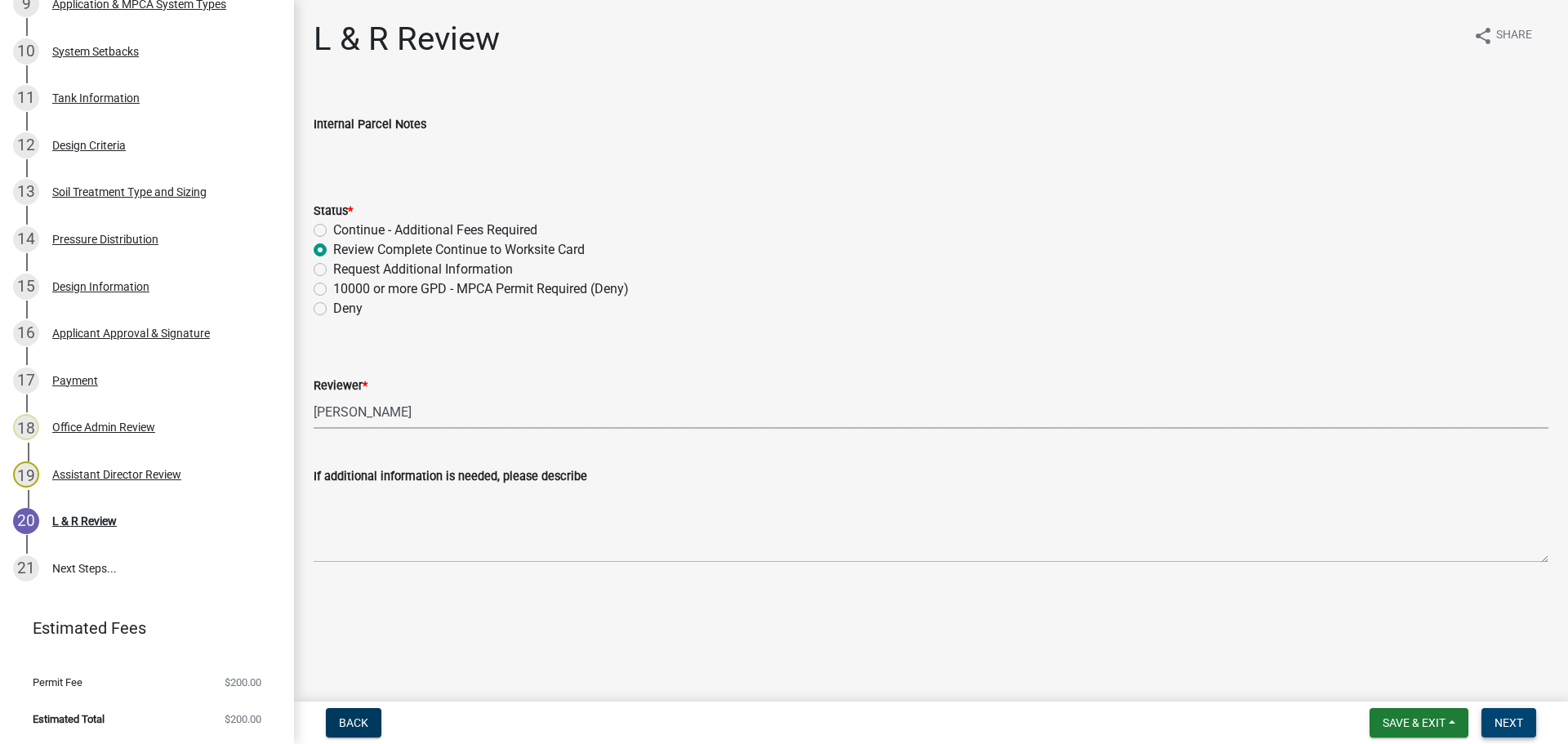
click at [1509, 713] on button "Next" at bounding box center [1508, 723] width 54 height 30
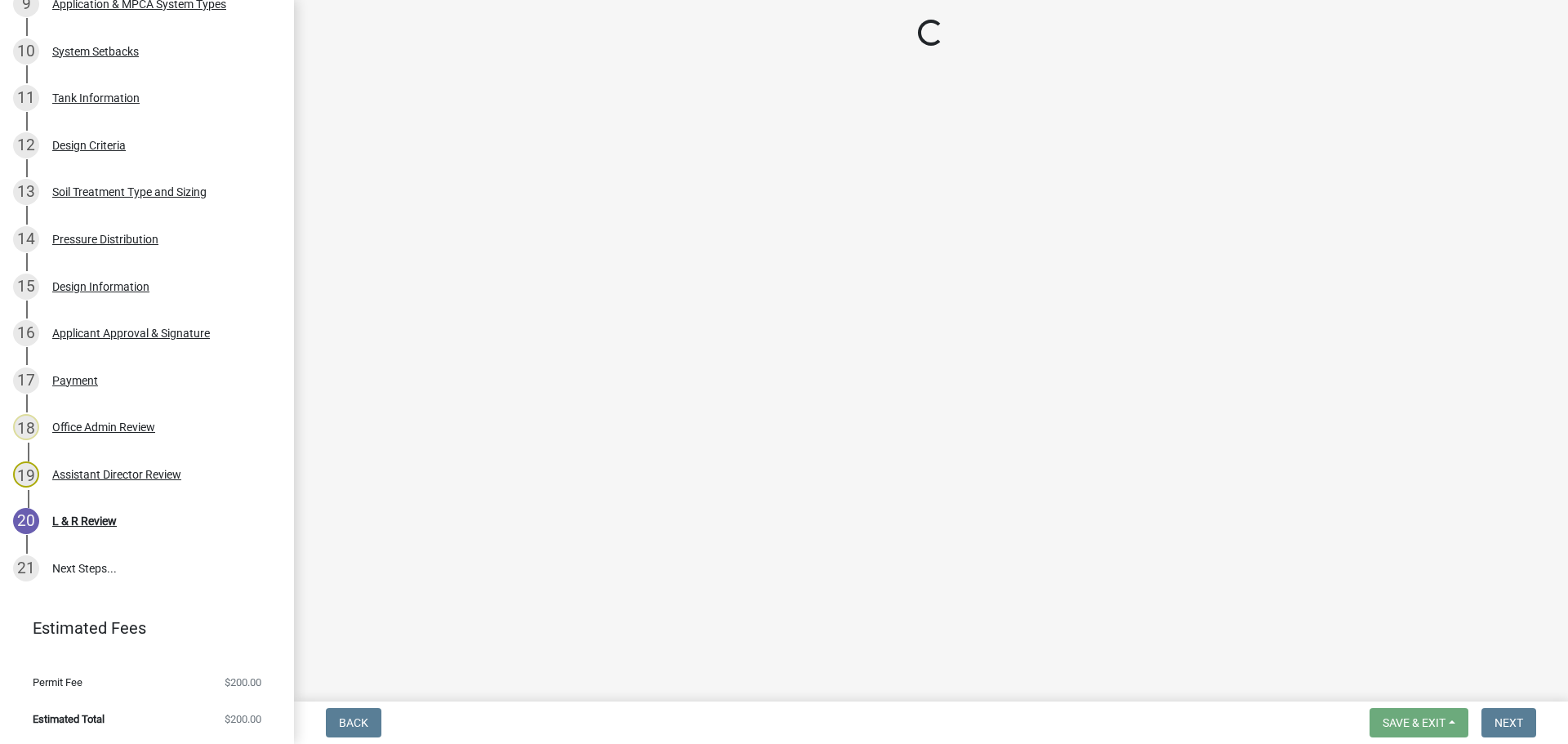
scroll to position [923, 0]
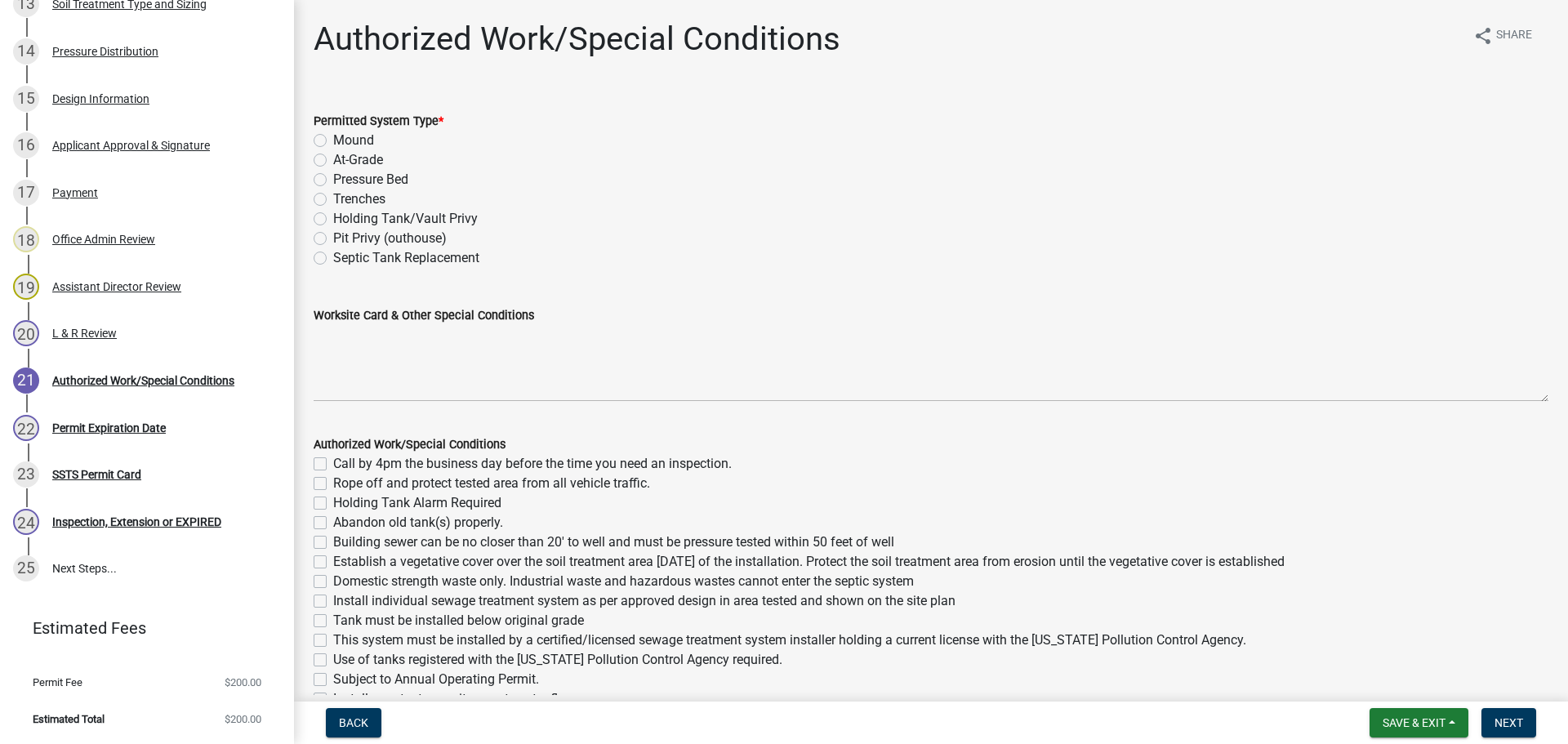
click at [333, 143] on label "Mound" at bounding box center [354, 140] width 41 height 20
click at [333, 141] on input "Mound" at bounding box center [338, 136] width 10 height 10
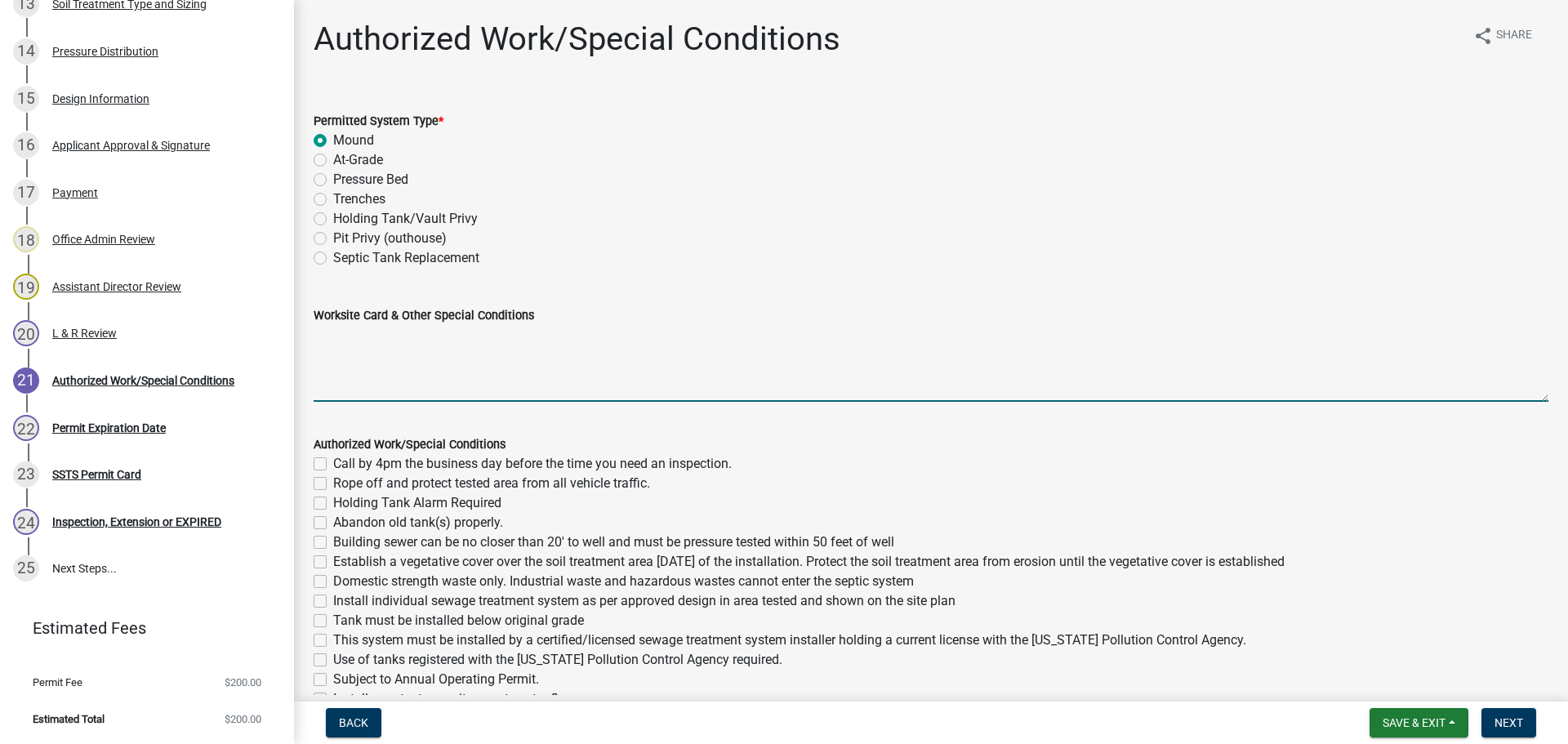
click at [389, 361] on textarea "Worksite Card & Other Special Conditions" at bounding box center [931, 363] width 1235 height 77
drag, startPoint x: 1520, startPoint y: 332, endPoint x: 480, endPoint y: 349, distance: 1040.1
click at [480, 349] on textarea "4 bedrooms - Type I Mound New 1600-2 septic tank" at bounding box center [931, 363] width 1235 height 77
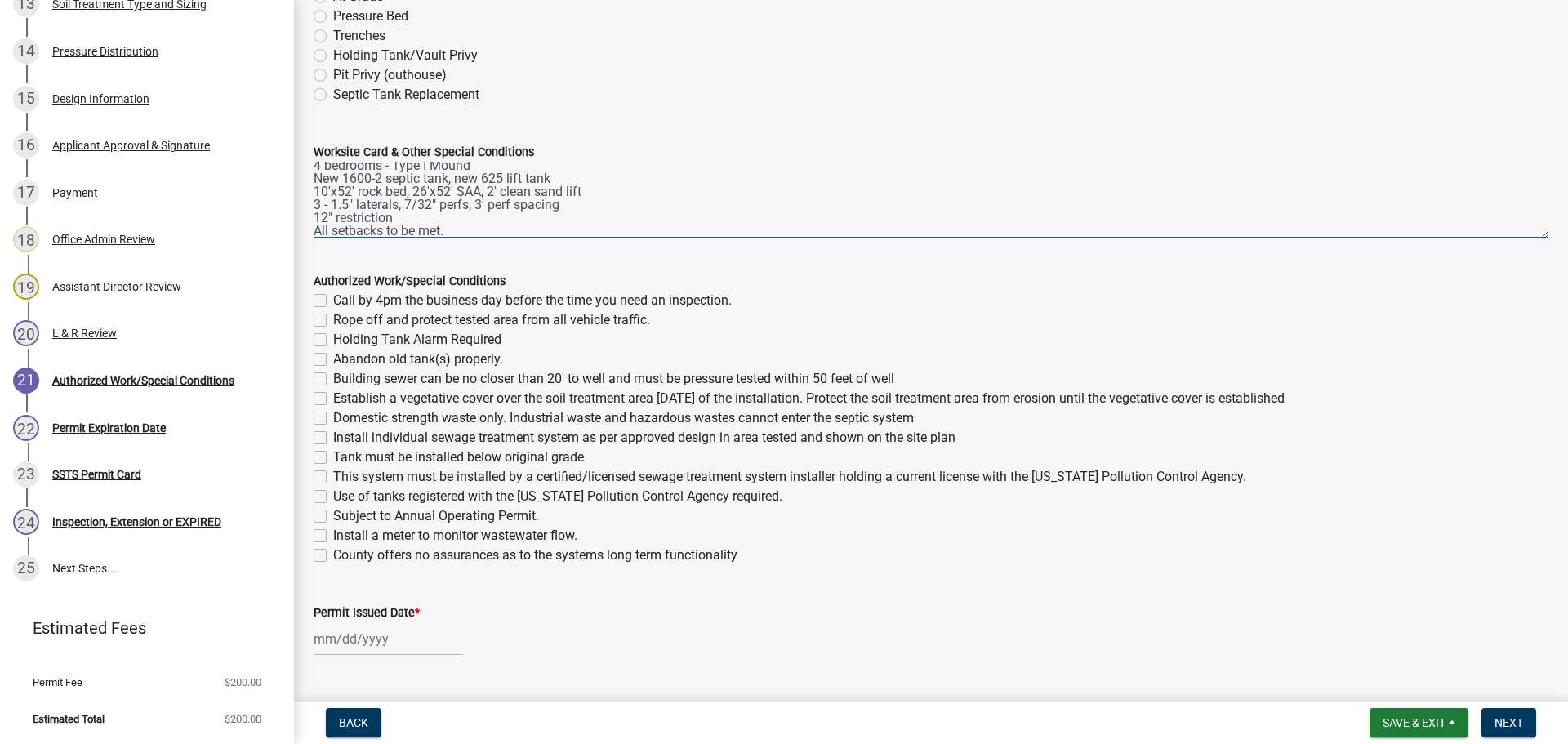
scroll to position [21, 0]
click at [333, 299] on label "Call by 4pm the business day before the time you need an inspection." at bounding box center [532, 300] width 399 height 20
click at [333, 299] on input "Call by 4pm the business day before the time you need an inspection." at bounding box center [338, 296] width 10 height 10
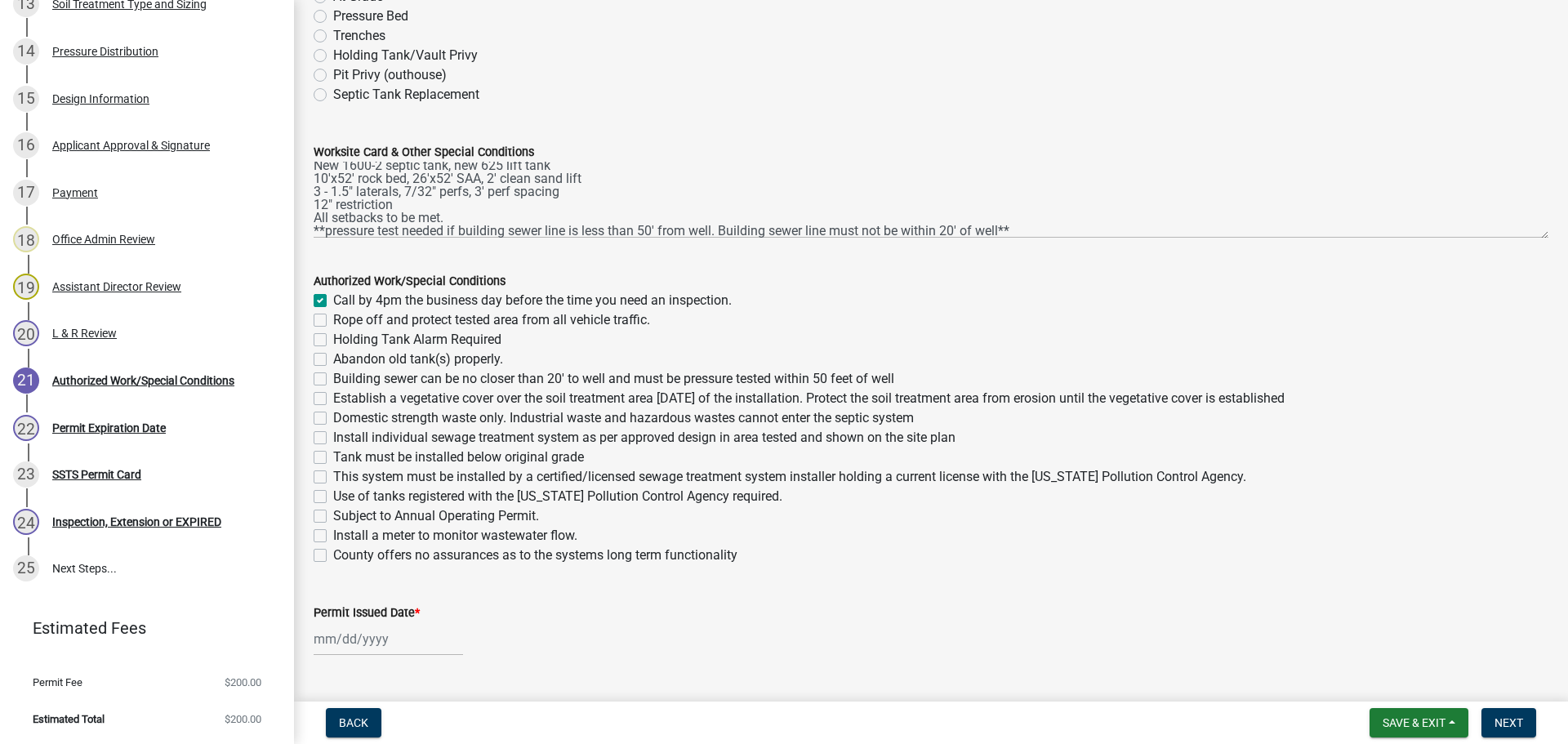
click at [333, 321] on label "Rope off and protect tested area from all vehicle traffic." at bounding box center [491, 320] width 317 height 20
click at [333, 321] on input "Rope off and protect tested area from all vehicle traffic." at bounding box center [338, 315] width 10 height 10
click at [333, 360] on label "Abandon old tank(s) properly." at bounding box center [418, 359] width 170 height 20
click at [333, 360] on input "Abandon old tank(s) properly." at bounding box center [338, 355] width 10 height 10
click at [333, 381] on label "Building sewer can be no closer than 20' to well and must be pressure tested wi…" at bounding box center [614, 378] width 561 height 20
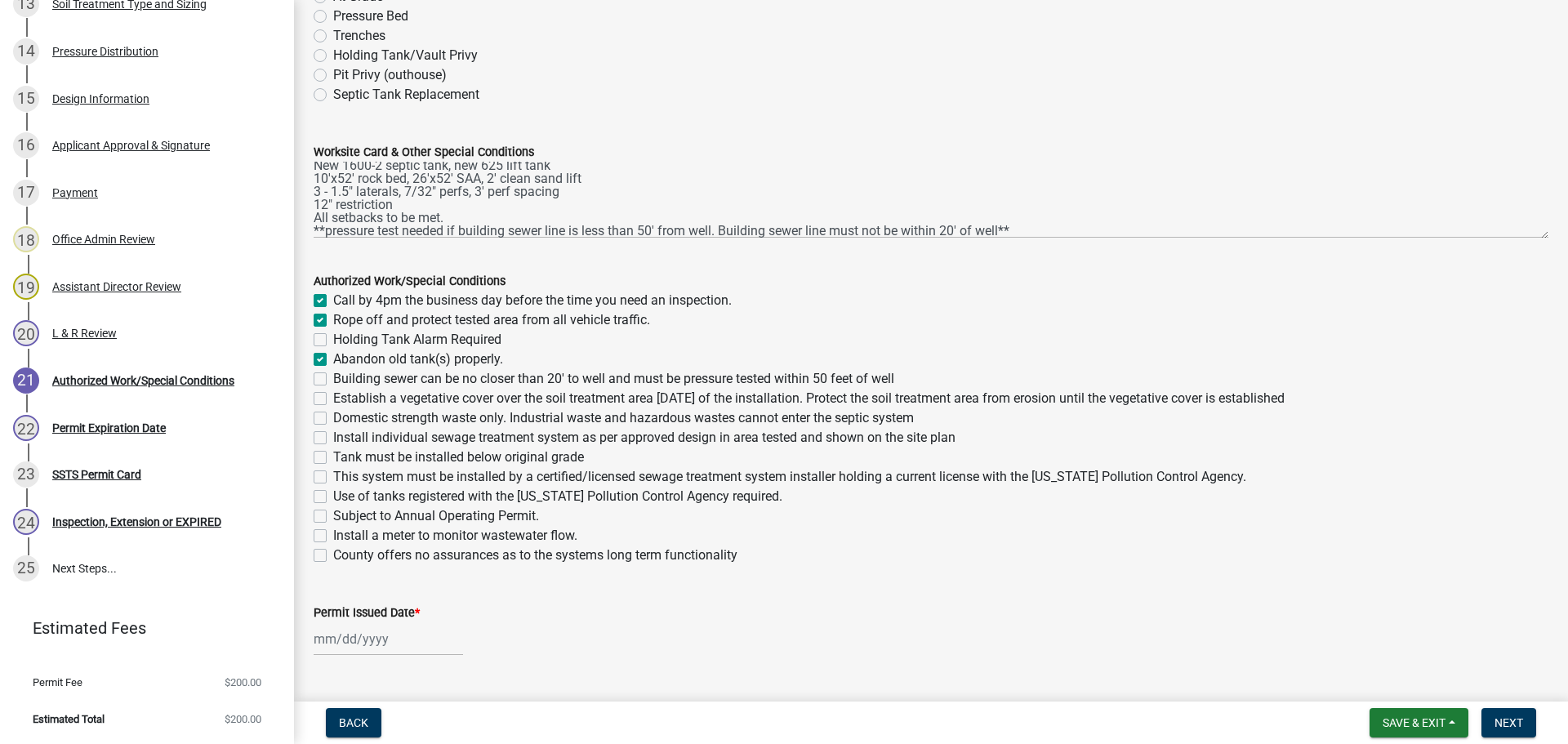
click at [333, 380] on input "Building sewer can be no closer than 20' to well and must be pressure tested wi…" at bounding box center [338, 374] width 10 height 10
click at [333, 400] on label "Establish a vegetative cover over the soil treatment area within 30 days of the…" at bounding box center [809, 398] width 952 height 20
click at [333, 400] on input "Establish a vegetative cover over the soil treatment area within 30 days of the…" at bounding box center [338, 394] width 10 height 10
click at [333, 417] on label "Domestic strength waste only. Industrial waste and hazardous wastes cannot ente…" at bounding box center [623, 417] width 581 height 20
click at [333, 417] on input "Domestic strength waste only. Industrial waste and hazardous wastes cannot ente…" at bounding box center [338, 413] width 10 height 10
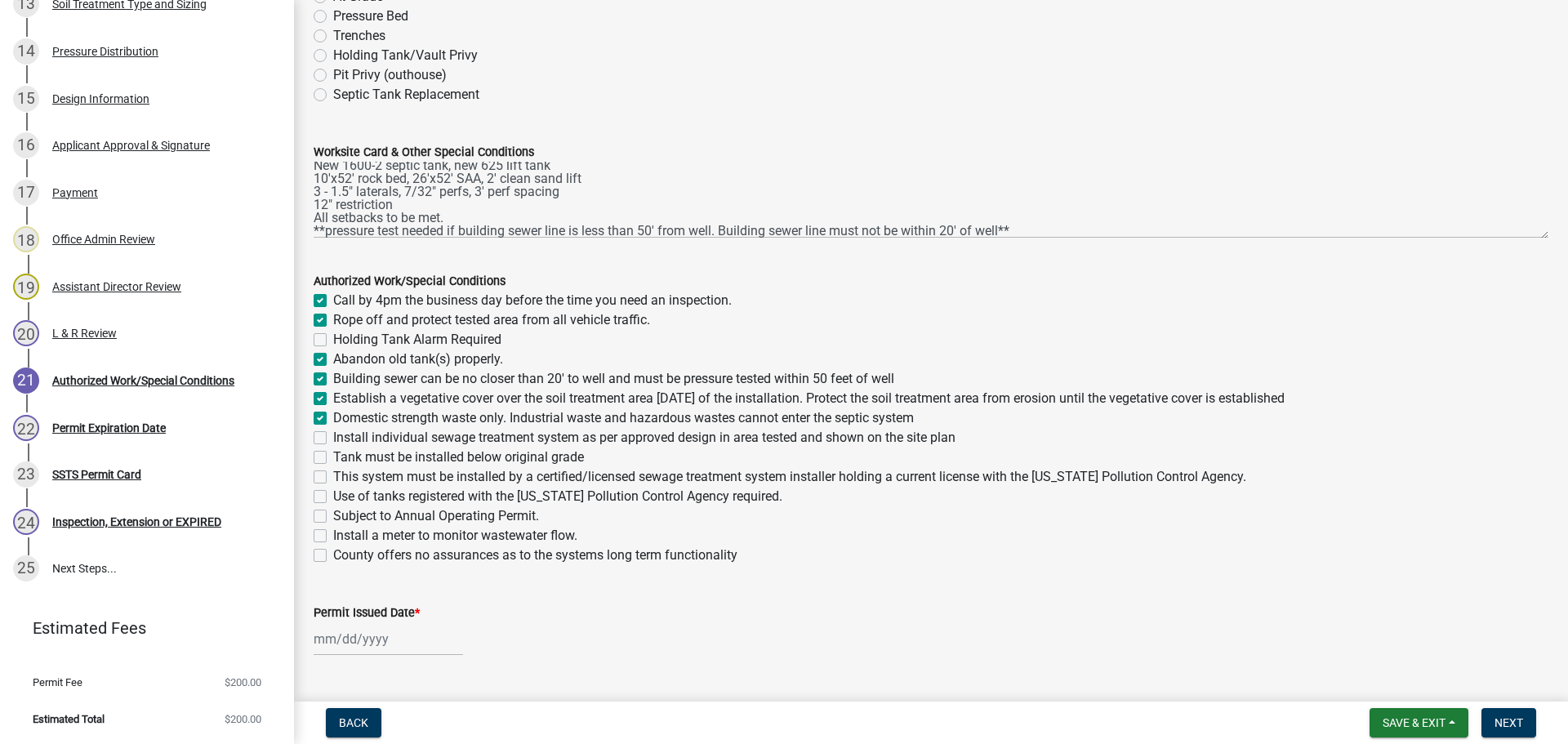
click at [333, 436] on label "Install individual sewage treatment system as per approved design in area teste…" at bounding box center [645, 437] width 622 height 20
click at [333, 436] on input "Install individual sewage treatment system as per approved design in area teste…" at bounding box center [338, 433] width 10 height 10
click at [333, 456] on label "Tank must be installed below original grade" at bounding box center [458, 457] width 251 height 20
click at [333, 456] on input "Tank must be installed below original grade" at bounding box center [338, 452] width 10 height 10
click at [333, 471] on label "This system must be installed by a certified/licensed sewage treatment system i…" at bounding box center [790, 476] width 913 height 20
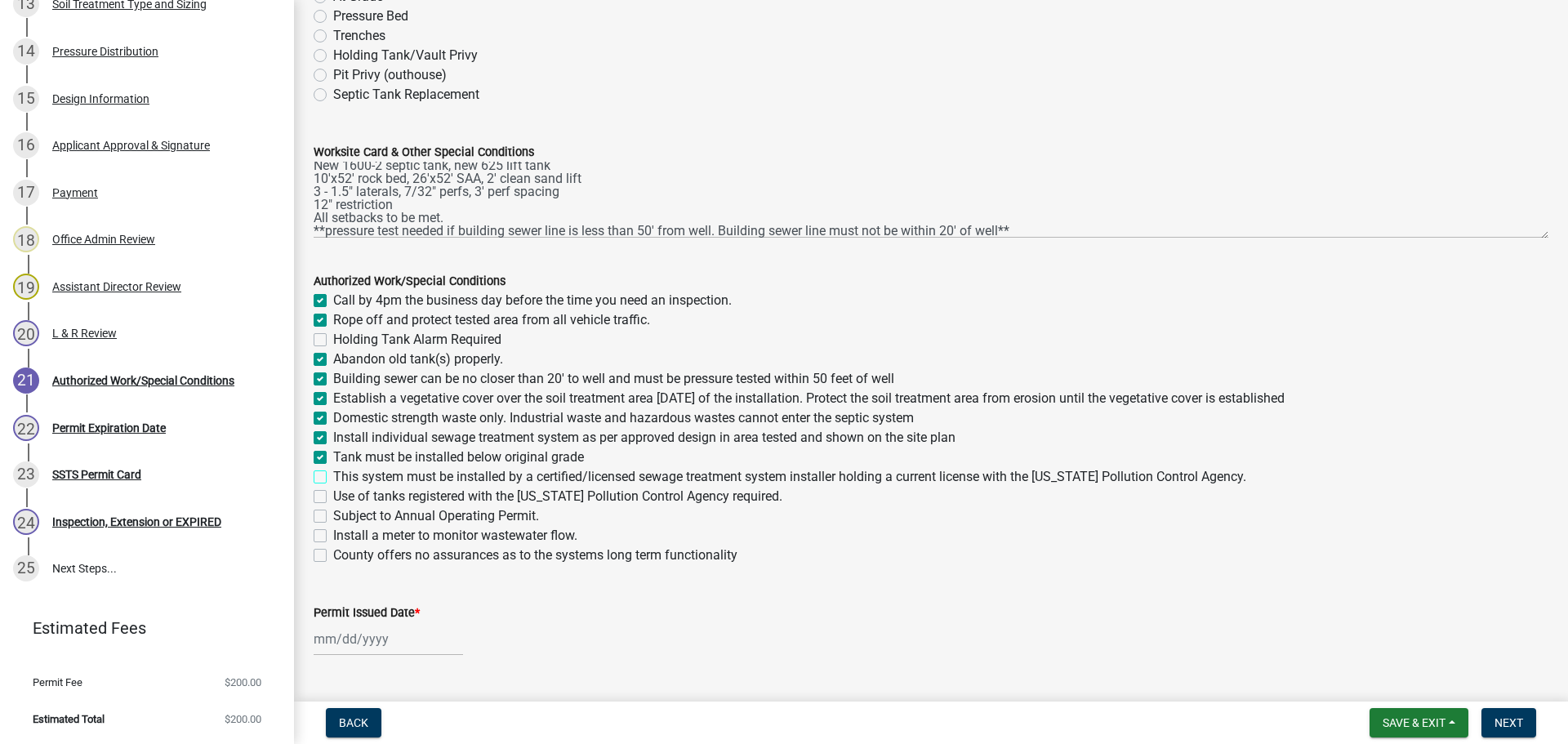
click at [333, 471] on input "This system must be installed by a certified/licensed sewage treatment system i…" at bounding box center [338, 472] width 10 height 10
click at [333, 498] on label "Use of tanks registered with the Minnesota Pollution Control Agency required." at bounding box center [558, 496] width 449 height 20
click at [333, 497] on input "Use of tanks registered with the Minnesota Pollution Control Agency required." at bounding box center [338, 491] width 10 height 10
click at [333, 537] on label "Install a meter to monitor wastewater flow." at bounding box center [455, 535] width 244 height 20
click at [333, 537] on input "Install a meter to monitor wastewater flow." at bounding box center [338, 531] width 10 height 10
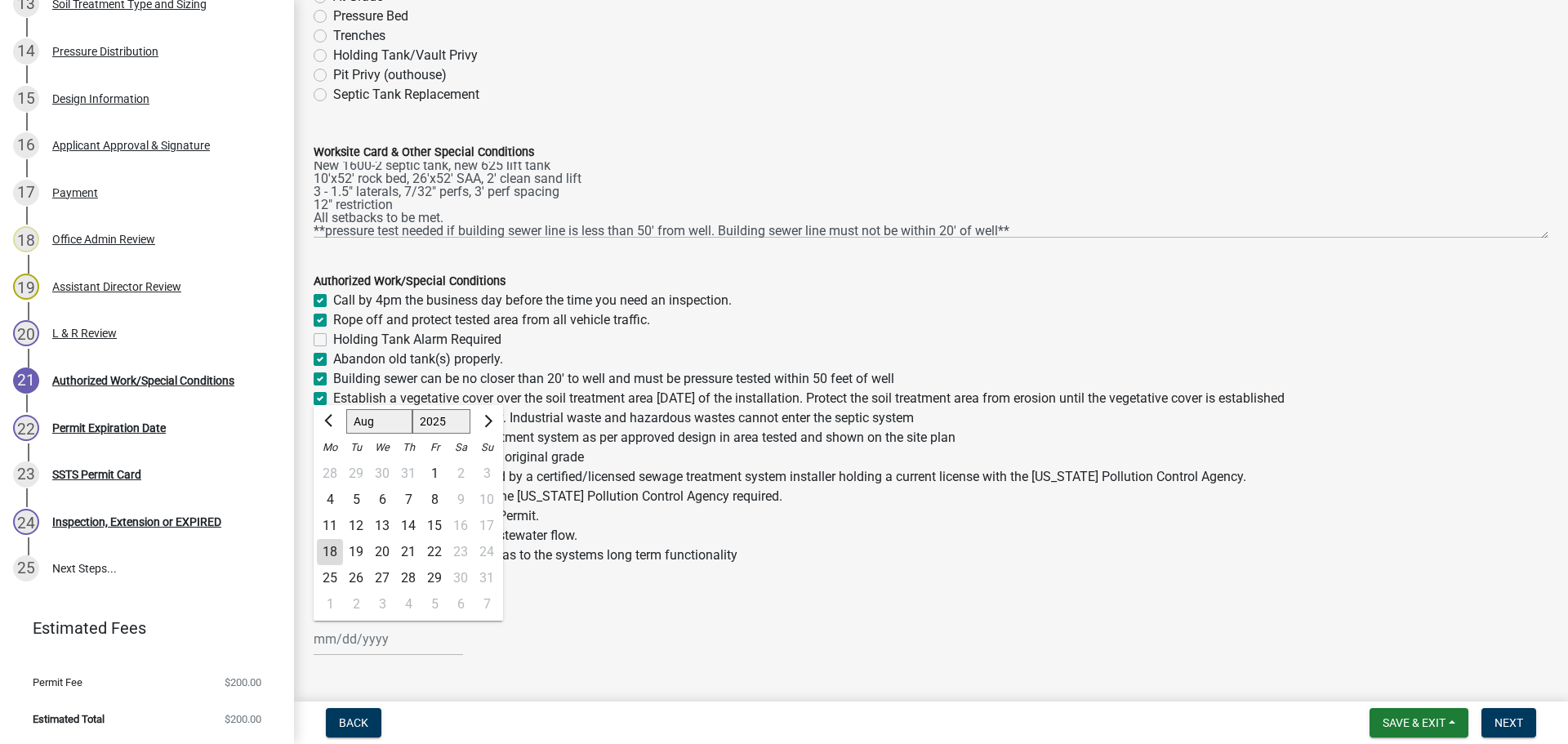
click at [396, 644] on input "Permit Issued Date *" at bounding box center [389, 639] width 150 height 33
click at [324, 554] on div "18" at bounding box center [330, 552] width 26 height 26
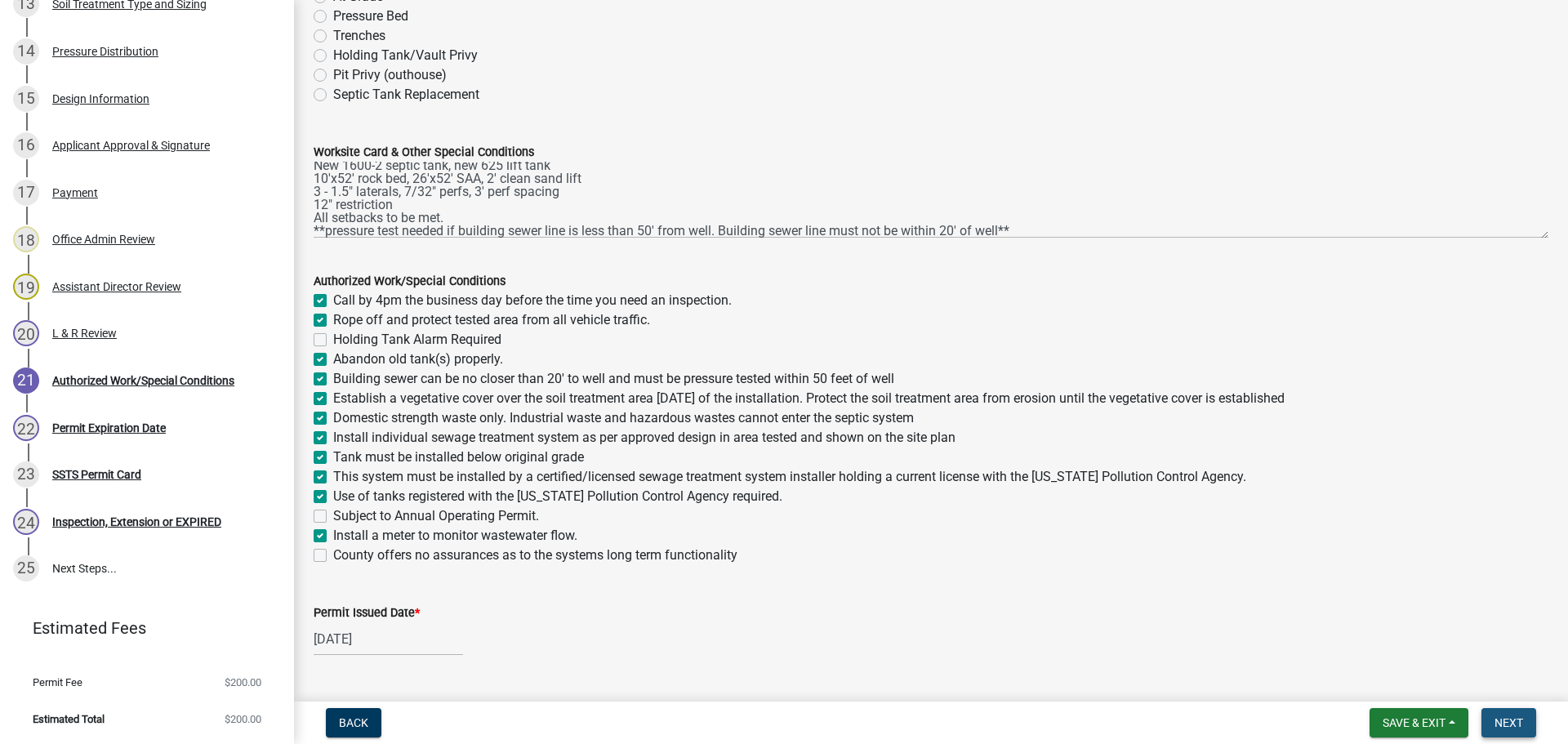
click at [1514, 720] on span "Next" at bounding box center [1508, 722] width 29 height 13
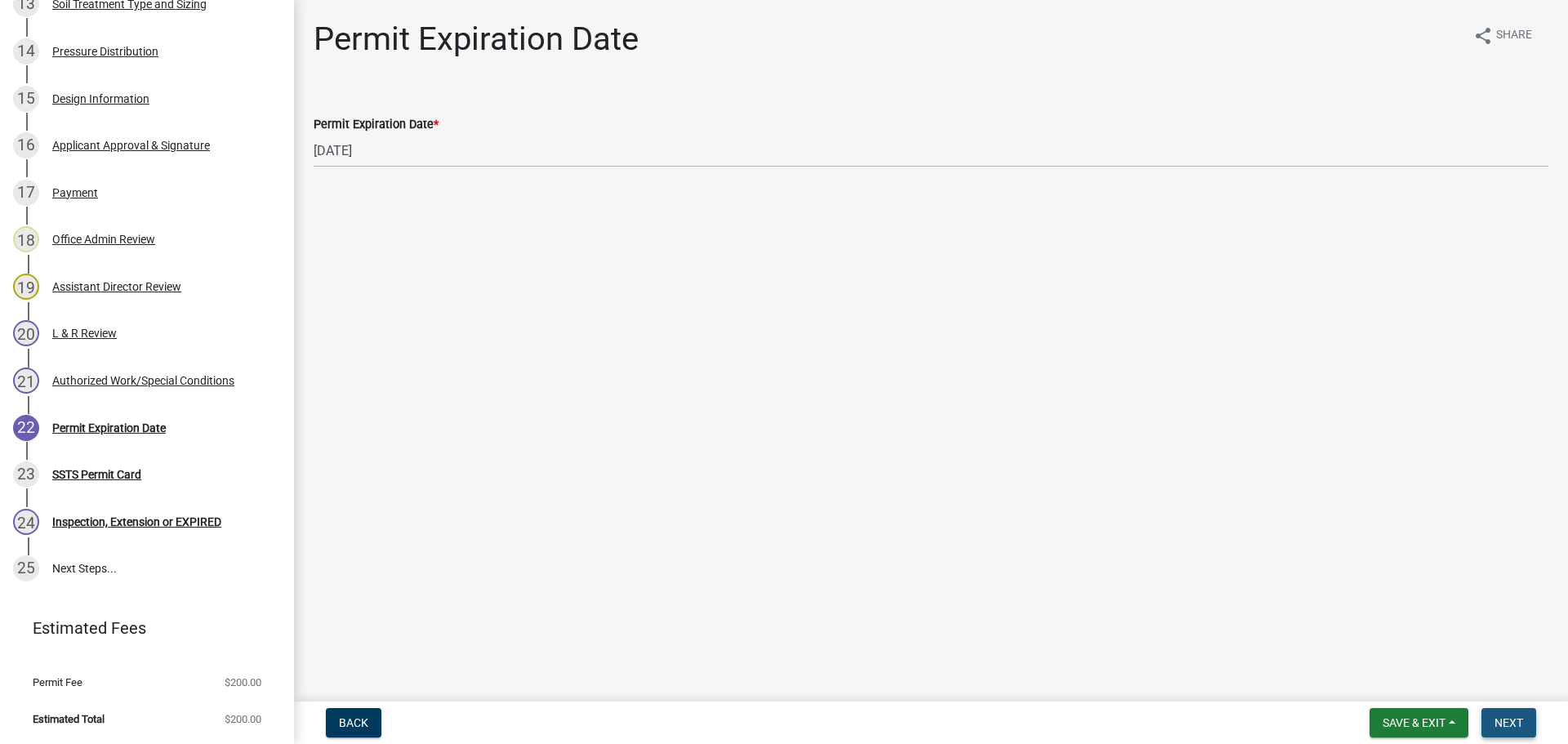
click at [1523, 725] on span "Next" at bounding box center [1508, 722] width 29 height 13
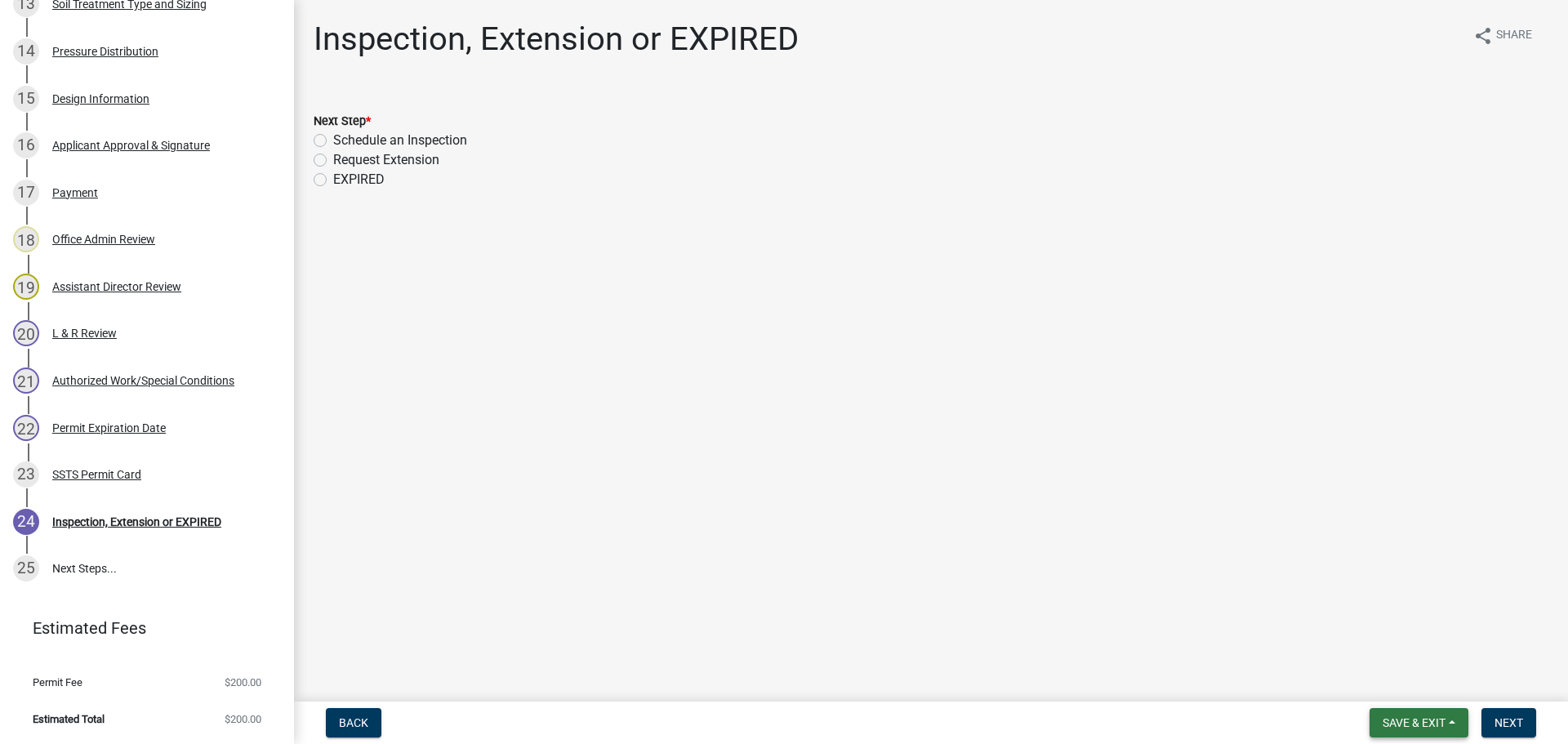
click at [1407, 720] on span "Save & Exit" at bounding box center [1414, 722] width 63 height 13
click at [1409, 693] on button "Save & Exit" at bounding box center [1403, 680] width 131 height 39
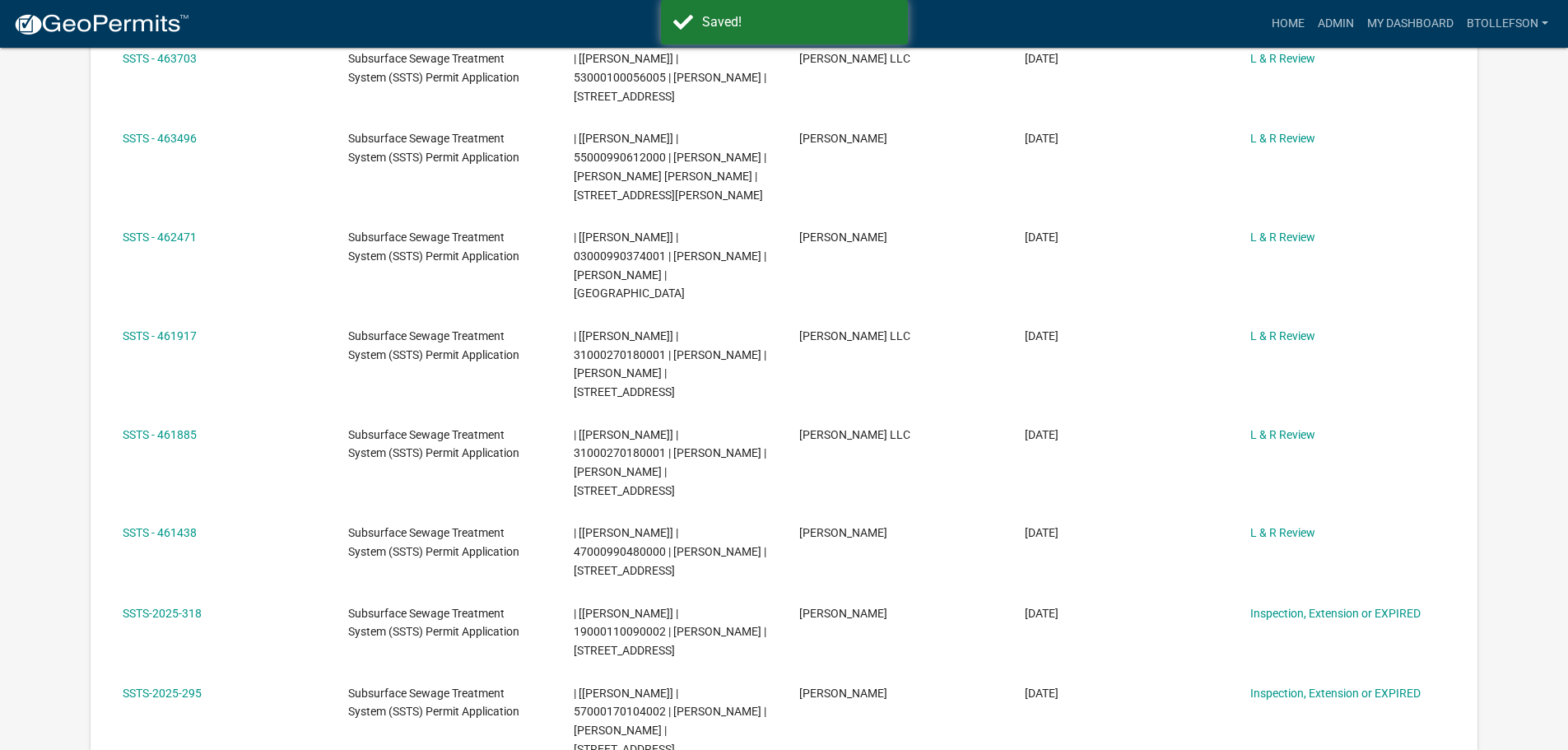
scroll to position [576, 0]
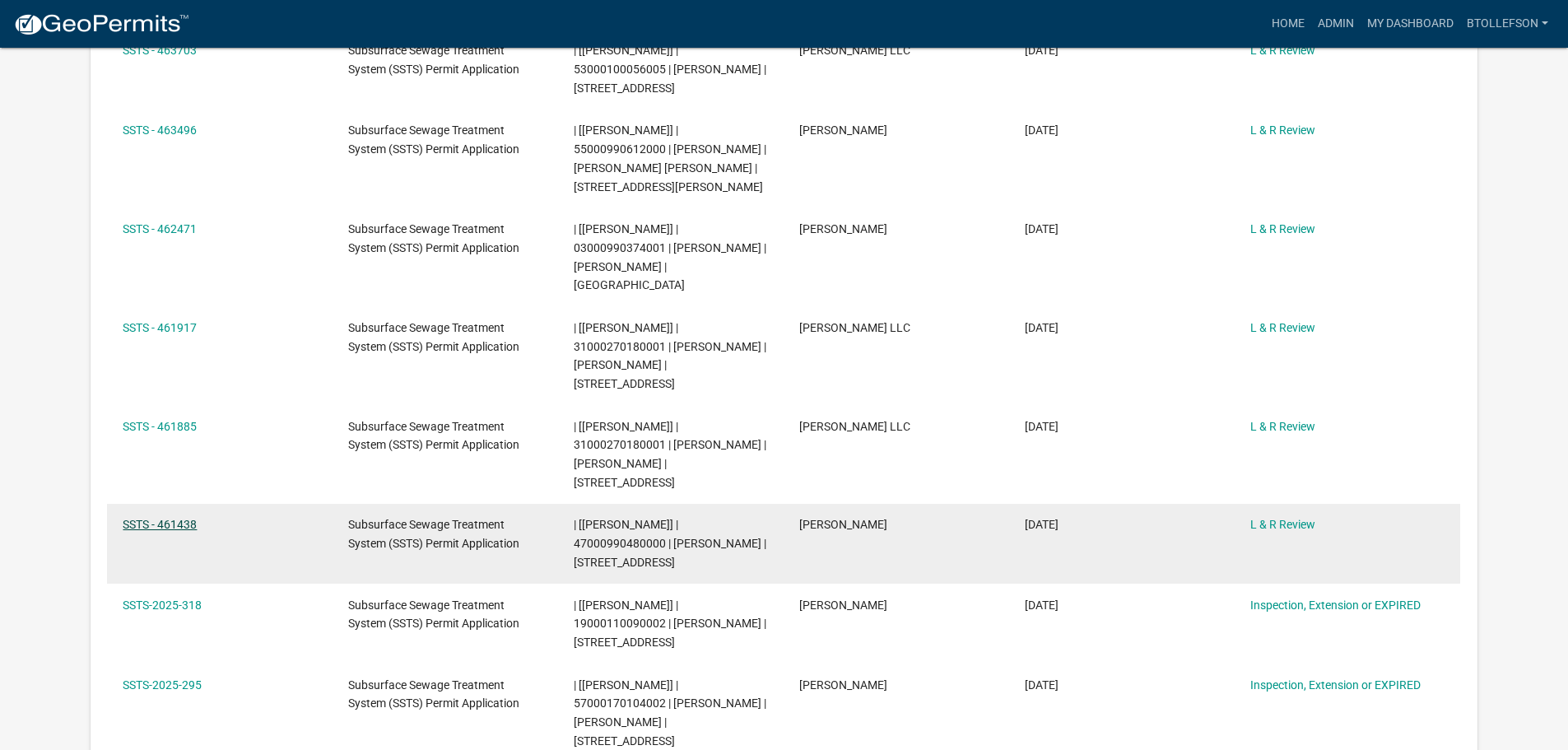
click at [187, 518] on link "SSTS - 461438" at bounding box center [159, 524] width 74 height 13
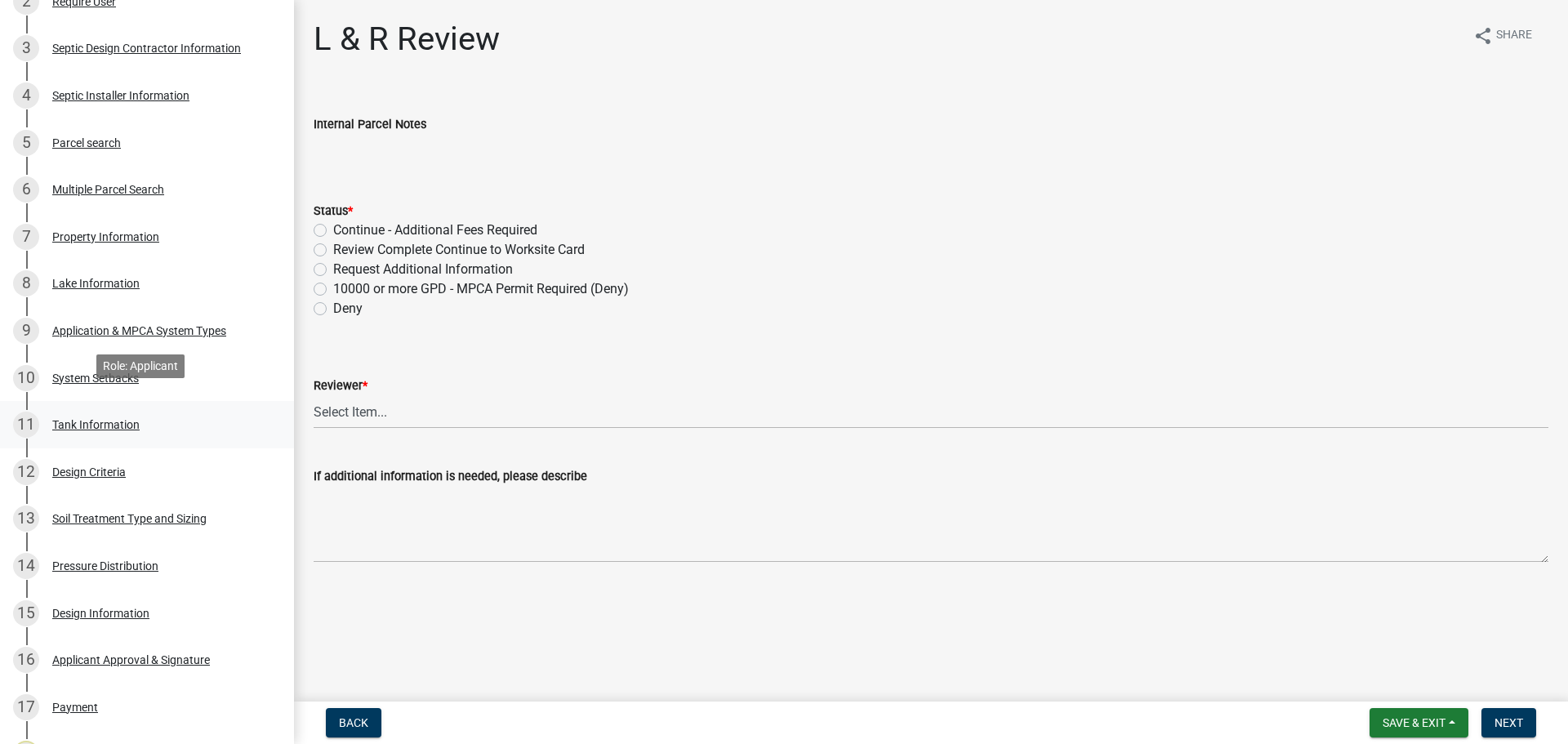
scroll to position [490, 0]
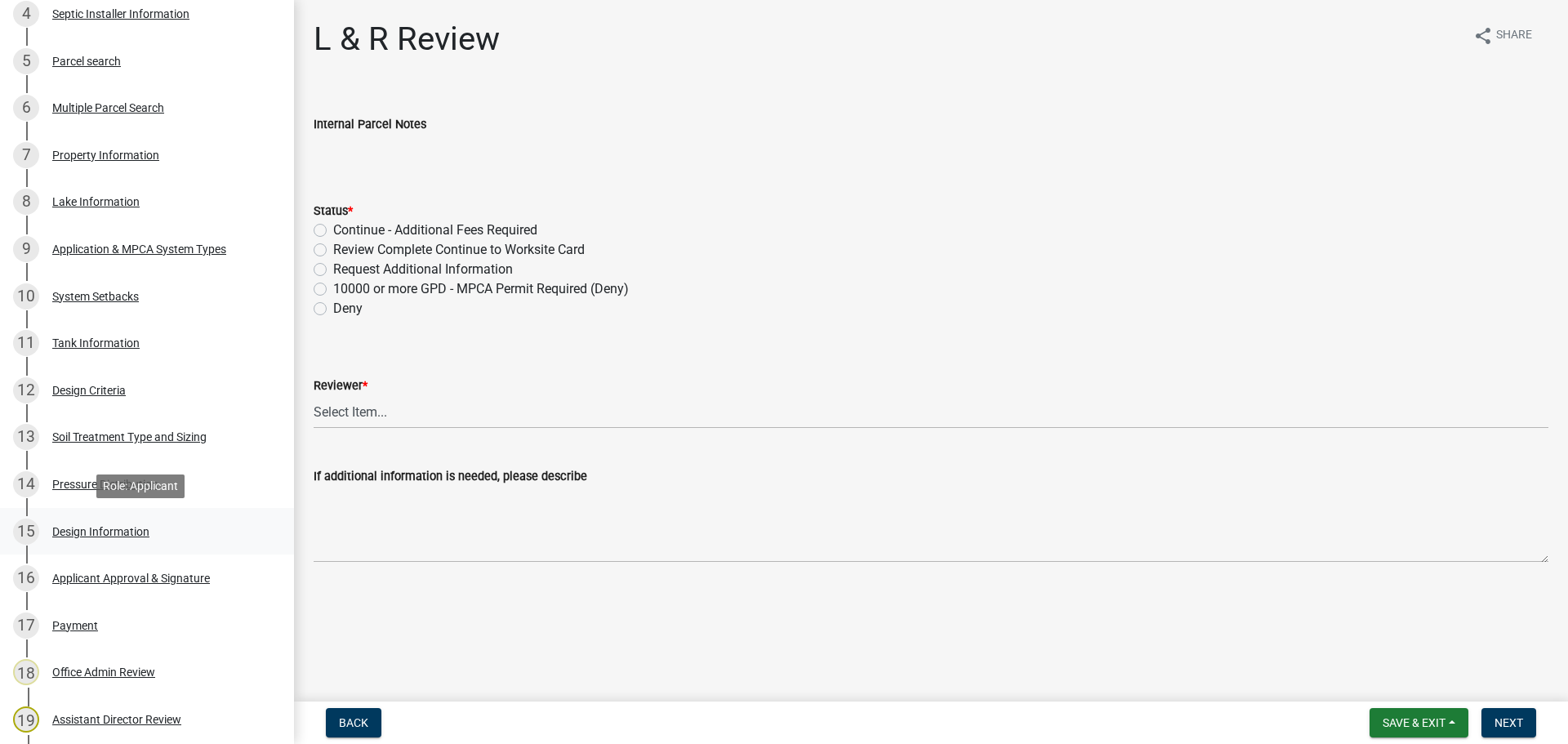
click at [105, 532] on div "Design Information" at bounding box center [100, 531] width 97 height 11
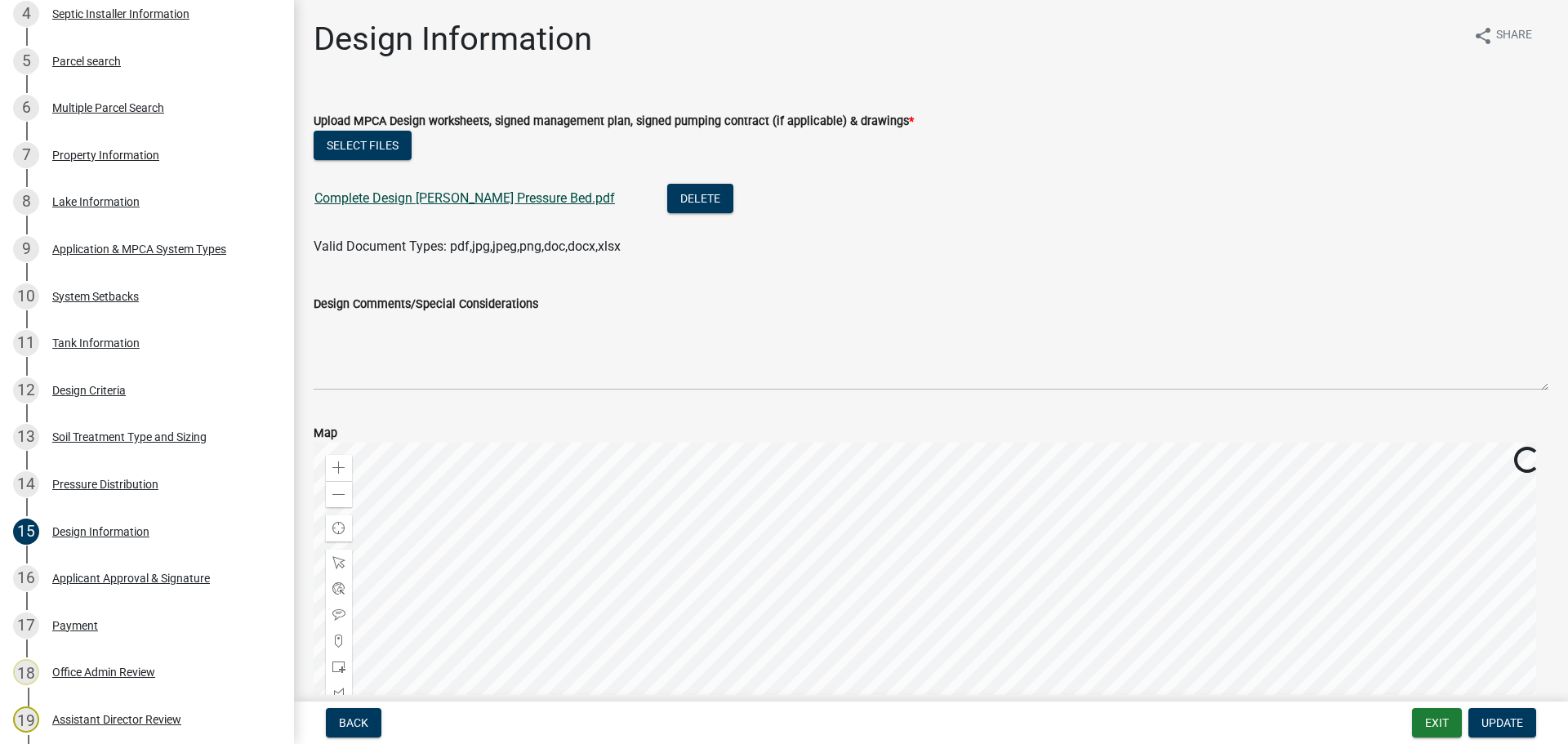
click at [474, 198] on link "Complete Design Olsen Pressure Bed.pdf" at bounding box center [464, 198] width 300 height 15
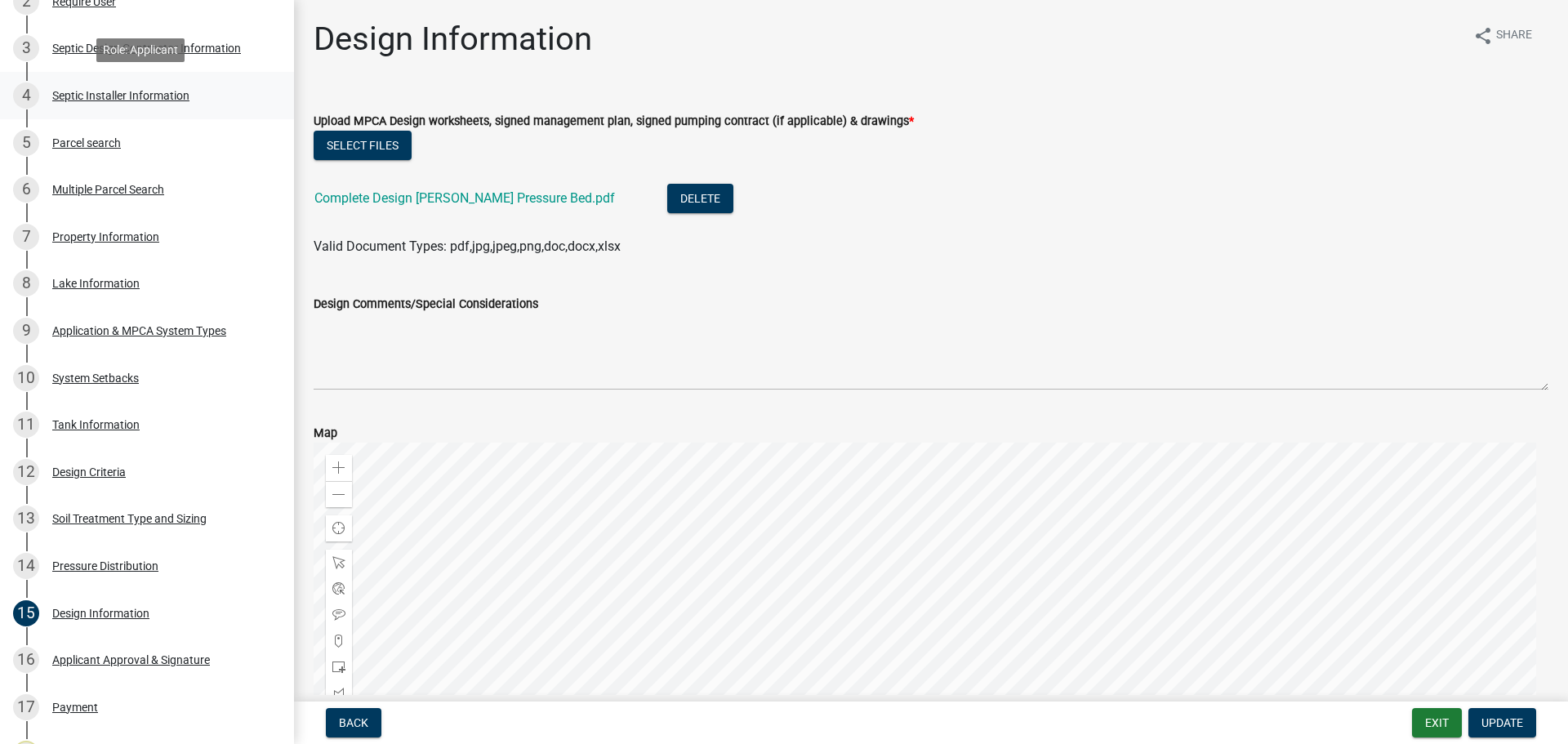
click at [148, 90] on div "Septic Installer Information" at bounding box center [120, 95] width 137 height 11
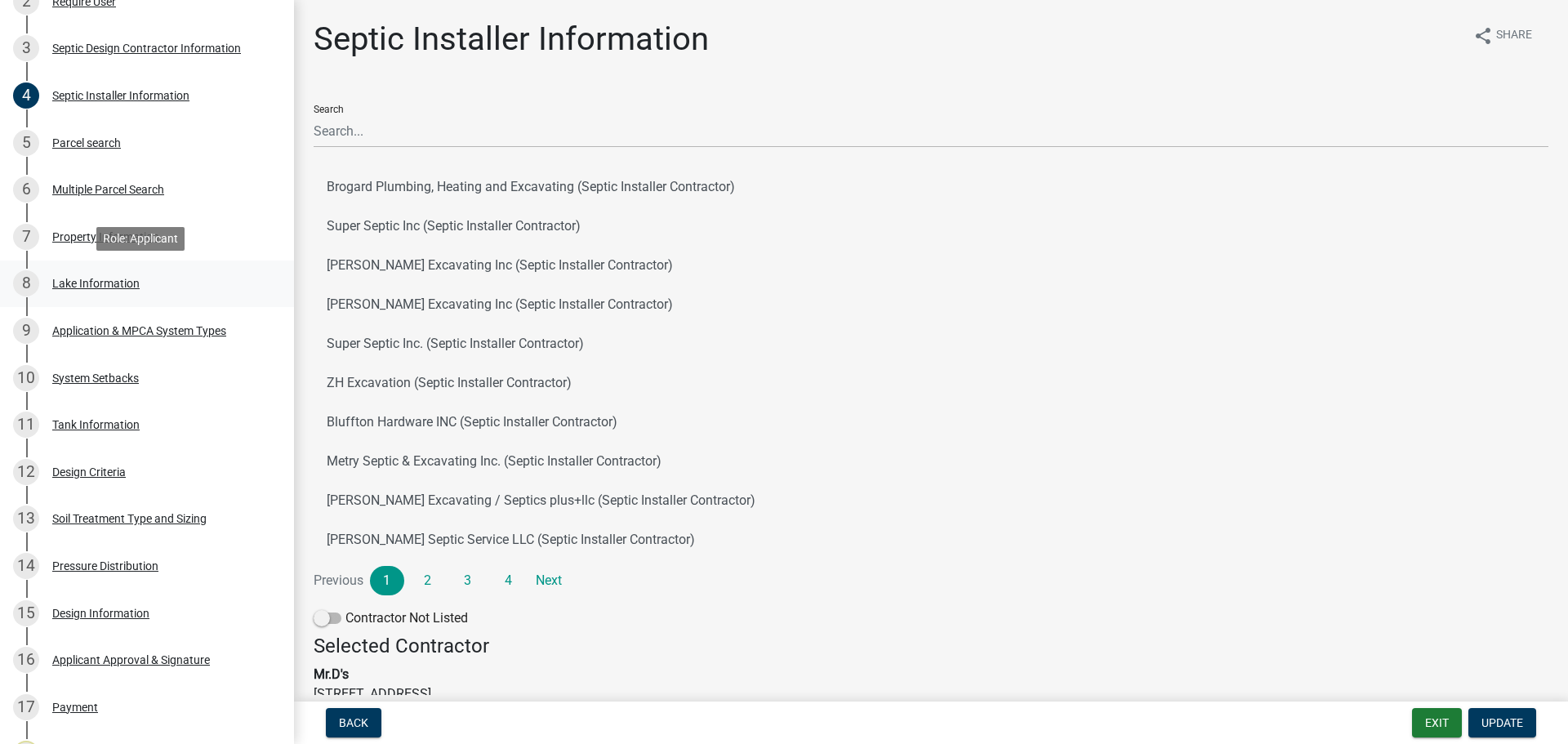
click at [105, 298] on link "8 Lake Information" at bounding box center [147, 284] width 294 height 48
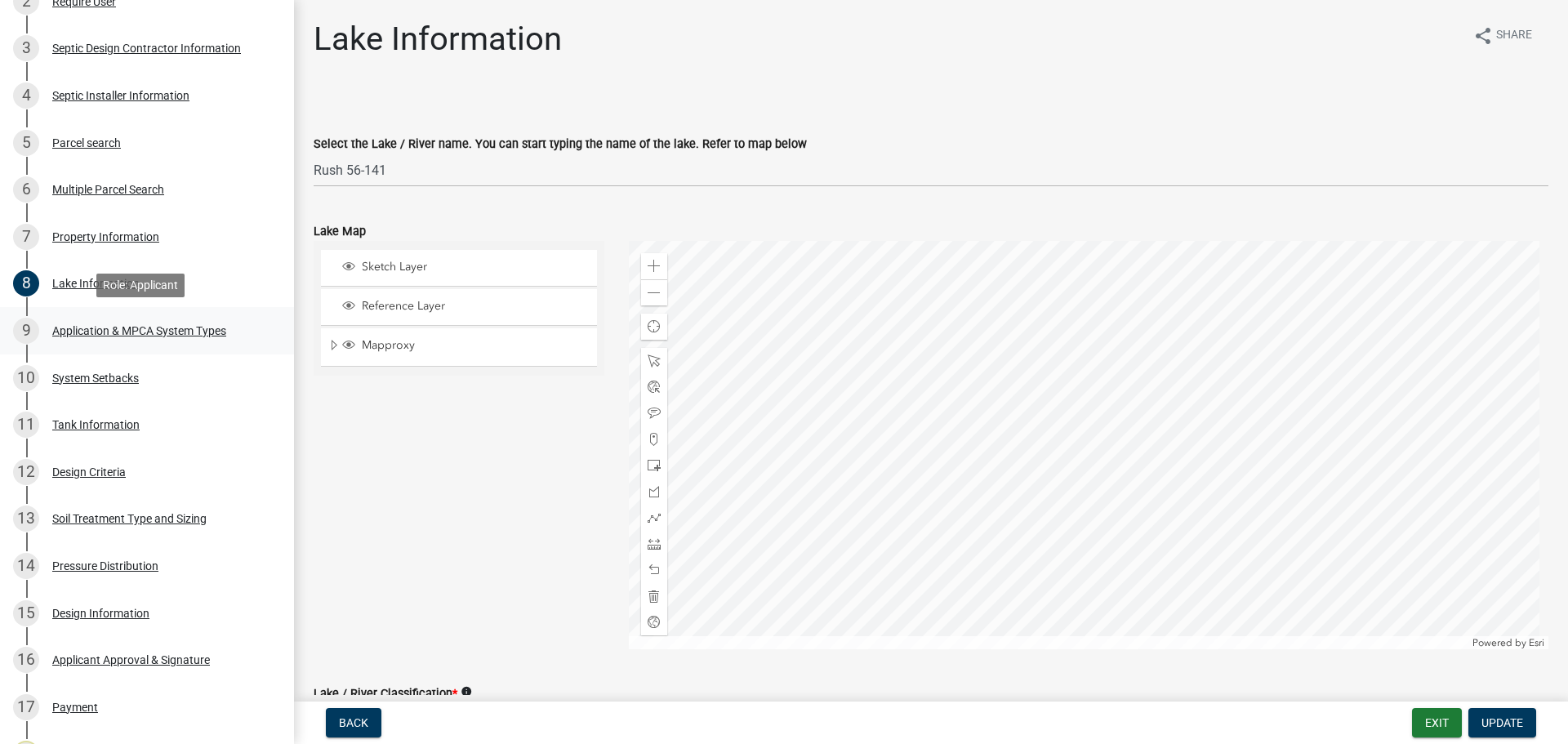
click at [110, 328] on div "Application & MPCA System Types" at bounding box center [139, 330] width 174 height 11
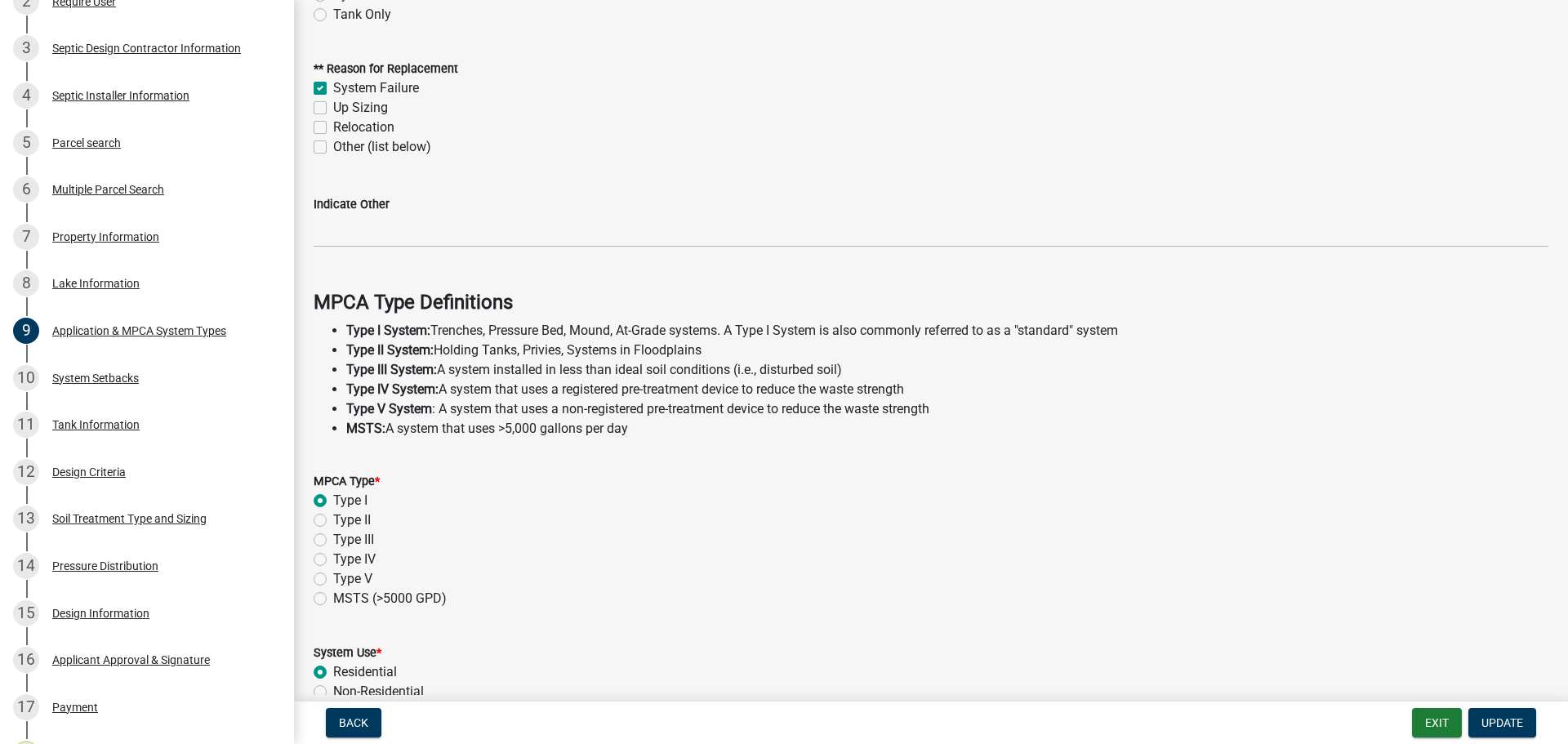
scroll to position [467, 0]
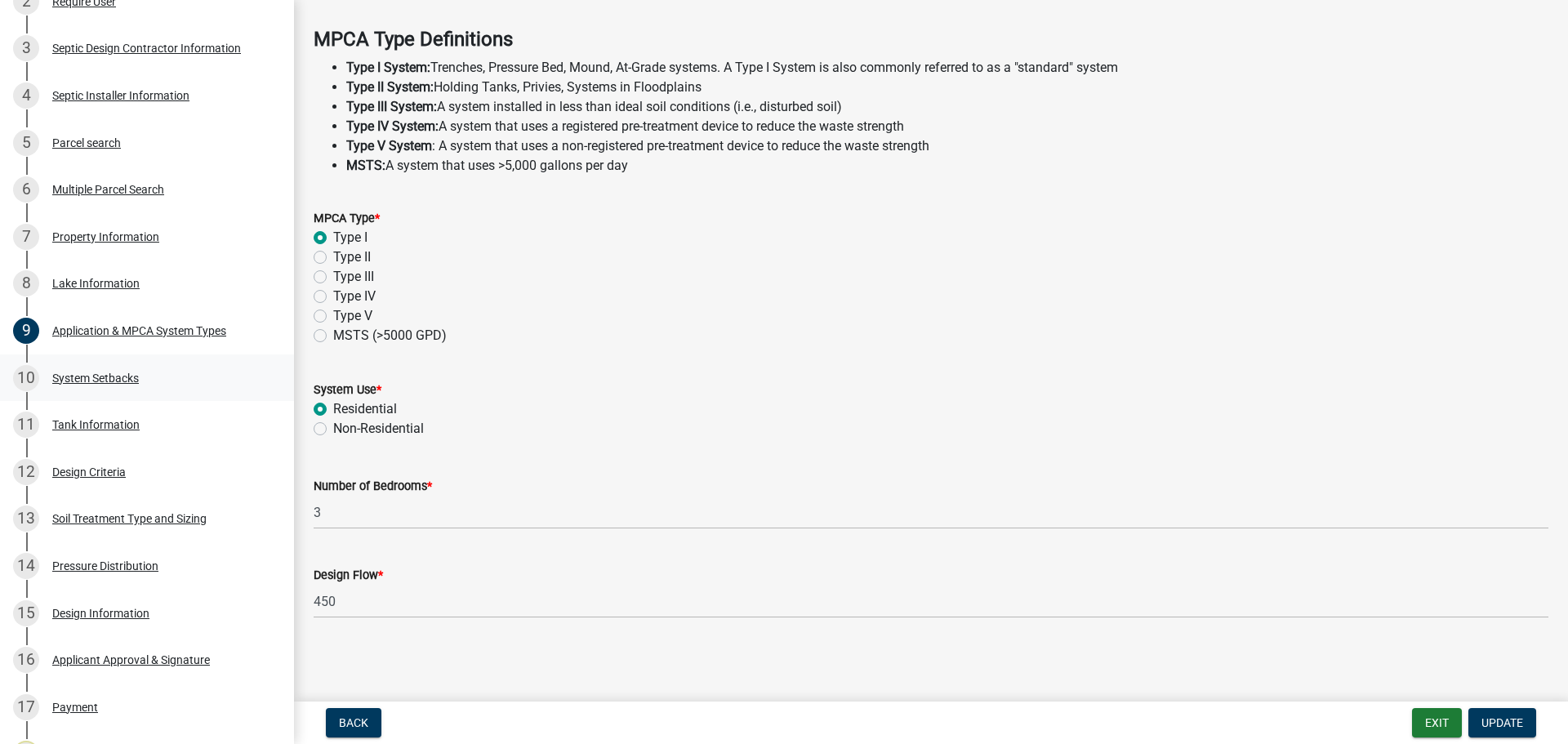
click at [90, 374] on div "System Setbacks" at bounding box center [95, 378] width 87 height 11
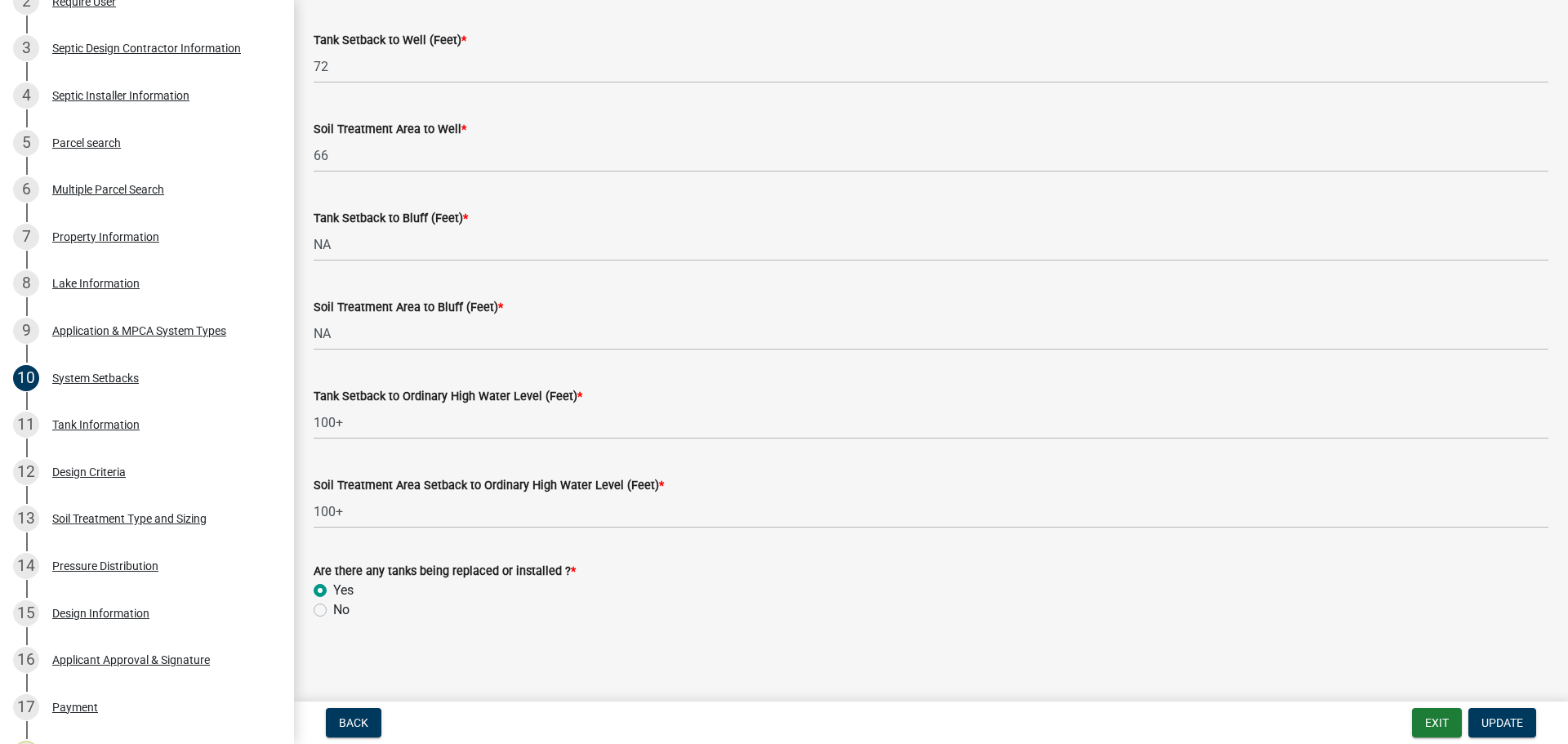
scroll to position [1010, 0]
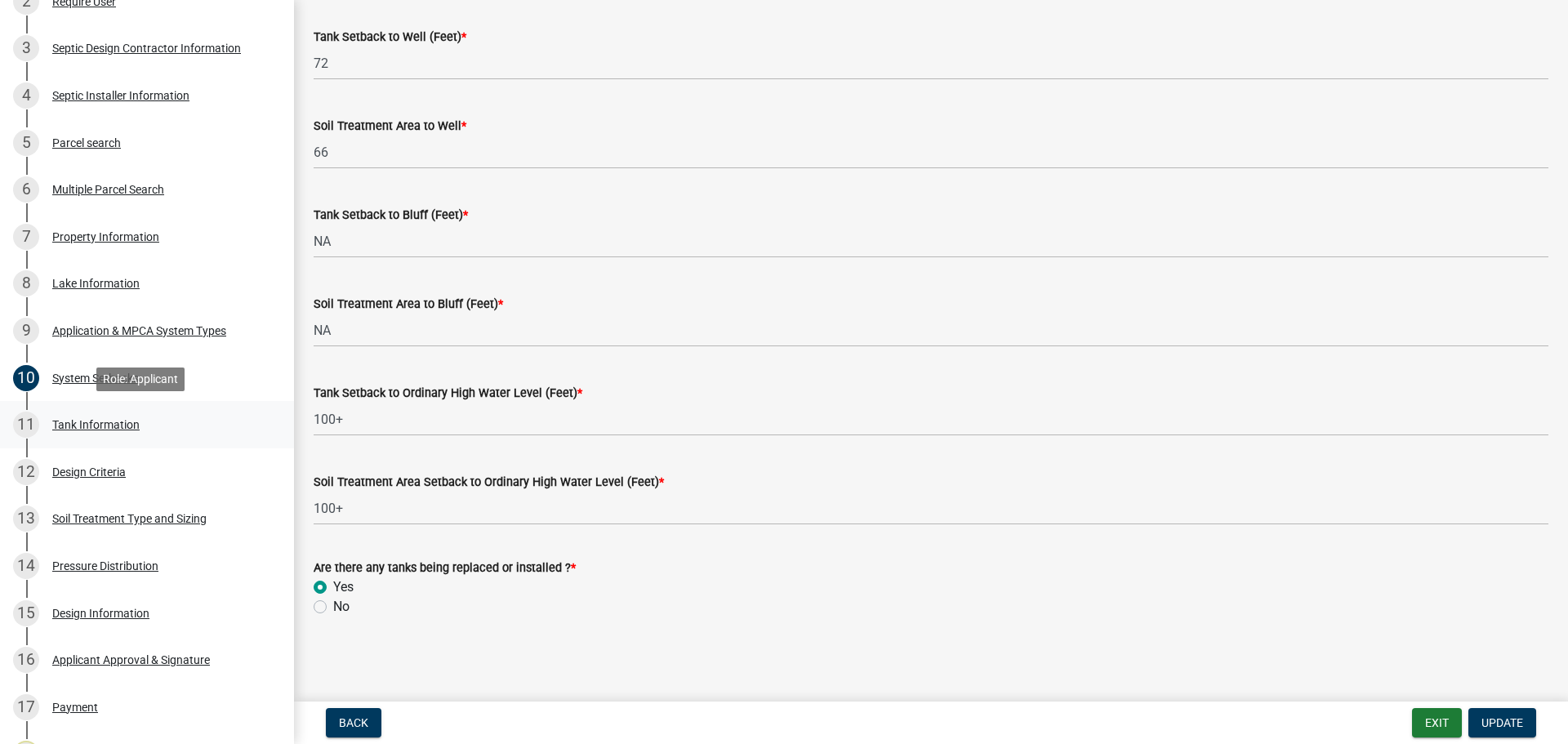
click at [109, 419] on div "Tank Information" at bounding box center [95, 424] width 88 height 11
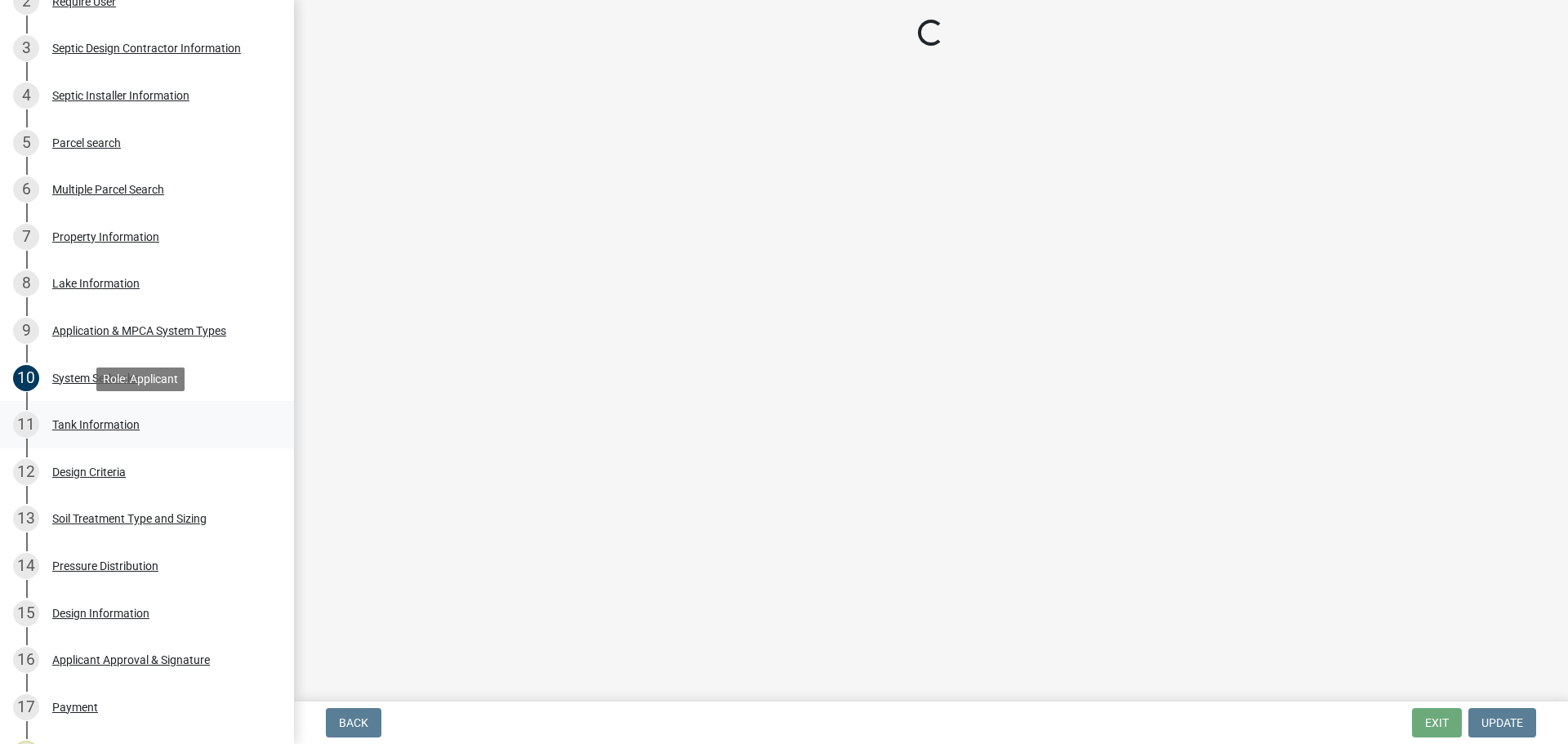
scroll to position [0, 0]
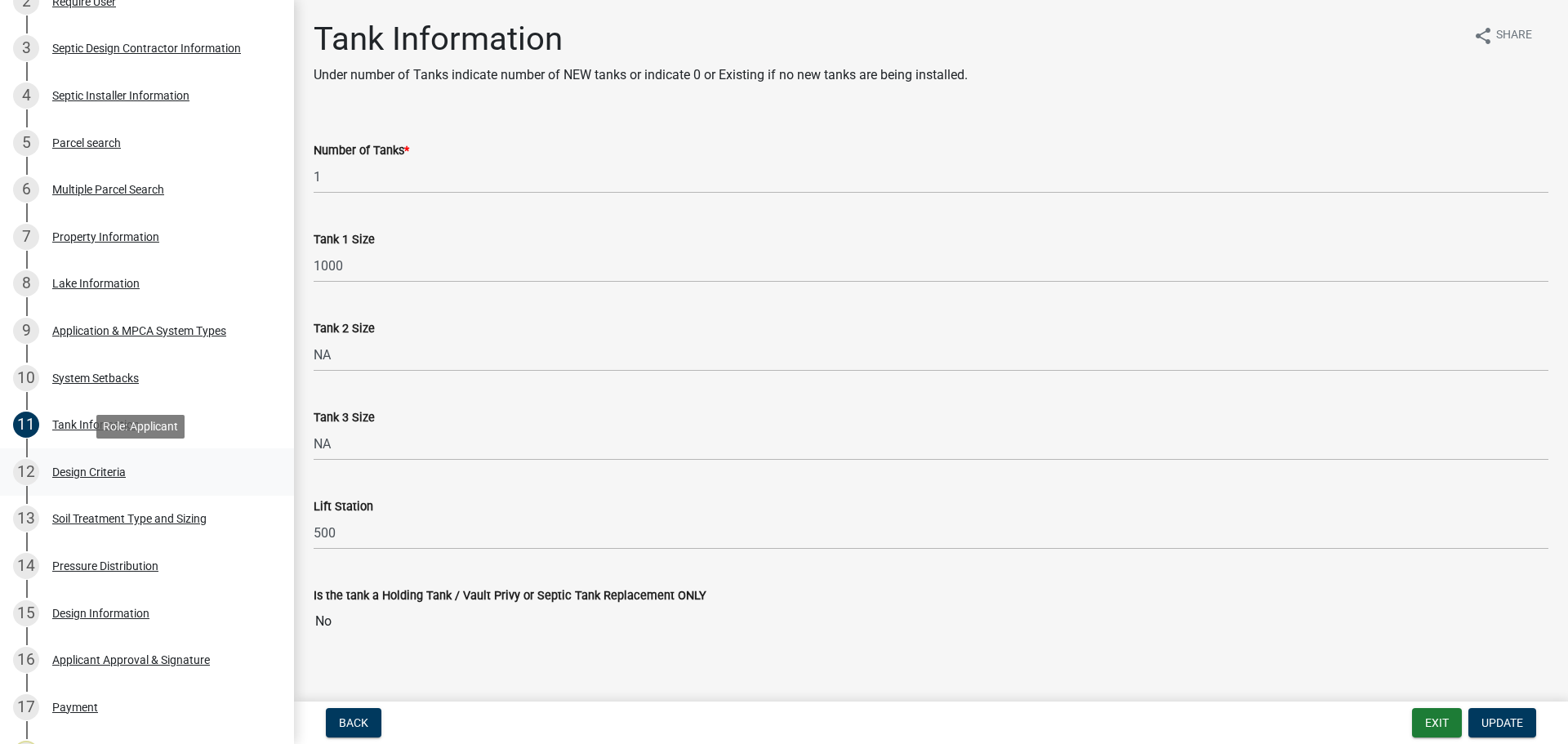
click at [139, 476] on div "12 Design Criteria" at bounding box center [140, 472] width 255 height 26
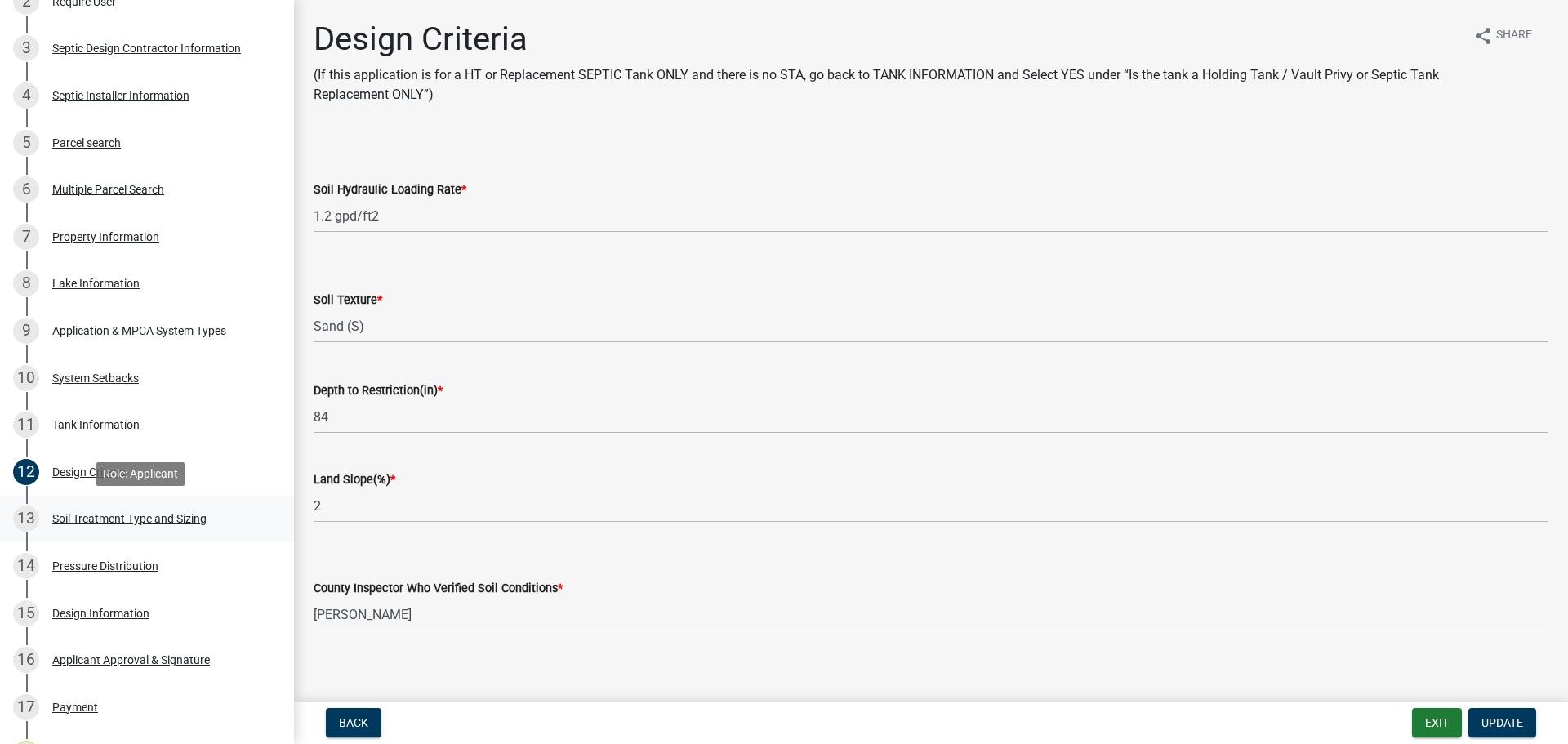
click at [130, 510] on div "13 Soil Treatment Type and Sizing" at bounding box center [140, 518] width 255 height 26
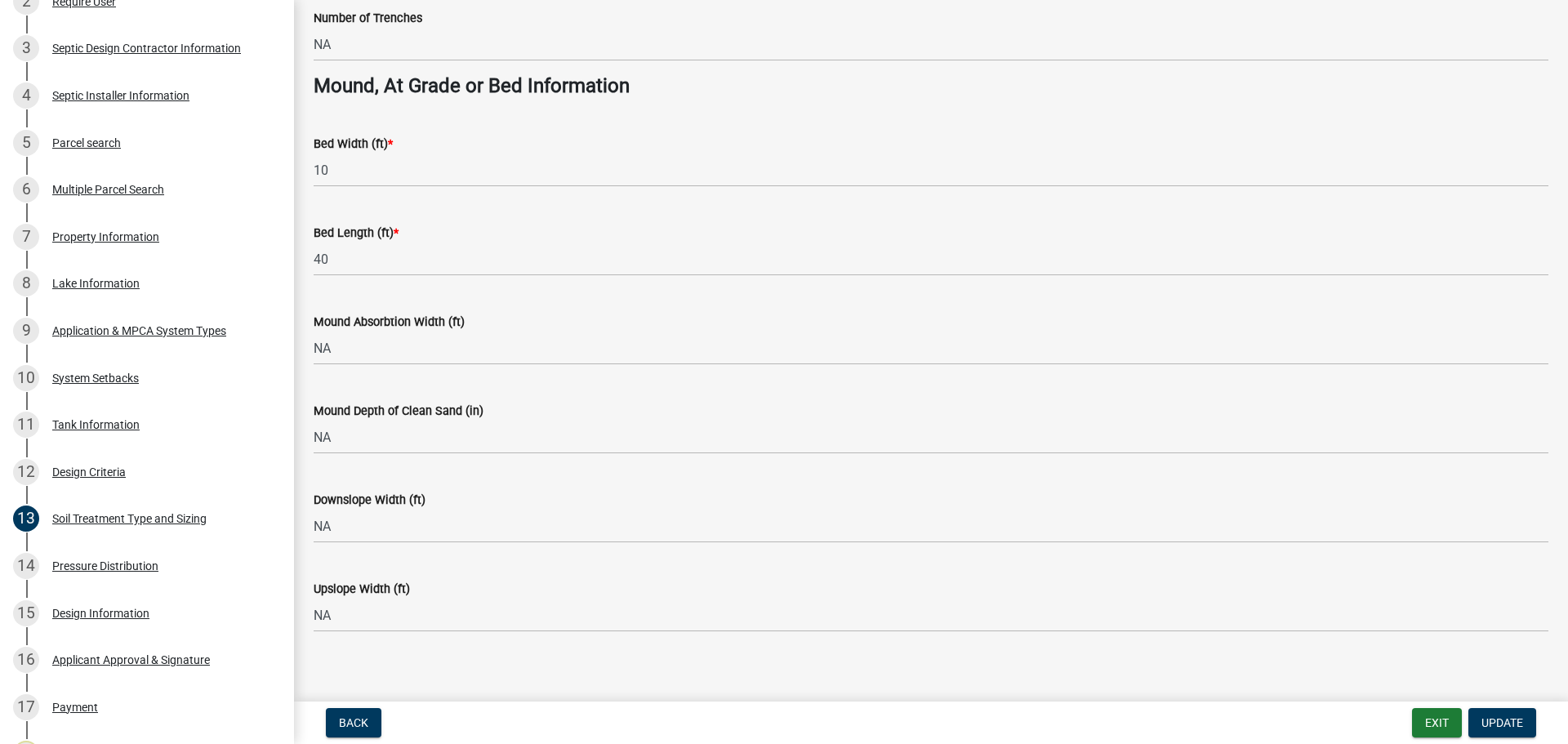
scroll to position [1184, 0]
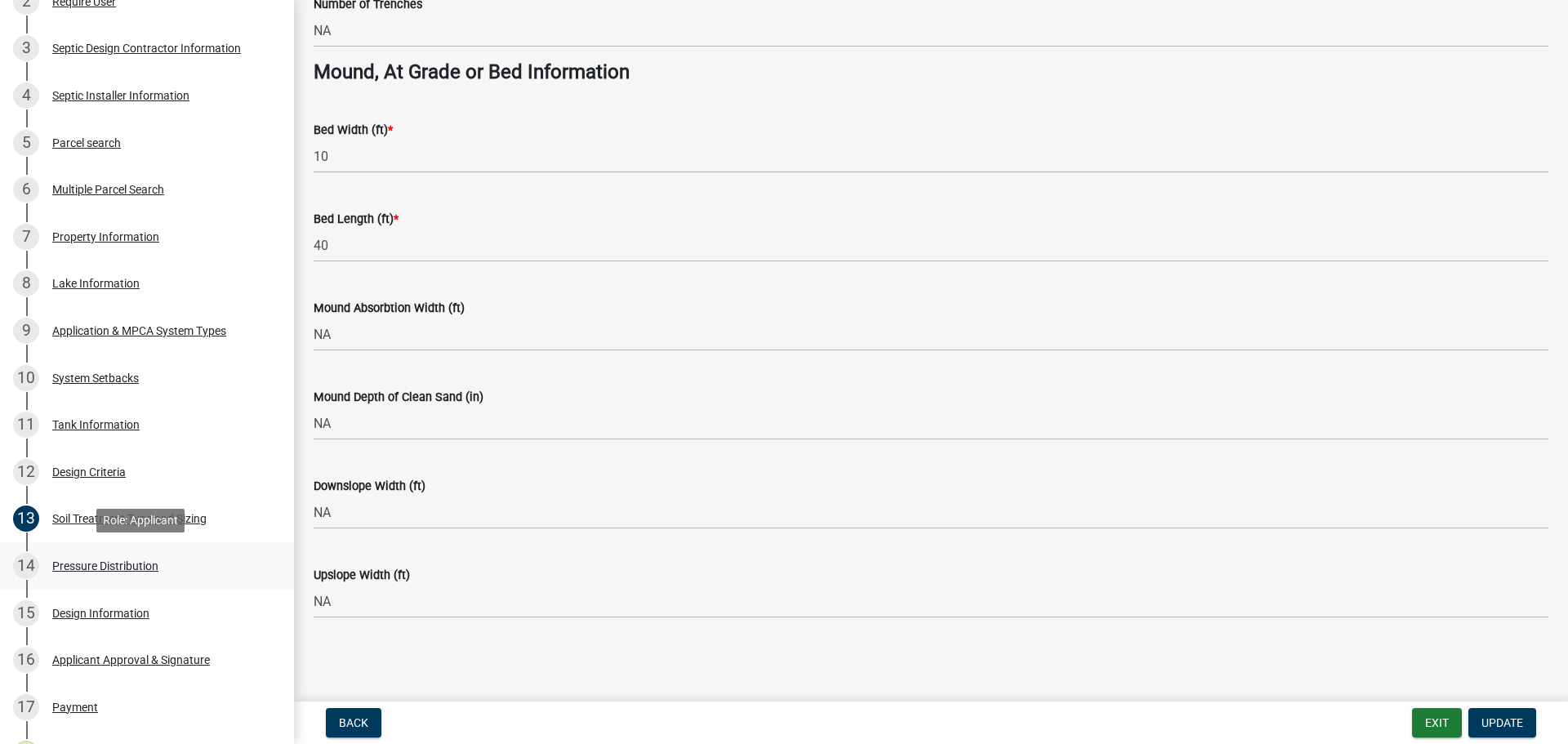
click at [92, 554] on div "14 Pressure Distribution" at bounding box center [140, 565] width 255 height 26
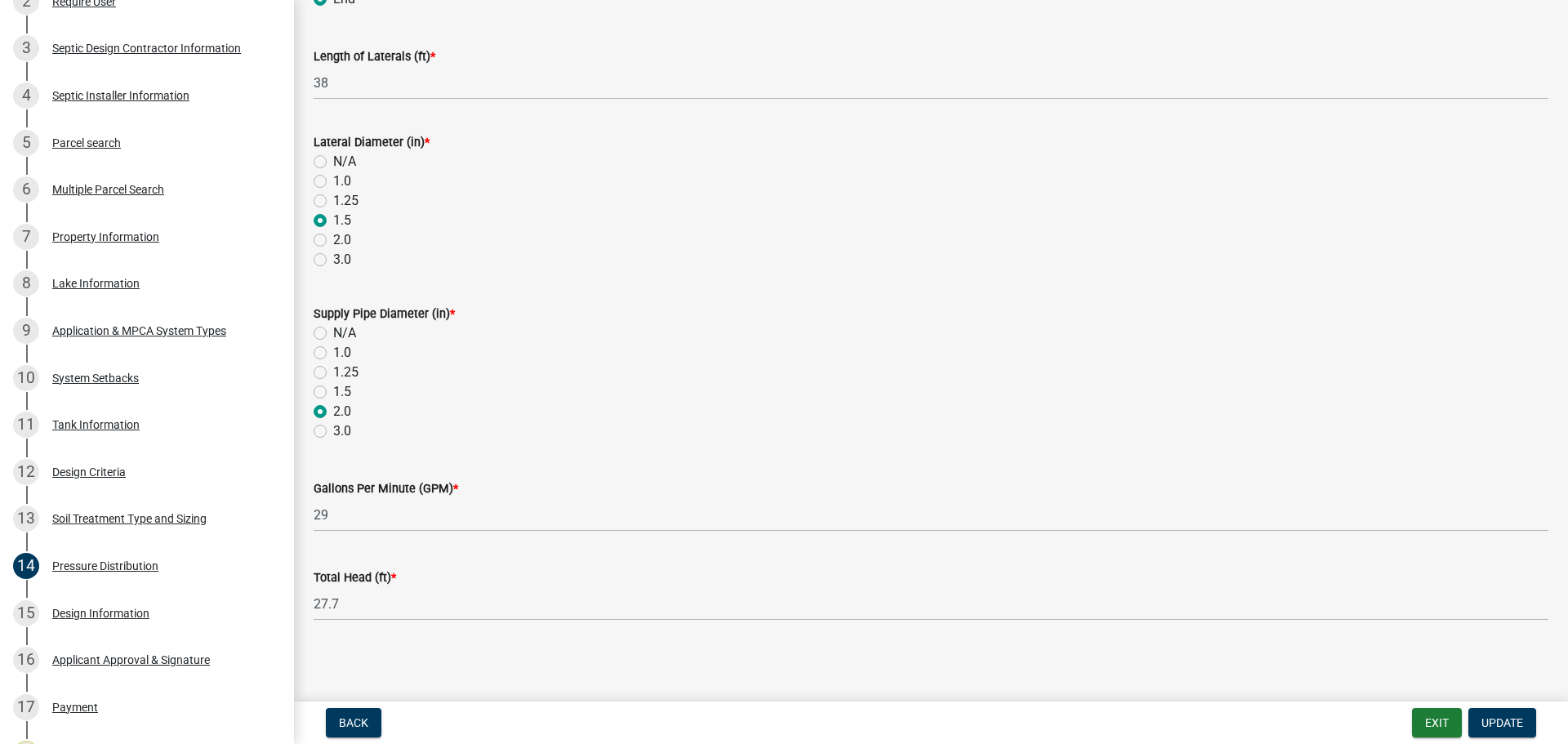
scroll to position [582, 0]
click at [145, 631] on link "15 Design Information" at bounding box center [147, 613] width 294 height 48
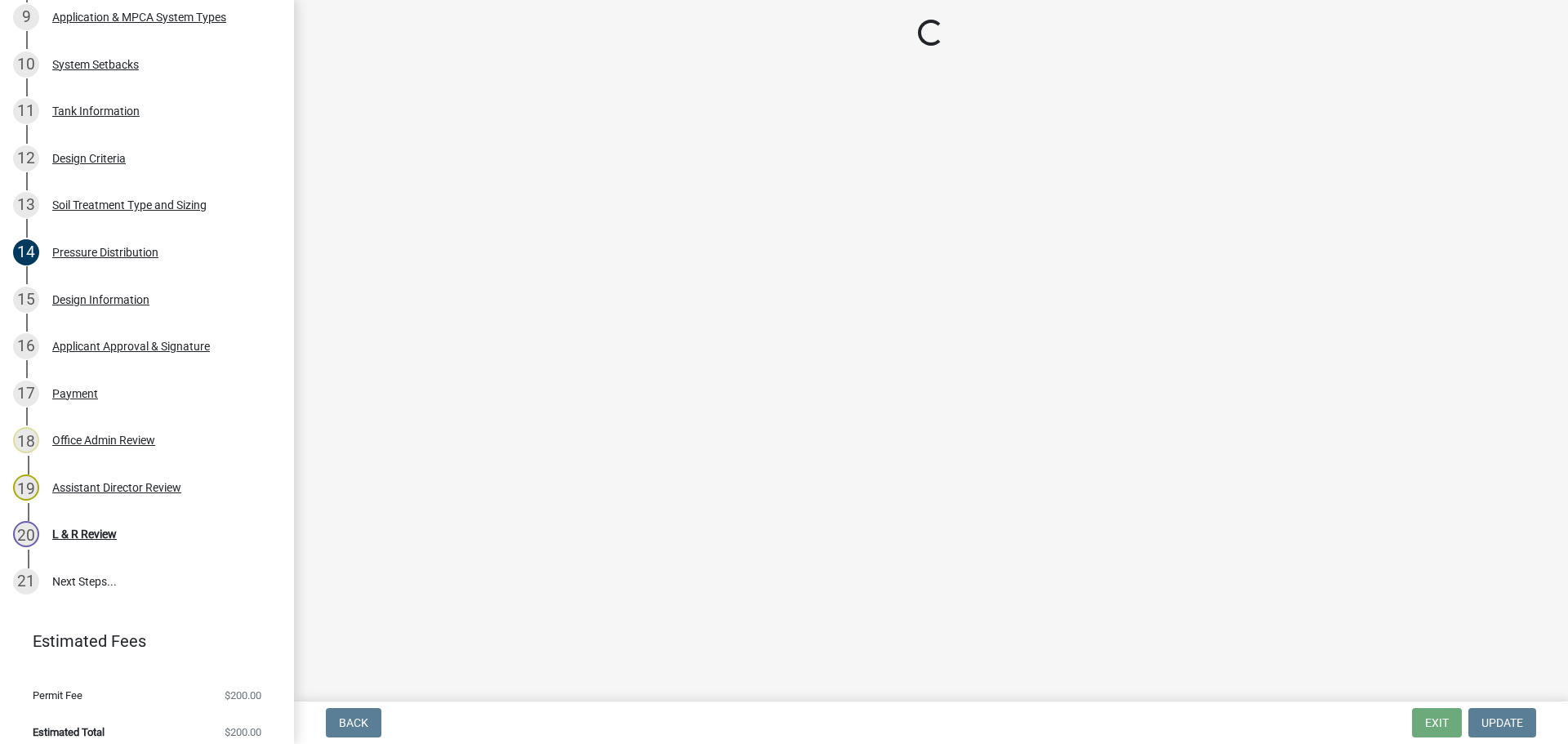
scroll to position [735, 0]
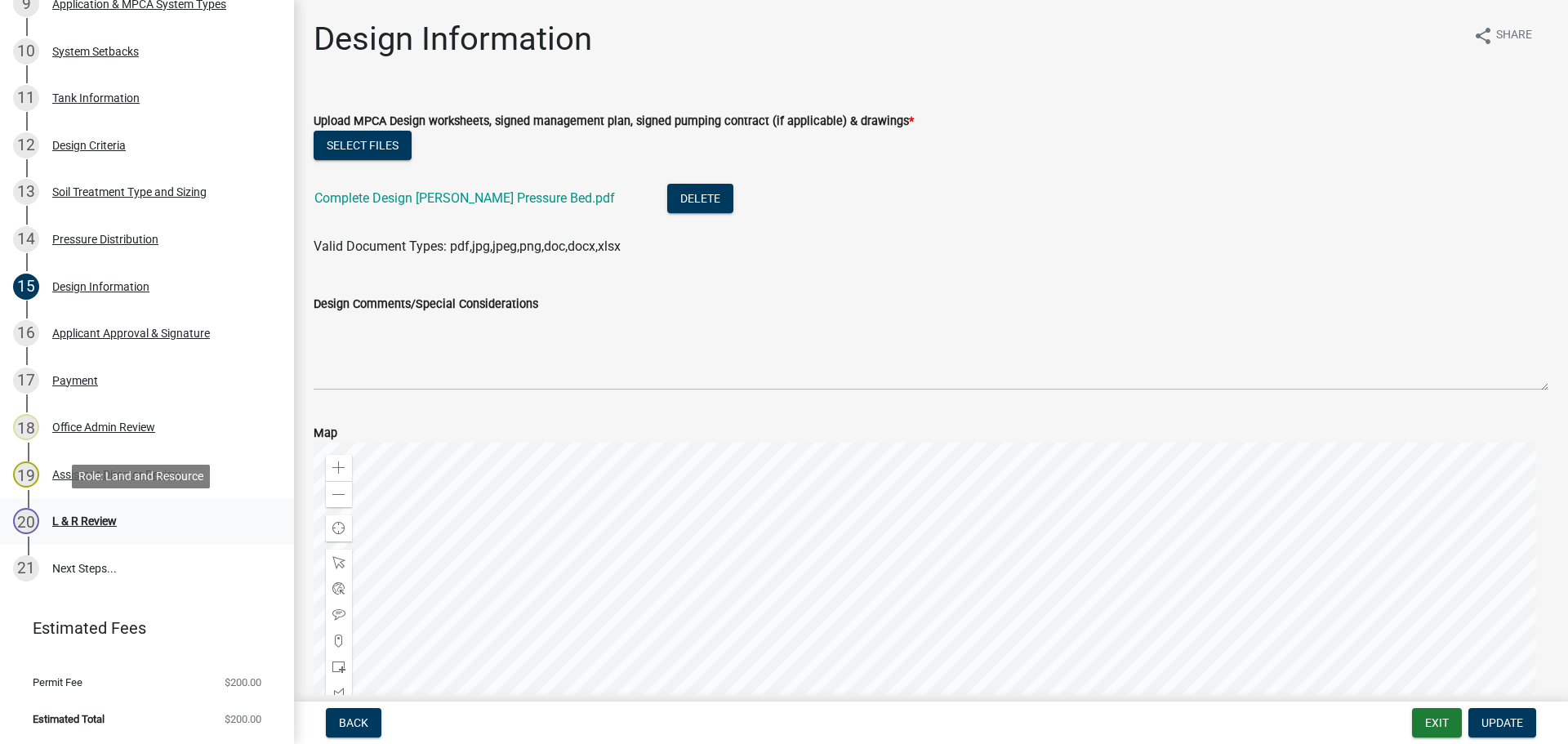
click at [133, 528] on div "20 L & R Review" at bounding box center [140, 520] width 255 height 26
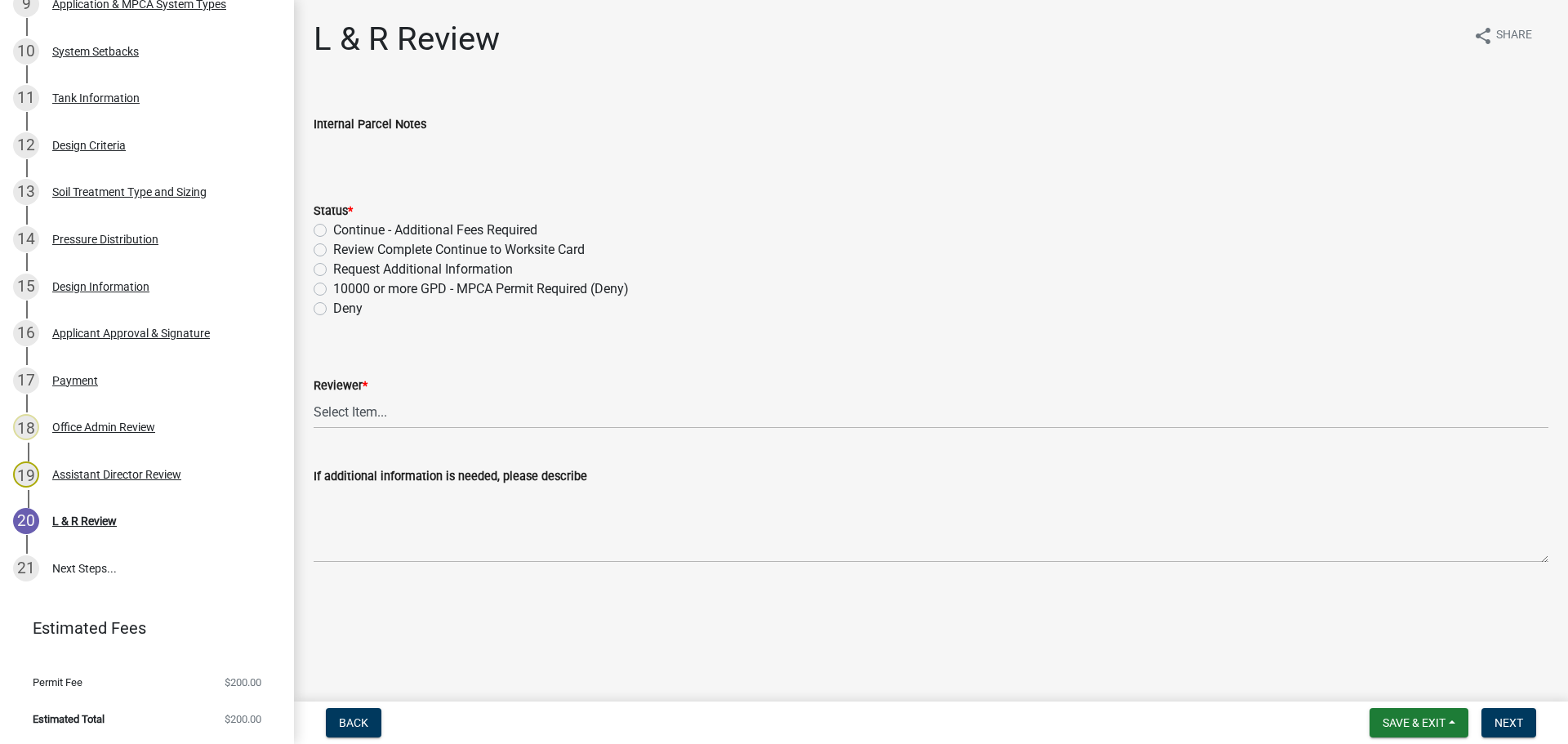
click at [353, 241] on label "Review Complete Continue to Worksite Card" at bounding box center [459, 249] width 252 height 20
click at [344, 241] on input "Review Complete Continue to Worksite Card" at bounding box center [338, 245] width 10 height 10
click at [350, 412] on select "Select Item... Alexis Newark Andrea Perales Brittany Tollefson Elizabeth Plaste…" at bounding box center [931, 412] width 1235 height 33
click at [314, 395] on select "Select Item... Alexis Newark Andrea Perales Brittany Tollefson Elizabeth Plaste…" at bounding box center [931, 412] width 1235 height 33
click at [1521, 721] on span "Next" at bounding box center [1508, 722] width 29 height 13
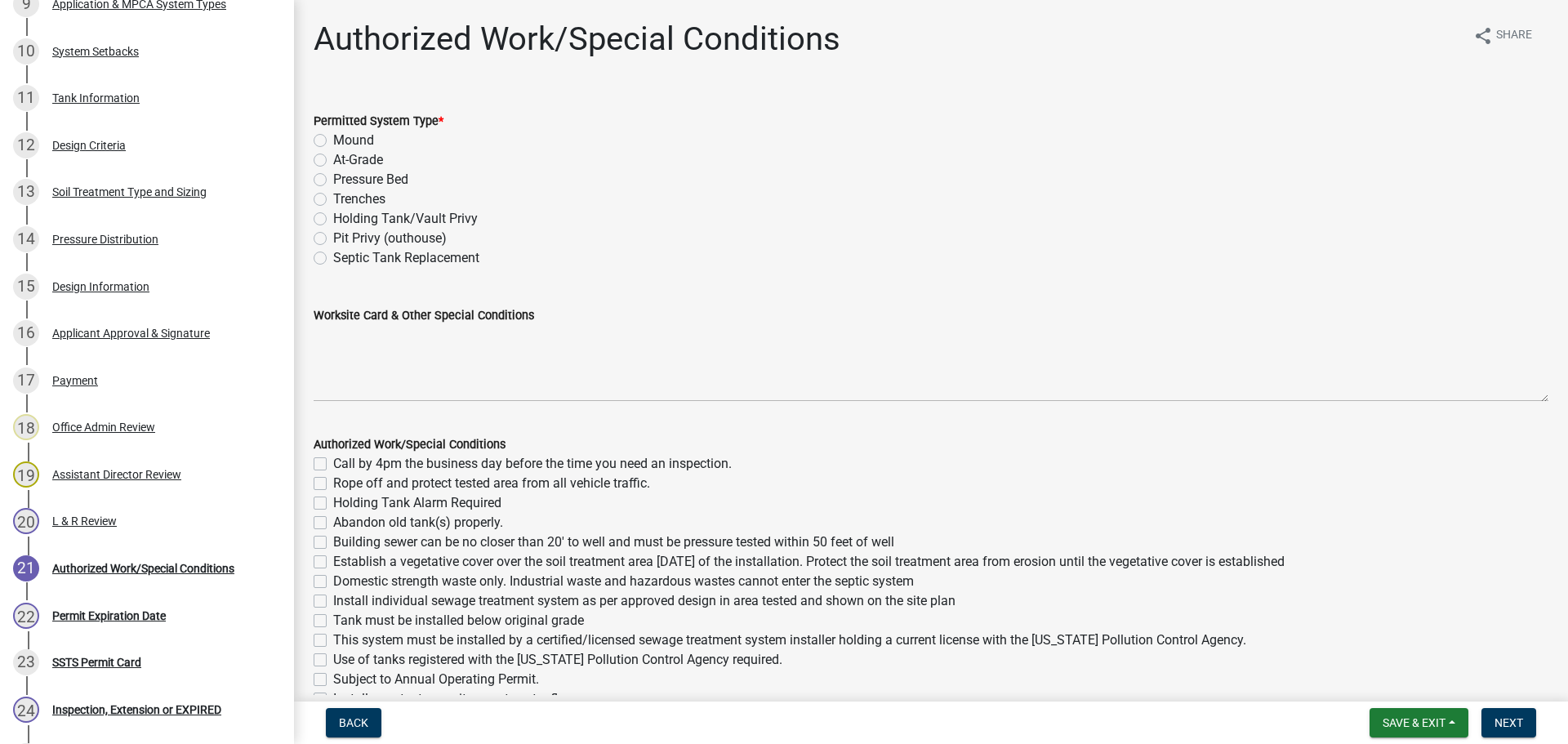
scroll to position [923, 0]
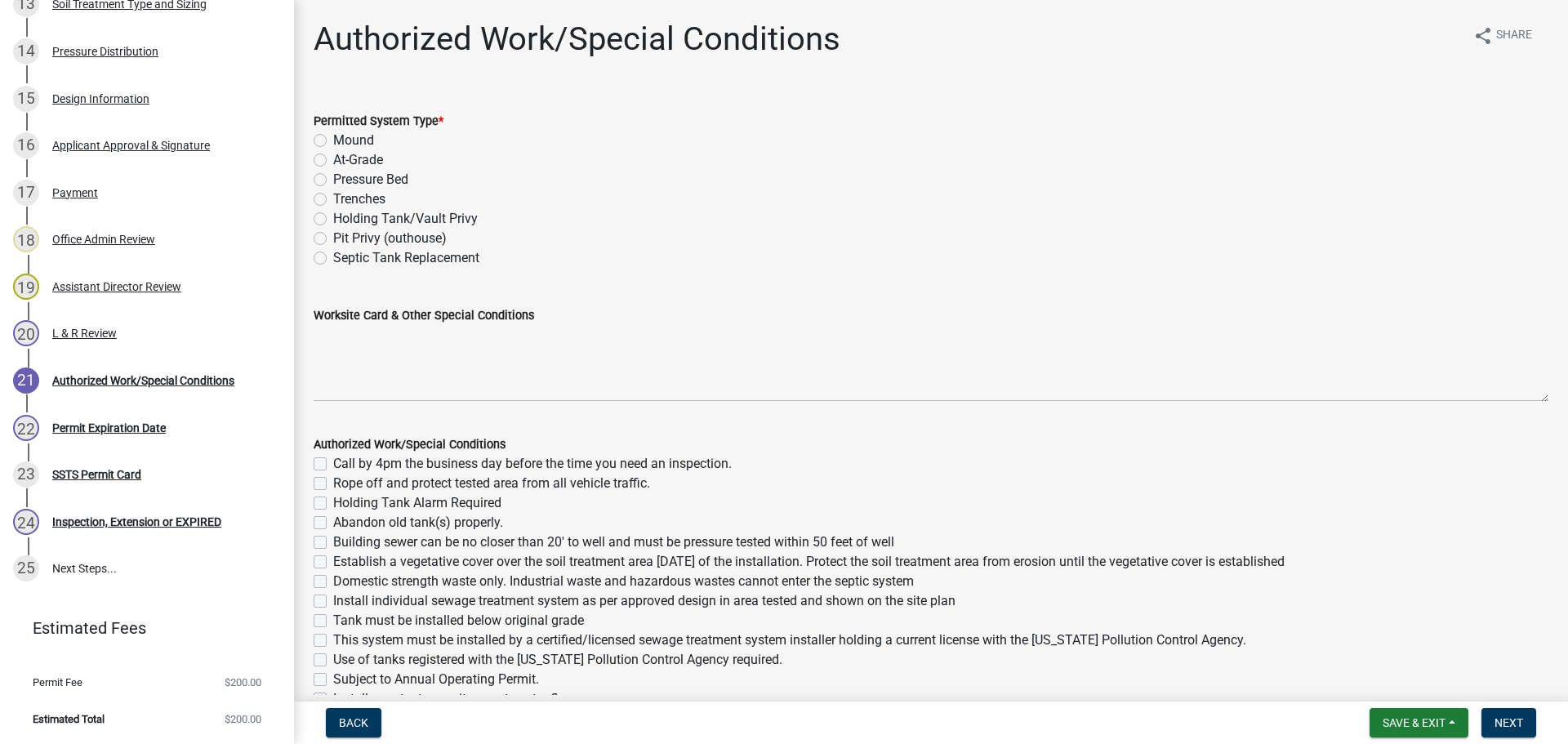
click at [333, 181] on label "Pressure Bed" at bounding box center [371, 179] width 75 height 20
click at [333, 180] on input "Pressure Bed" at bounding box center [338, 175] width 10 height 10
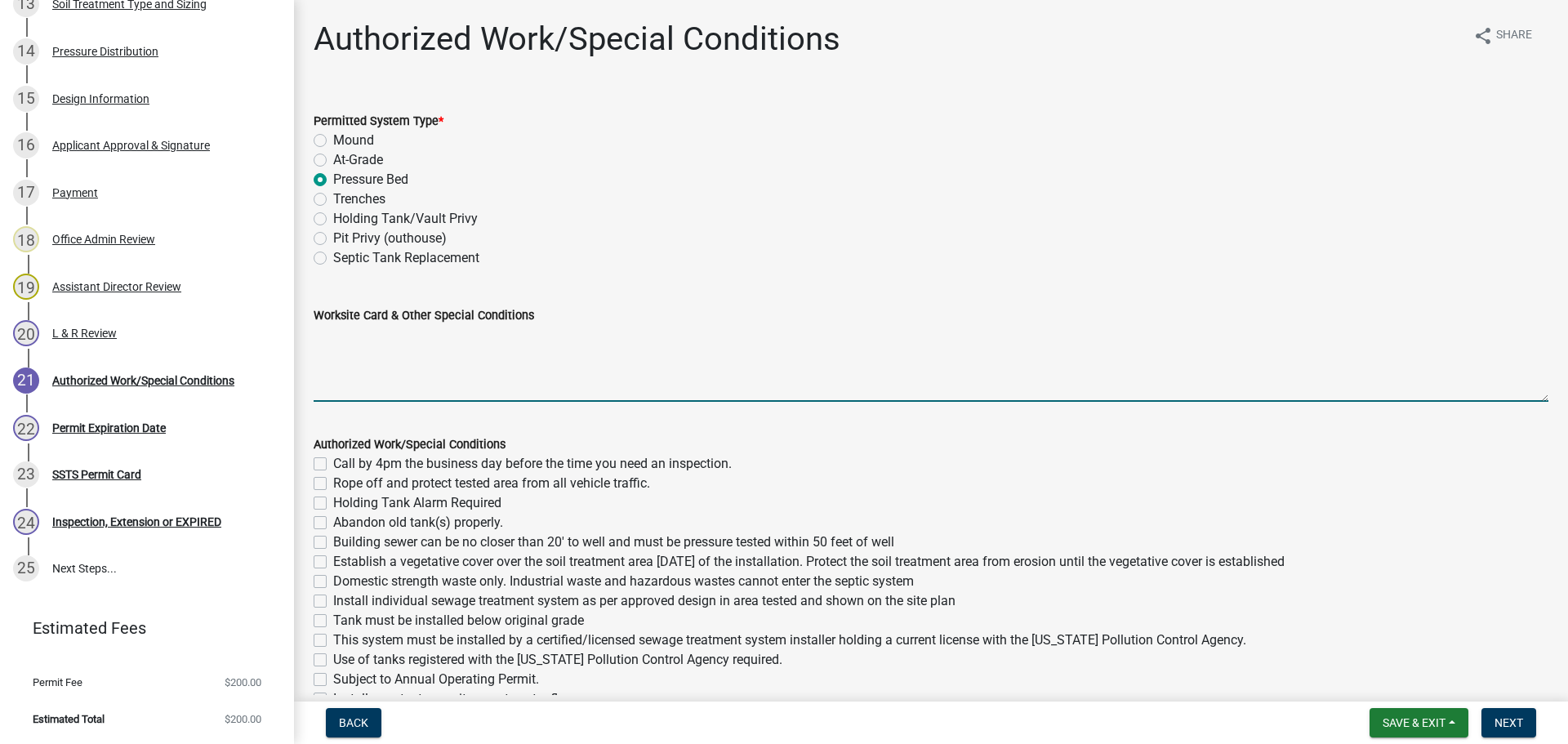
click at [416, 364] on textarea "Worksite Card & Other Special Conditions" at bounding box center [931, 363] width 1235 height 77
click at [321, 394] on textarea "3 bedrooms - Type I Pressure Bed New 1500-2 septic/lift tank 10'x40' rock bed 3…" at bounding box center [931, 363] width 1235 height 77
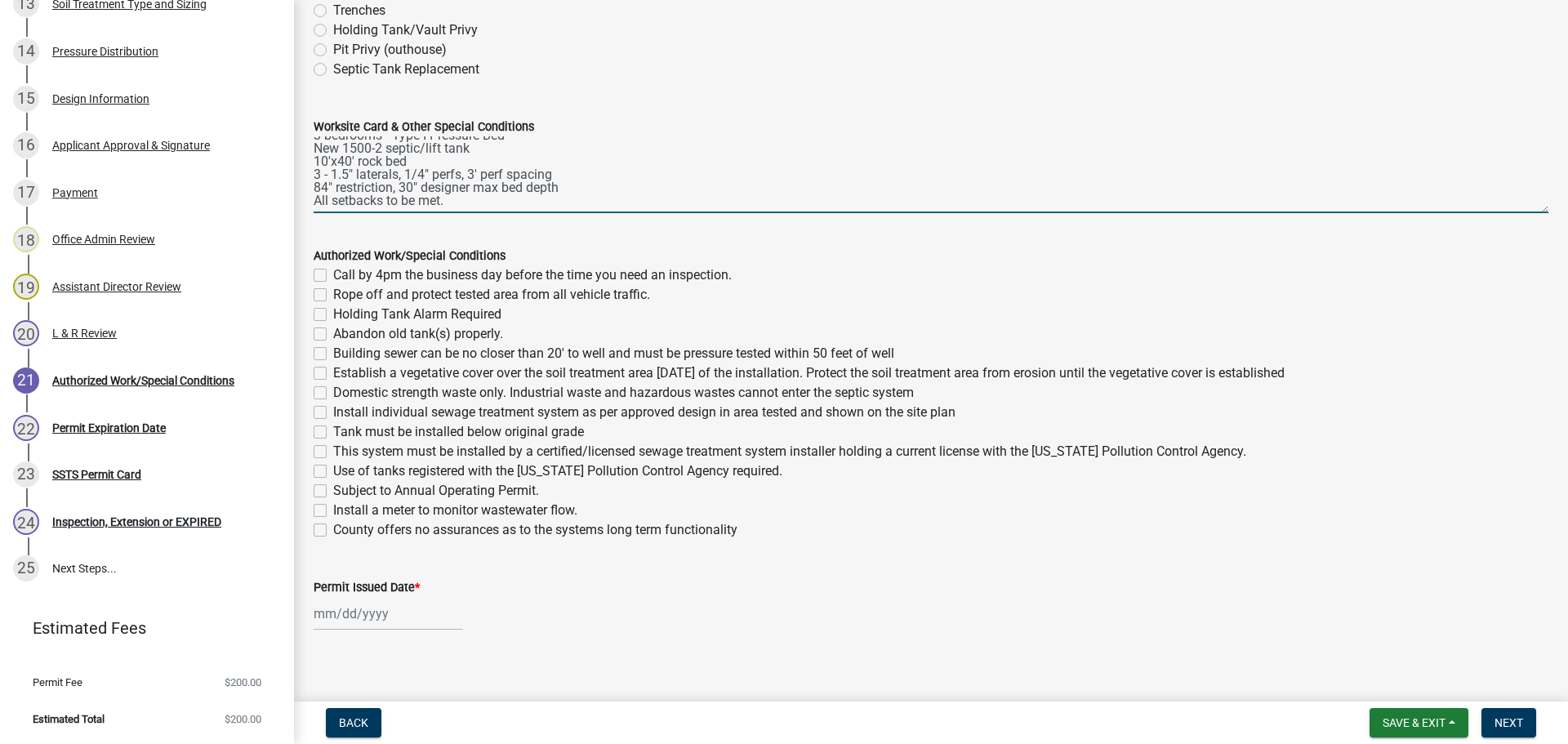
scroll to position [202, 0]
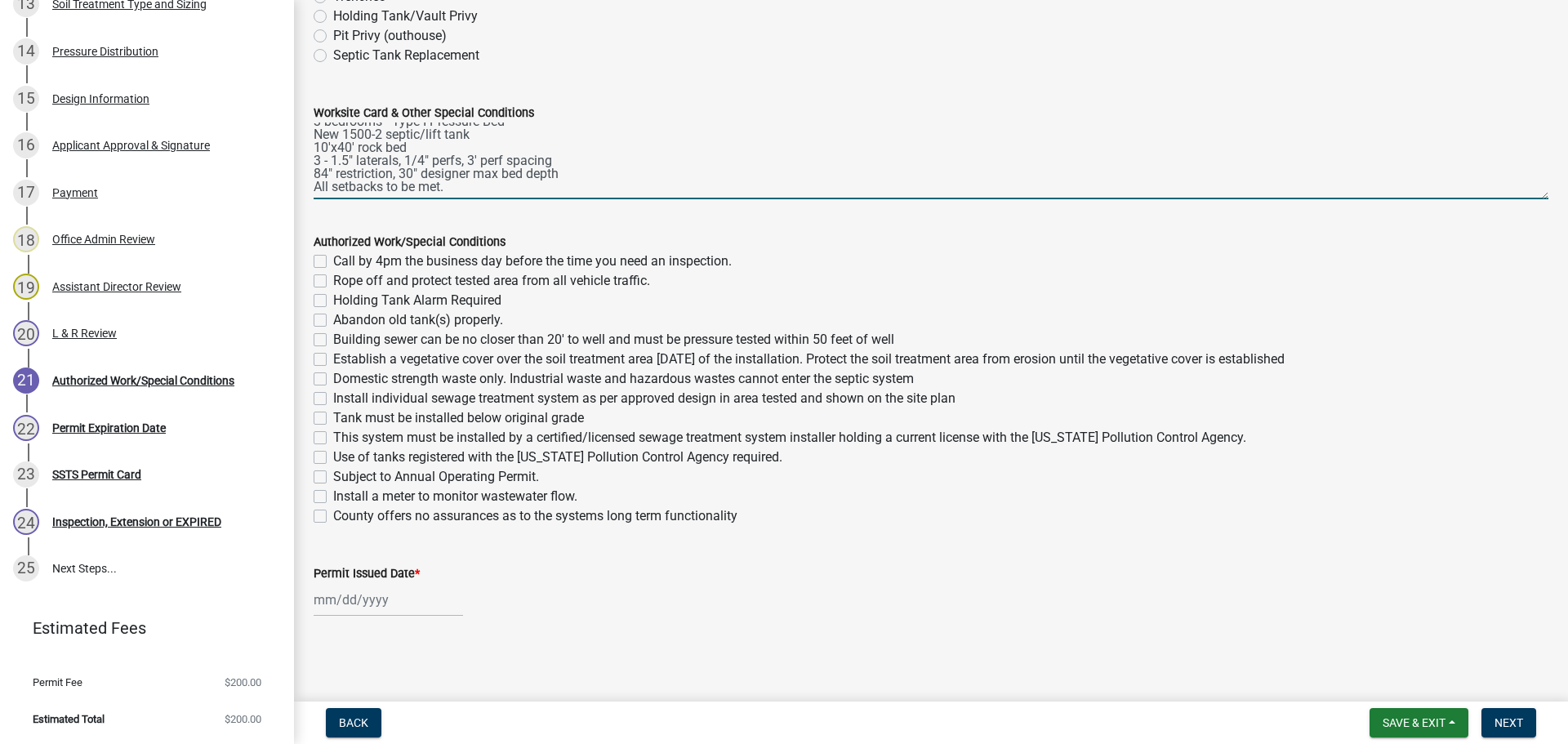
click at [333, 260] on label "Call by 4pm the business day before the time you need an inspection." at bounding box center [532, 261] width 399 height 20
click at [333, 260] on input "Call by 4pm the business day before the time you need an inspection." at bounding box center [338, 257] width 10 height 10
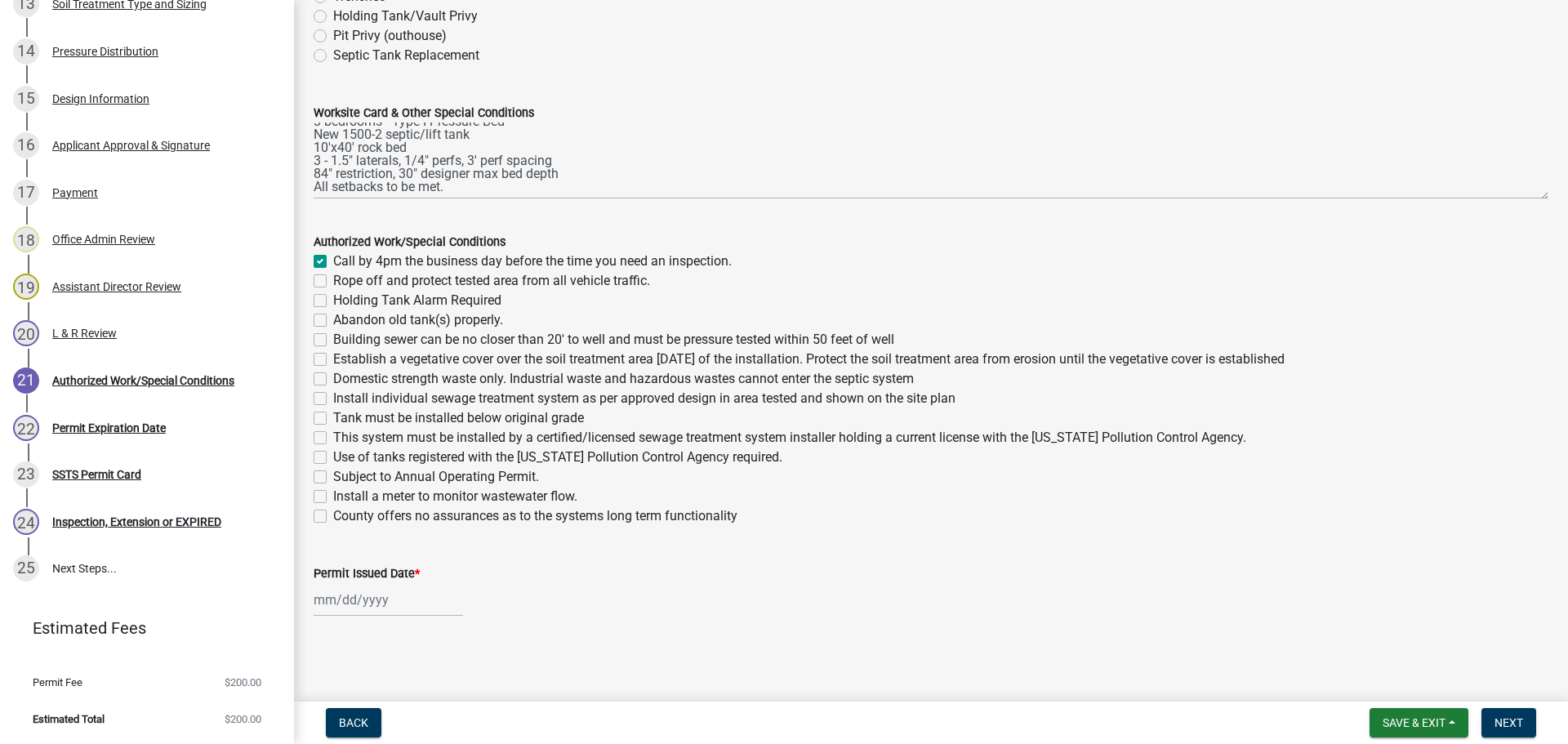
click at [333, 278] on label "Rope off and protect tested area from all vehicle traffic." at bounding box center [491, 281] width 317 height 20
click at [333, 278] on input "Rope off and protect tested area from all vehicle traffic." at bounding box center [338, 276] width 10 height 10
click at [333, 315] on label "Abandon old tank(s) properly." at bounding box center [418, 320] width 170 height 20
click at [333, 315] on input "Abandon old tank(s) properly." at bounding box center [338, 315] width 10 height 10
click at [333, 344] on label "Building sewer can be no closer than 20' to well and must be pressure tested wi…" at bounding box center [614, 339] width 561 height 20
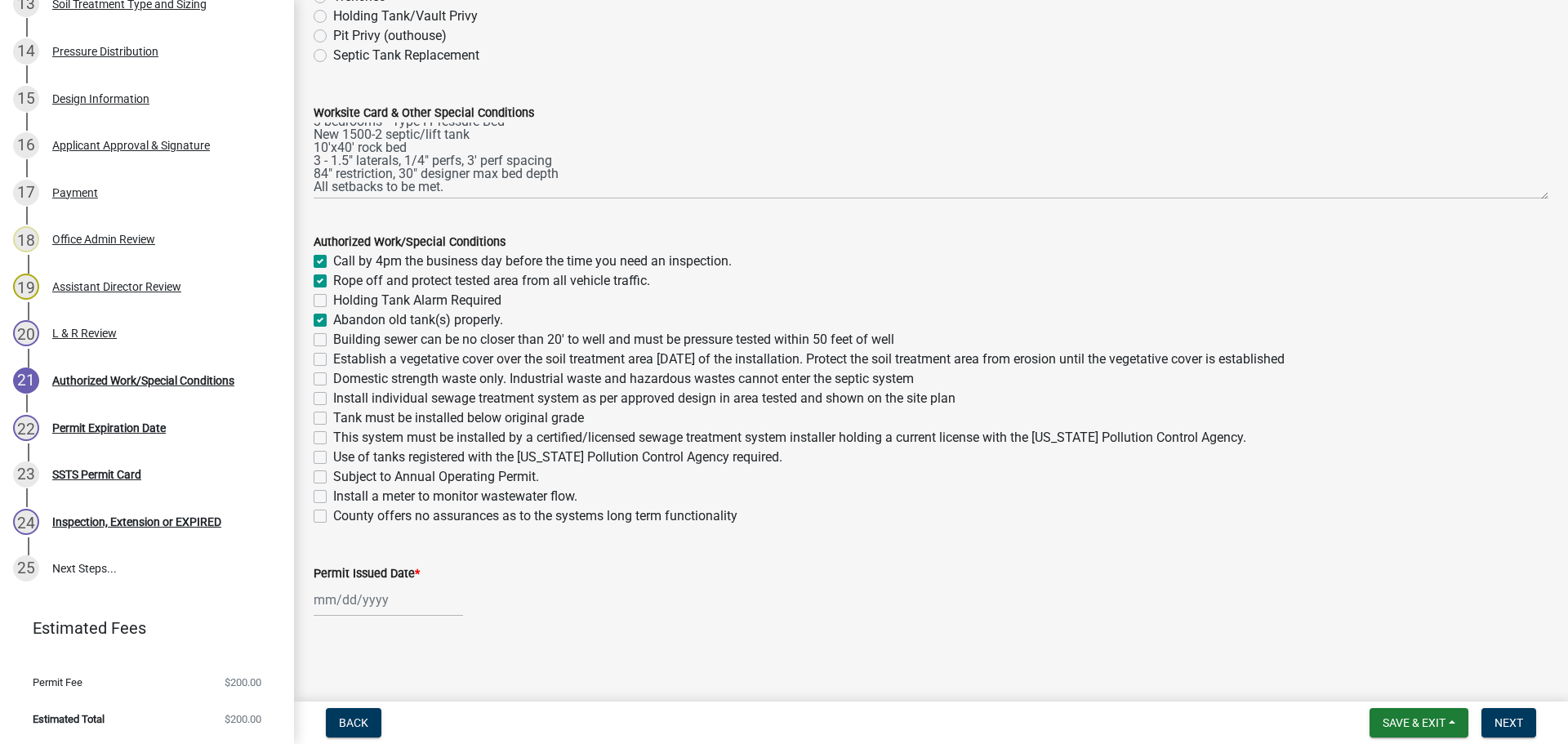
click at [333, 340] on input "Building sewer can be no closer than 20' to well and must be pressure tested wi…" at bounding box center [338, 335] width 10 height 10
click at [333, 361] on label "Establish a vegetative cover over the soil treatment area within 30 days of the…" at bounding box center [809, 359] width 952 height 20
click at [333, 361] on input "Establish a vegetative cover over the soil treatment area within 30 days of the…" at bounding box center [338, 355] width 10 height 10
click at [333, 378] on label "Domestic strength waste only. Industrial waste and hazardous wastes cannot ente…" at bounding box center [623, 378] width 581 height 20
click at [333, 378] on input "Domestic strength waste only. Industrial waste and hazardous wastes cannot ente…" at bounding box center [338, 374] width 10 height 10
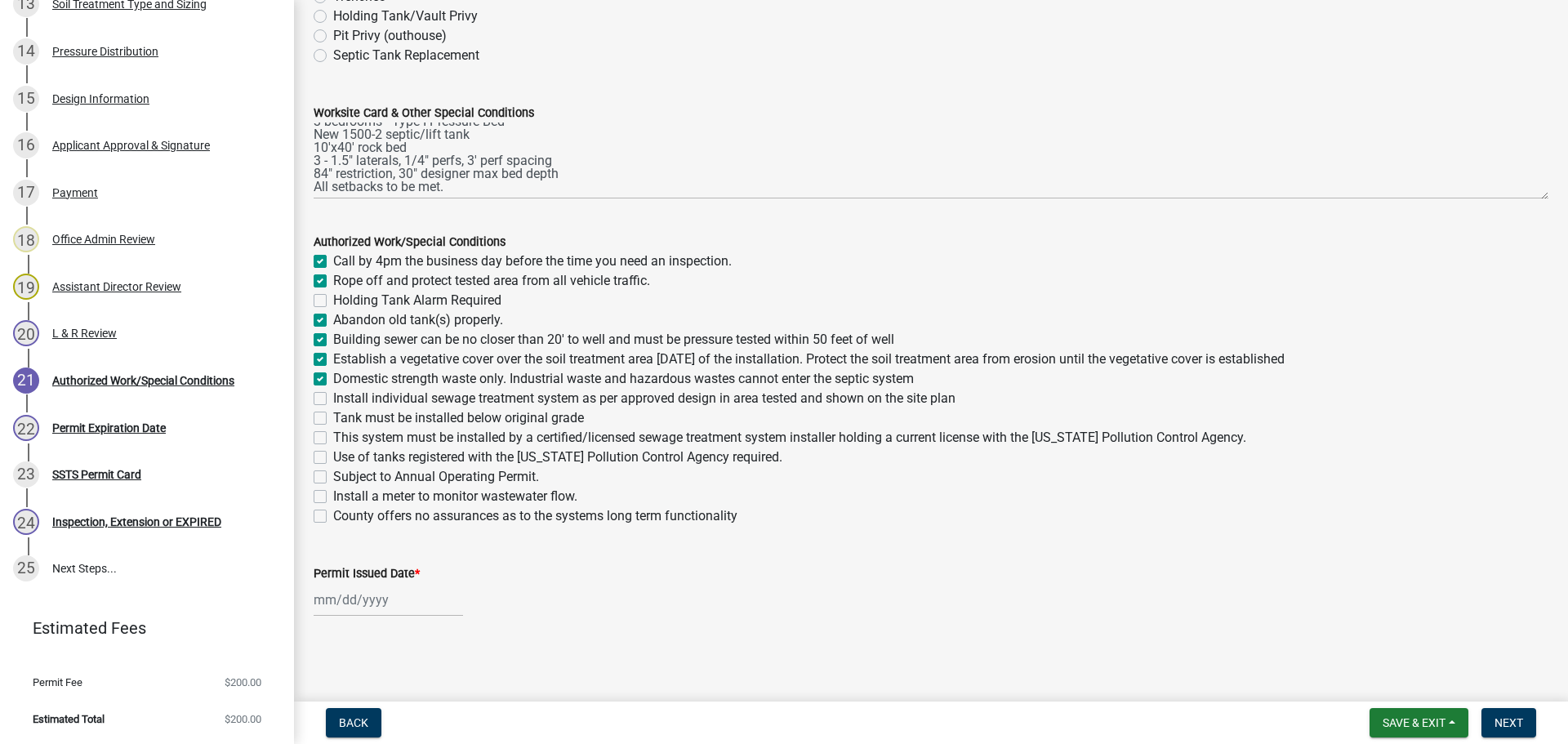
click at [333, 399] on label "Install individual sewage treatment system as per approved design in area teste…" at bounding box center [645, 398] width 622 height 20
click at [333, 399] on input "Install individual sewage treatment system as per approved design in area teste…" at bounding box center [338, 394] width 10 height 10
click at [333, 423] on label "Tank must be installed below original grade" at bounding box center [458, 417] width 251 height 20
click at [333, 419] on input "Tank must be installed below original grade" at bounding box center [338, 413] width 10 height 10
click at [333, 438] on label "This system must be installed by a certified/licensed sewage treatment system i…" at bounding box center [790, 437] width 913 height 20
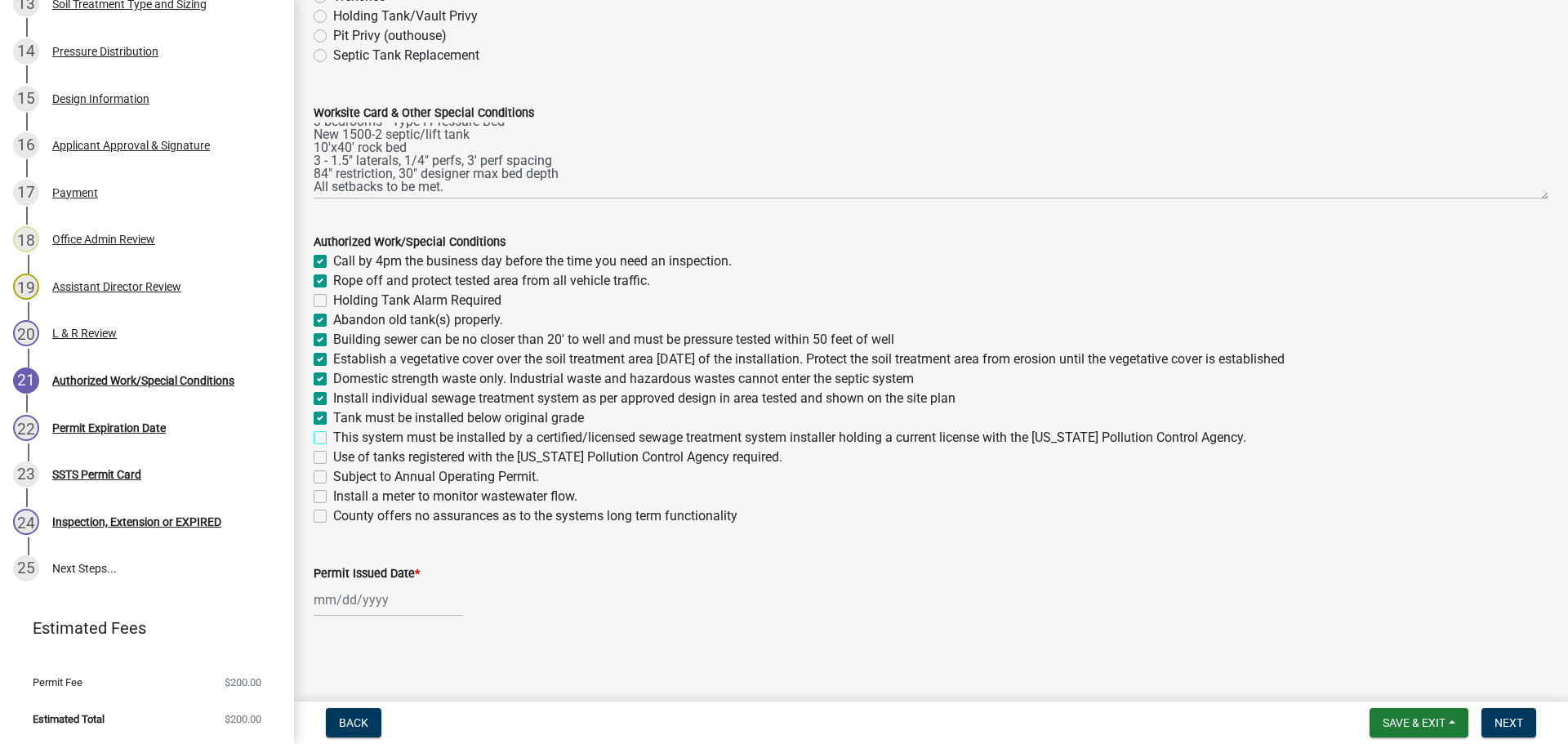
click at [333, 438] on input "This system must be installed by a certified/licensed sewage treatment system i…" at bounding box center [338, 433] width 10 height 10
click at [333, 459] on label "Use of tanks registered with the Minnesota Pollution Control Agency required." at bounding box center [558, 457] width 449 height 20
click at [333, 458] on input "Use of tanks registered with the Minnesota Pollution Control Agency required." at bounding box center [338, 452] width 10 height 10
click at [333, 499] on label "Install a meter to monitor wastewater flow." at bounding box center [455, 496] width 244 height 20
click at [333, 497] on input "Install a meter to monitor wastewater flow." at bounding box center [338, 491] width 10 height 10
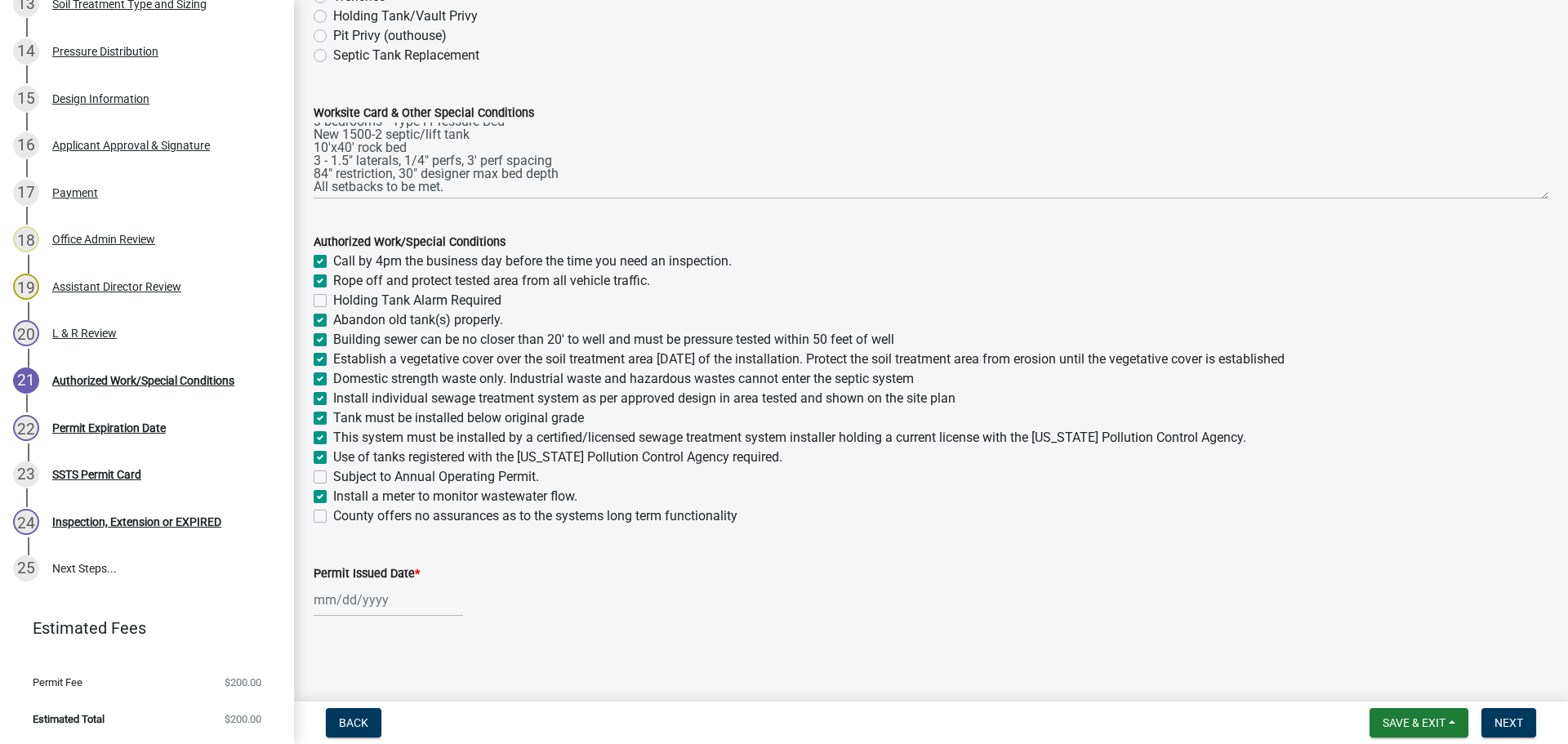
click at [366, 608] on div at bounding box center [389, 599] width 150 height 33
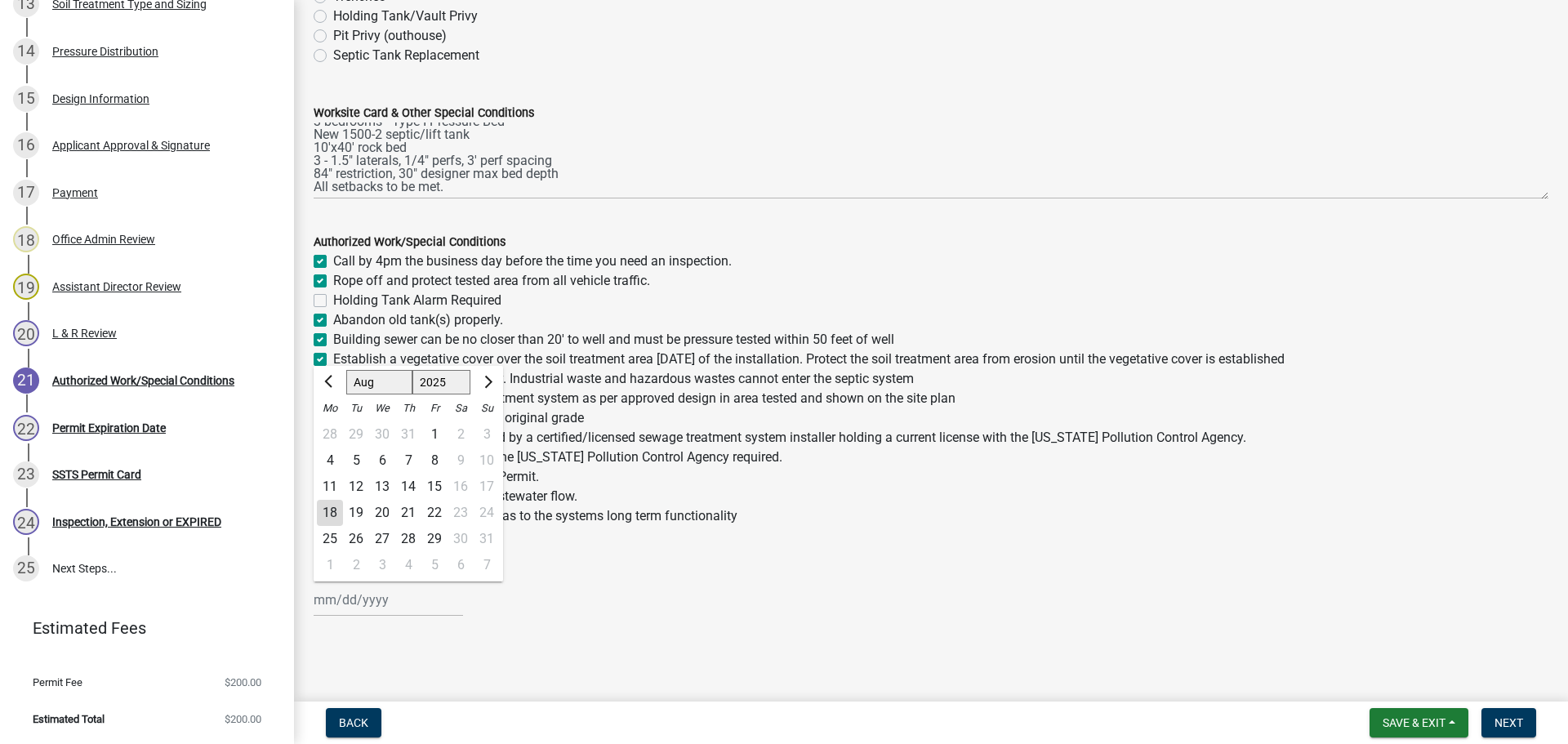
click at [338, 506] on div "18" at bounding box center [330, 513] width 26 height 26
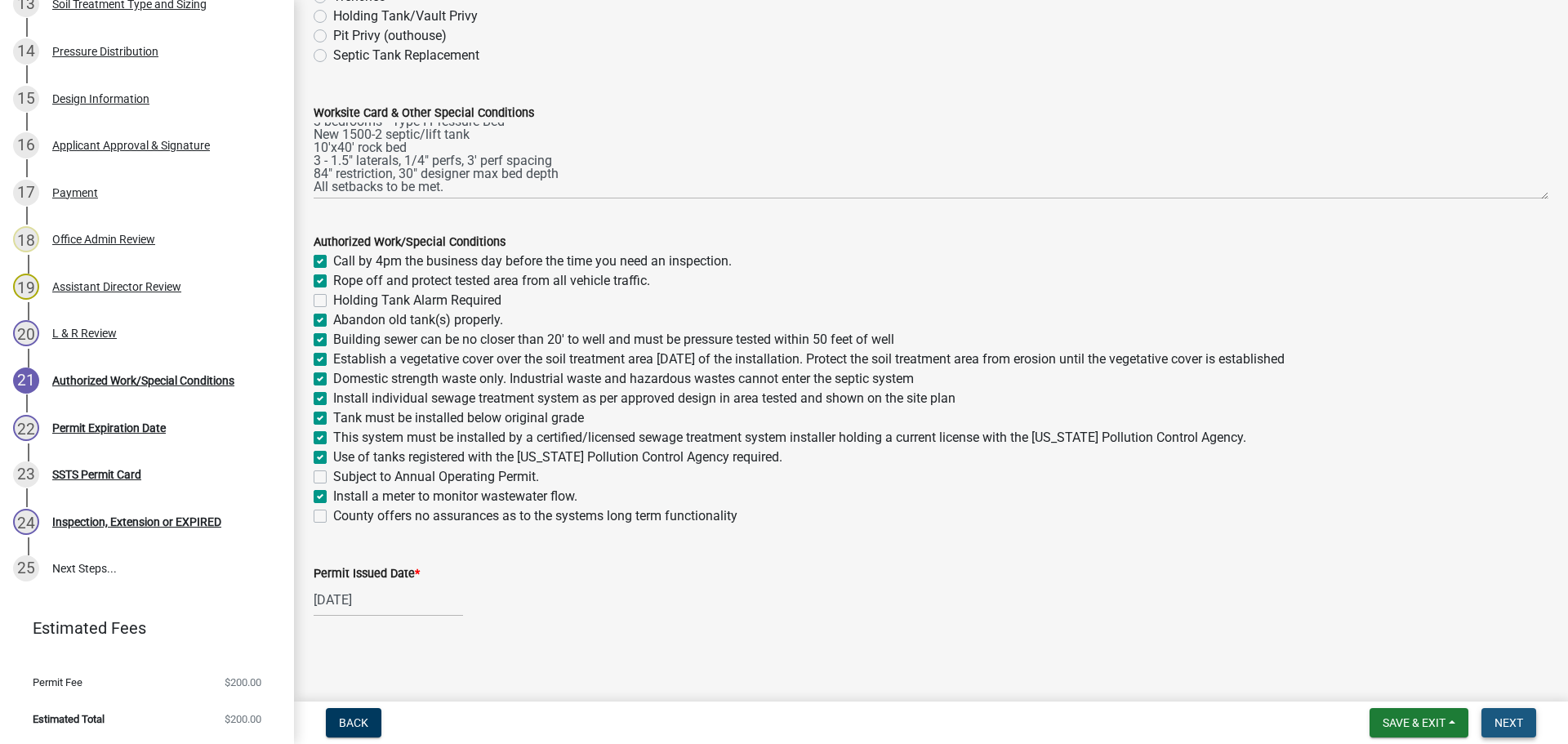
click at [1517, 728] on span "Next" at bounding box center [1508, 722] width 29 height 13
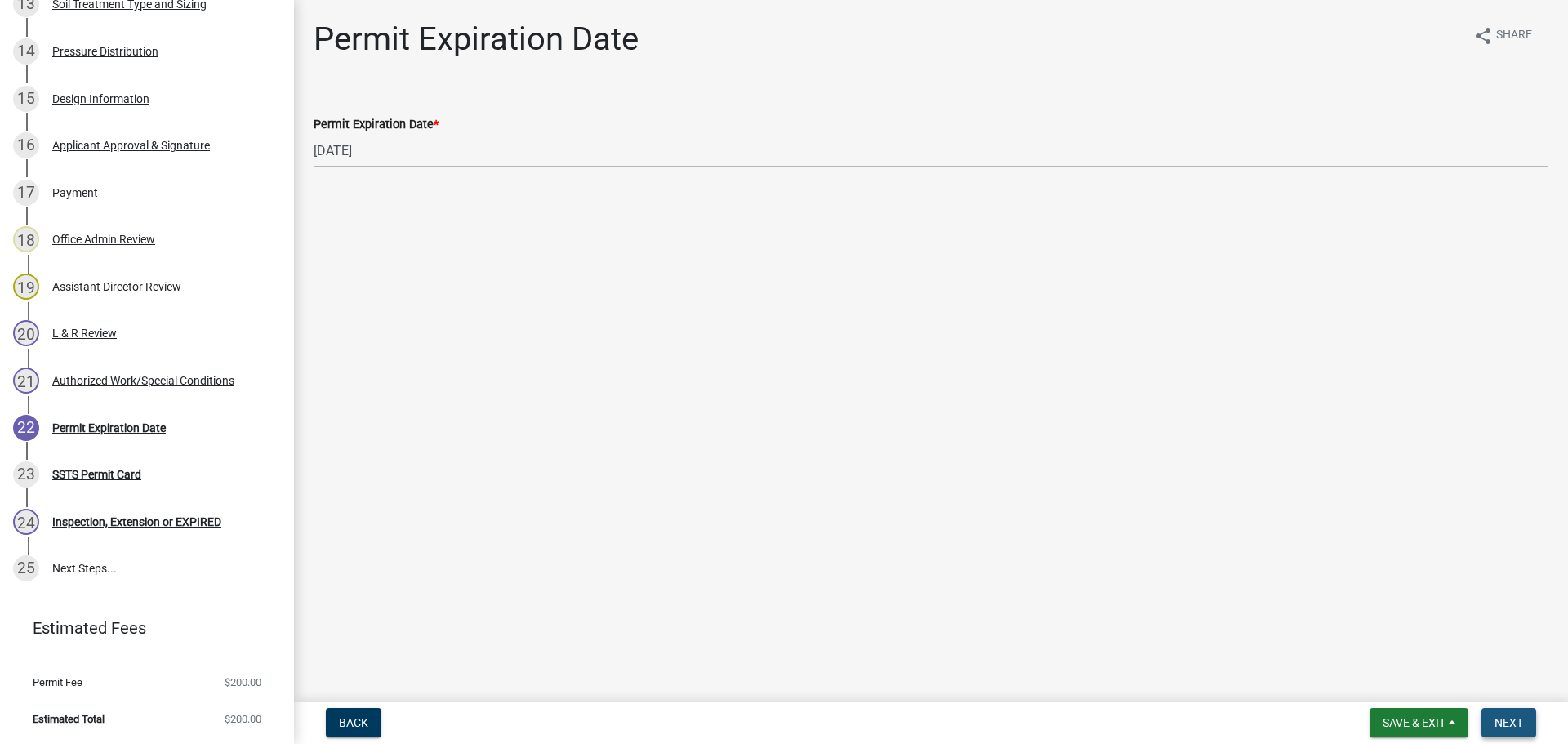
click at [1527, 725] on button "Next" at bounding box center [1508, 723] width 54 height 30
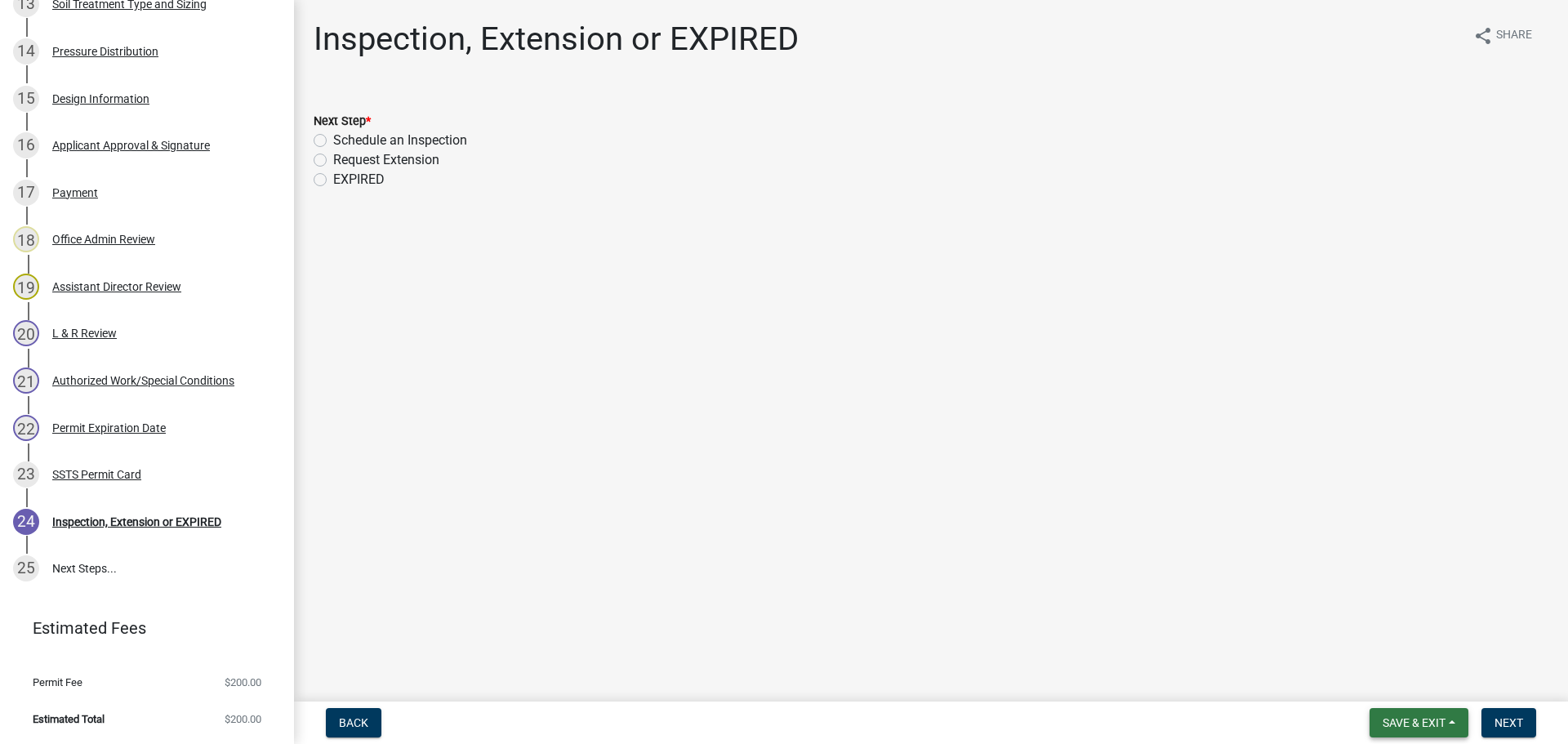
click at [1406, 728] on span "Save & Exit" at bounding box center [1414, 722] width 63 height 13
click at [1389, 670] on button "Save & Exit" at bounding box center [1403, 680] width 131 height 39
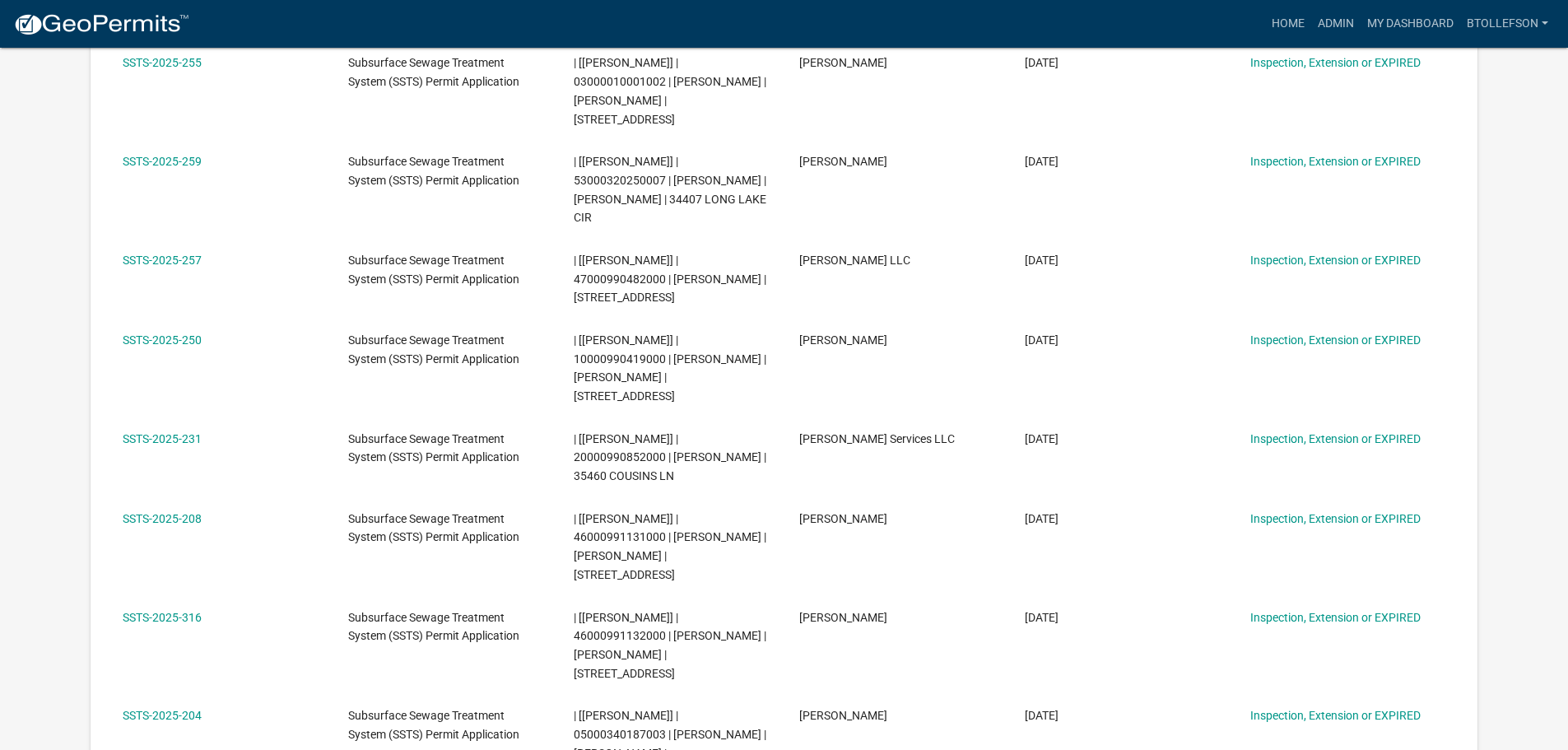
scroll to position [2058, 0]
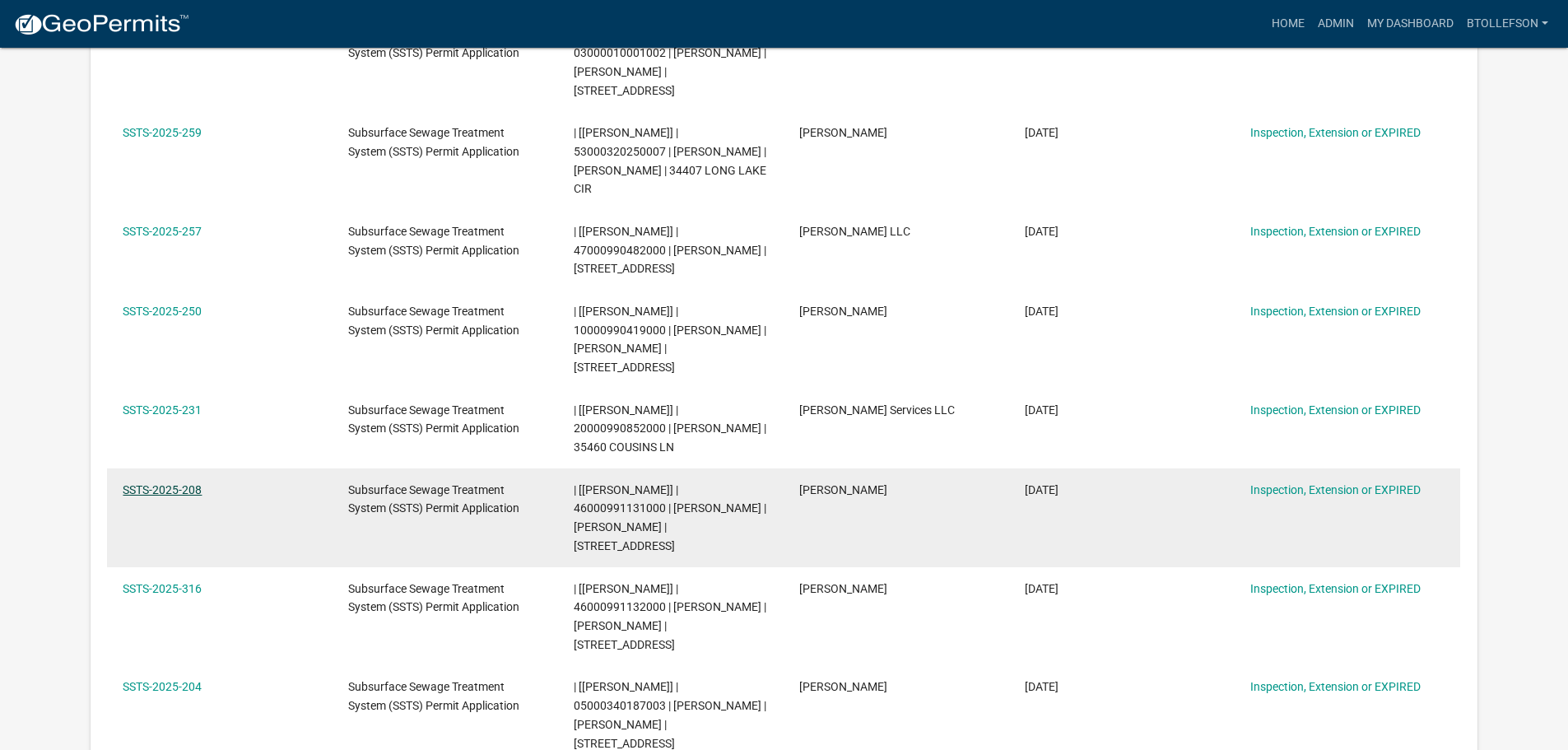
click at [150, 483] on link "SSTS-2025-208" at bounding box center [162, 489] width 79 height 13
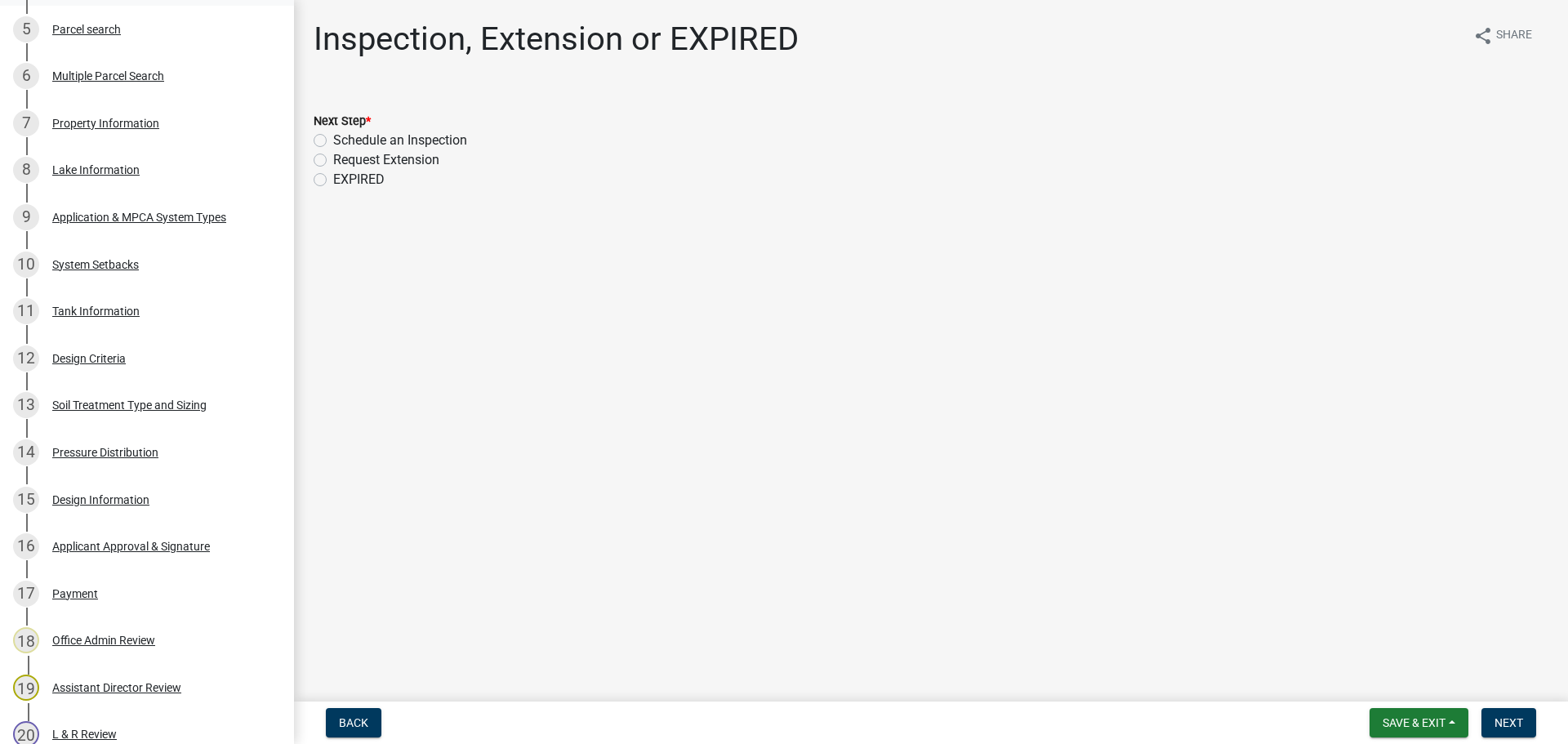
scroll to position [571, 0]
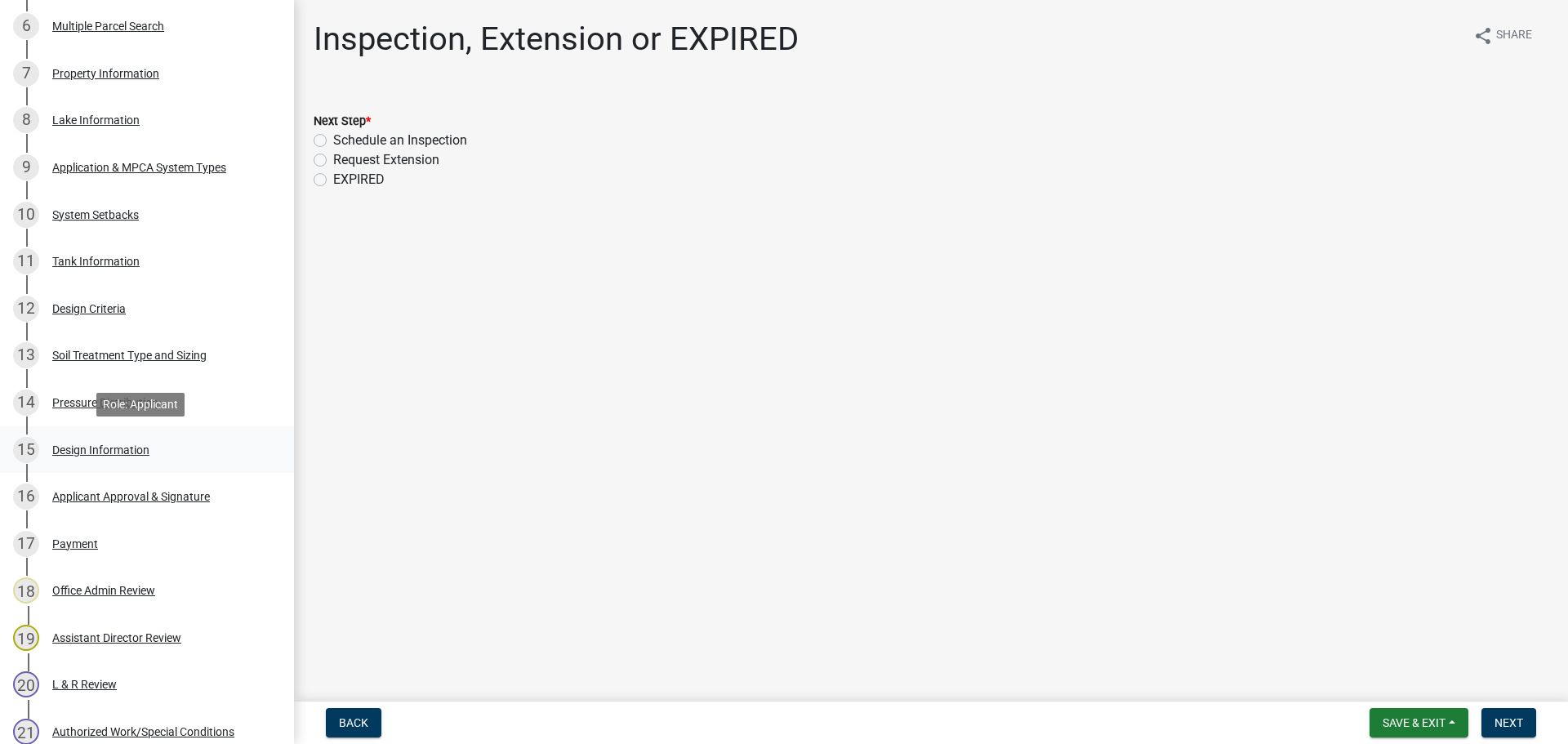
click at [84, 448] on div "Design Information" at bounding box center [100, 449] width 97 height 11
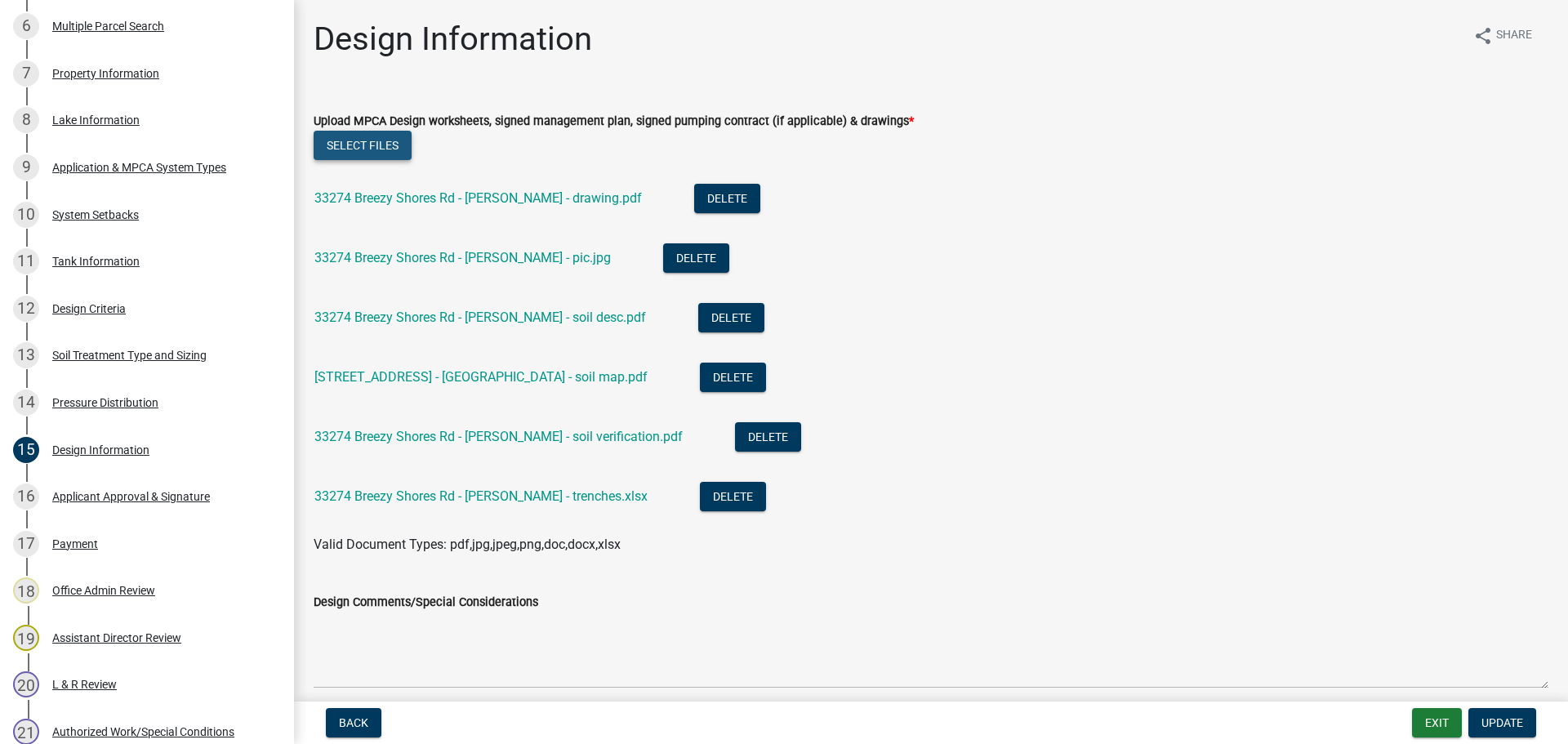
click at [395, 141] on button "Select files" at bounding box center [362, 145] width 98 height 30
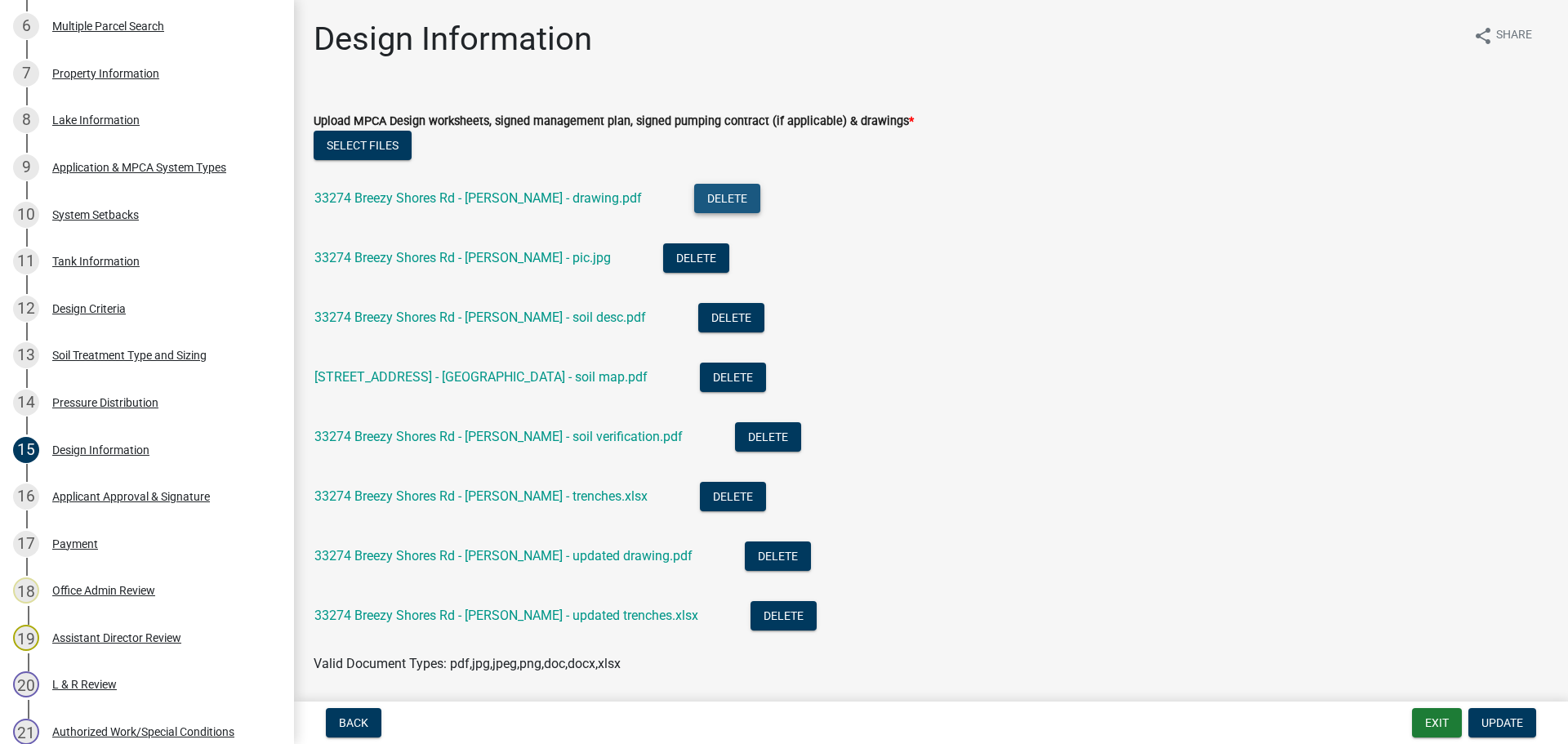
click at [694, 191] on button "Delete" at bounding box center [727, 198] width 66 height 30
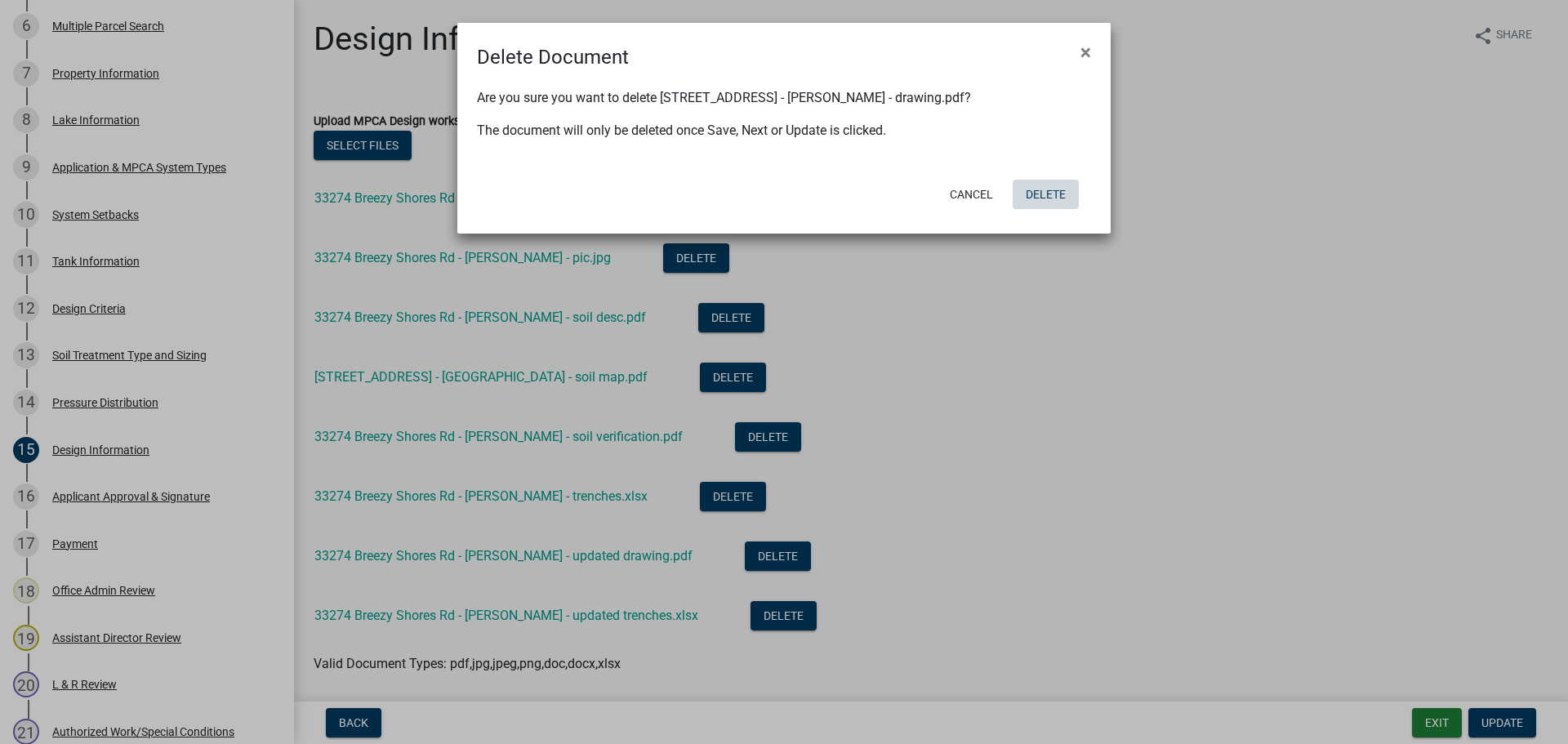
click at [1042, 190] on button "Delete" at bounding box center [1046, 194] width 66 height 30
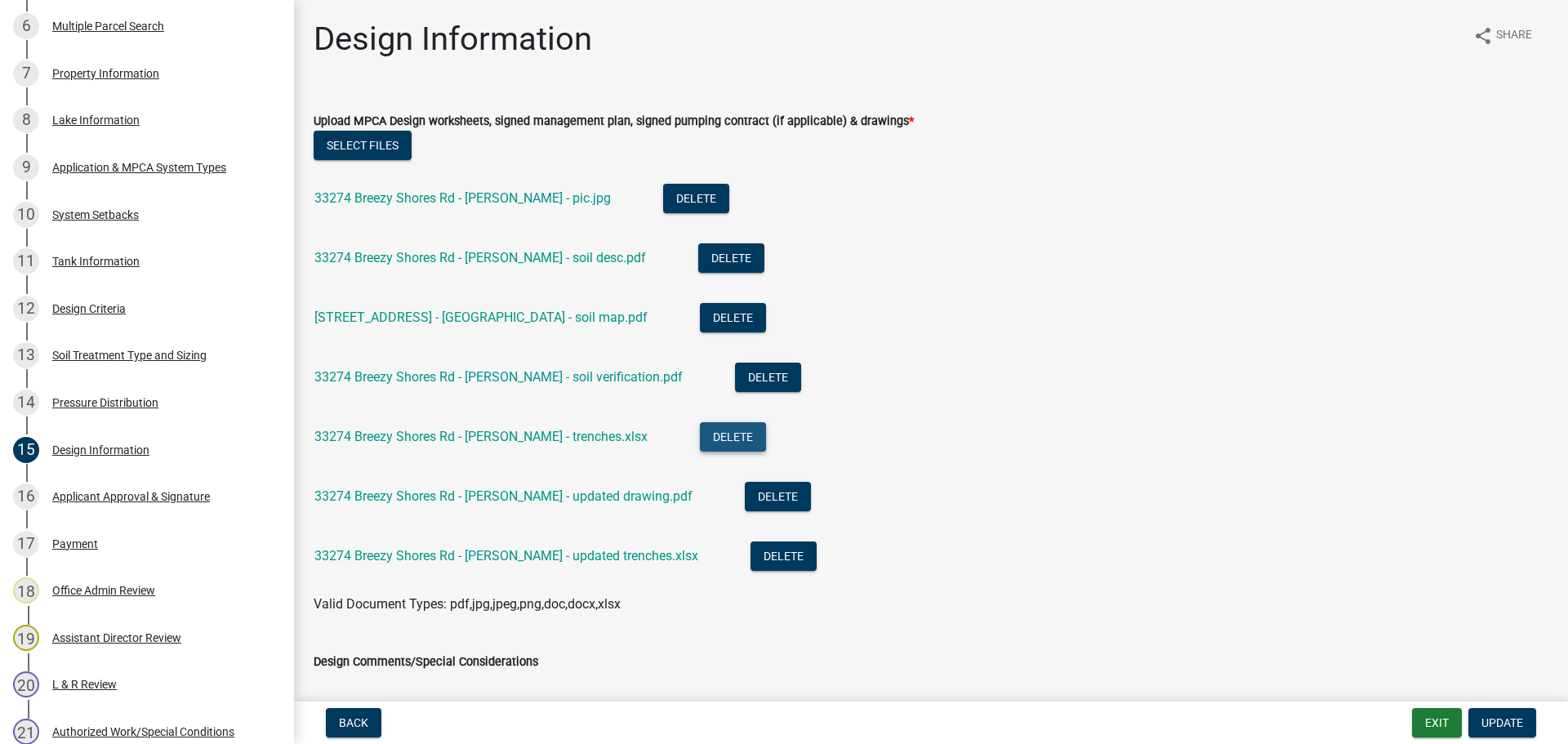
click at [700, 437] on button "Delete" at bounding box center [733, 436] width 66 height 30
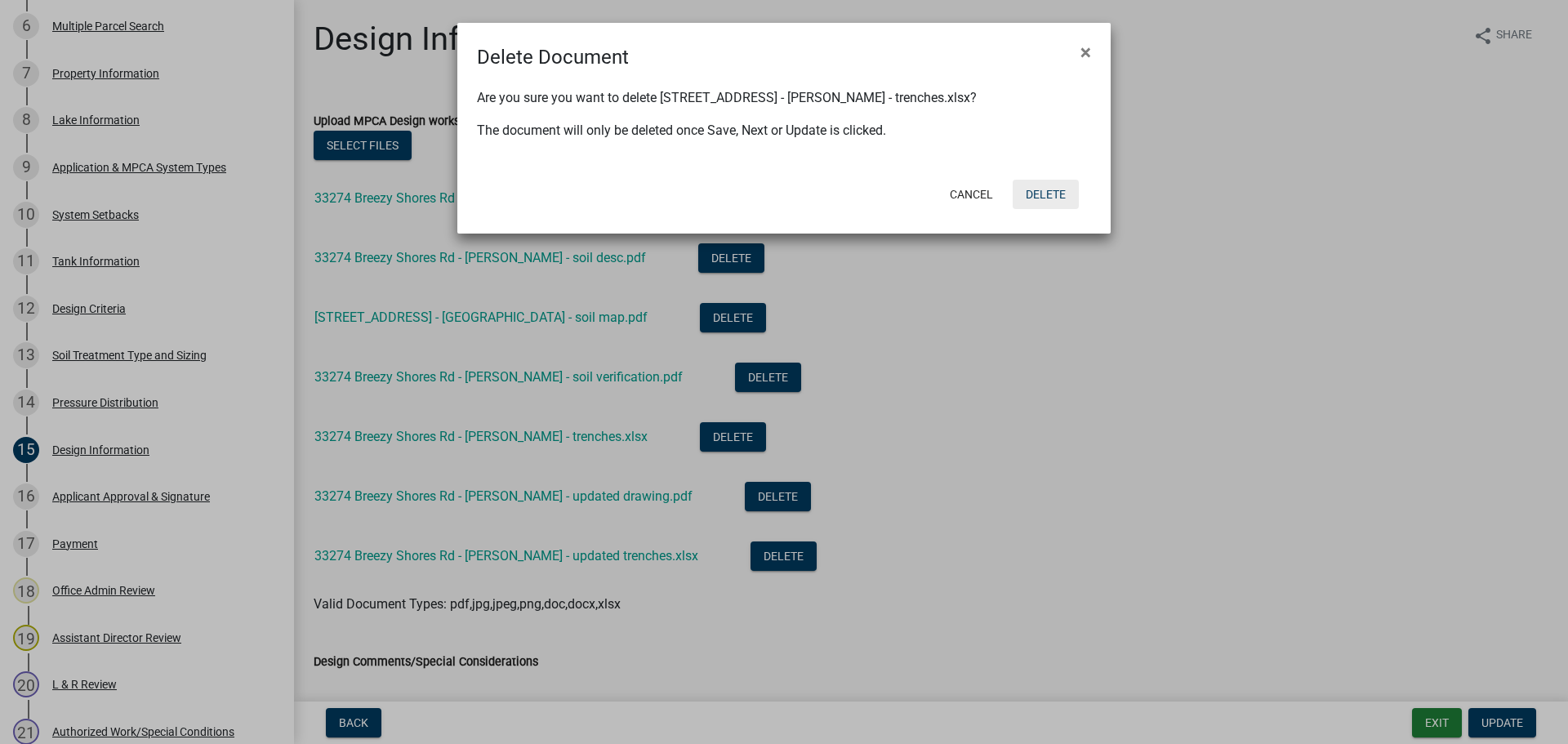
click at [1060, 183] on button "Delete" at bounding box center [1046, 194] width 66 height 30
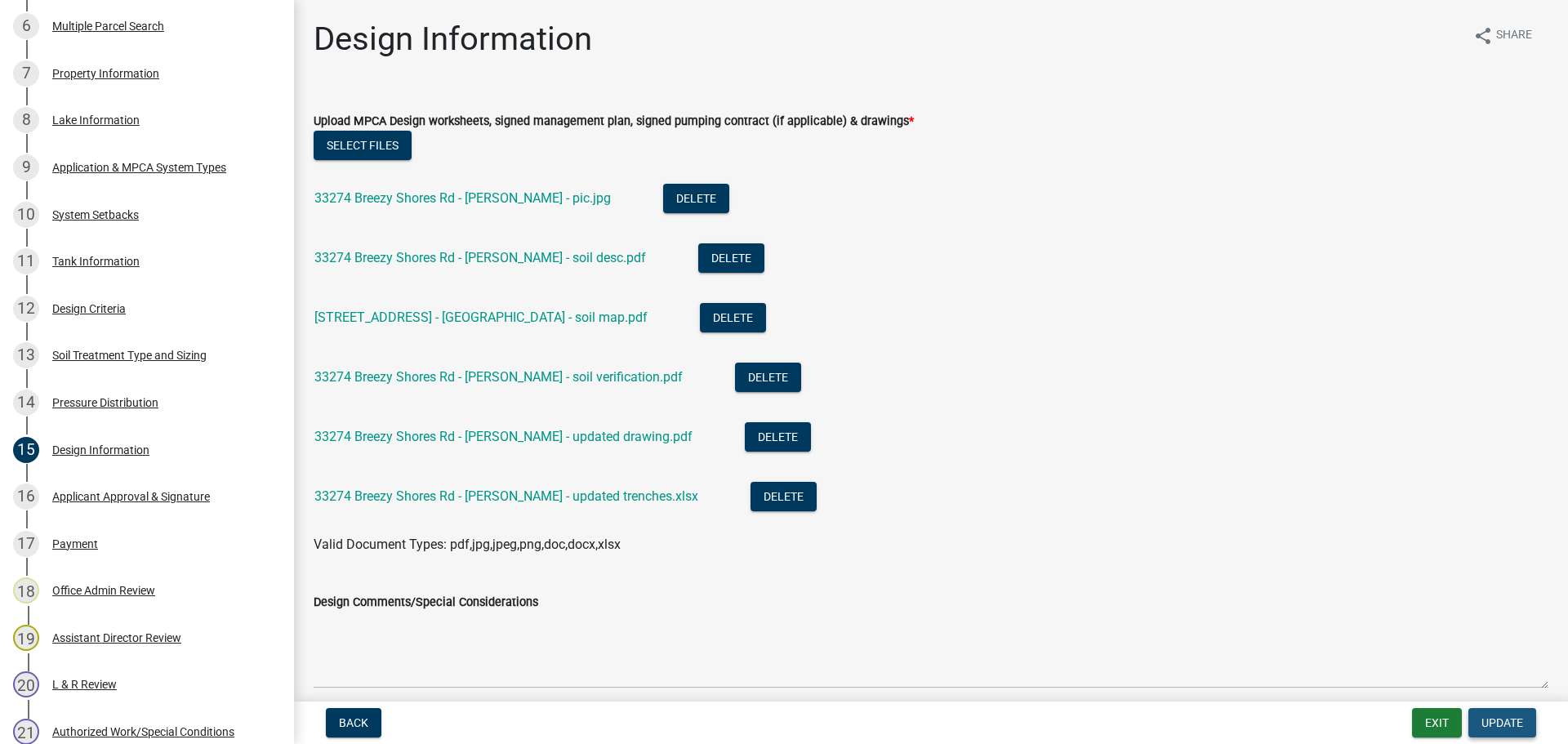
click at [1517, 721] on span "Update" at bounding box center [1502, 722] width 42 height 13
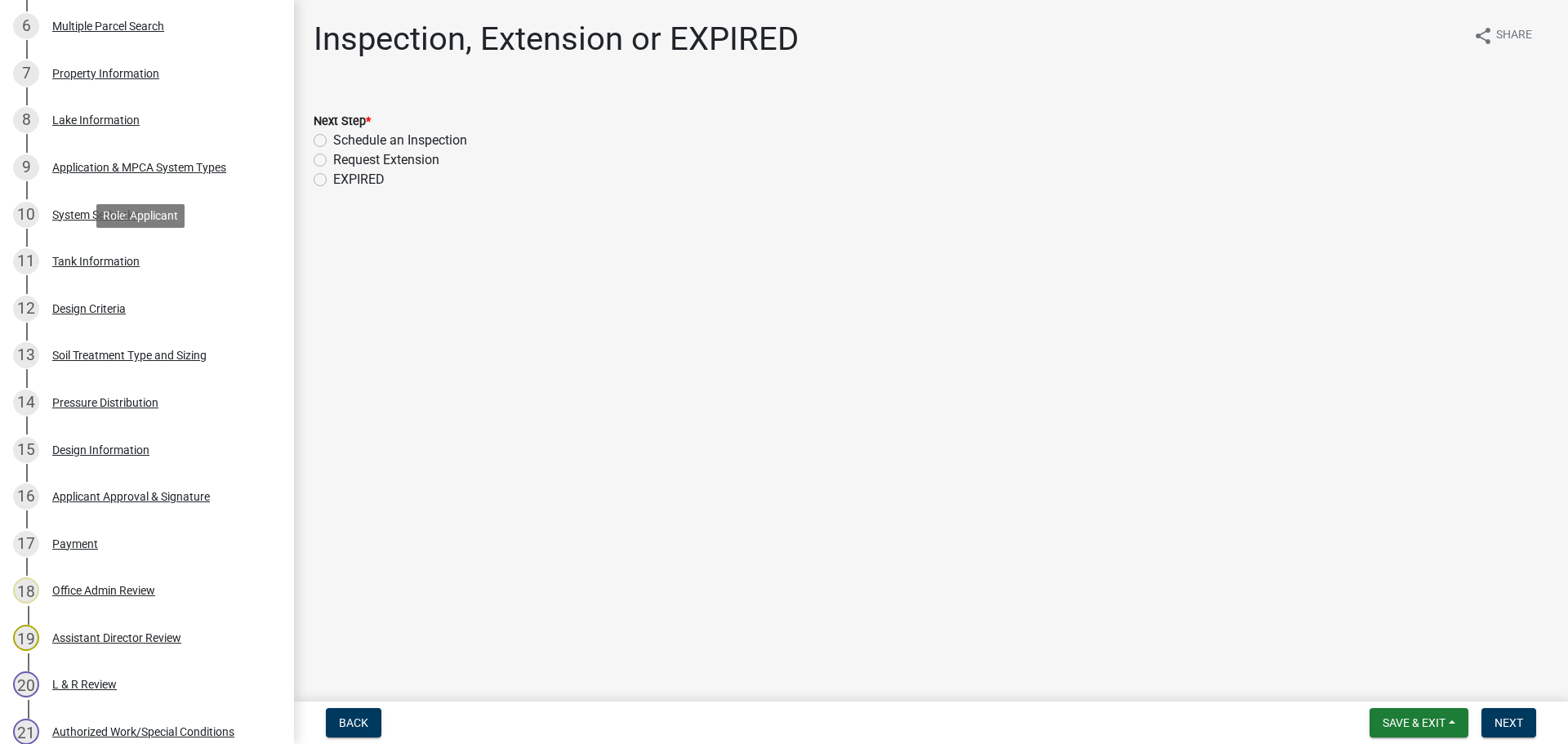
click at [63, 258] on div "Tank Information" at bounding box center [95, 261] width 88 height 11
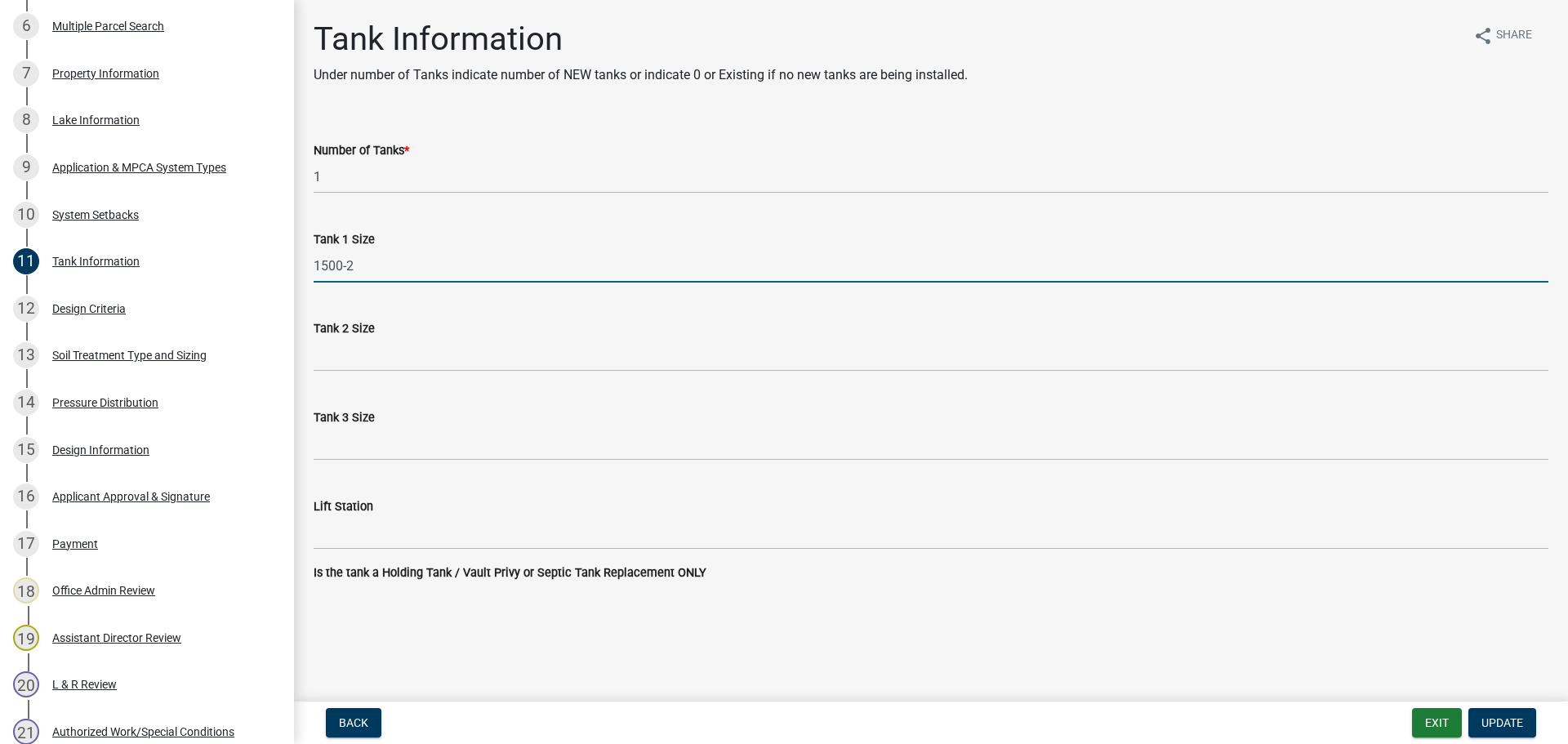
drag, startPoint x: 372, startPoint y: 275, endPoint x: 315, endPoint y: 274, distance: 57.0
click at [315, 274] on input "1500-2" at bounding box center [931, 265] width 1235 height 33
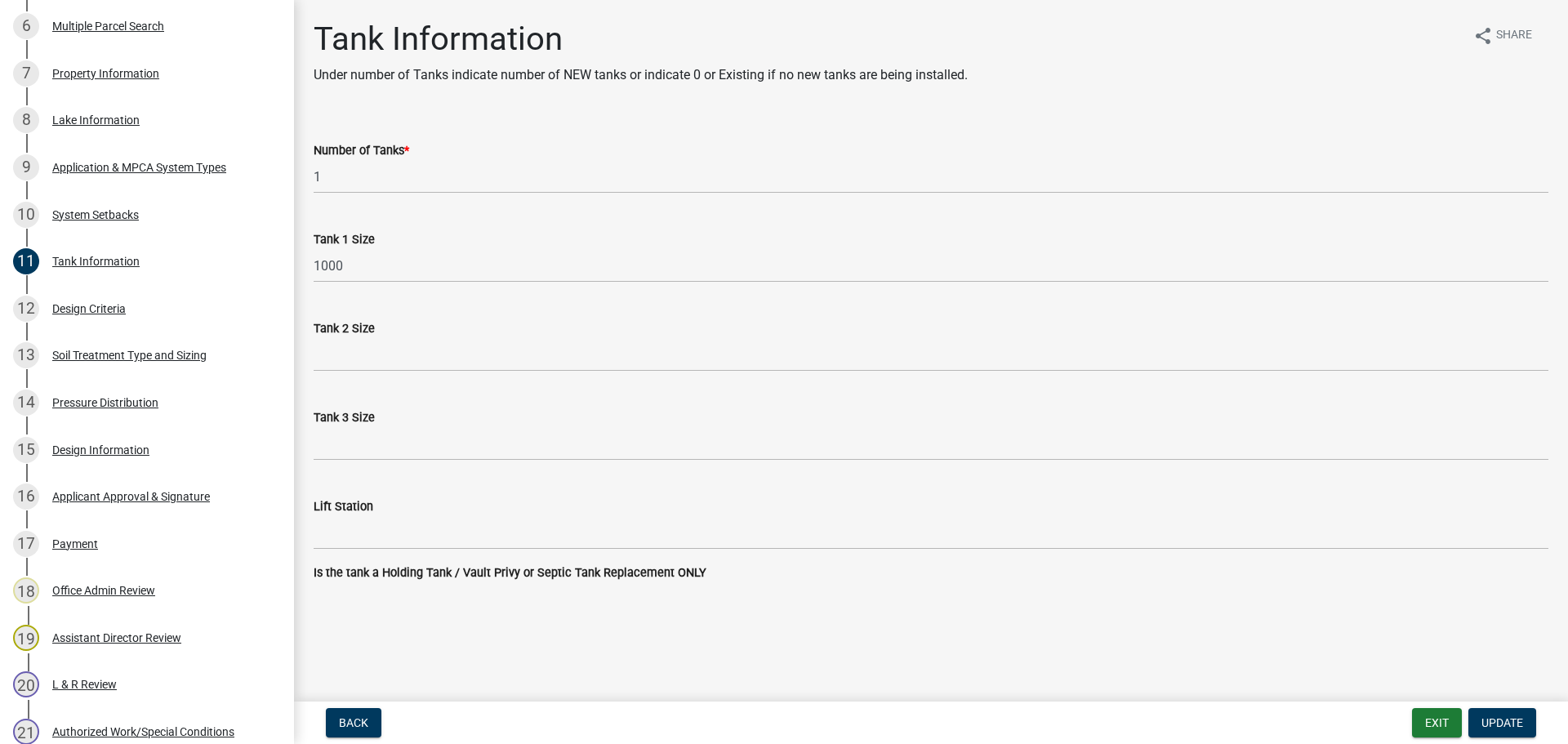
click at [963, 315] on div "Tank 2 Size" at bounding box center [931, 333] width 1235 height 76
click at [1506, 718] on span "Update" at bounding box center [1502, 722] width 42 height 13
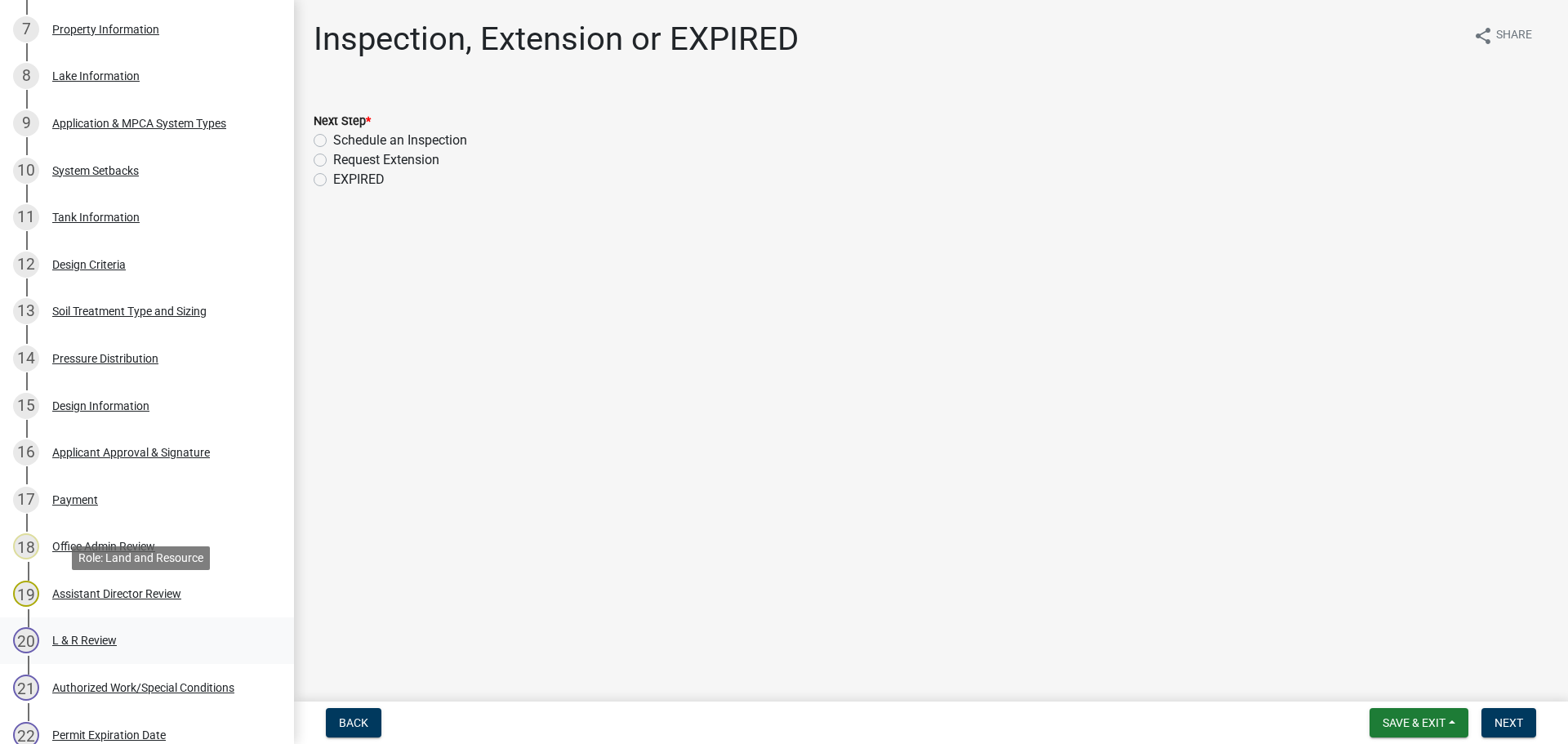
scroll to position [653, 0]
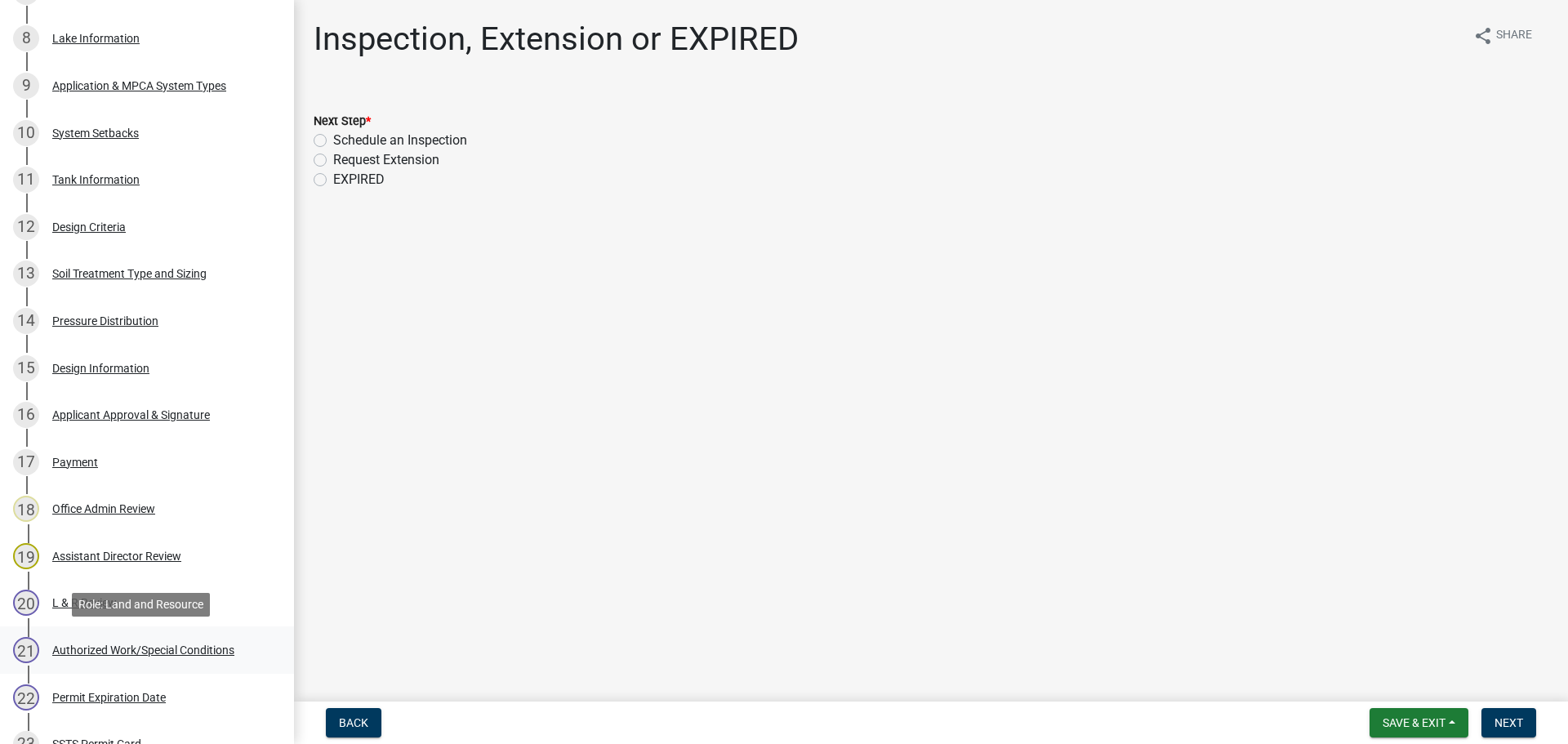
click at [123, 656] on div "21 Authorized Work/Special Conditions" at bounding box center [140, 650] width 255 height 26
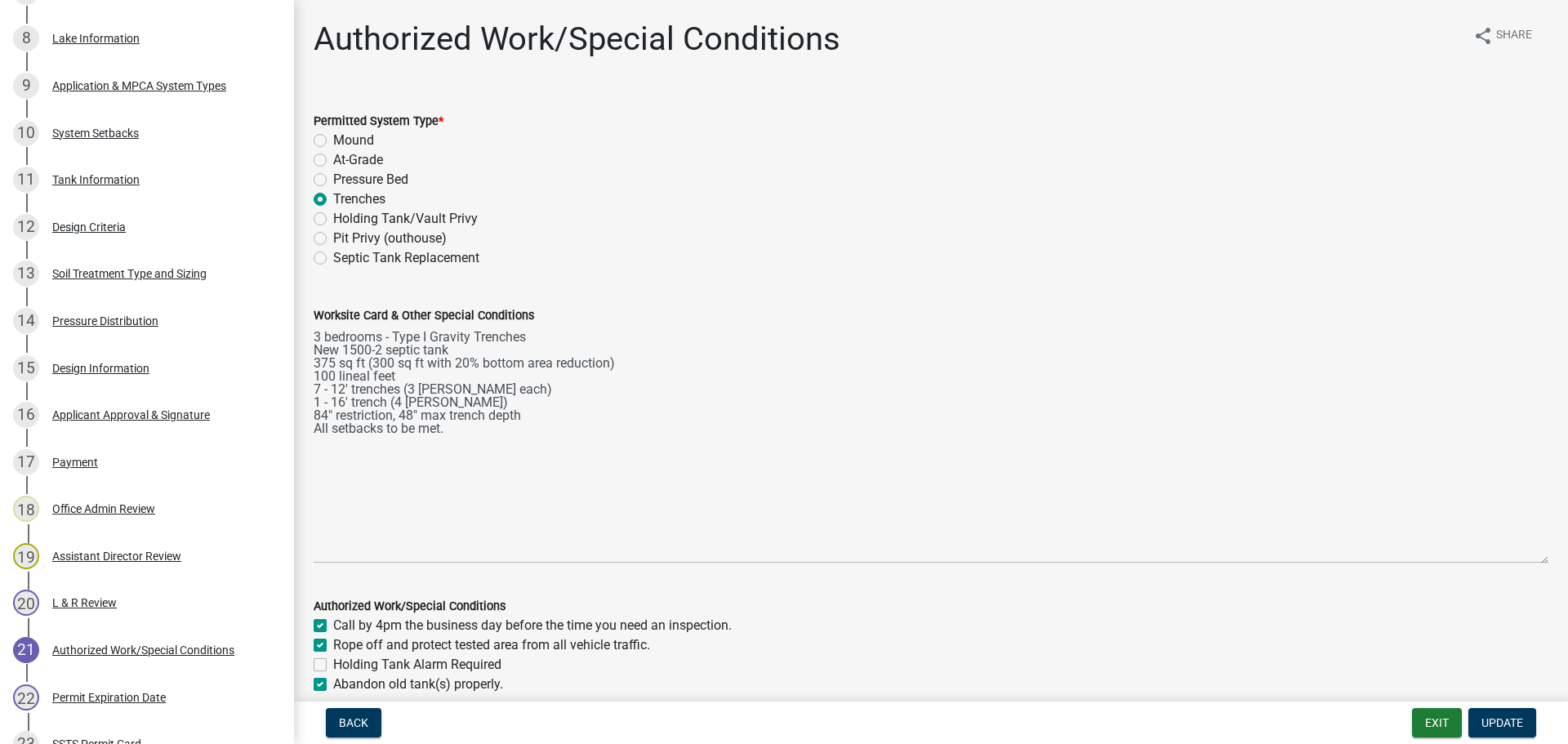
drag, startPoint x: 1533, startPoint y: 399, endPoint x: 1568, endPoint y: 560, distance: 164.8
click at [1554, 560] on html "Internet Explorer does NOT work with GeoPermits. Get a new browser for more sec…" at bounding box center [784, 372] width 1568 height 744
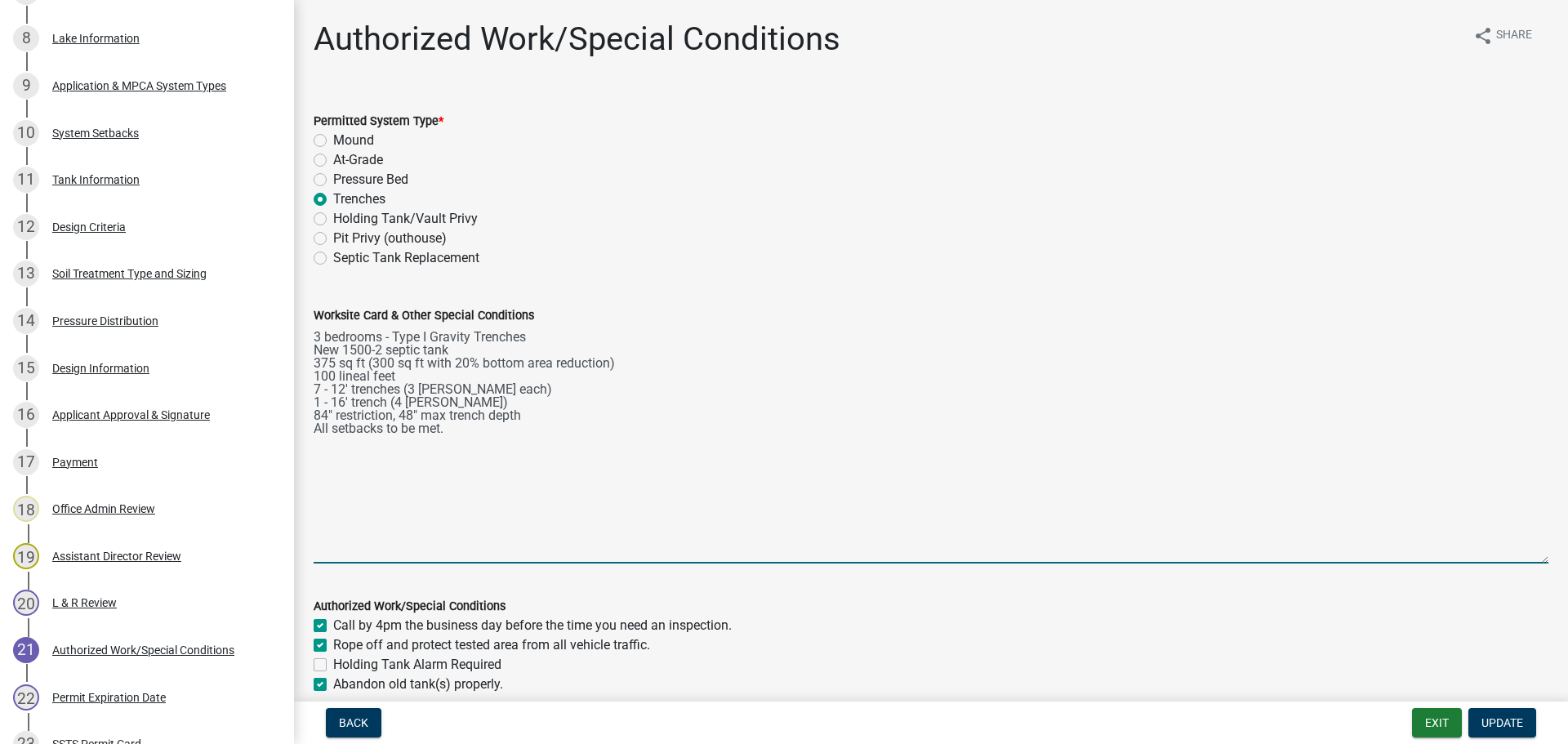
drag, startPoint x: 383, startPoint y: 347, endPoint x: 350, endPoint y: 348, distance: 33.0
click at [350, 348] on textarea "3 bedrooms - Type I Gravity Trenches New 1500-2 septic tank 375 sq ft (300 sq f…" at bounding box center [931, 444] width 1235 height 238
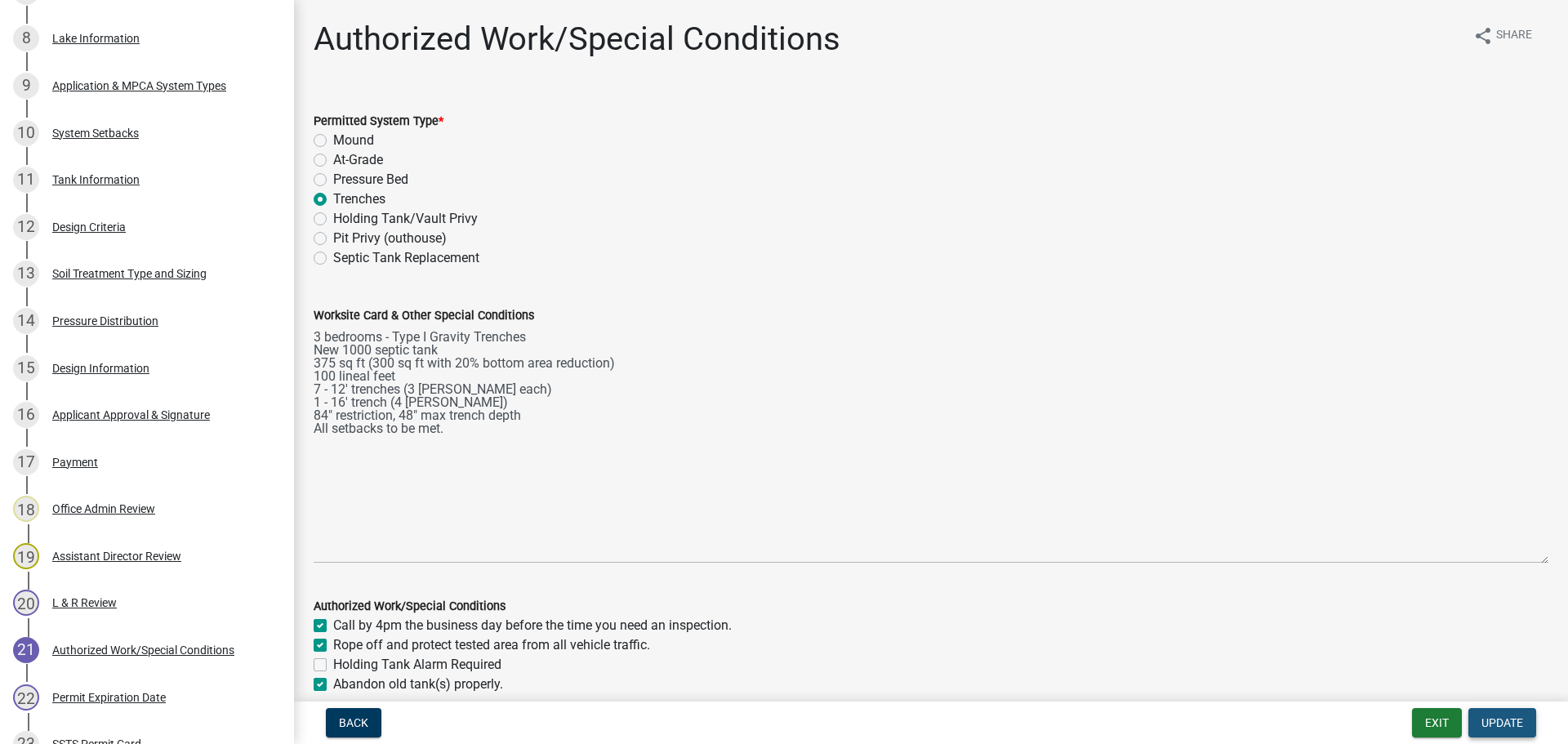
drag, startPoint x: 1519, startPoint y: 719, endPoint x: 1405, endPoint y: 726, distance: 114.2
click at [1517, 717] on span "Update" at bounding box center [1502, 722] width 42 height 13
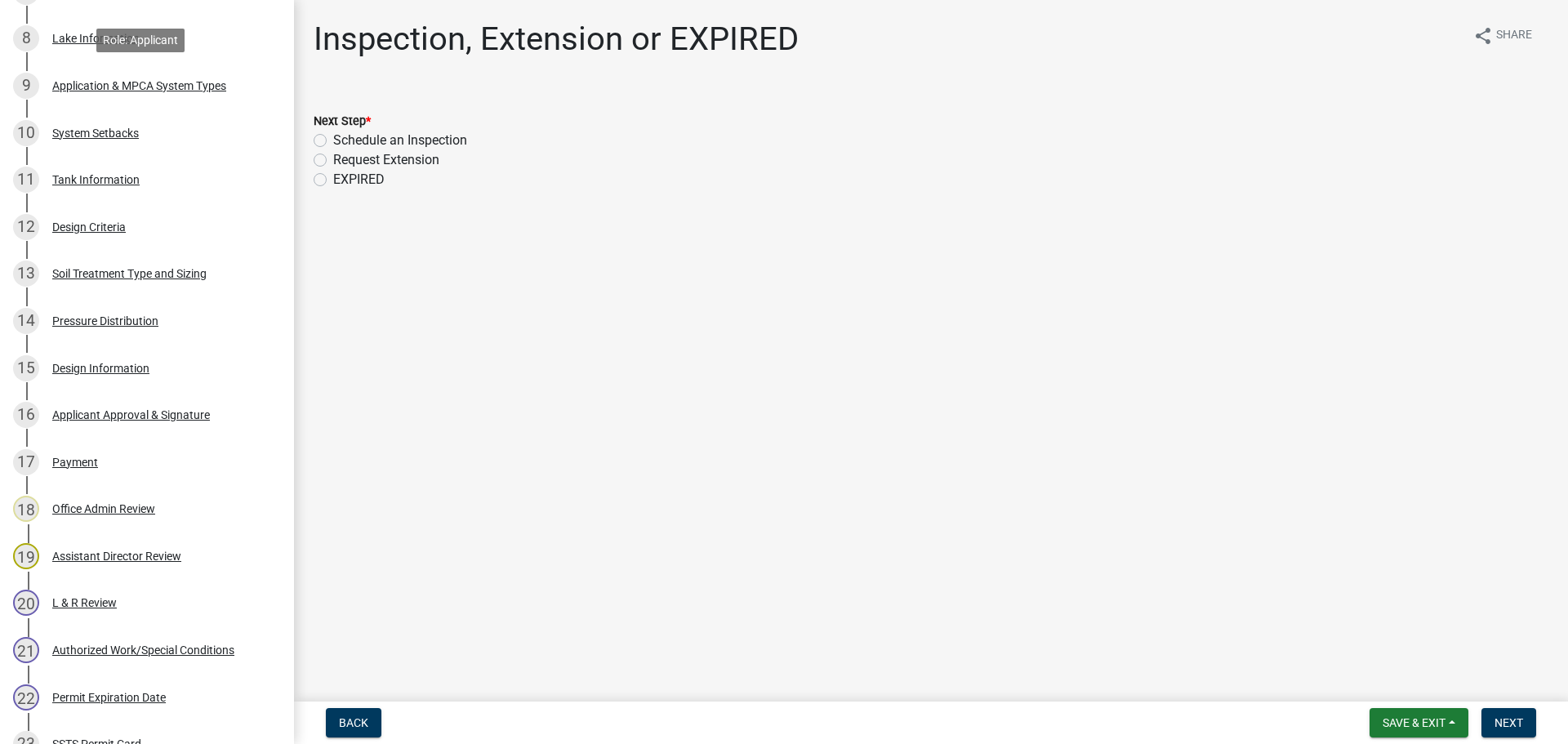
click at [94, 80] on div "Application & MPCA System Types" at bounding box center [139, 85] width 174 height 11
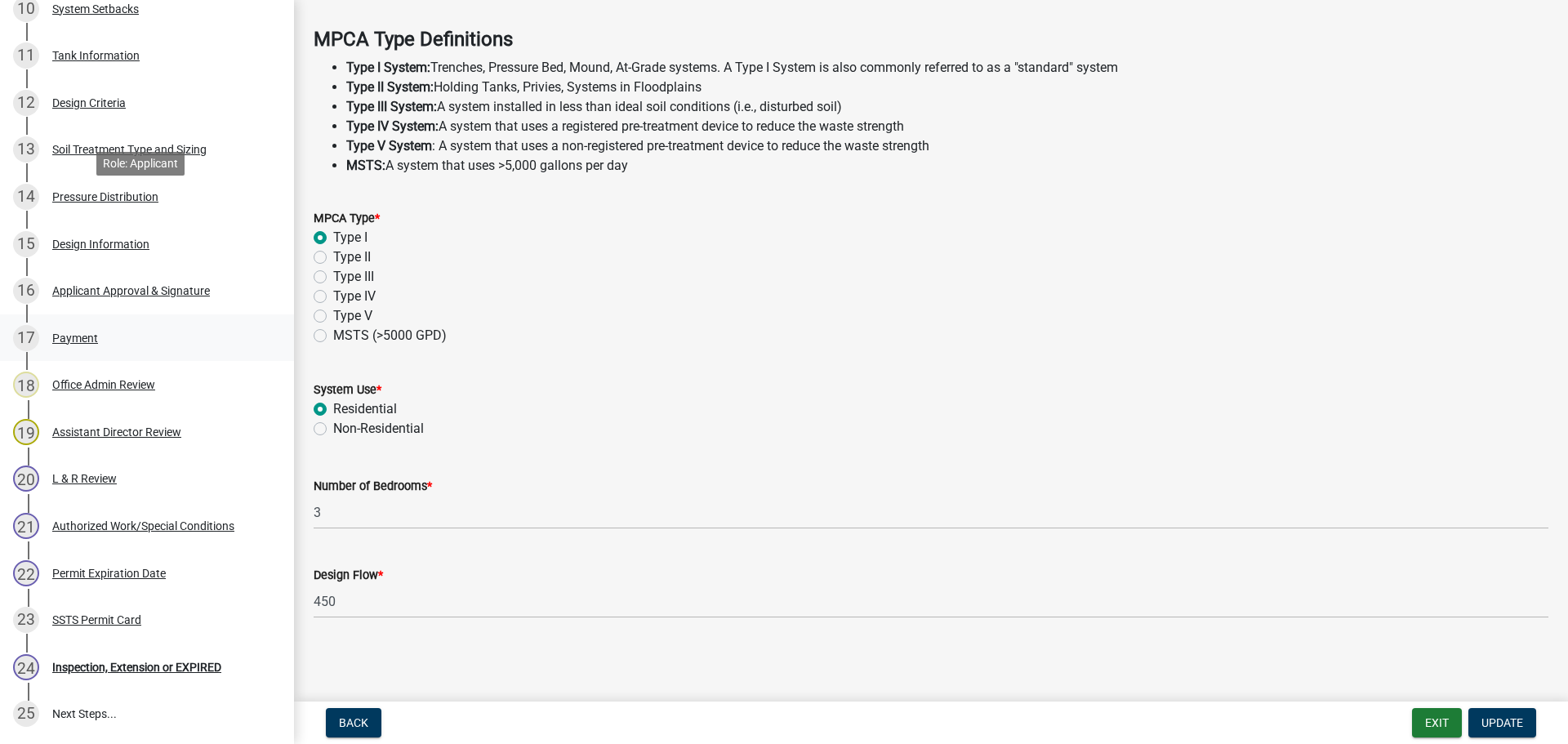
scroll to position [923, 0]
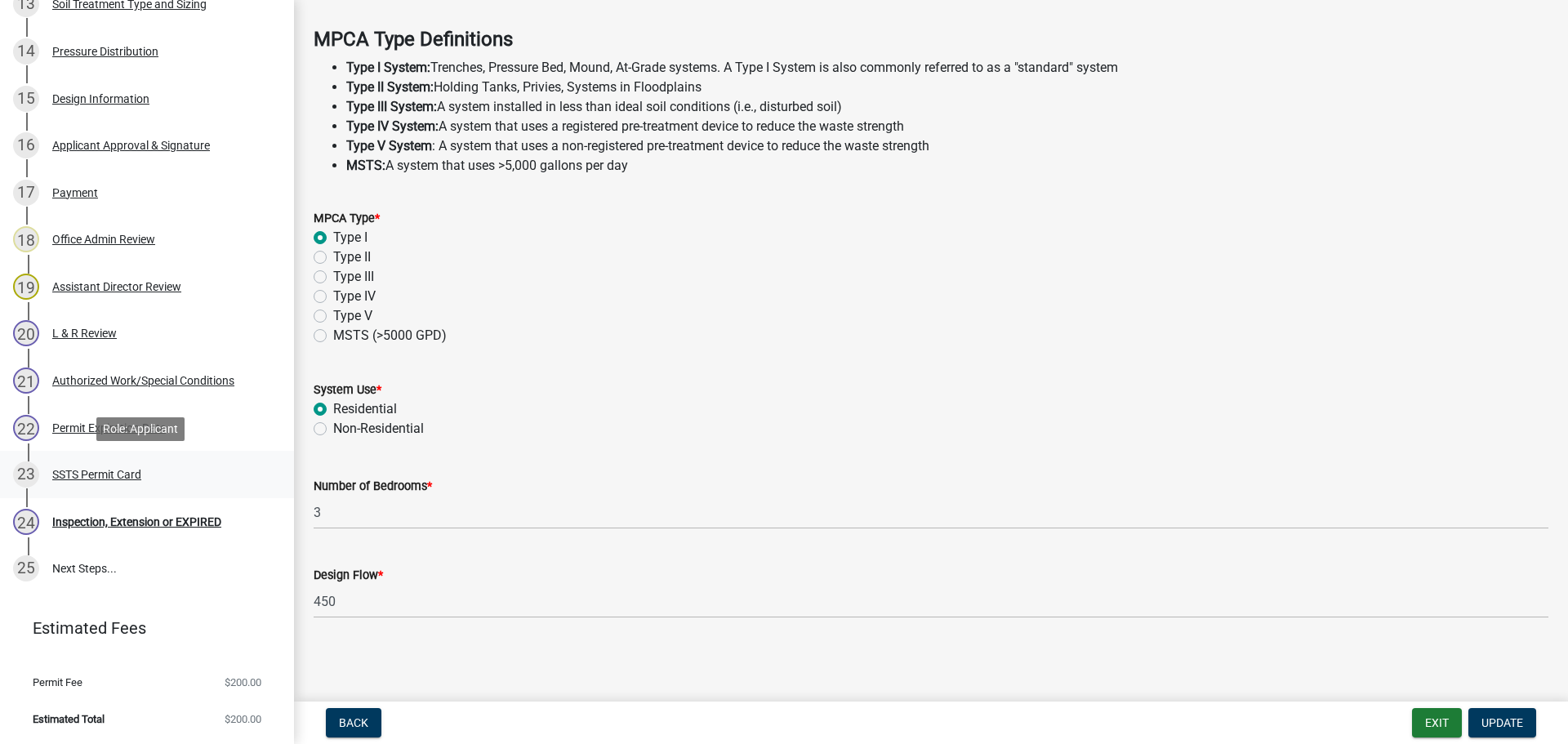
click at [110, 485] on div "23 SSTS Permit Card" at bounding box center [140, 474] width 255 height 26
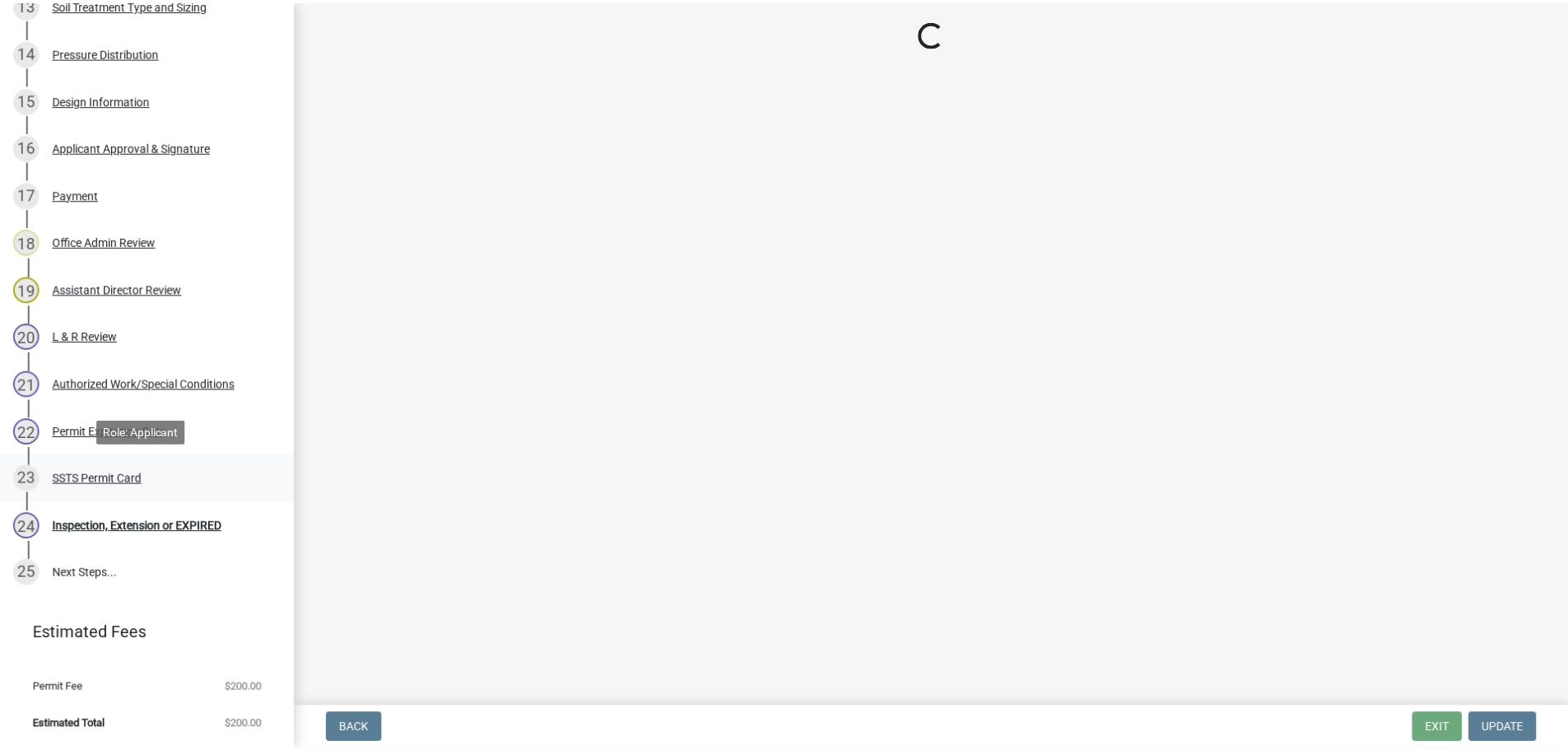
scroll to position [0, 0]
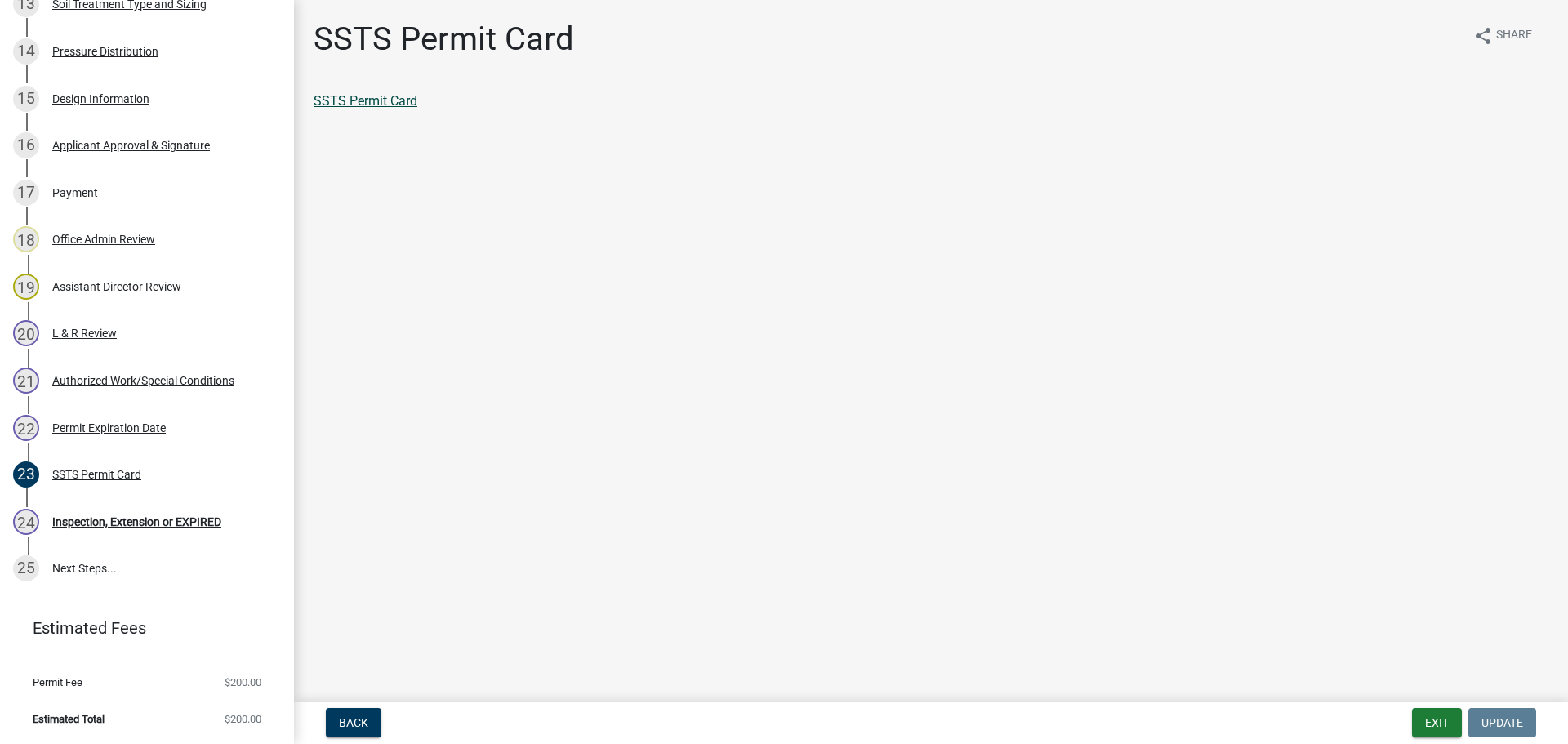
click at [412, 96] on link "SSTS Permit Card" at bounding box center [366, 100] width 104 height 15
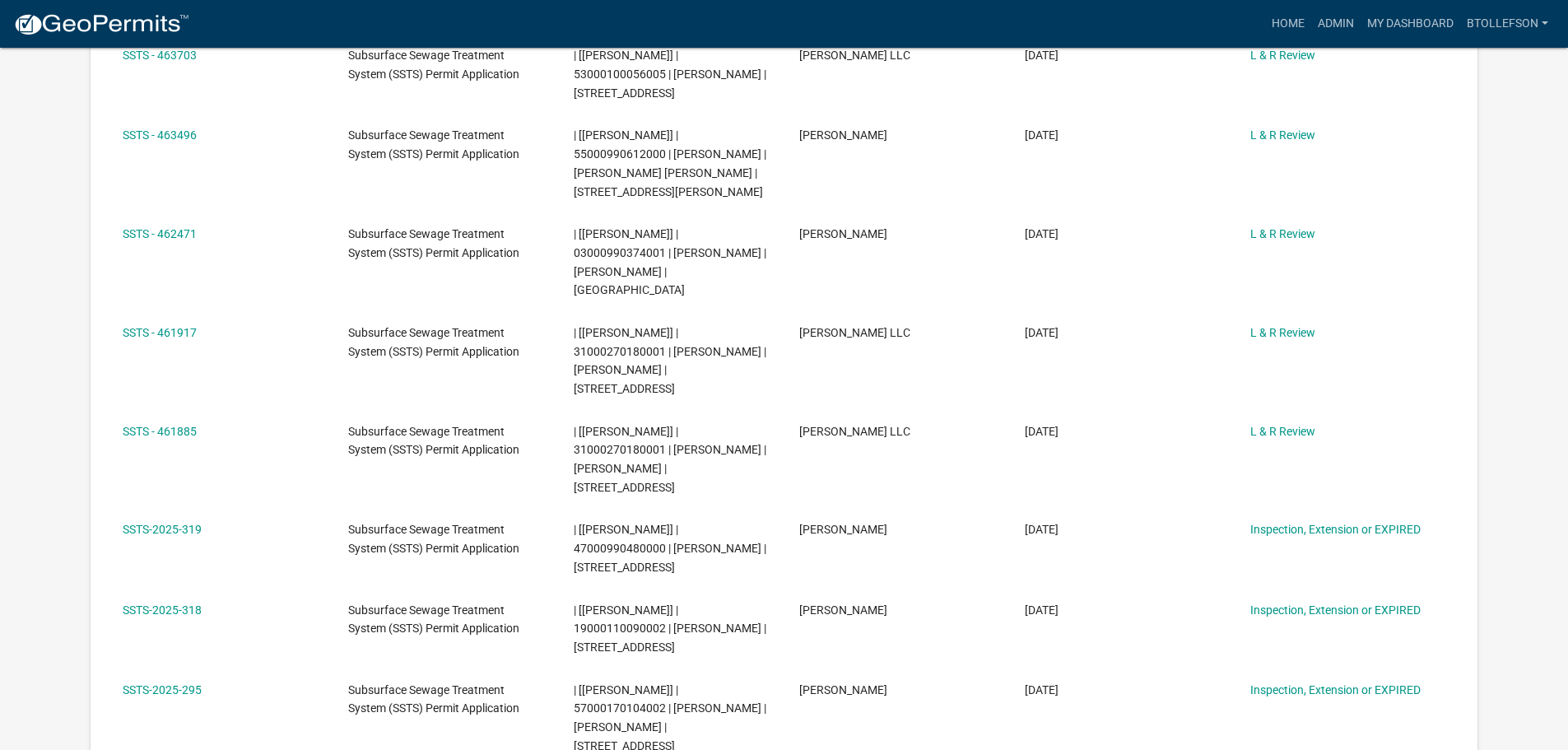
scroll to position [576, 0]
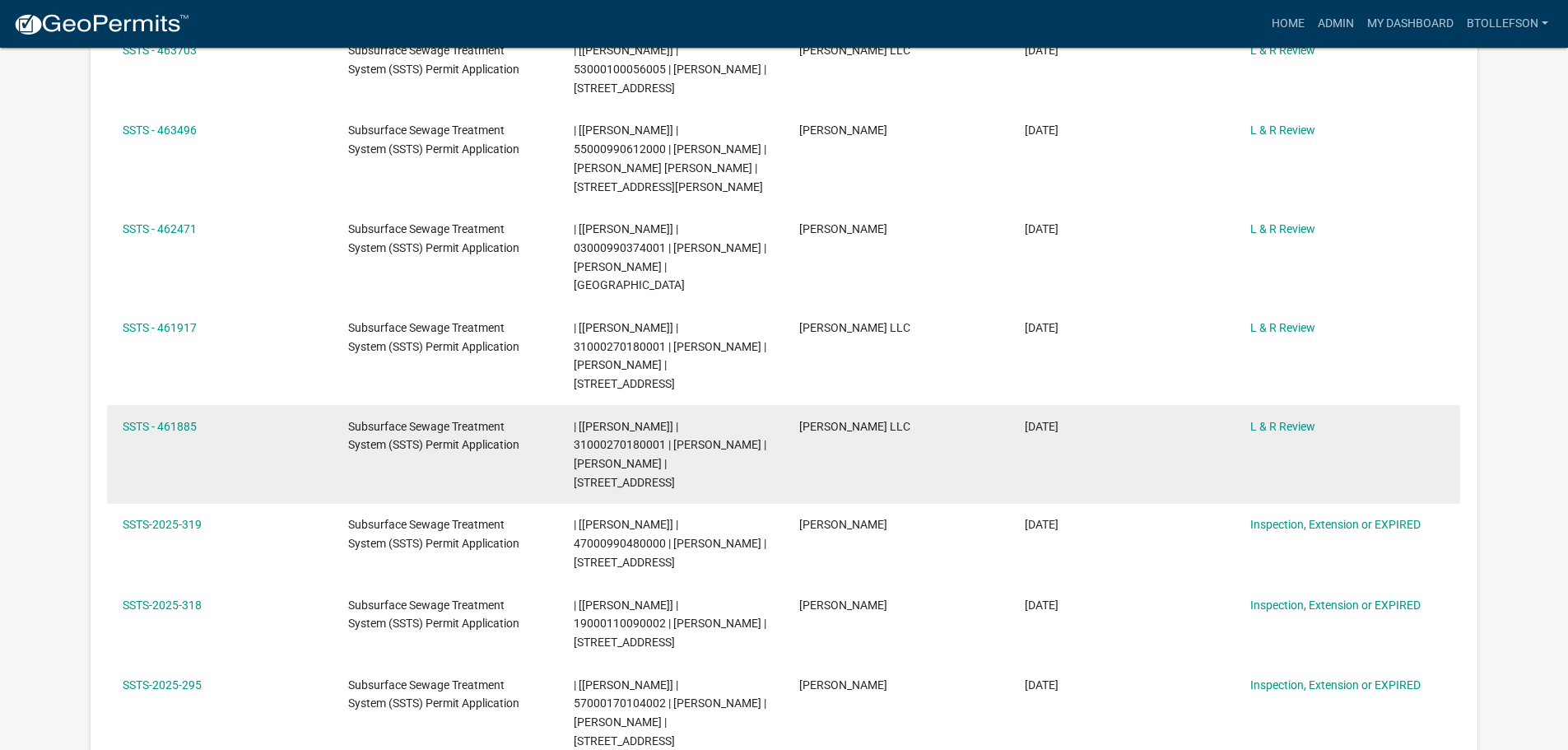
click at [610, 472] on div "| [[PERSON_NAME]] | 31000270180001 | [PERSON_NAME] | [PERSON_NAME] | [STREET_AD…" at bounding box center [670, 454] width 195 height 75
click at [158, 425] on link "SSTS - 461885" at bounding box center [159, 426] width 74 height 13
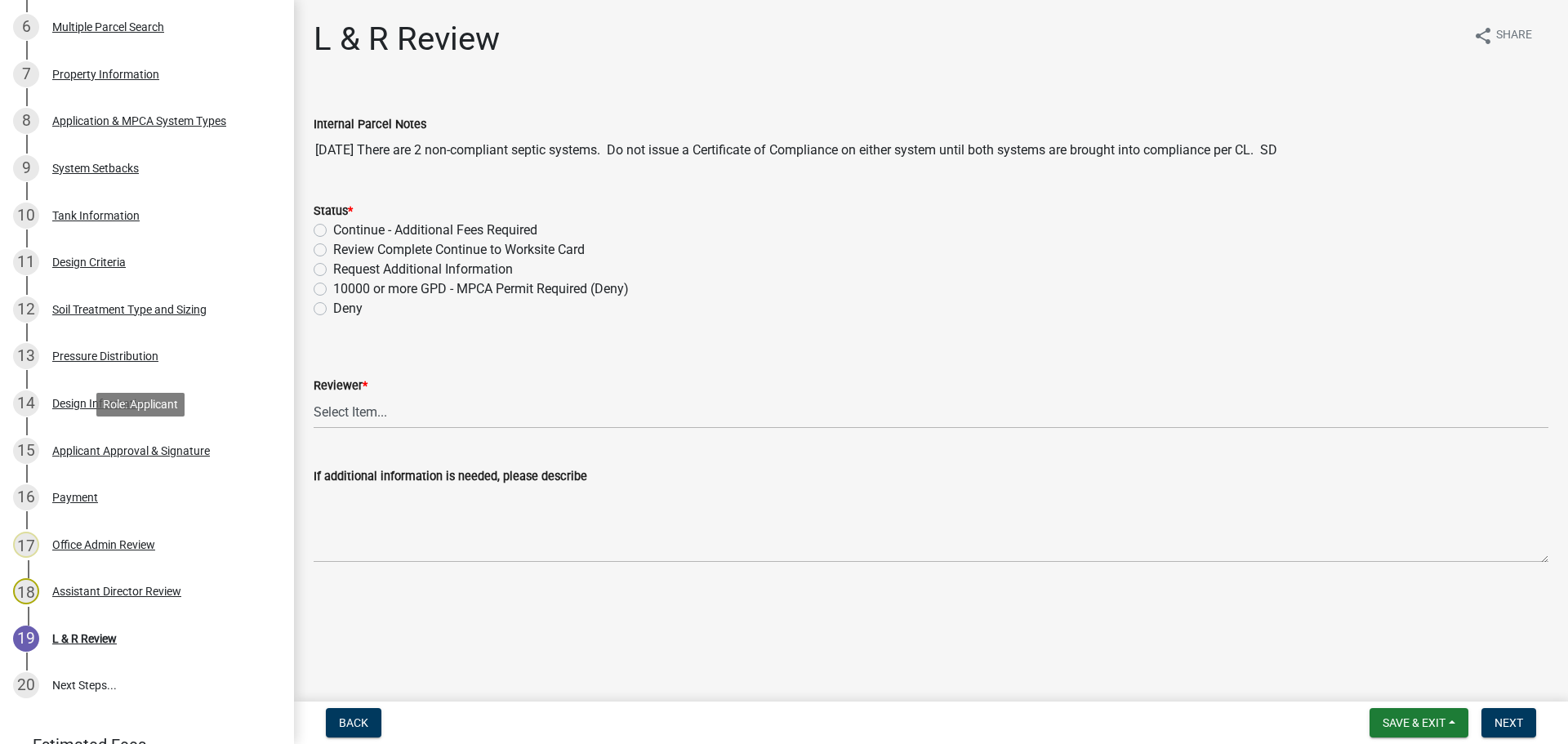
scroll to position [571, 0]
click at [77, 397] on div "Design Information" at bounding box center [100, 402] width 97 height 11
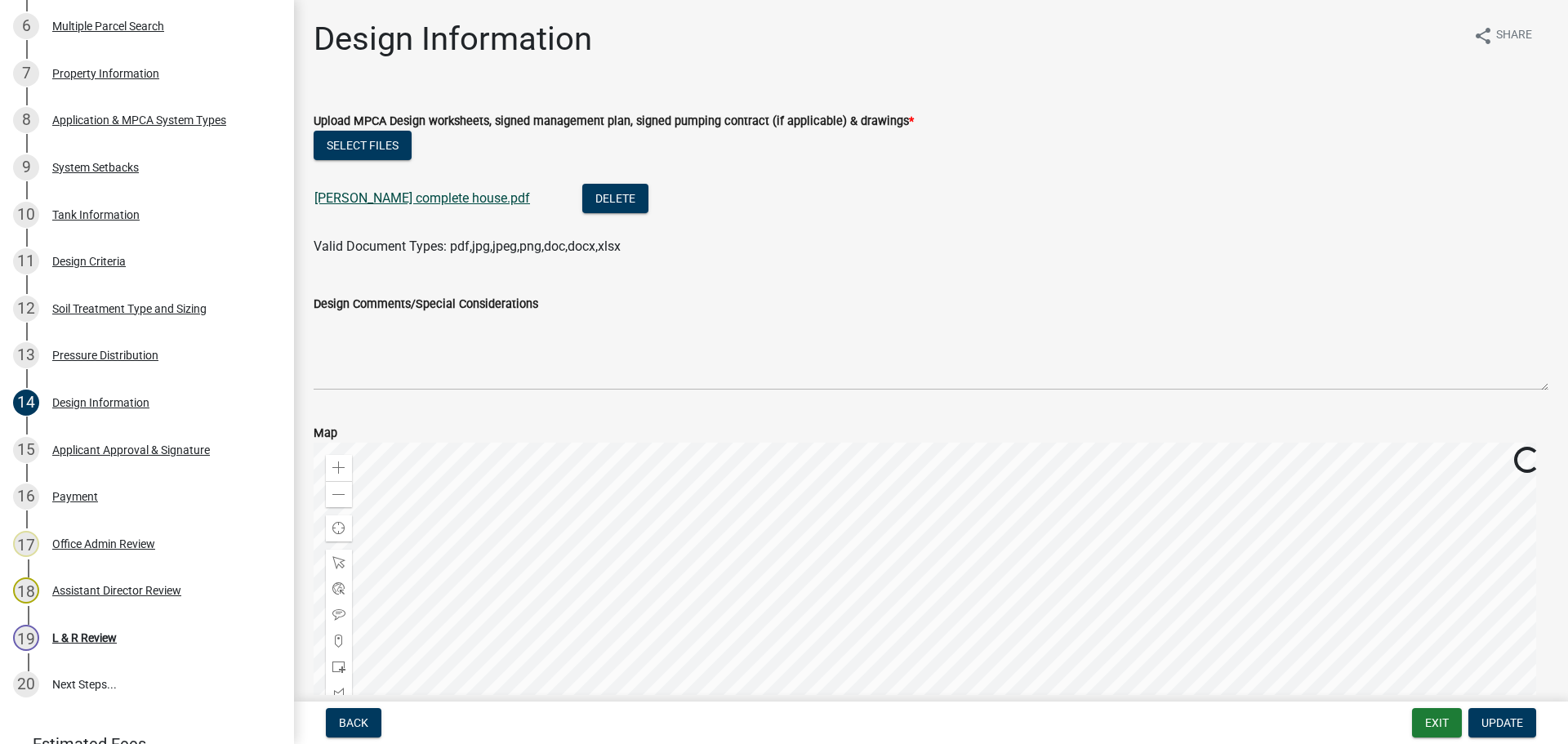
click at [360, 195] on link "Greene complete house.pdf" at bounding box center [423, 198] width 216 height 15
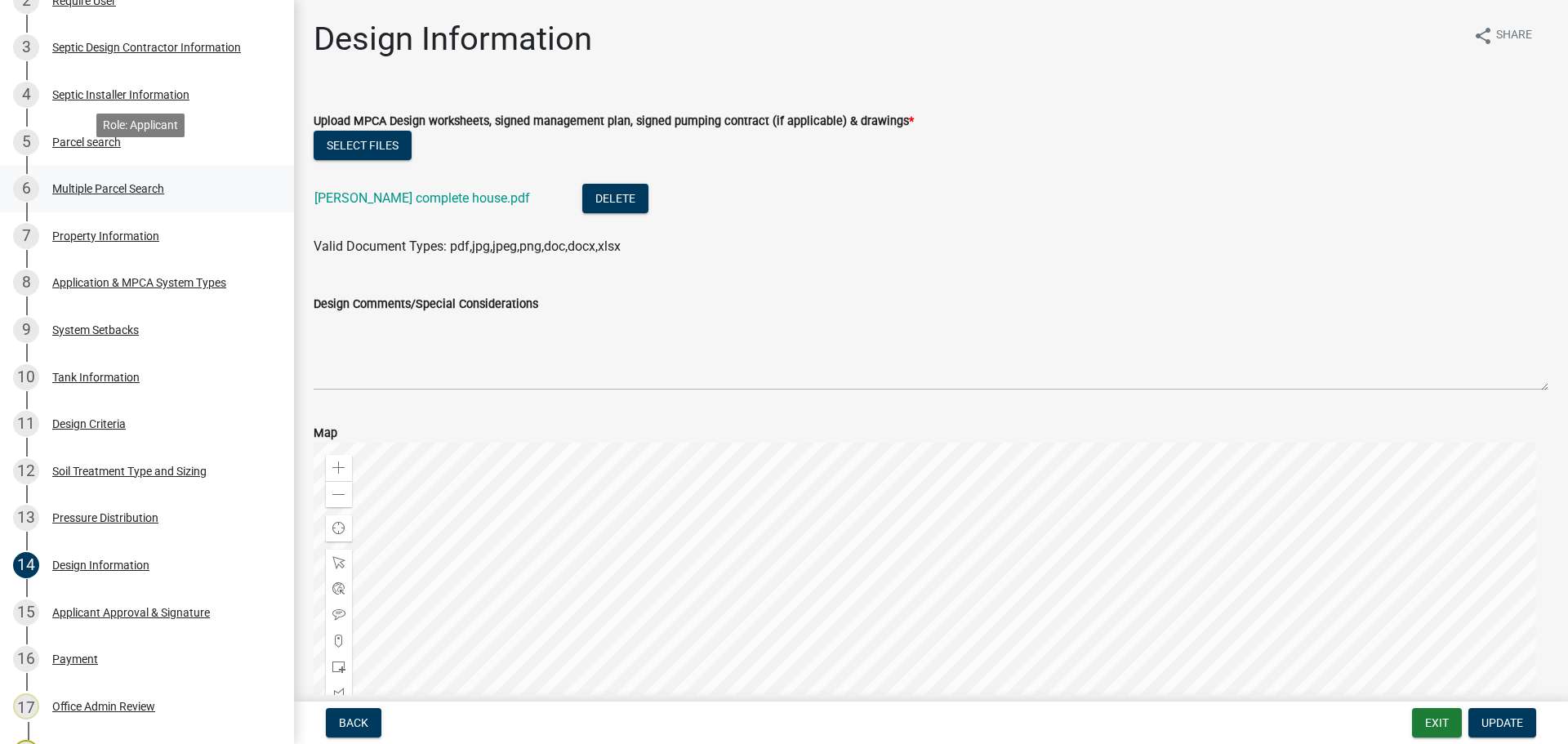
scroll to position [408, 0]
click at [105, 88] on div "4 Septic Installer Information" at bounding box center [140, 95] width 255 height 26
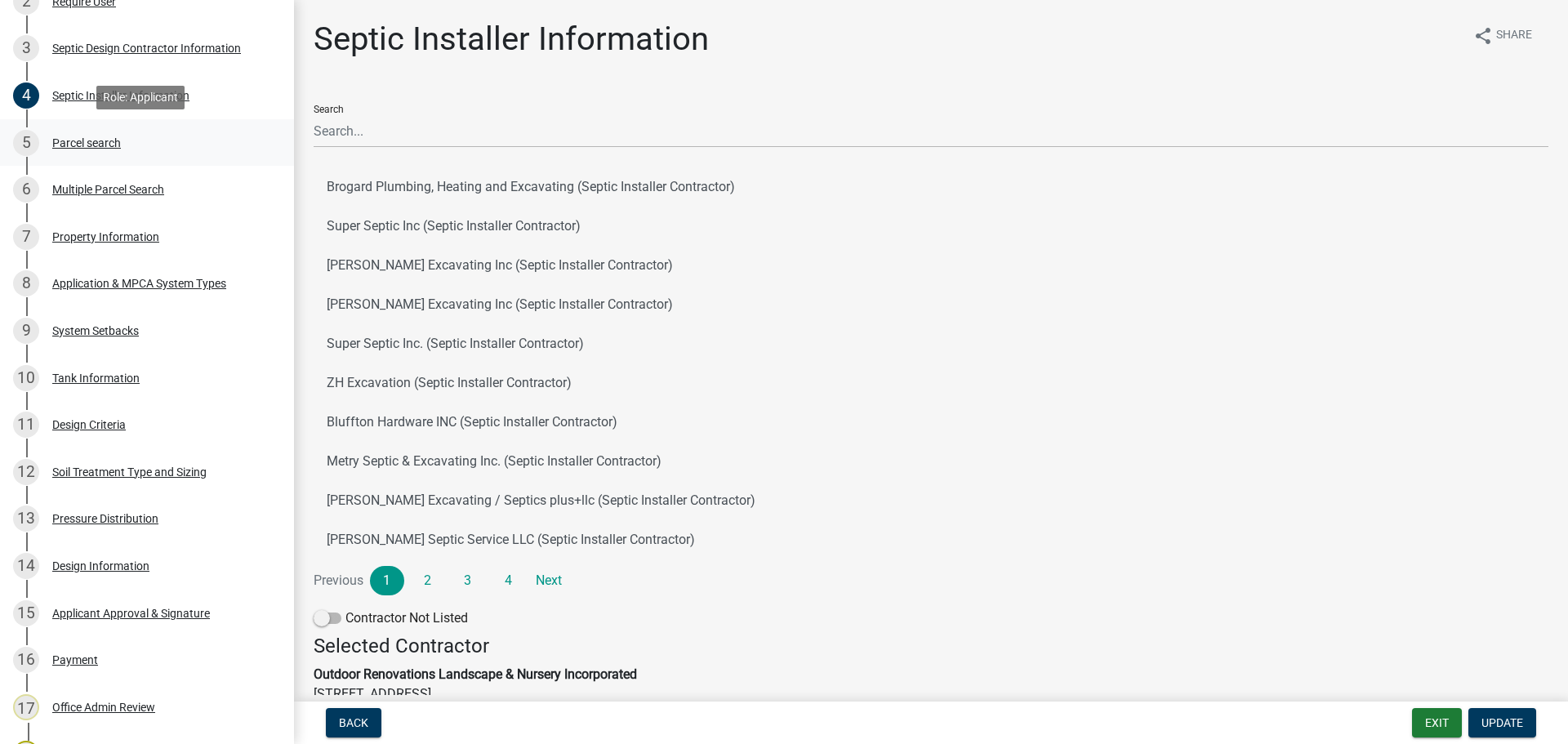
click at [99, 154] on div "5 Parcel search" at bounding box center [140, 143] width 255 height 26
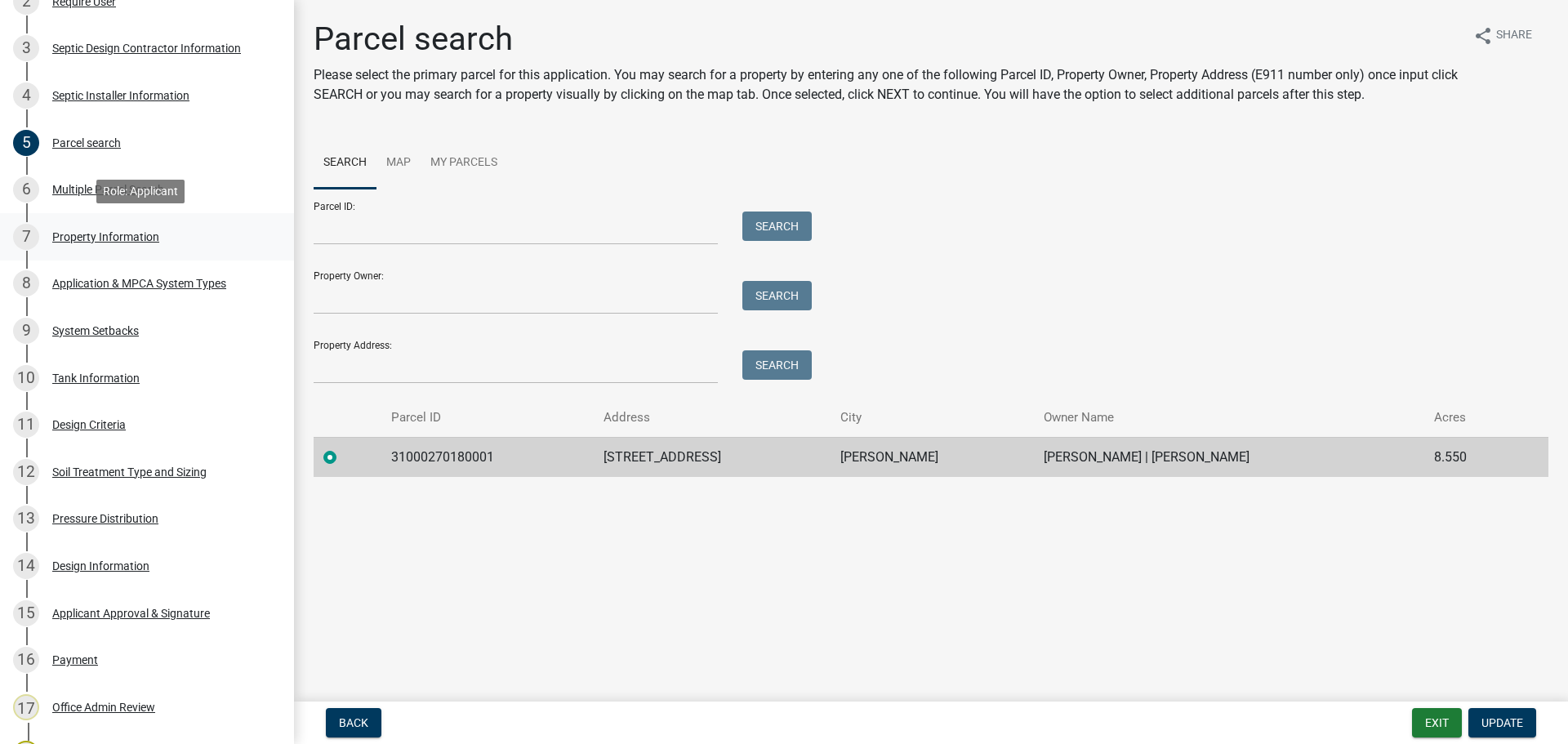
click at [119, 243] on div "7 Property Information" at bounding box center [140, 236] width 255 height 26
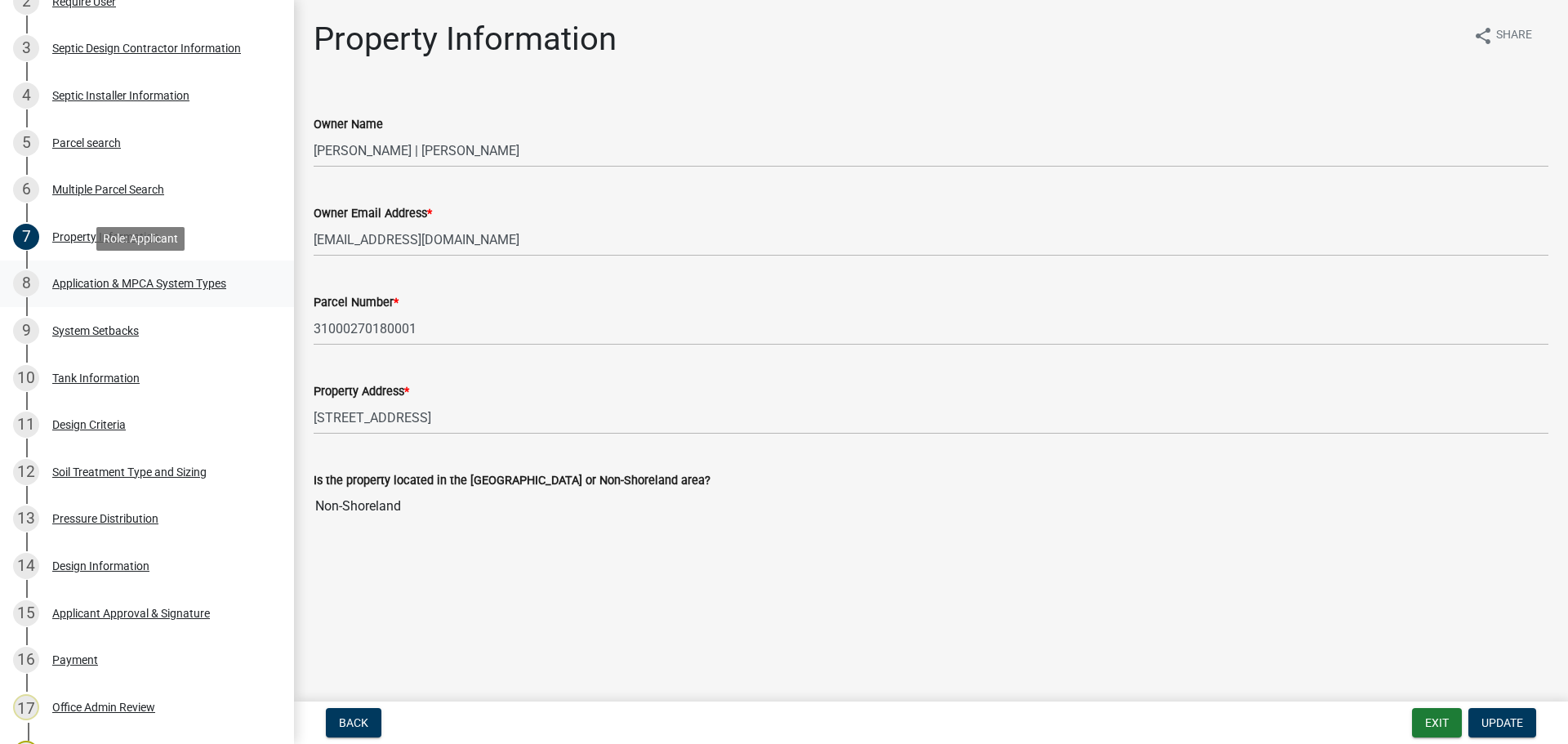
click at [132, 283] on div "Application & MPCA System Types" at bounding box center [139, 283] width 174 height 11
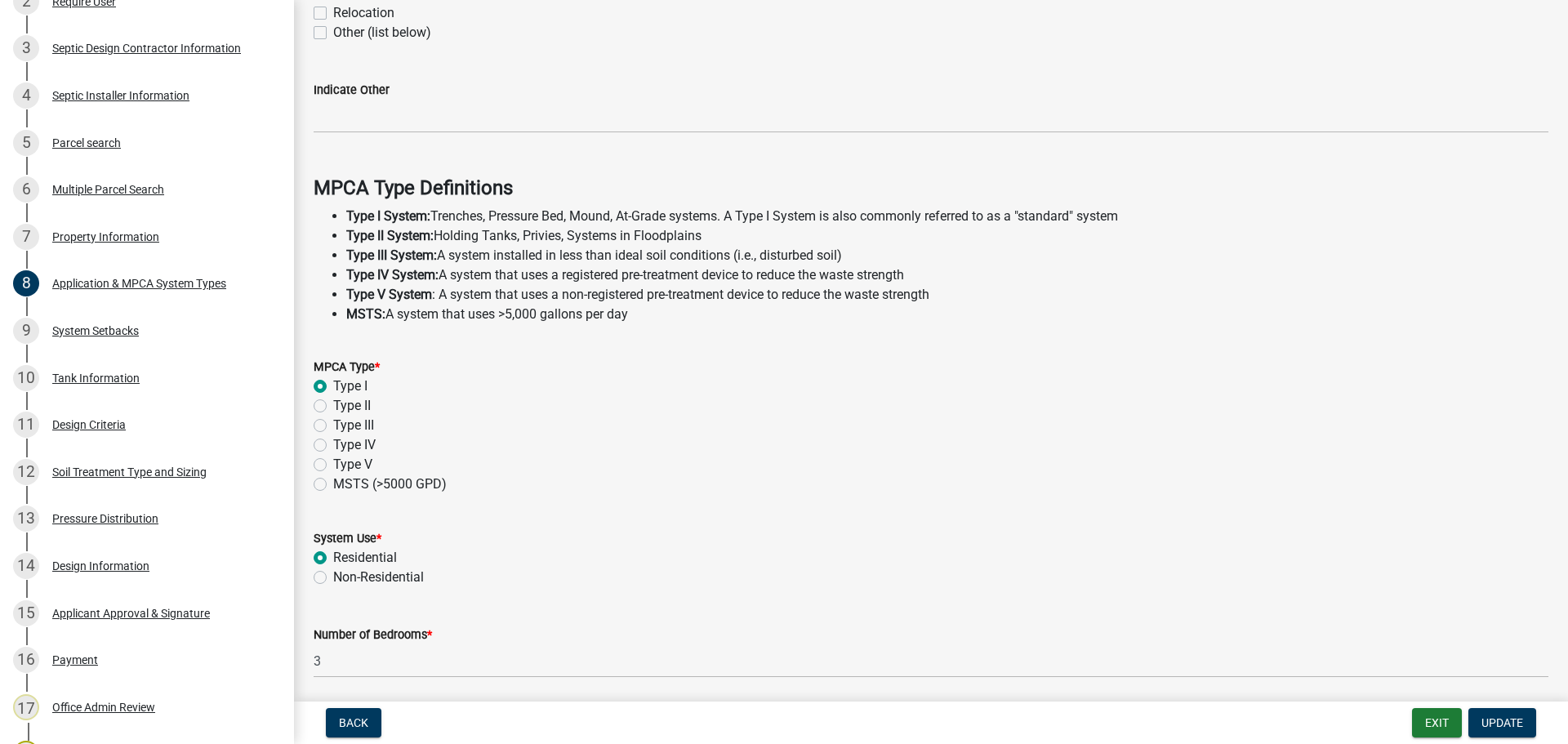
scroll to position [467, 0]
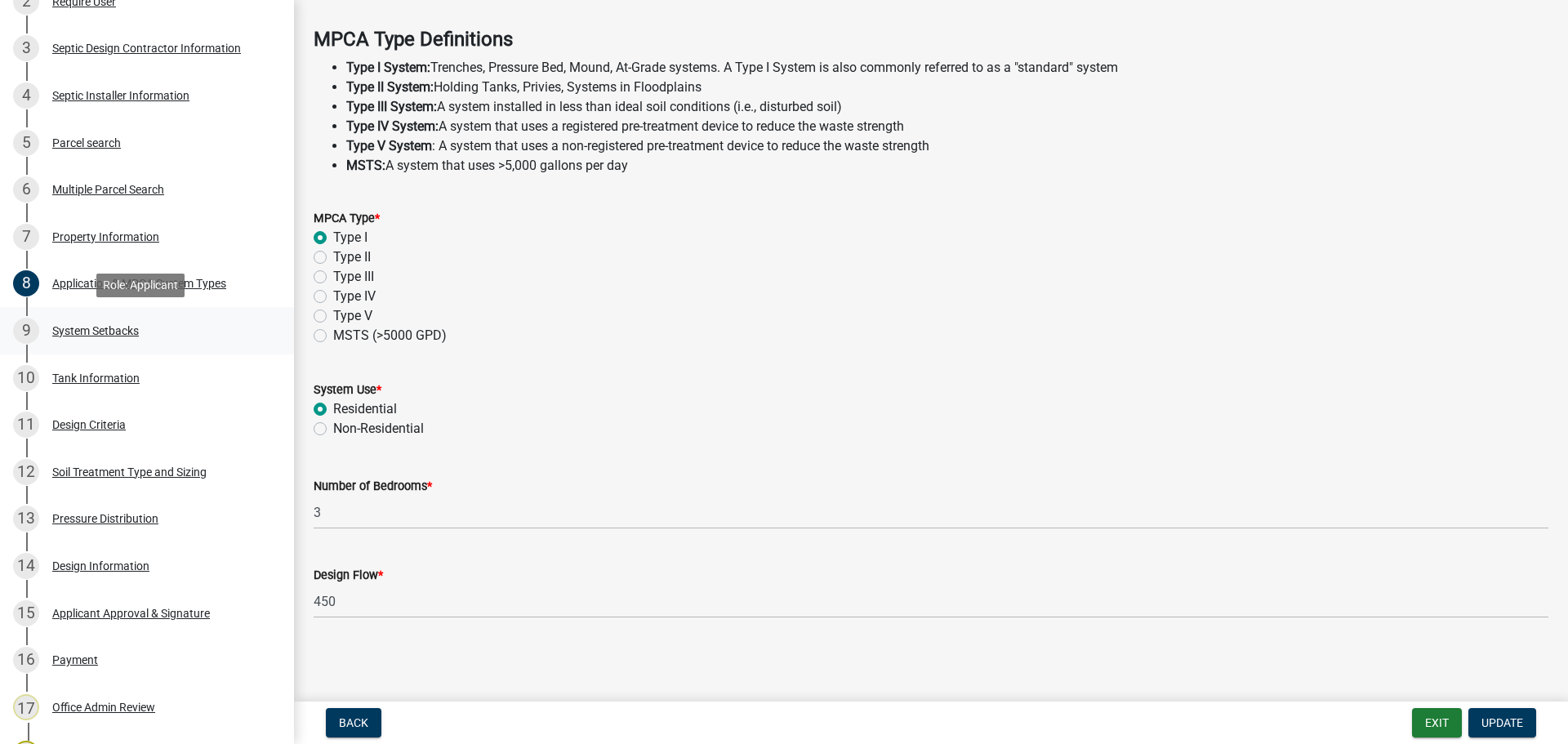
click at [93, 326] on div "System Setbacks" at bounding box center [95, 330] width 87 height 11
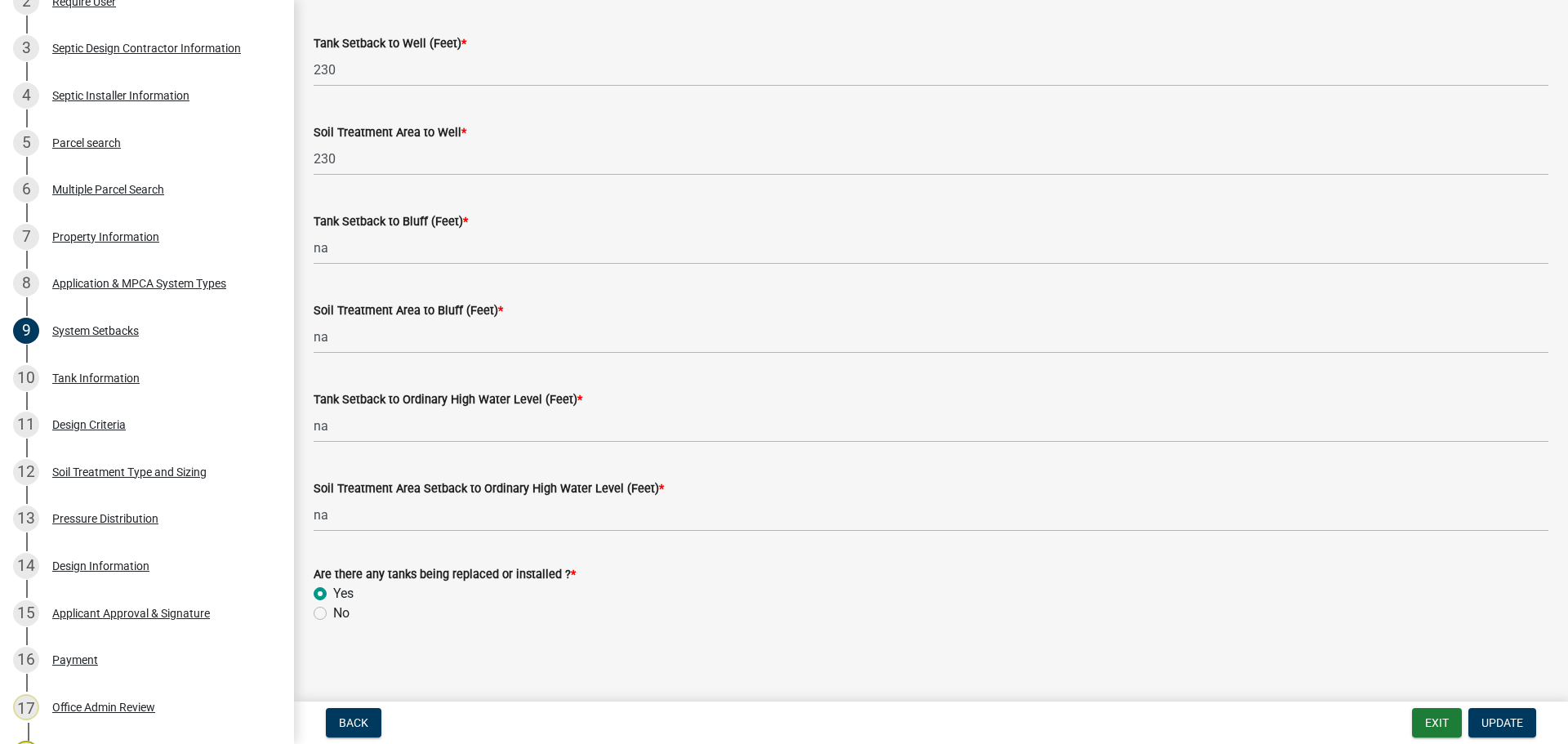
scroll to position [1010, 0]
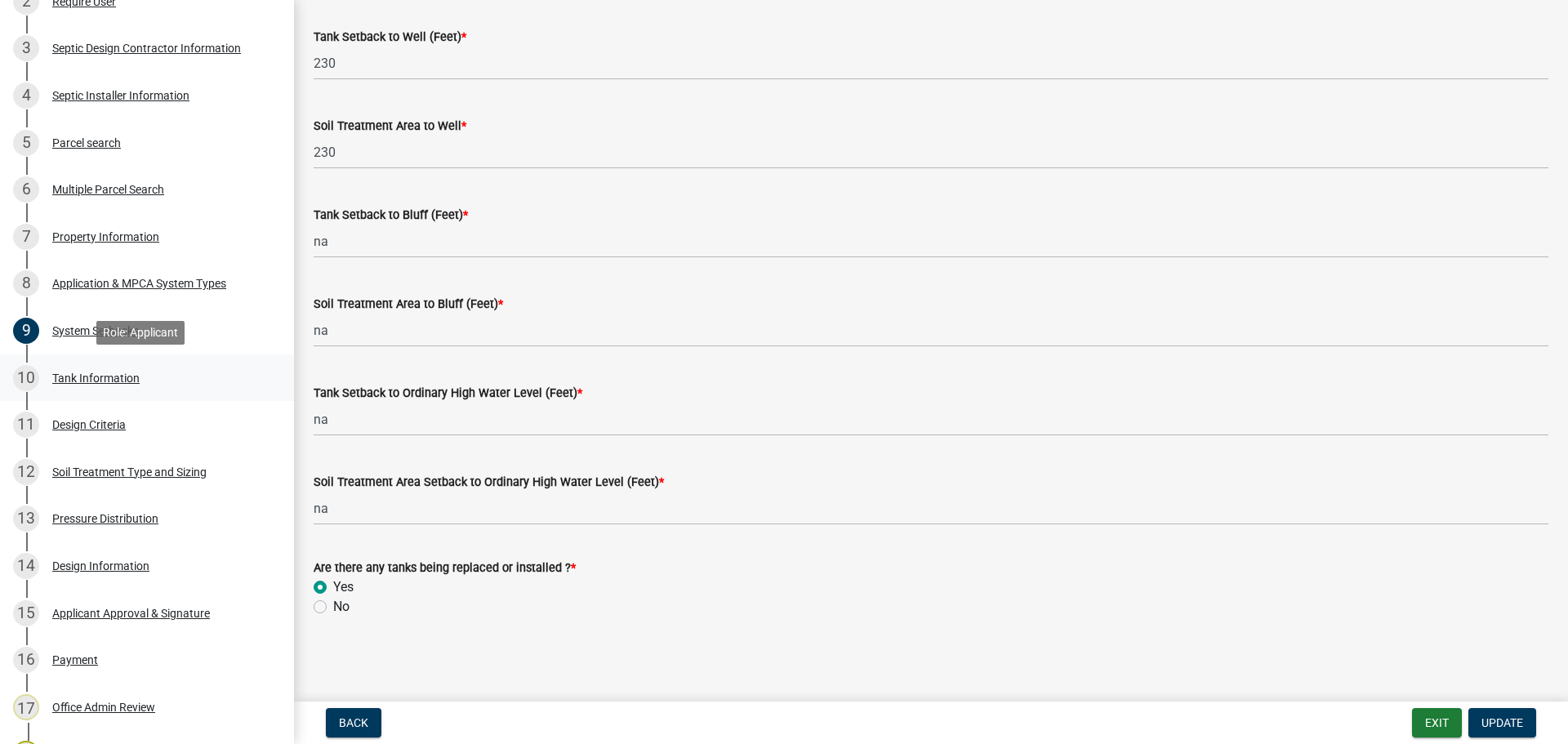
click at [120, 373] on div "Tank Information" at bounding box center [95, 378] width 88 height 11
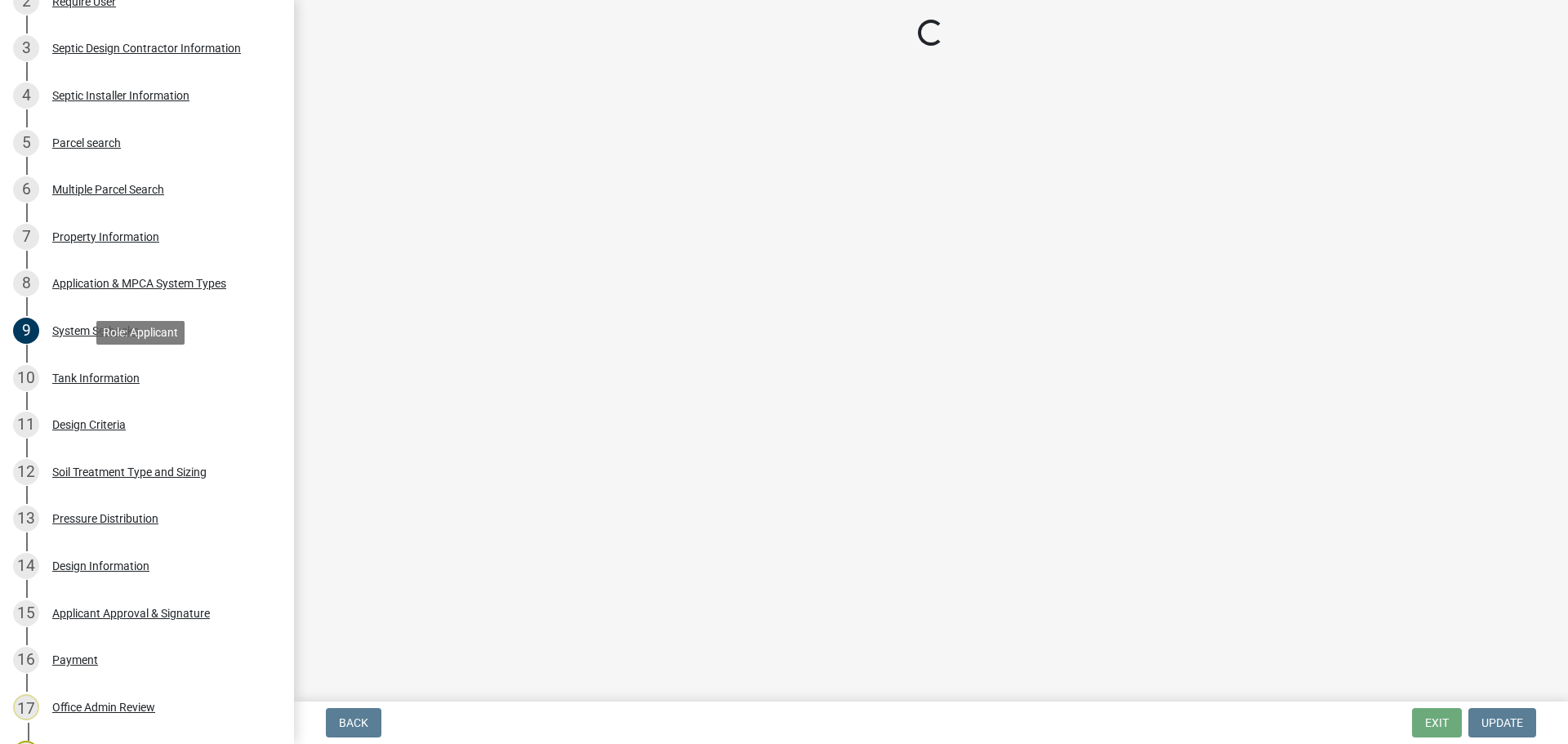
scroll to position [0, 0]
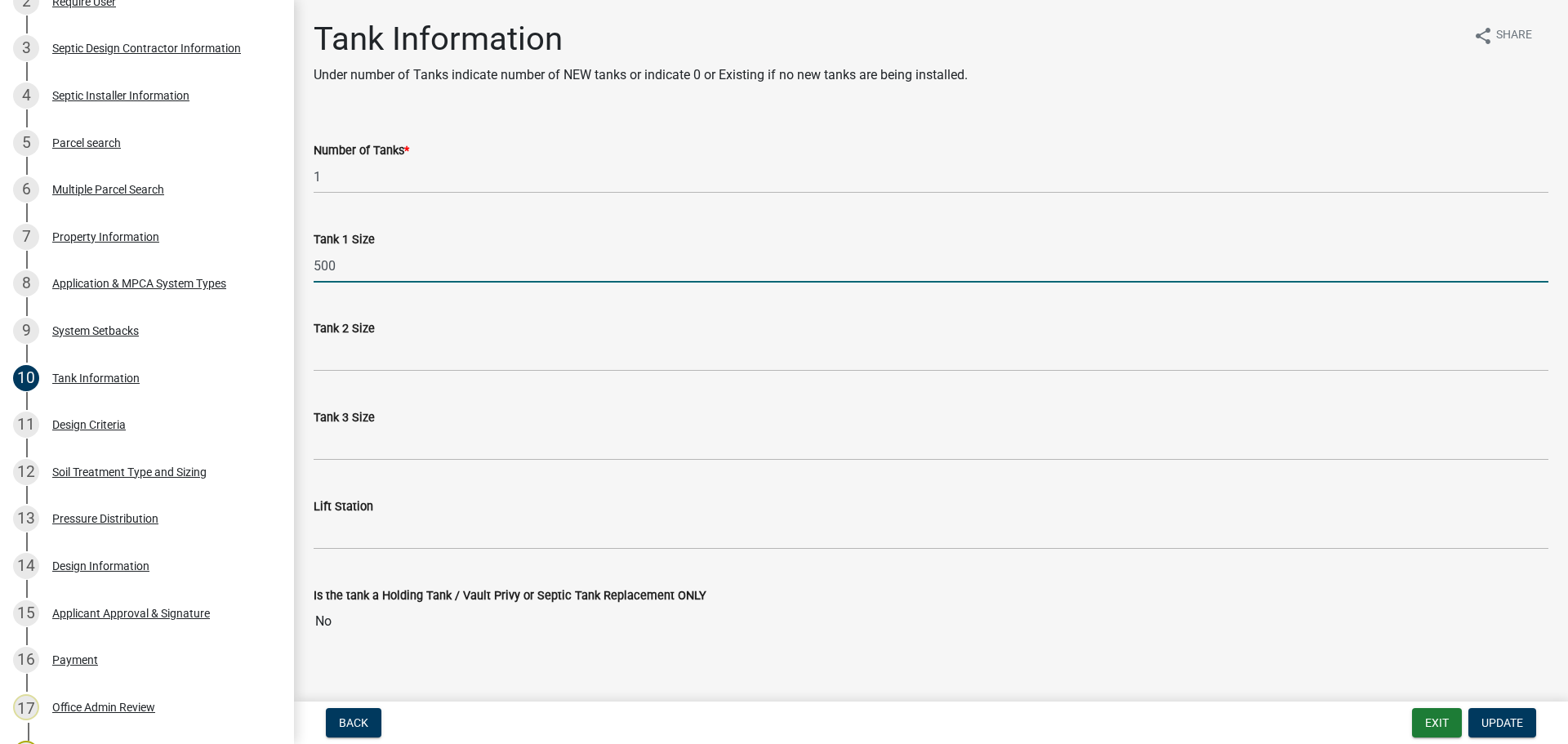
drag, startPoint x: 375, startPoint y: 264, endPoint x: 305, endPoint y: 254, distance: 70.7
click at [305, 254] on div "Tank 1 Size 500" at bounding box center [930, 244] width 1259 height 76
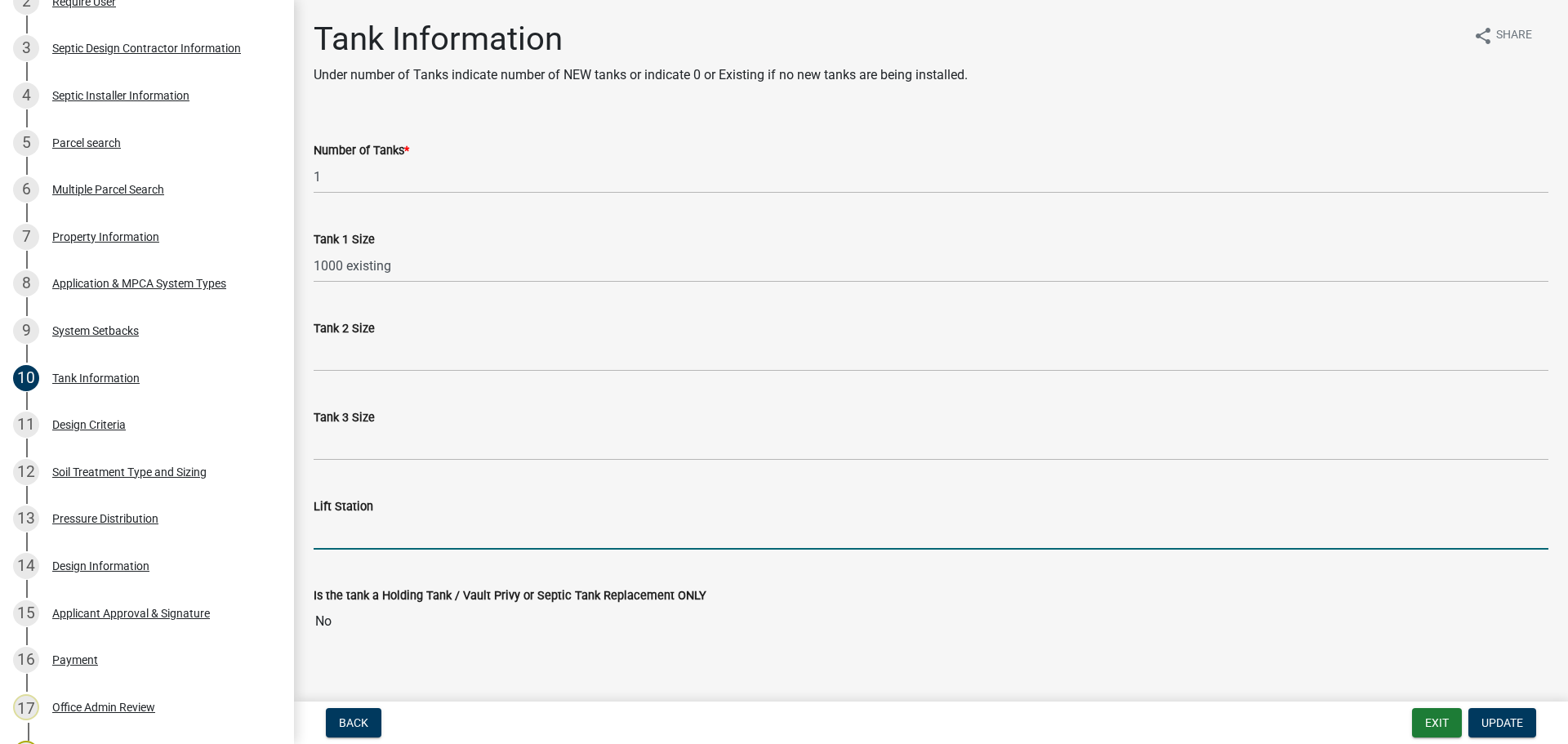
click at [451, 530] on input "Lift Station" at bounding box center [931, 532] width 1235 height 33
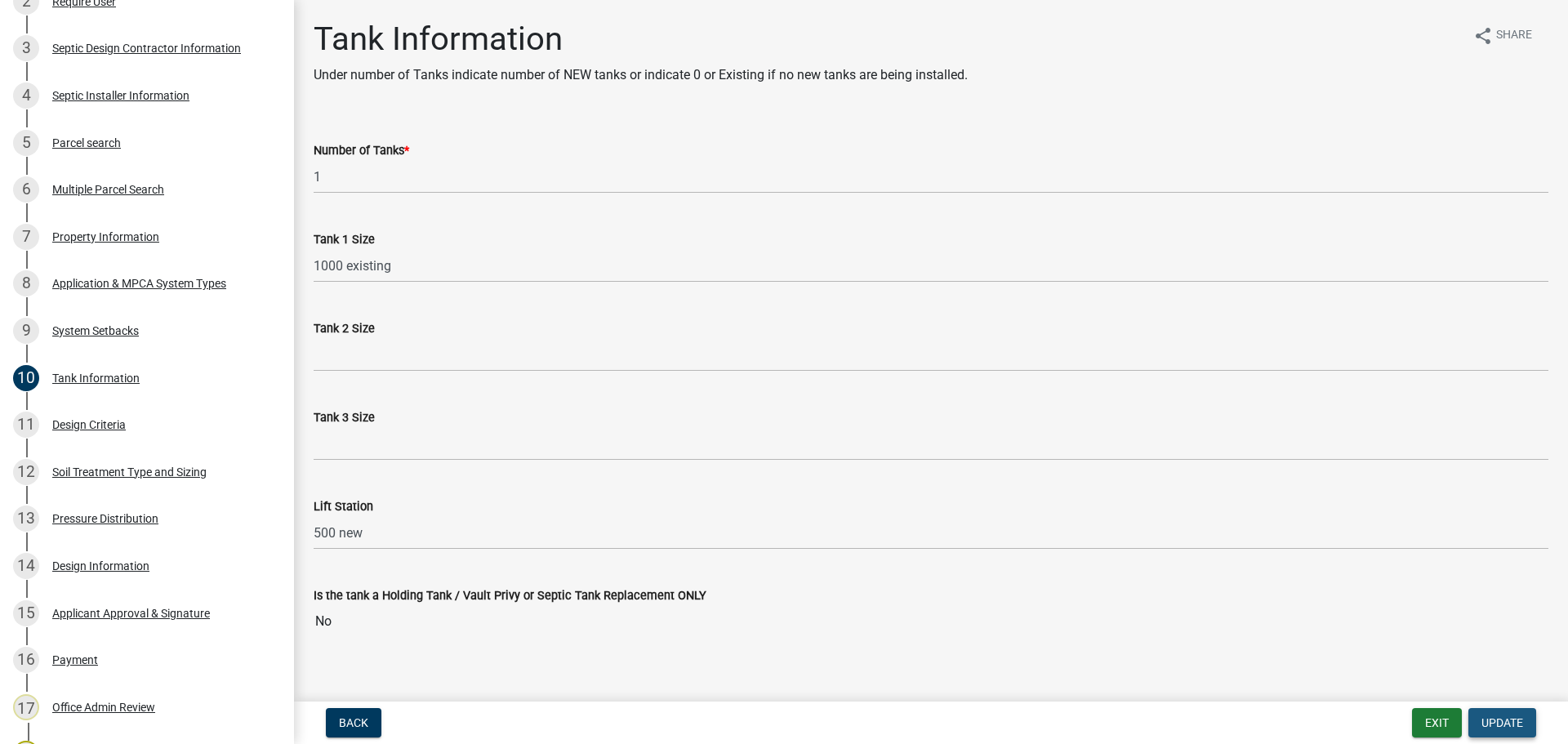
click at [1497, 724] on span "Update" at bounding box center [1502, 722] width 42 height 13
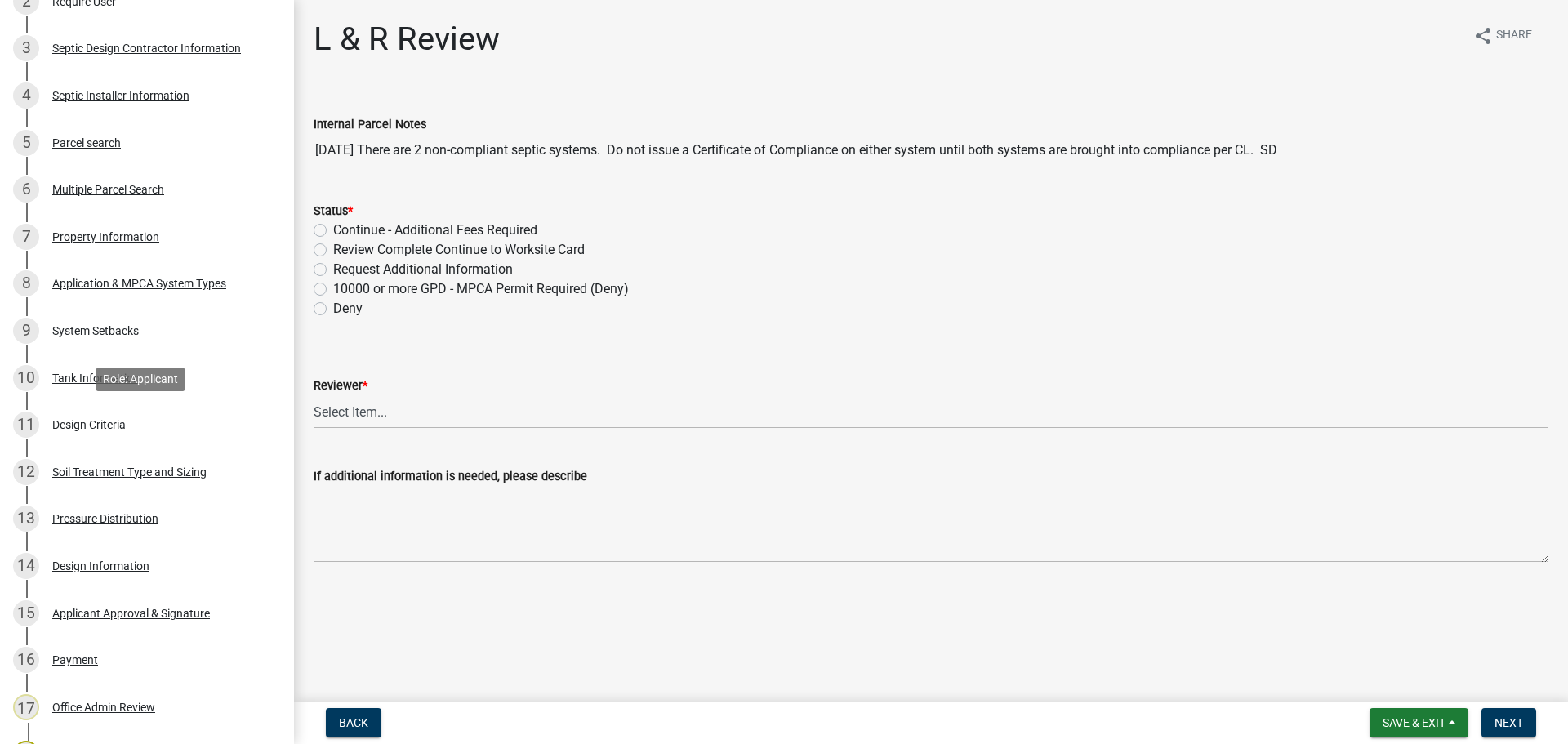
click at [93, 436] on div "11 Design Criteria" at bounding box center [140, 424] width 255 height 26
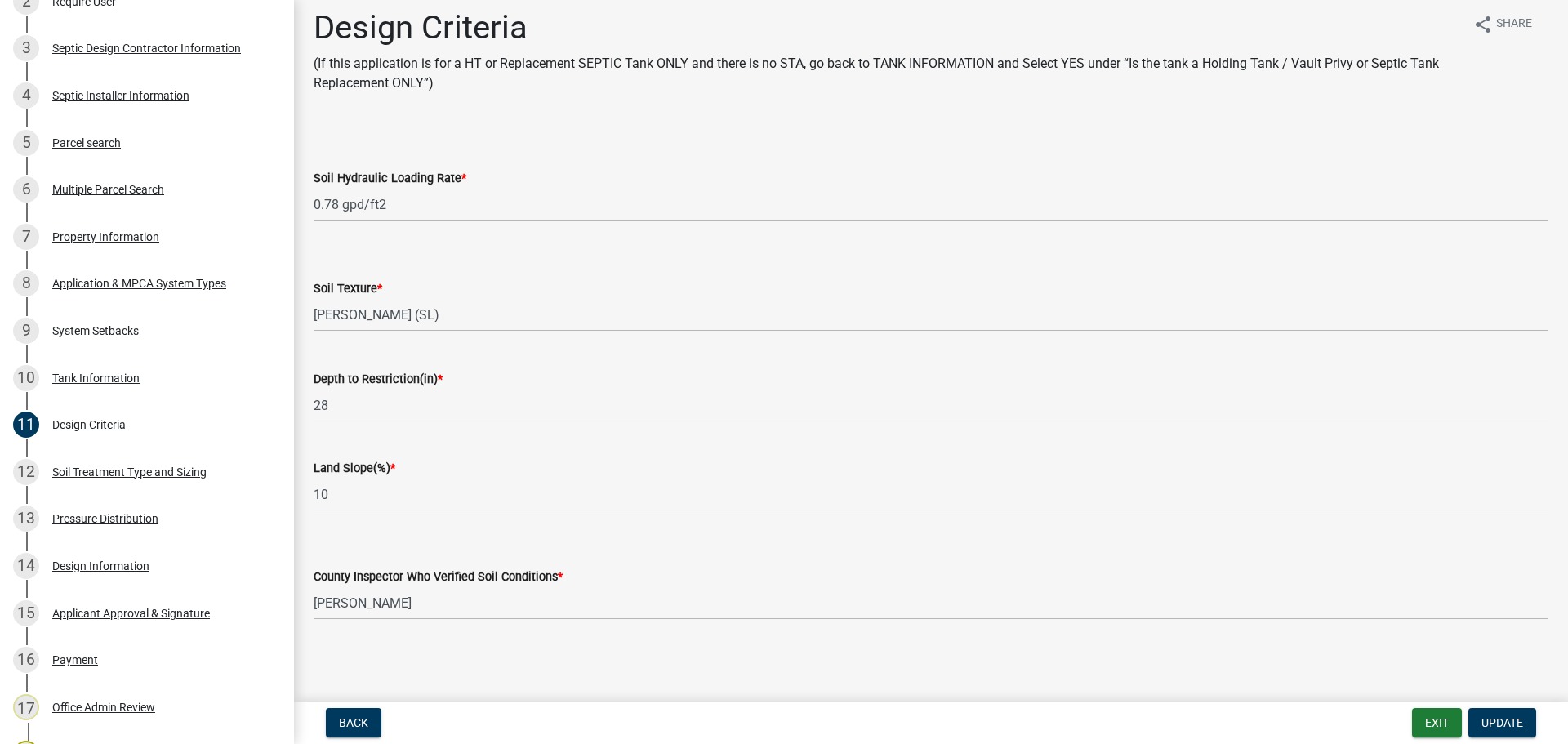
scroll to position [14, 0]
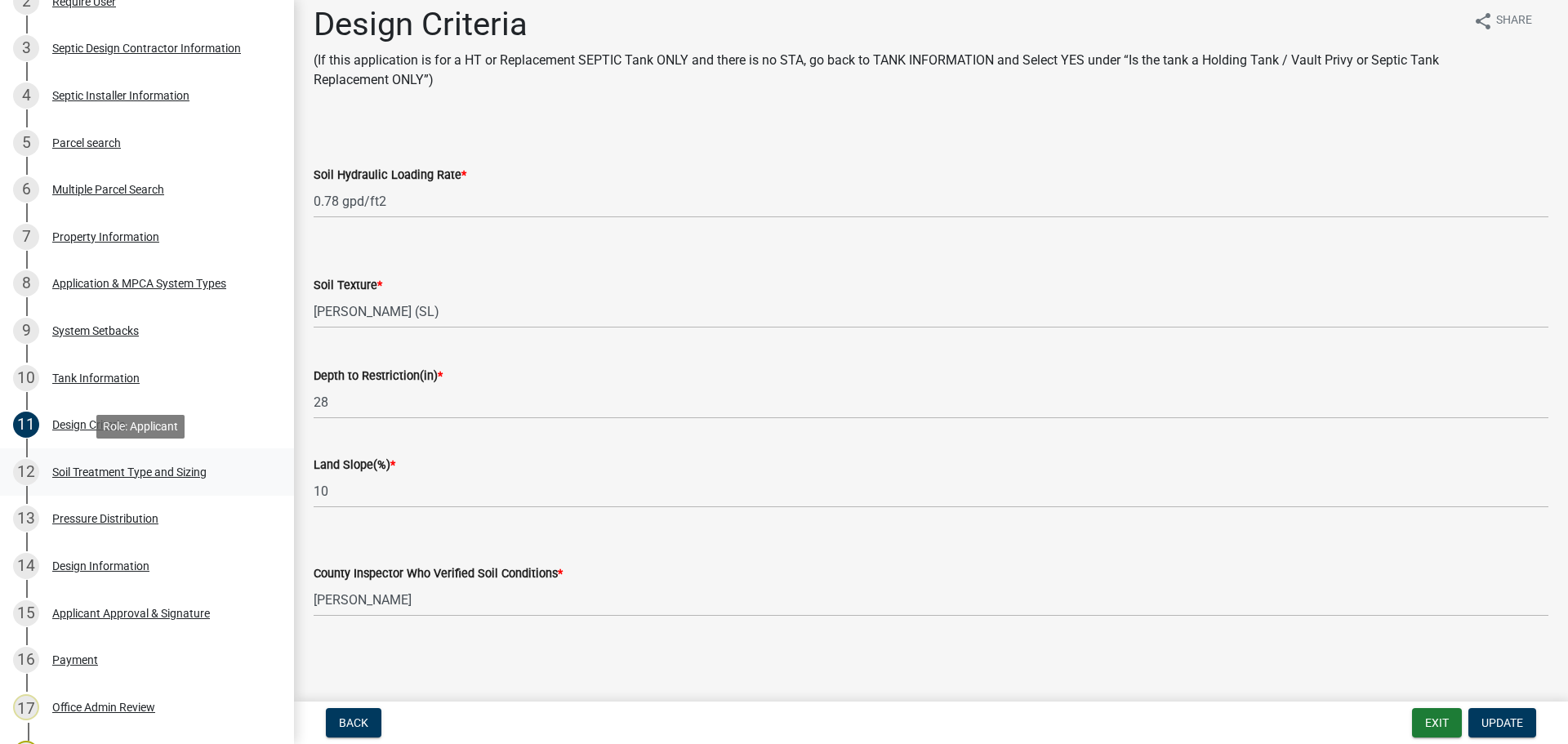
click at [88, 468] on div "Soil Treatment Type and Sizing" at bounding box center [129, 471] width 155 height 11
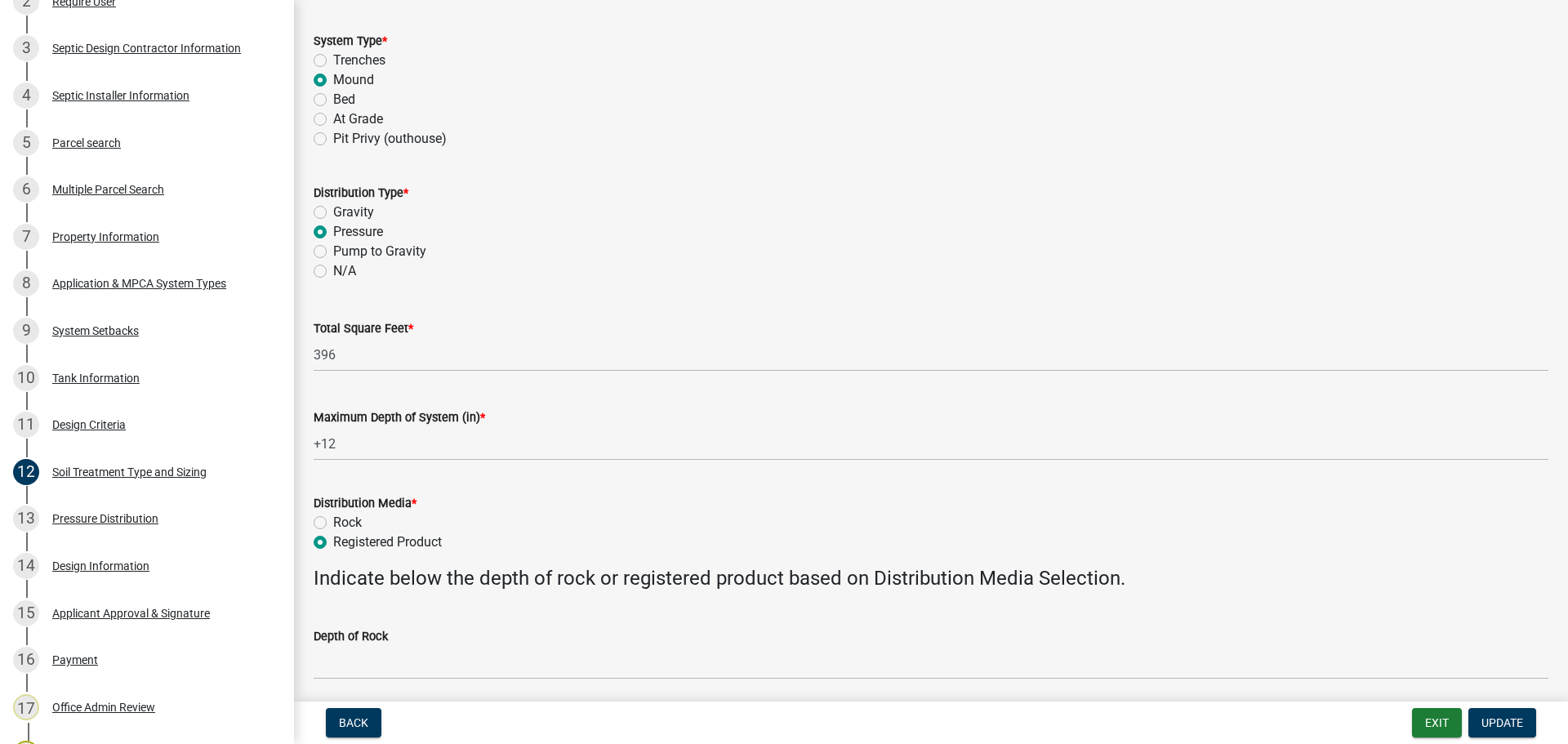
scroll to position [163, 0]
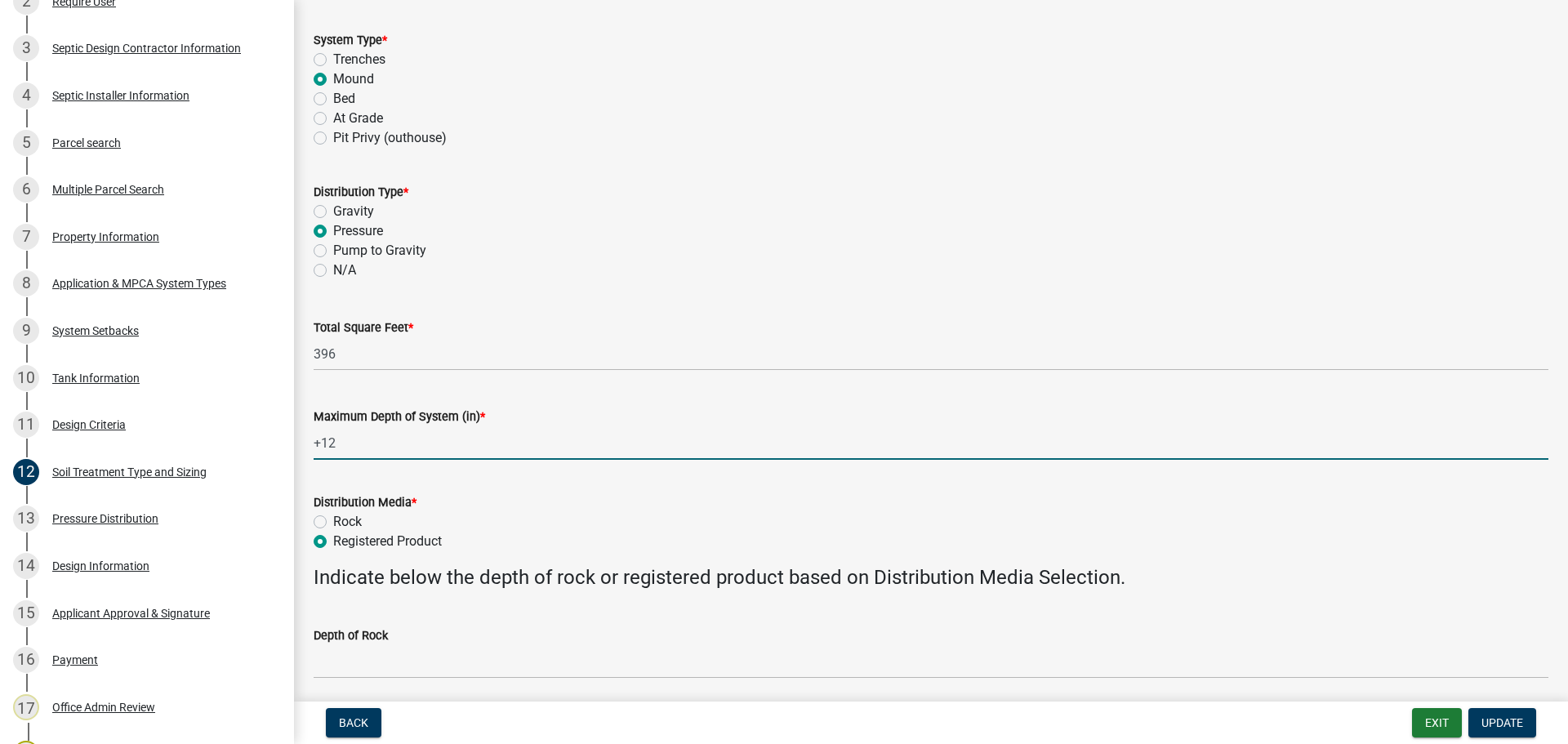
drag, startPoint x: 320, startPoint y: 443, endPoint x: 307, endPoint y: 443, distance: 13.0
click at [307, 443] on div "Maximum Depth of System (in) * +12" at bounding box center [930, 421] width 1259 height 76
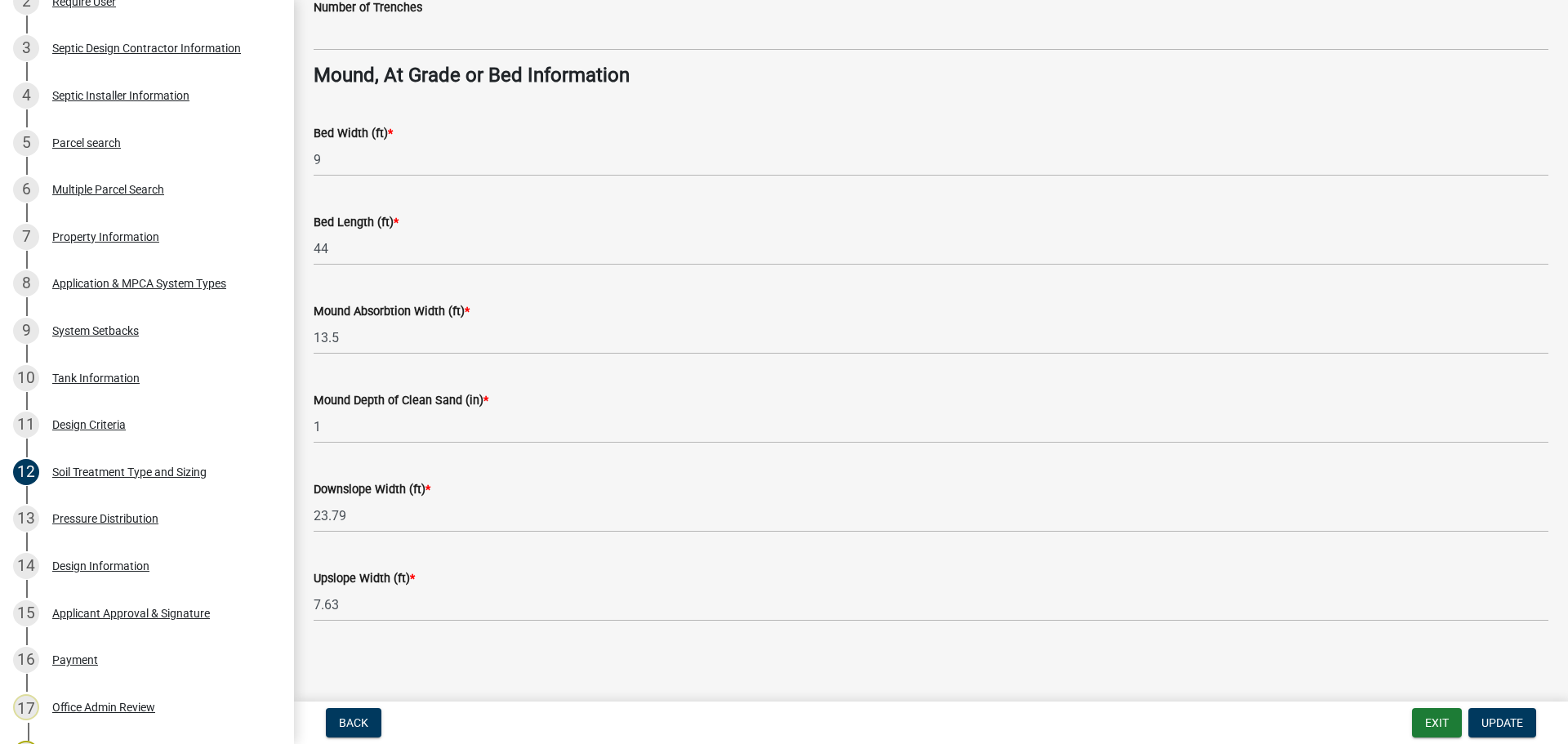
scroll to position [1184, 0]
click at [1522, 724] on span "Update" at bounding box center [1502, 722] width 42 height 13
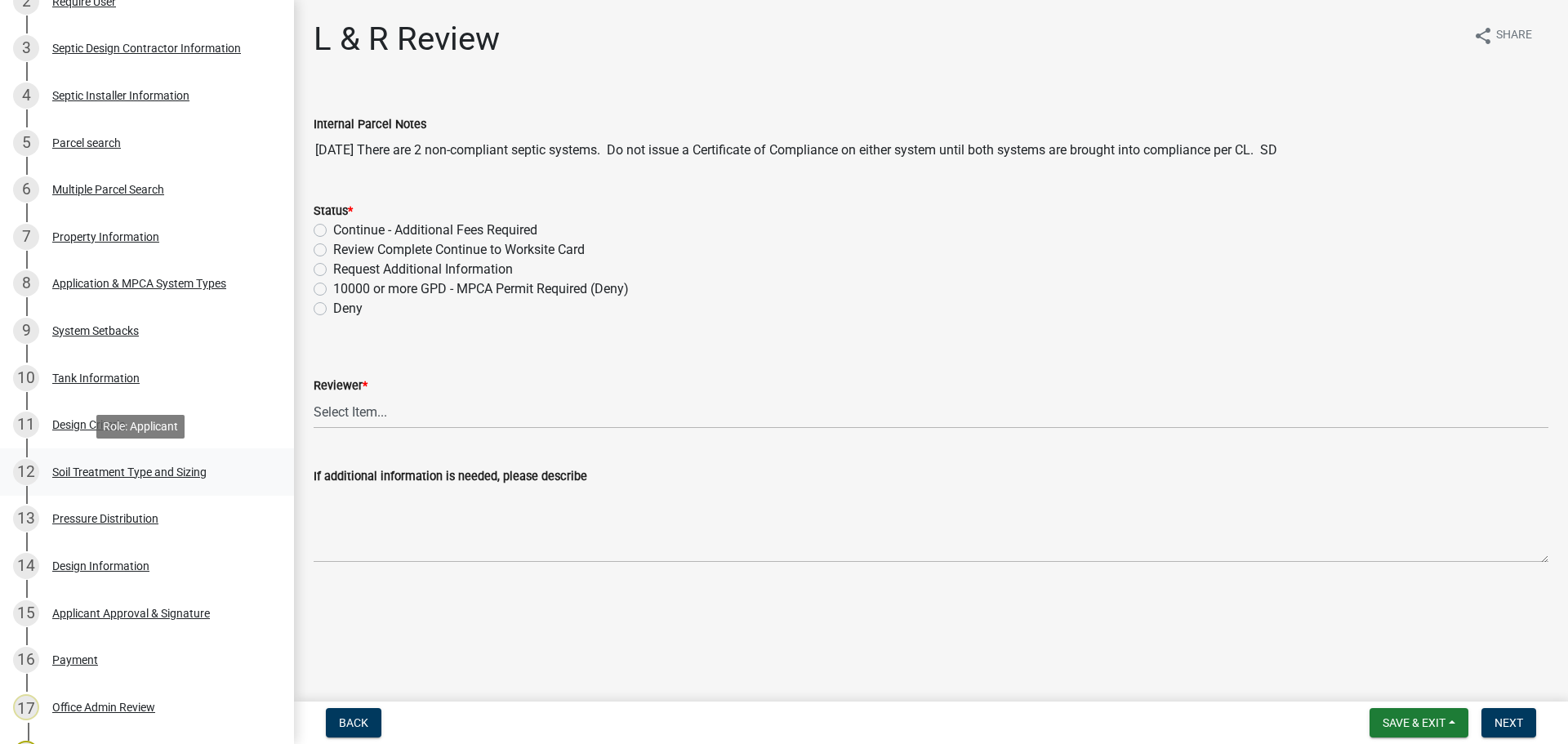
click at [87, 474] on div "Soil Treatment Type and Sizing" at bounding box center [129, 471] width 155 height 11
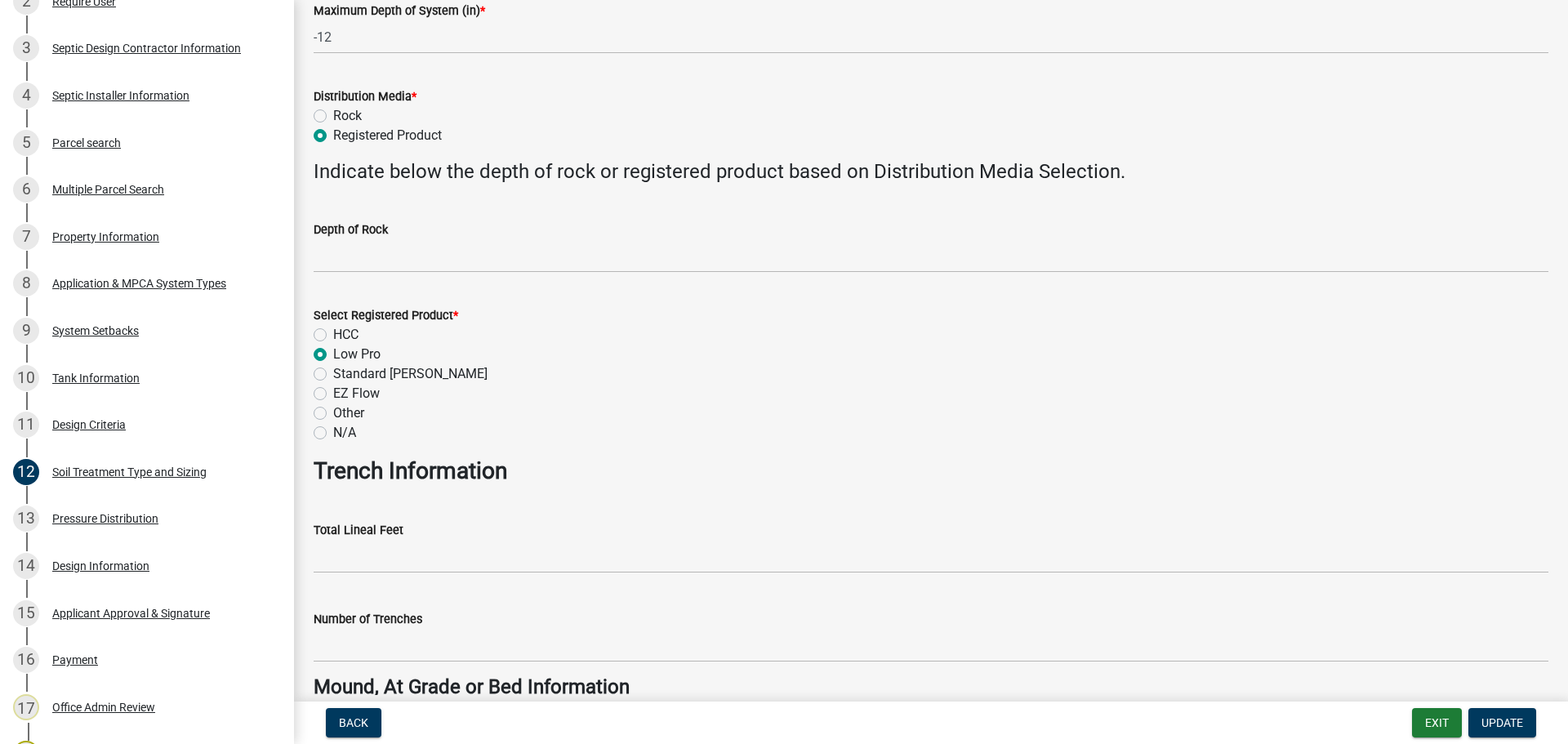
scroll to position [571, 0]
click at [176, 510] on div "13 Pressure Distribution" at bounding box center [140, 518] width 255 height 26
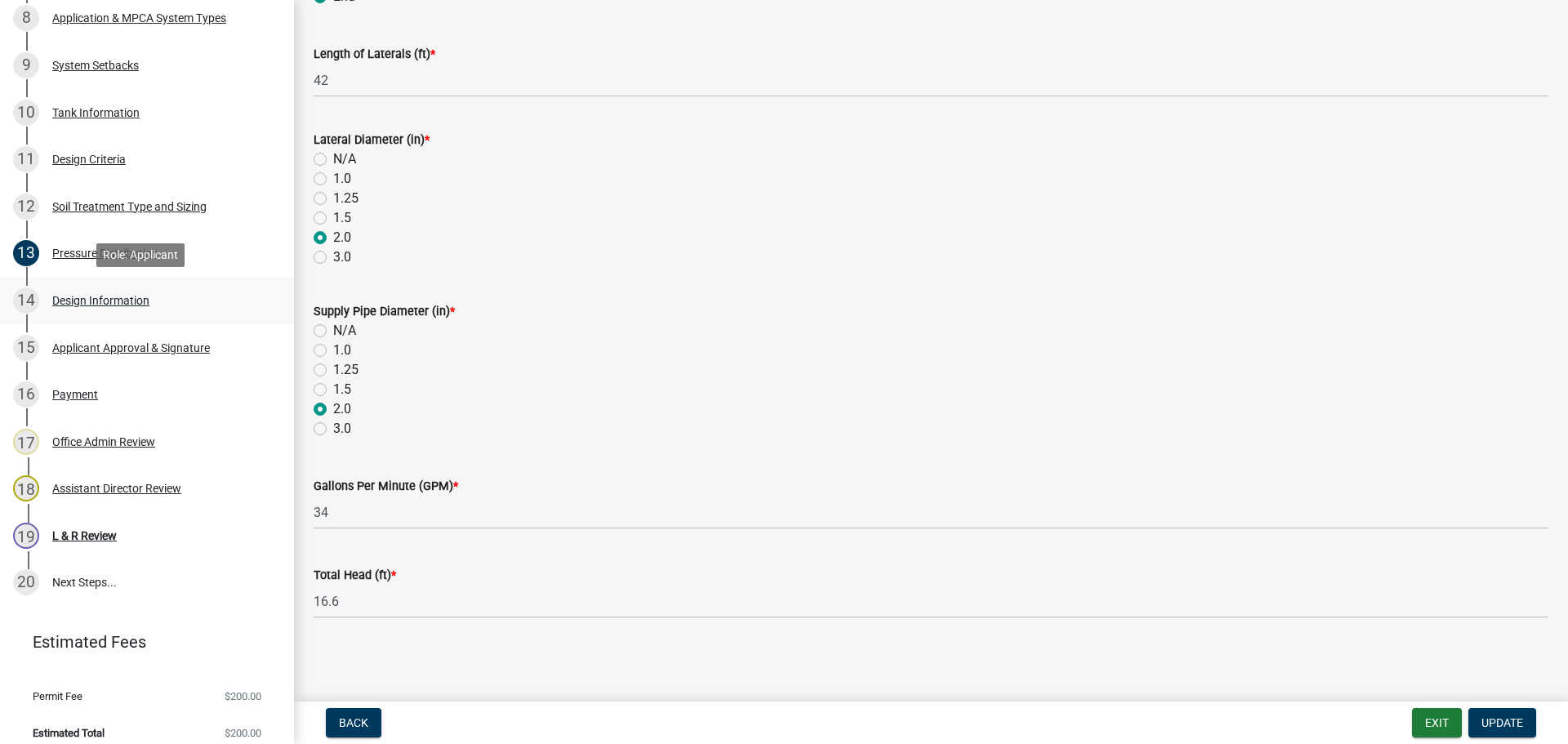
scroll to position [688, 0]
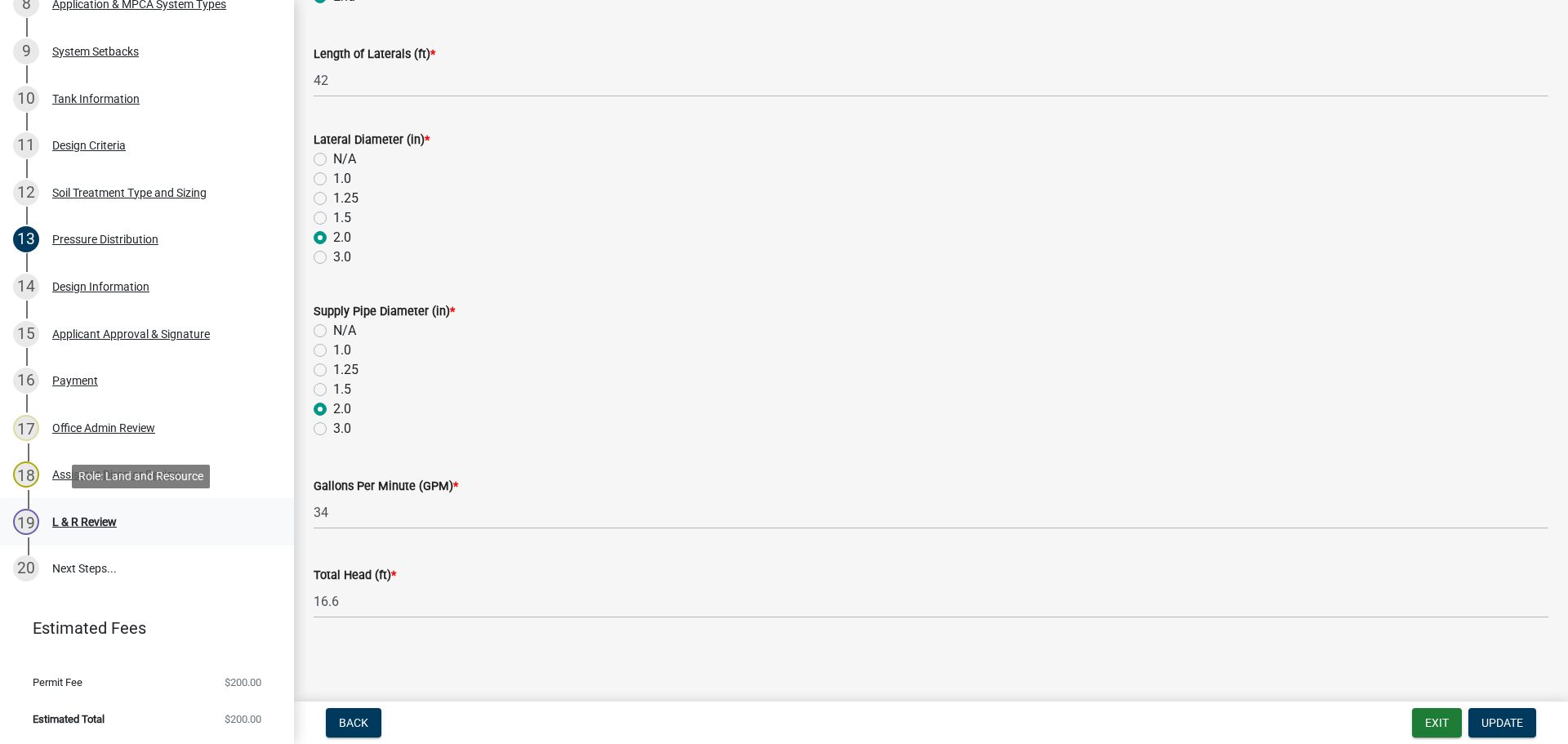
click at [92, 524] on div "L & R Review" at bounding box center [84, 521] width 65 height 11
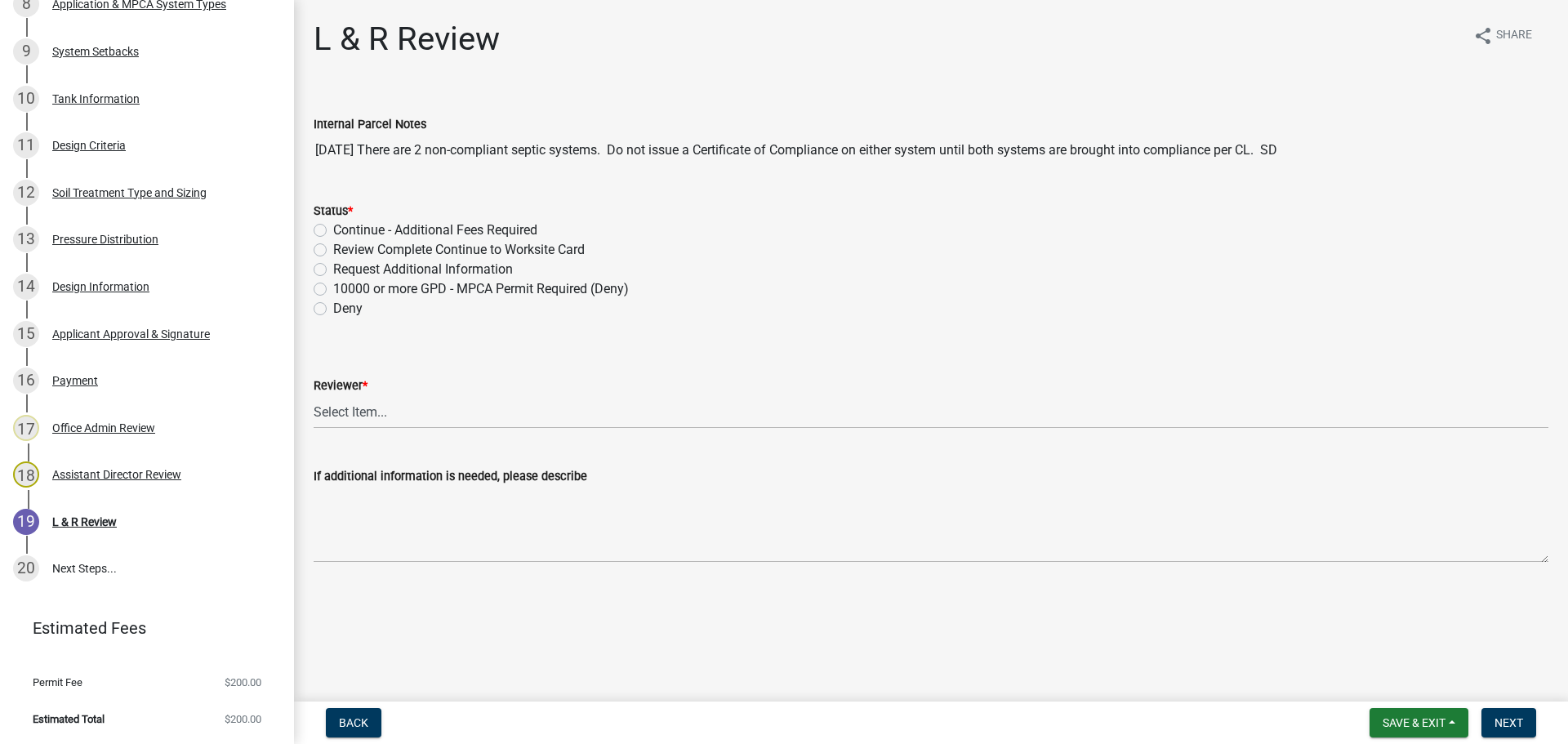
click at [333, 256] on label "Review Complete Continue to Worksite Card" at bounding box center [459, 249] width 252 height 20
click at [333, 251] on input "Review Complete Continue to Worksite Card" at bounding box center [338, 245] width 10 height 10
click at [342, 401] on select "Select Item... Alexis Newark Andrea Perales Brittany Tollefson Elizabeth Plaste…" at bounding box center [931, 412] width 1235 height 33
click at [314, 395] on select "Select Item... Alexis Newark Andrea Perales Brittany Tollefson Elizabeth Plaste…" at bounding box center [931, 412] width 1235 height 33
click at [1514, 723] on span "Next" at bounding box center [1508, 722] width 29 height 13
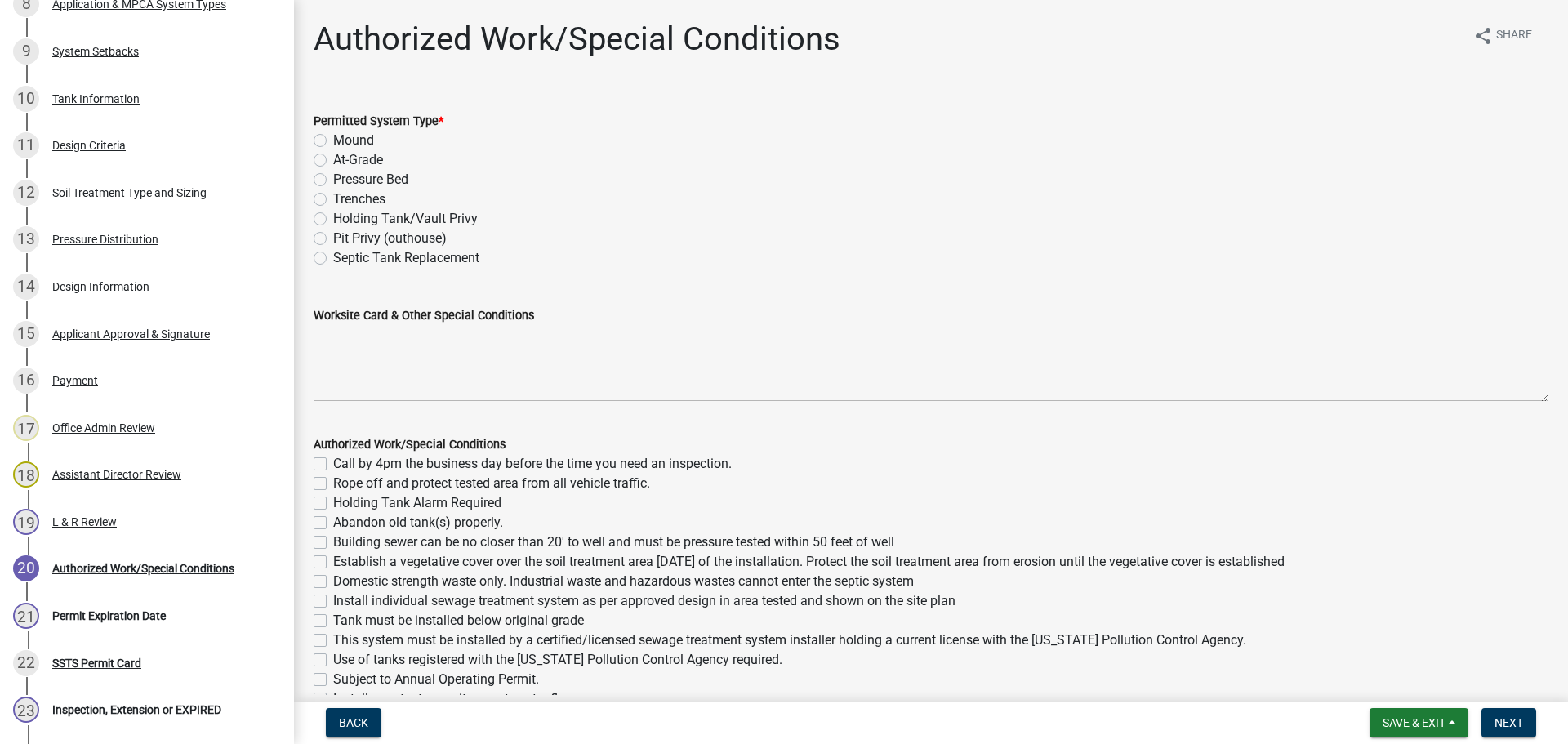
scroll to position [875, 0]
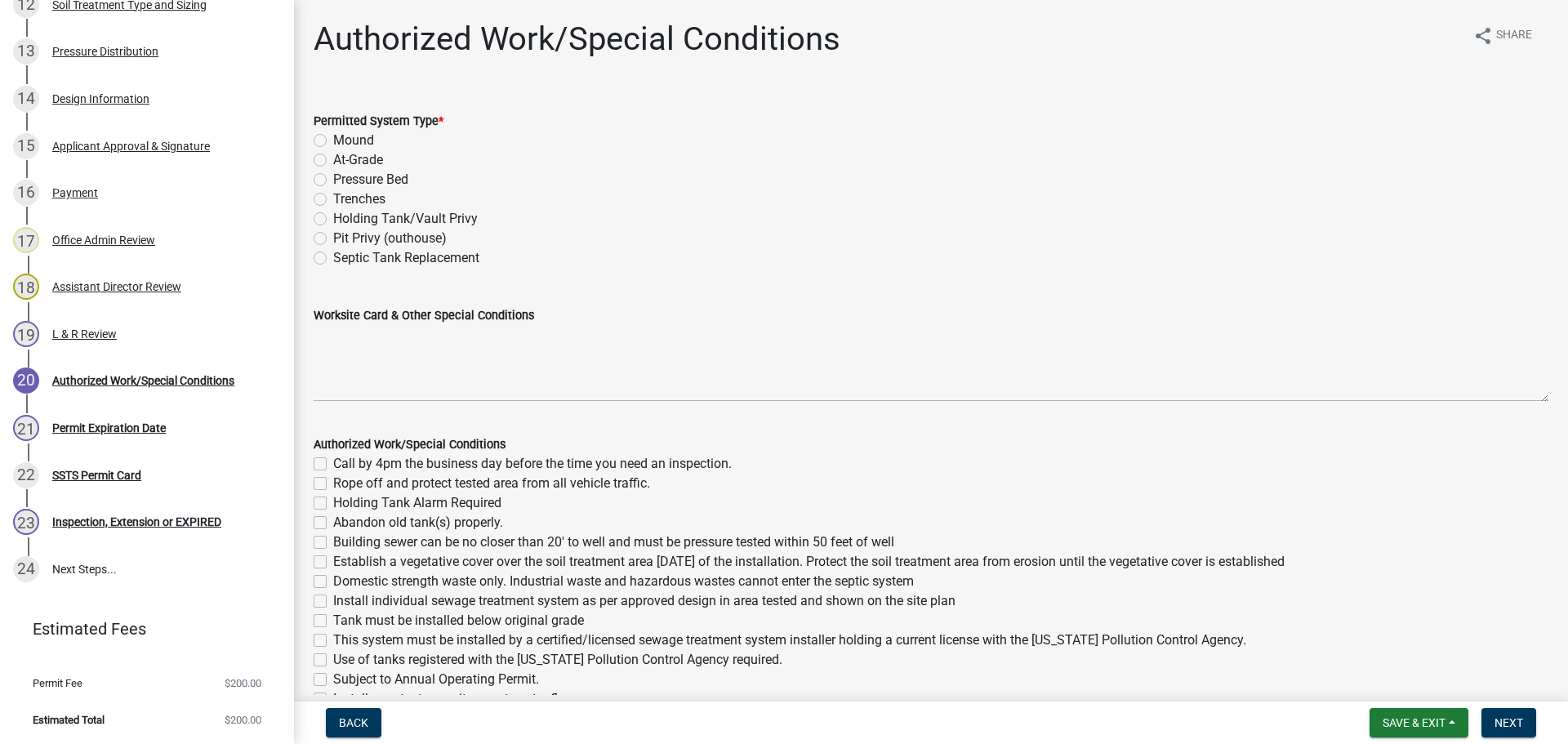
click at [333, 136] on label "Mound" at bounding box center [354, 140] width 41 height 20
click at [333, 136] on input "Mound" at bounding box center [338, 136] width 10 height 10
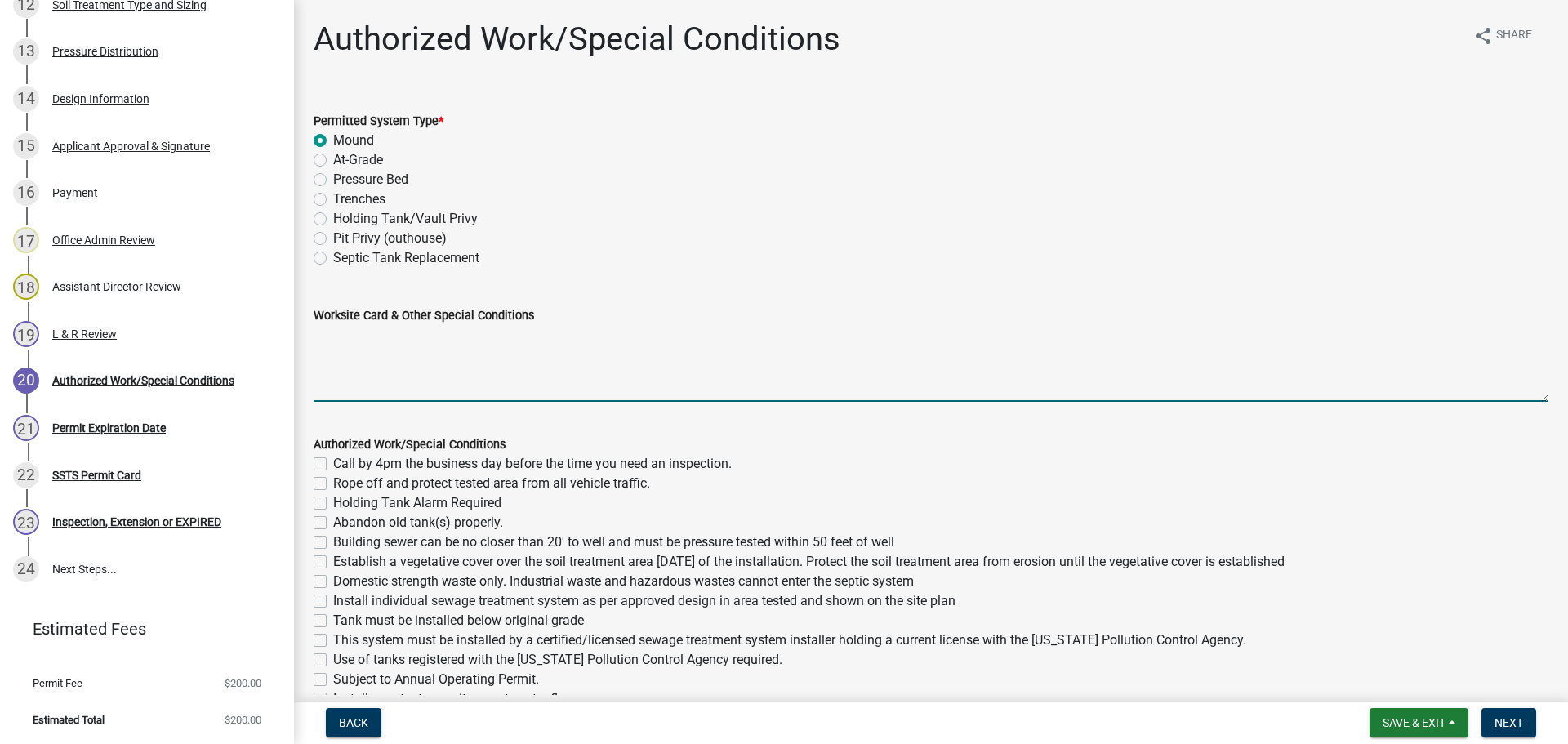
click at [417, 354] on textarea "Worksite Card & Other Special Conditions" at bounding box center [931, 363] width 1235 height 77
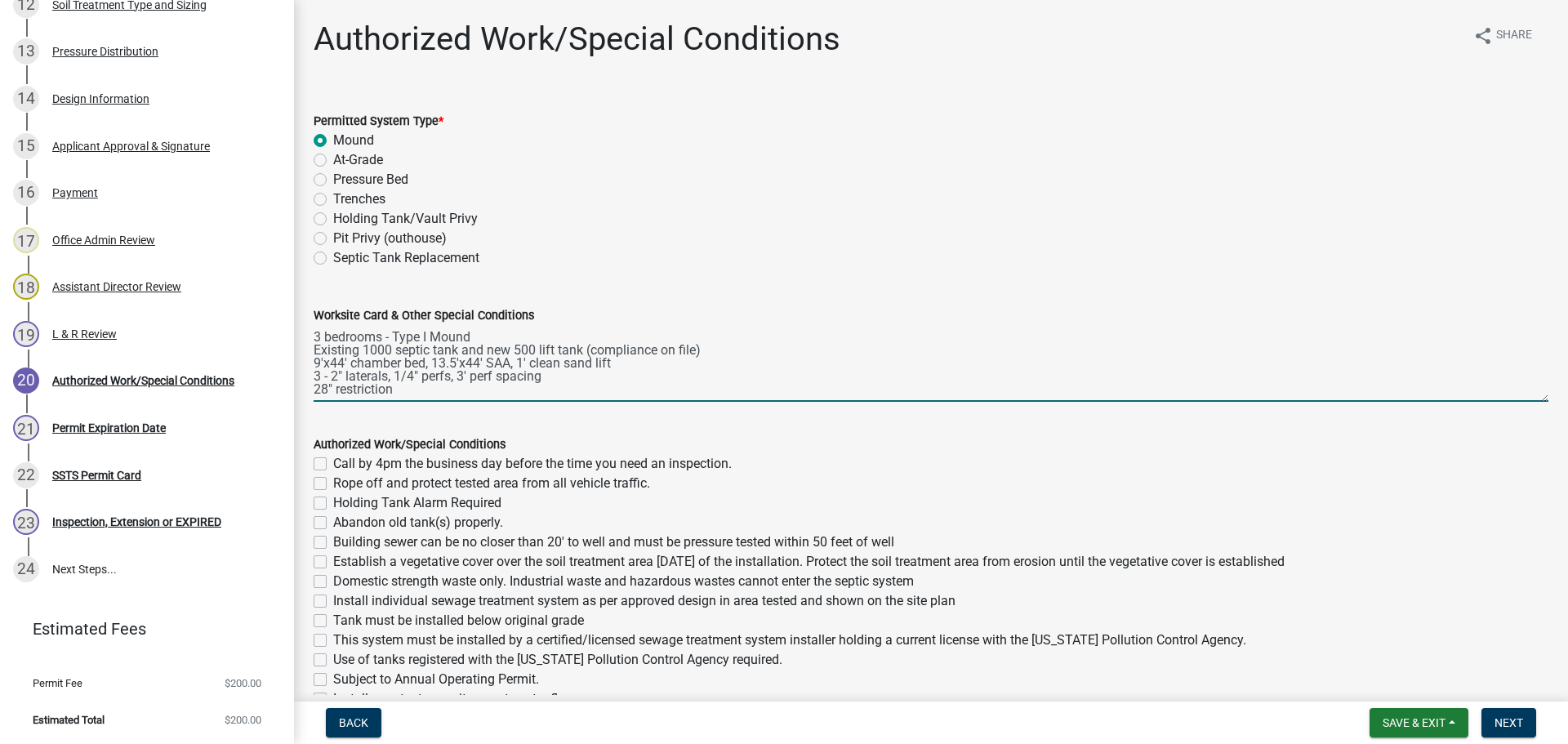
click at [418, 392] on textarea "3 bedrooms - Type I Mound Existing 1000 septic tank and new 500 lift tank (comp…" at bounding box center [931, 363] width 1235 height 77
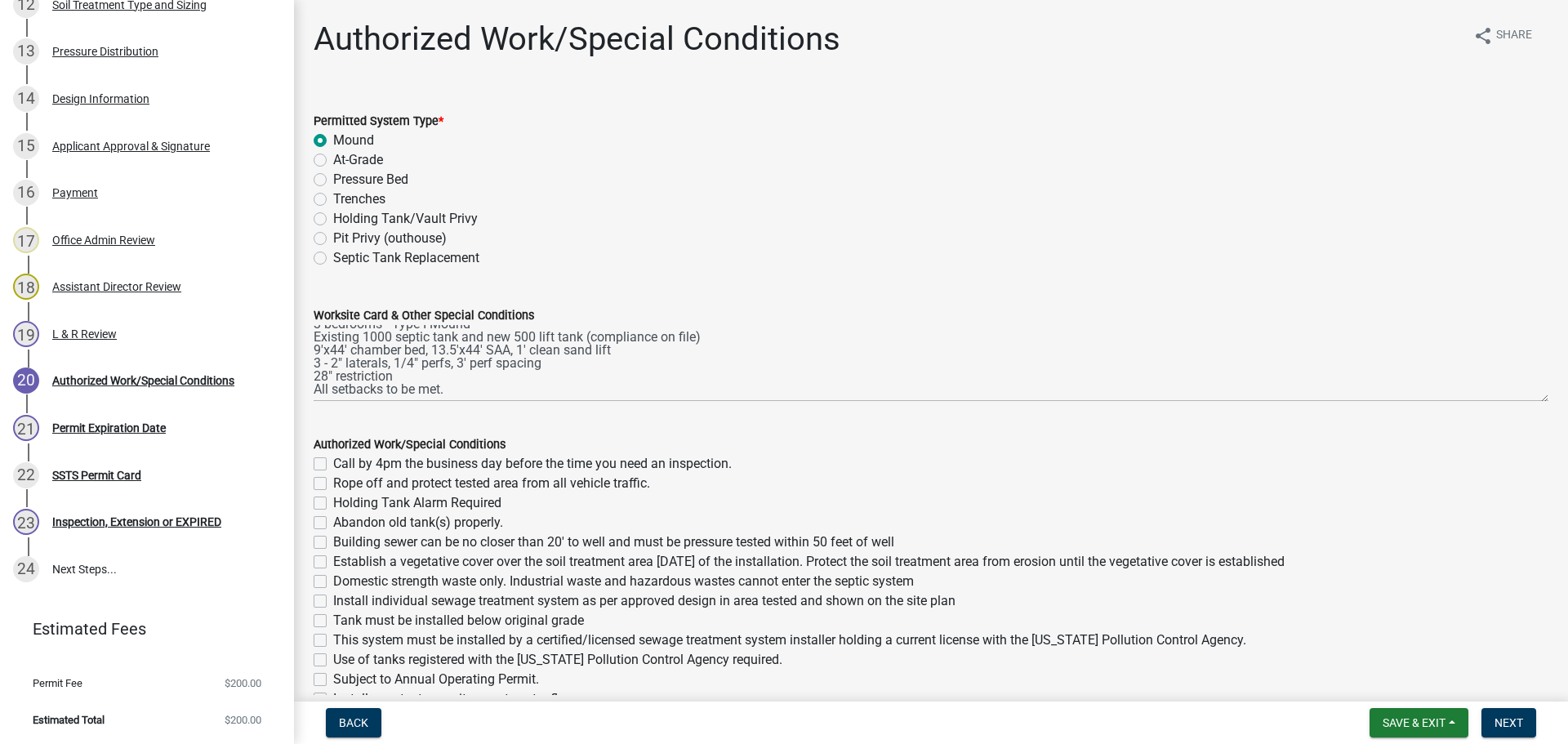
click at [333, 464] on label "Call by 4pm the business day before the time you need an inspection." at bounding box center [532, 463] width 399 height 20
click at [333, 464] on input "Call by 4pm the business day before the time you need an inspection." at bounding box center [338, 459] width 10 height 10
click at [333, 479] on label "Rope off and protect tested area from all vehicle traffic." at bounding box center [491, 483] width 317 height 20
click at [333, 479] on input "Rope off and protect tested area from all vehicle traffic." at bounding box center [338, 479] width 10 height 10
click at [333, 539] on label "Building sewer can be no closer than 20' to well and must be pressure tested wi…" at bounding box center [614, 542] width 561 height 20
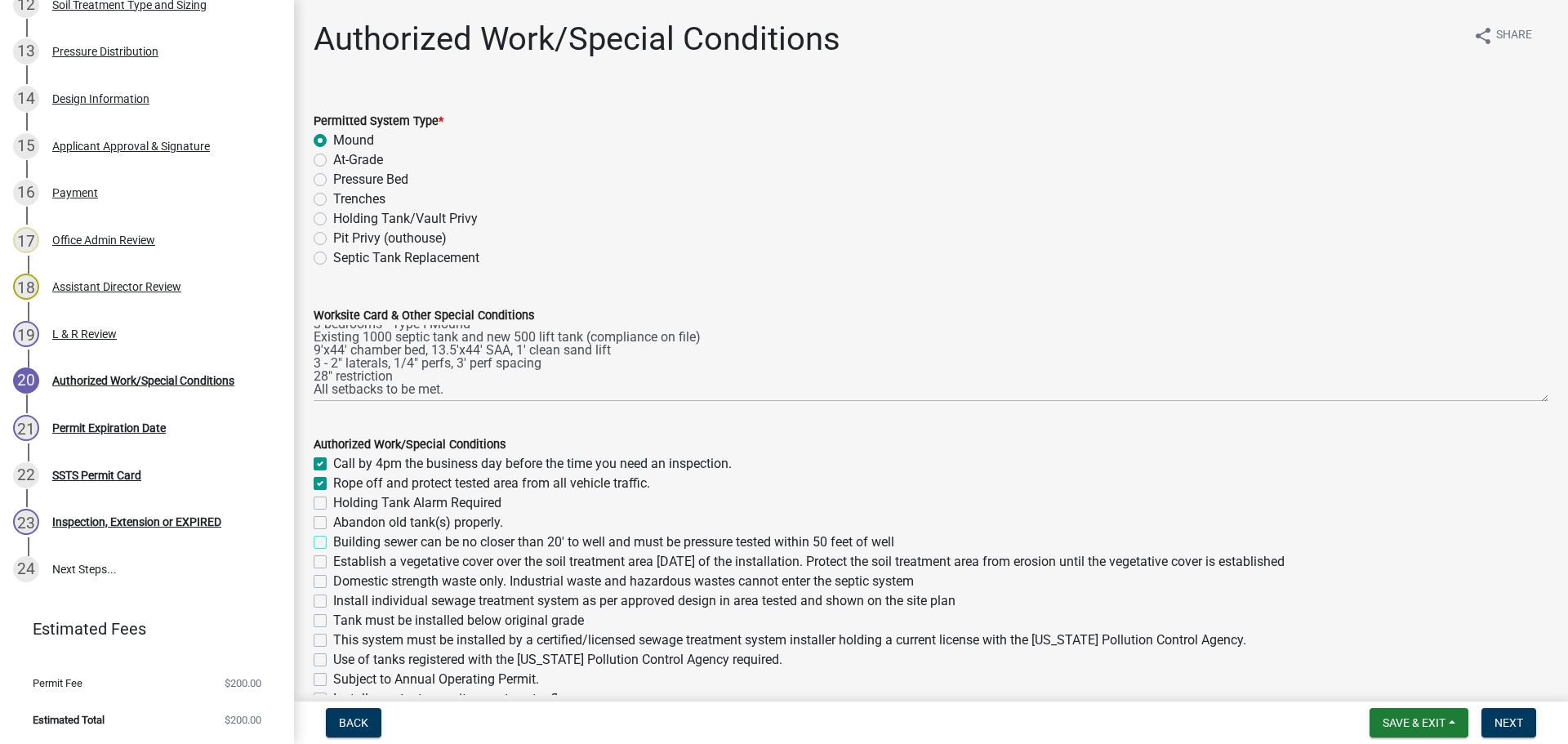
click at [333, 539] on input "Building sewer can be no closer than 20' to well and must be pressure tested wi…" at bounding box center [338, 537] width 10 height 10
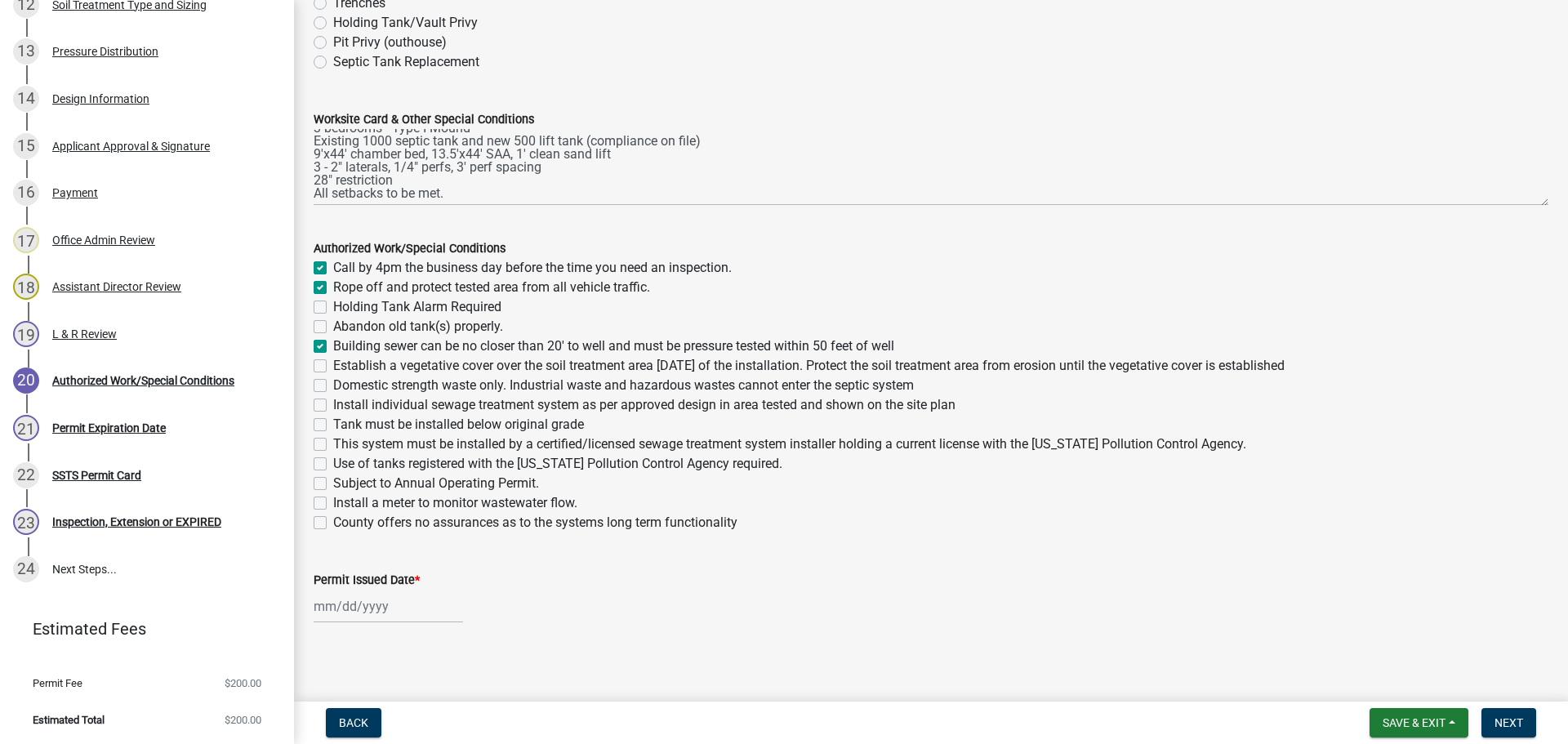
scroll to position [202, 0]
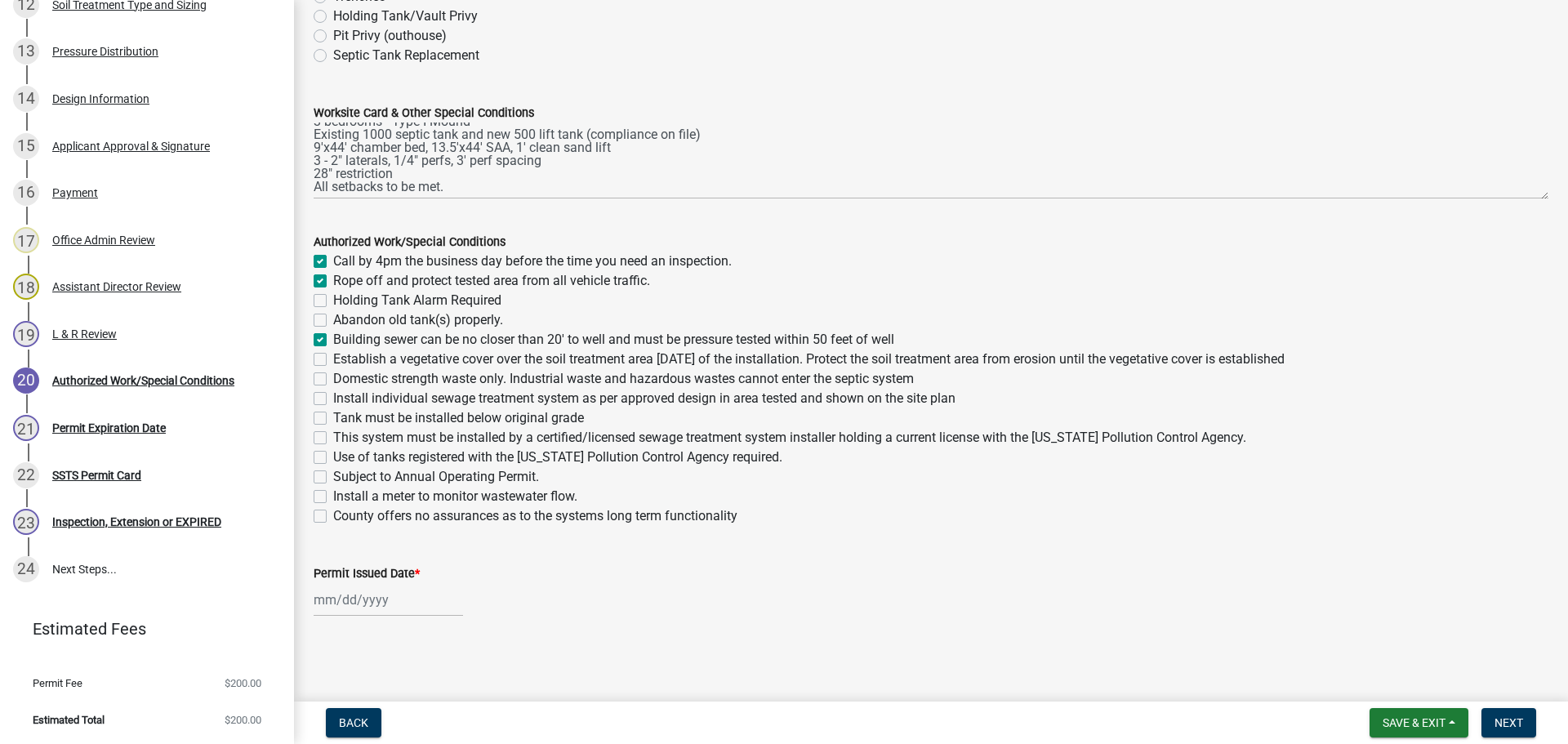
click at [333, 362] on label "Establish a vegetative cover over the soil treatment area within 30 days of the…" at bounding box center [809, 359] width 952 height 20
click at [333, 361] on input "Establish a vegetative cover over the soil treatment area within 30 days of the…" at bounding box center [338, 355] width 10 height 10
click at [333, 382] on label "Domestic strength waste only. Industrial waste and hazardous wastes cannot ente…" at bounding box center [623, 378] width 581 height 20
click at [333, 380] on input "Domestic strength waste only. Industrial waste and hazardous wastes cannot ente…" at bounding box center [338, 374] width 10 height 10
click at [333, 401] on label "Install individual sewage treatment system as per approved design in area teste…" at bounding box center [645, 398] width 622 height 20
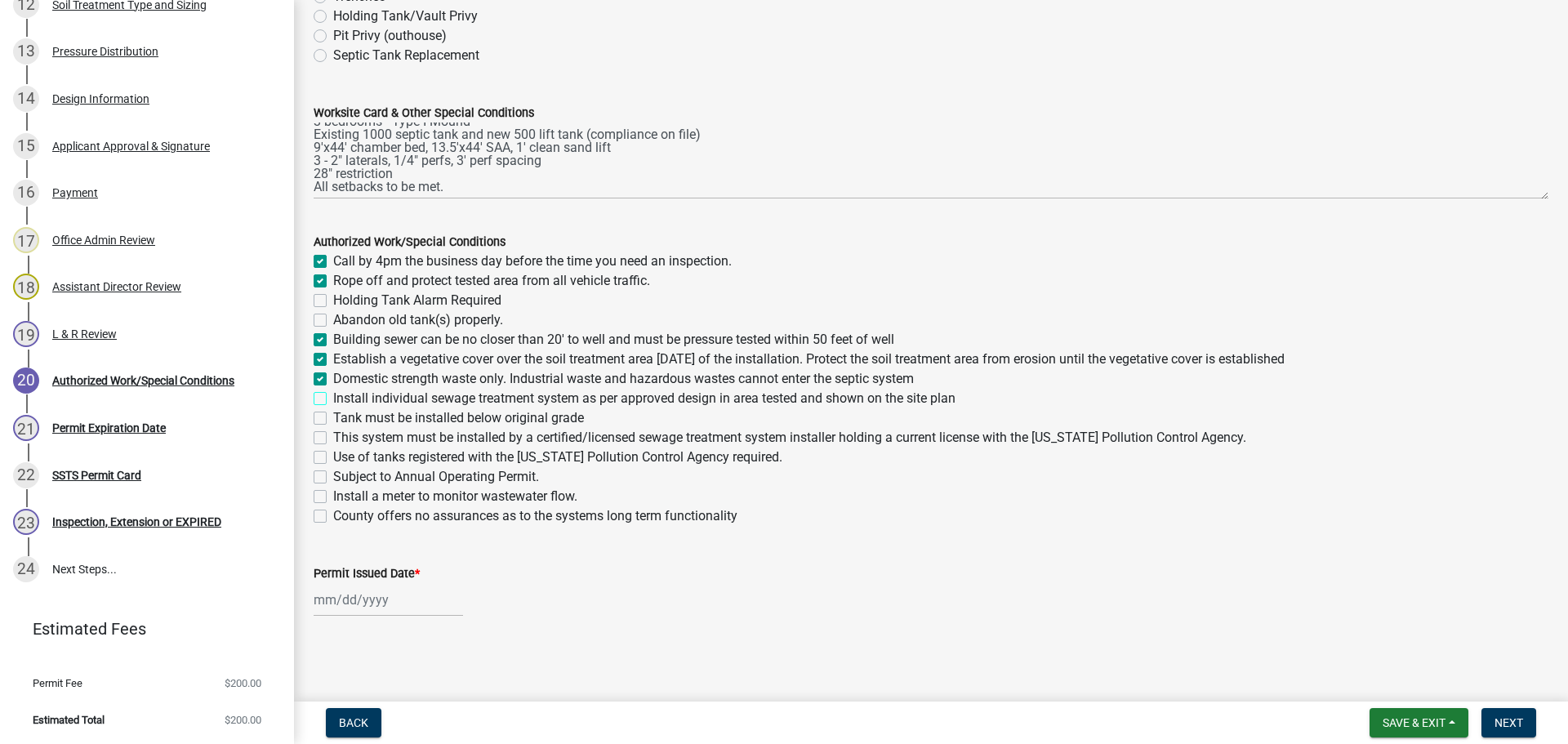
click at [333, 400] on input "Install individual sewage treatment system as per approved design in area teste…" at bounding box center [338, 394] width 10 height 10
drag, startPoint x: 319, startPoint y: 421, endPoint x: 319, endPoint y: 434, distance: 13.0
click at [333, 422] on label "Tank must be installed below original grade" at bounding box center [458, 417] width 251 height 20
click at [333, 419] on input "Tank must be installed below original grade" at bounding box center [338, 413] width 10 height 10
click at [333, 435] on label "This system must be installed by a certified/licensed sewage treatment system i…" at bounding box center [790, 437] width 913 height 20
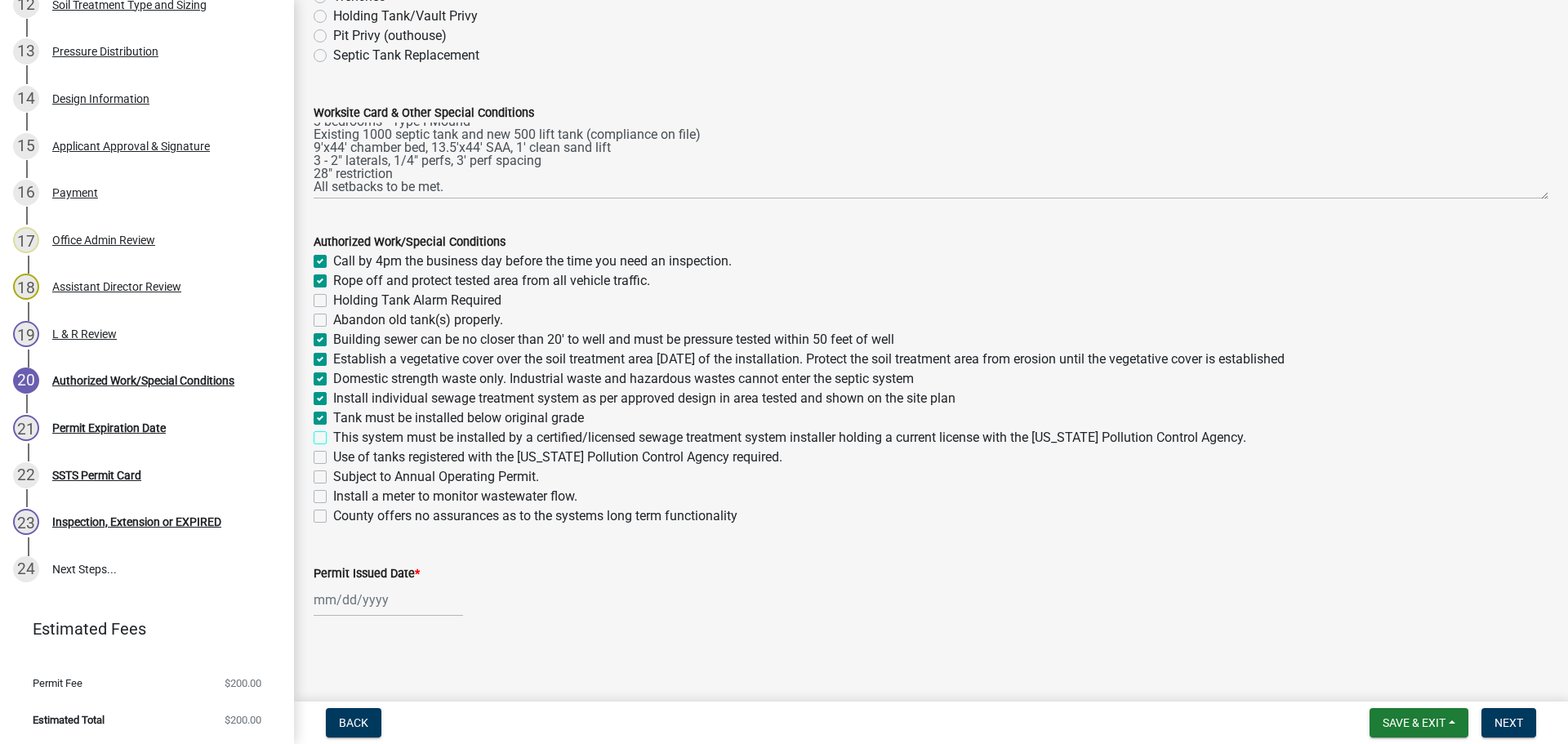
click at [333, 435] on input "This system must be installed by a certified/licensed sewage treatment system i…" at bounding box center [338, 433] width 10 height 10
click at [333, 455] on label "Use of tanks registered with the Minnesota Pollution Control Agency required." at bounding box center [558, 457] width 449 height 20
click at [333, 455] on input "Use of tanks registered with the Minnesota Pollution Control Agency required." at bounding box center [338, 452] width 10 height 10
click at [333, 499] on label "Install a meter to monitor wastewater flow." at bounding box center [455, 496] width 244 height 20
click at [333, 497] on input "Install a meter to monitor wastewater flow." at bounding box center [338, 491] width 10 height 10
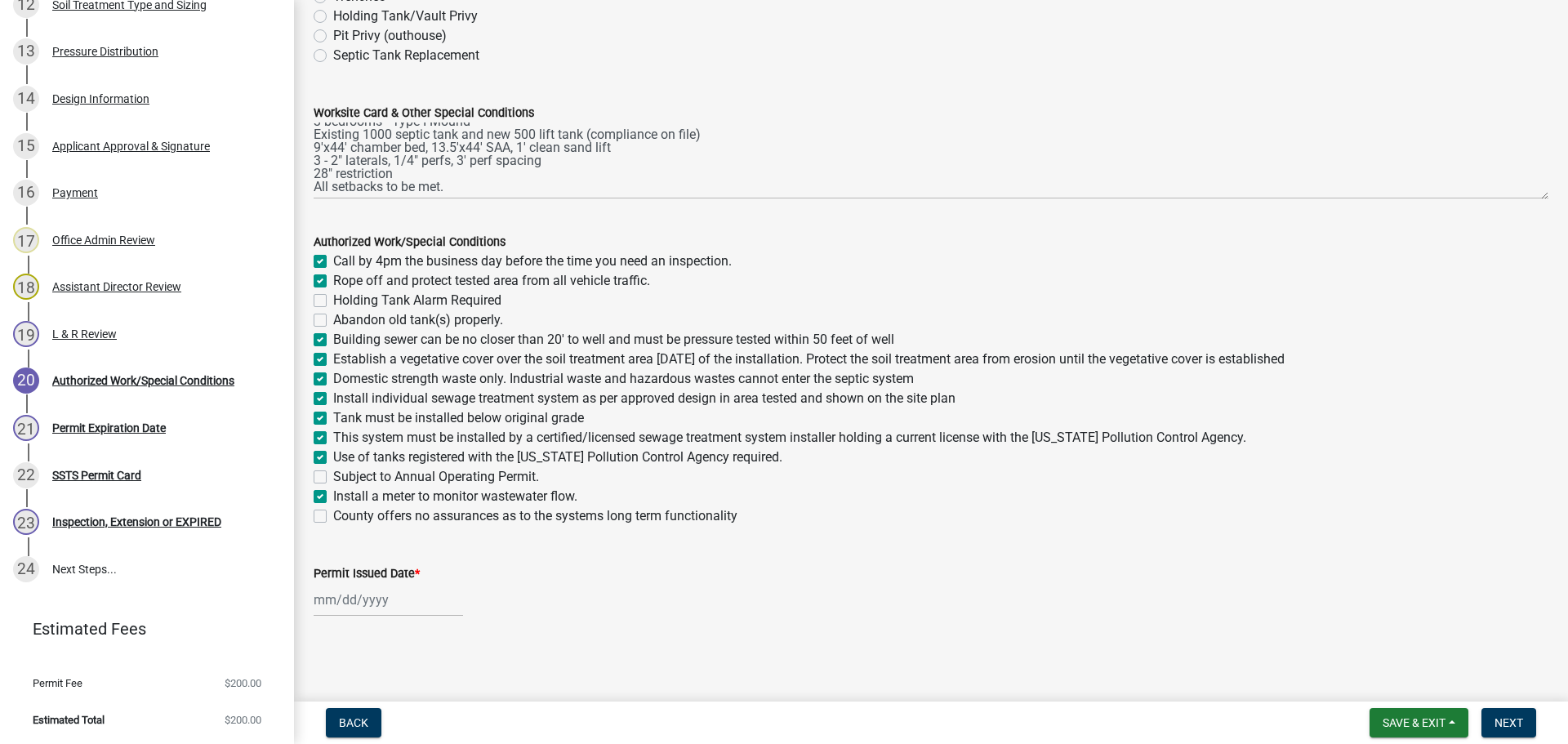
click at [351, 605] on div at bounding box center [389, 599] width 150 height 33
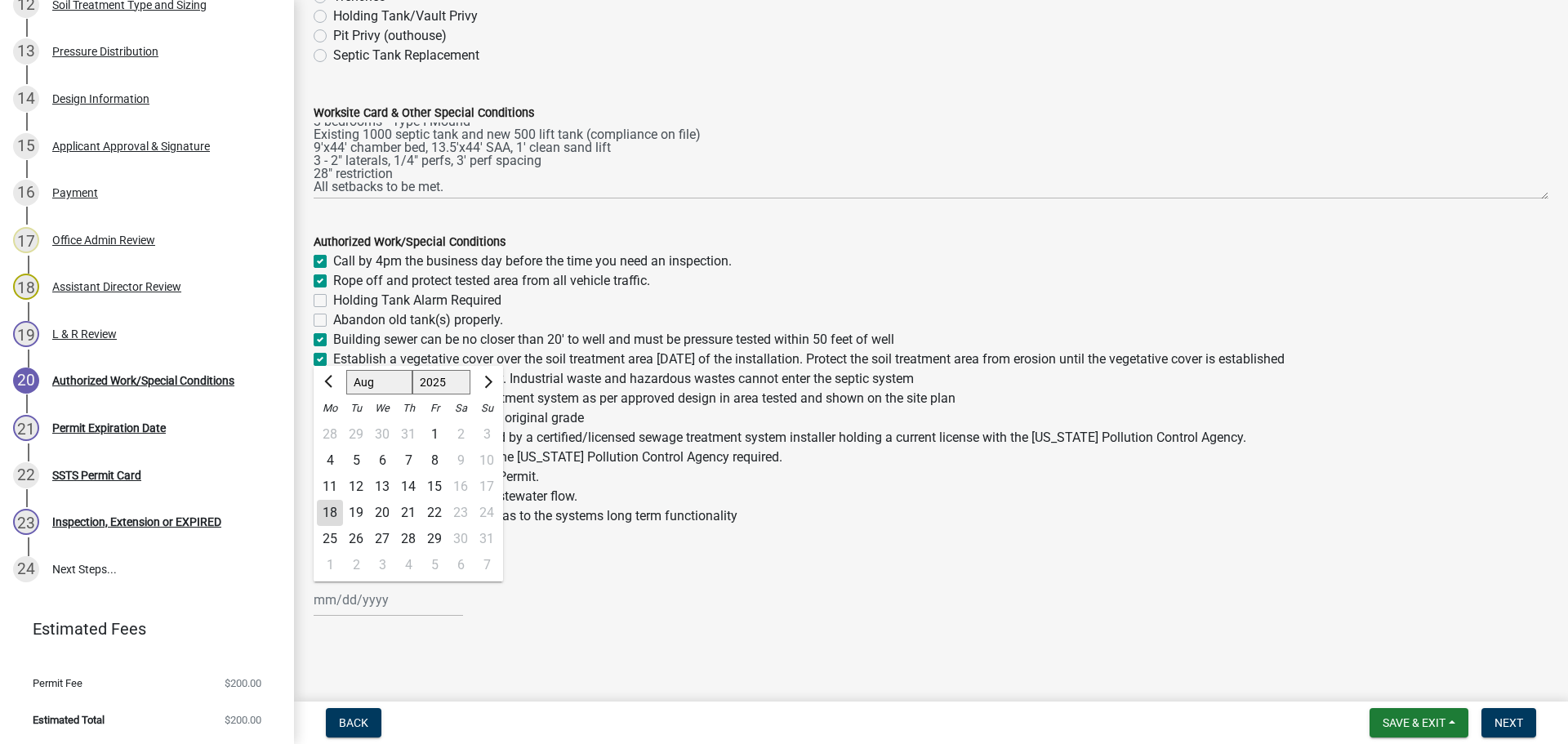
click at [331, 513] on div "18" at bounding box center [330, 513] width 26 height 26
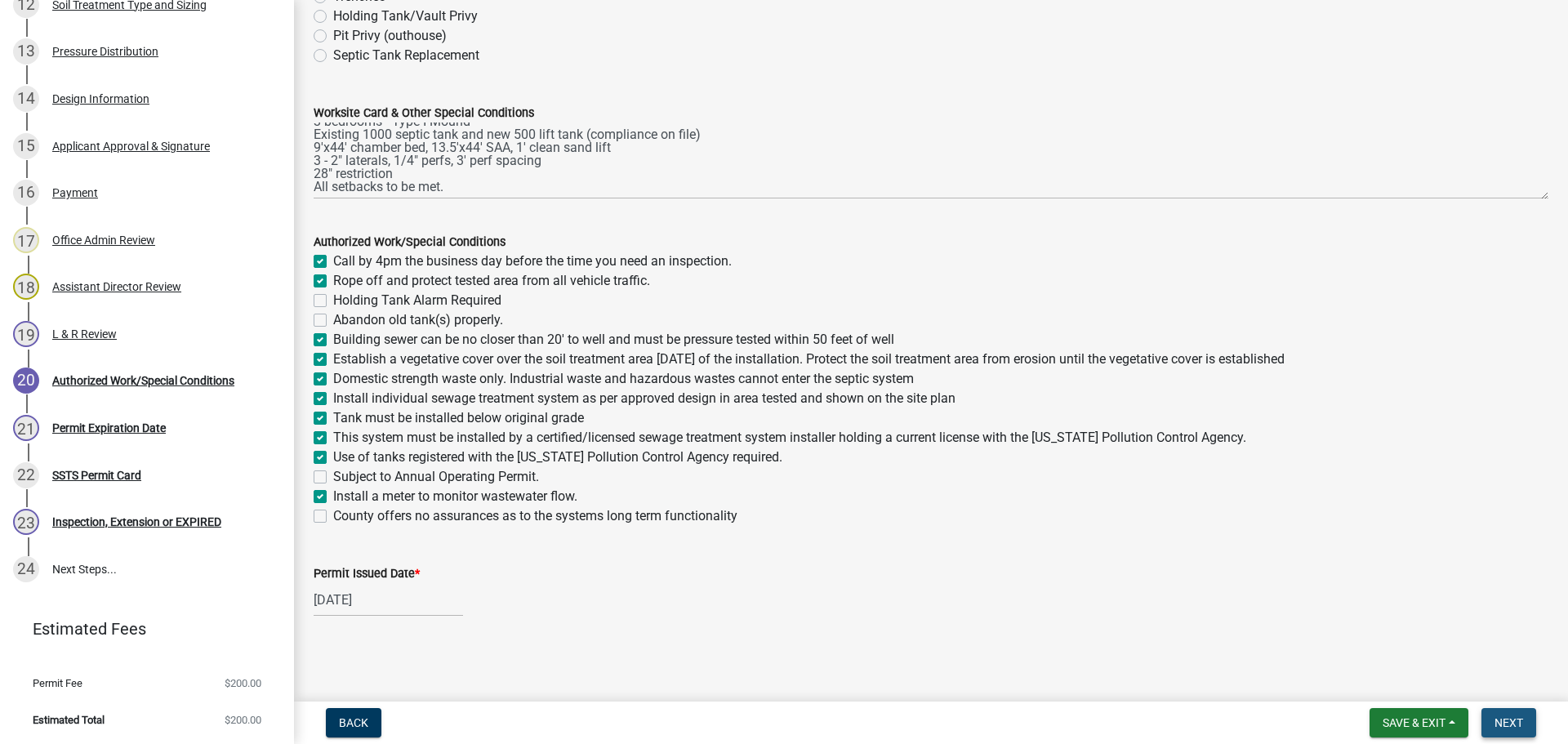
drag, startPoint x: 1517, startPoint y: 731, endPoint x: 1266, endPoint y: 661, distance: 260.6
click at [1516, 731] on button "Next" at bounding box center [1508, 723] width 54 height 30
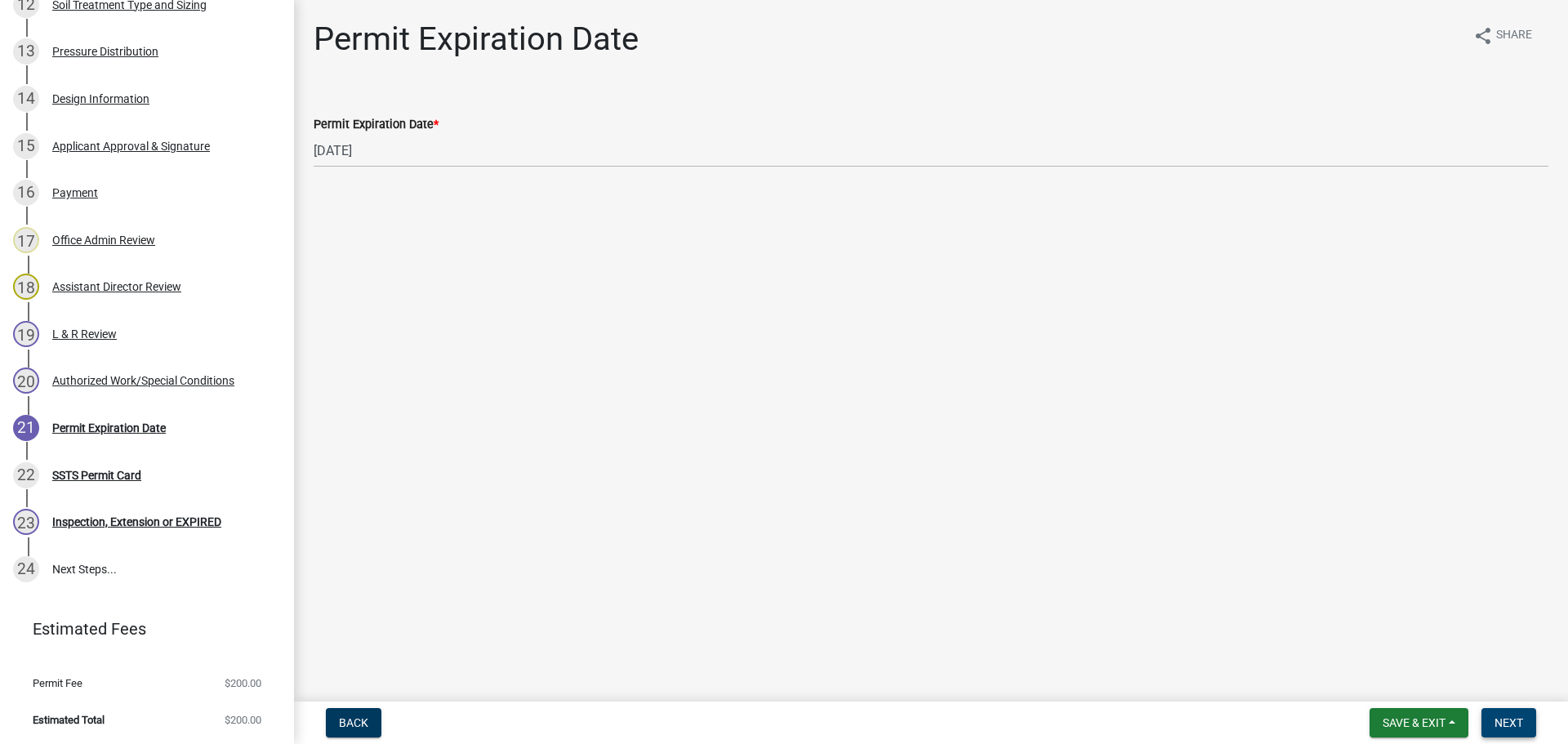
click at [1500, 724] on span "Next" at bounding box center [1508, 722] width 29 height 13
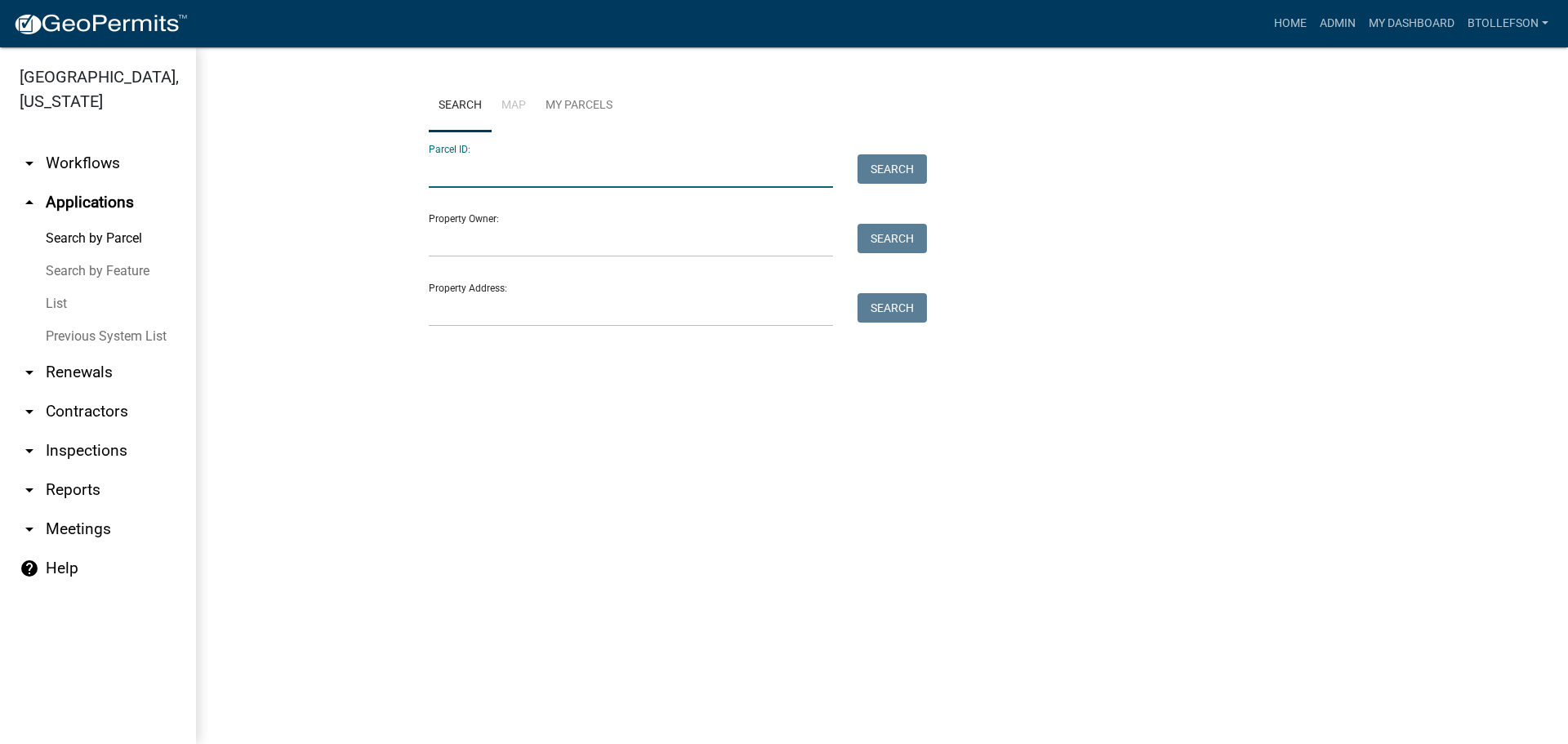
click at [505, 178] on input "Parcel ID:" at bounding box center [630, 171] width 404 height 33
paste input "32000060050005"
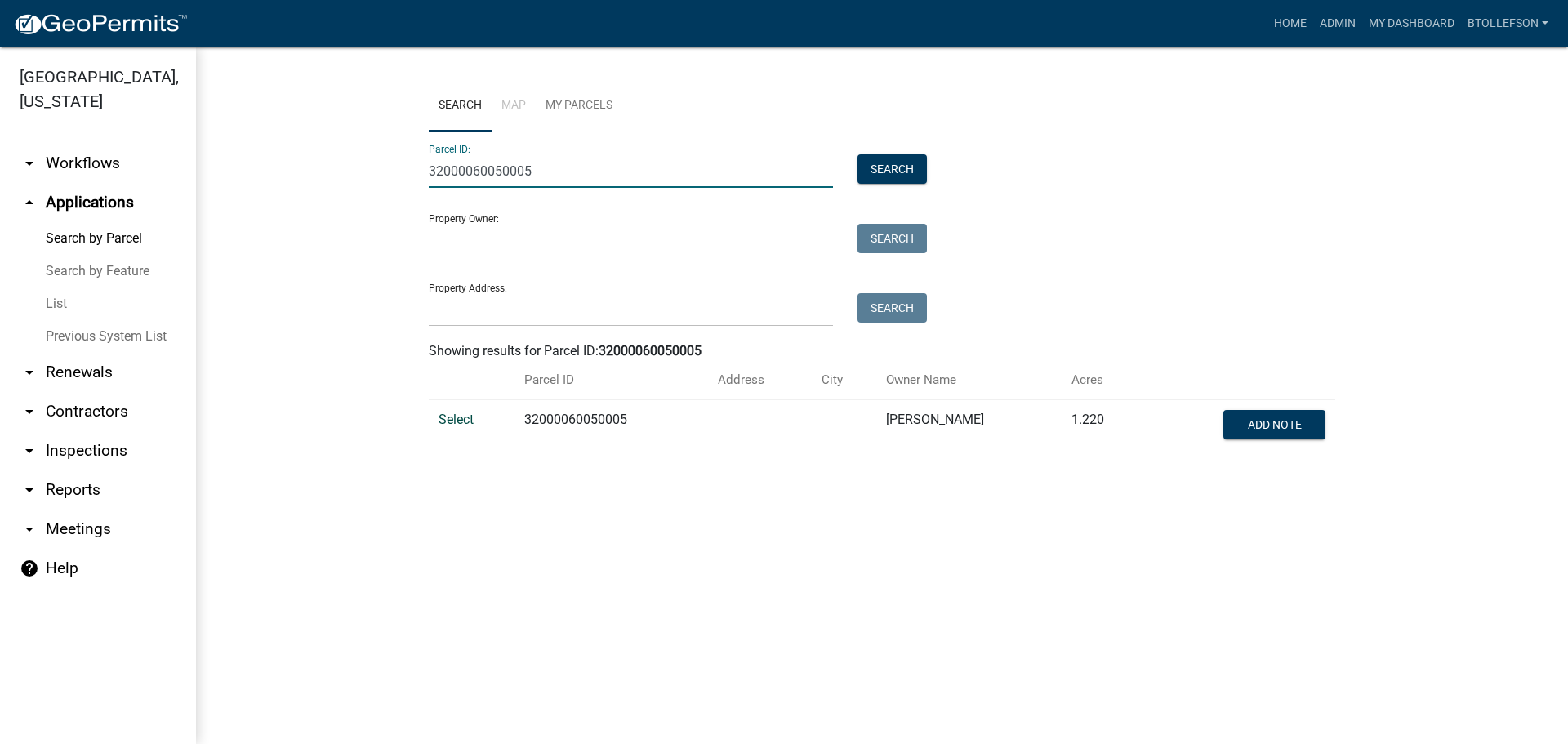
type input "32000060050005"
click at [445, 412] on span "Select" at bounding box center [456, 419] width 35 height 15
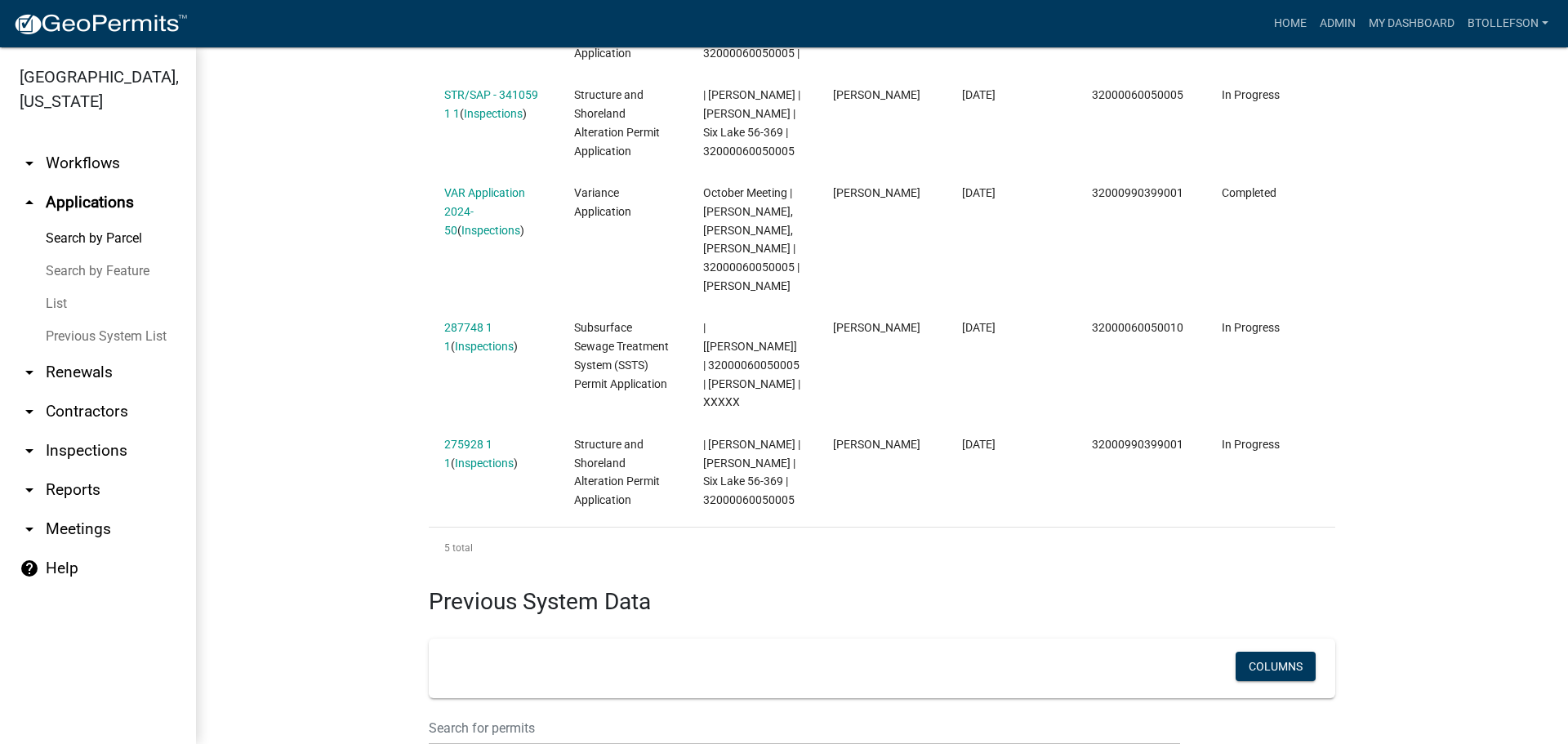
scroll to position [653, 0]
click at [1385, 493] on wm-workflow-application-search-view "Search Map My Parcels Parcel ID: 32000060050005 Search Property Owner: Search P…" at bounding box center [882, 145] width 1307 height 1438
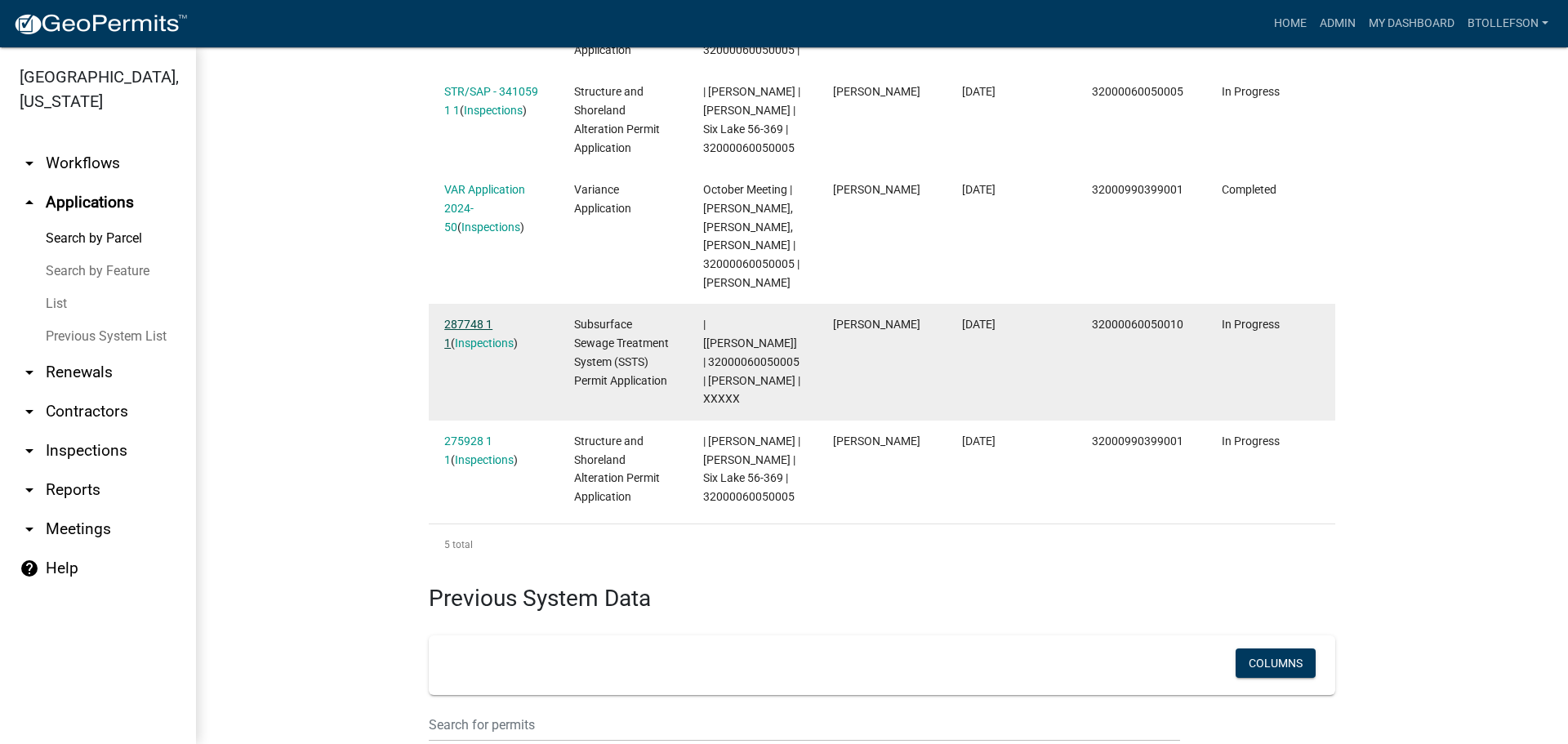
click at [444, 349] on link "287748 1 1" at bounding box center [468, 333] width 48 height 31
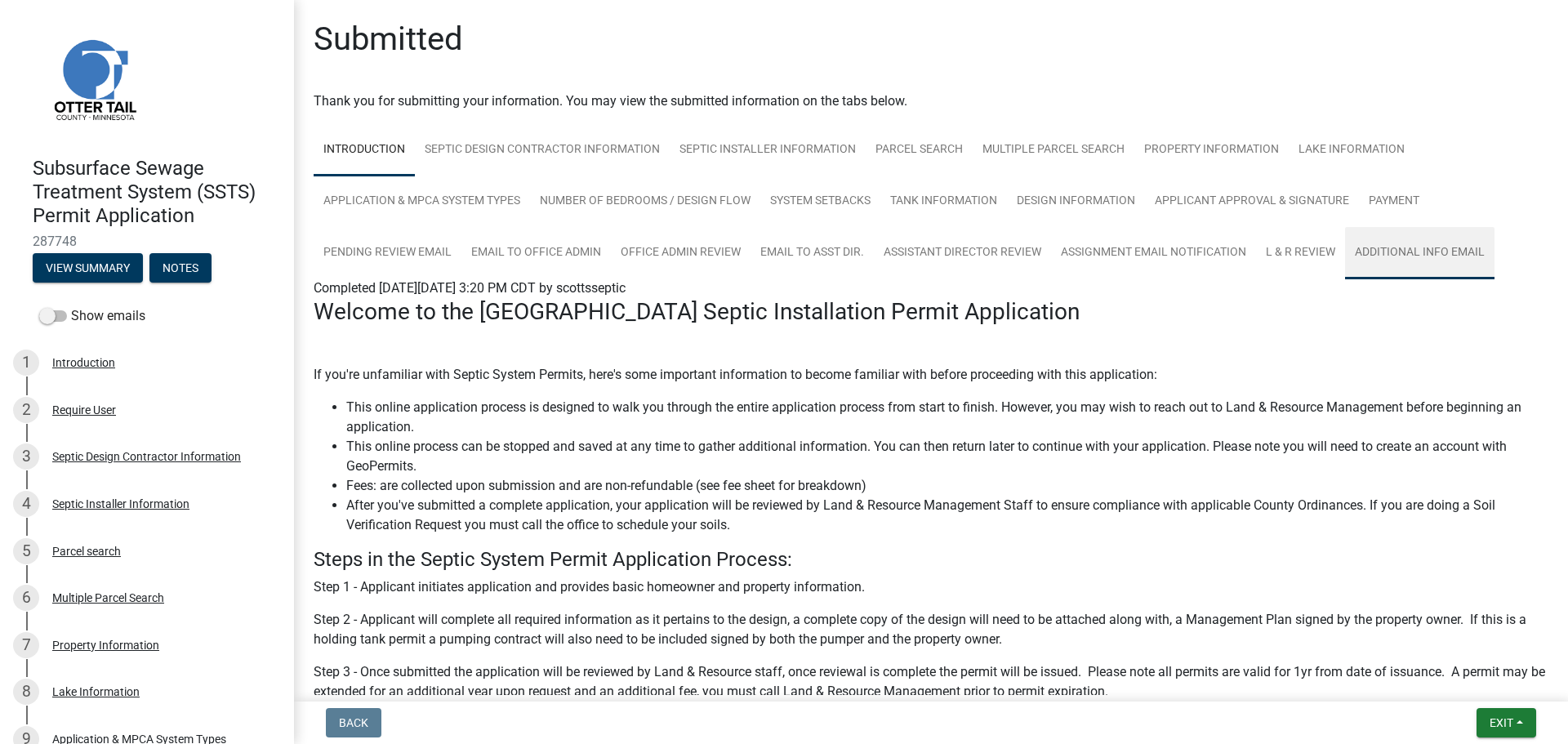
click at [1442, 250] on link "Additional info email" at bounding box center [1420, 253] width 150 height 52
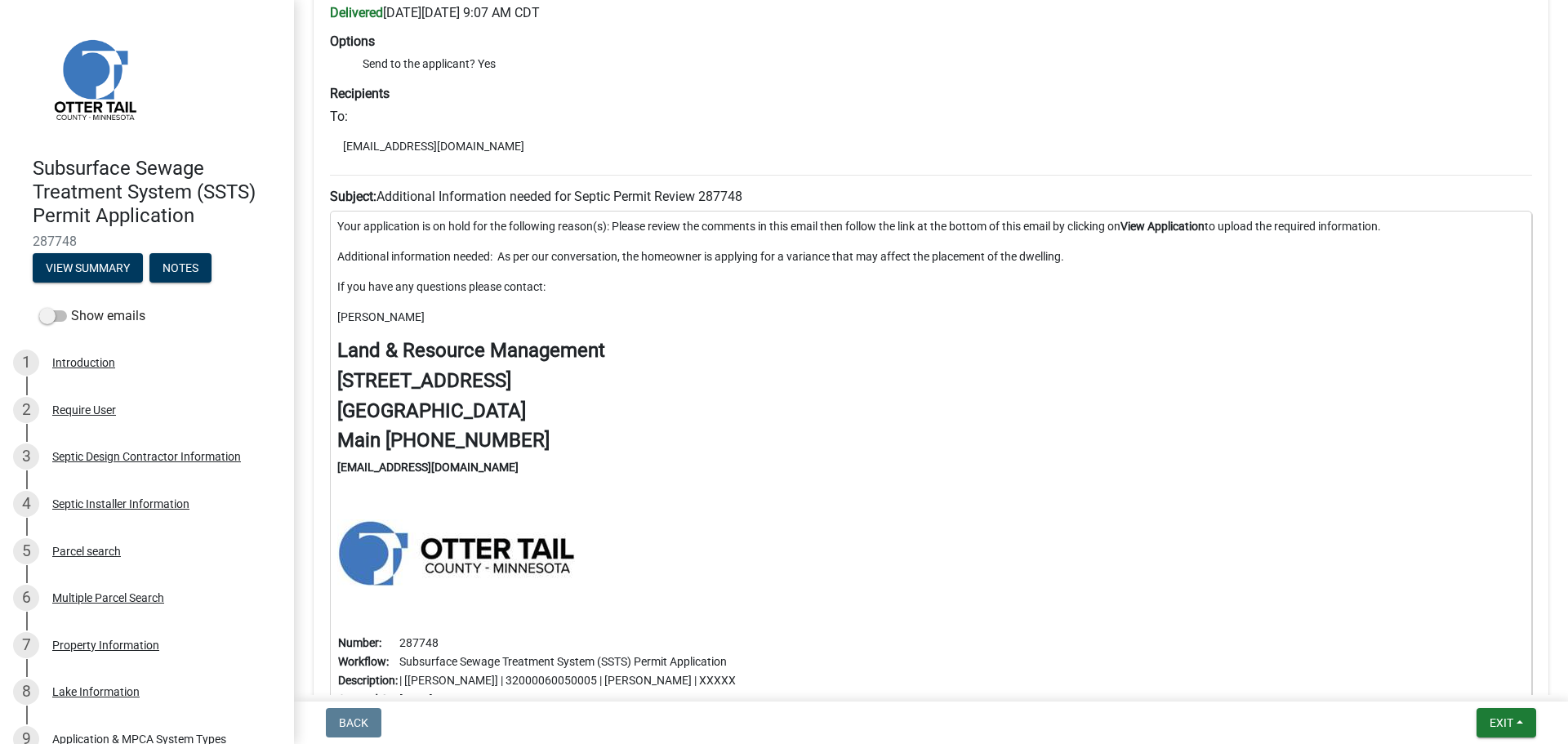
scroll to position [490, 0]
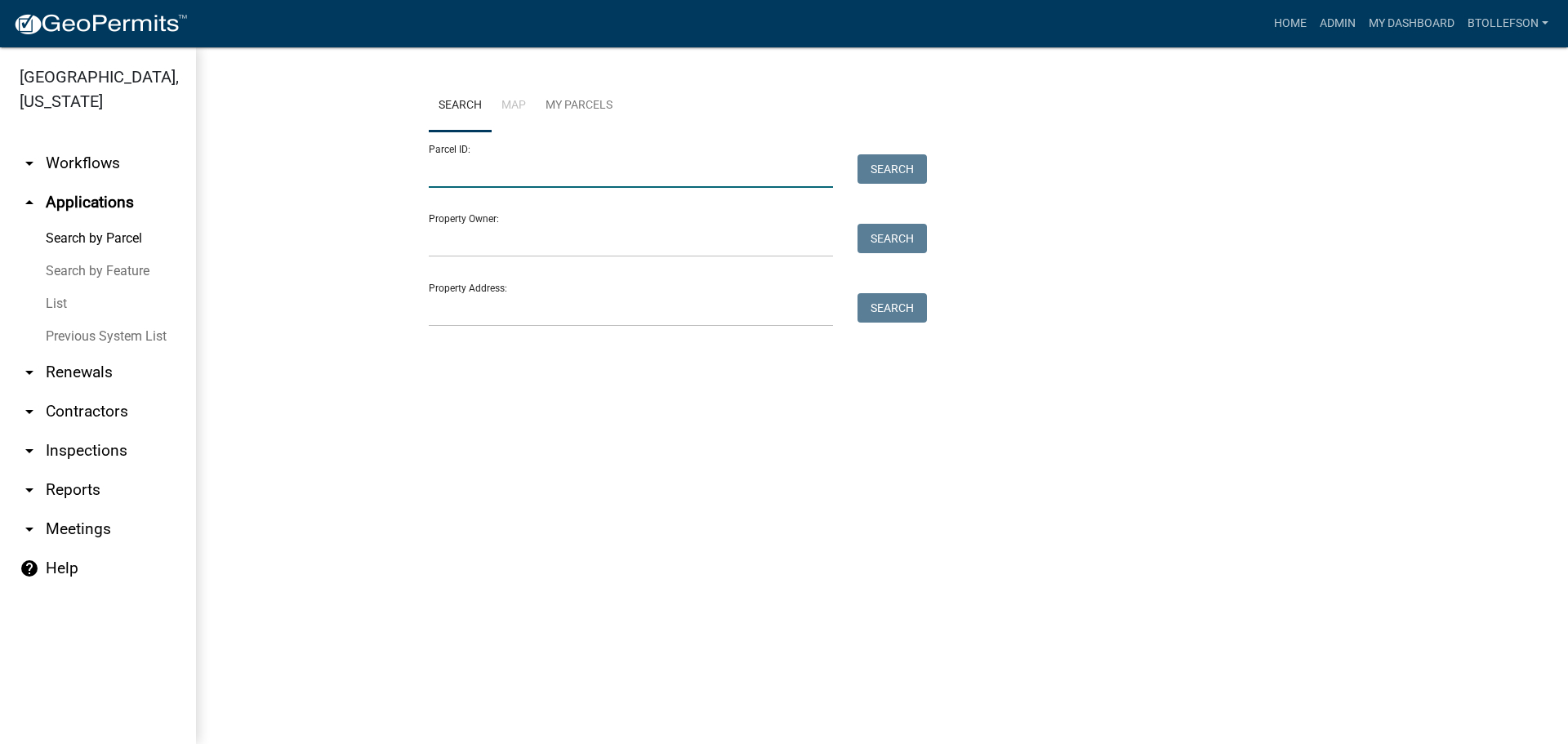
click at [601, 166] on input "Parcel ID:" at bounding box center [630, 171] width 404 height 33
paste input "38000350272000"
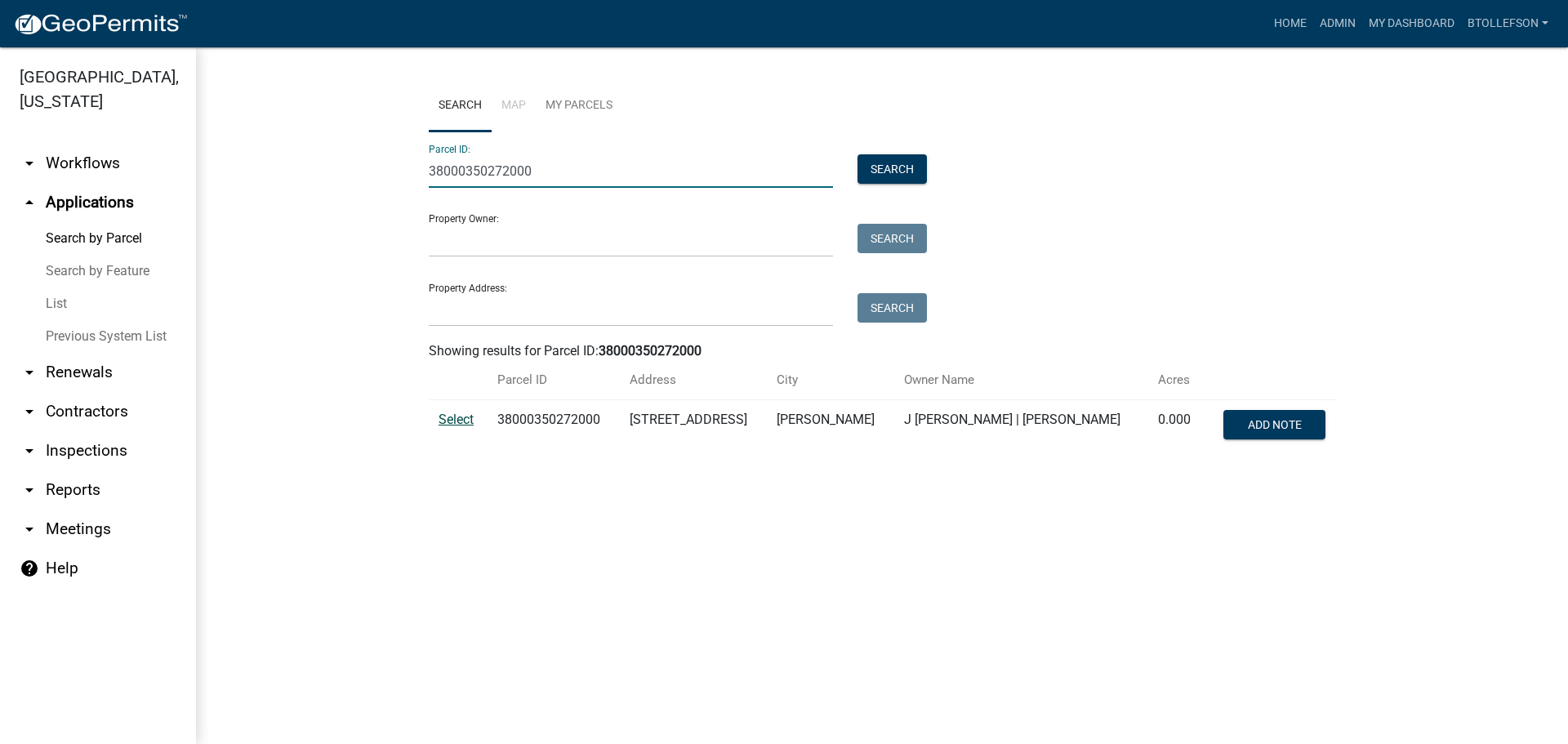
type input "38000350272000"
click at [455, 421] on span "Select" at bounding box center [456, 419] width 35 height 15
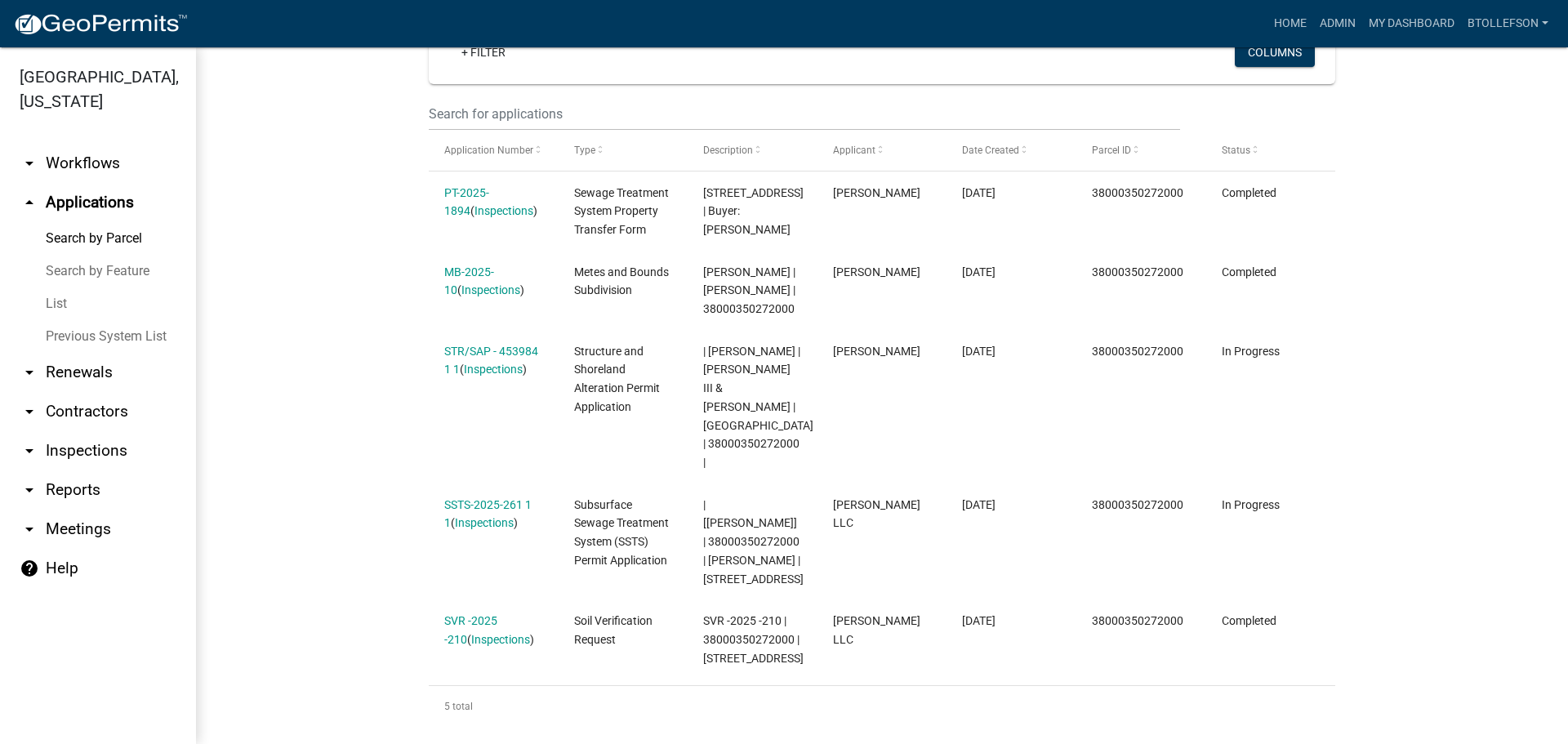
scroll to position [490, 0]
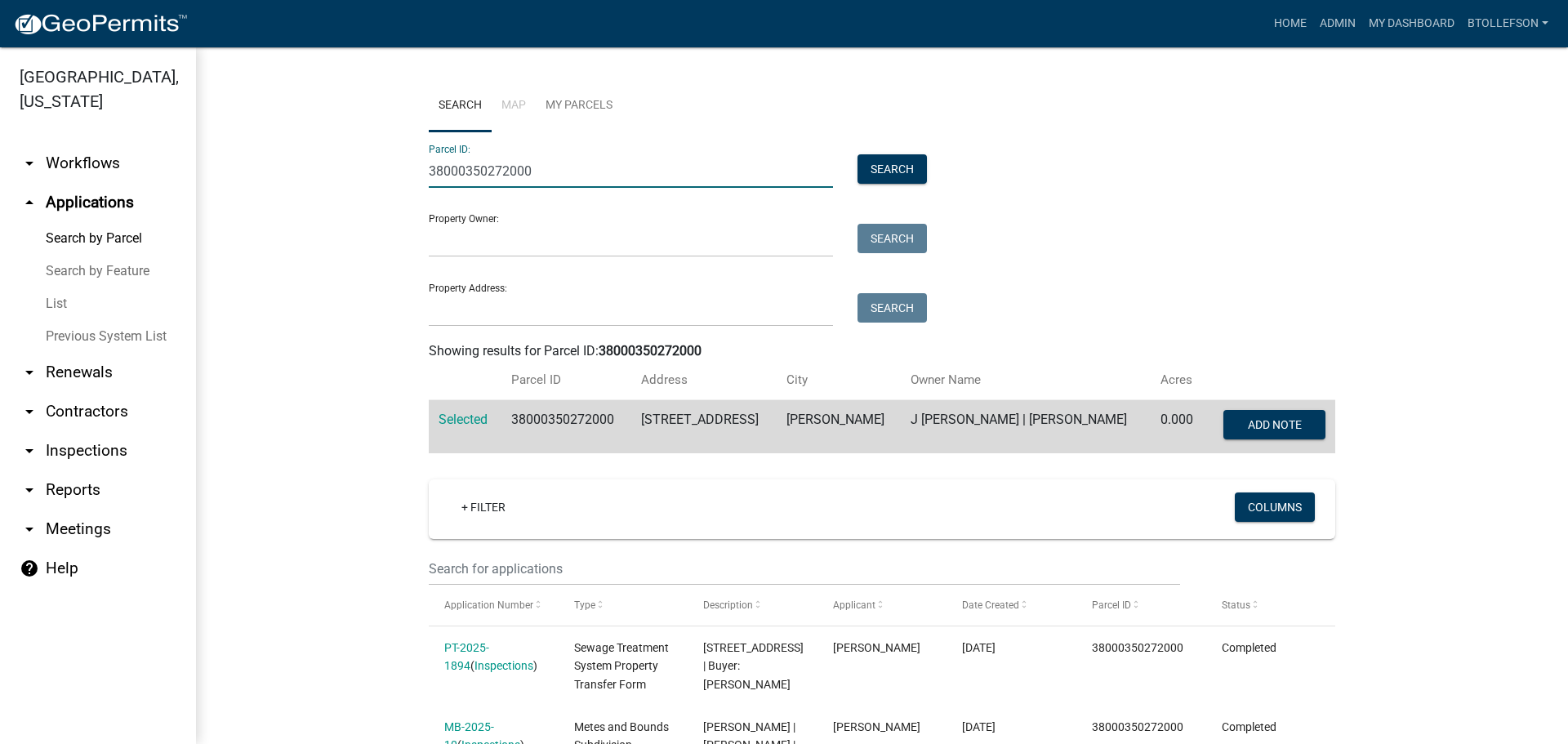
drag, startPoint x: 346, startPoint y: 182, endPoint x: 226, endPoint y: 194, distance: 120.6
paste input "20000990684"
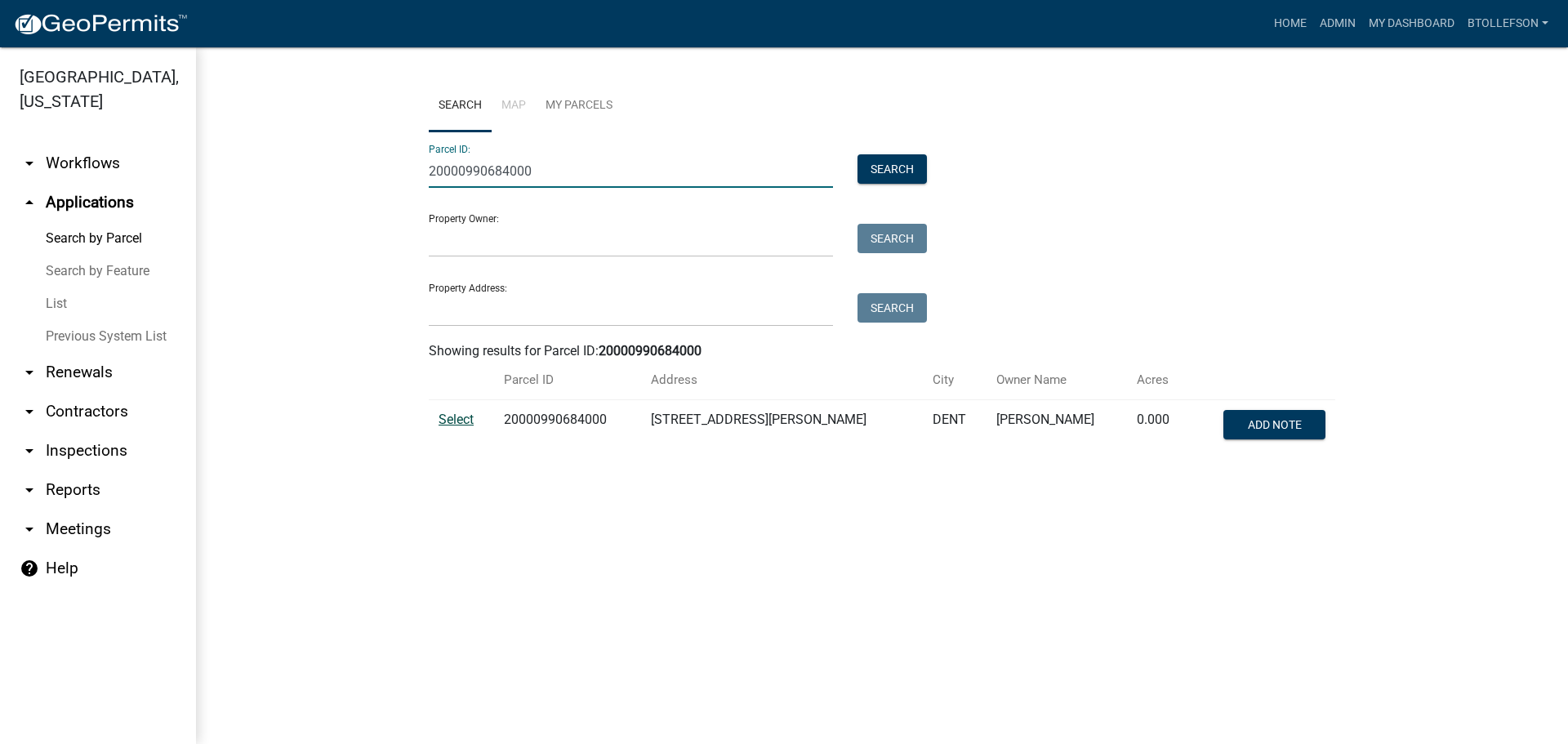
type input "20000990684000"
click at [457, 412] on span "Select" at bounding box center [456, 419] width 35 height 15
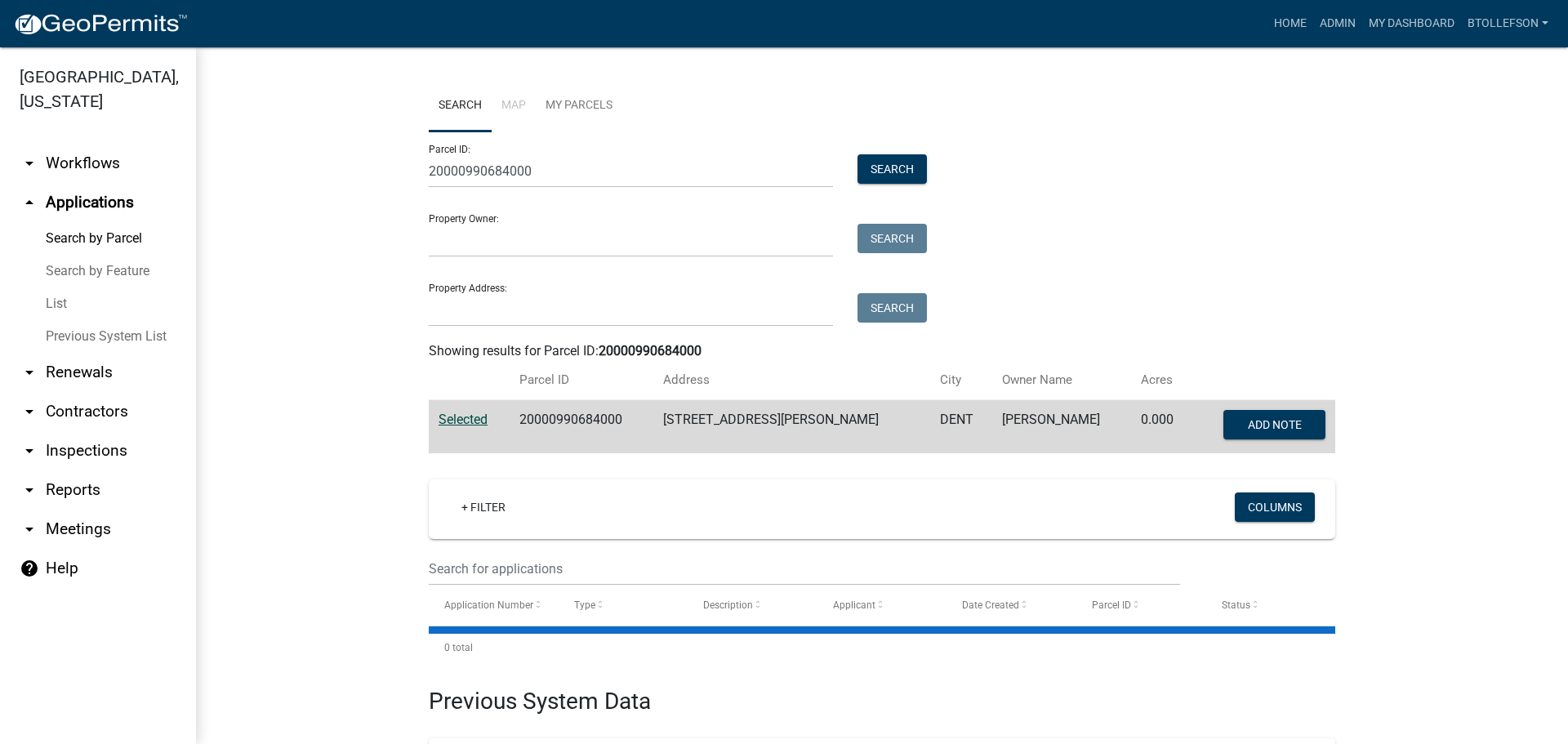
scroll to position [215, 0]
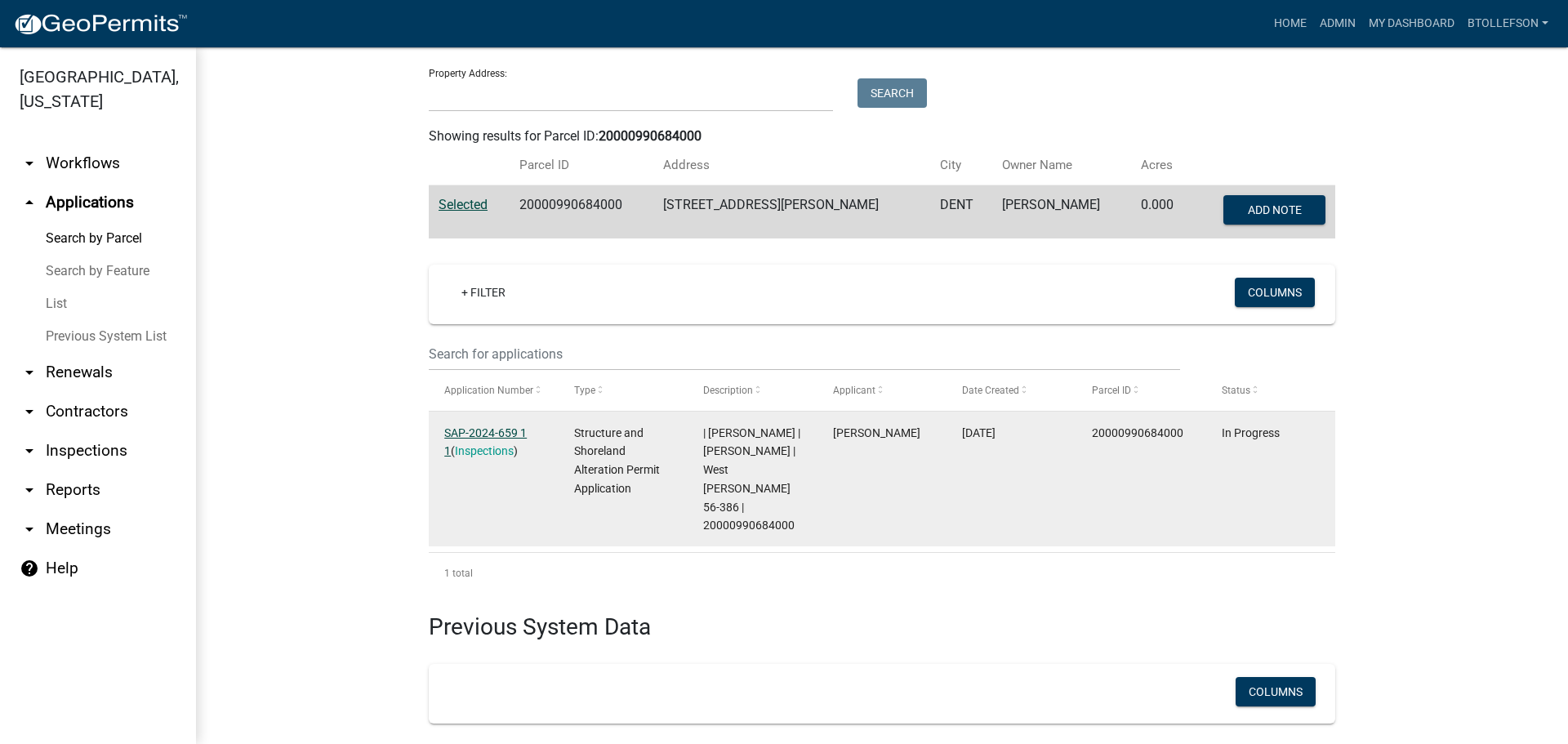
click at [478, 427] on link "SAP-2024-659 1 1" at bounding box center [485, 441] width 82 height 31
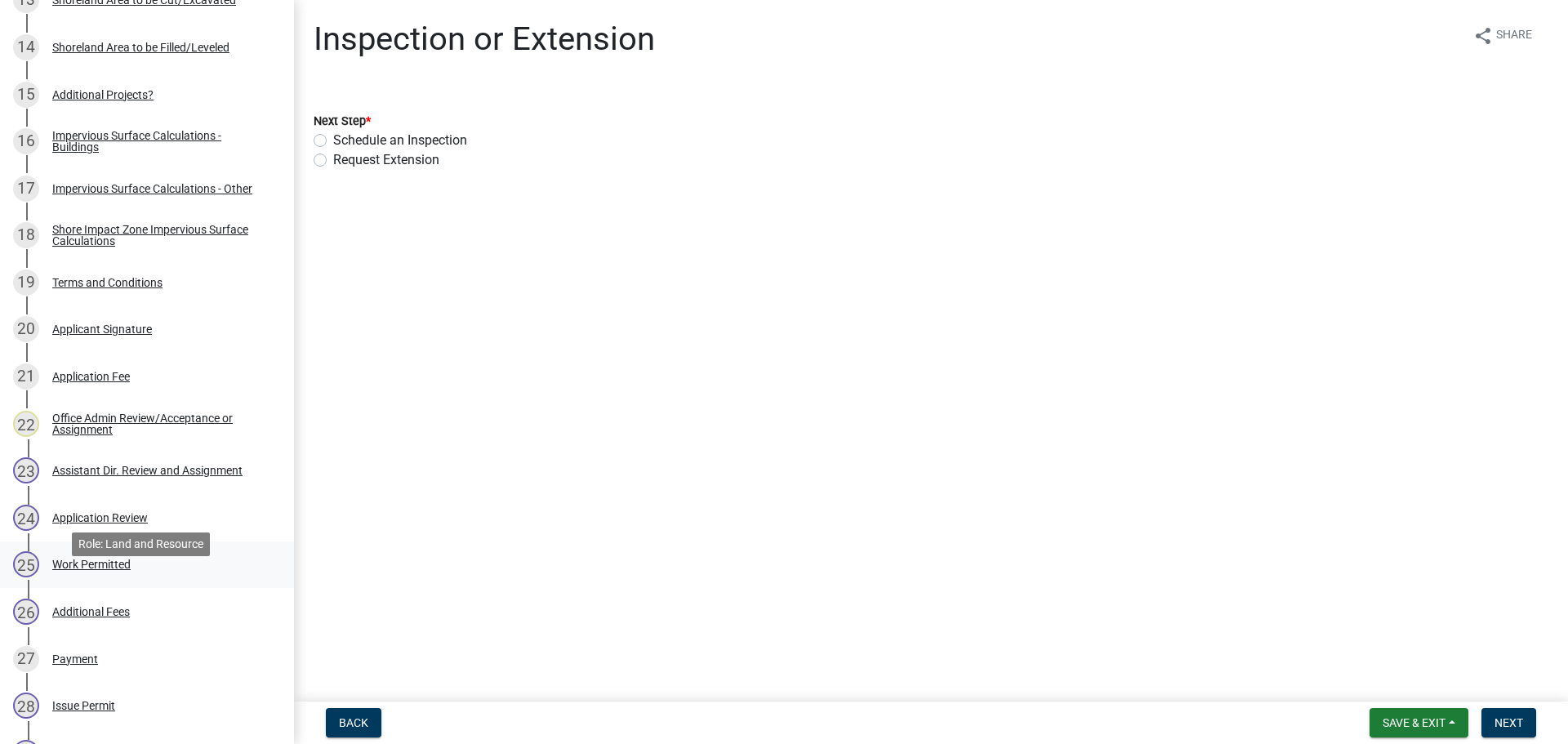
scroll to position [898, 0]
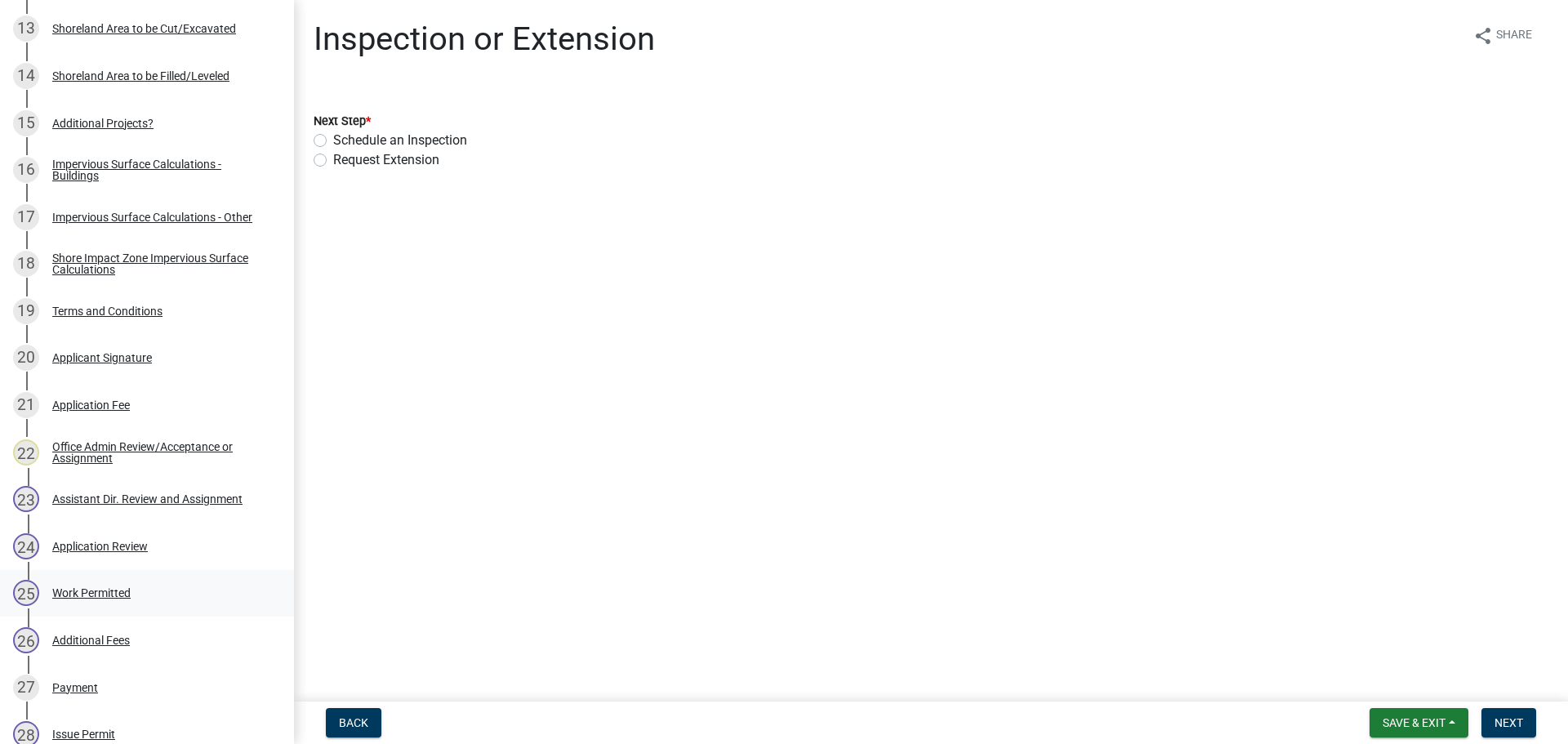
click at [107, 583] on div "25 Work Permitted" at bounding box center [140, 593] width 255 height 26
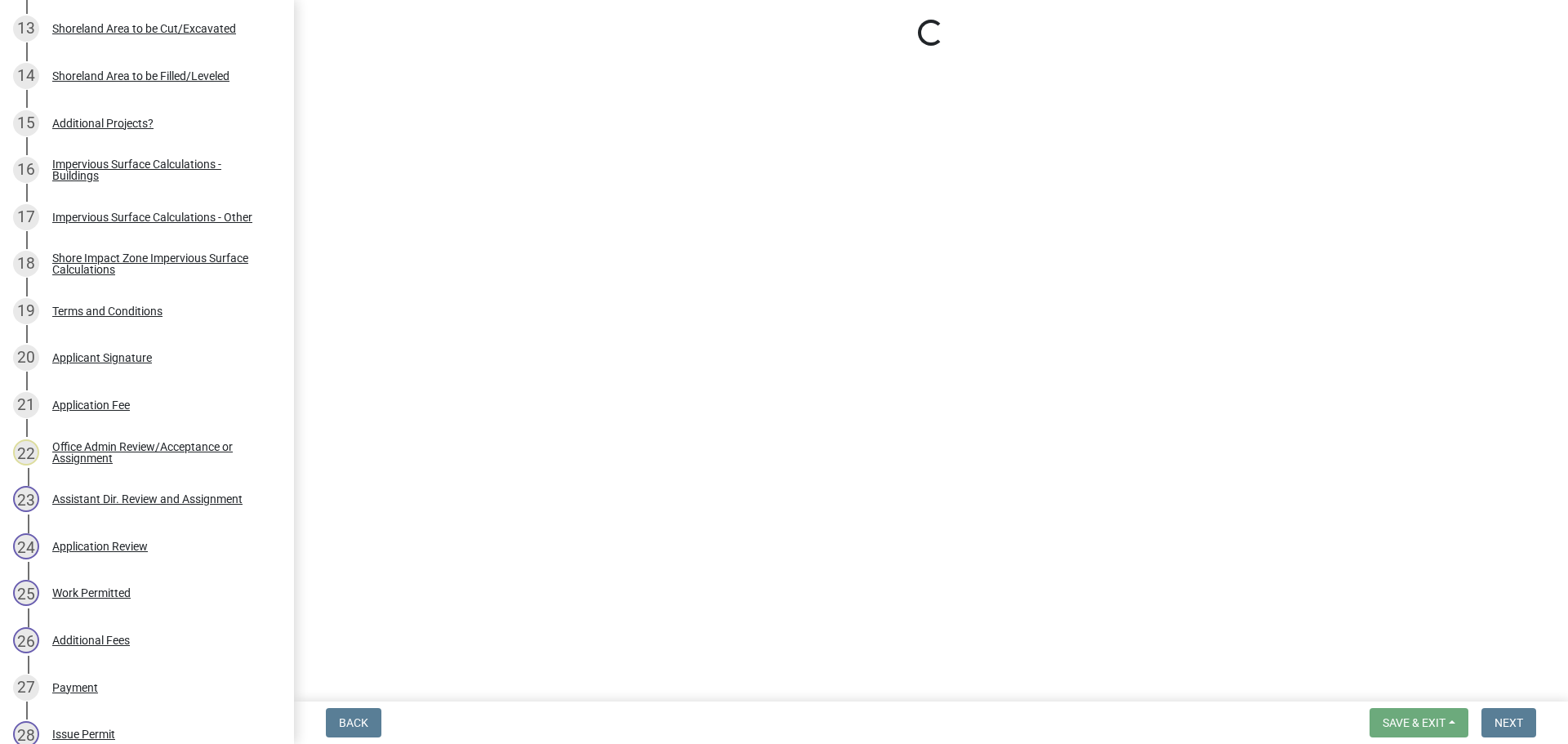
select select "f66be788-4dd6-459d-a9ec-6d83f4dfb709"
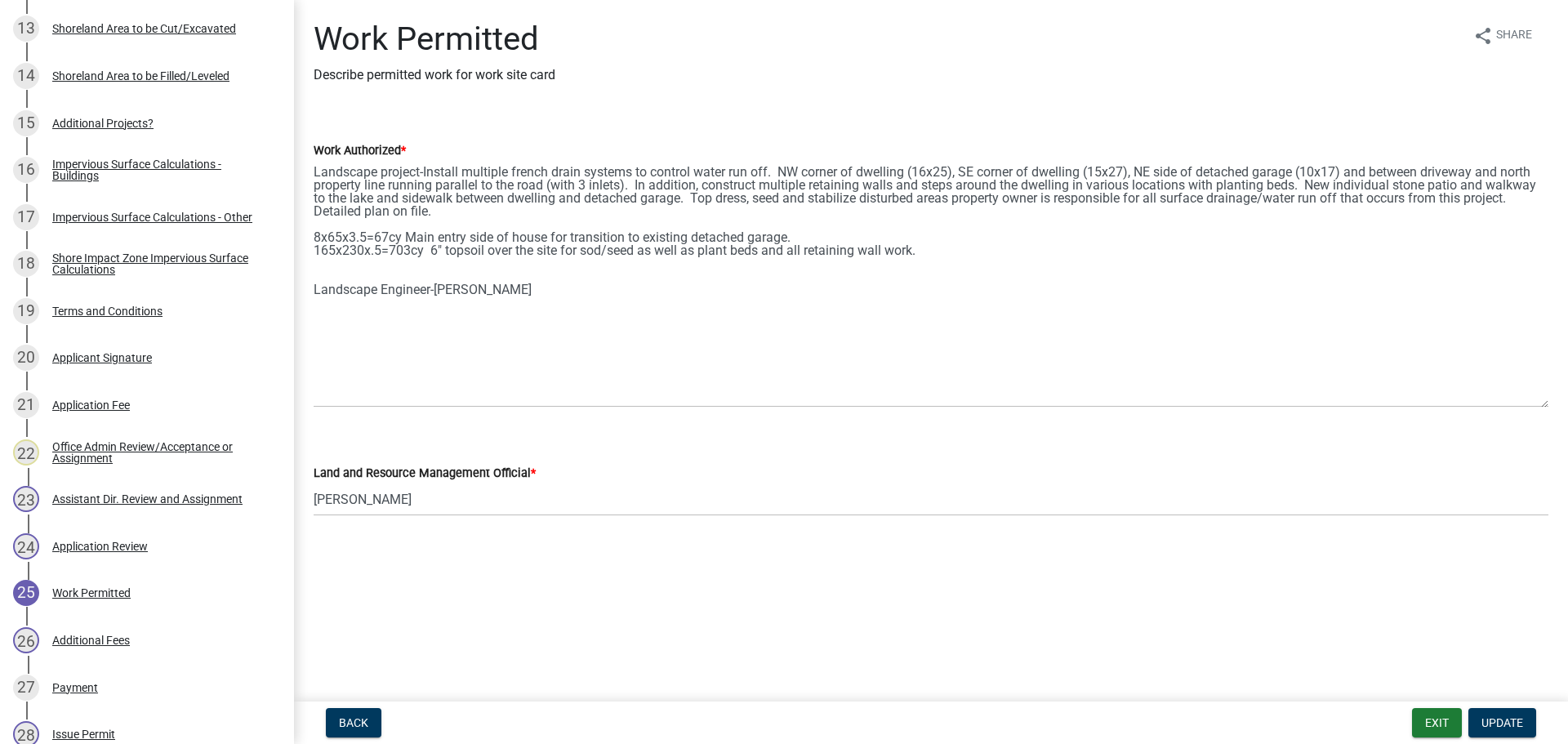
drag, startPoint x: 1541, startPoint y: 235, endPoint x: 1529, endPoint y: 405, distance: 170.4
click at [1529, 405] on textarea "Landscape project-Install multiple french drain systems to control water run of…" at bounding box center [931, 283] width 1235 height 247
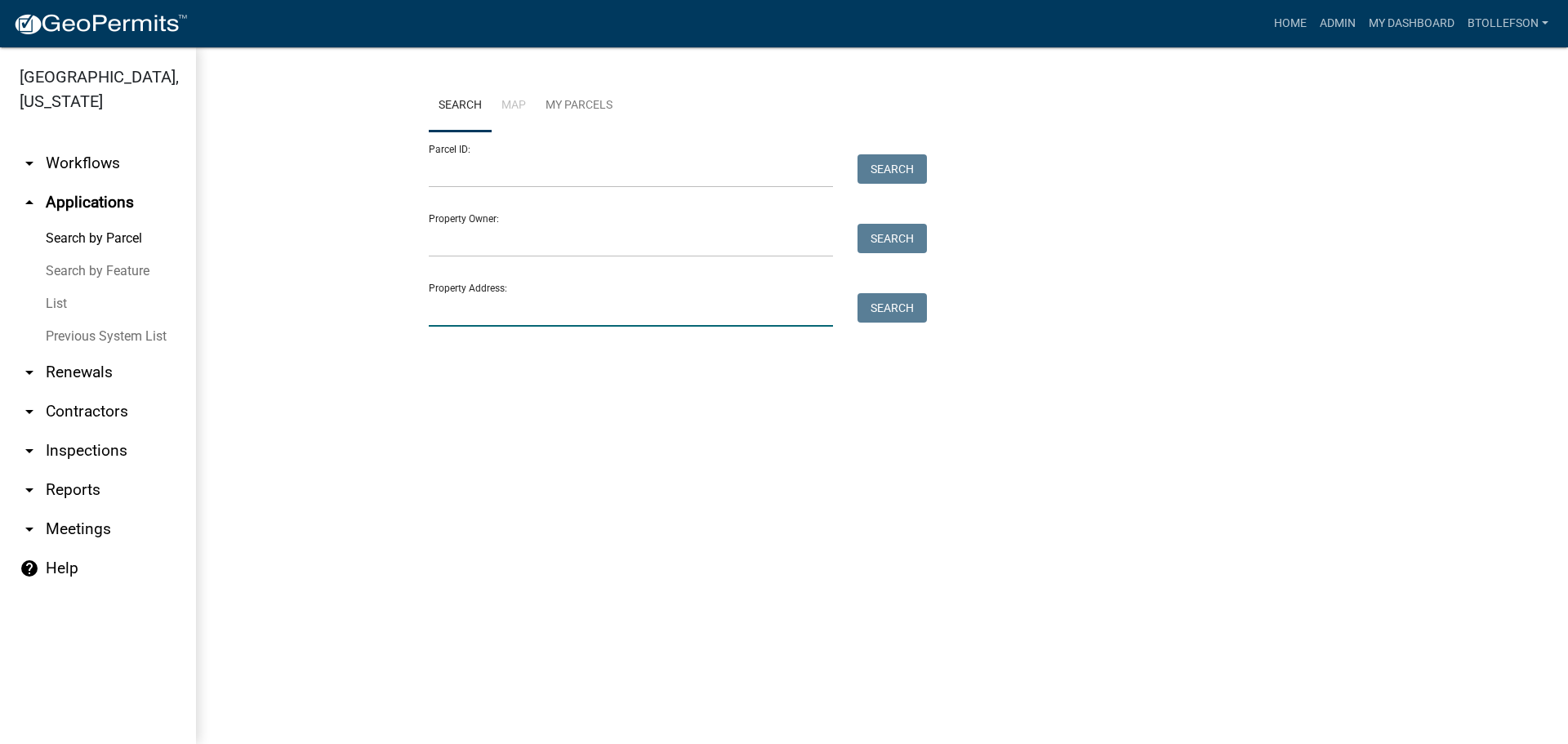
click at [474, 304] on input "Property Address:" at bounding box center [630, 310] width 404 height 33
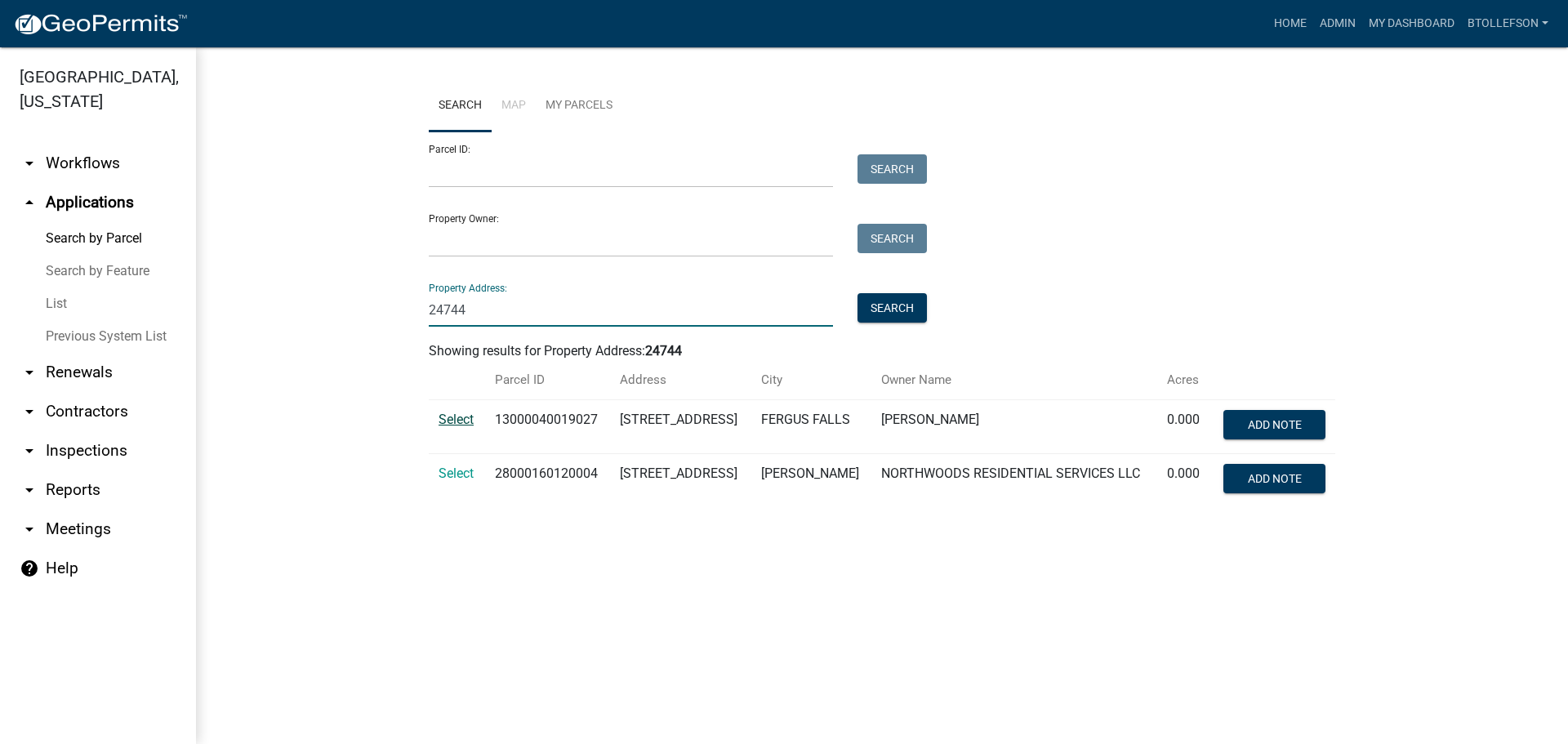
type input "24744"
click at [469, 421] on span "Select" at bounding box center [456, 419] width 35 height 15
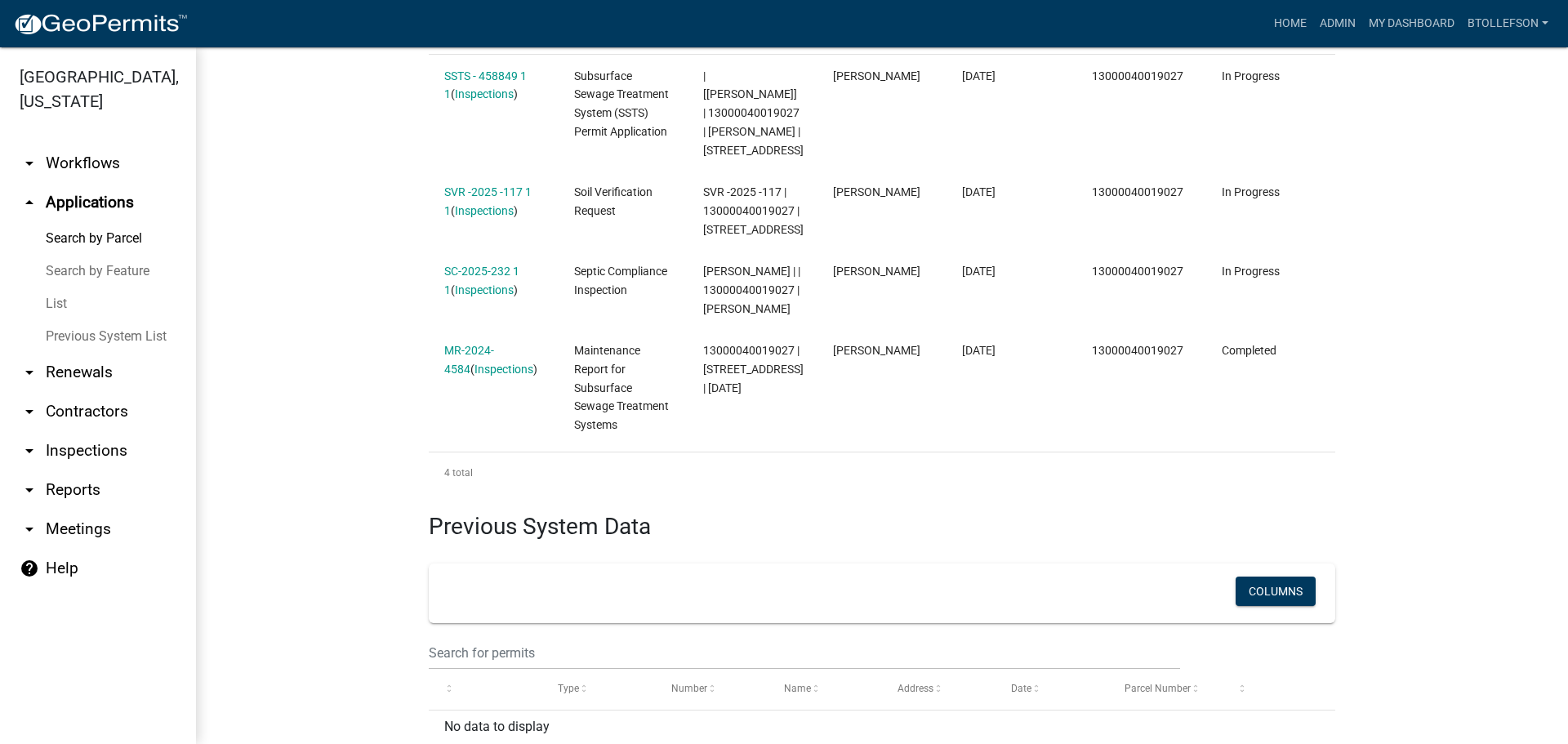
scroll to position [490, 0]
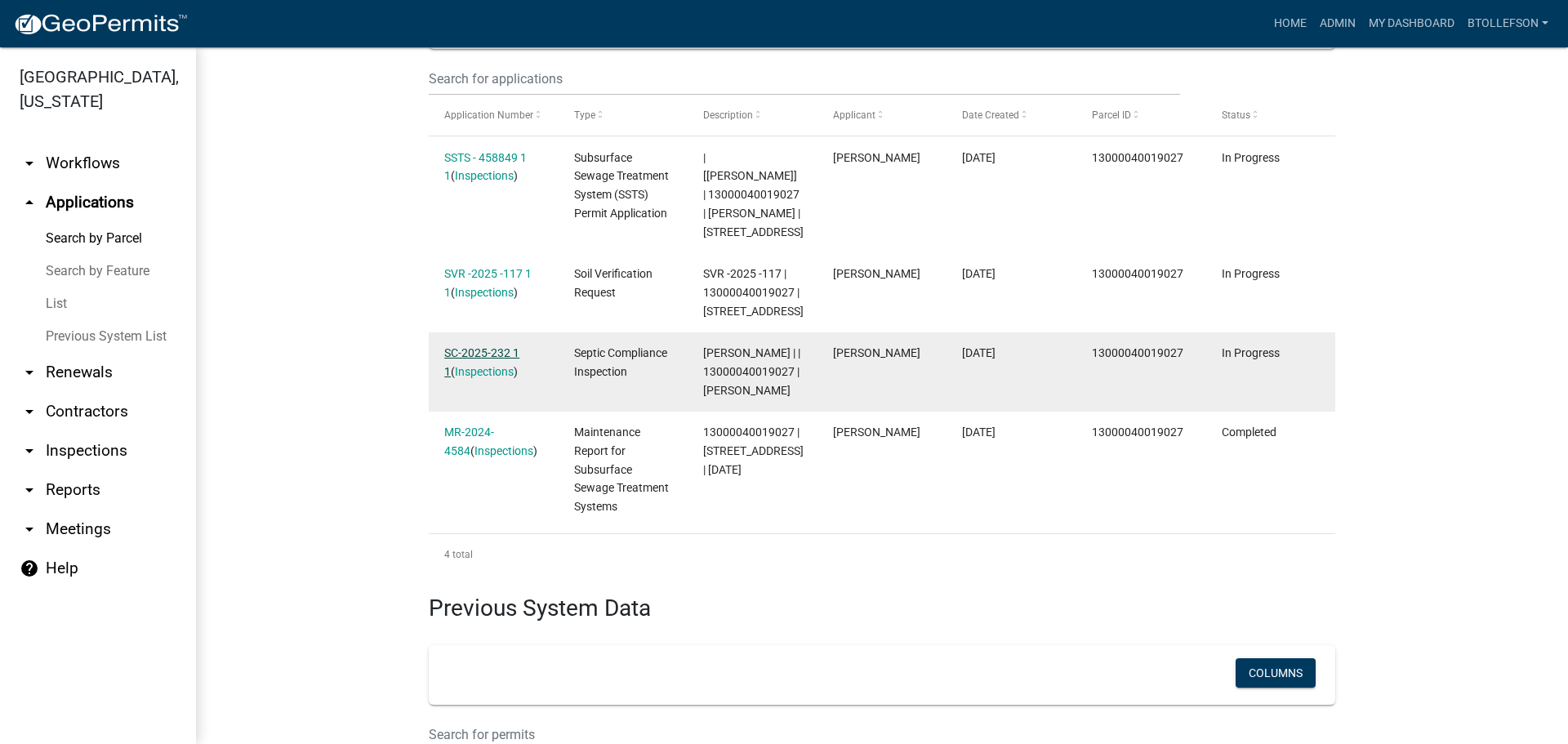
click at [458, 365] on link "SC-2025-232 1 1" at bounding box center [481, 361] width 75 height 31
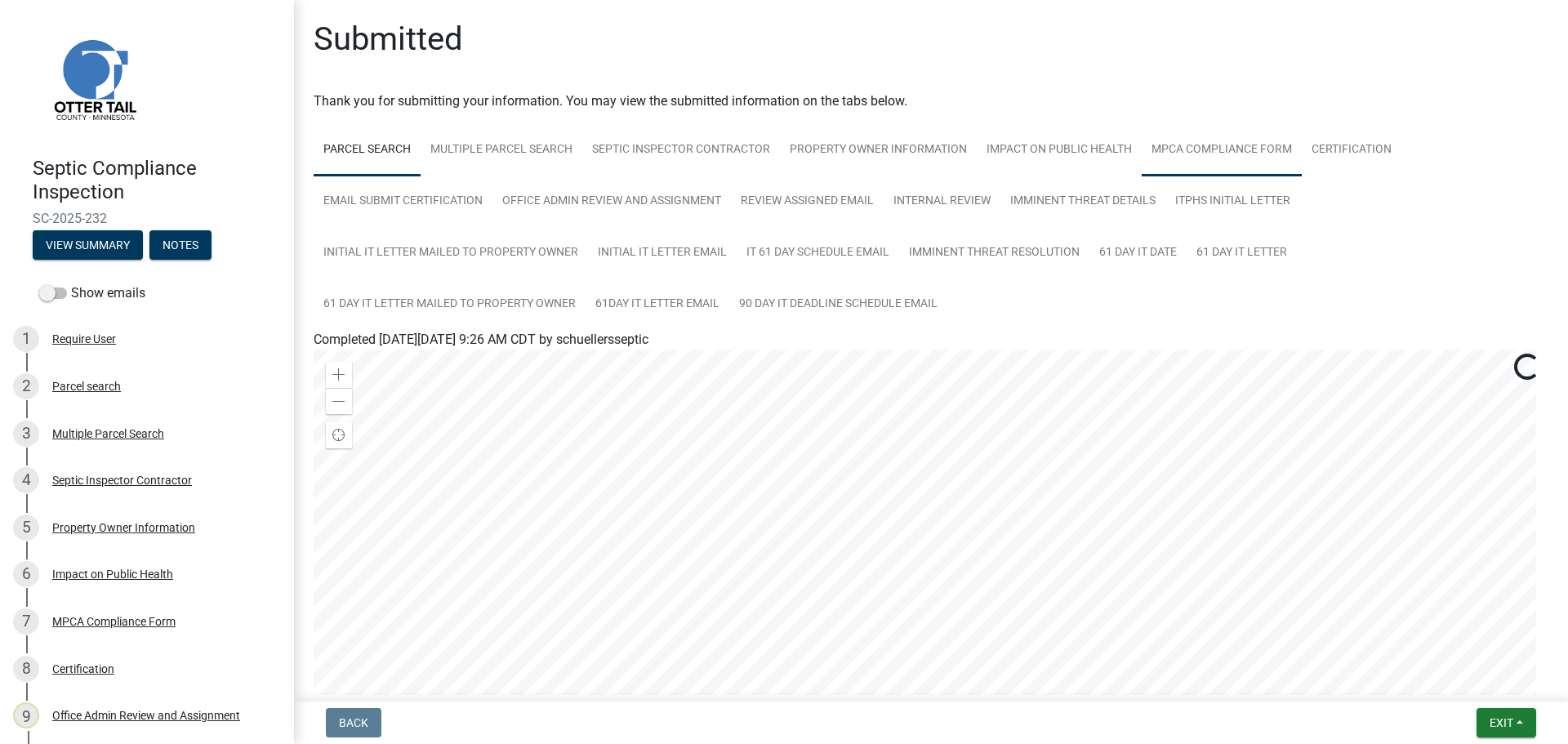
click at [1264, 152] on link "MPCA Compliance Form" at bounding box center [1222, 150] width 160 height 52
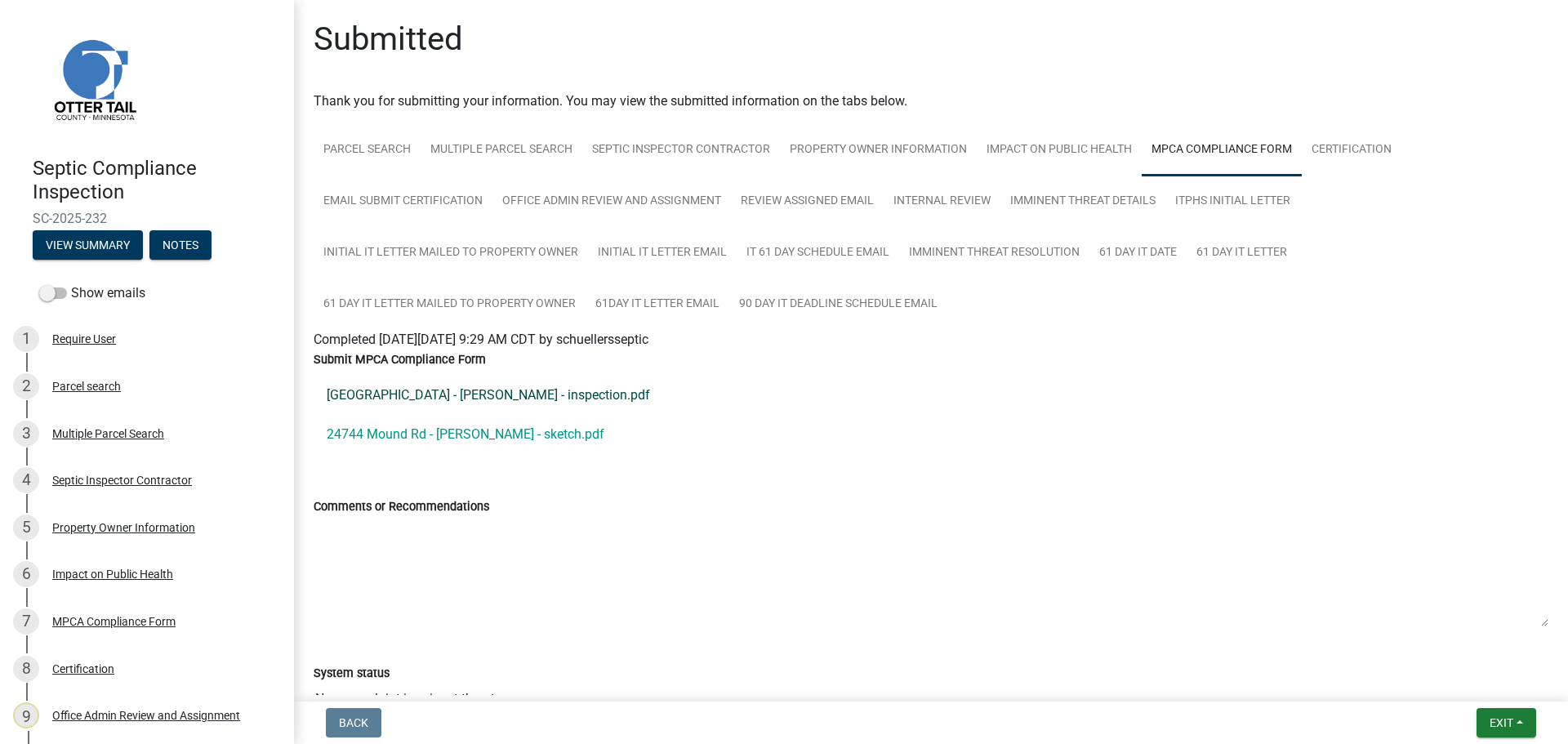
click at [469, 393] on link "24744 Mound Rd - Thompson - inspection.pdf" at bounding box center [931, 395] width 1235 height 39
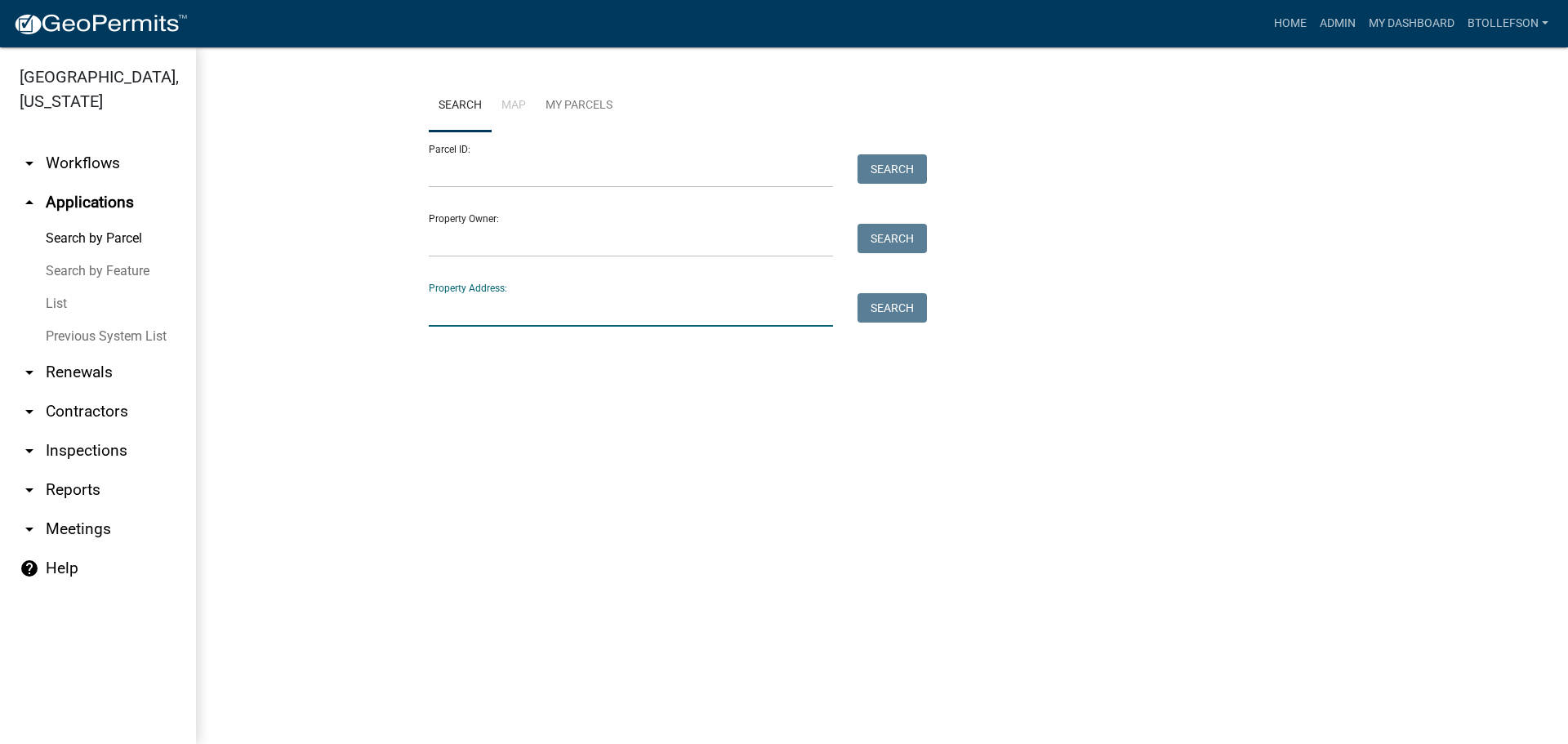
click at [583, 303] on input "Property Address:" at bounding box center [630, 310] width 404 height 33
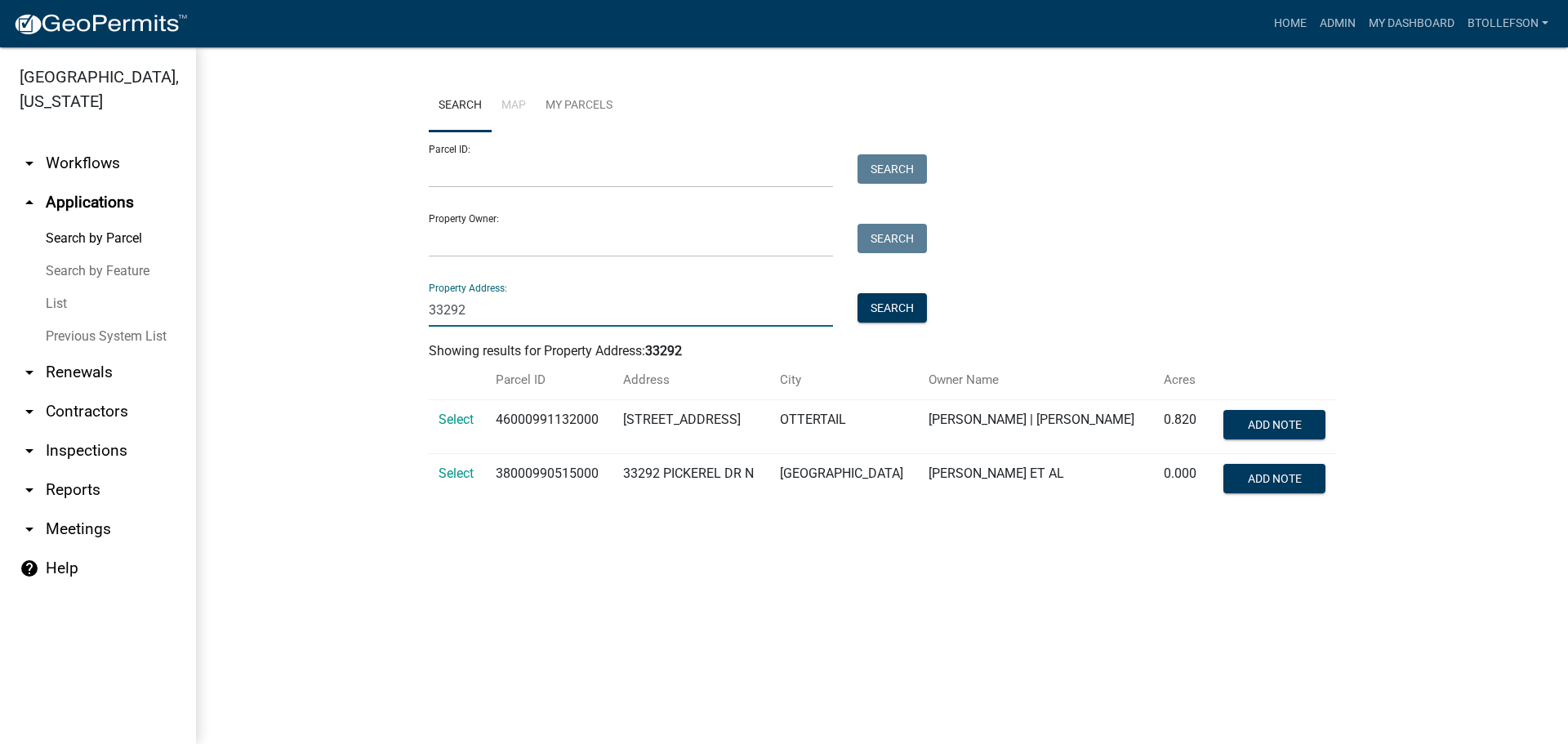
type input "33292"
click at [438, 422] on td "Select" at bounding box center [457, 427] width 57 height 54
click at [447, 423] on span "Select" at bounding box center [456, 419] width 35 height 15
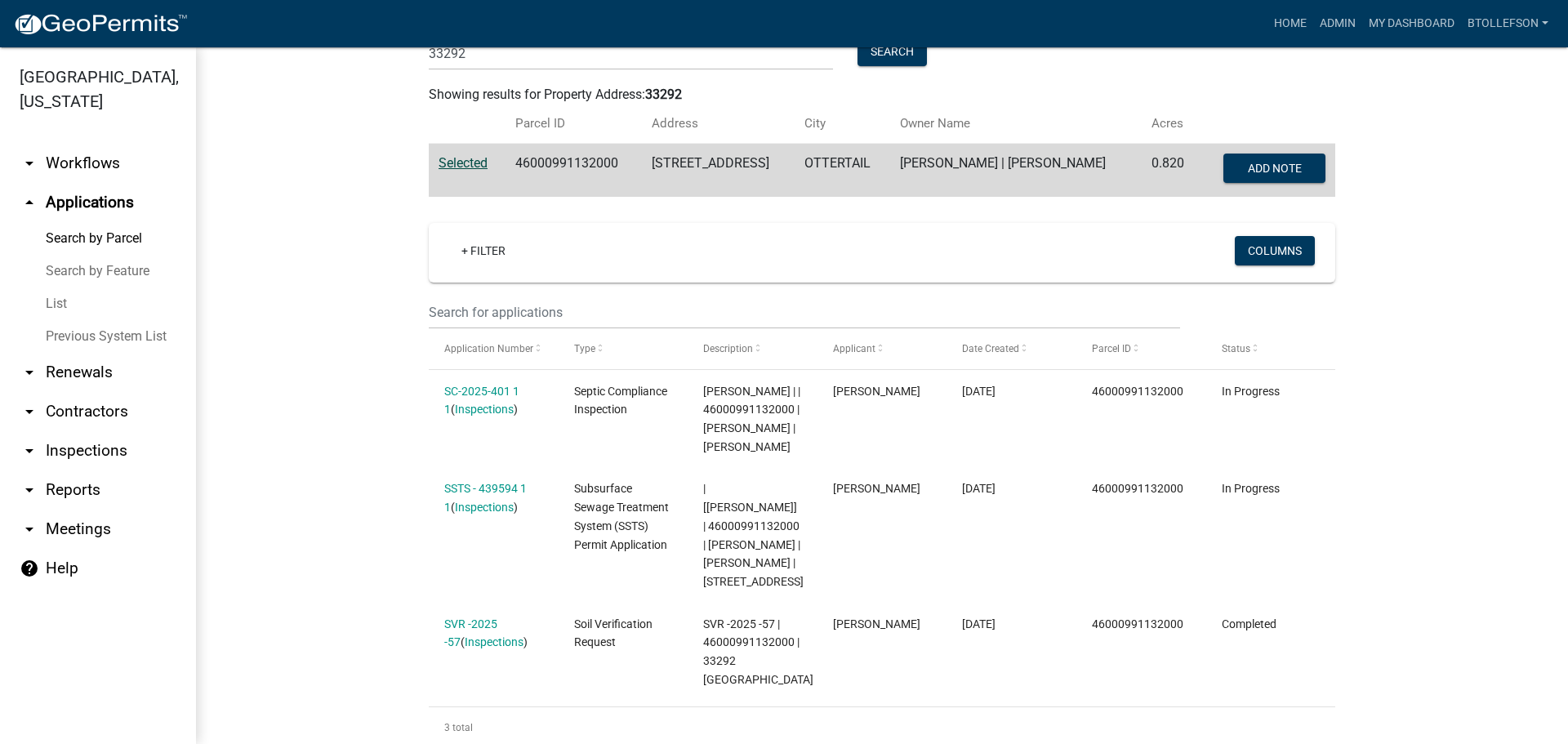
scroll to position [338, 0]
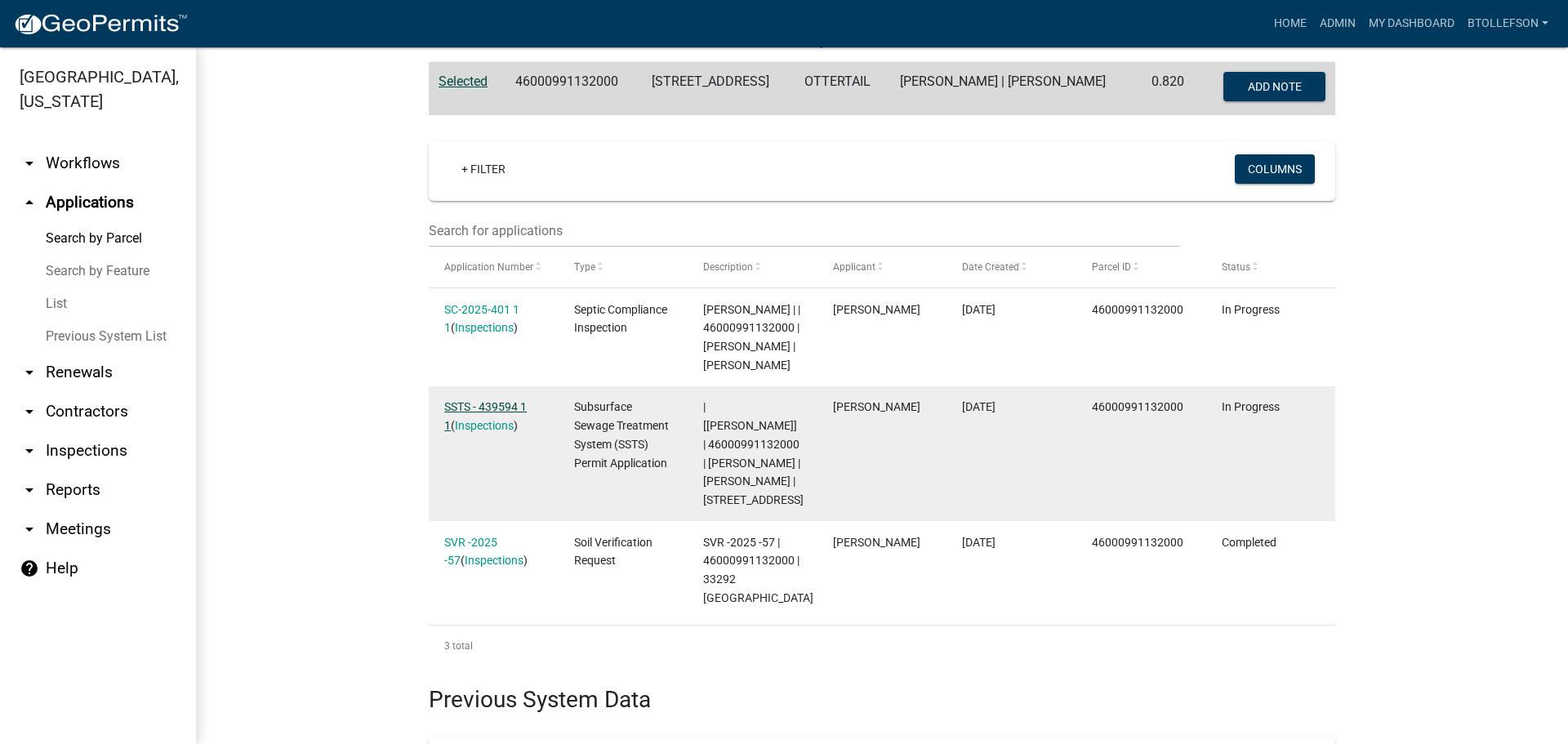
click at [453, 405] on link "SSTS - 439594 1 1" at bounding box center [485, 416] width 82 height 31
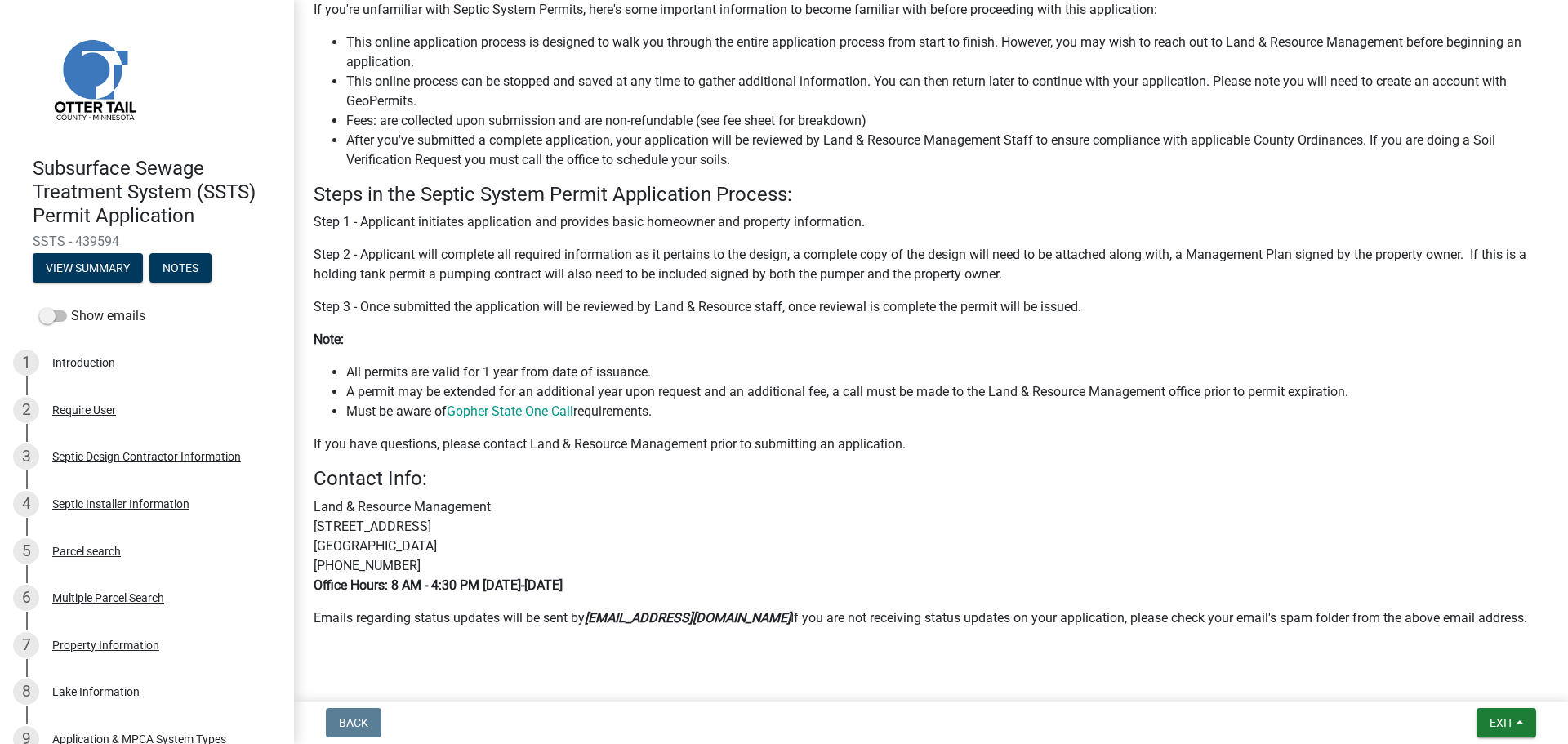
scroll to position [446, 0]
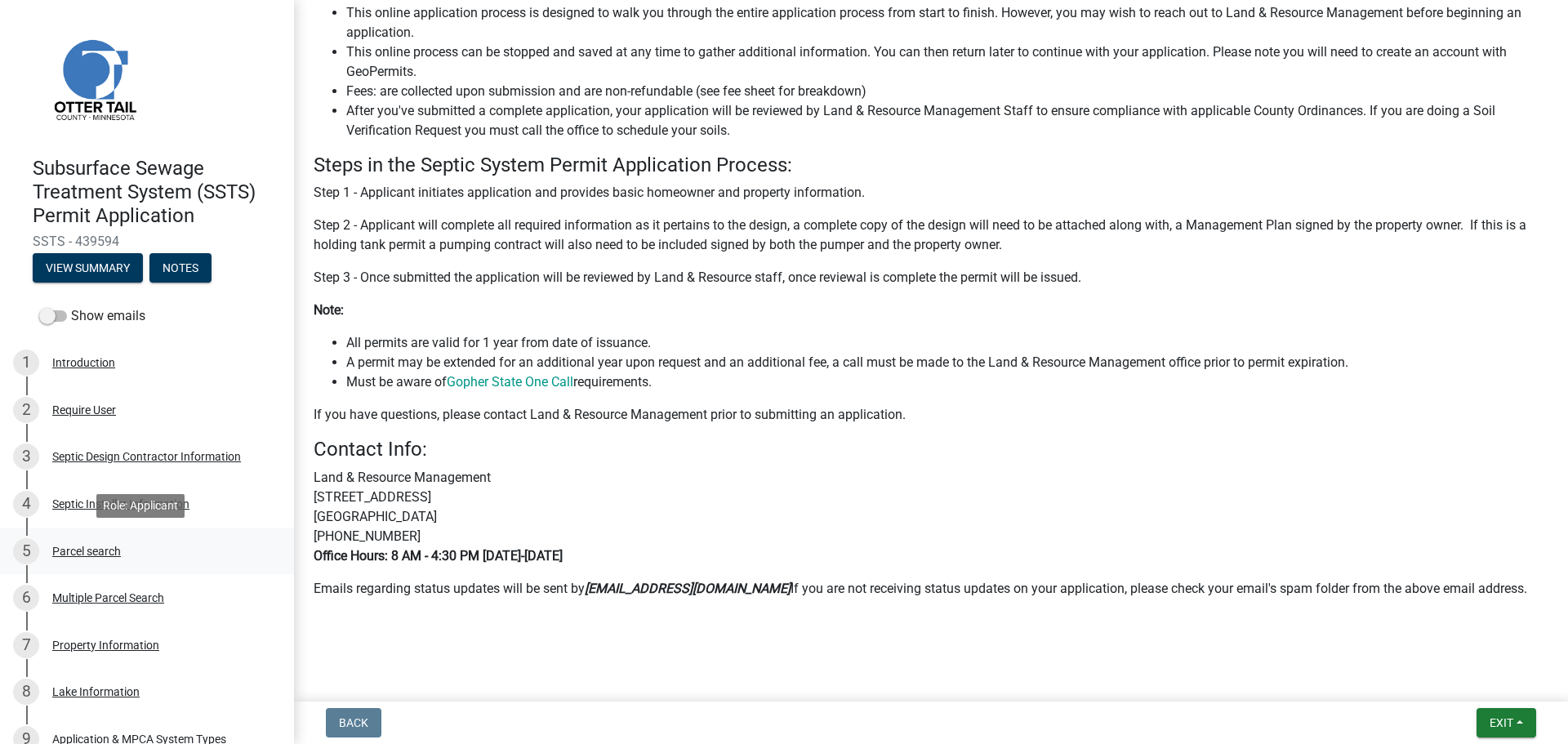
click at [109, 550] on div "Parcel search" at bounding box center [86, 551] width 69 height 11
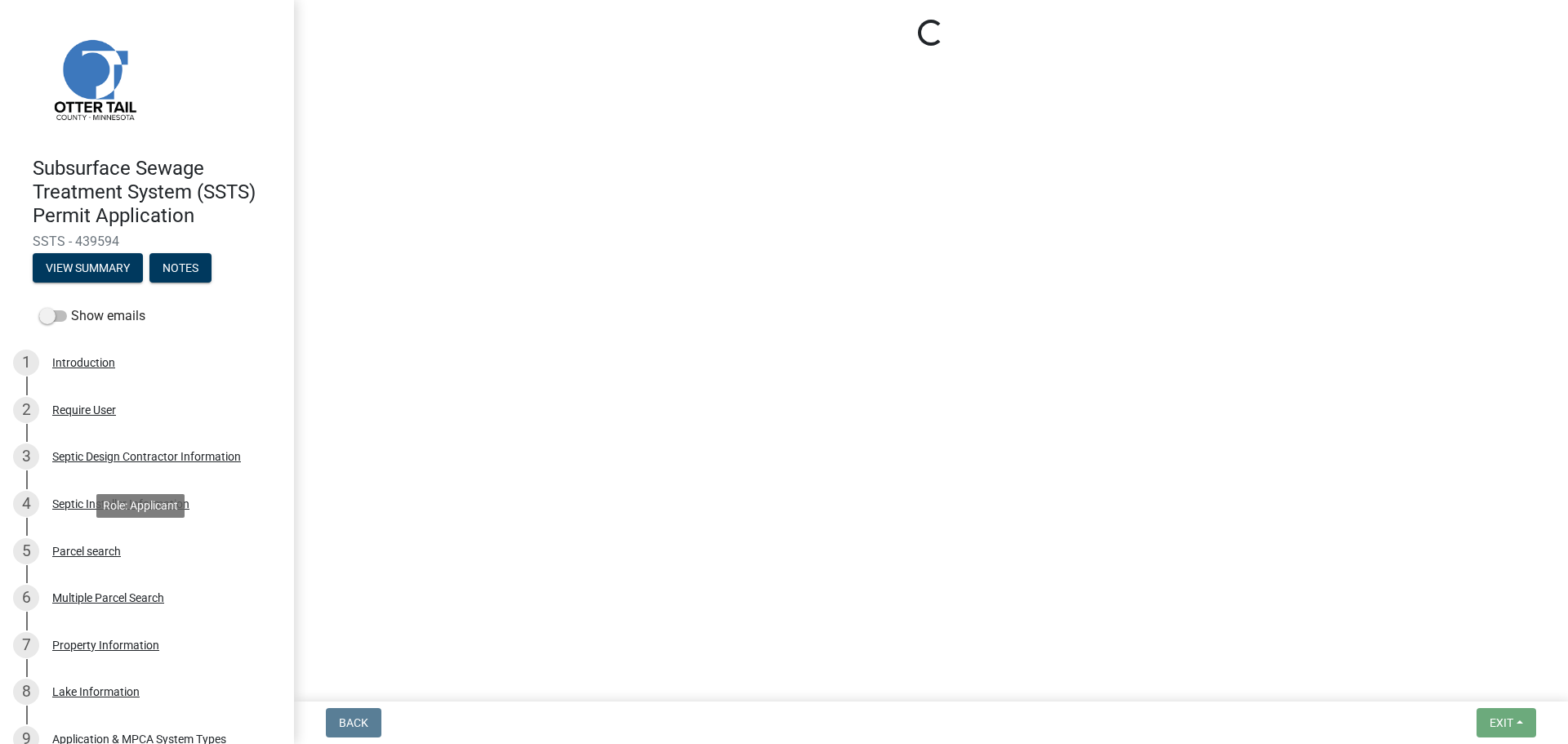
scroll to position [0, 0]
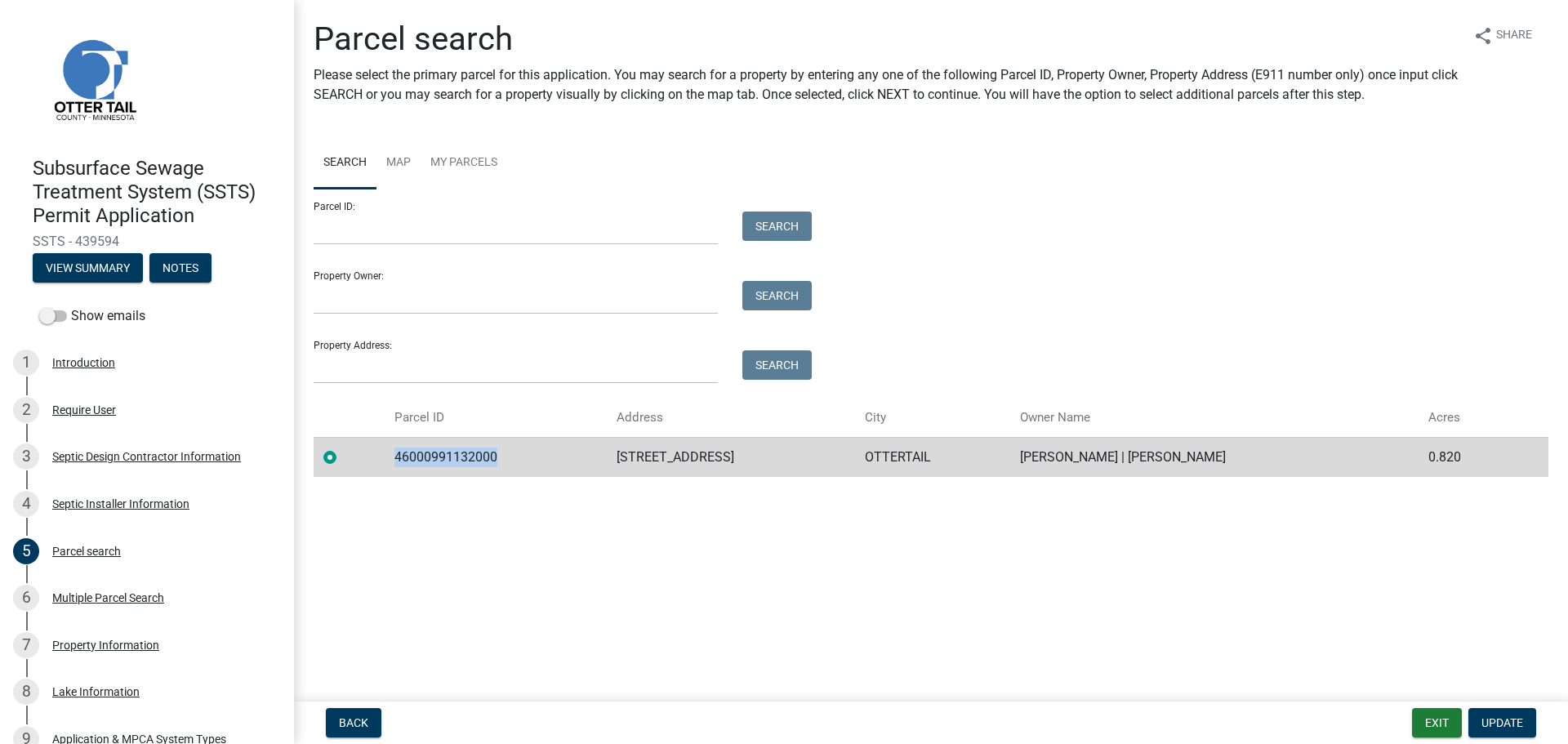
drag, startPoint x: 392, startPoint y: 455, endPoint x: 503, endPoint y: 444, distance: 111.5
click at [503, 444] on td "46000991132000" at bounding box center [495, 457] width 222 height 40
copy td "46000991132000"
click at [458, 463] on td "46000991132000" at bounding box center [495, 457] width 222 height 40
drag, startPoint x: 388, startPoint y: 461, endPoint x: 490, endPoint y: 446, distance: 103.1
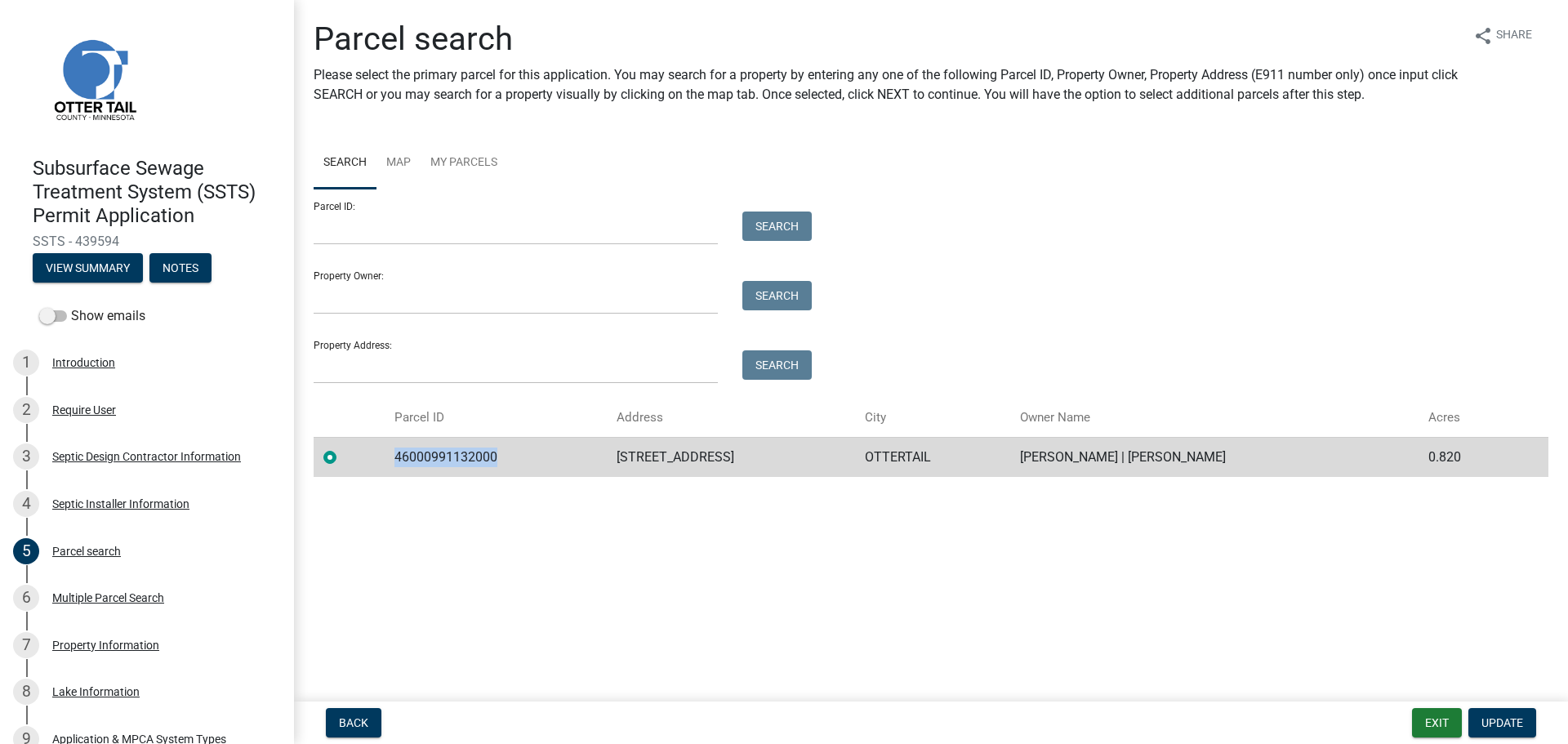
click at [490, 446] on td "46000991132000" at bounding box center [495, 457] width 222 height 40
copy td "46000991132000"
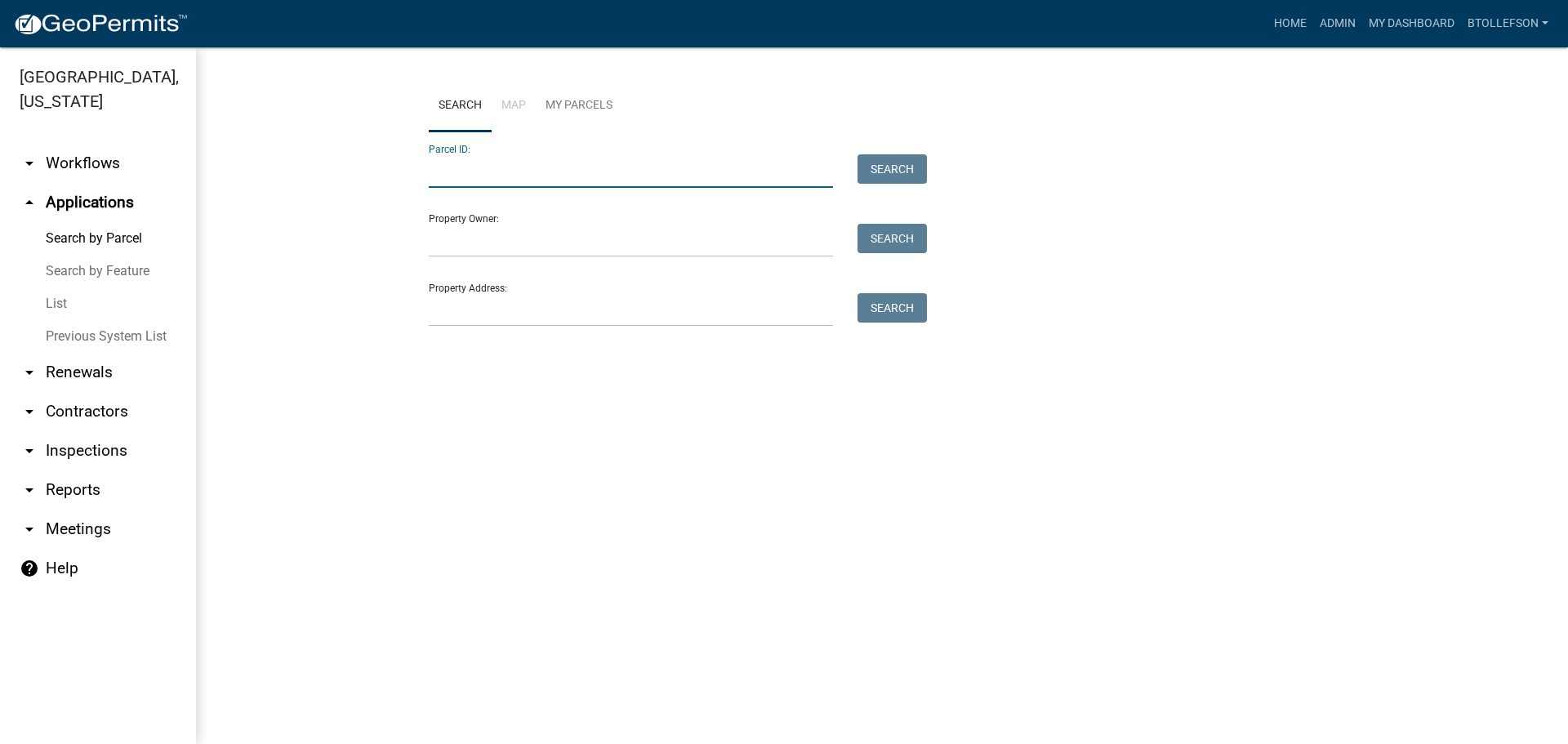
click at [473, 170] on input "Parcel ID:" at bounding box center [630, 171] width 404 height 33
paste input "46000991132000"
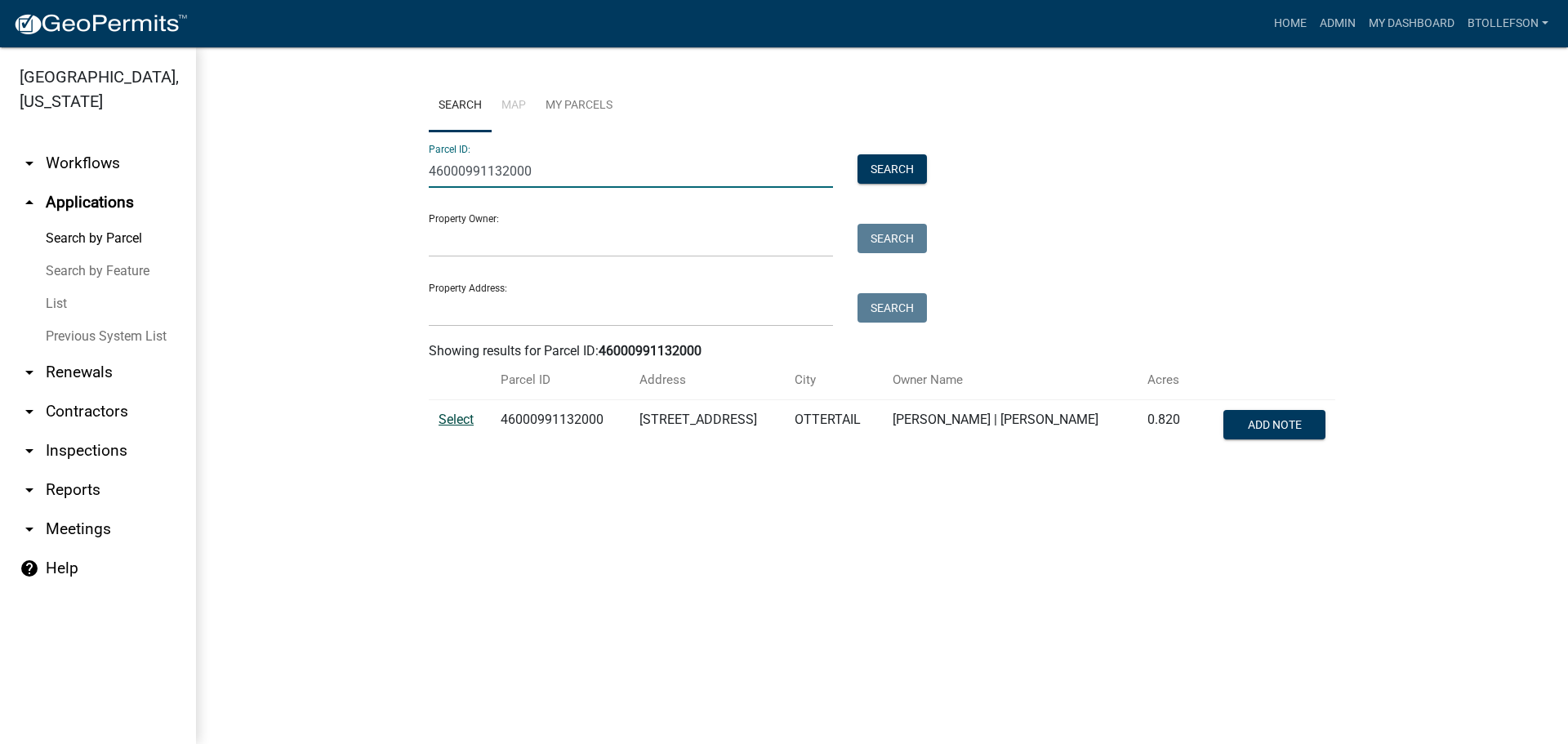
type input "46000991132000"
click at [455, 417] on span "Select" at bounding box center [456, 419] width 35 height 15
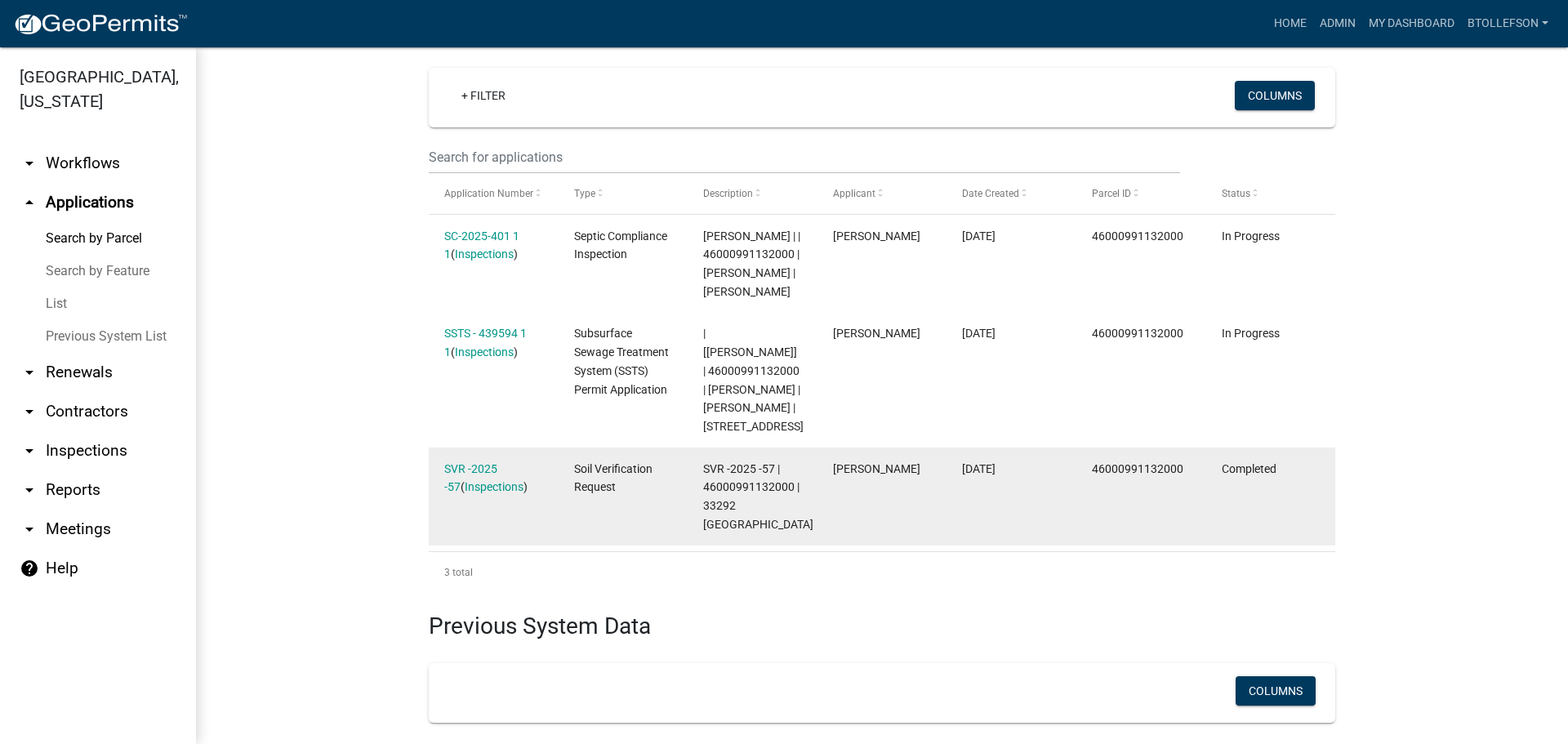
scroll to position [461, 0]
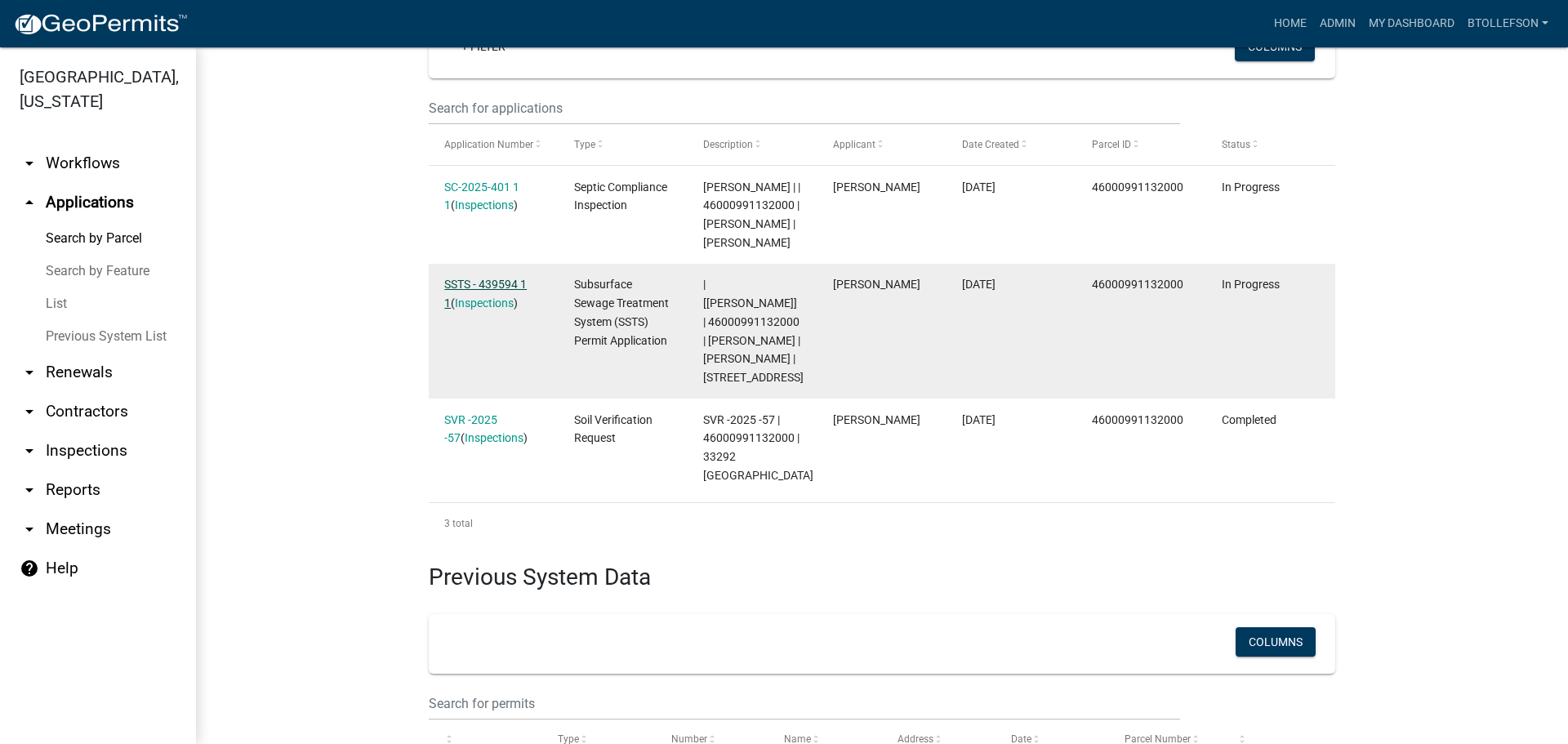
click at [488, 287] on link "SSTS - 439594 1 1" at bounding box center [485, 293] width 82 height 31
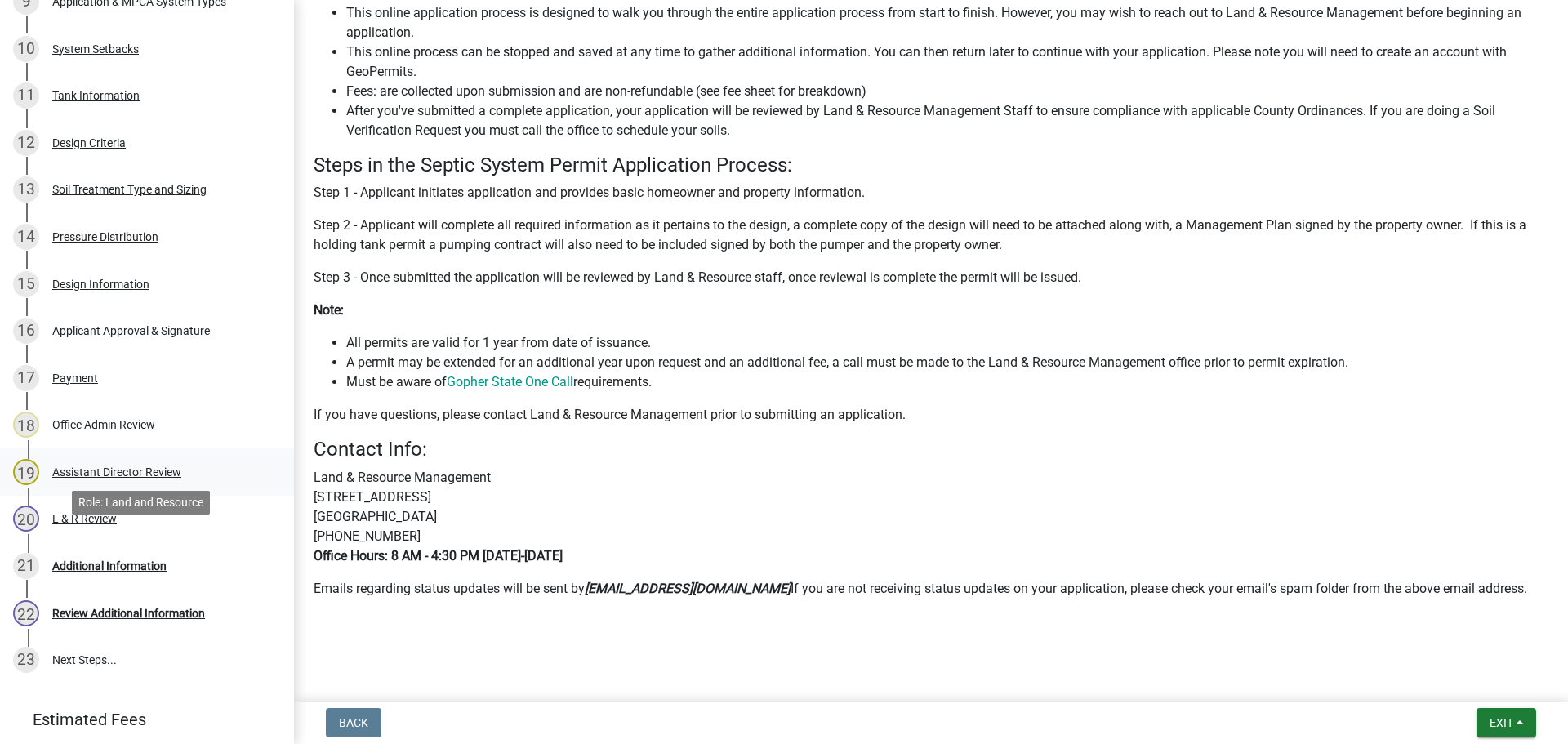
scroll to position [829, 0]
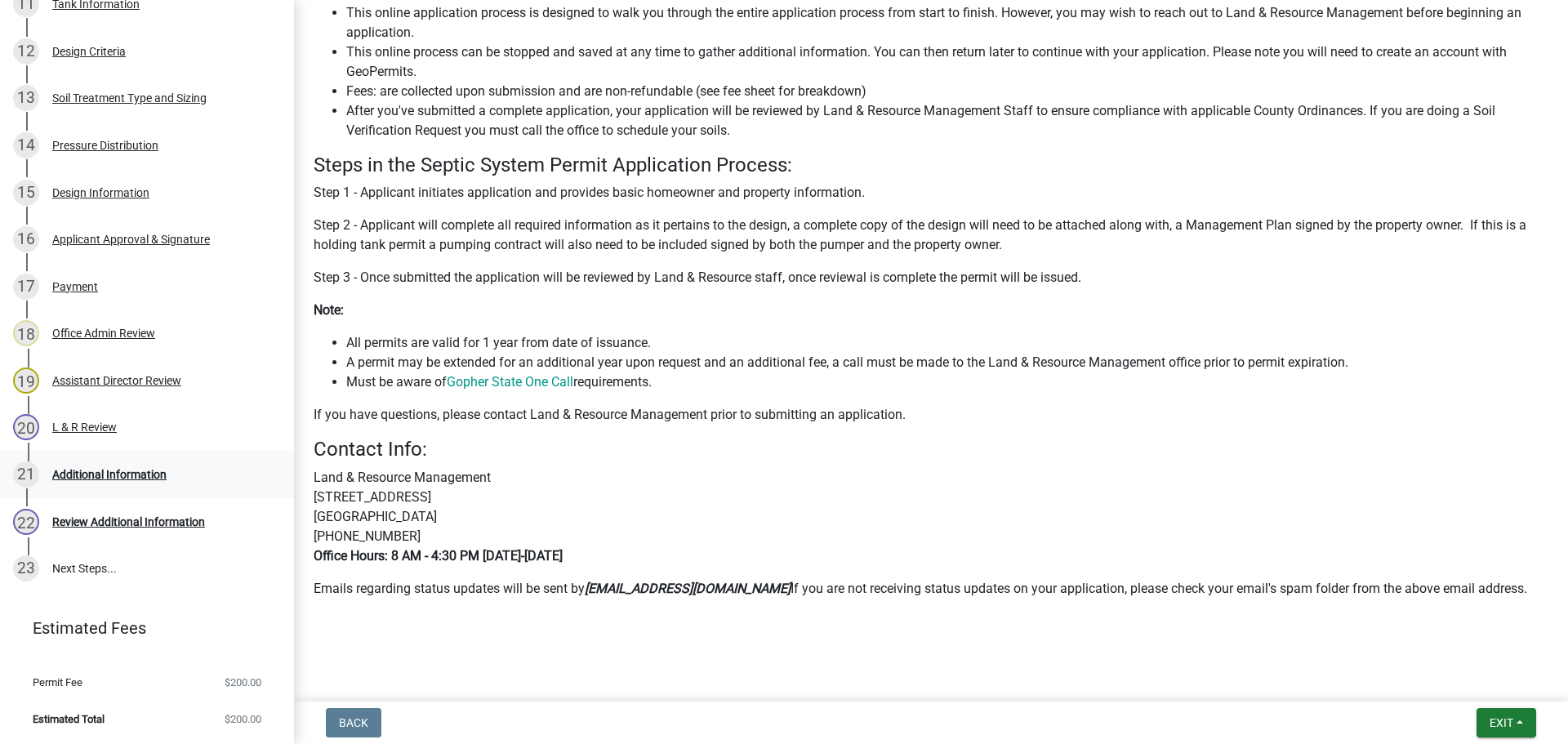
click at [79, 469] on div "Additional Information" at bounding box center [109, 474] width 114 height 11
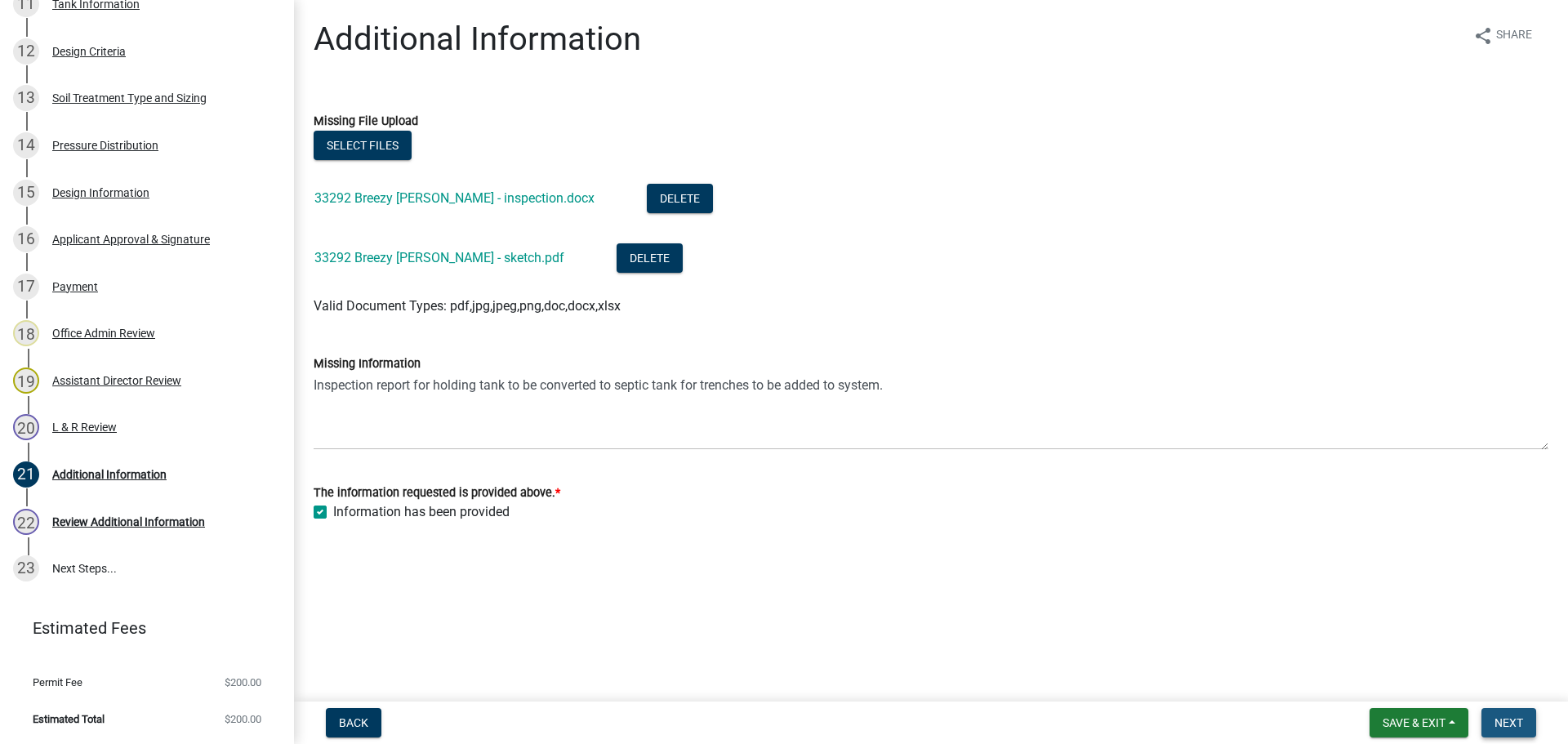
click at [1499, 730] on span "Next" at bounding box center [1508, 722] width 29 height 13
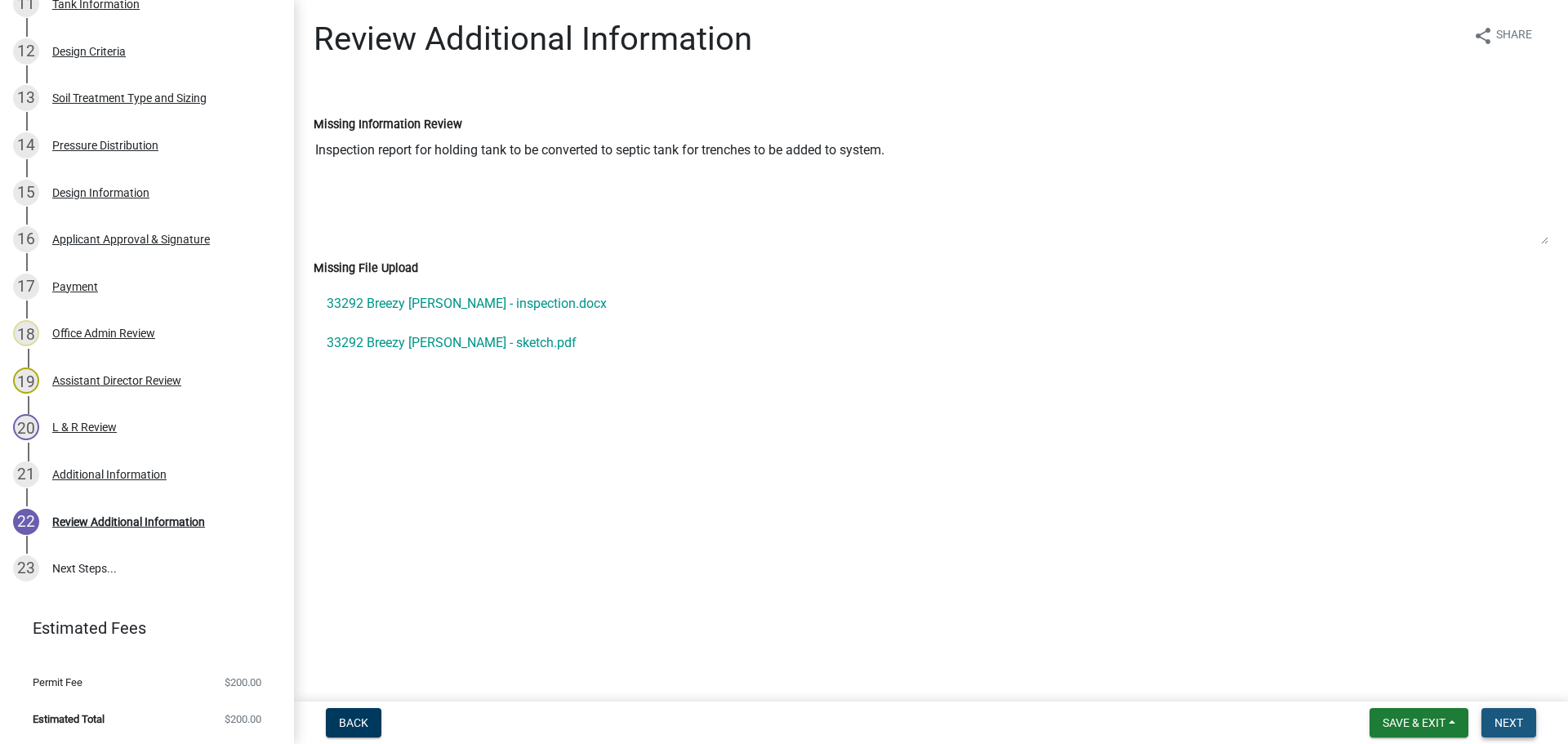
click at [1509, 717] on span "Next" at bounding box center [1508, 722] width 29 height 13
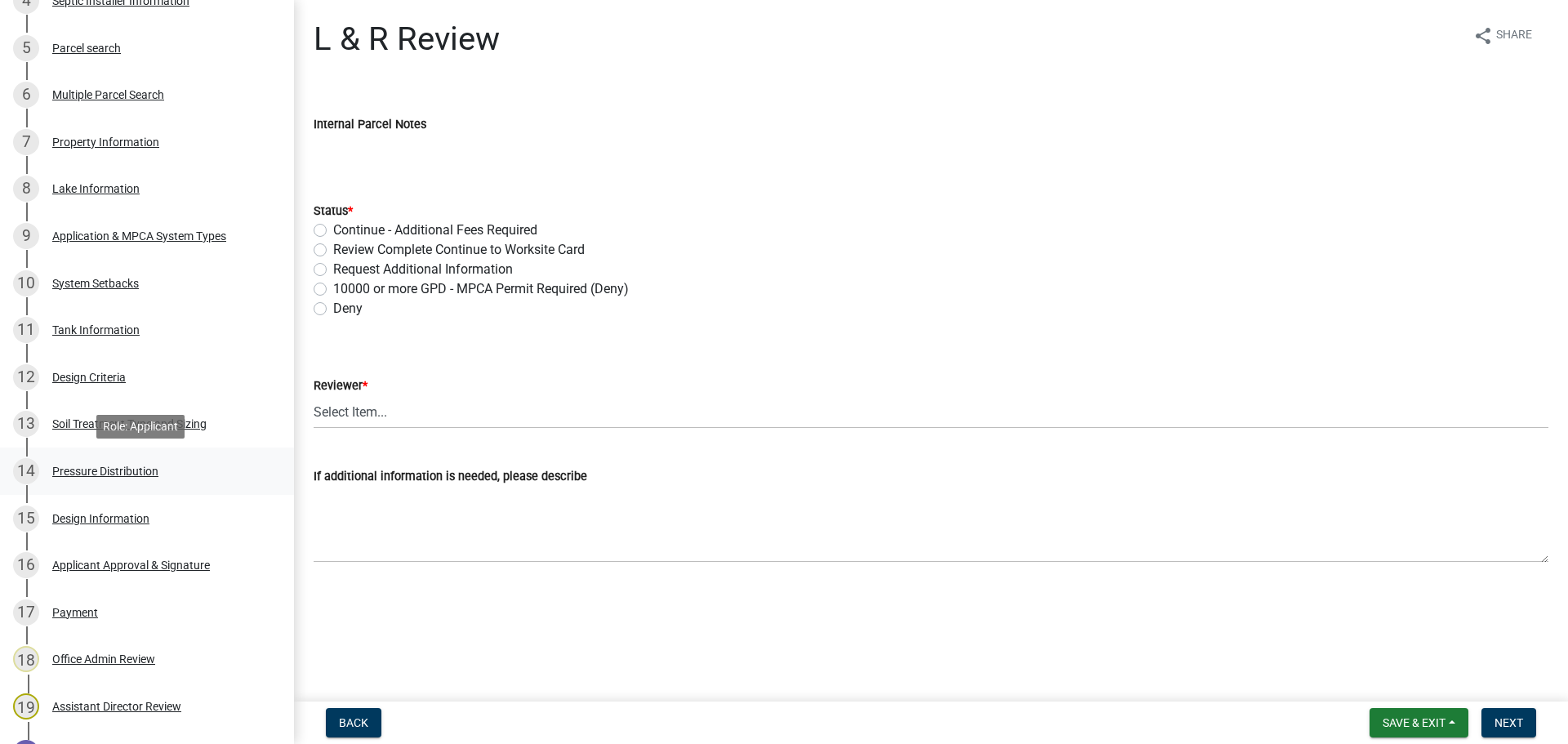
scroll to position [503, 0]
click at [52, 510] on div "15 Design Information" at bounding box center [140, 519] width 255 height 26
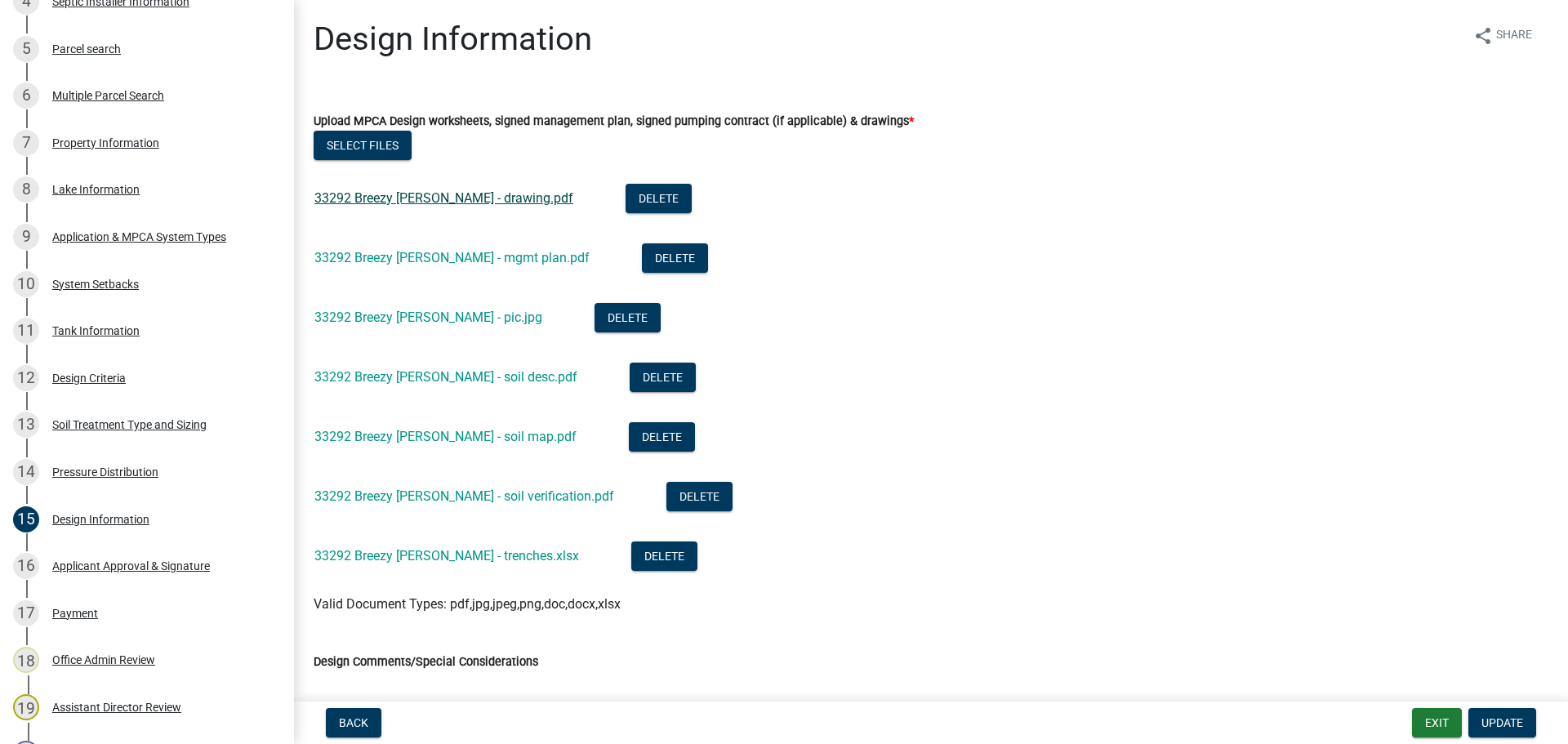
click at [449, 196] on link "33292 Breezy Shores Rd - Filbert - drawing.pdf" at bounding box center [444, 198] width 258 height 15
click at [492, 257] on link "33292 Breezy Shores Rd - Filbert - mgmt plan.pdf" at bounding box center [452, 258] width 276 height 15
click at [559, 555] on link "33292 Breezy Shores Rd - Filbert - trenches.xlsx" at bounding box center [446, 555] width 264 height 15
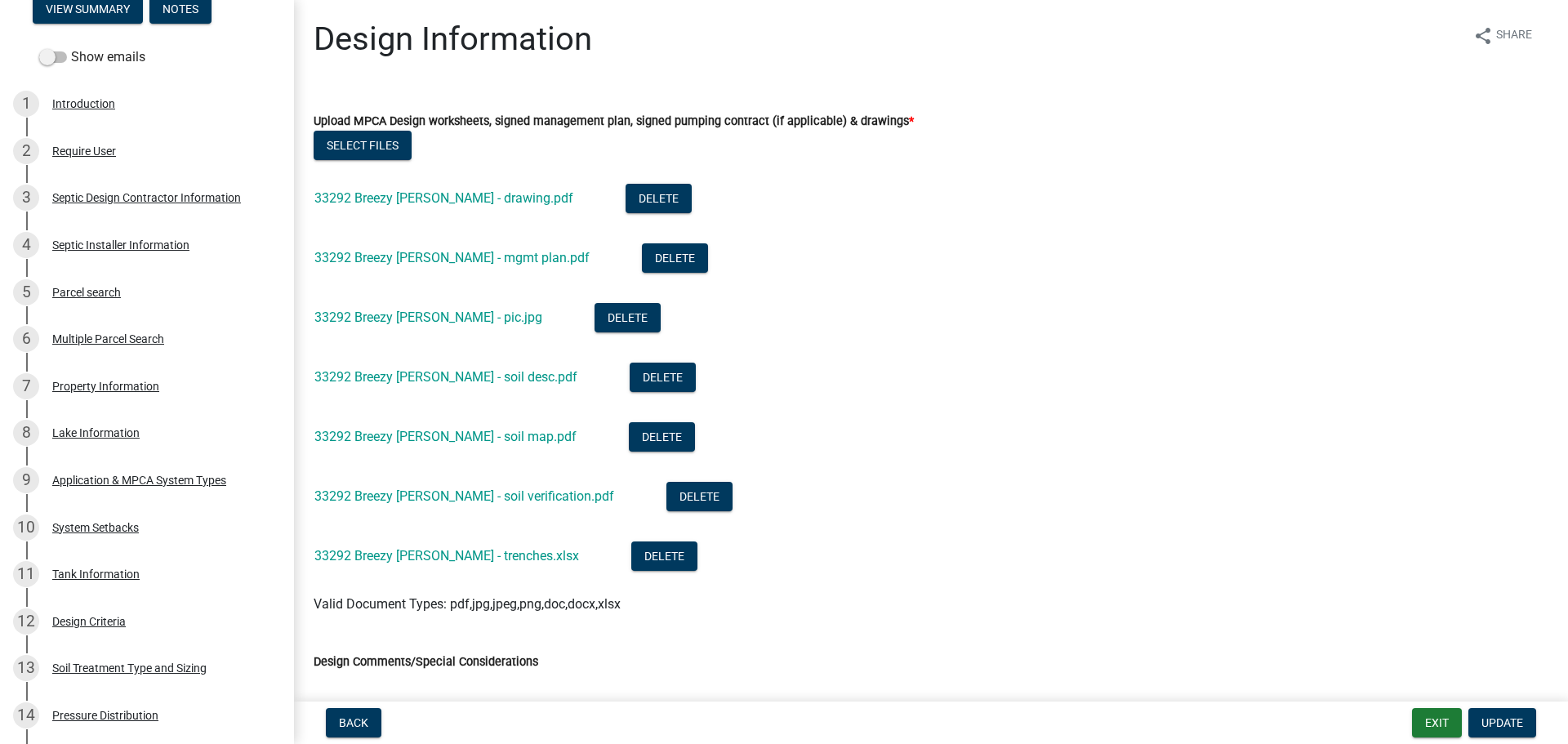
scroll to position [258, 0]
click at [155, 241] on div "Septic Installer Information" at bounding box center [120, 246] width 137 height 11
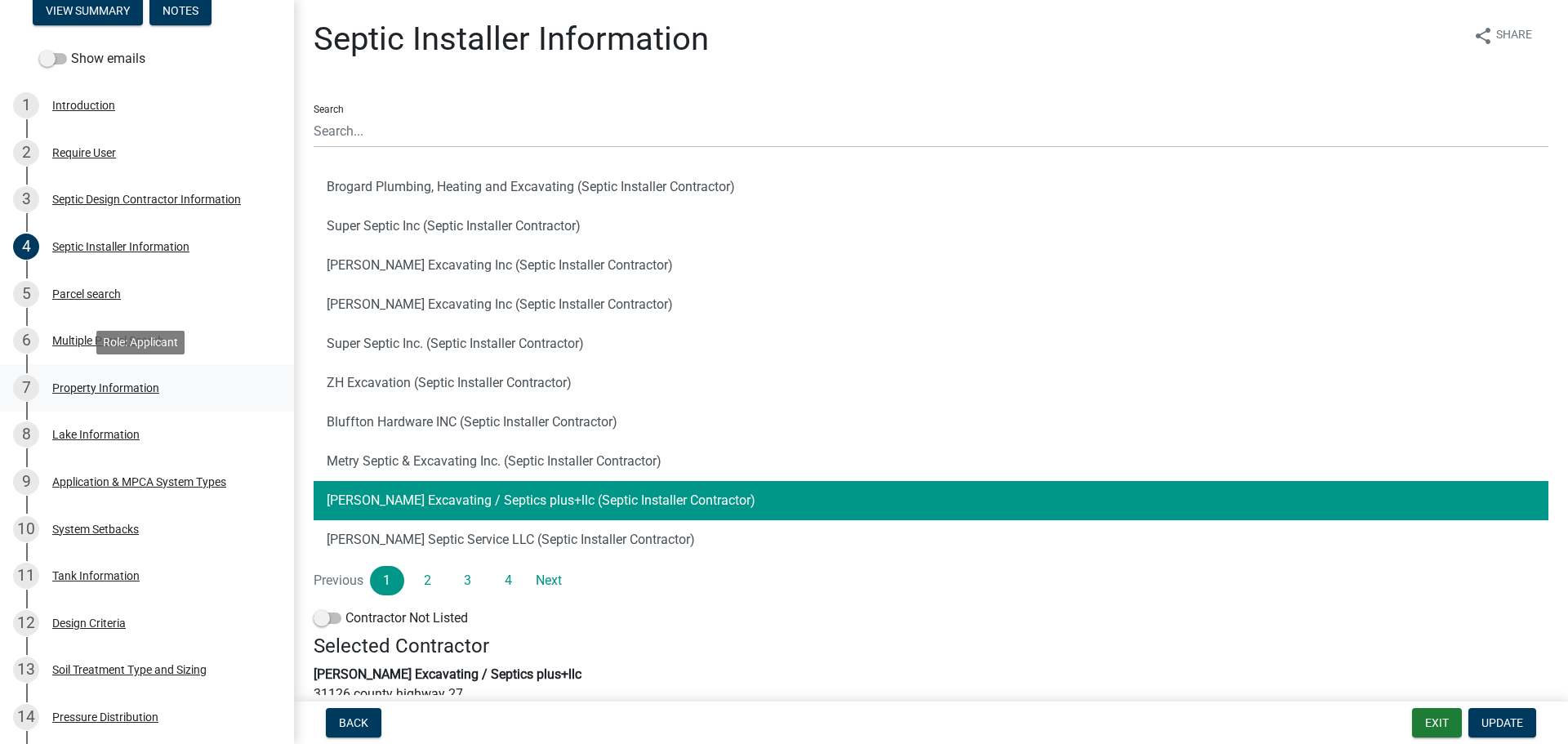
click at [99, 396] on div "7 Property Information" at bounding box center [140, 388] width 255 height 26
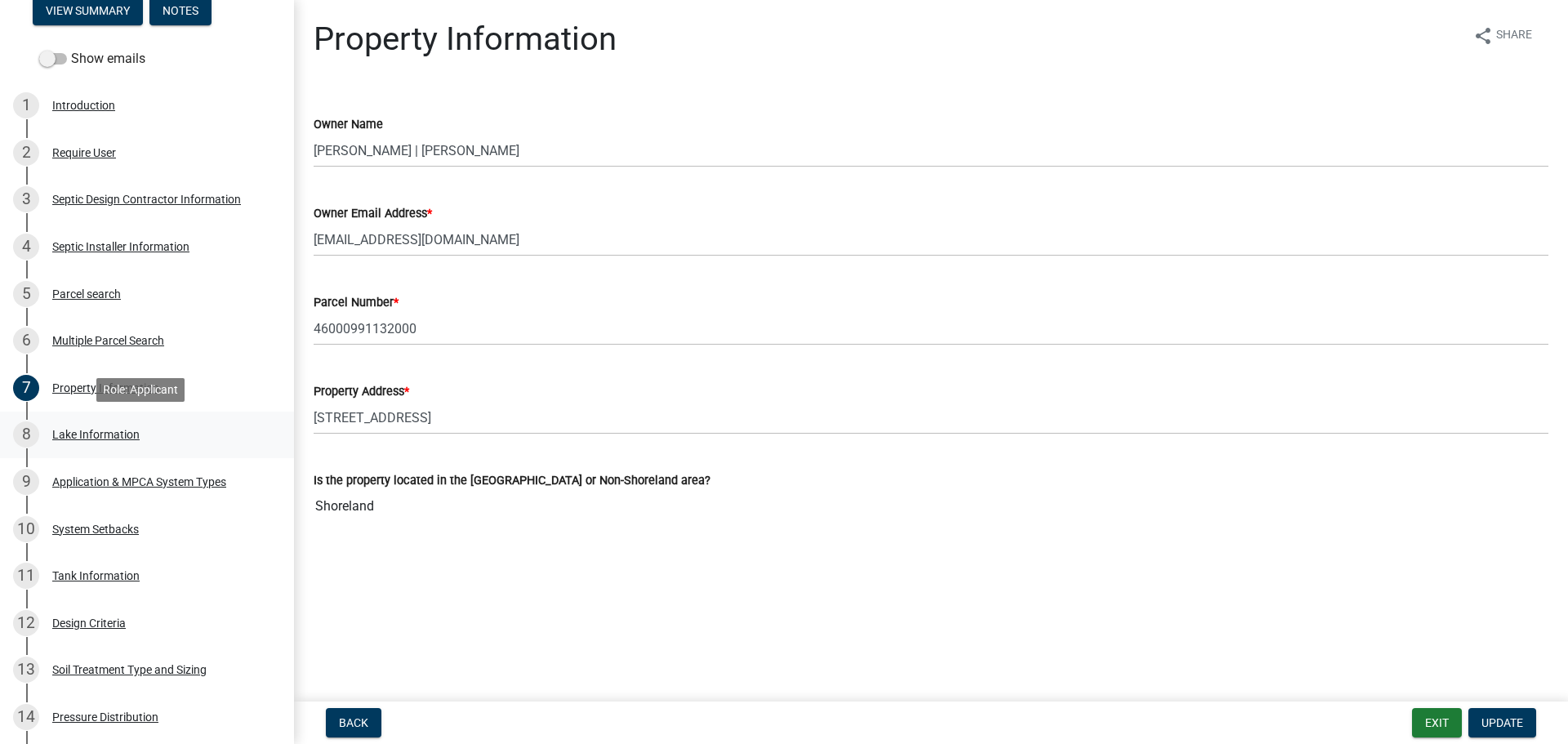
click at [110, 442] on div "8 Lake Information" at bounding box center [140, 434] width 255 height 26
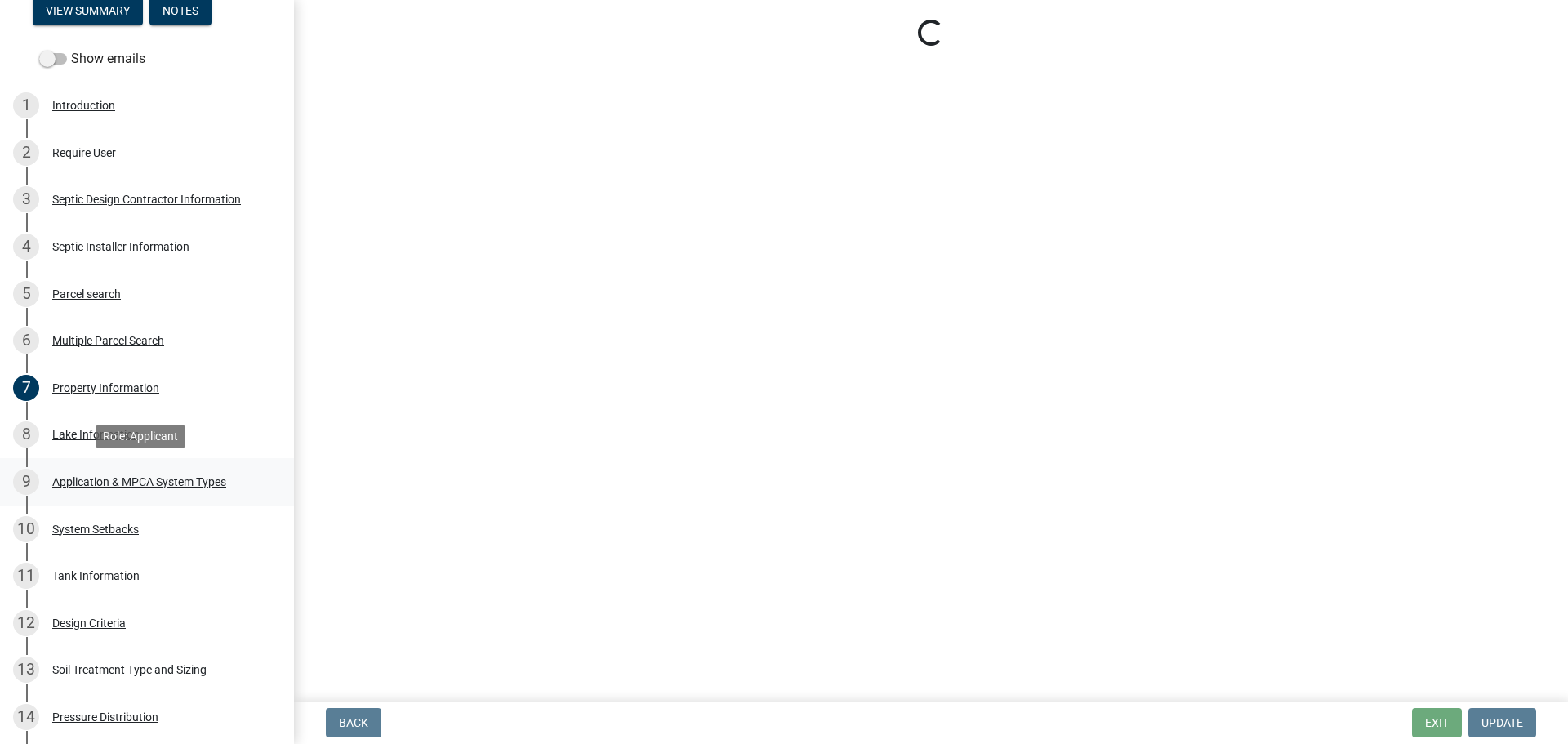
select select "d92b577c-e30d-4f8d-8056-6e76a79eb139"
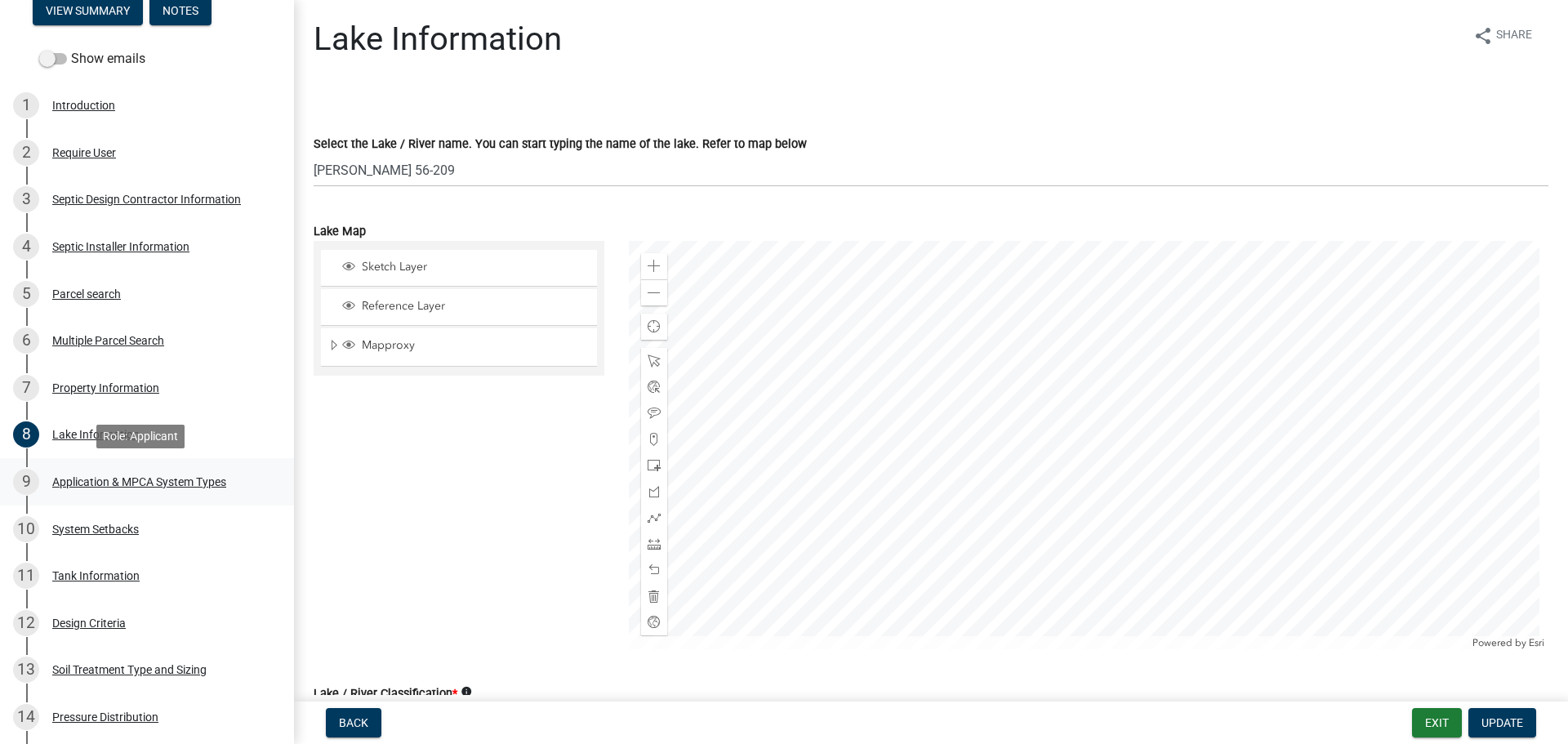
click at [125, 478] on div "Application & MPCA System Types" at bounding box center [139, 481] width 174 height 11
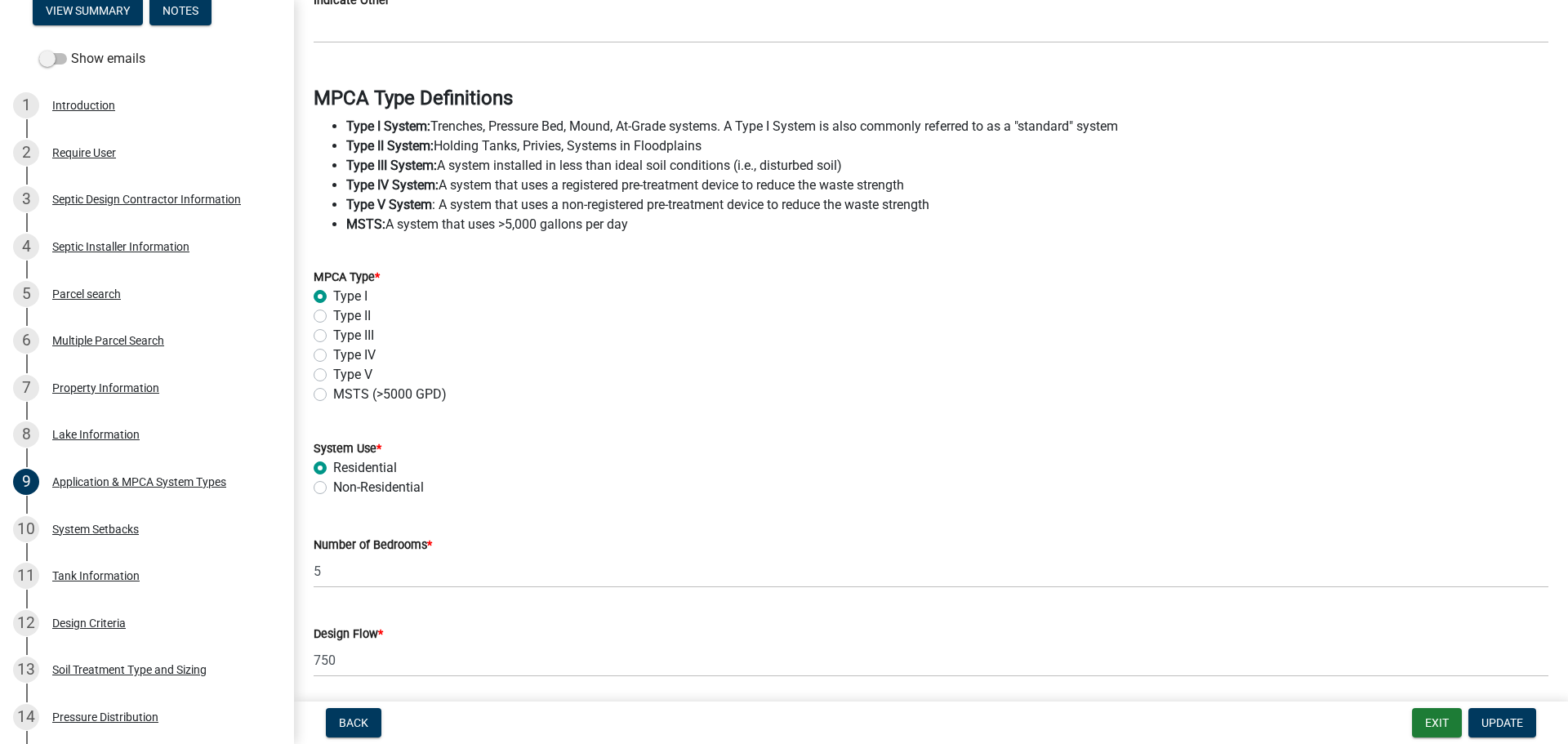
scroll to position [467, 0]
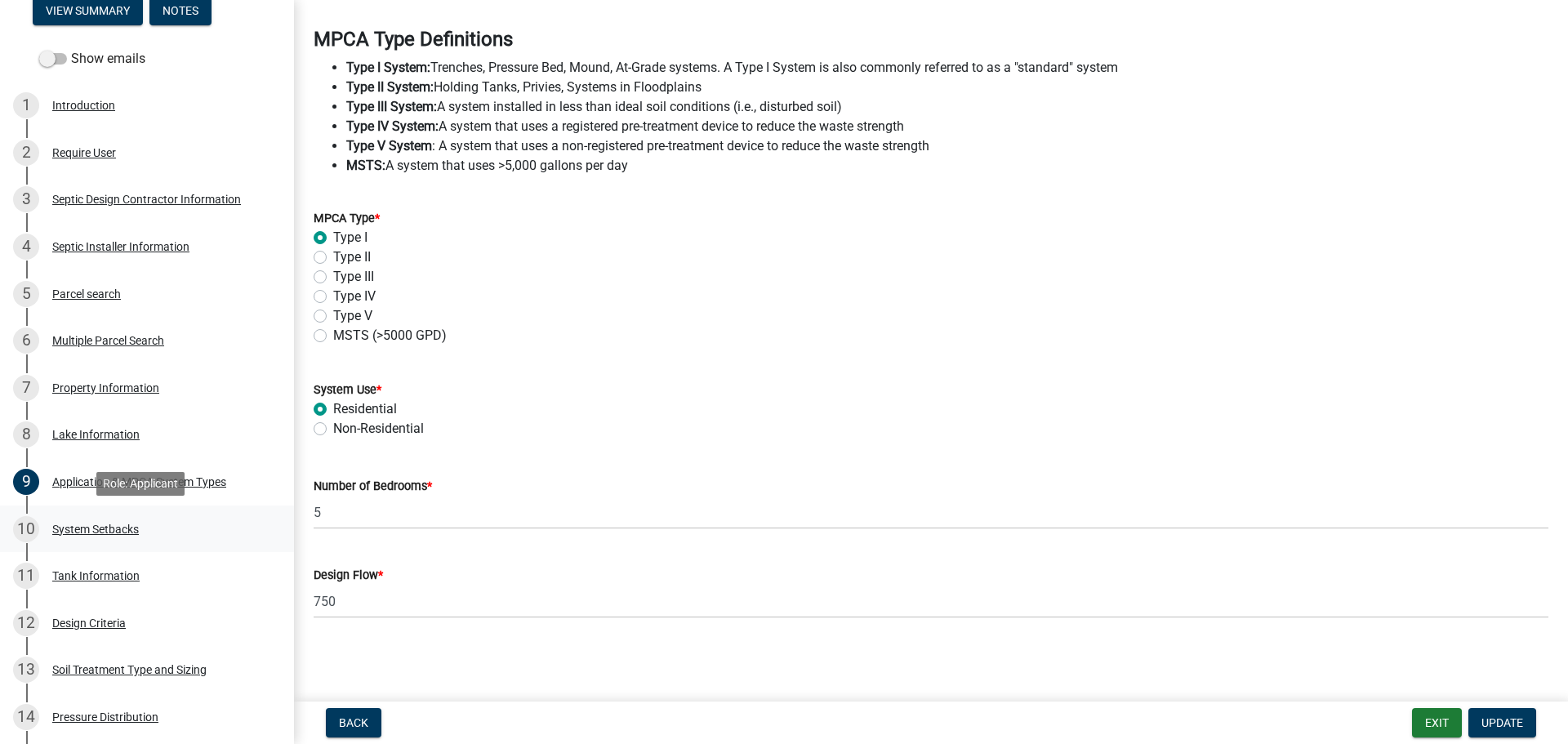
click at [53, 529] on div "System Setbacks" at bounding box center [95, 529] width 87 height 11
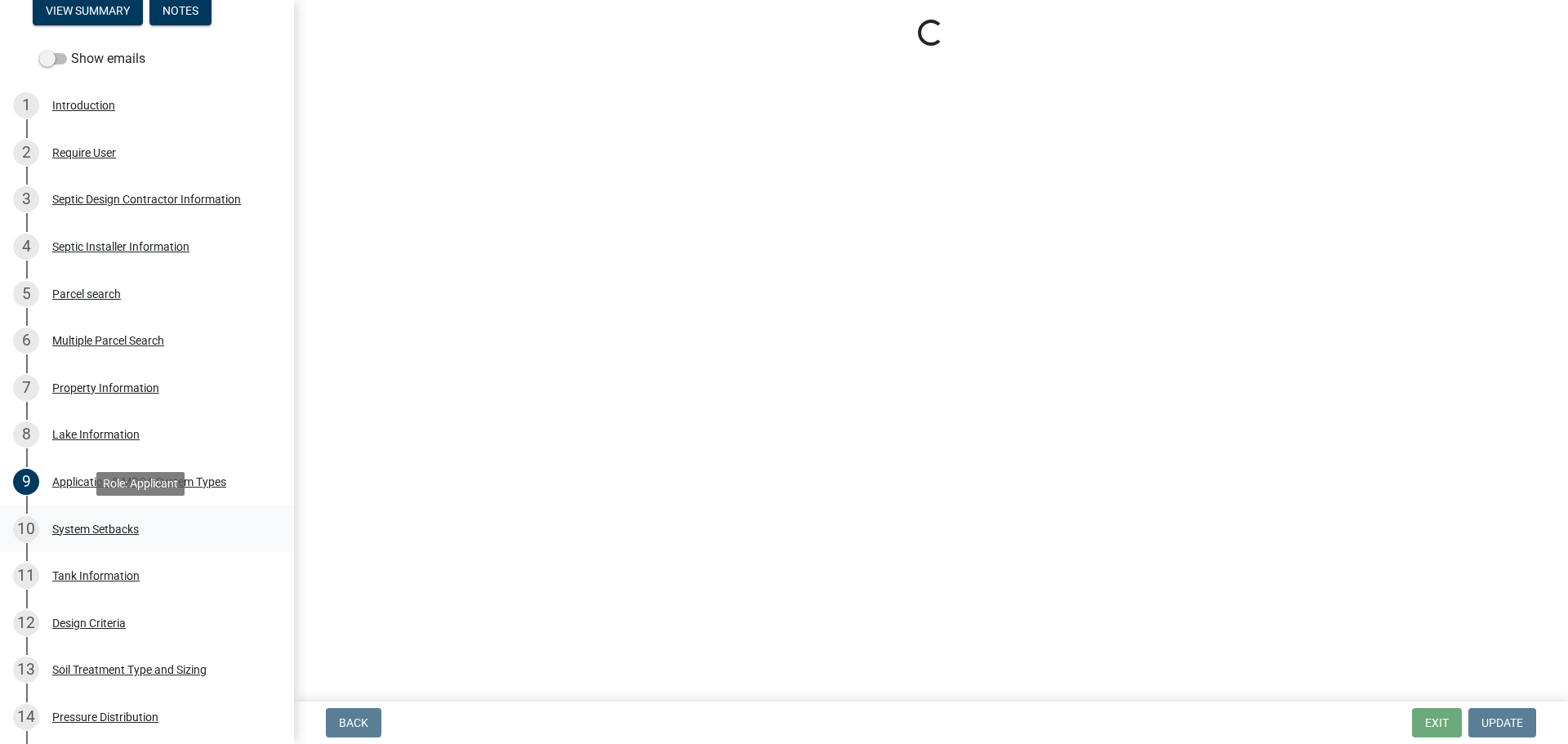
scroll to position [0, 0]
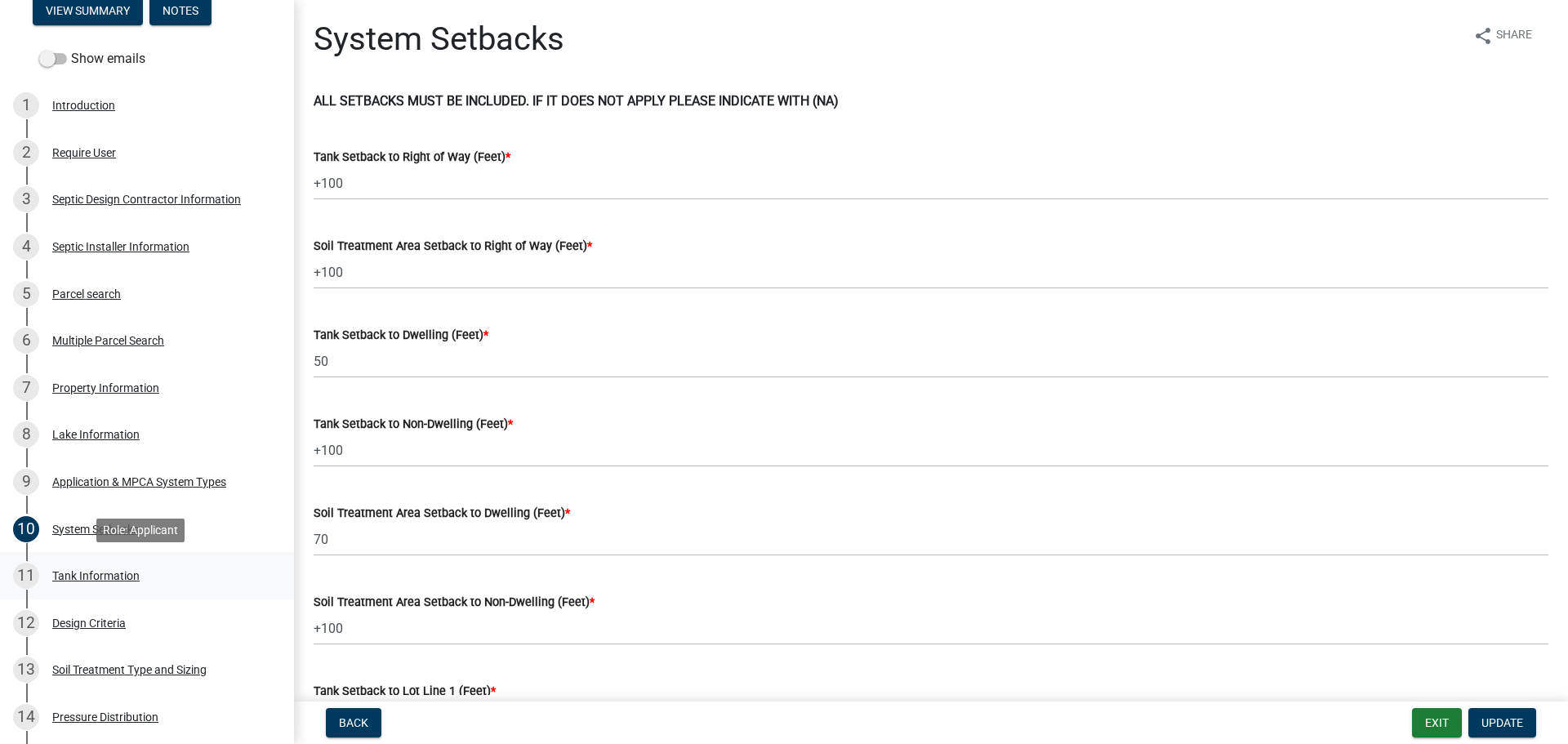
click at [75, 570] on div "Tank Information" at bounding box center [95, 575] width 88 height 11
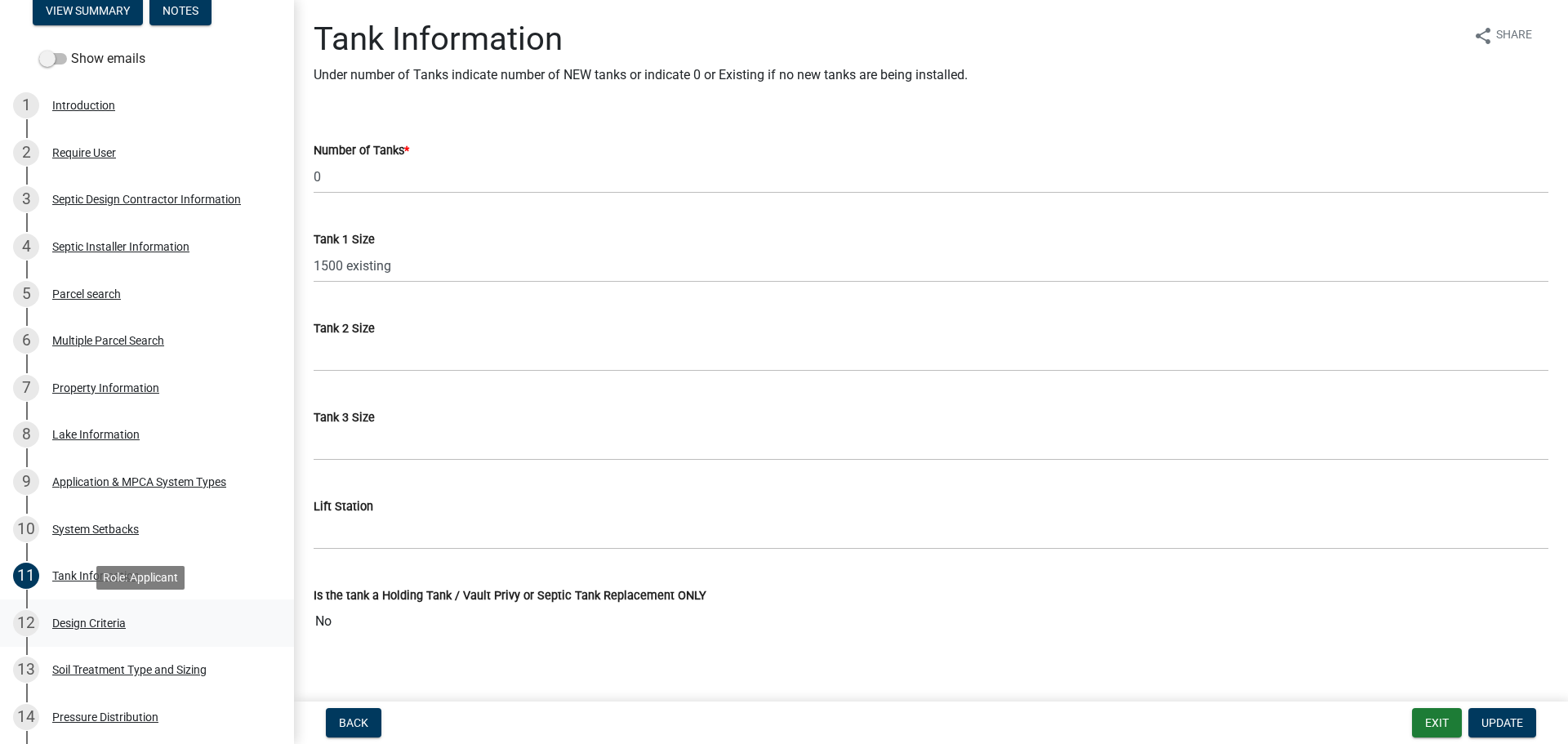
click at [76, 623] on div "Design Criteria" at bounding box center [88, 622] width 73 height 11
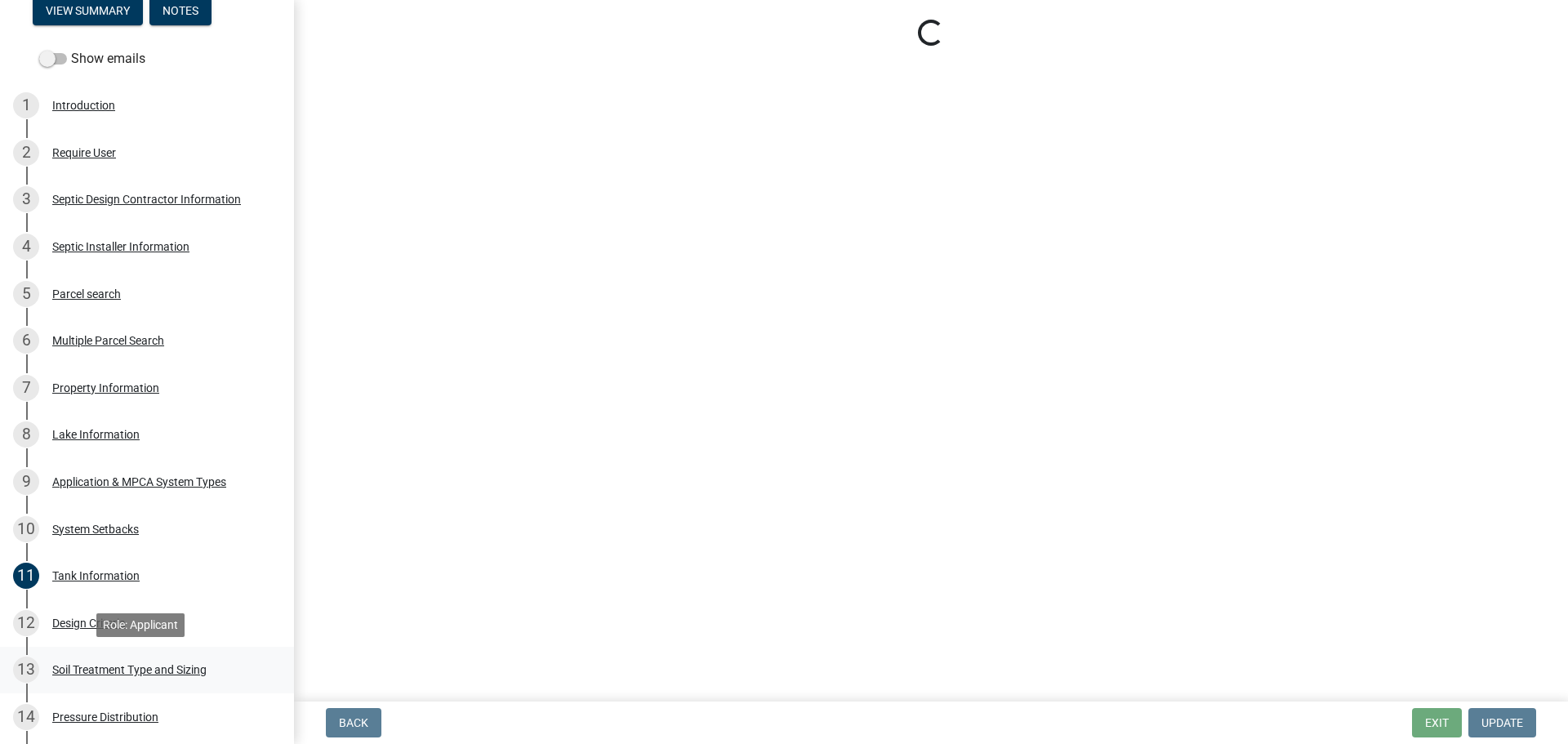
select select "eaa6e4cf-be76-4366-bfe5-e87acfaaf3f4"
select select "48b77c43-c0ca-4757-a1b1-e2e69db0f822"
select select "45db2b75-262a-4f3c-9010-aae25997cba1"
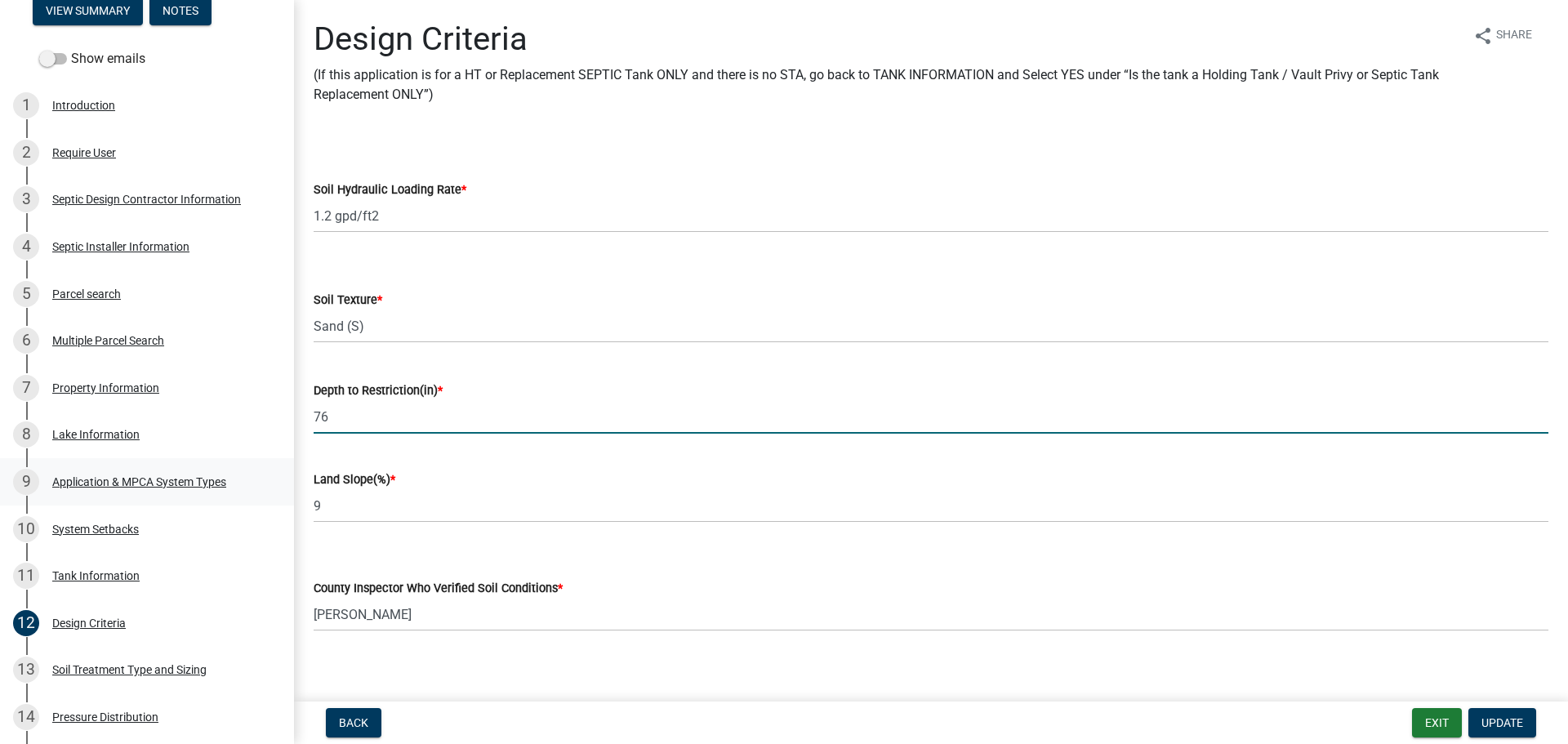
drag, startPoint x: 363, startPoint y: 416, endPoint x: 234, endPoint y: 461, distance: 136.6
click at [259, 426] on div "Subsurface Sewage Treatment System (SSTS) Permit Application SSTS - 439594 View…" at bounding box center [784, 372] width 1568 height 744
type input "76"
click at [1499, 733] on button "Update" at bounding box center [1503, 723] width 68 height 30
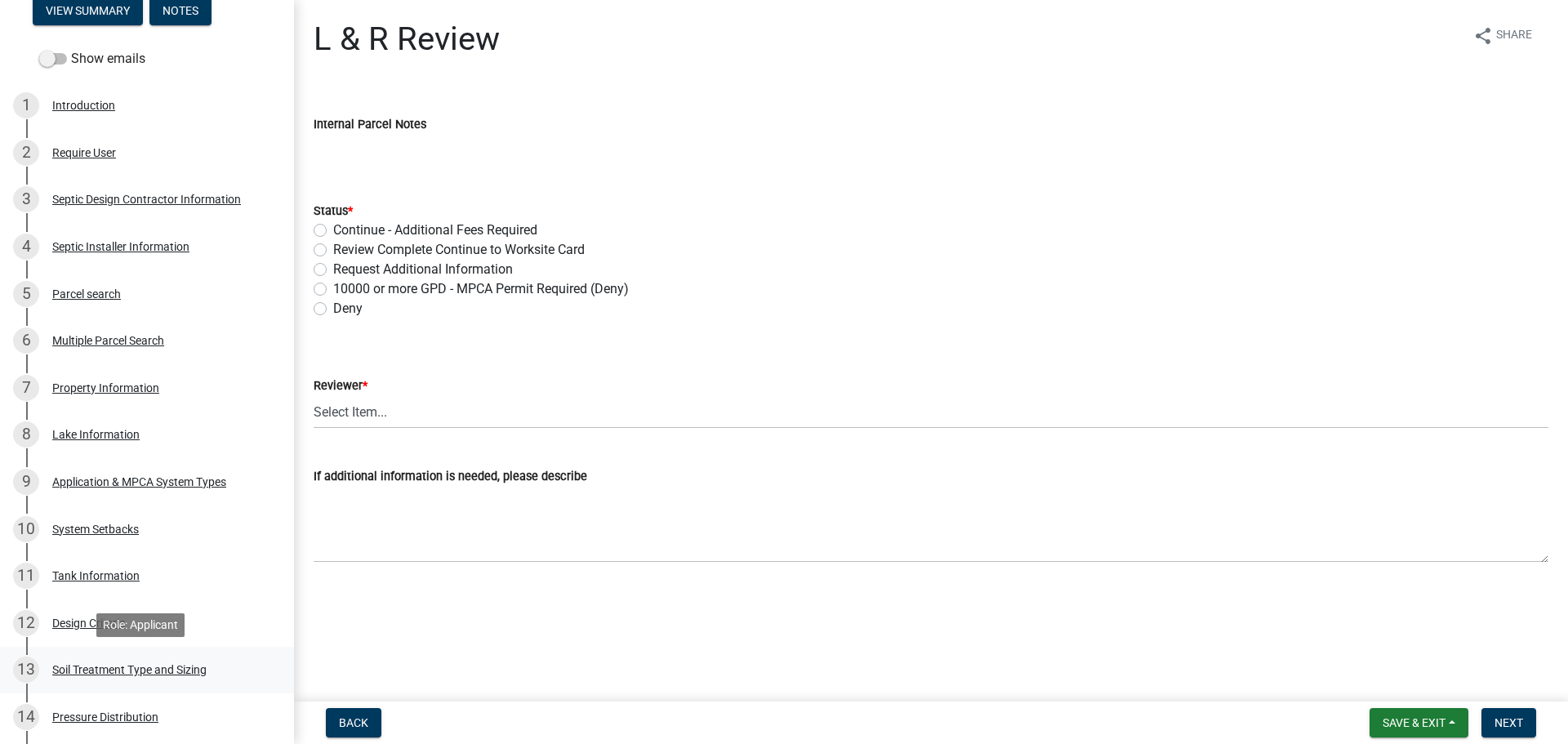
click at [197, 667] on div "Soil Treatment Type and Sizing" at bounding box center [129, 669] width 155 height 11
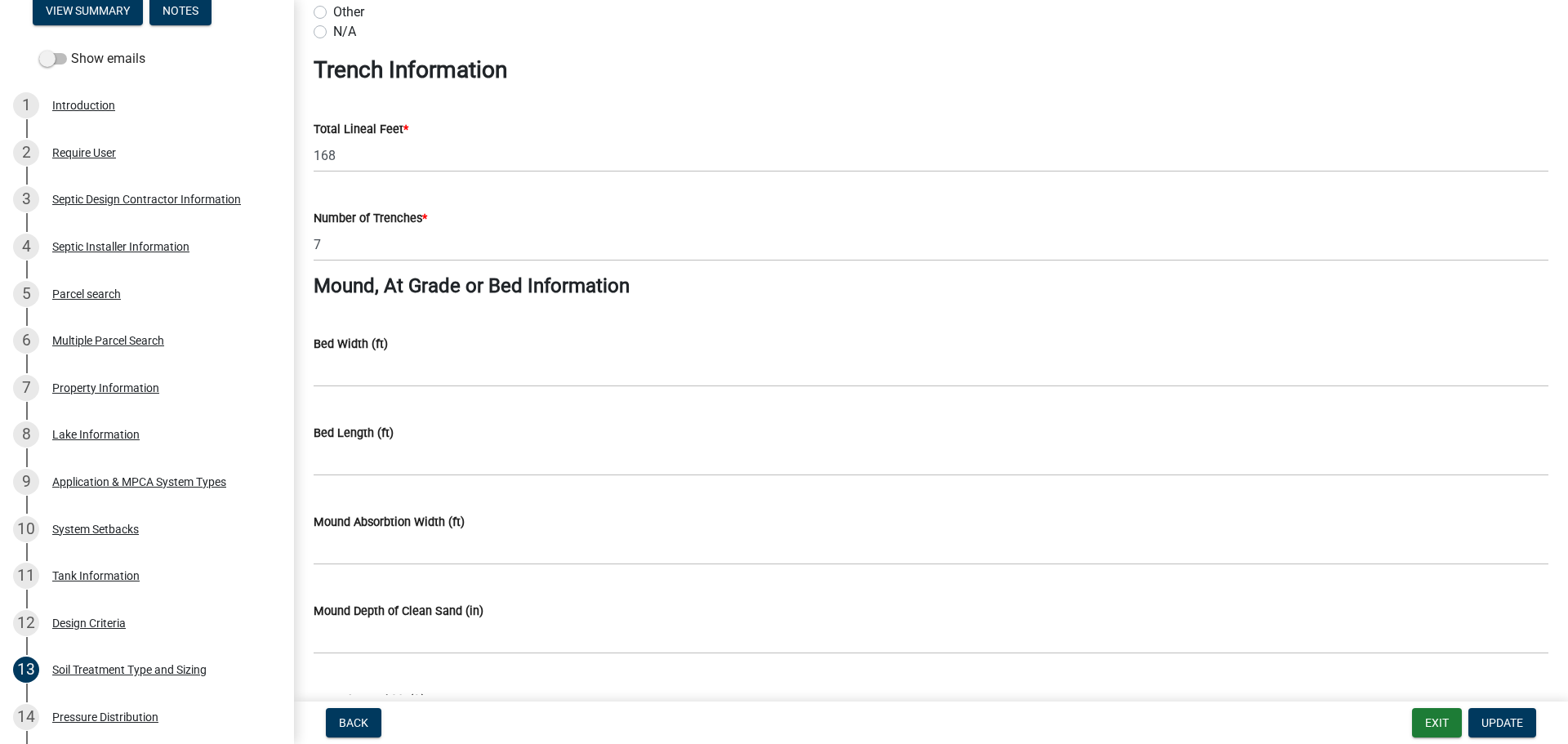
scroll to position [980, 0]
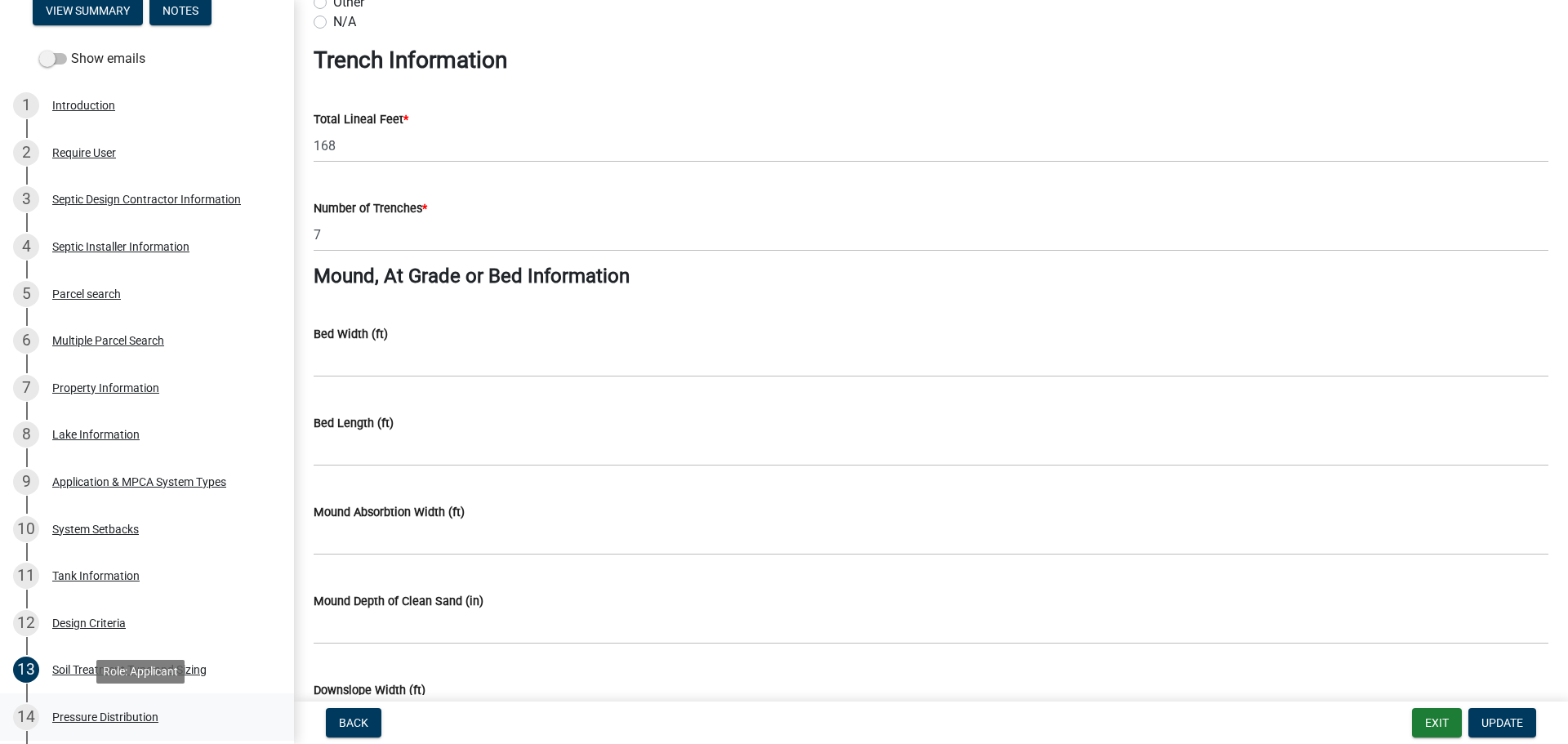
click at [73, 718] on div "Pressure Distribution" at bounding box center [105, 716] width 106 height 11
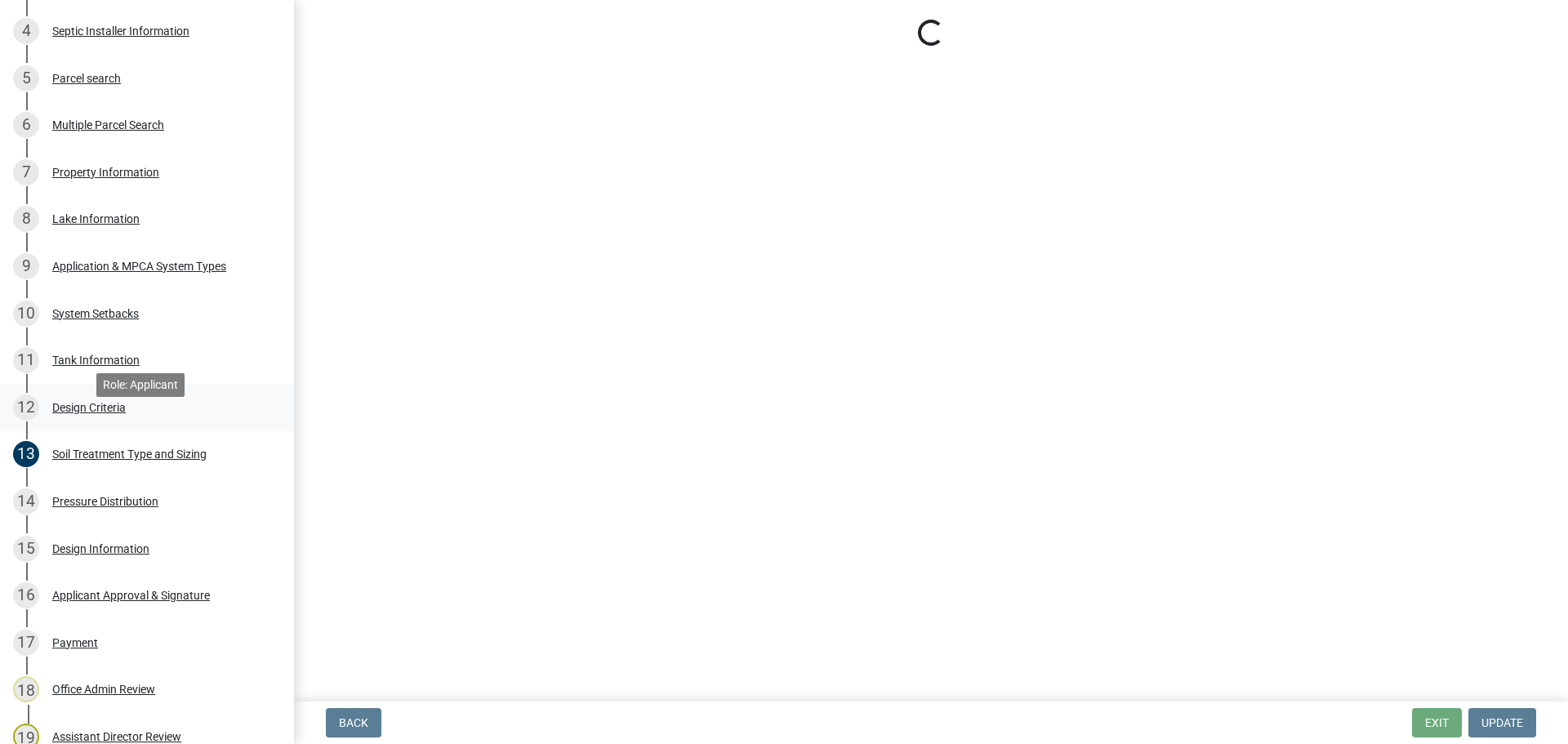
scroll to position [584, 0]
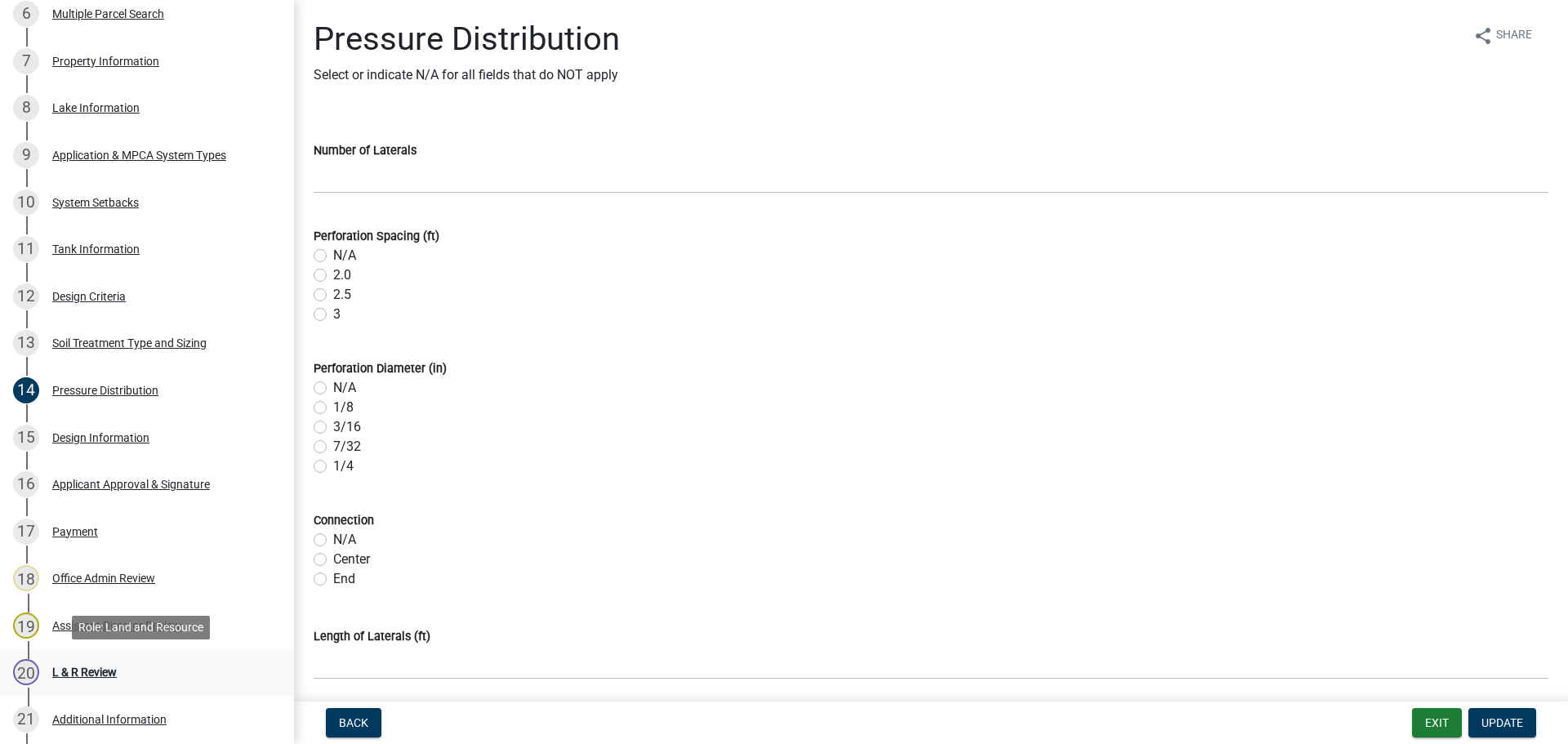
click at [118, 668] on div "20 L & R Review" at bounding box center [140, 672] width 255 height 26
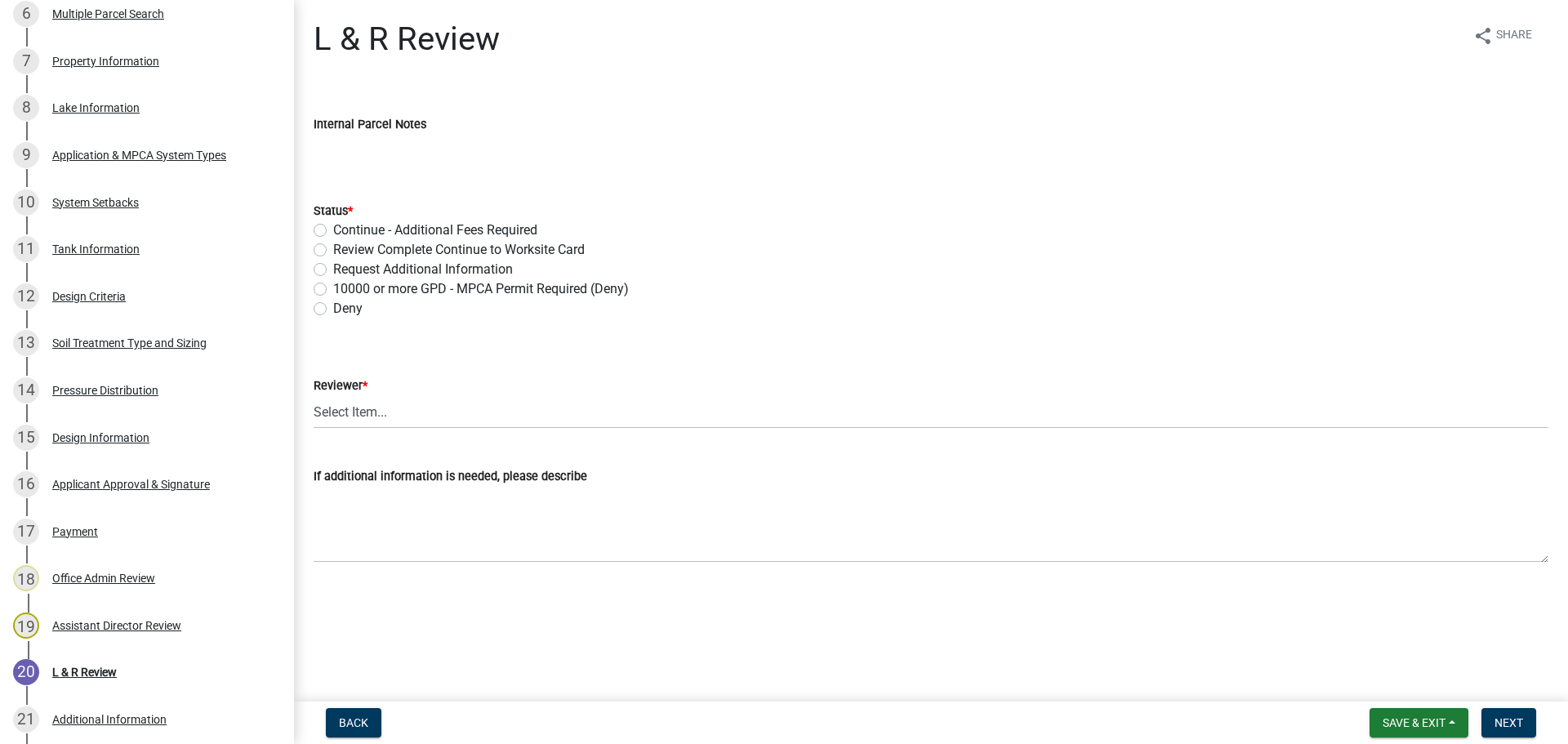
click at [333, 248] on label "Review Complete Continue to Worksite Card" at bounding box center [459, 249] width 252 height 20
click at [333, 248] on input "Review Complete Continue to Worksite Card" at bounding box center [338, 245] width 10 height 10
radio input "true"
click at [420, 417] on select "Select Item... Alexis Newark Andrea Perales Brittany Tollefson Elizabeth Plaste…" at bounding box center [931, 412] width 1235 height 33
click at [314, 395] on select "Select Item... Alexis Newark Andrea Perales Brittany Tollefson Elizabeth Plaste…" at bounding box center [931, 412] width 1235 height 33
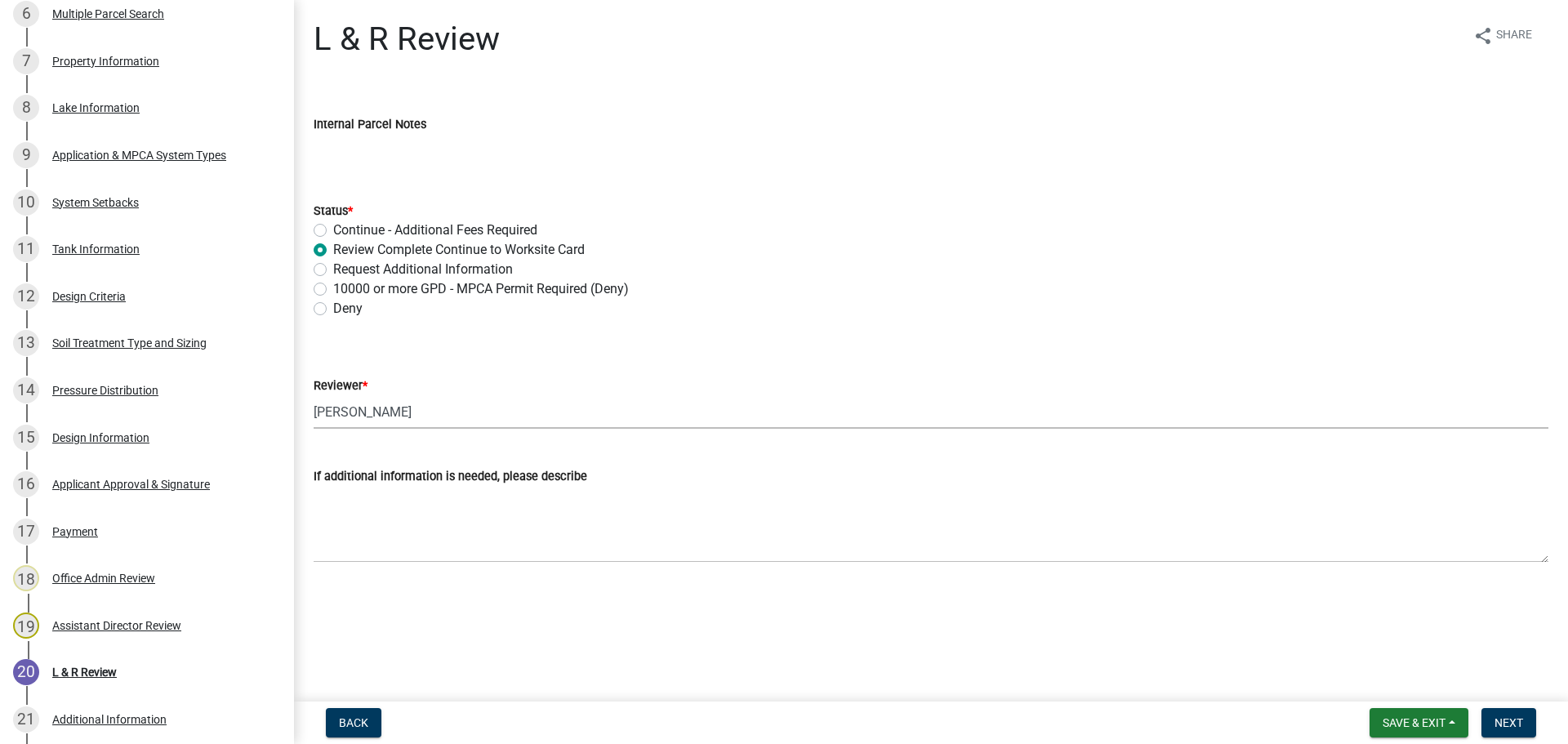
select select "0a311807-450c-48b8-9321-97c7e4f11950"
click at [1524, 729] on button "Next" at bounding box center [1508, 723] width 54 height 30
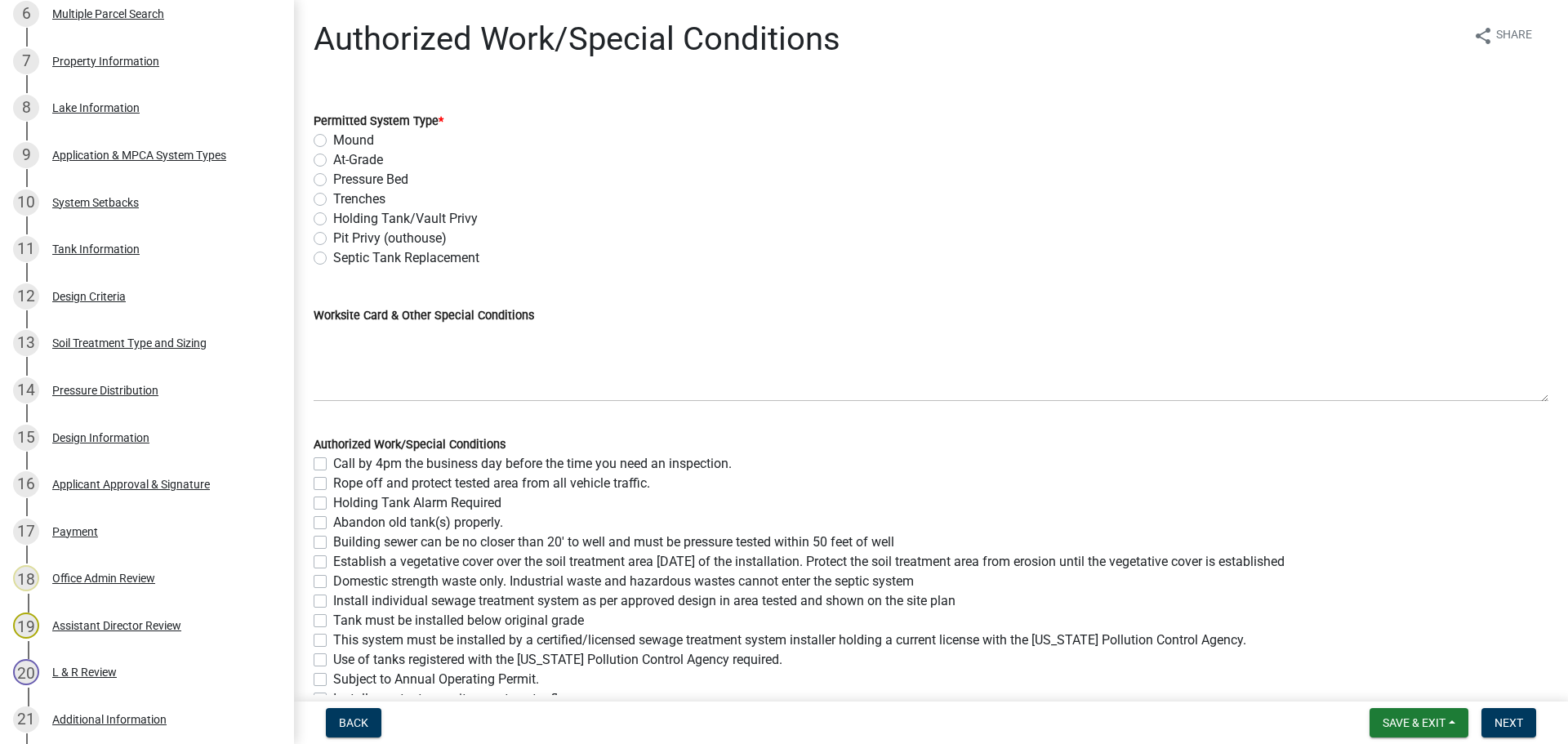
click at [333, 197] on label "Trenches" at bounding box center [359, 199] width 52 height 20
click at [333, 197] on input "Trenches" at bounding box center [338, 195] width 10 height 10
radio input "true"
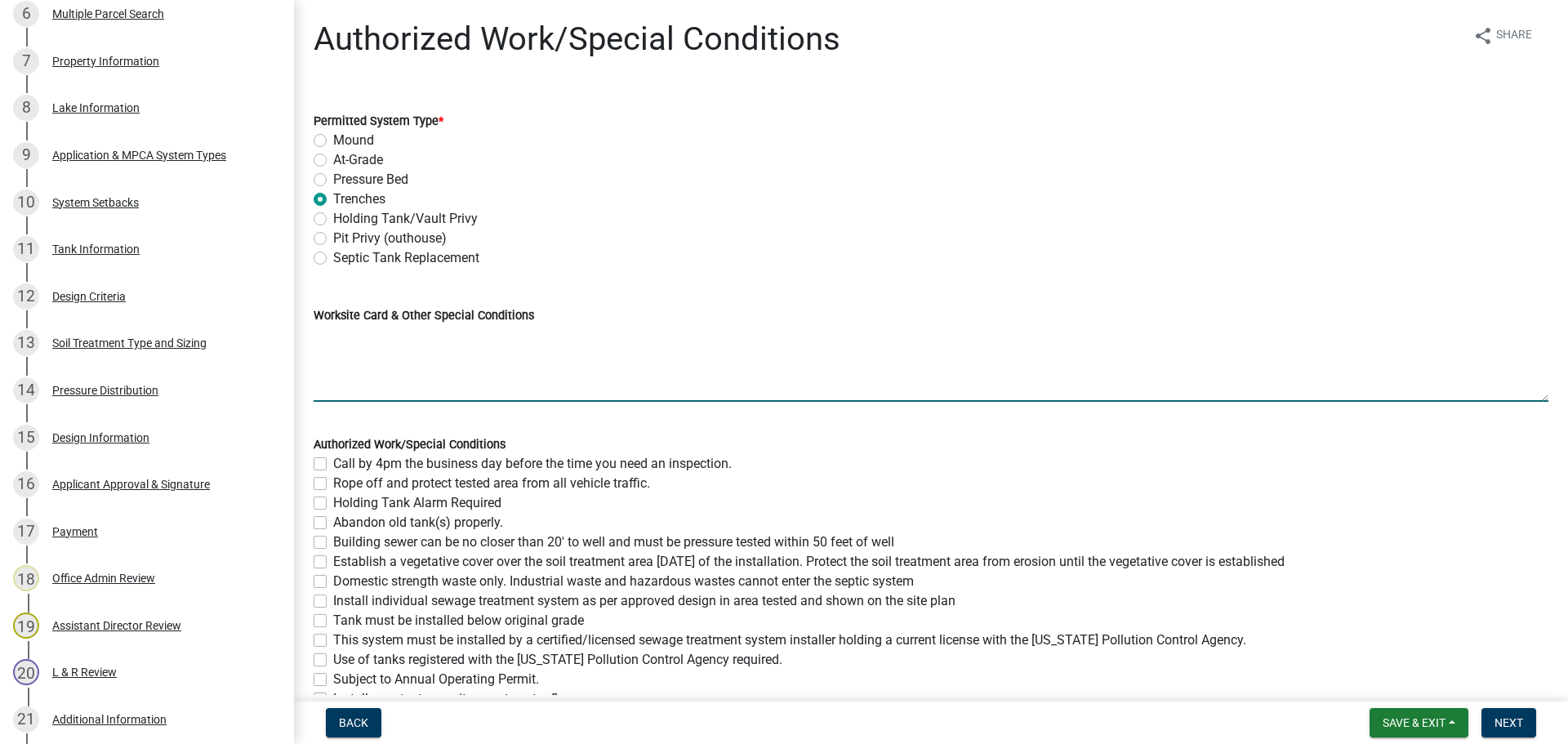
click at [384, 346] on textarea "Worksite Card & Other Special Conditions" at bounding box center [931, 363] width 1235 height 77
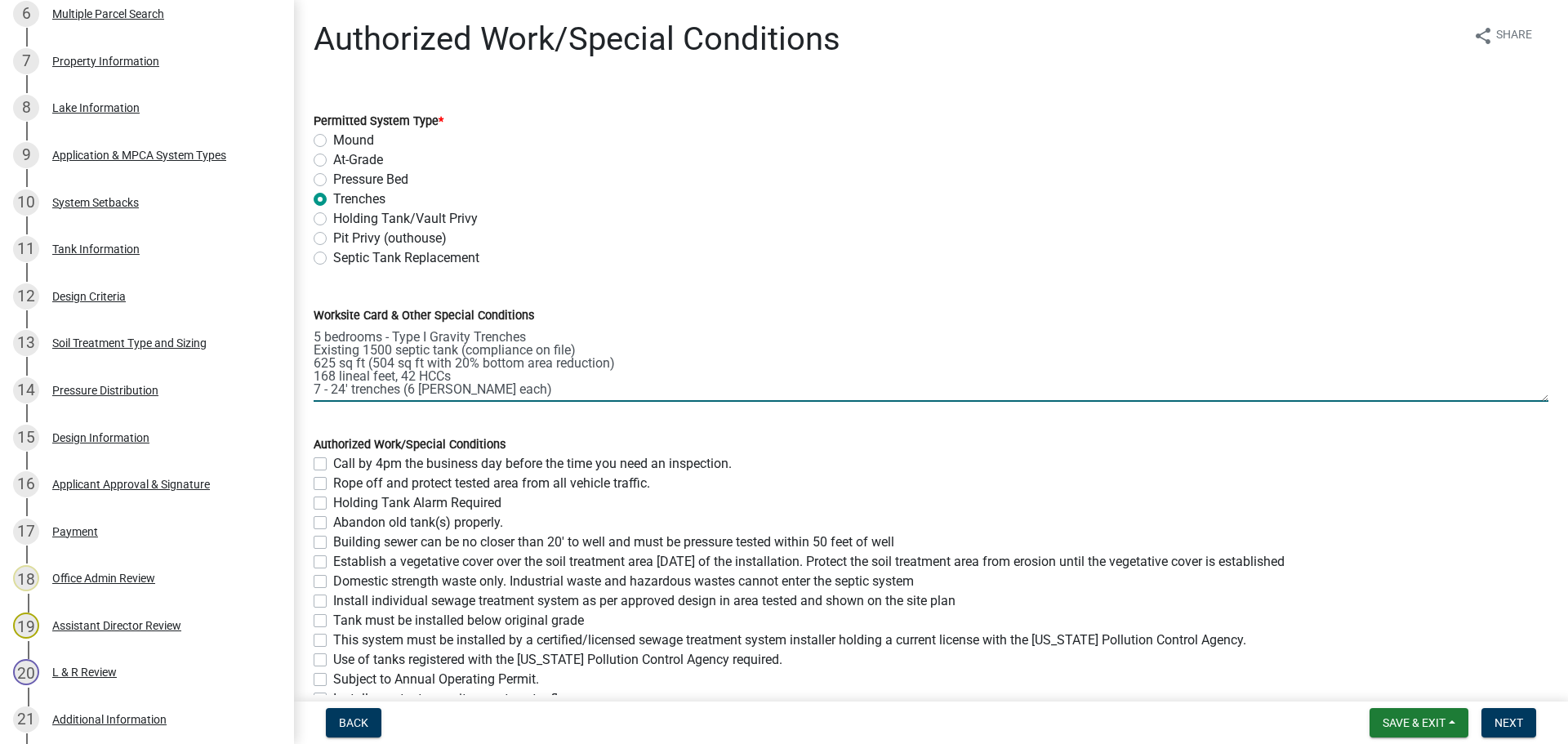
scroll to position [21, 0]
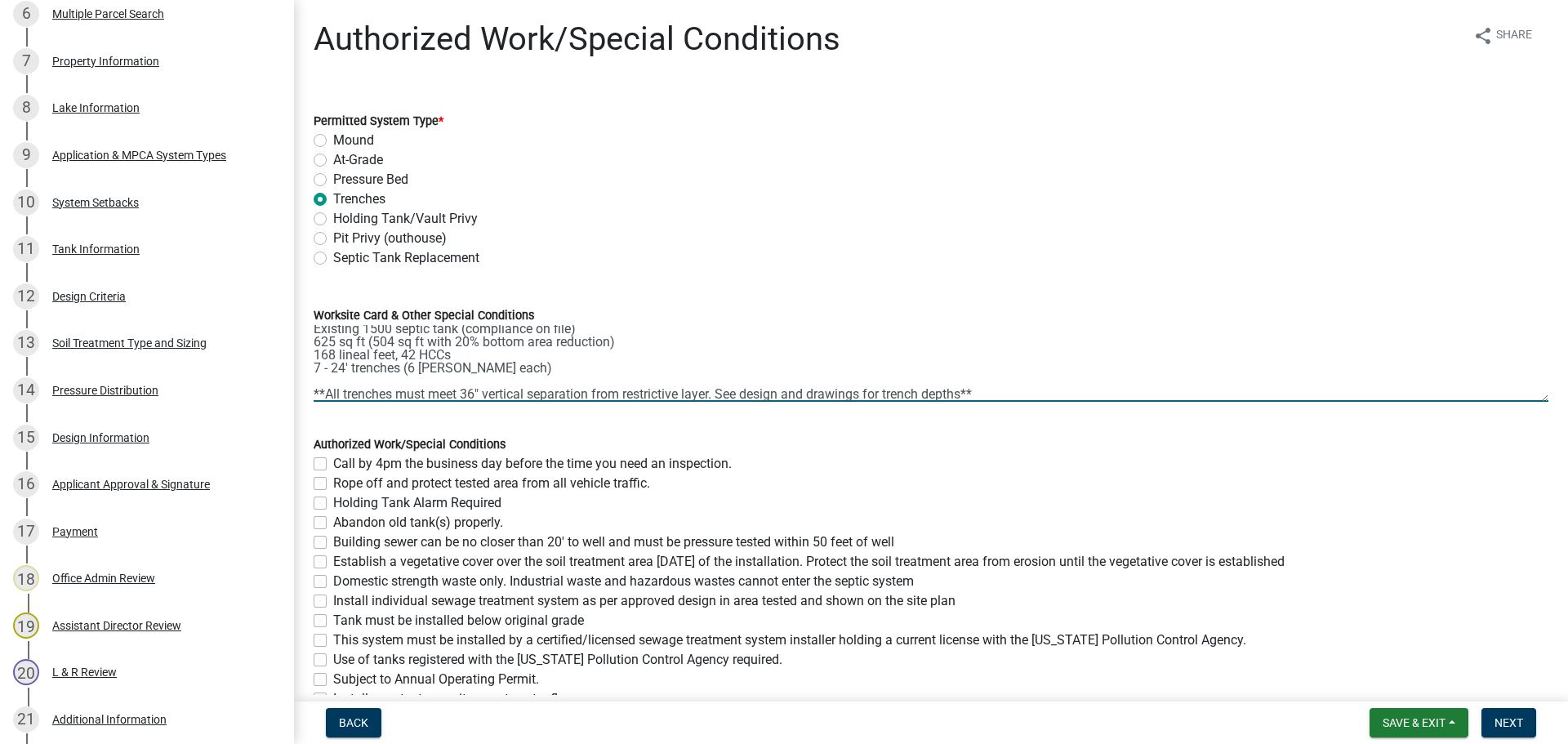
click at [524, 361] on textarea "5 bedrooms - Type I Gravity Trenches Existing 1500 septic tank (compliance on f…" at bounding box center [931, 363] width 1235 height 77
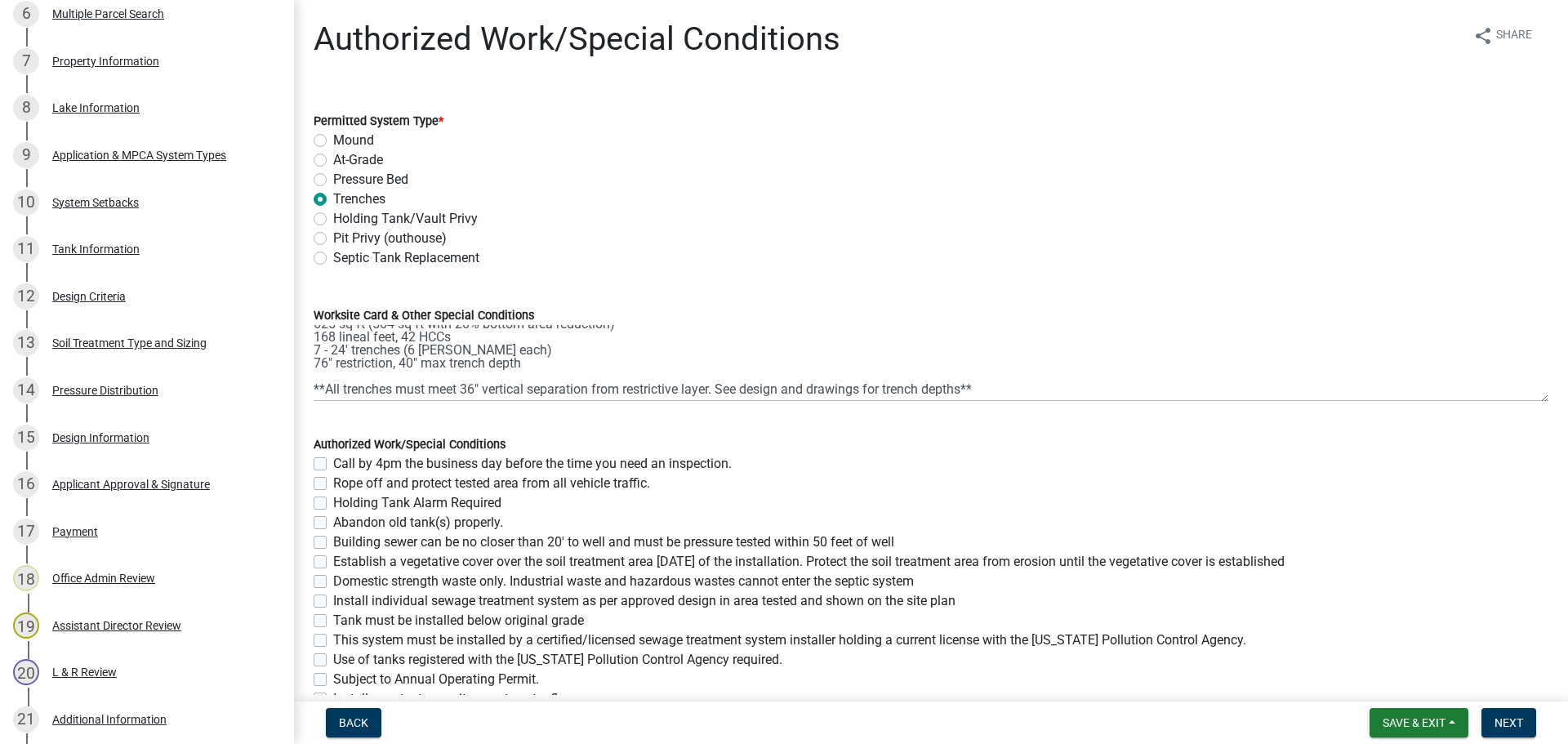
click at [313, 386] on div "Worksite Card & Other Special Conditions 5 bedrooms - Type I Gravity Trenches E…" at bounding box center [930, 342] width 1259 height 119
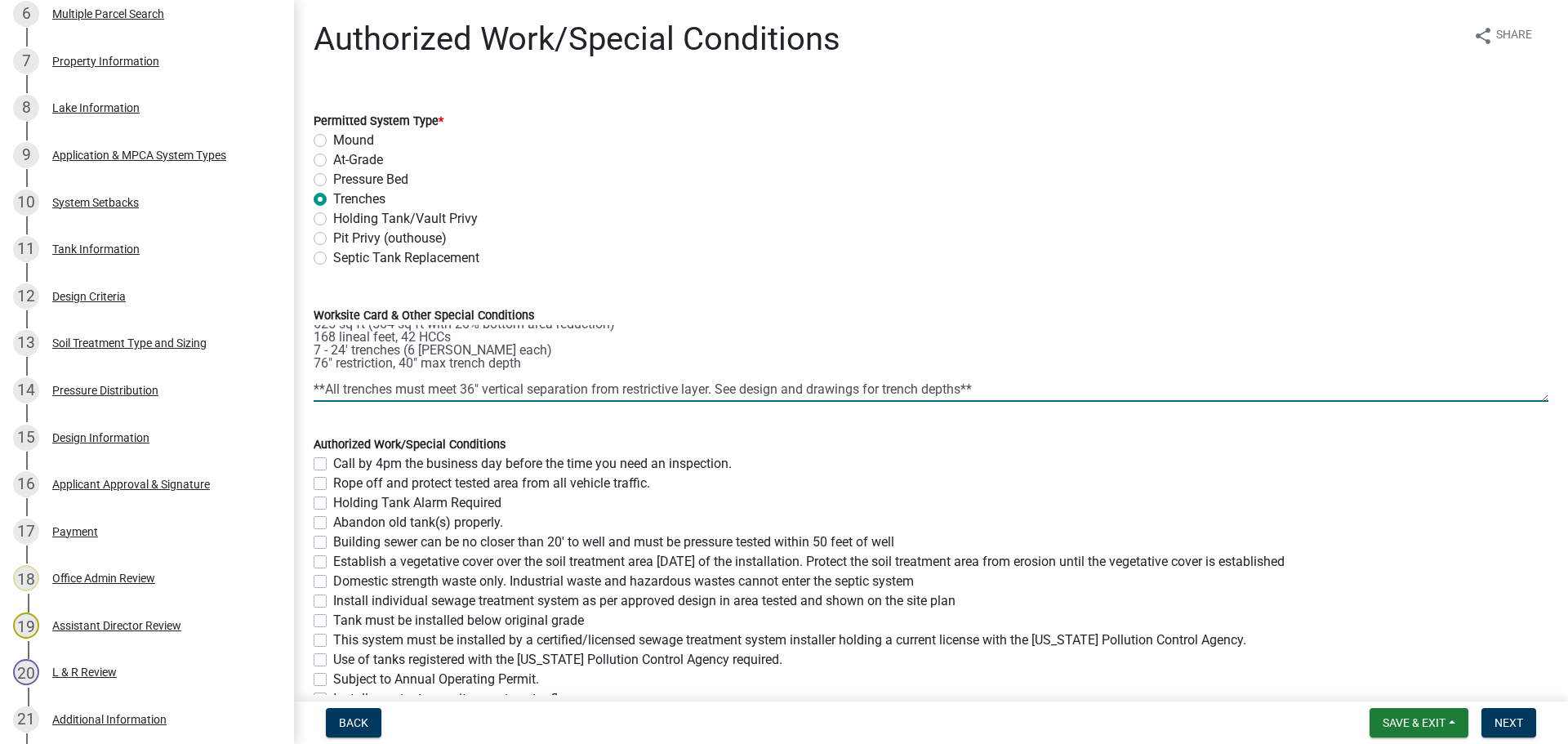
click at [315, 390] on textarea "5 bedrooms - Type I Gravity Trenches Existing 1500 septic tank (compliance on f…" at bounding box center [931, 363] width 1235 height 77
click at [1011, 394] on textarea "5 bedrooms - Type I Gravity Trenches Existing 1500 septic tank (compliance on f…" at bounding box center [931, 363] width 1235 height 77
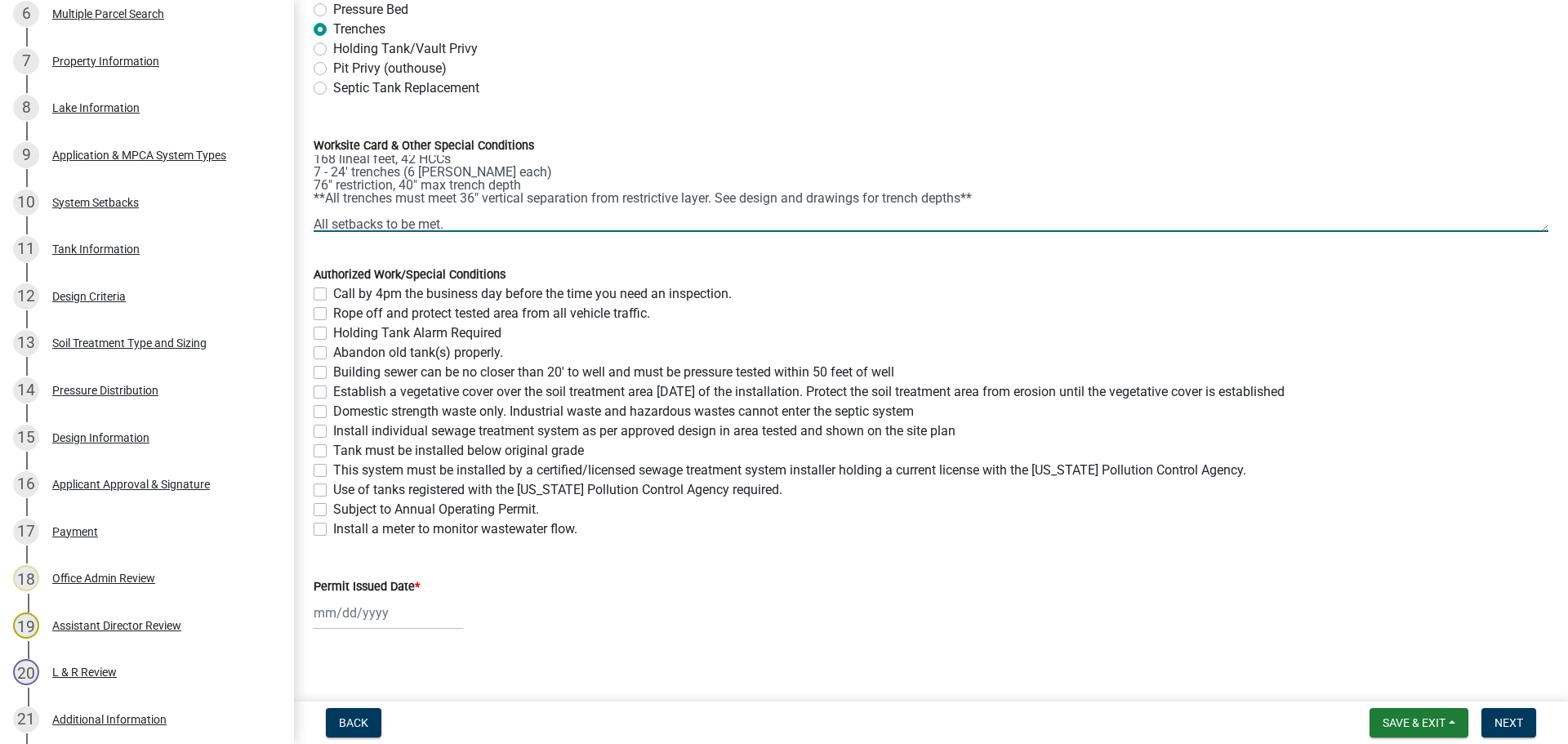
scroll to position [183, 0]
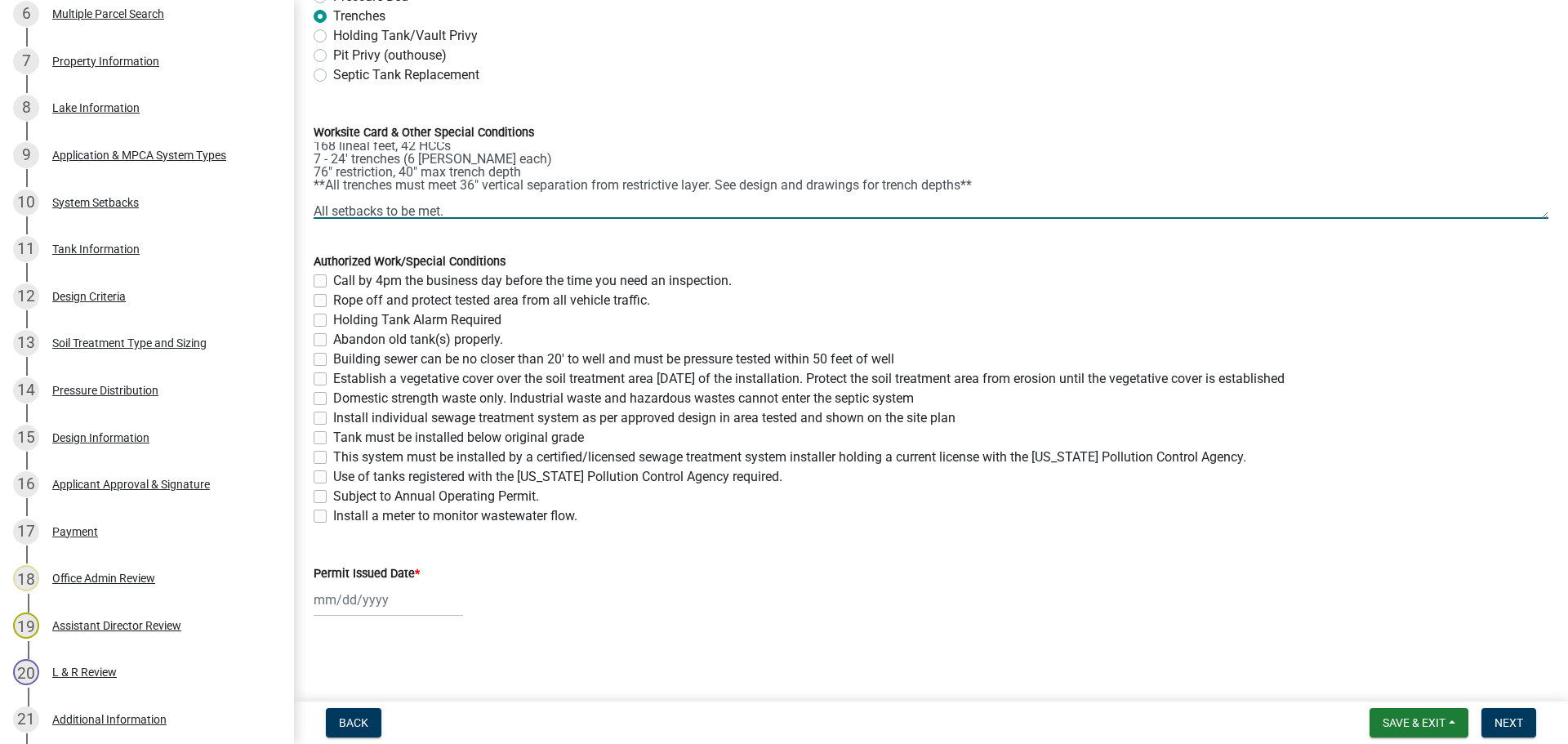
type textarea "5 bedrooms - Type I Gravity Trenches Existing 1500 septic tank (compliance on f…"
click at [333, 286] on label "Call by 4pm the business day before the time you need an inspection." at bounding box center [532, 281] width 399 height 20
click at [333, 281] on input "Call by 4pm the business day before the time you need an inspection." at bounding box center [338, 276] width 10 height 10
checkbox input "true"
checkbox input "false"
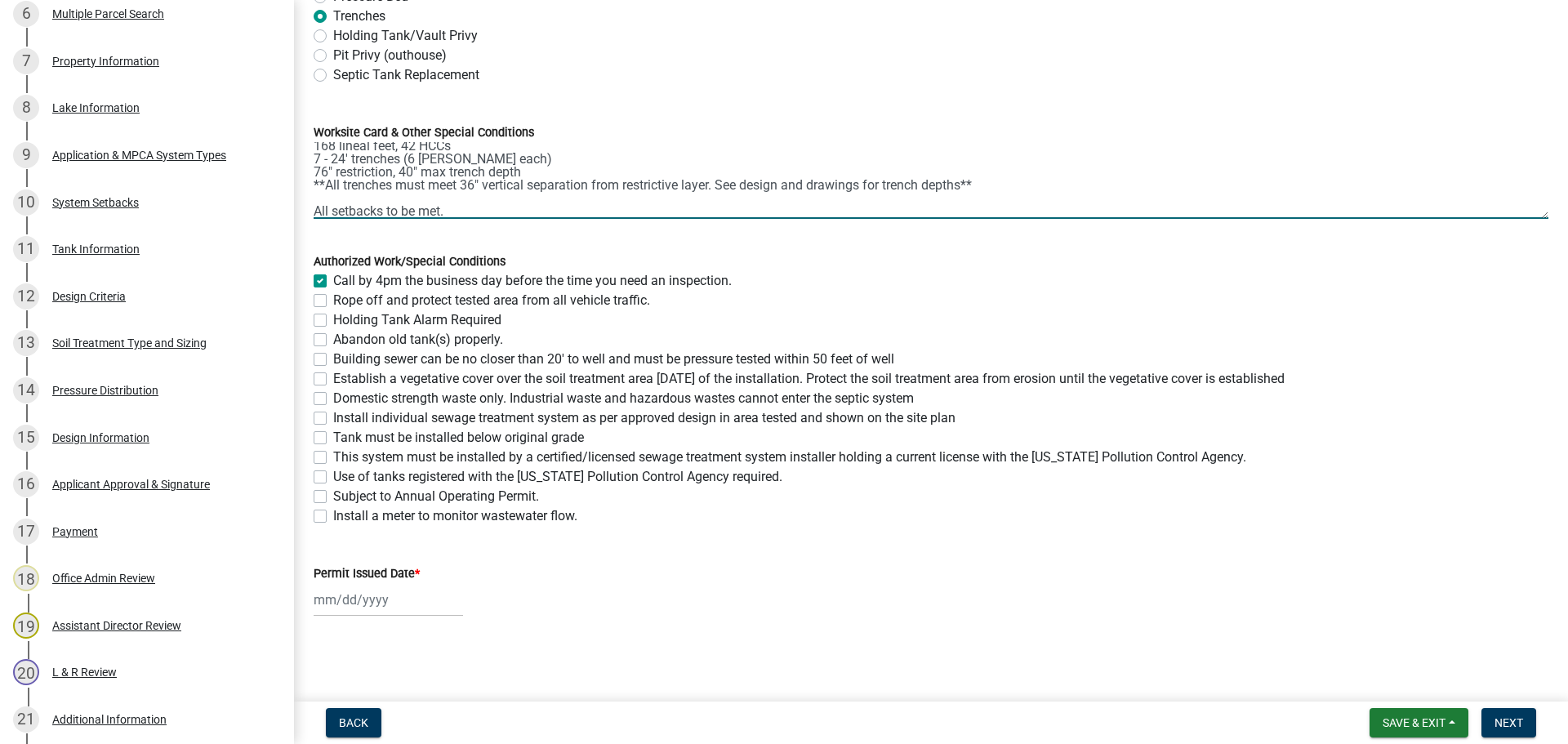
checkbox input "false"
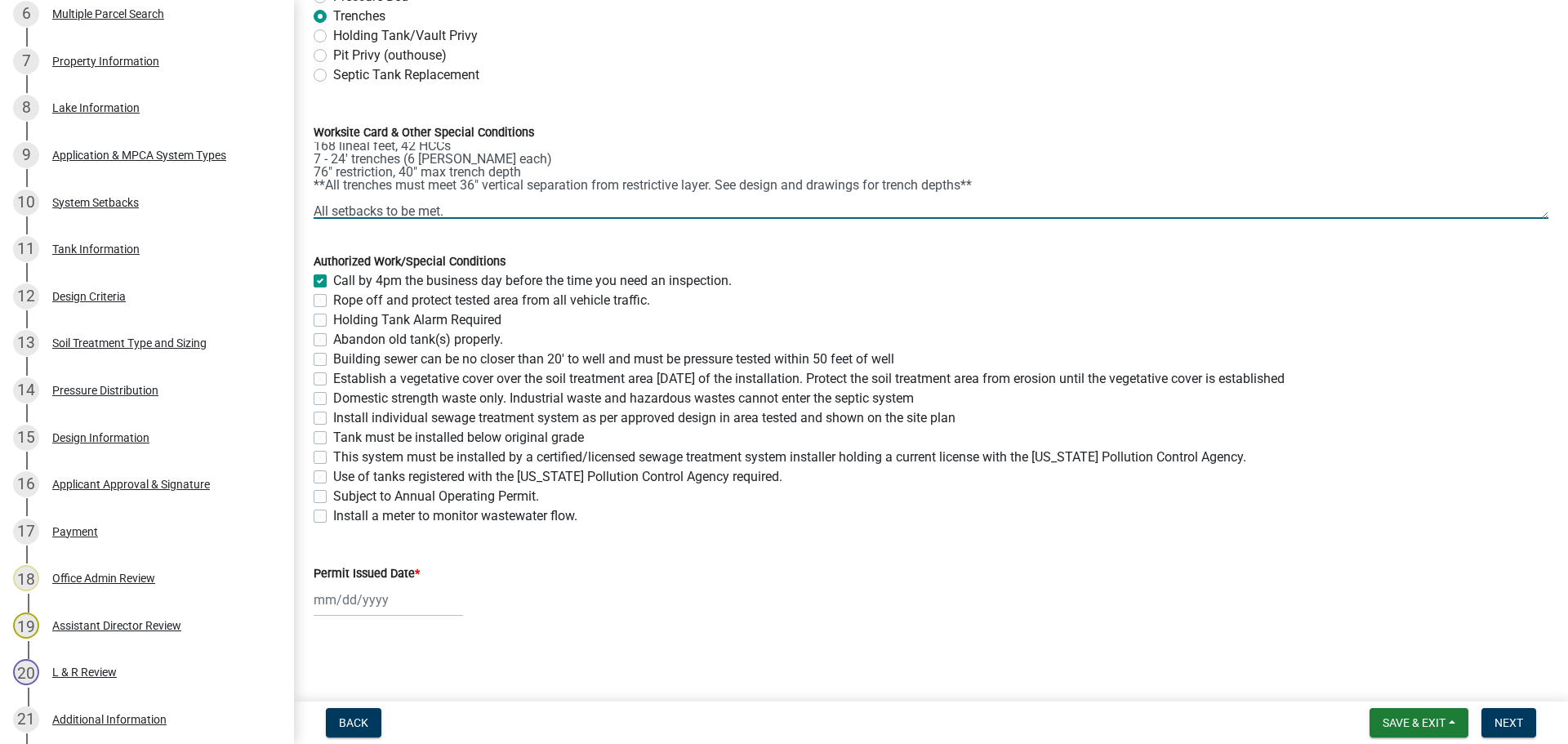
checkbox input "false"
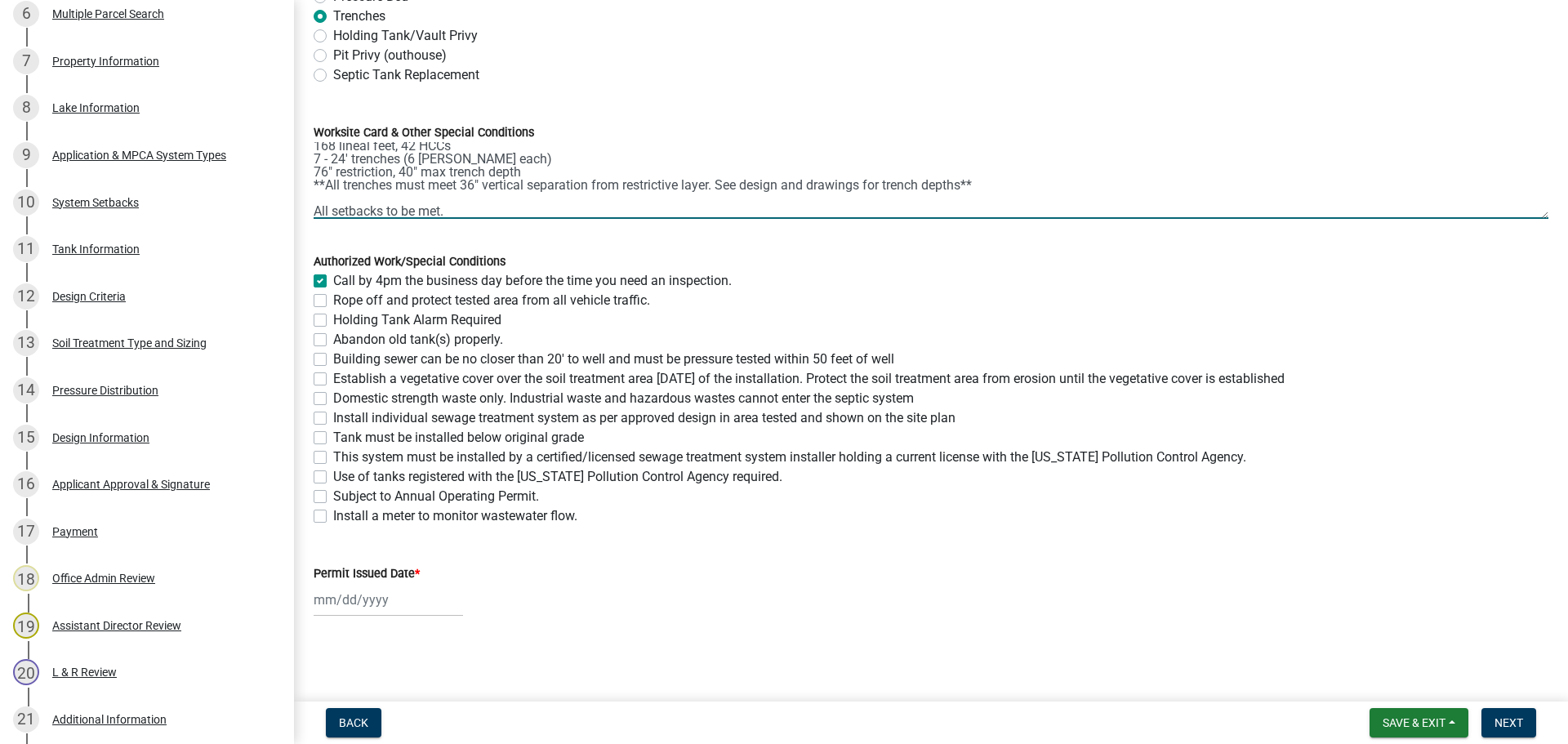
checkbox input "false"
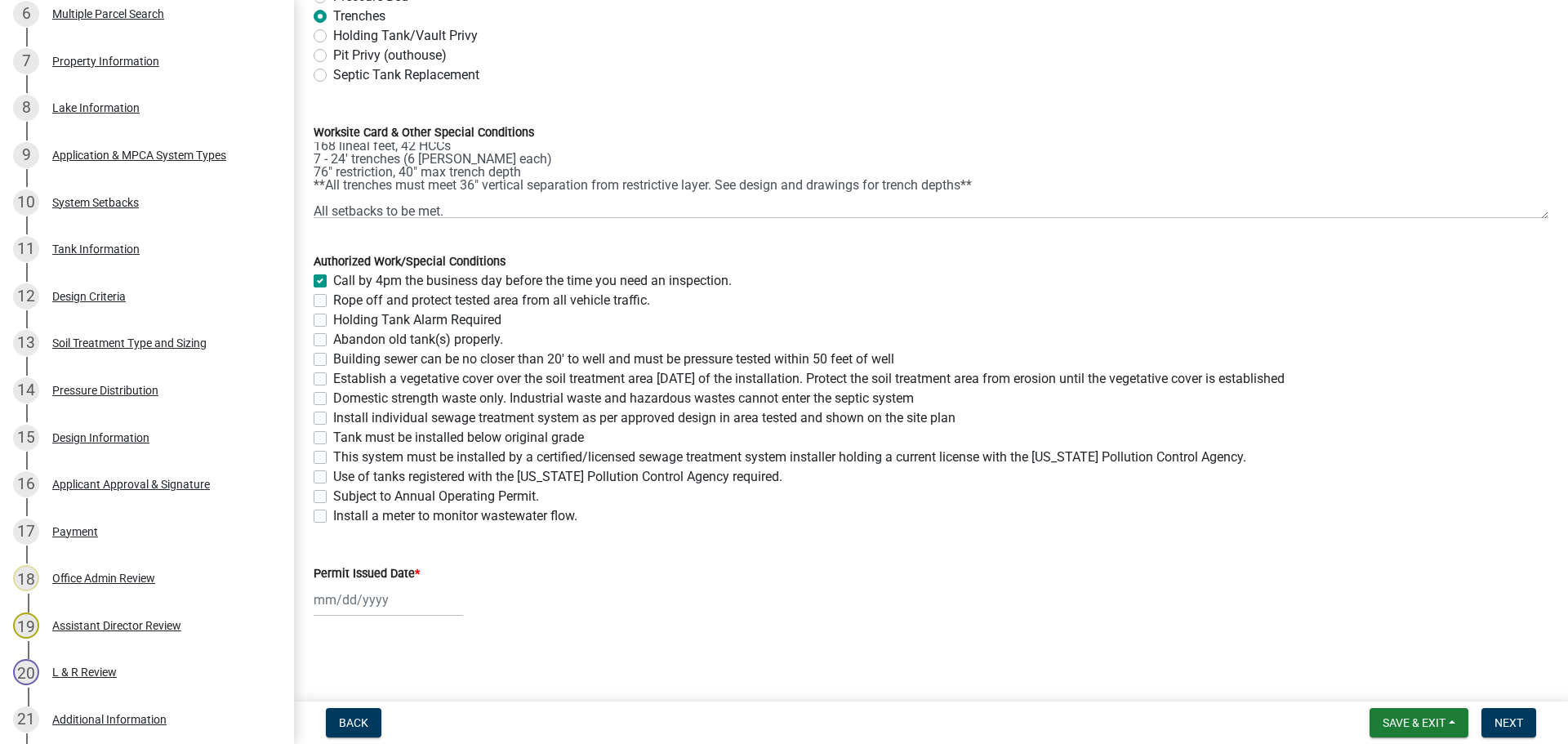
click at [333, 304] on label "Rope off and protect tested area from all vehicle traffic." at bounding box center [491, 300] width 317 height 20
click at [333, 301] on input "Rope off and protect tested area from all vehicle traffic." at bounding box center [338, 296] width 10 height 10
checkbox input "true"
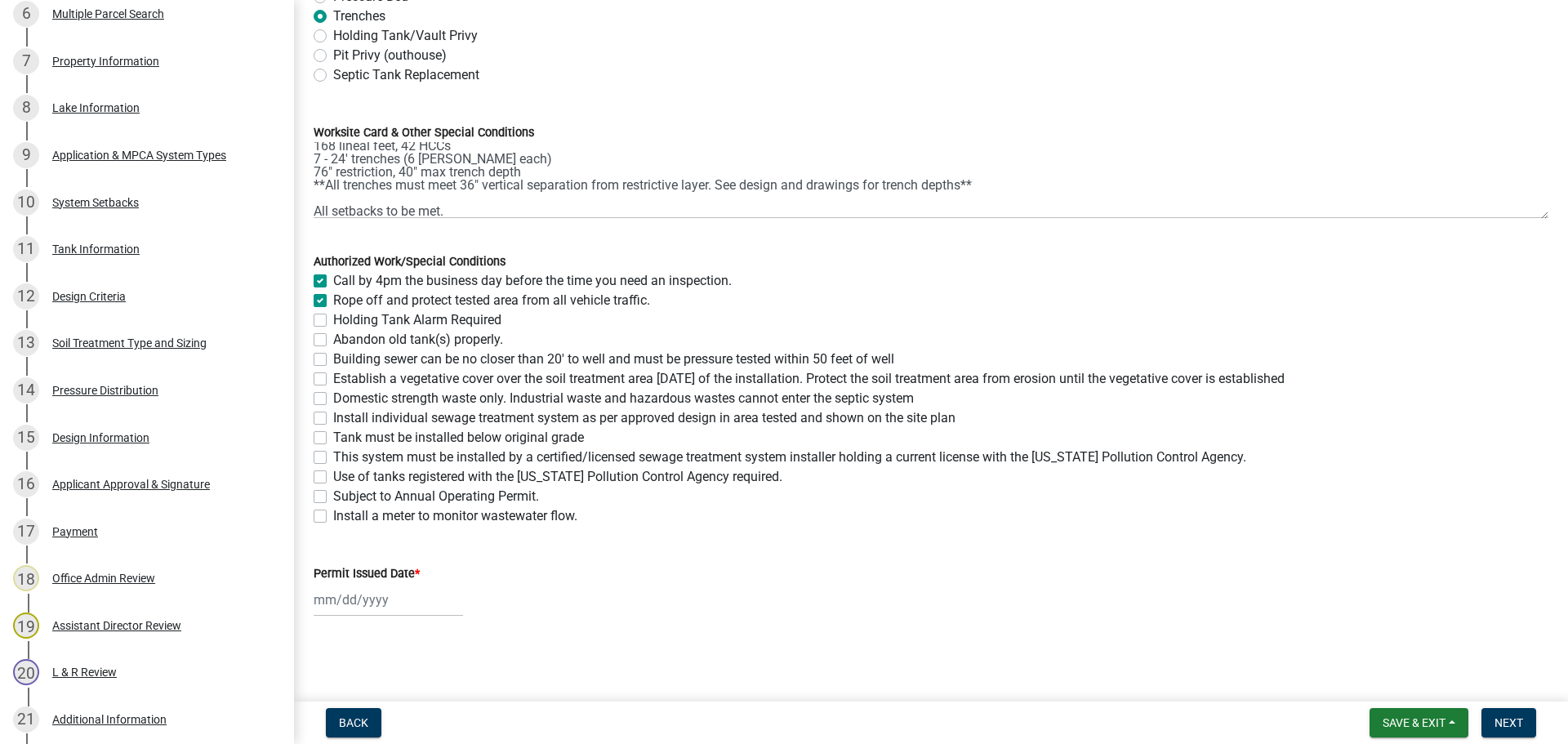
checkbox input "false"
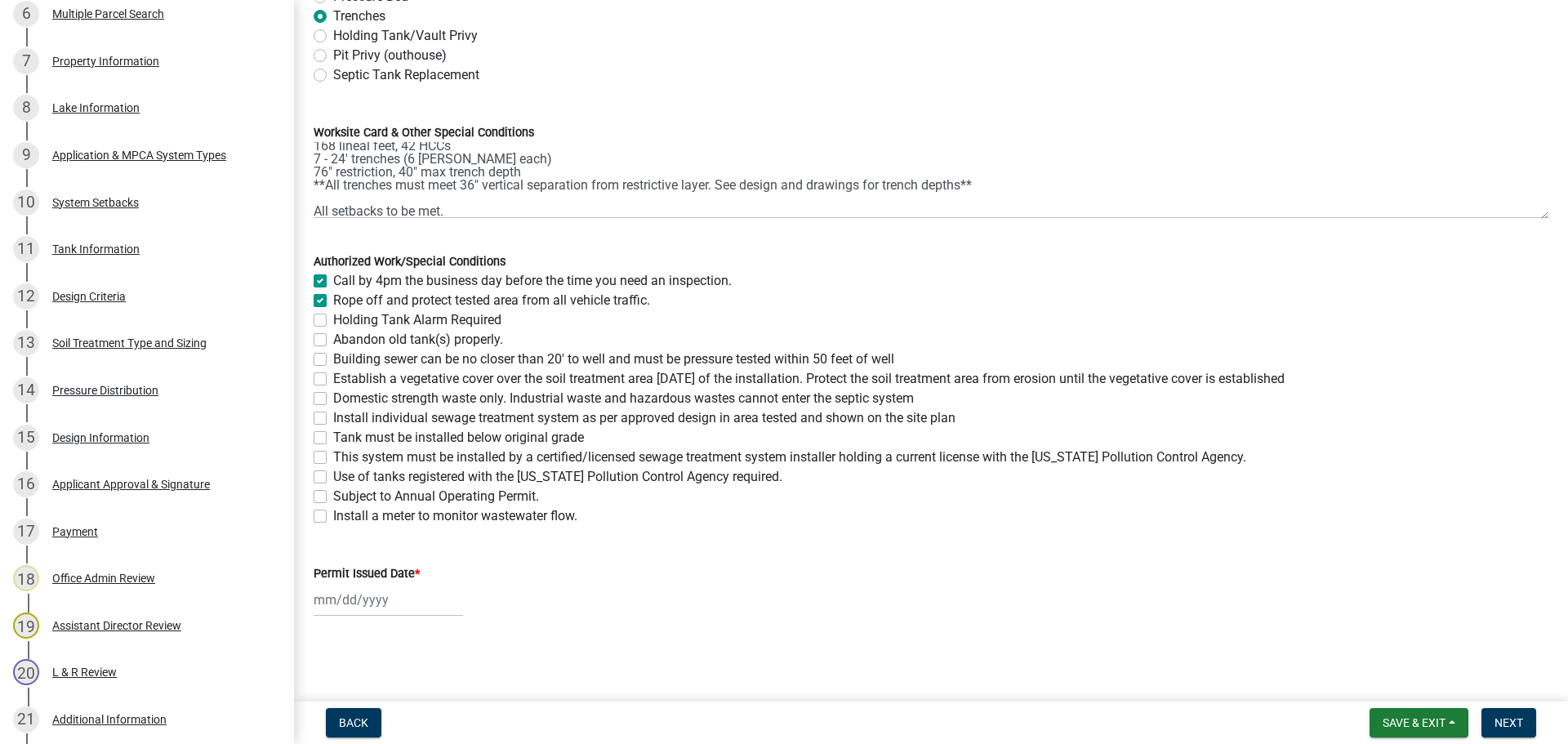
checkbox input "false"
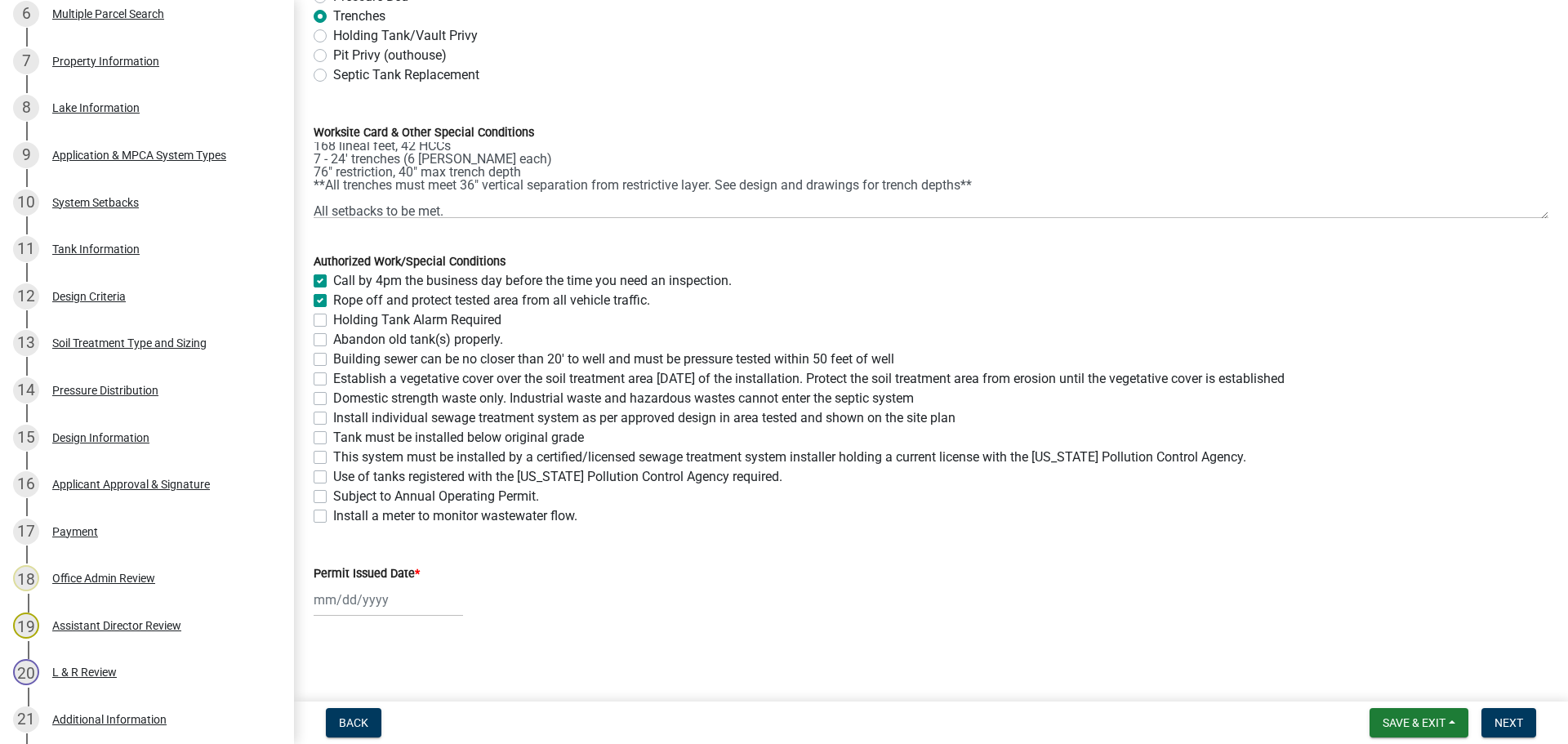
checkbox input "false"
click at [333, 359] on label "Building sewer can be no closer than 20' to well and must be pressure tested wi…" at bounding box center [614, 359] width 561 height 20
click at [333, 359] on input "Building sewer can be no closer than 20' to well and must be pressure tested wi…" at bounding box center [338, 355] width 10 height 10
checkbox input "true"
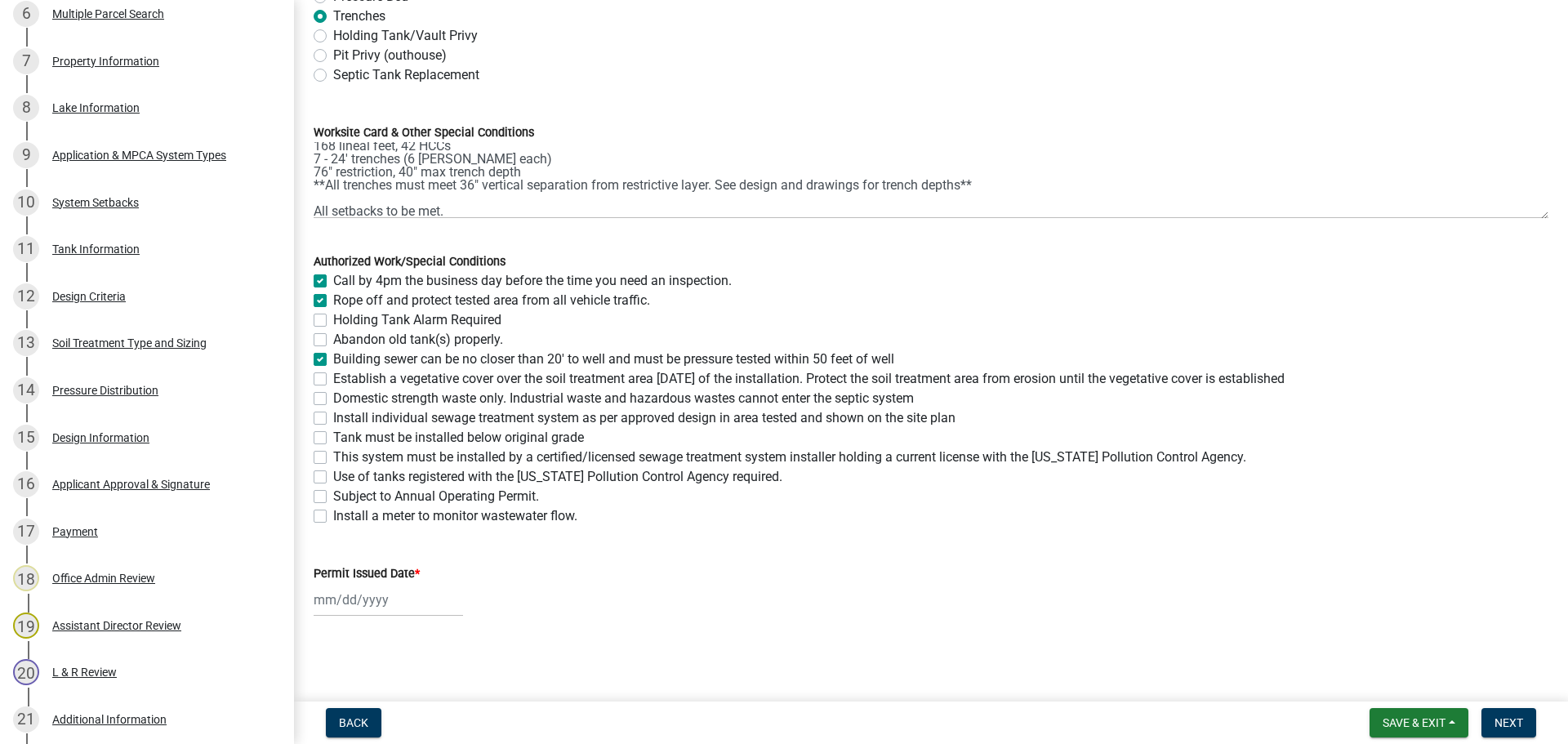
checkbox input "true"
checkbox input "false"
checkbox input "true"
checkbox input "false"
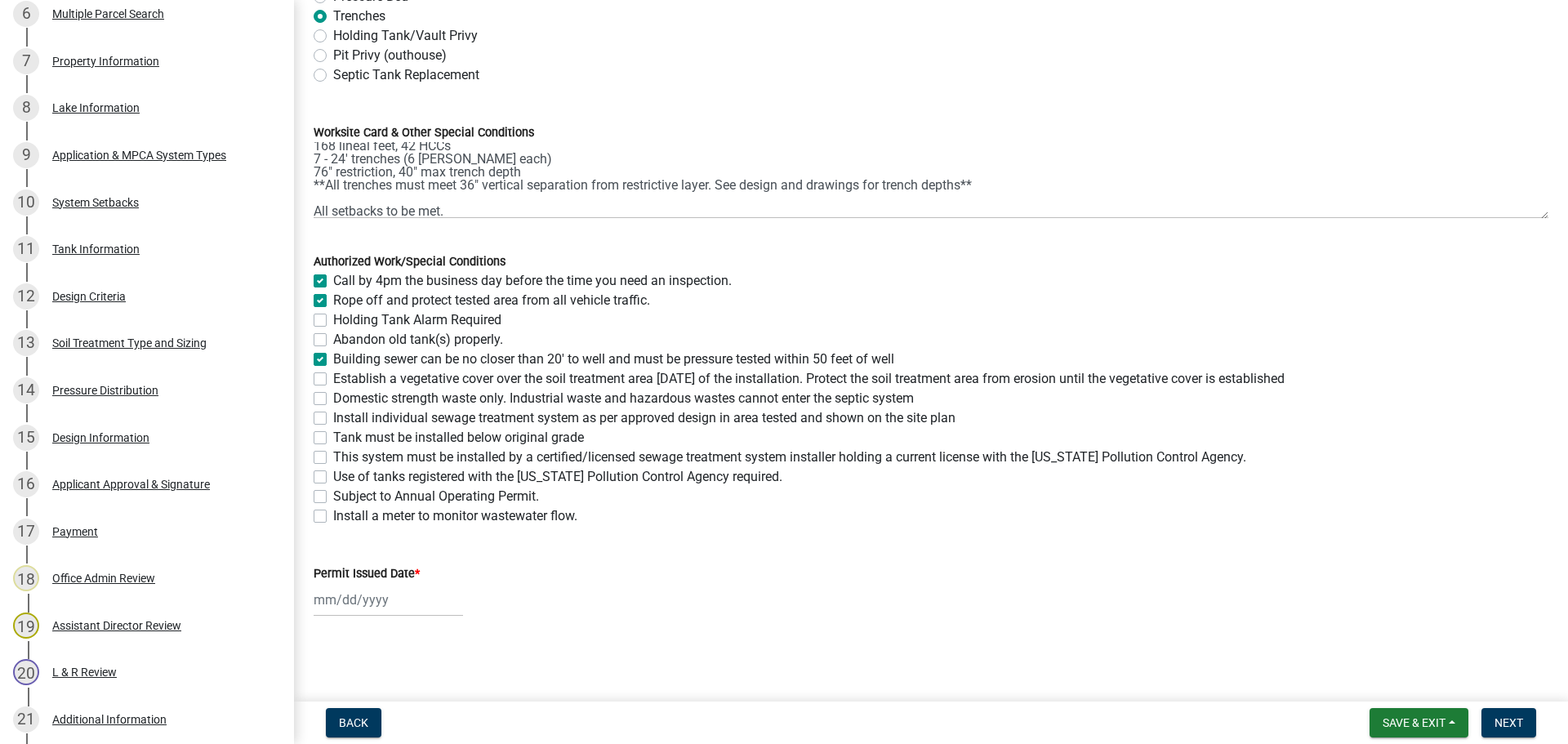
checkbox input "false"
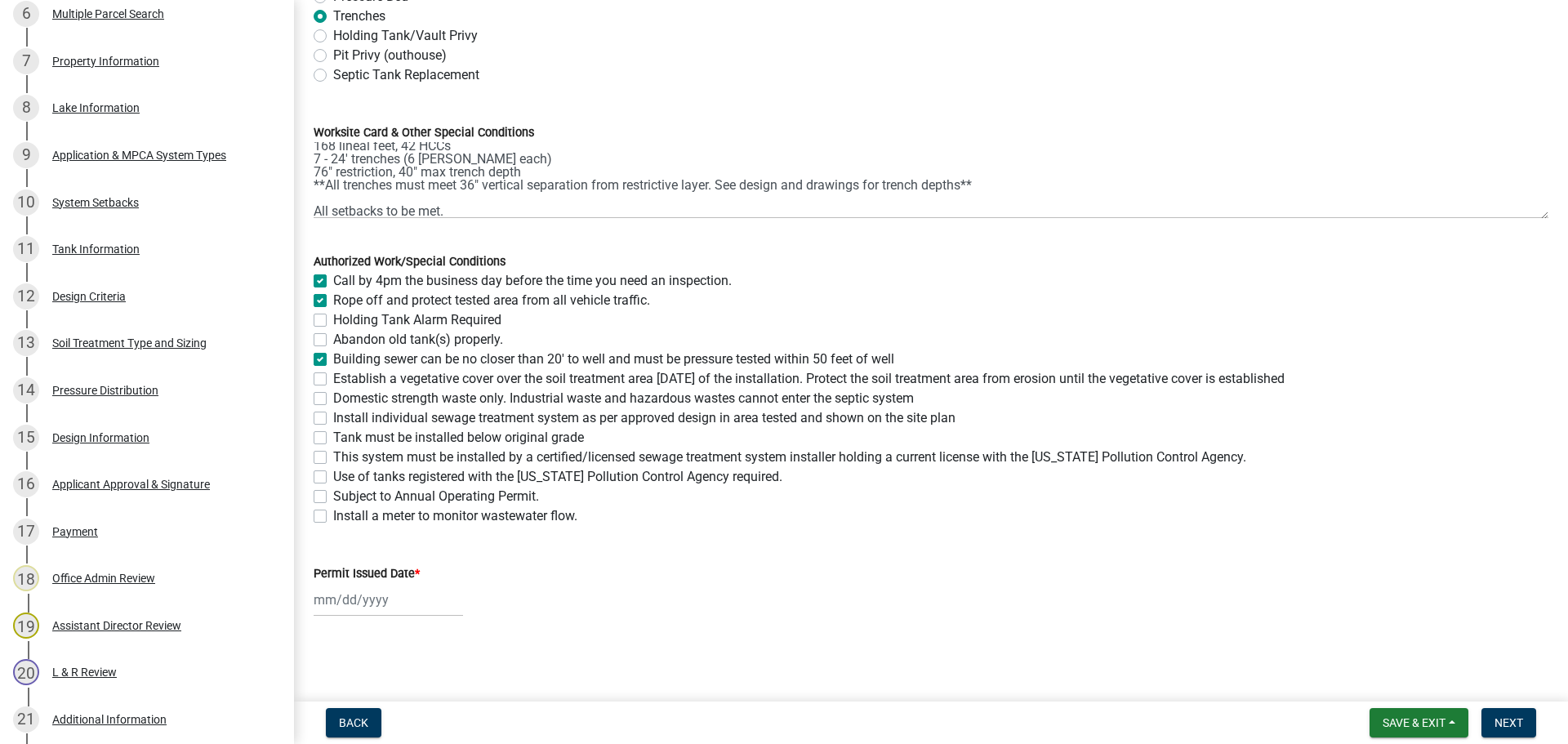
checkbox input "false"
click at [333, 380] on label "Establish a vegetative cover over the soil treatment area within 30 days of the…" at bounding box center [809, 378] width 952 height 20
click at [333, 380] on input "Establish a vegetative cover over the soil treatment area within 30 days of the…" at bounding box center [338, 374] width 10 height 10
checkbox input "true"
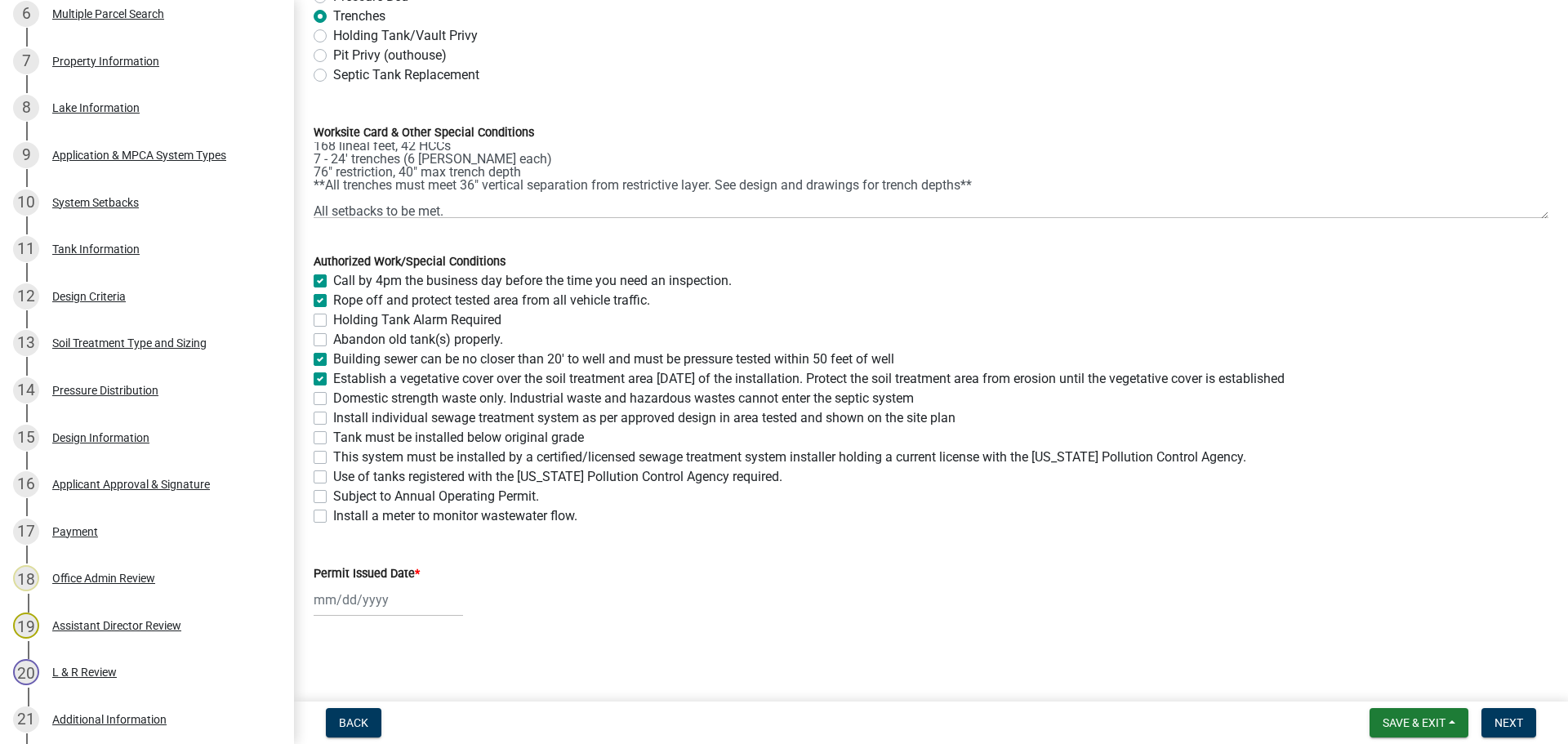
checkbox input "true"
checkbox input "false"
checkbox input "true"
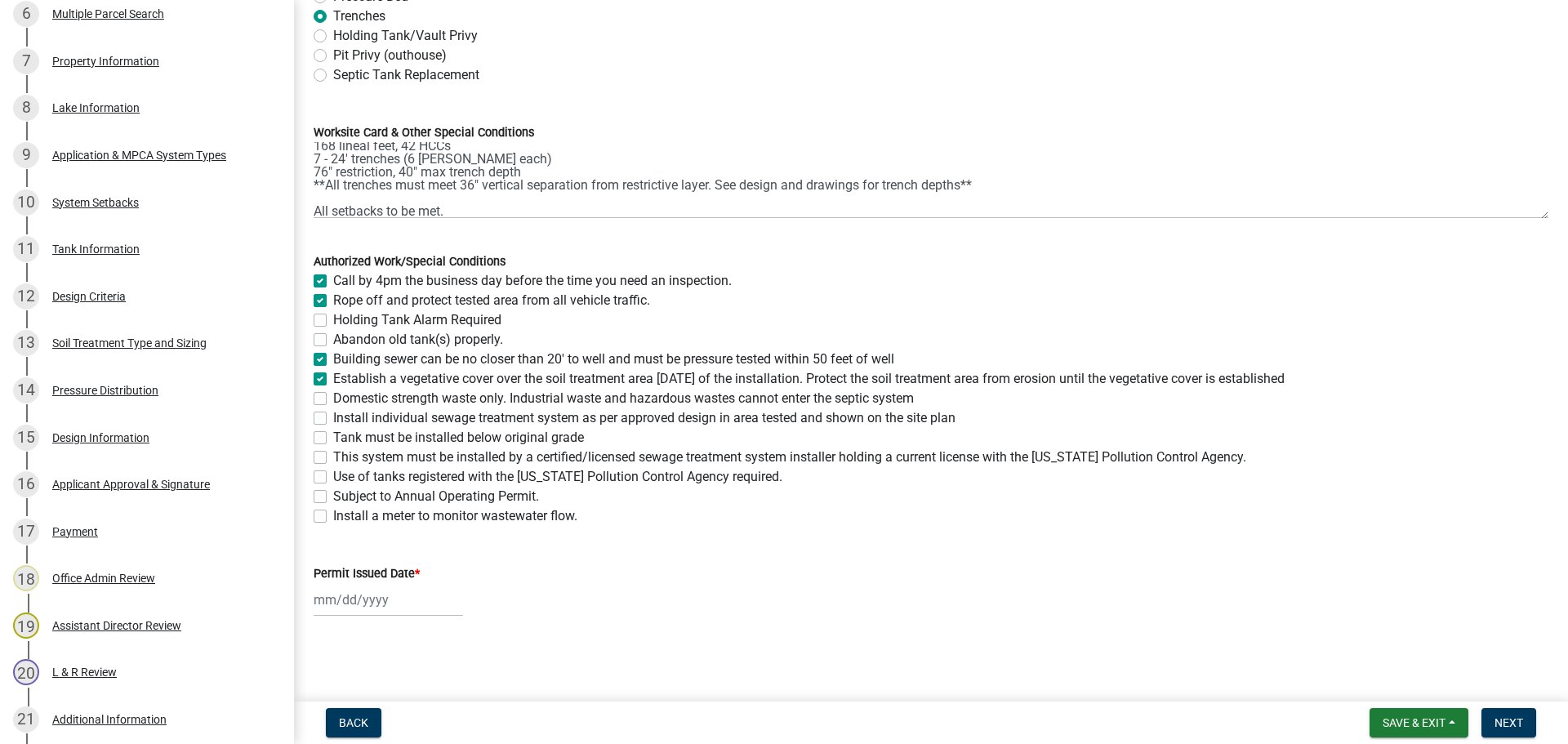
checkbox input "true"
checkbox input "false"
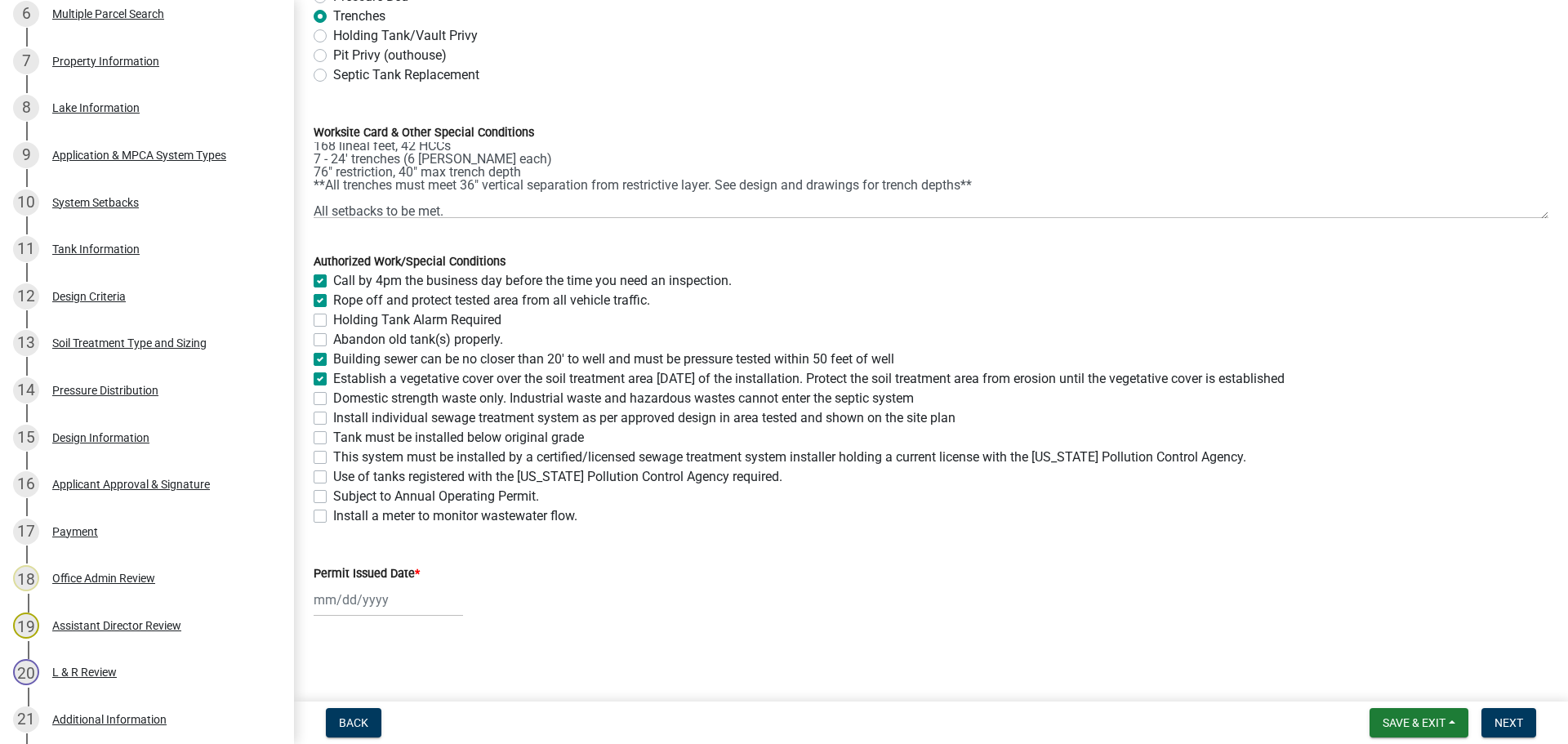
checkbox input "false"
click at [333, 401] on label "Domestic strength waste only. Industrial waste and hazardous wastes cannot ente…" at bounding box center [623, 398] width 581 height 20
click at [333, 400] on input "Domestic strength waste only. Industrial waste and hazardous wastes cannot ente…" at bounding box center [338, 394] width 10 height 10
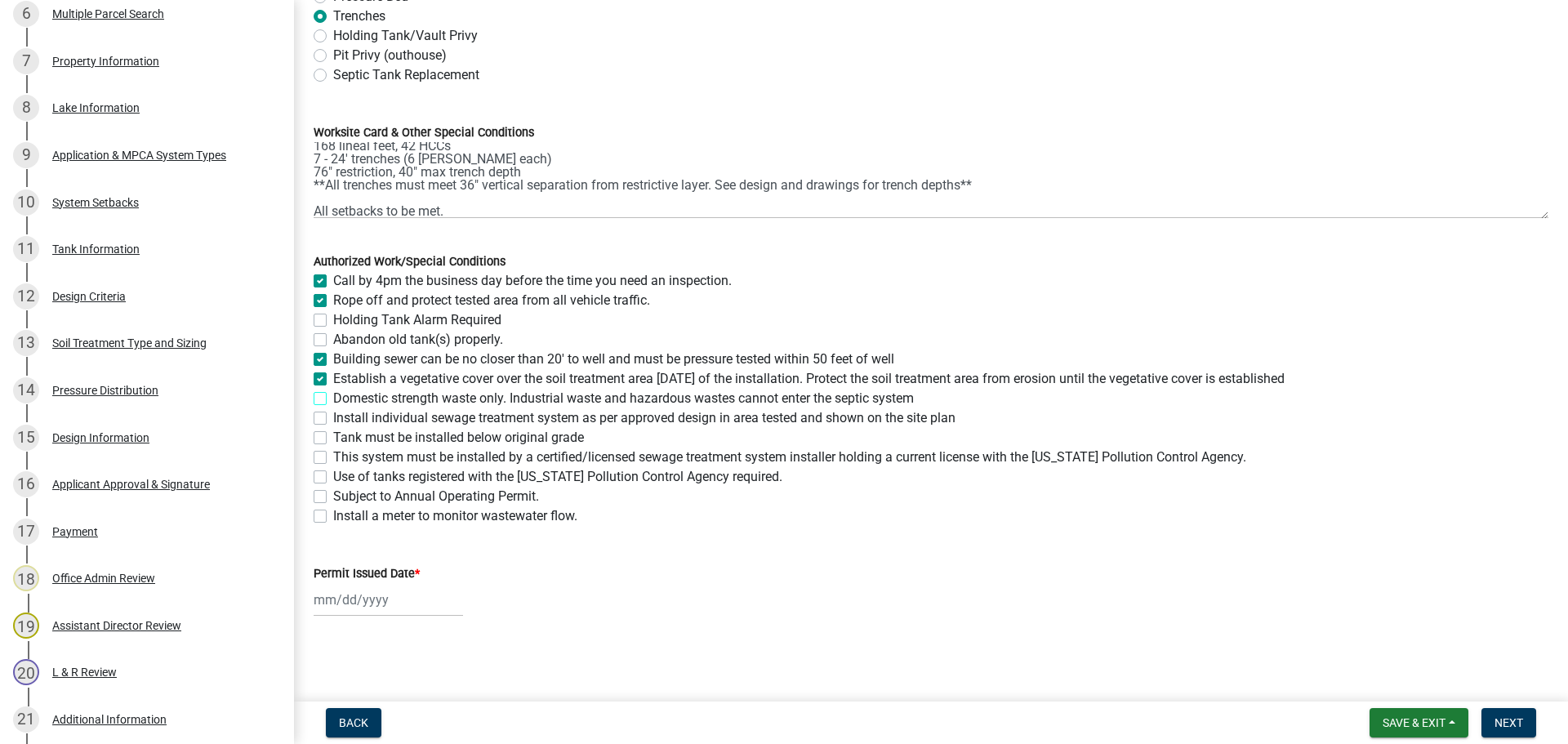
checkbox input "true"
checkbox input "false"
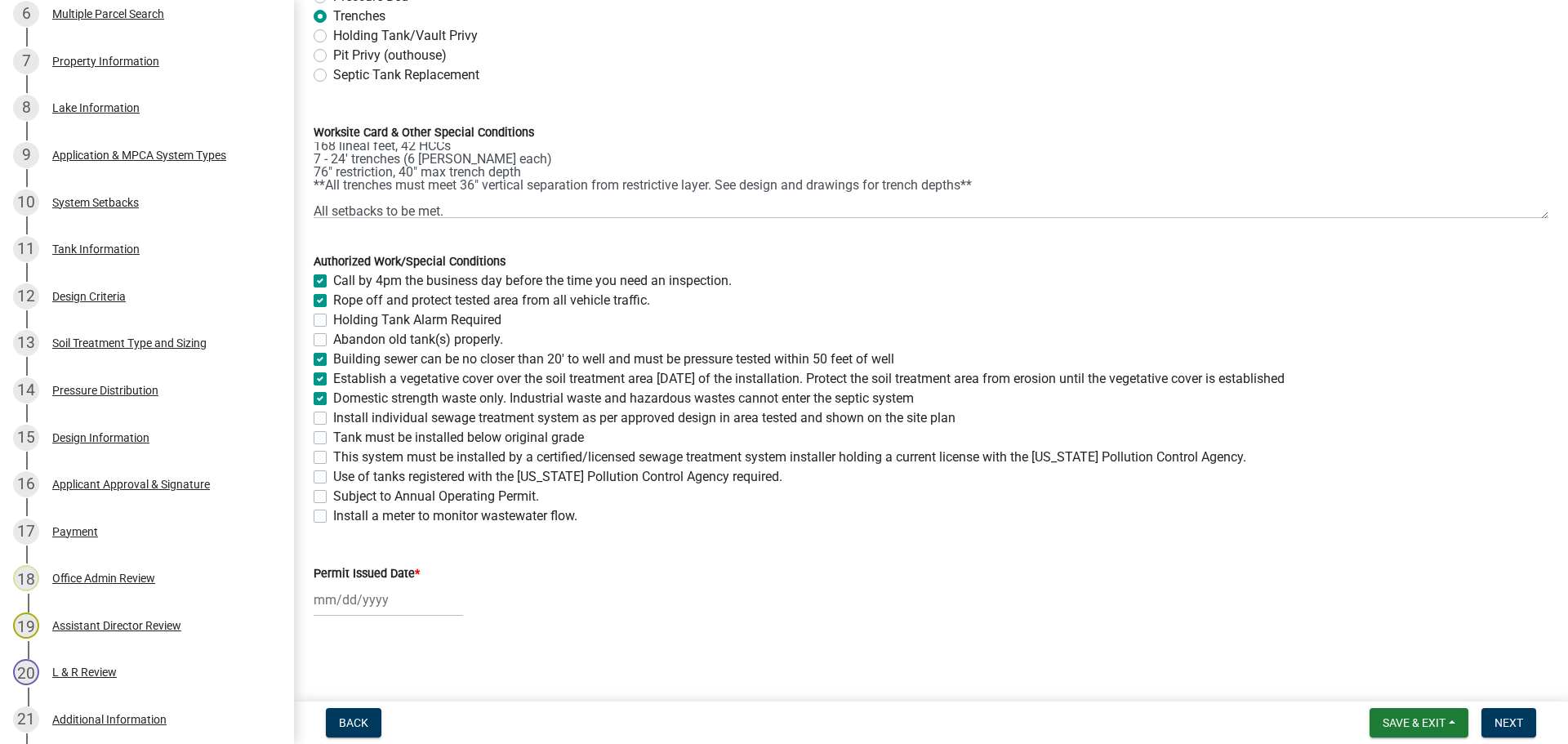
checkbox input "true"
checkbox input "false"
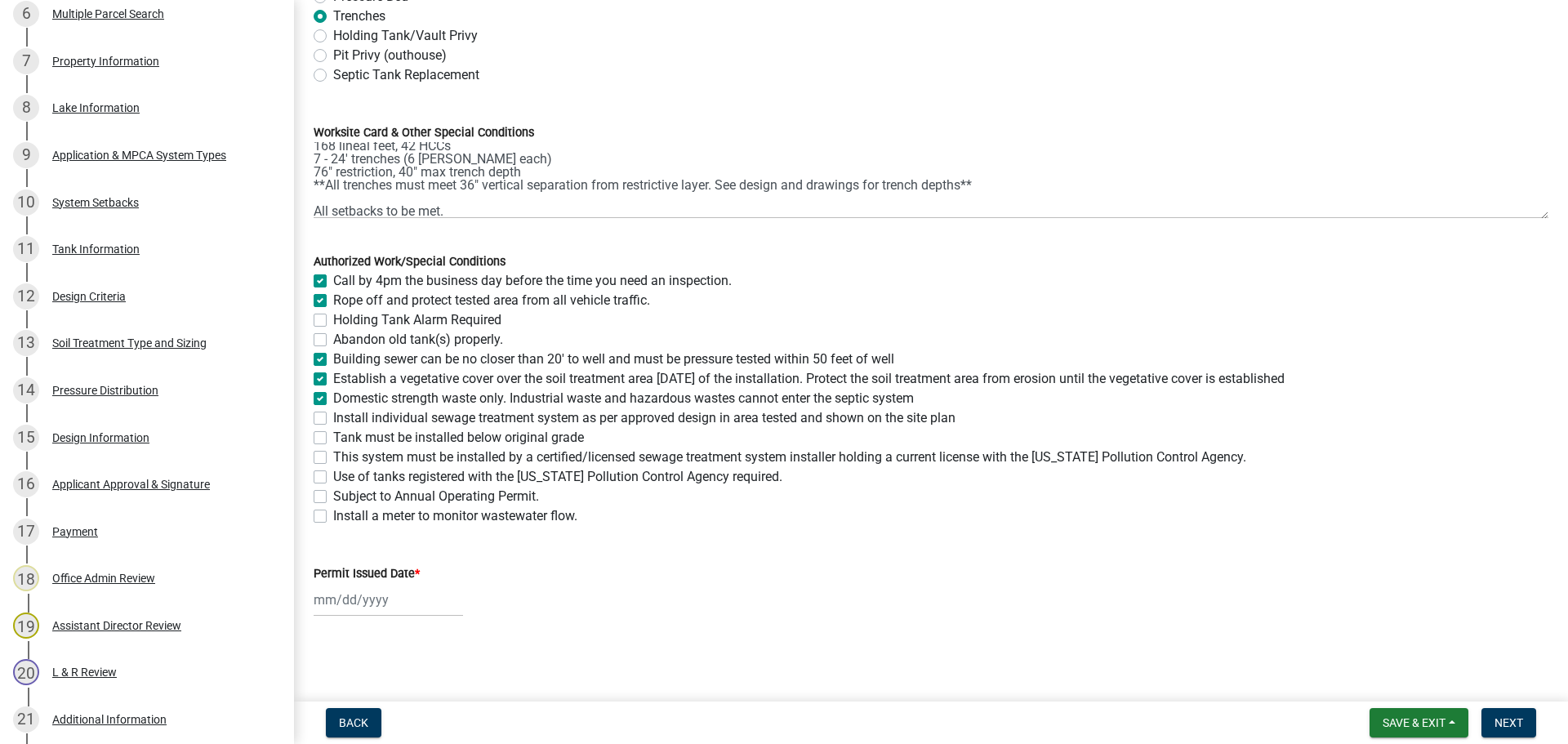
checkbox input "false"
click at [333, 422] on label "Install individual sewage treatment system as per approved design in area teste…" at bounding box center [645, 417] width 622 height 20
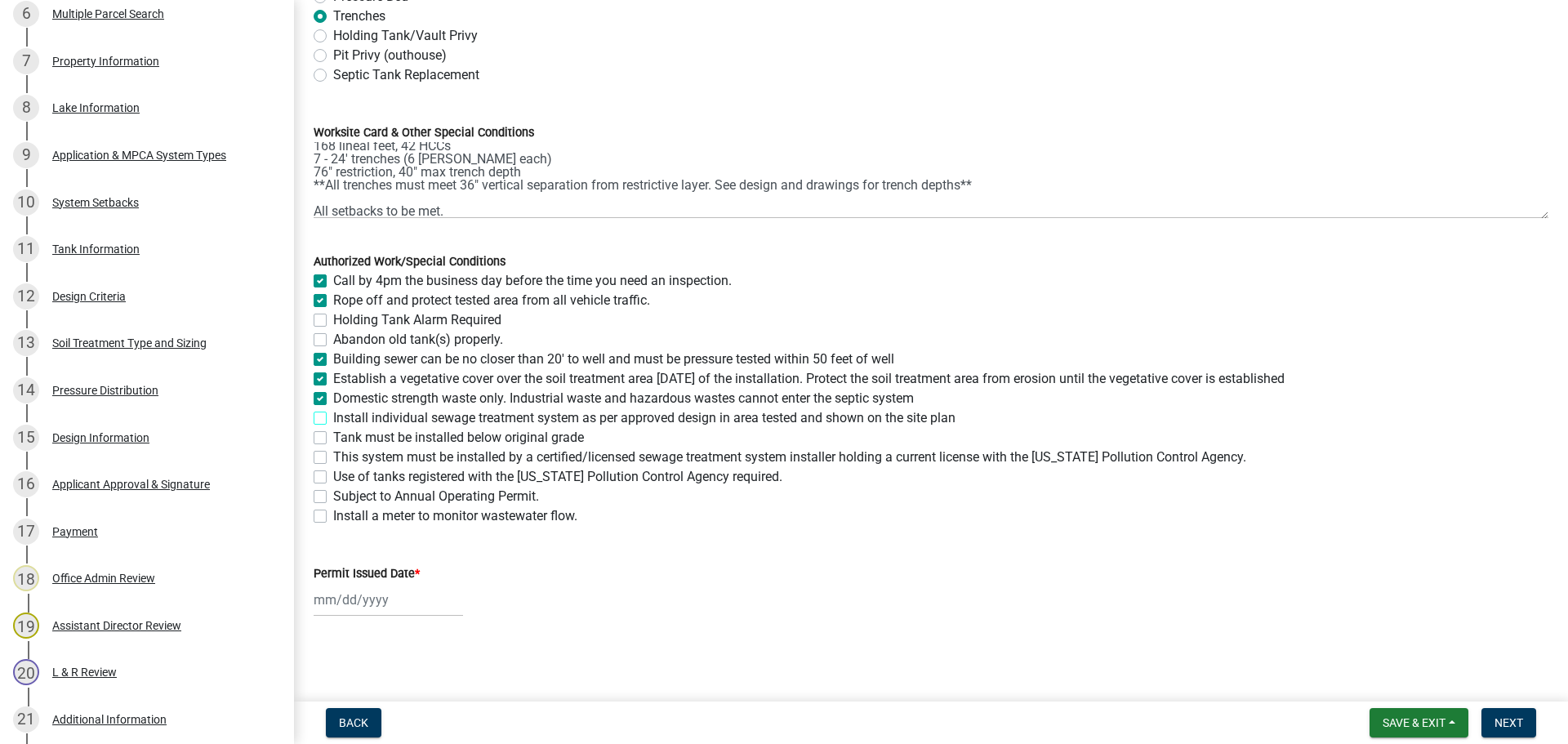
click at [333, 419] on input "Install individual sewage treatment system as per approved design in area teste…" at bounding box center [338, 413] width 10 height 10
checkbox input "true"
checkbox input "false"
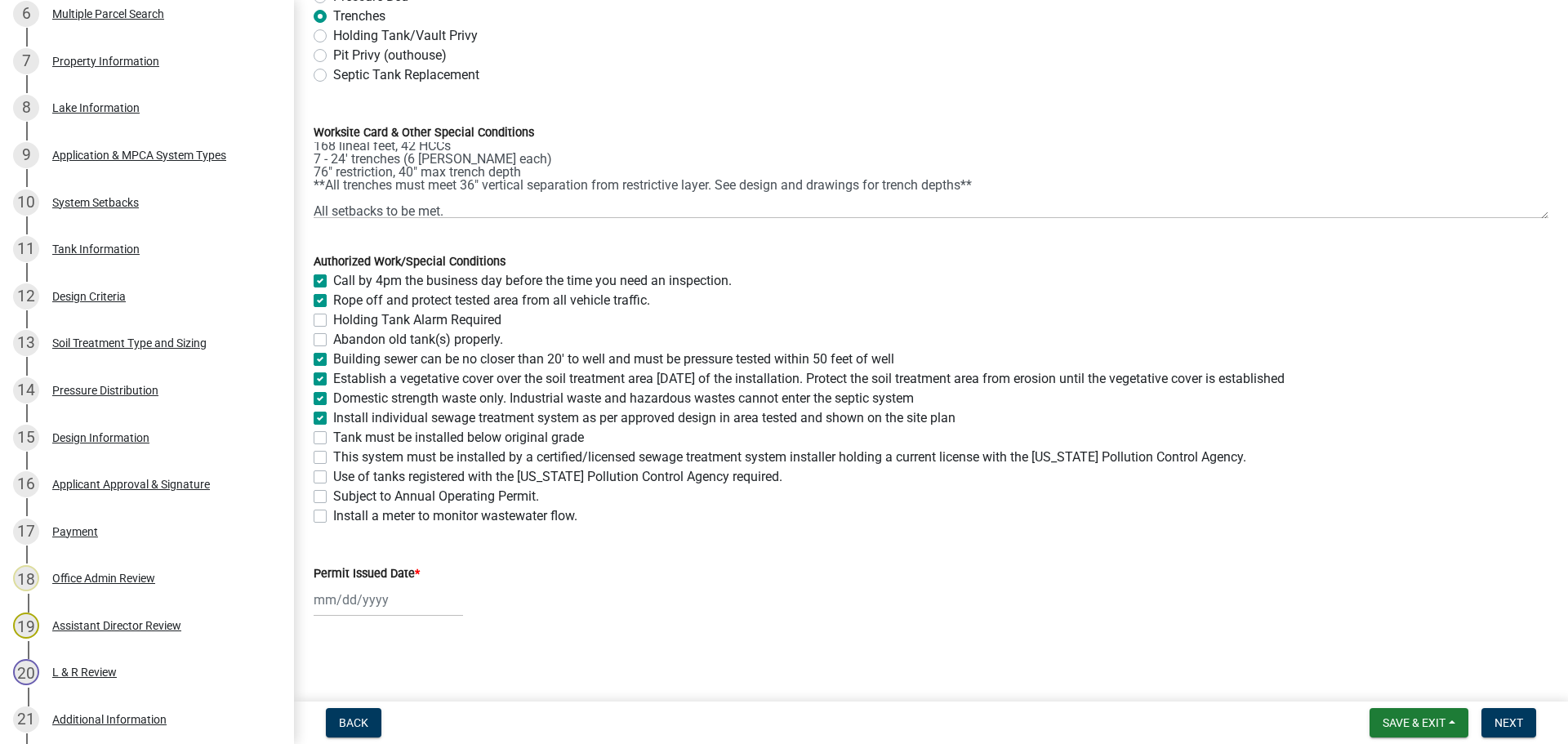
checkbox input "false"
checkbox input "true"
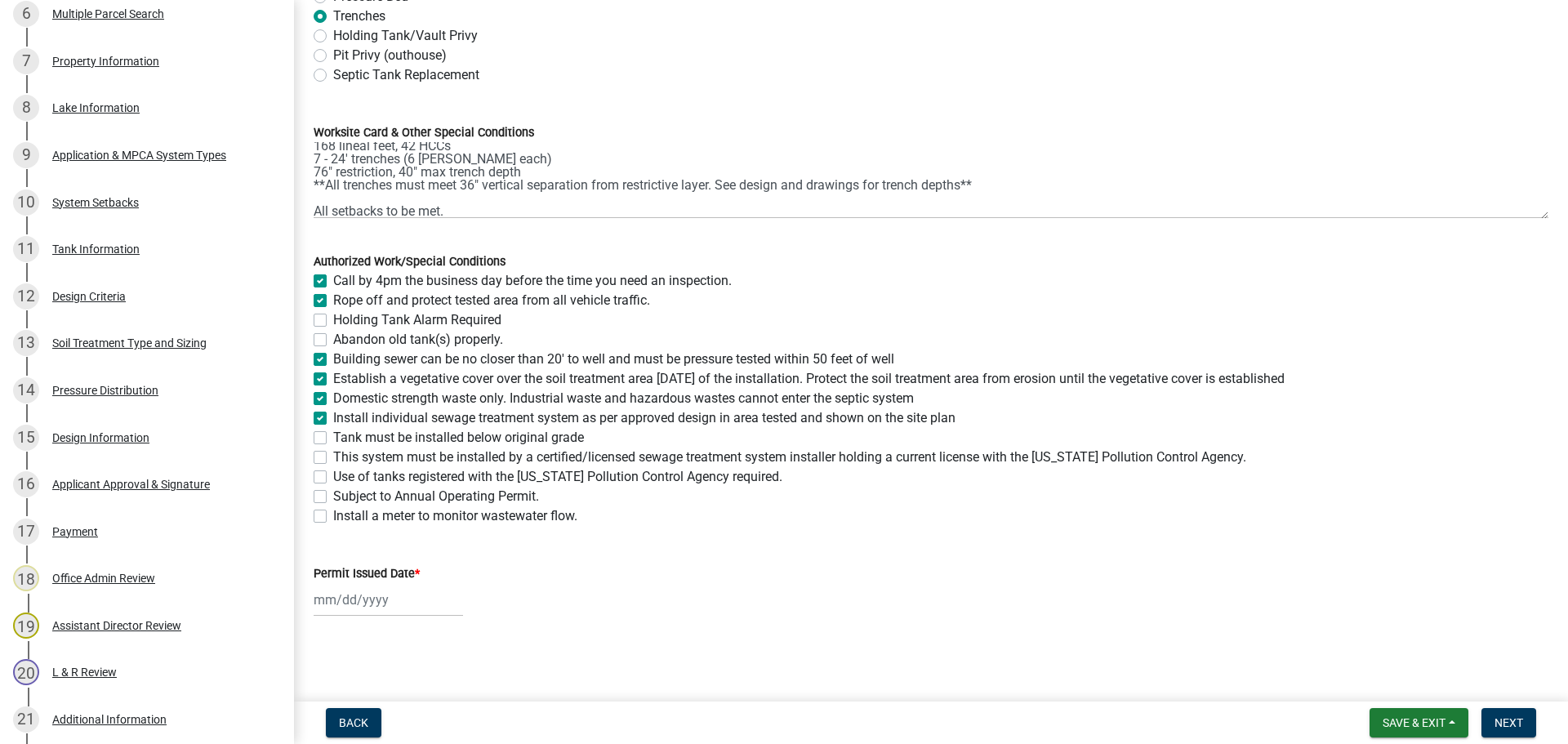
checkbox input "false"
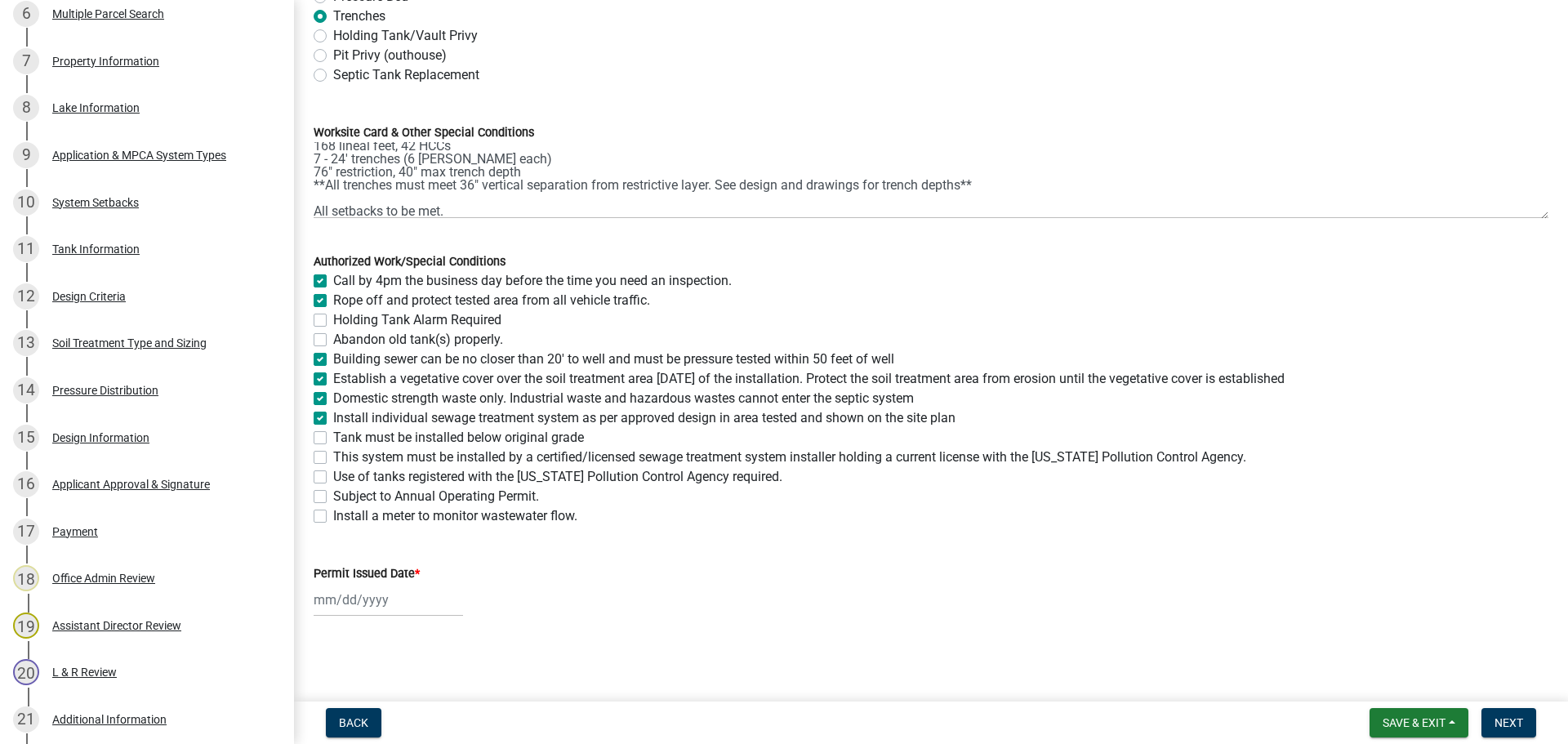
click at [333, 436] on label "Tank must be installed below original grade" at bounding box center [458, 437] width 251 height 20
click at [333, 436] on input "Tank must be installed below original grade" at bounding box center [338, 433] width 10 height 10
checkbox input "true"
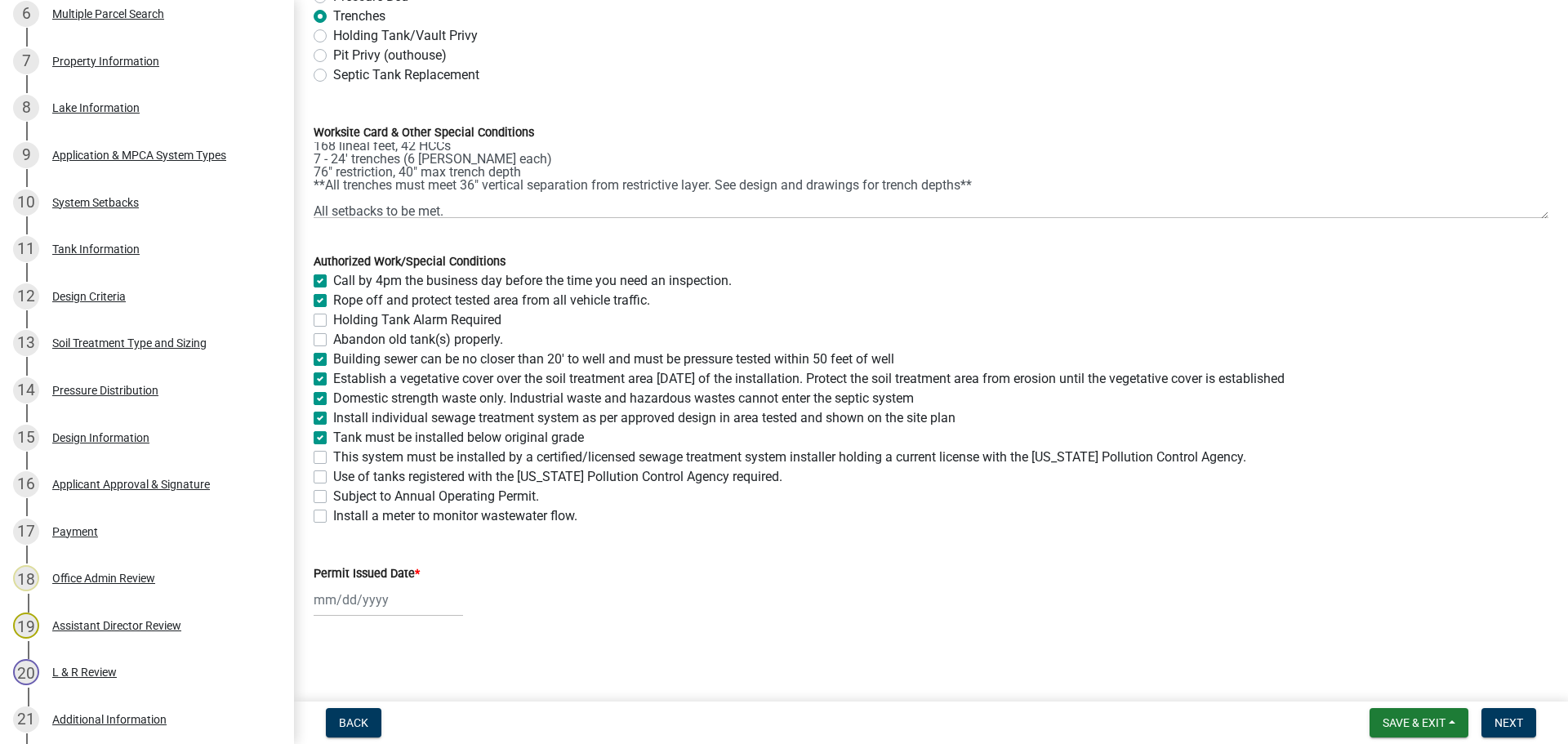
checkbox input "false"
checkbox input "true"
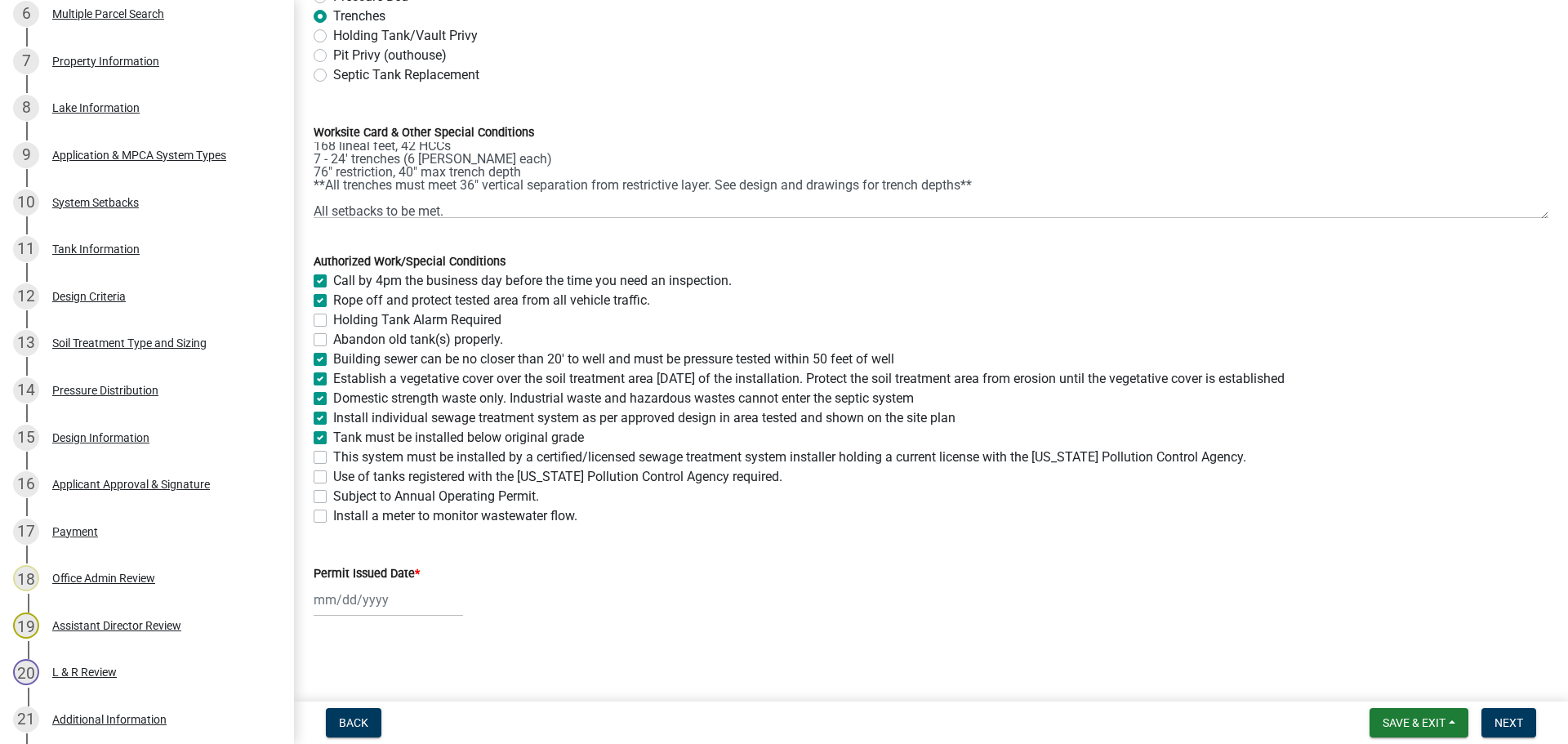
checkbox input "true"
checkbox input "false"
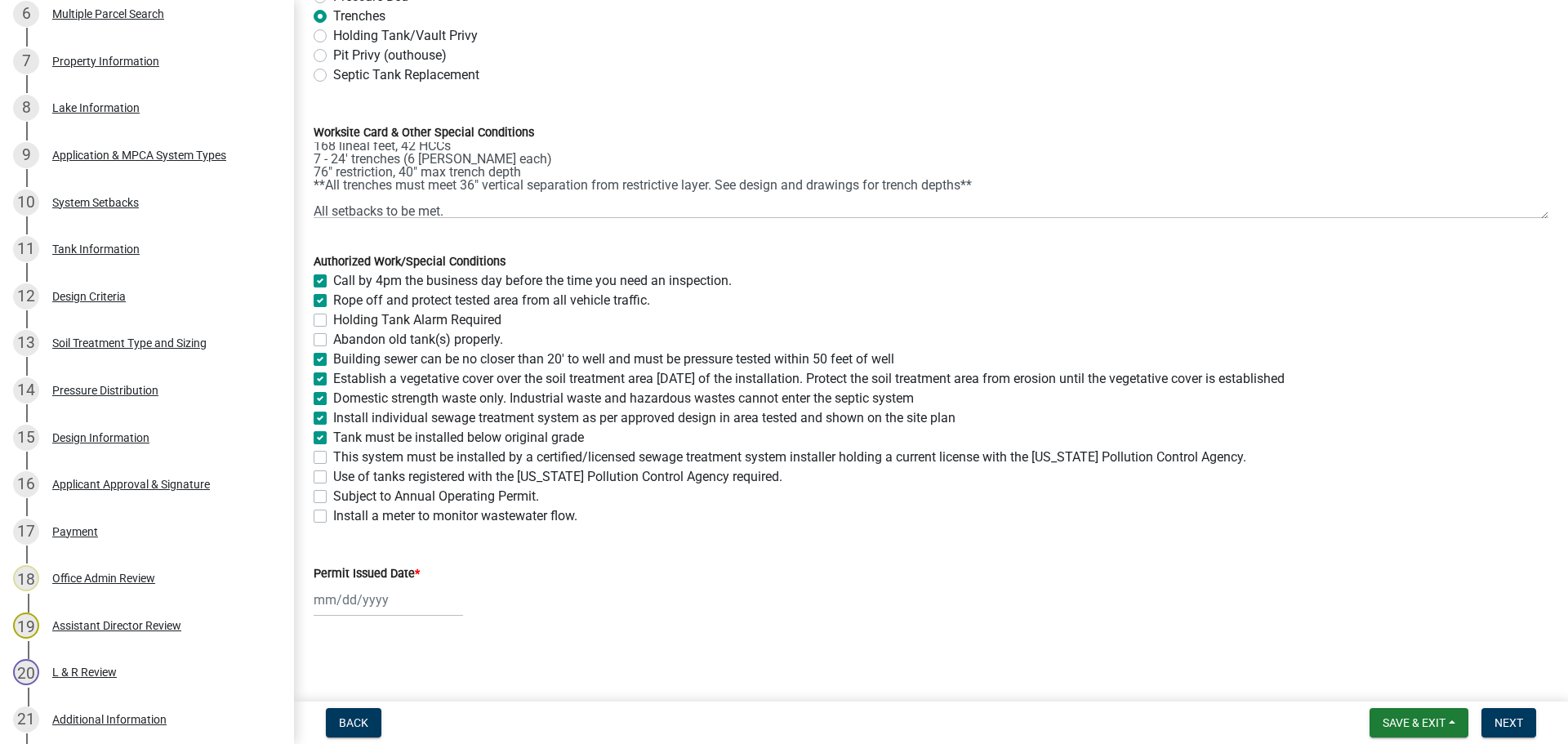
checkbox input "false"
click at [333, 453] on label "This system must be installed by a certified/licensed sewage treatment system i…" at bounding box center [790, 457] width 913 height 20
click at [333, 453] on input "This system must be installed by a certified/licensed sewage treatment system i…" at bounding box center [338, 452] width 10 height 10
checkbox input "true"
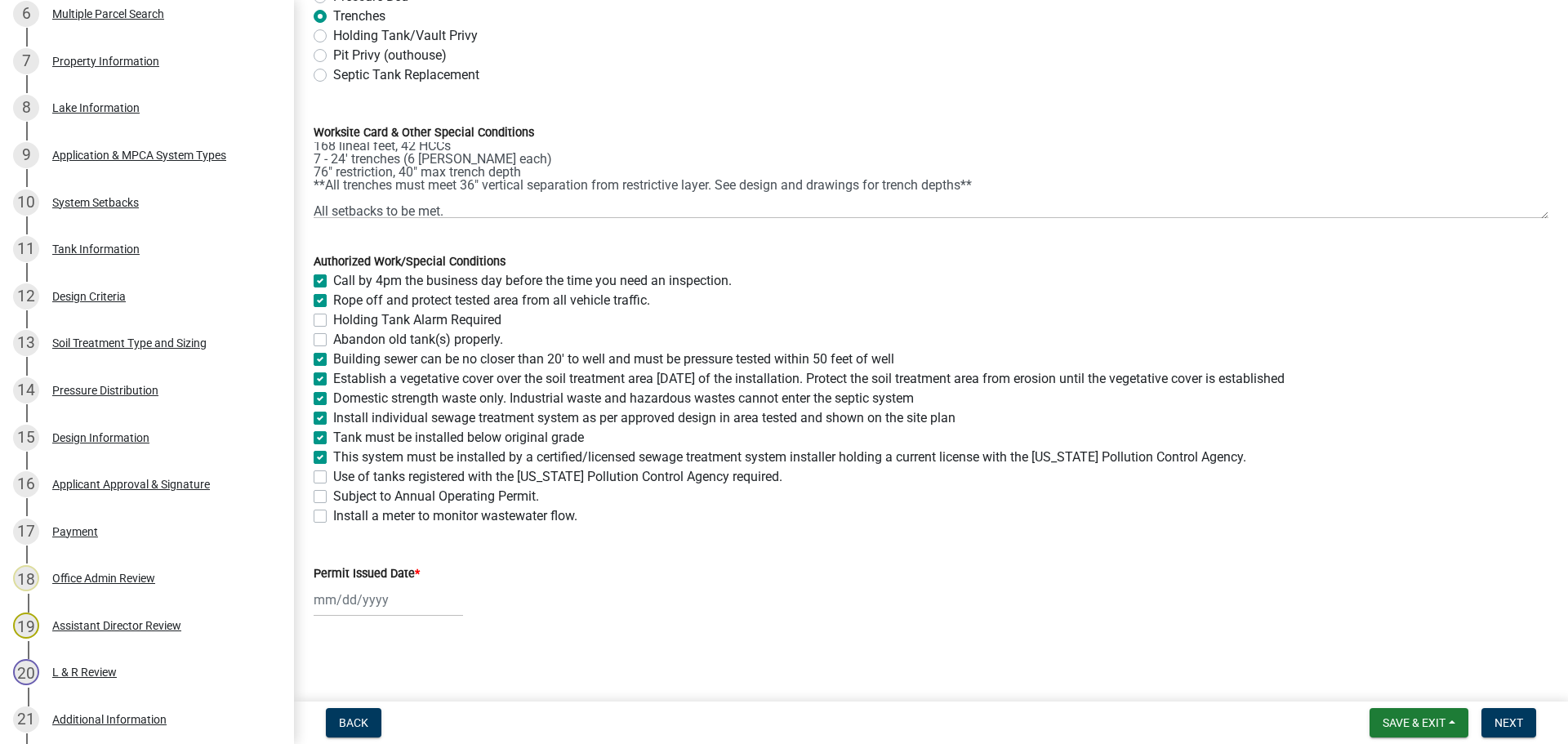
checkbox input "true"
checkbox input "false"
checkbox input "true"
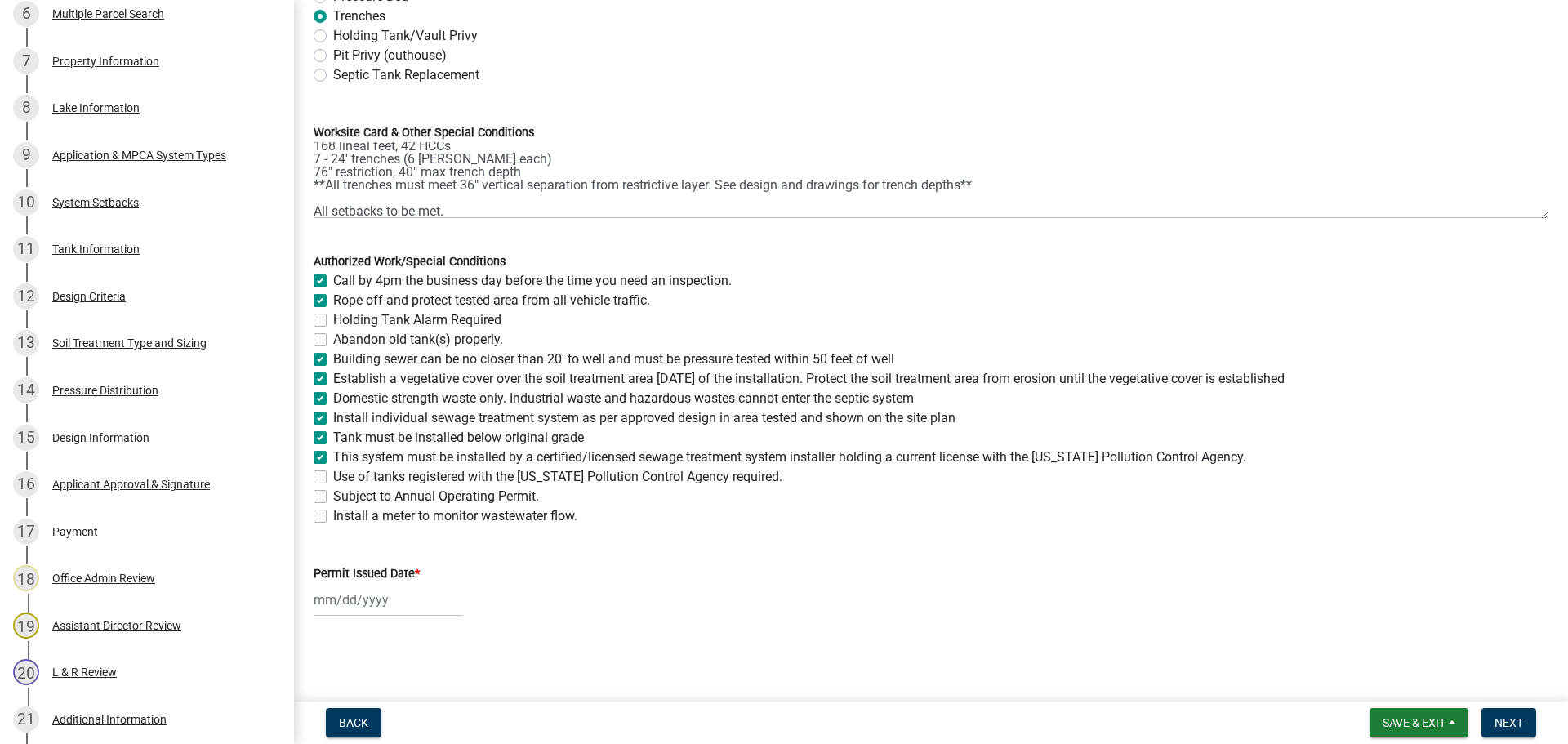
checkbox input "true"
checkbox input "false"
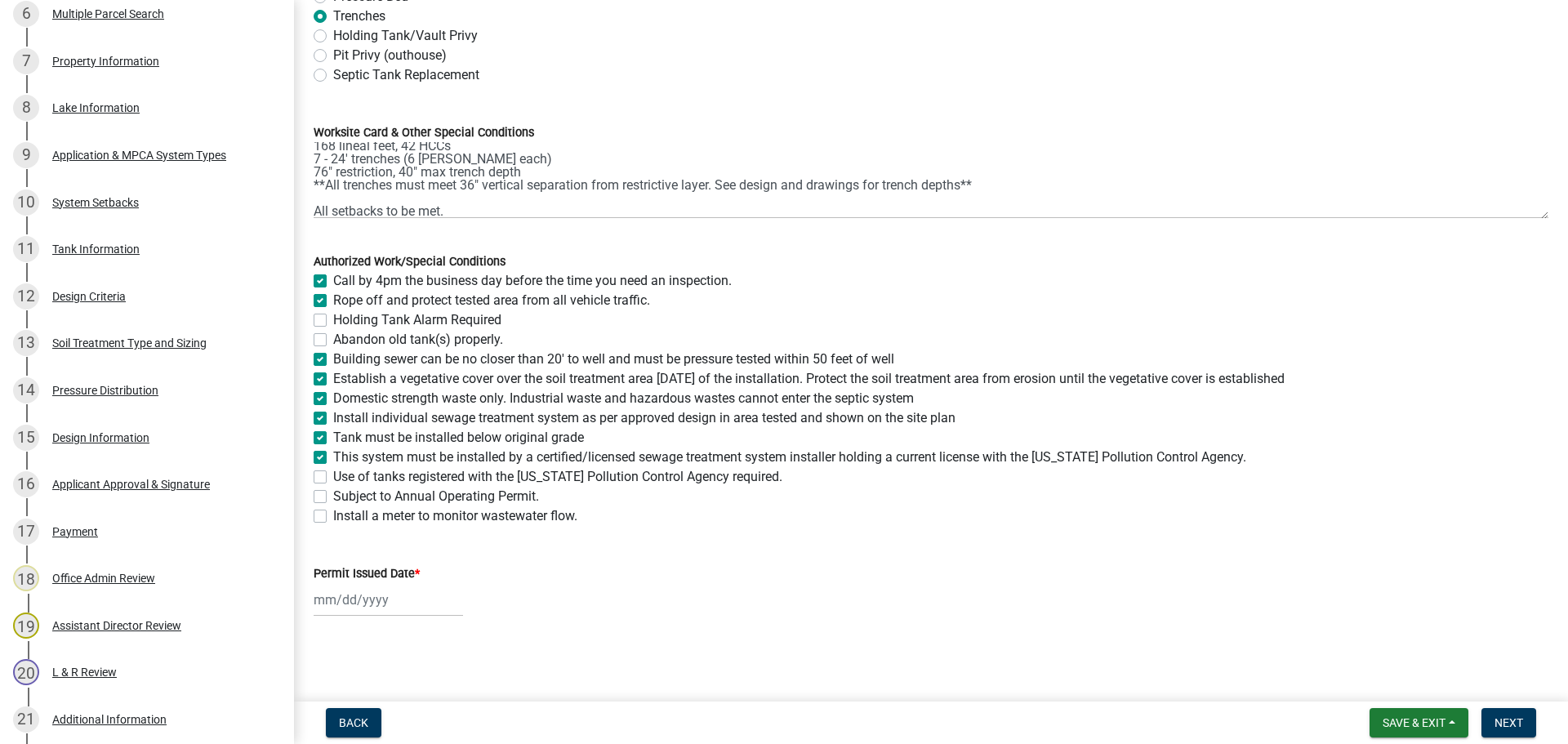
checkbox input "false"
click at [333, 478] on label "Use of tanks registered with the Minnesota Pollution Control Agency required." at bounding box center [558, 476] width 449 height 20
click at [333, 478] on input "Use of tanks registered with the Minnesota Pollution Control Agency required." at bounding box center [338, 472] width 10 height 10
checkbox input "true"
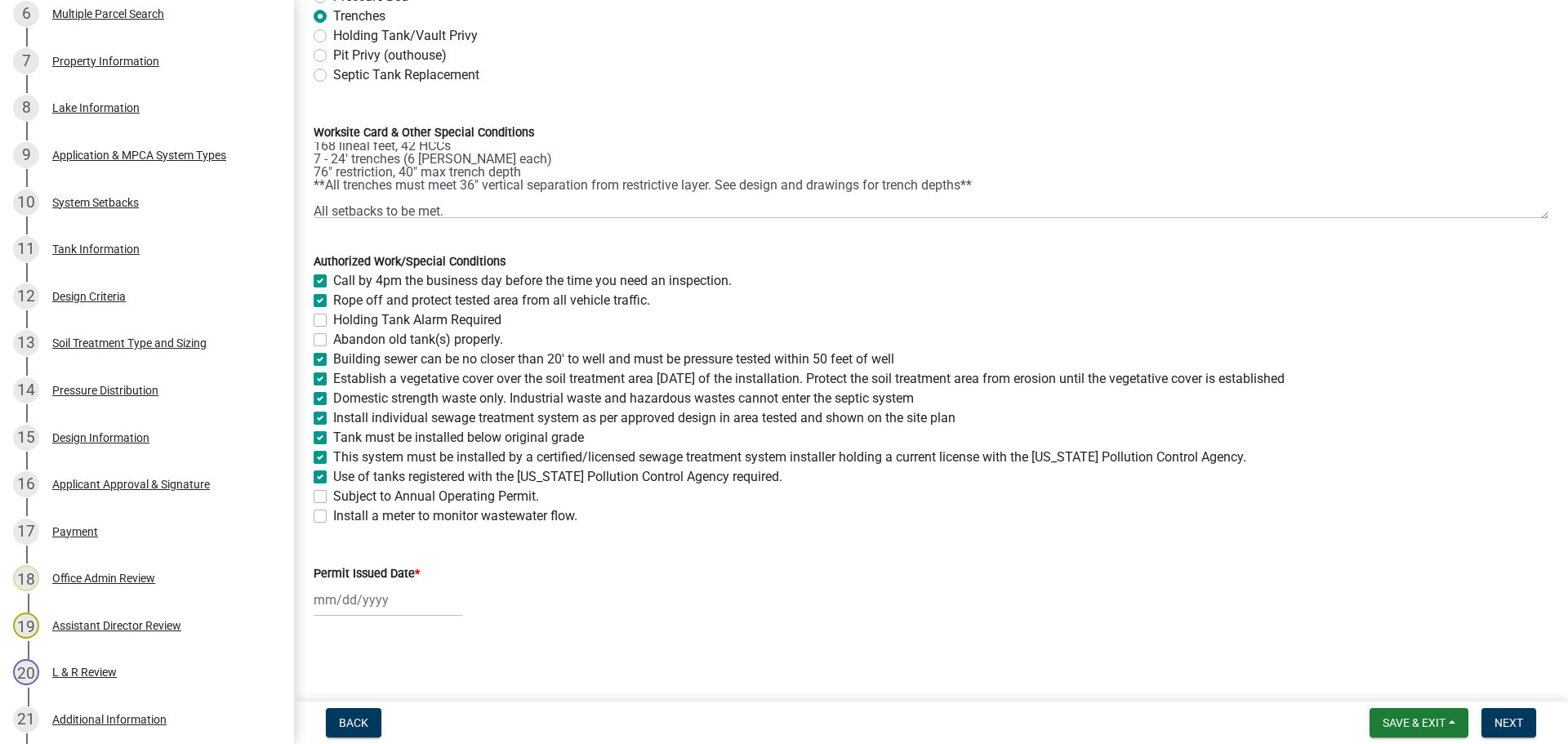
checkbox input "true"
checkbox input "false"
checkbox input "true"
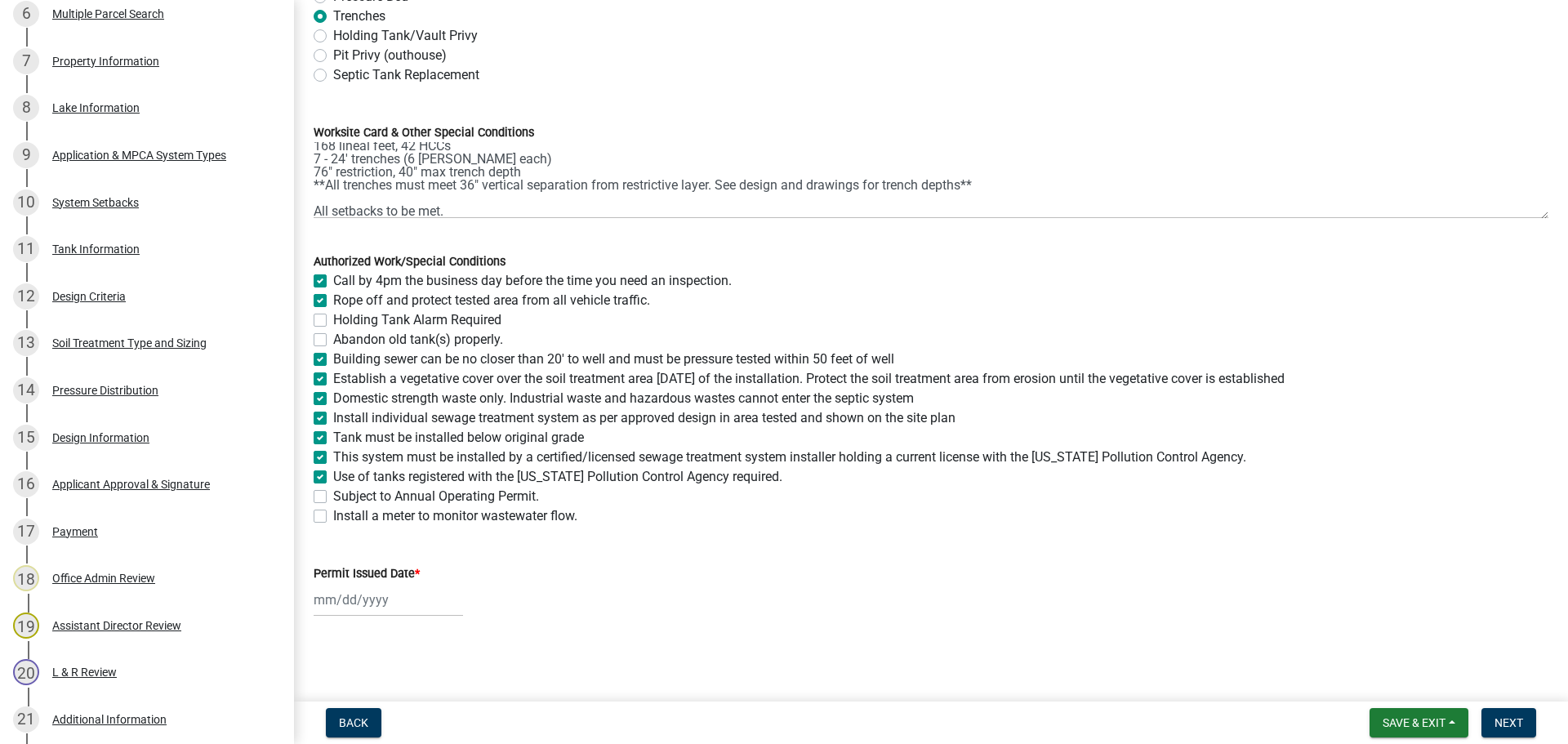
checkbox input "true"
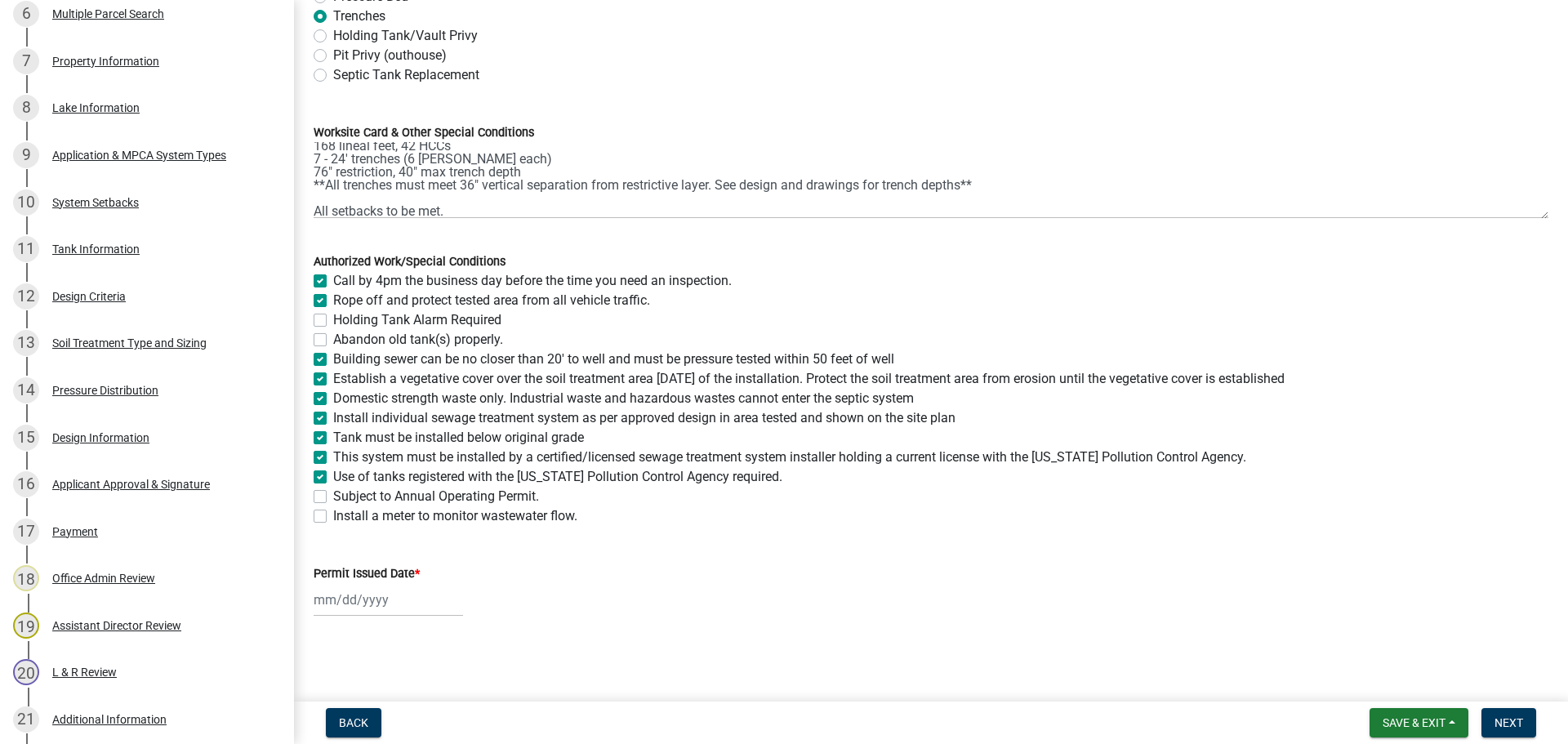
checkbox input "true"
checkbox input "false"
click at [361, 602] on div at bounding box center [389, 599] width 150 height 33
select select "8"
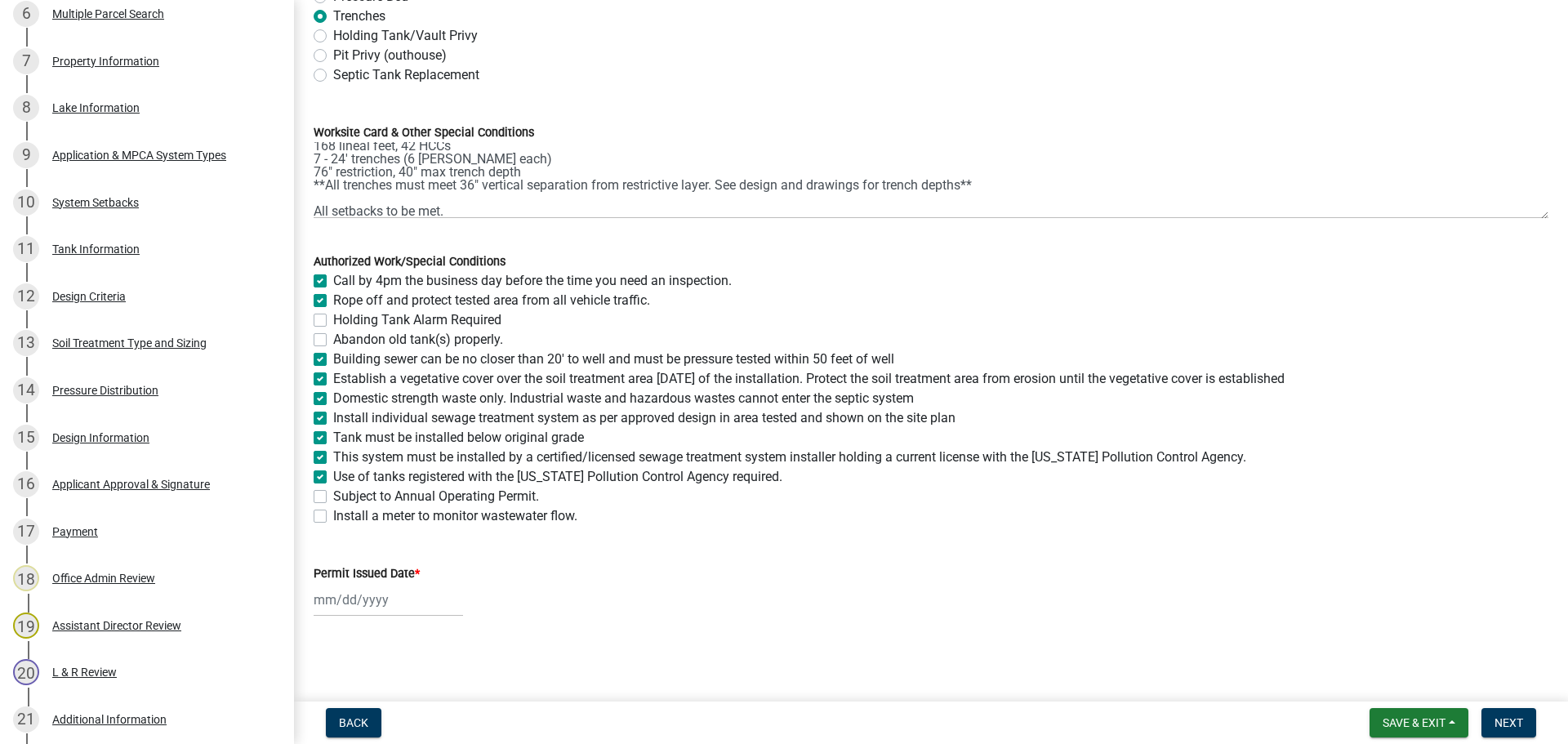
select select "2025"
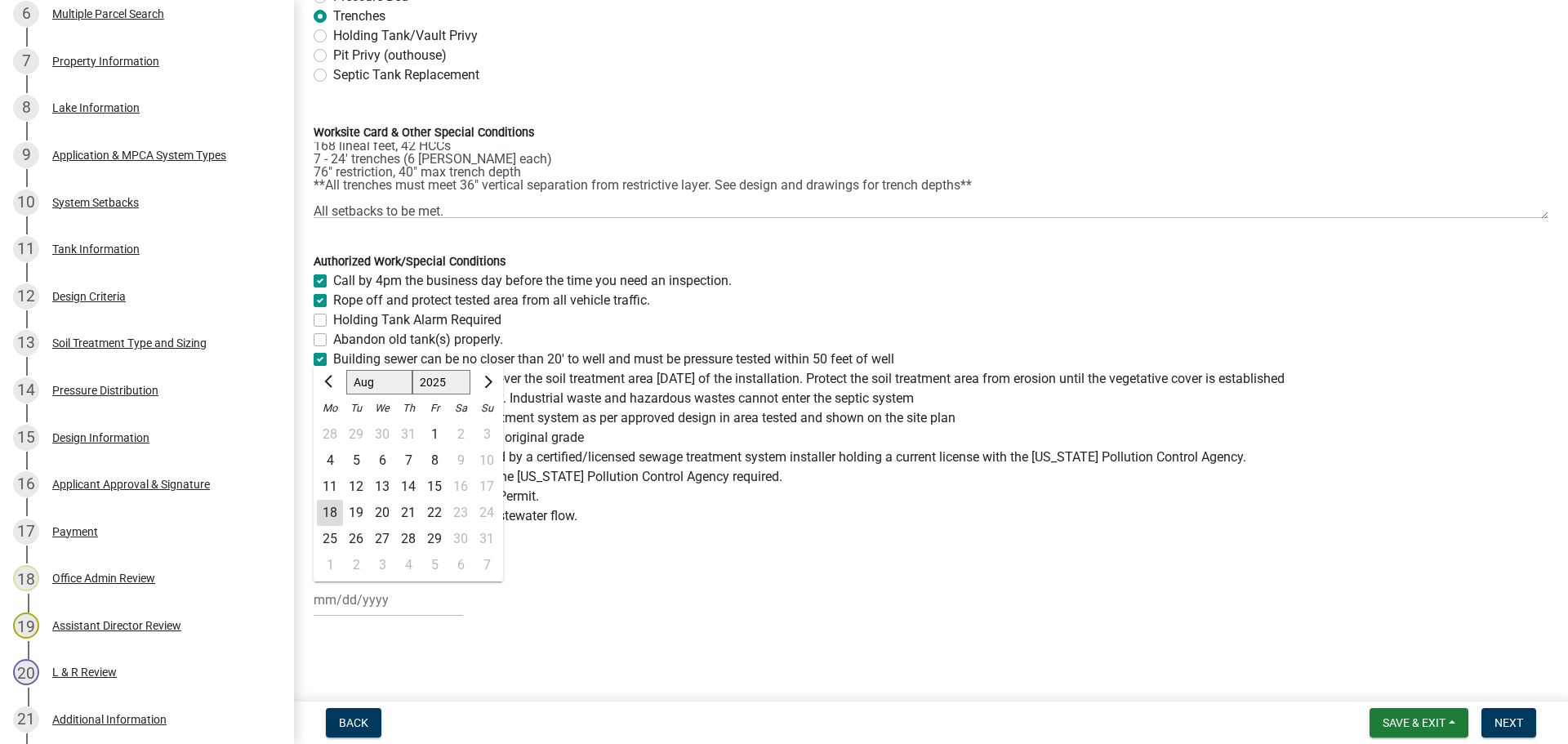
click at [338, 514] on div "18" at bounding box center [330, 513] width 26 height 26
type input "[DATE]"
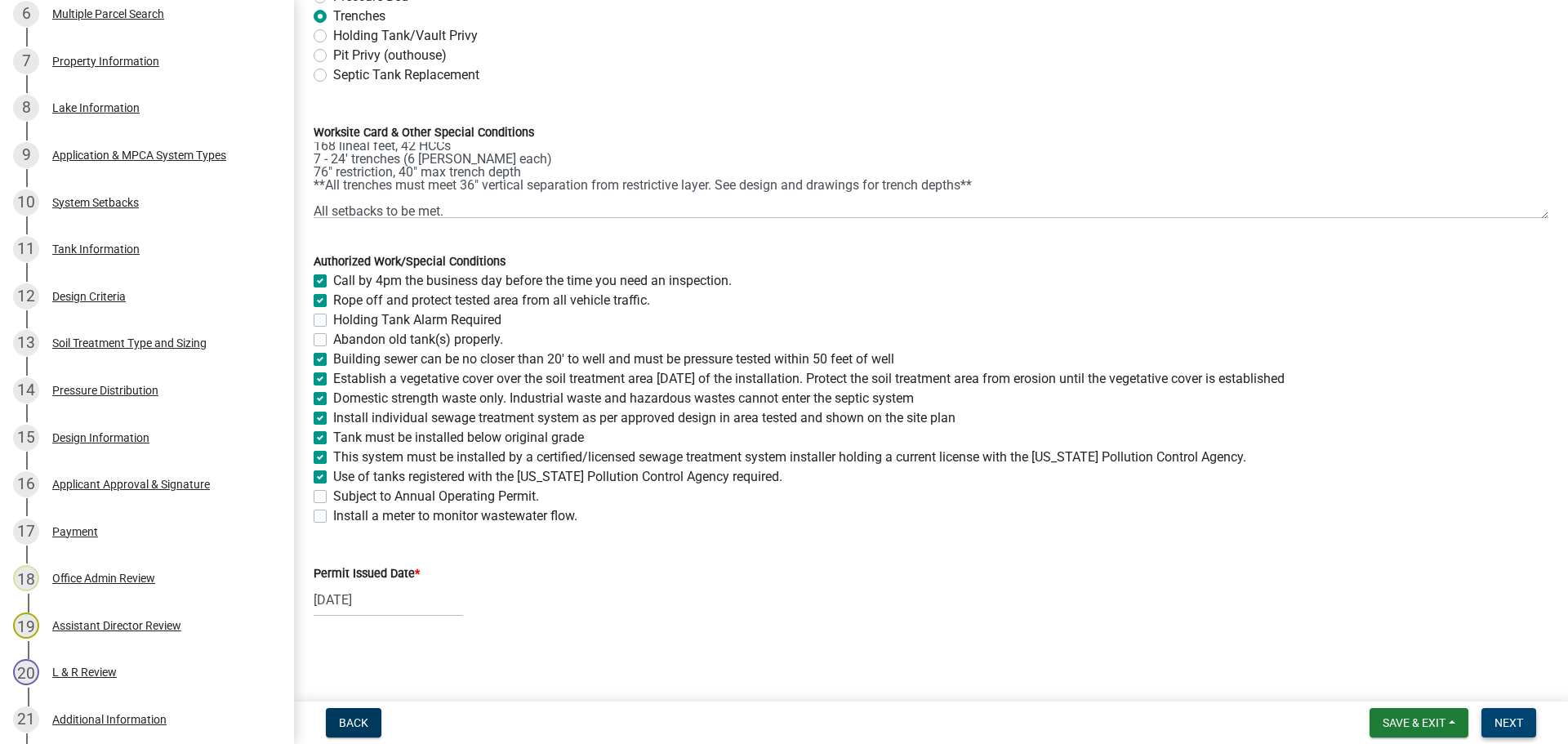
click at [1514, 730] on button "Next" at bounding box center [1508, 723] width 54 height 30
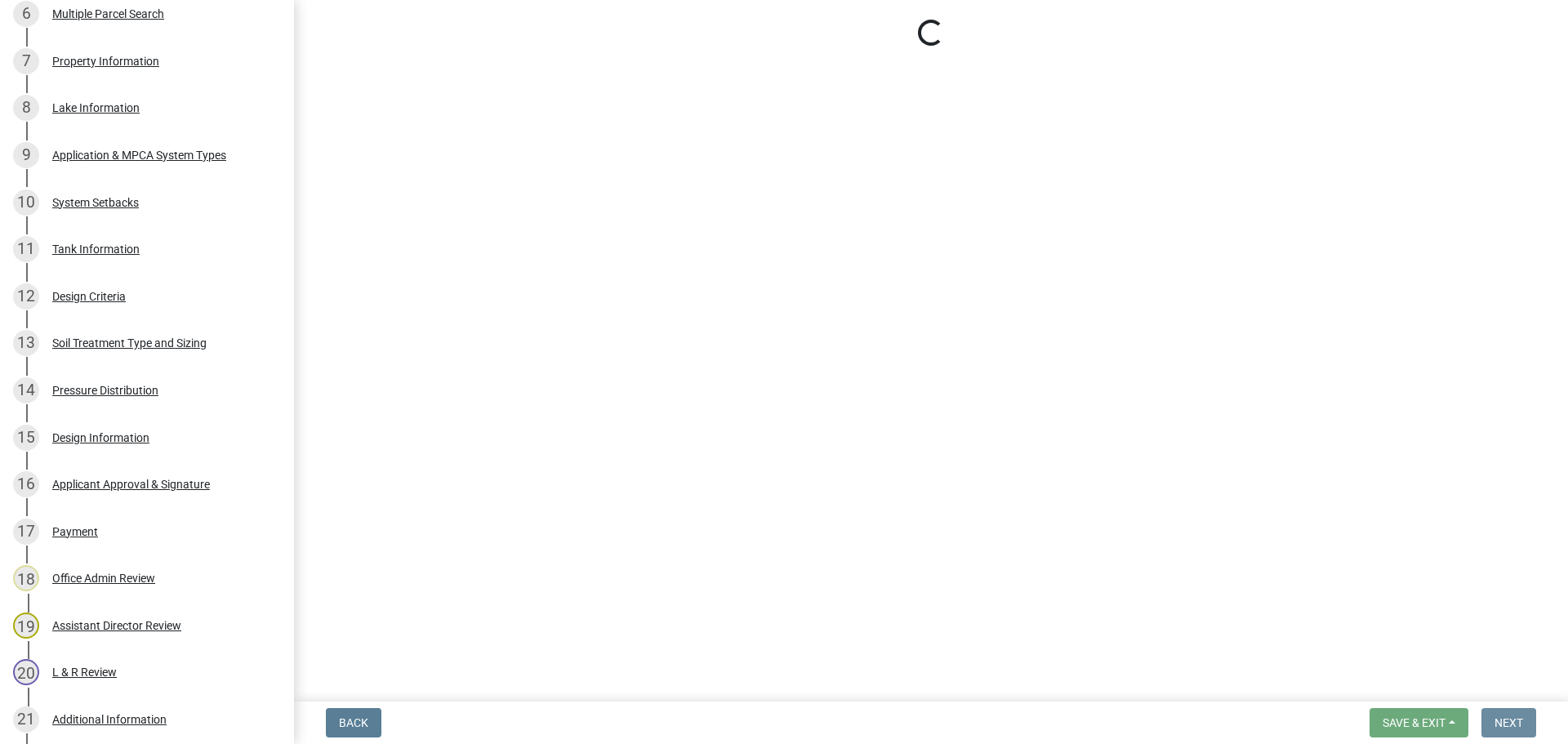
scroll to position [0, 0]
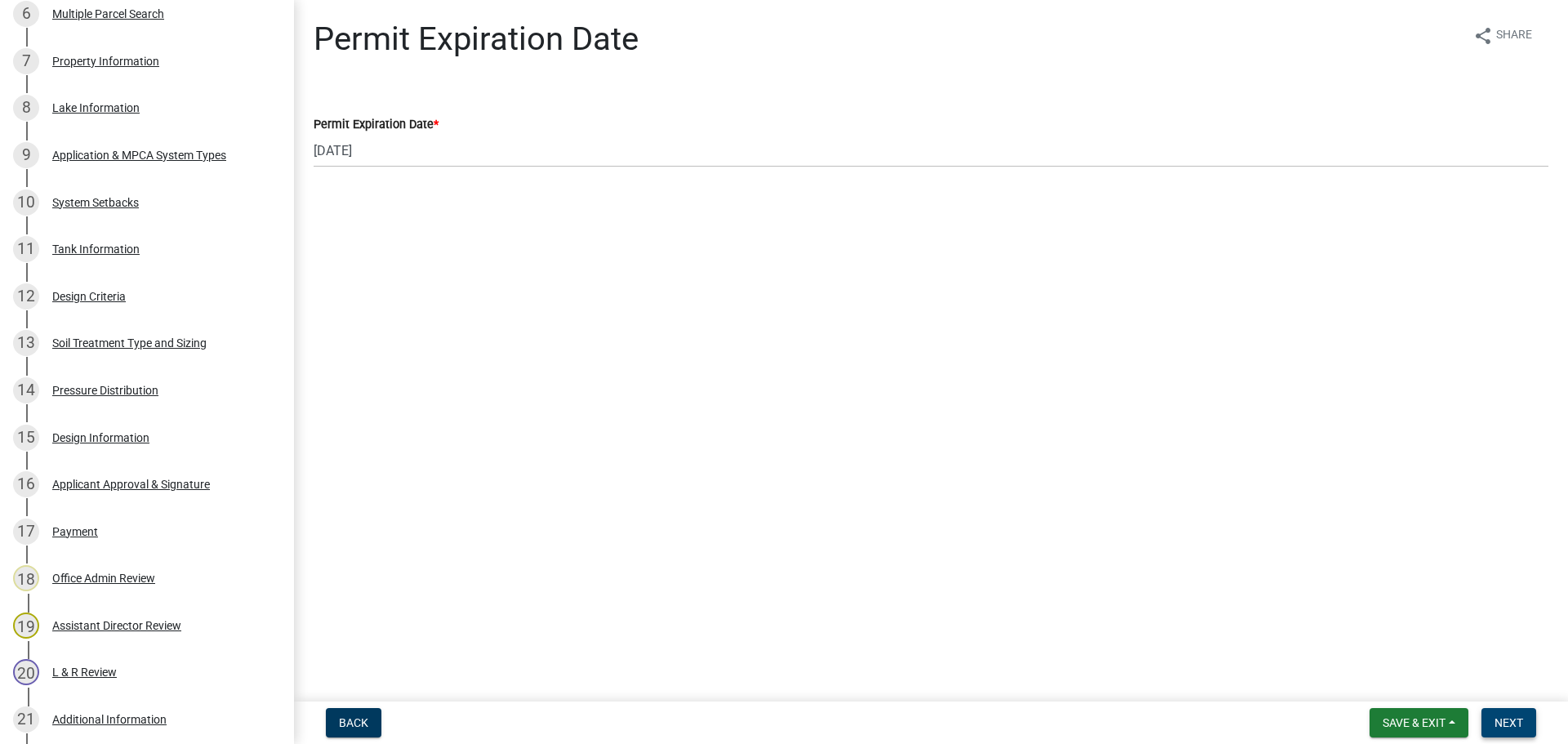
click at [1527, 718] on button "Next" at bounding box center [1508, 723] width 54 height 30
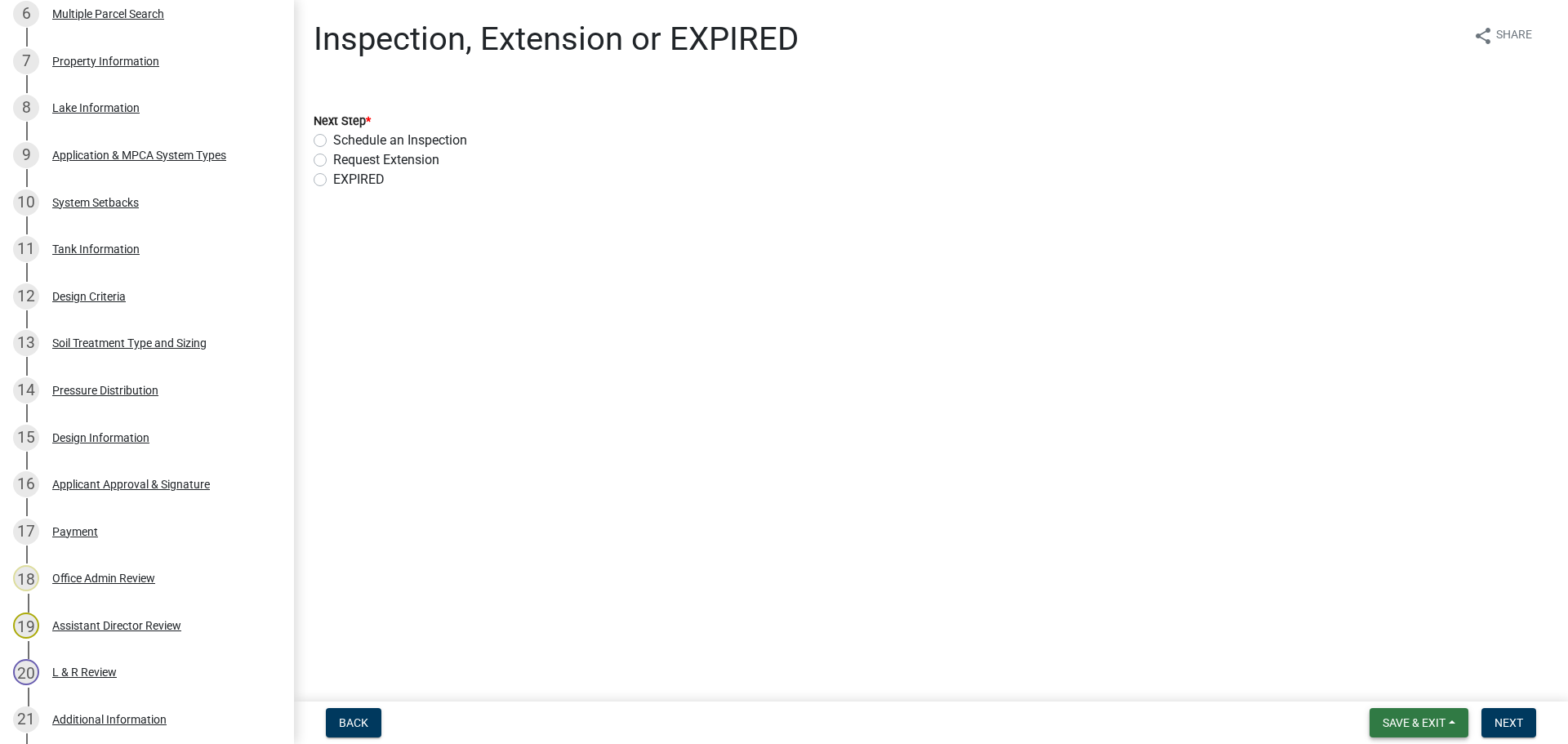
click at [1417, 725] on span "Save & Exit" at bounding box center [1414, 722] width 63 height 13
click at [1400, 686] on button "Save & Exit" at bounding box center [1403, 680] width 131 height 39
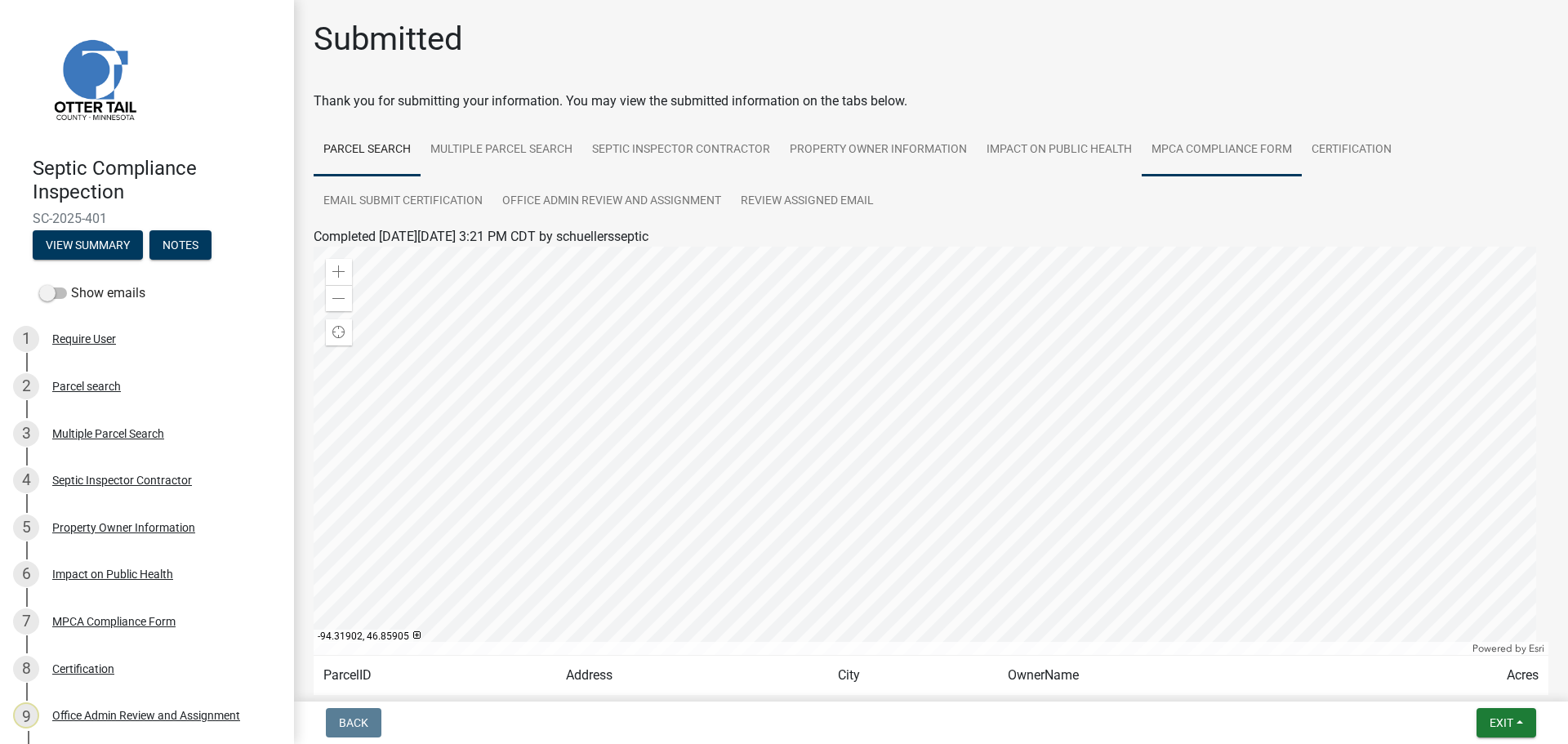
click at [1228, 150] on link "MPCA Compliance Form" at bounding box center [1222, 150] width 160 height 52
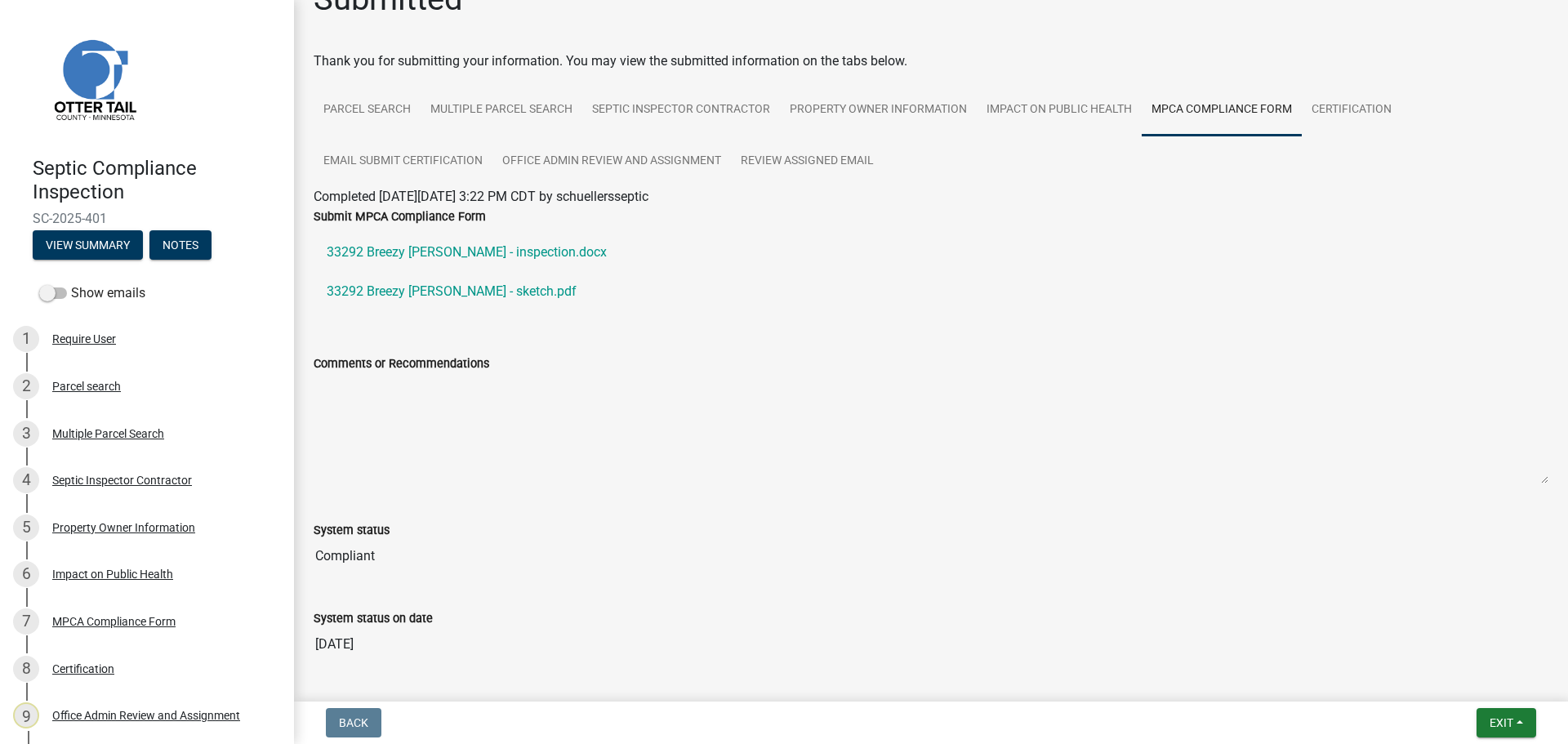
scroll to position [102, 0]
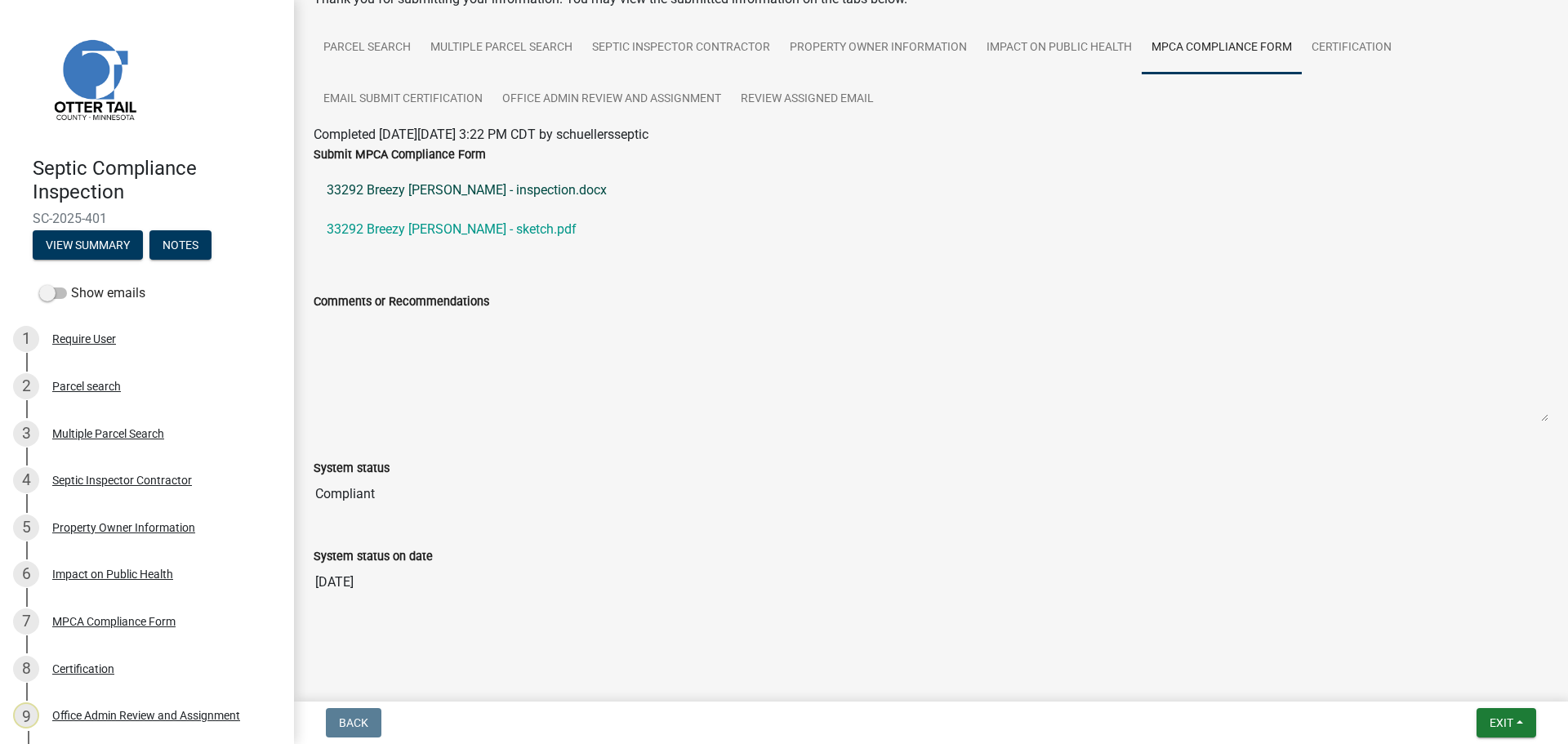
click at [525, 189] on link "33292 Breezy [PERSON_NAME] - inspection.docx" at bounding box center [931, 190] width 1235 height 39
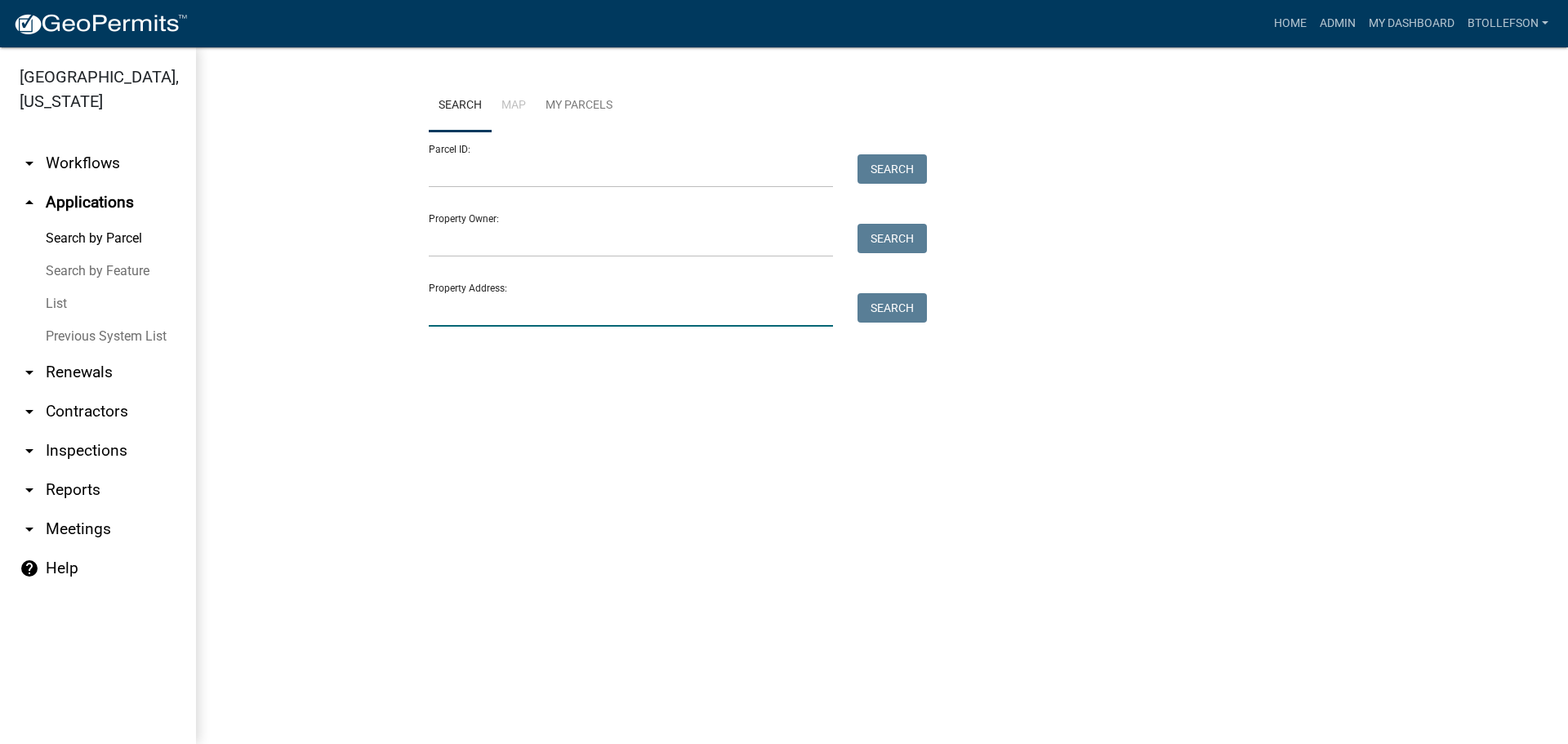
click at [499, 321] on input "Property Address:" at bounding box center [630, 310] width 404 height 33
type input "23670"
click at [899, 307] on button "Search" at bounding box center [892, 308] width 70 height 30
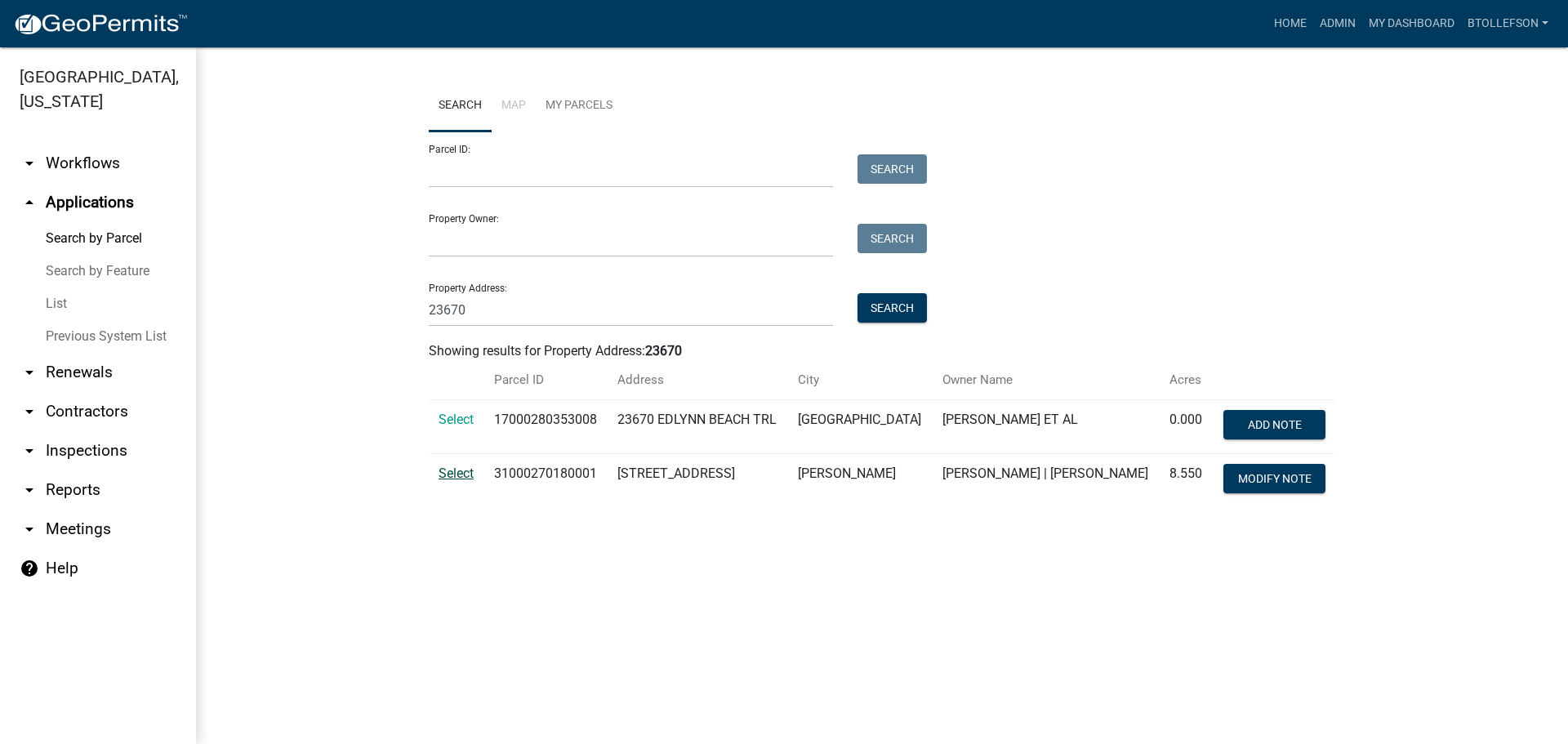
click at [442, 474] on span "Select" at bounding box center [456, 473] width 35 height 15
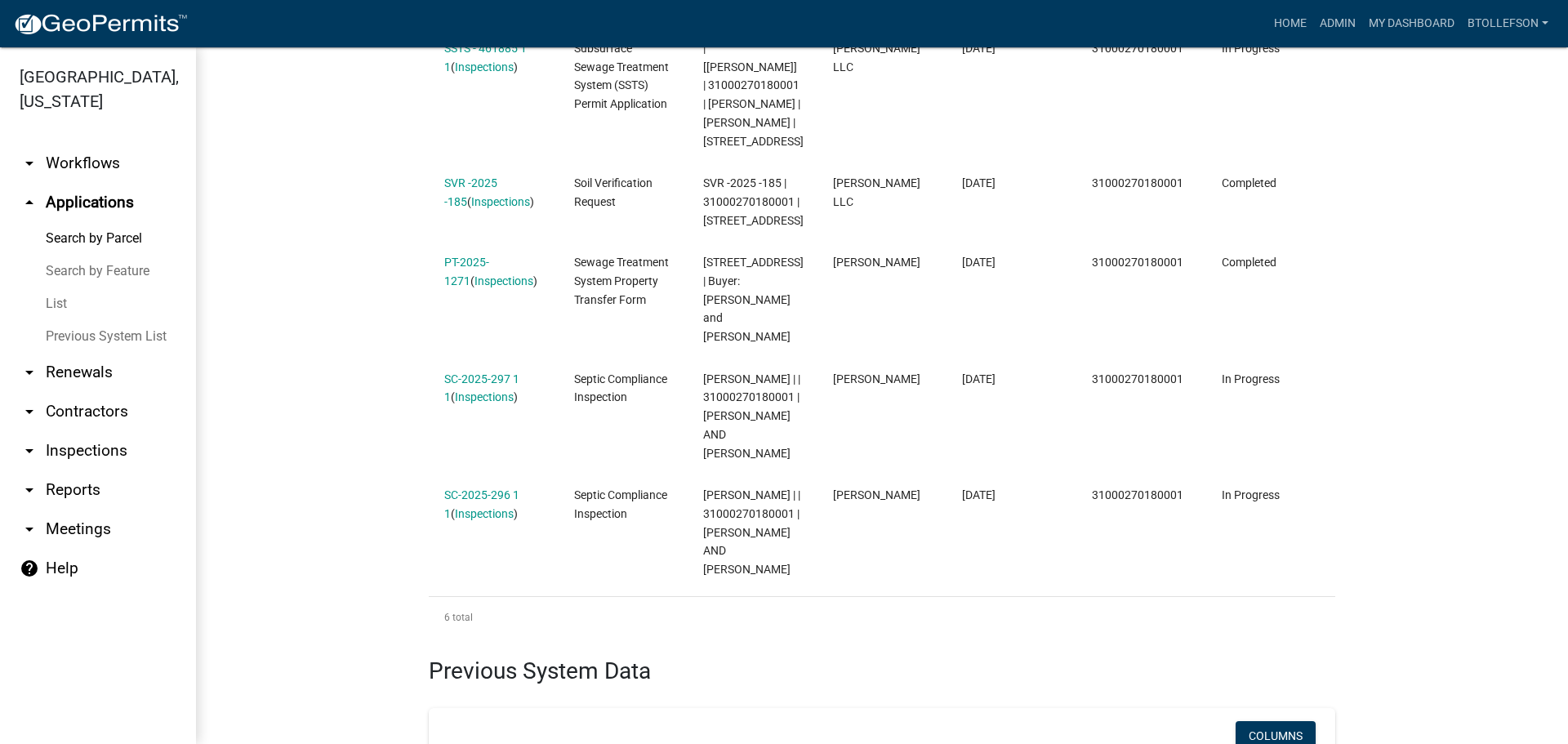
scroll to position [735, 0]
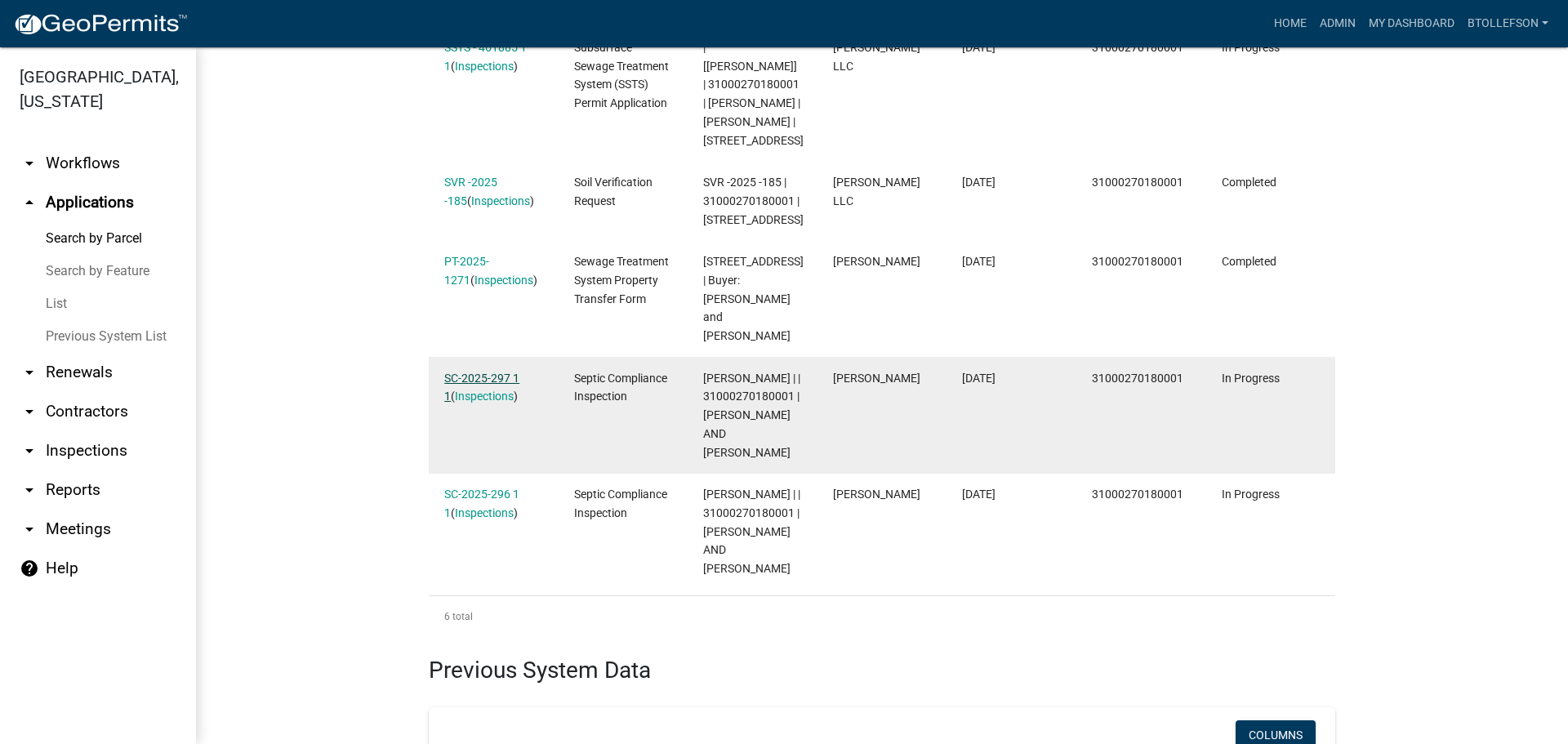
click at [452, 372] on link "SC-2025-297 1 1" at bounding box center [481, 387] width 75 height 31
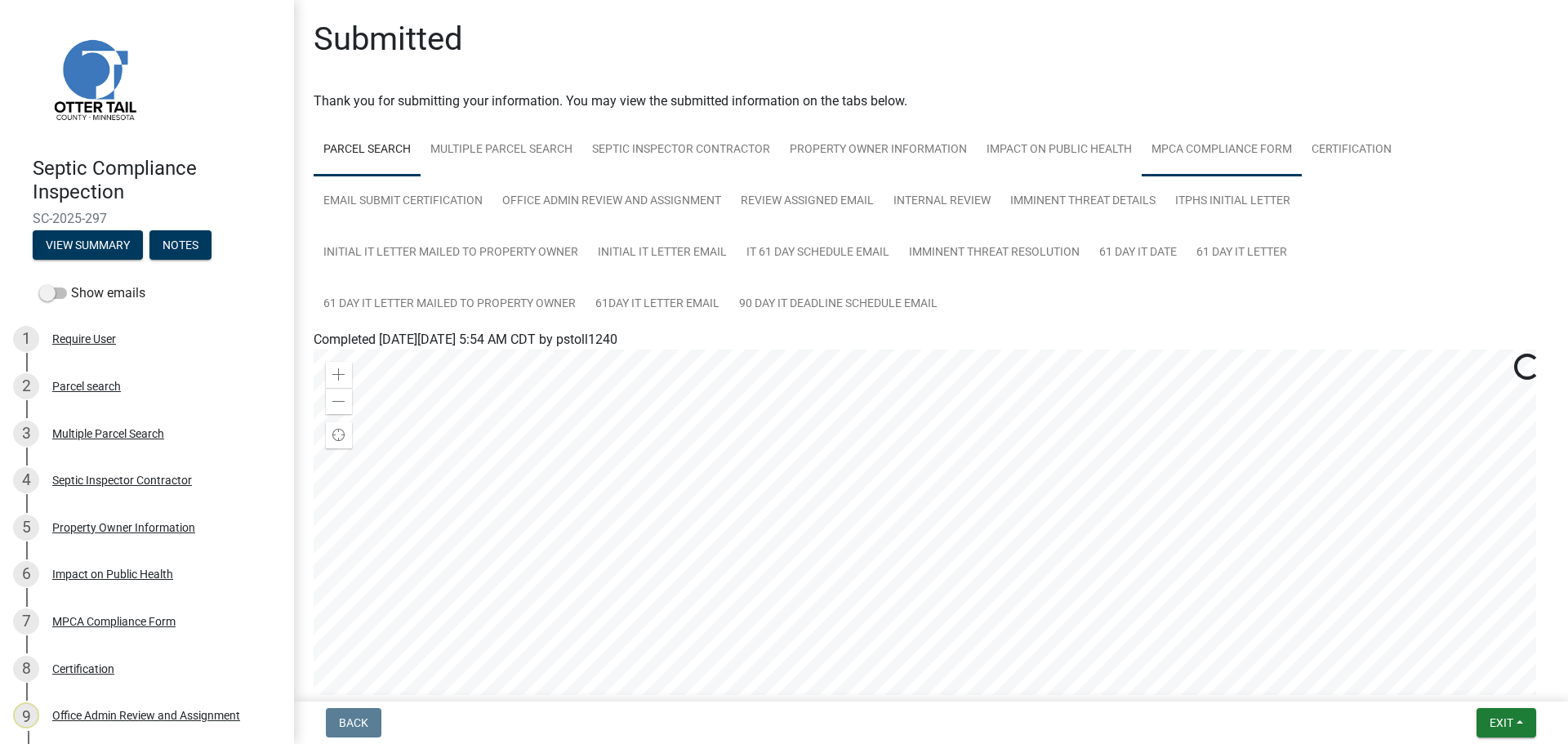
click at [1215, 134] on link "MPCA Compliance Form" at bounding box center [1222, 150] width 160 height 52
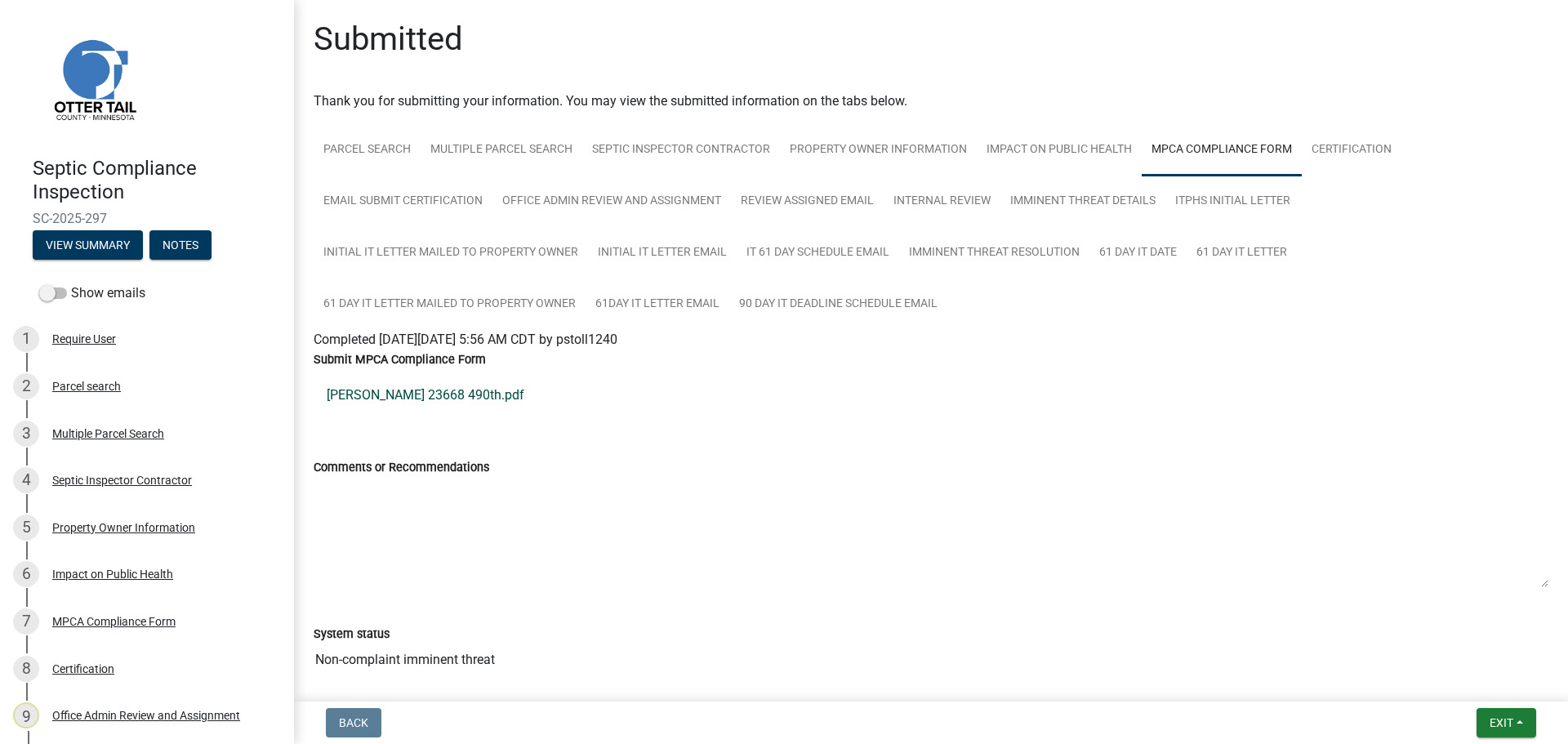
click at [354, 391] on link "[PERSON_NAME] 23668 490th.pdf" at bounding box center [931, 395] width 1235 height 39
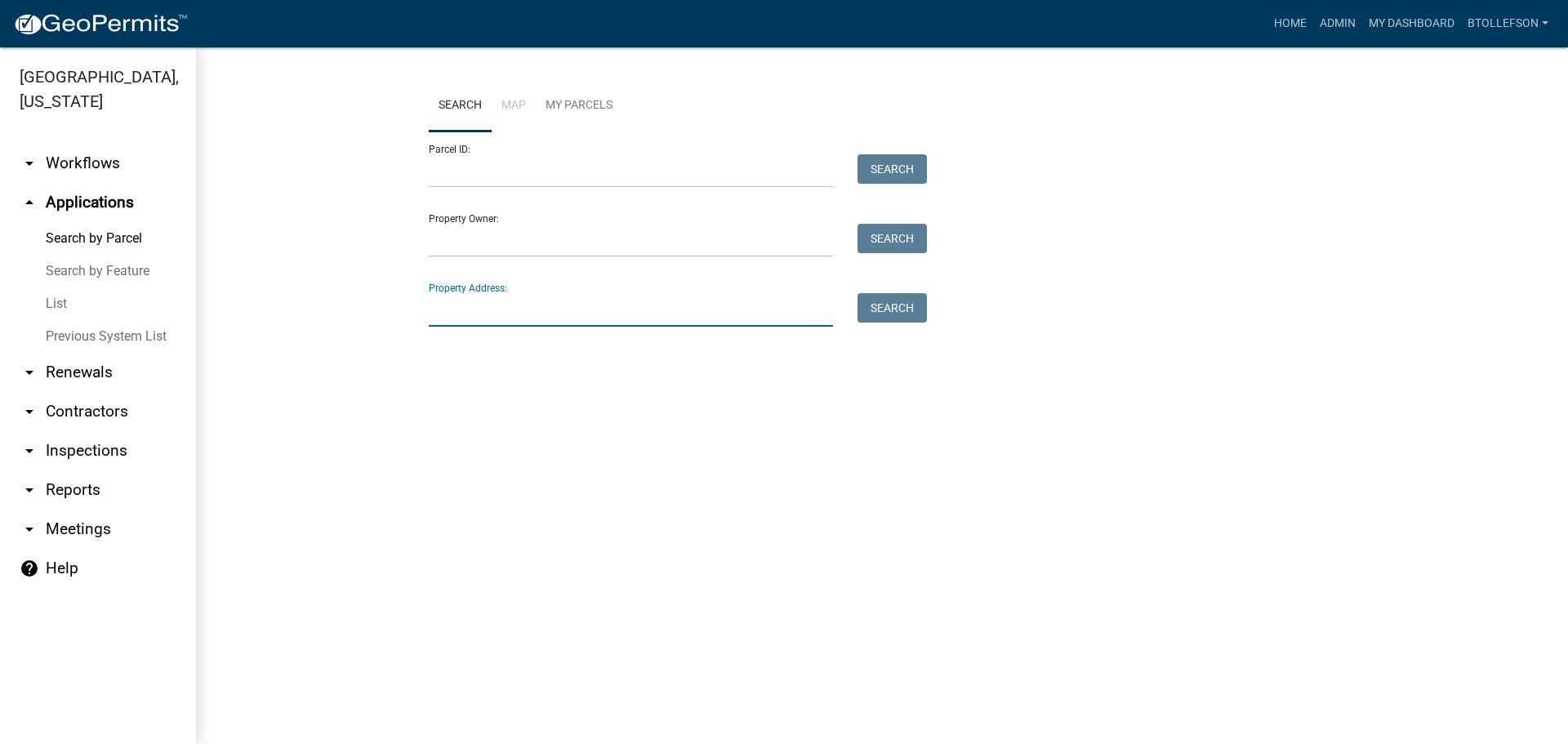
click at [540, 310] on input "Property Address:" at bounding box center [630, 310] width 404 height 33
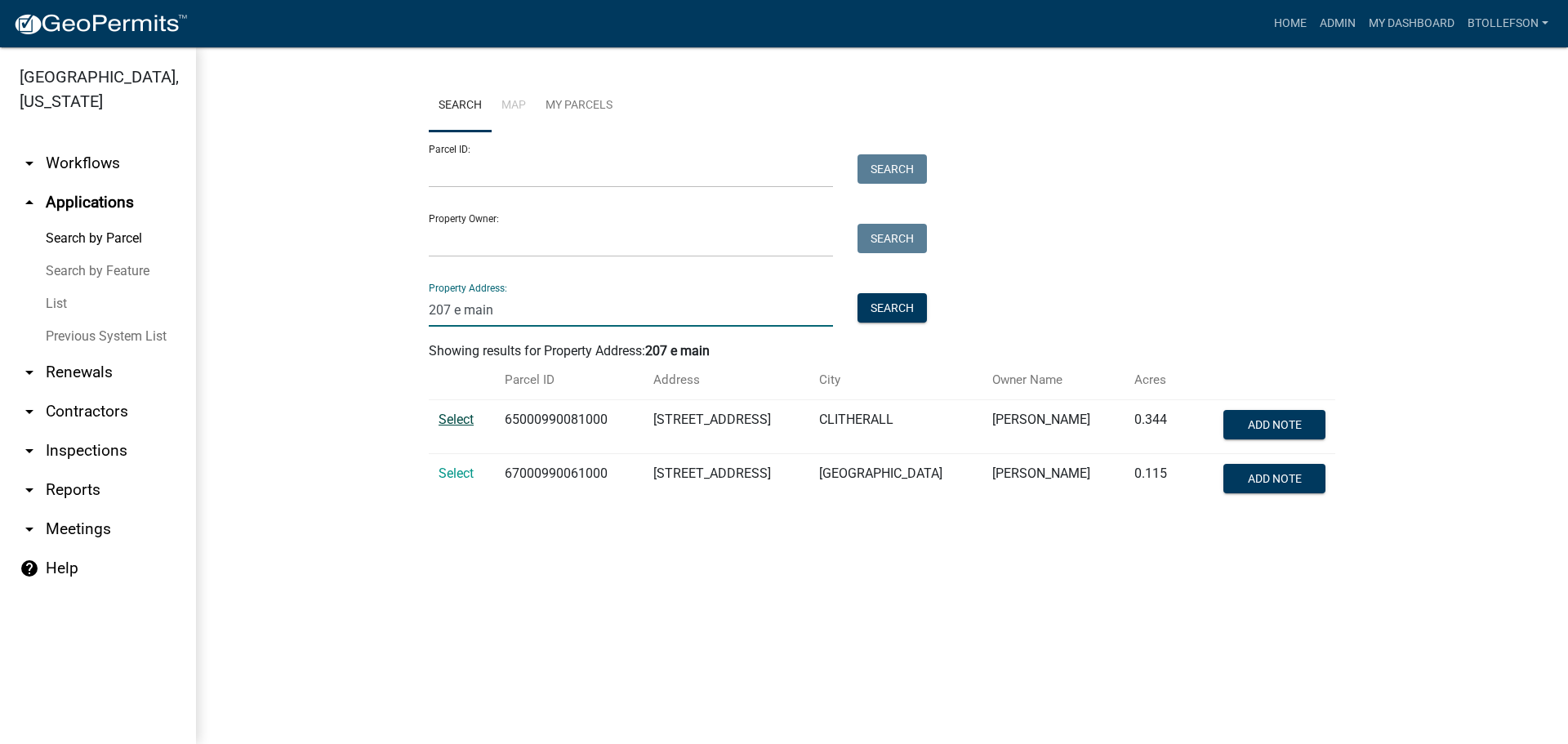
type input "207 e main"
click at [441, 419] on span "Select" at bounding box center [456, 419] width 35 height 15
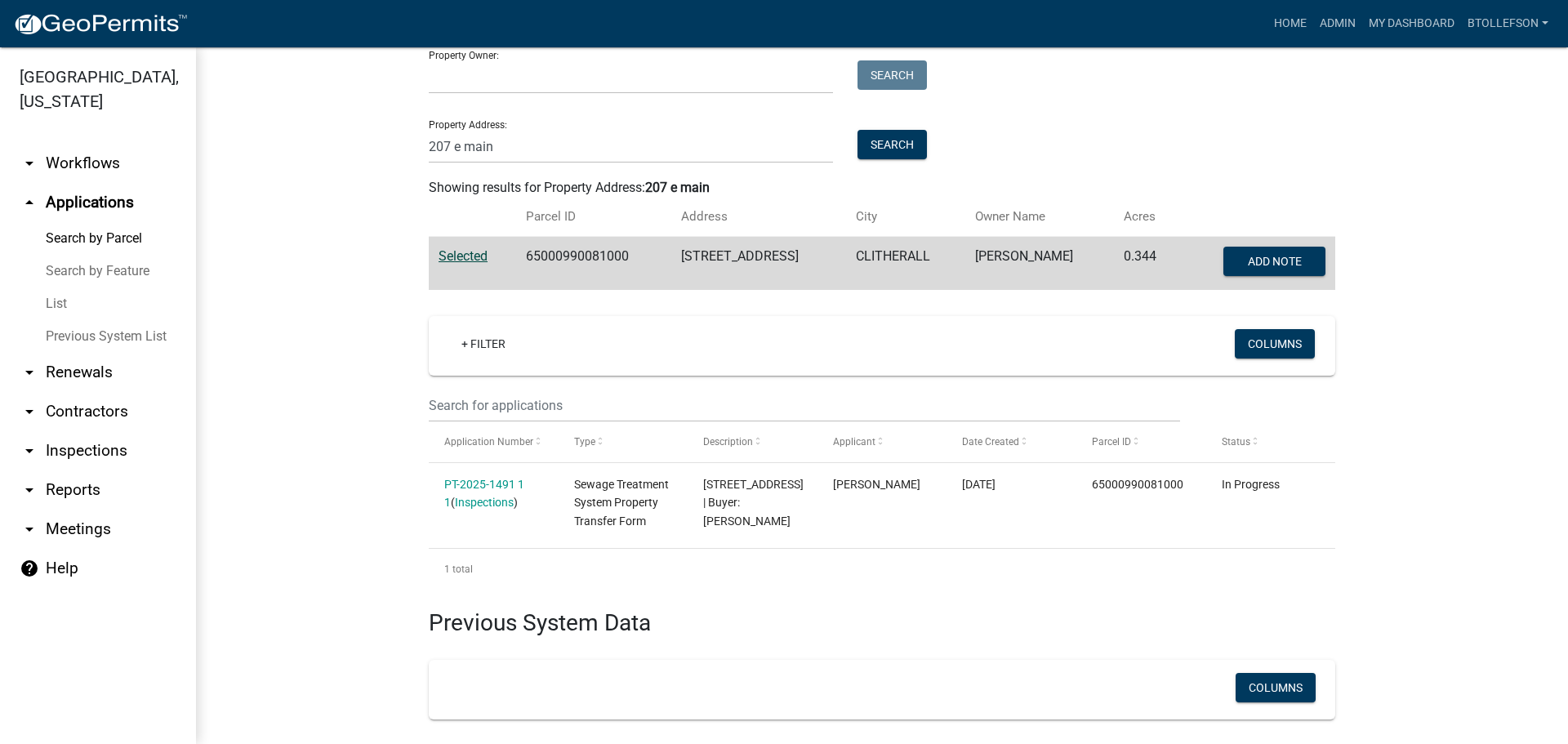
scroll to position [82, 0]
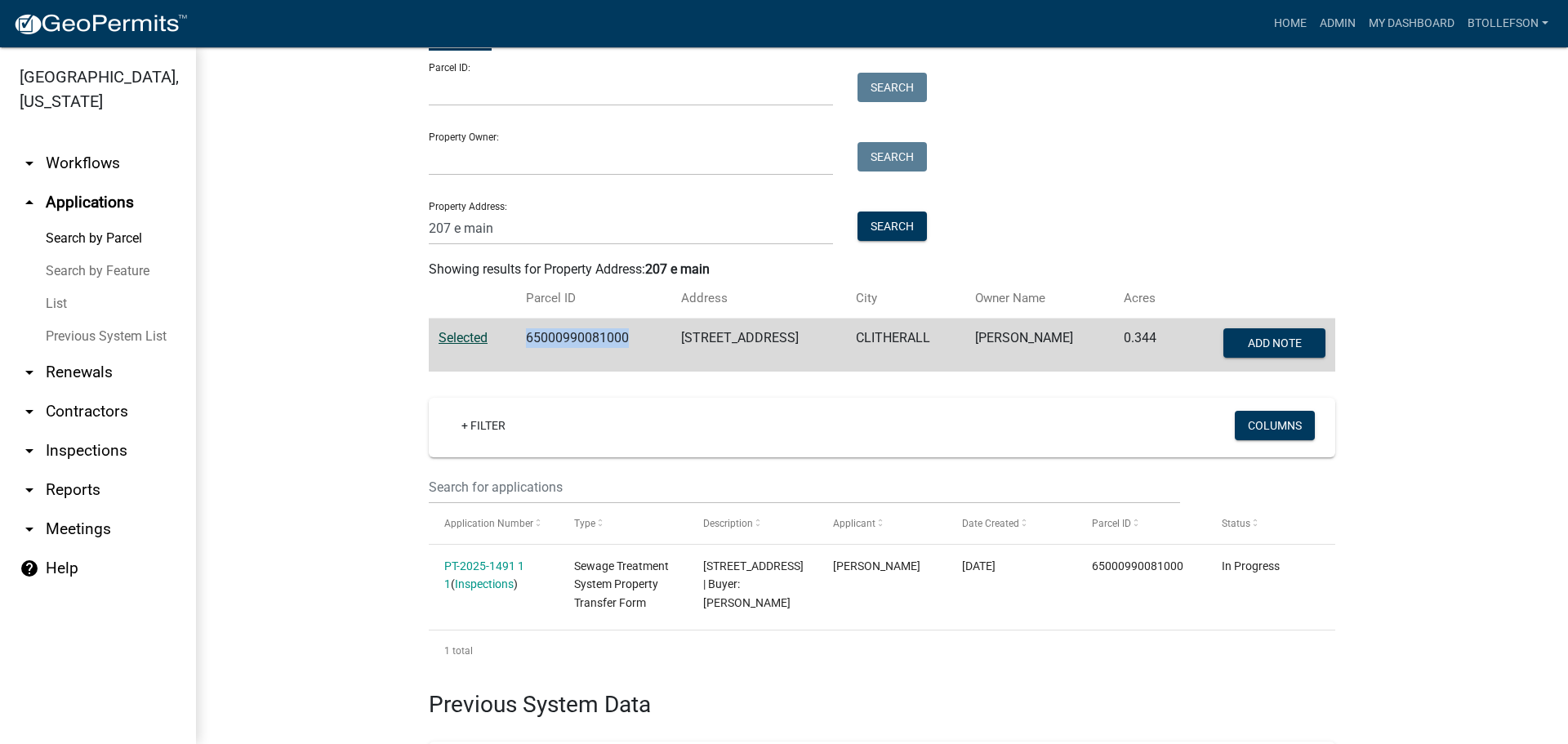
drag, startPoint x: 627, startPoint y: 338, endPoint x: 504, endPoint y: 344, distance: 123.1
click at [516, 333] on td "65000990081000" at bounding box center [594, 345] width 156 height 54
click at [301, 435] on wm-workflow-application-search-view "Search Map My Parcels Parcel ID: Search Property Owner: Search Property Address…" at bounding box center [882, 484] width 1307 height 972
